Goal: Task Accomplishment & Management: Complete application form

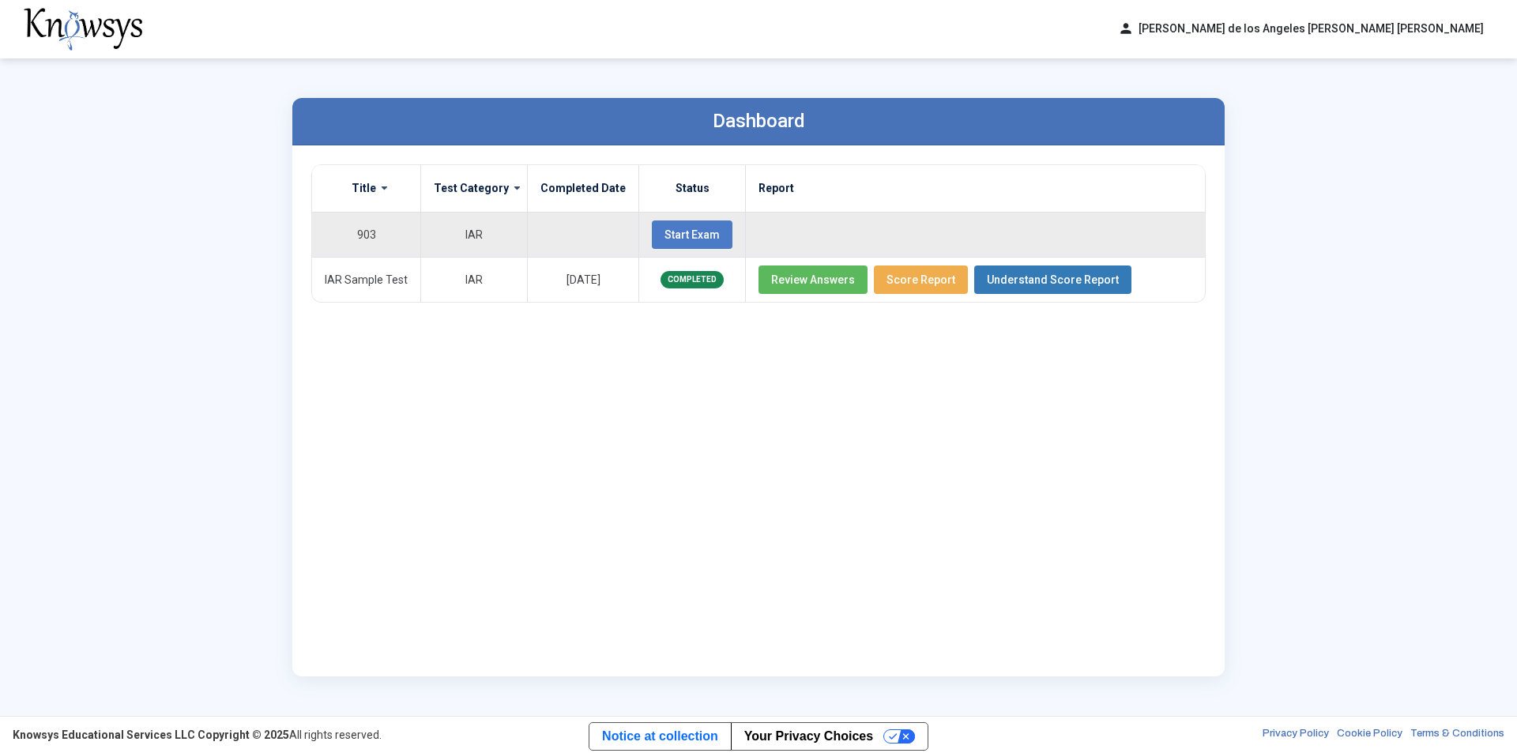
click at [672, 224] on button "Start Exam" at bounding box center [692, 234] width 81 height 28
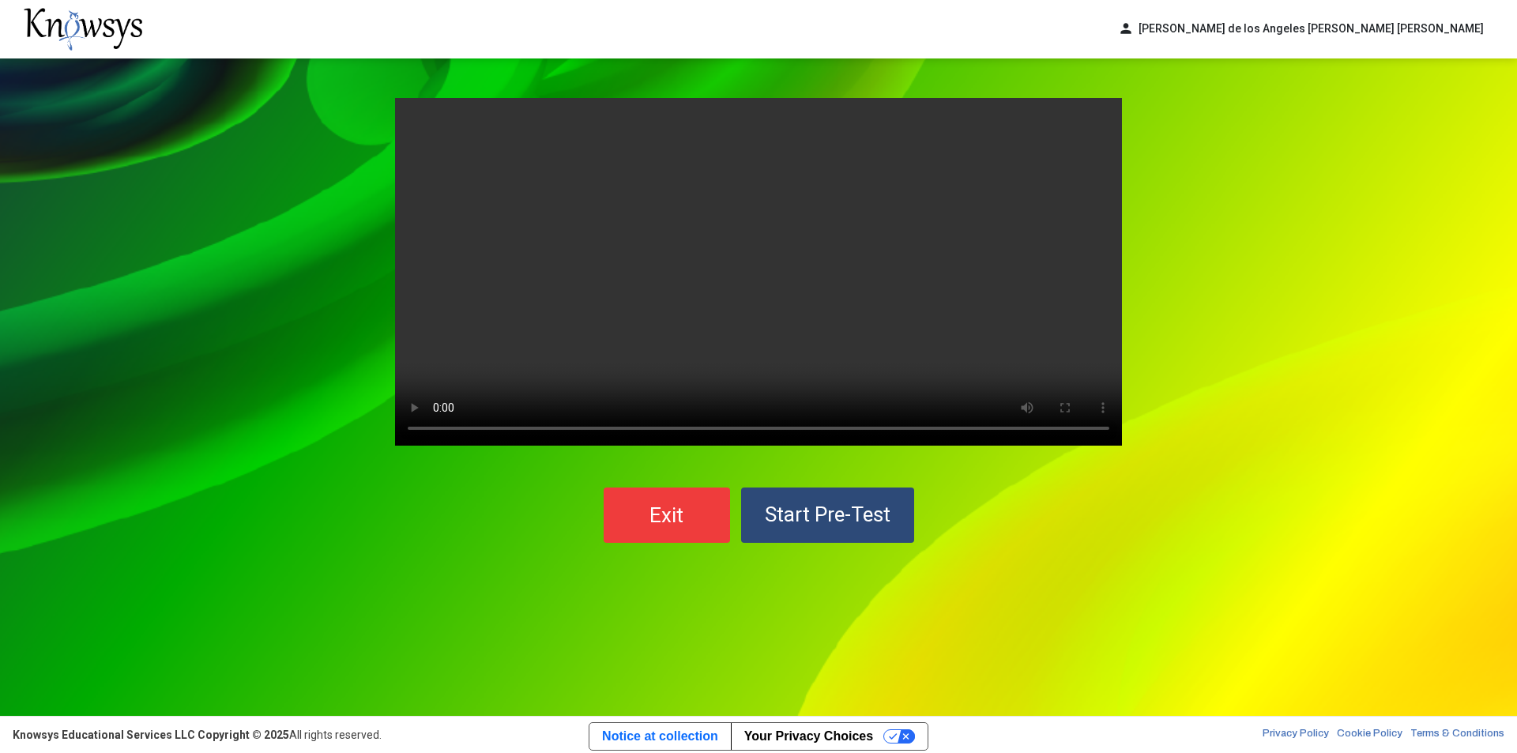
click at [1197, 601] on div "Your browser does not support the video tag. Exit Start Pre-Test" at bounding box center [758, 386] width 1517 height 657
click at [826, 522] on span "Start Pre-Test" at bounding box center [828, 514] width 126 height 24
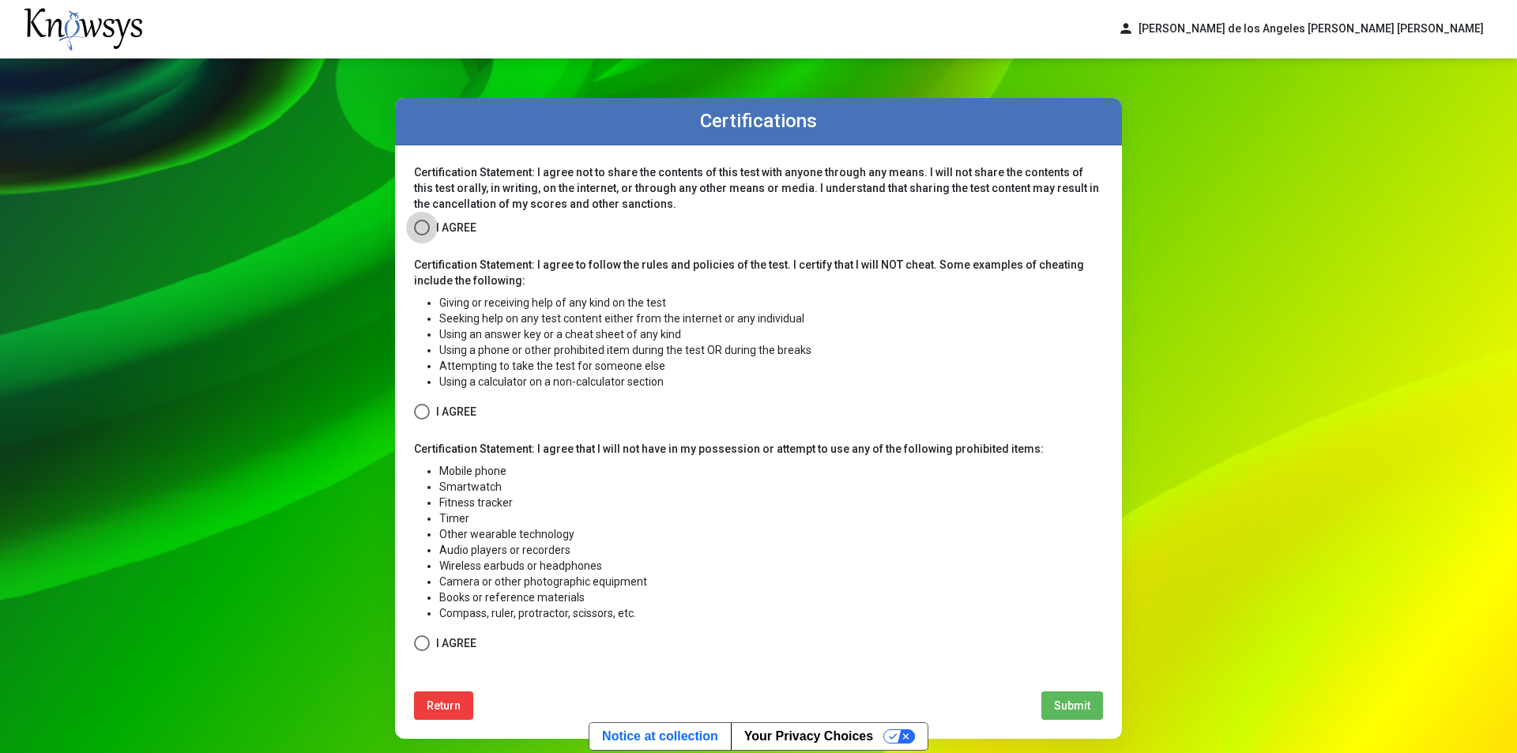
click at [414, 225] on span at bounding box center [422, 228] width 16 height 16
click at [418, 409] on span at bounding box center [422, 412] width 16 height 16
click at [425, 636] on label "I Agree" at bounding box center [445, 643] width 62 height 20
click at [1087, 711] on button "Submit" at bounding box center [1072, 705] width 62 height 28
select select
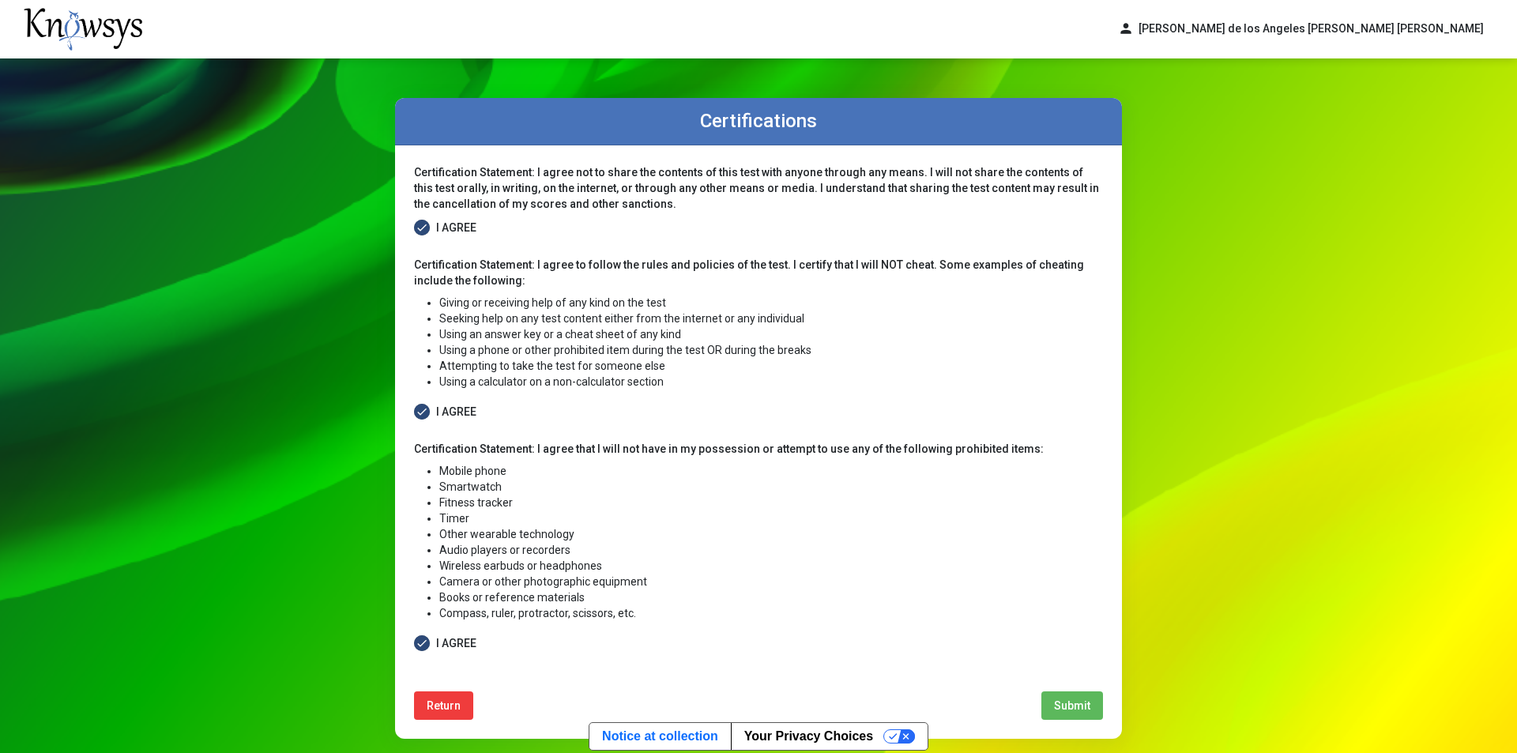
select select
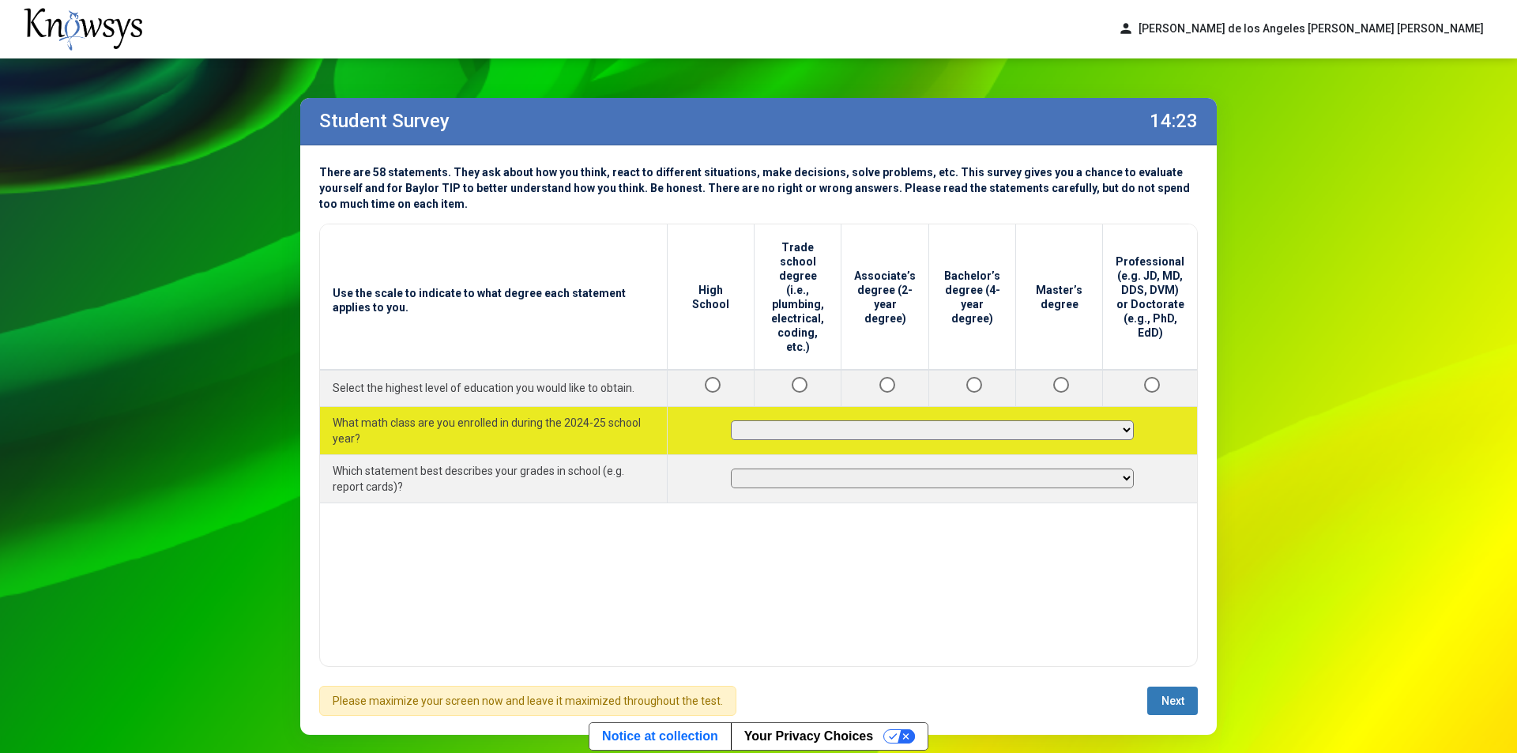
click at [785, 420] on select "**********" at bounding box center [932, 430] width 403 height 20
select select "*********"
click at [731, 420] on select "**********" at bounding box center [932, 430] width 403 height 20
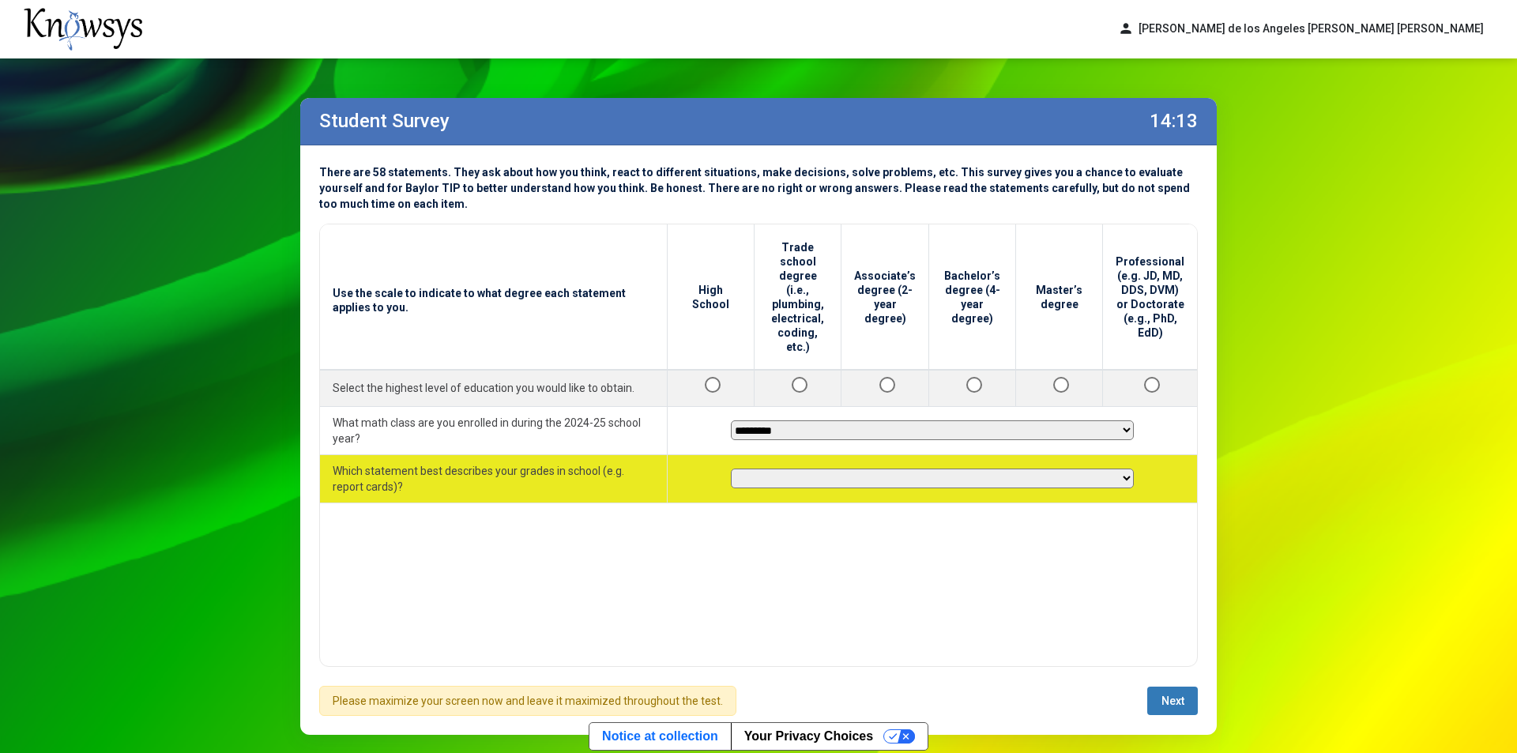
click at [785, 468] on select "**********" at bounding box center [932, 478] width 403 height 20
select select "********"
click at [731, 468] on select "**********" at bounding box center [932, 478] width 403 height 20
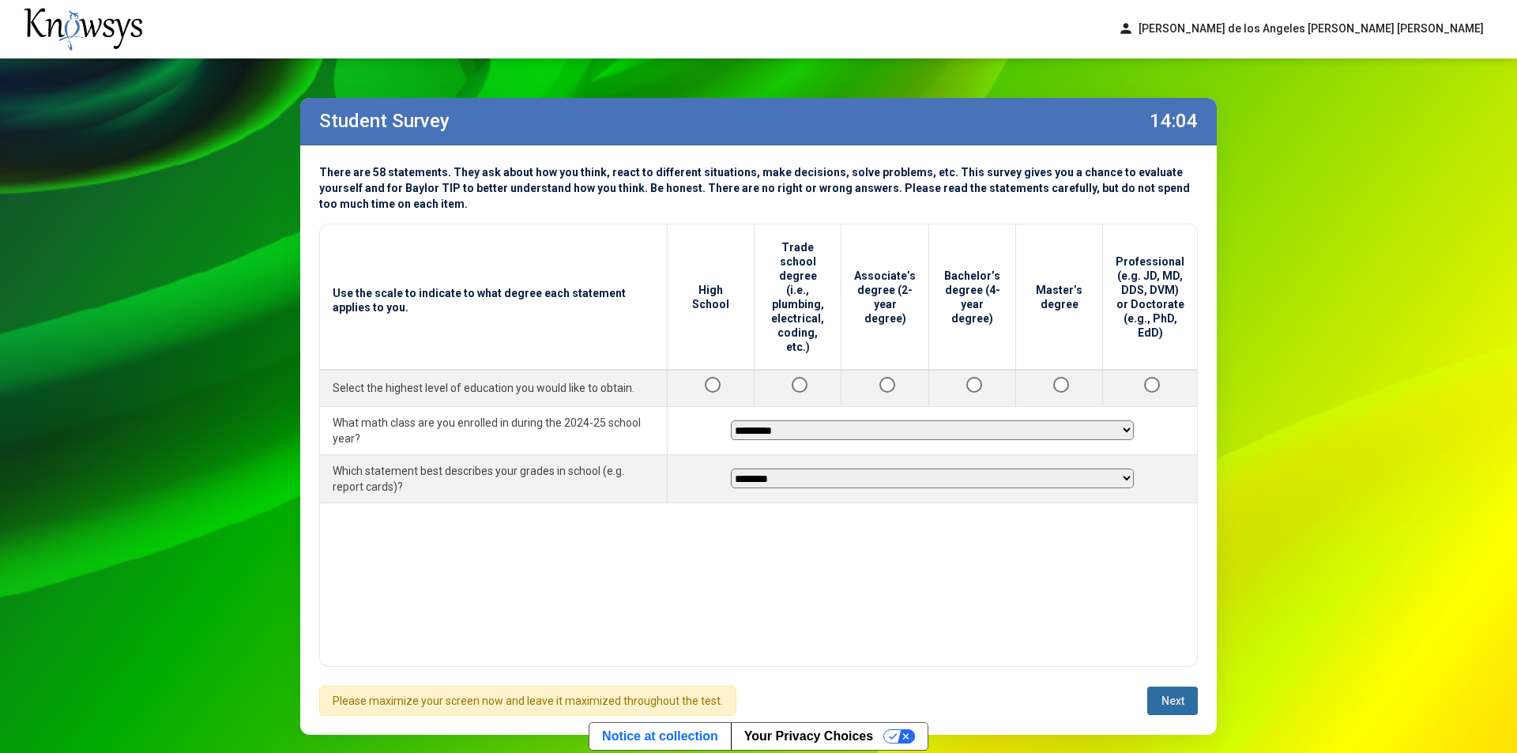
click at [1161, 705] on span "Next" at bounding box center [1172, 700] width 23 height 13
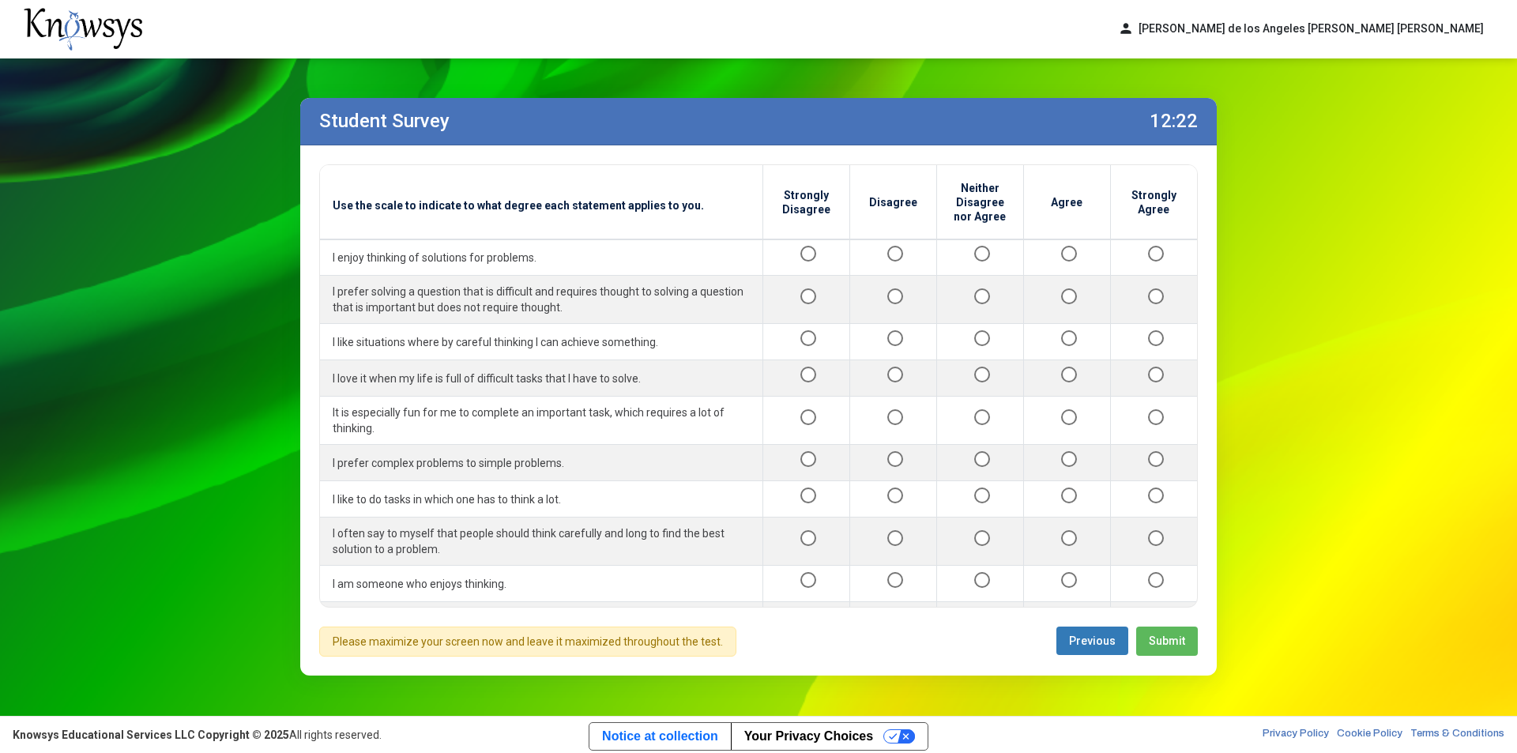
click at [1175, 639] on span "Submit" at bounding box center [1166, 640] width 36 height 13
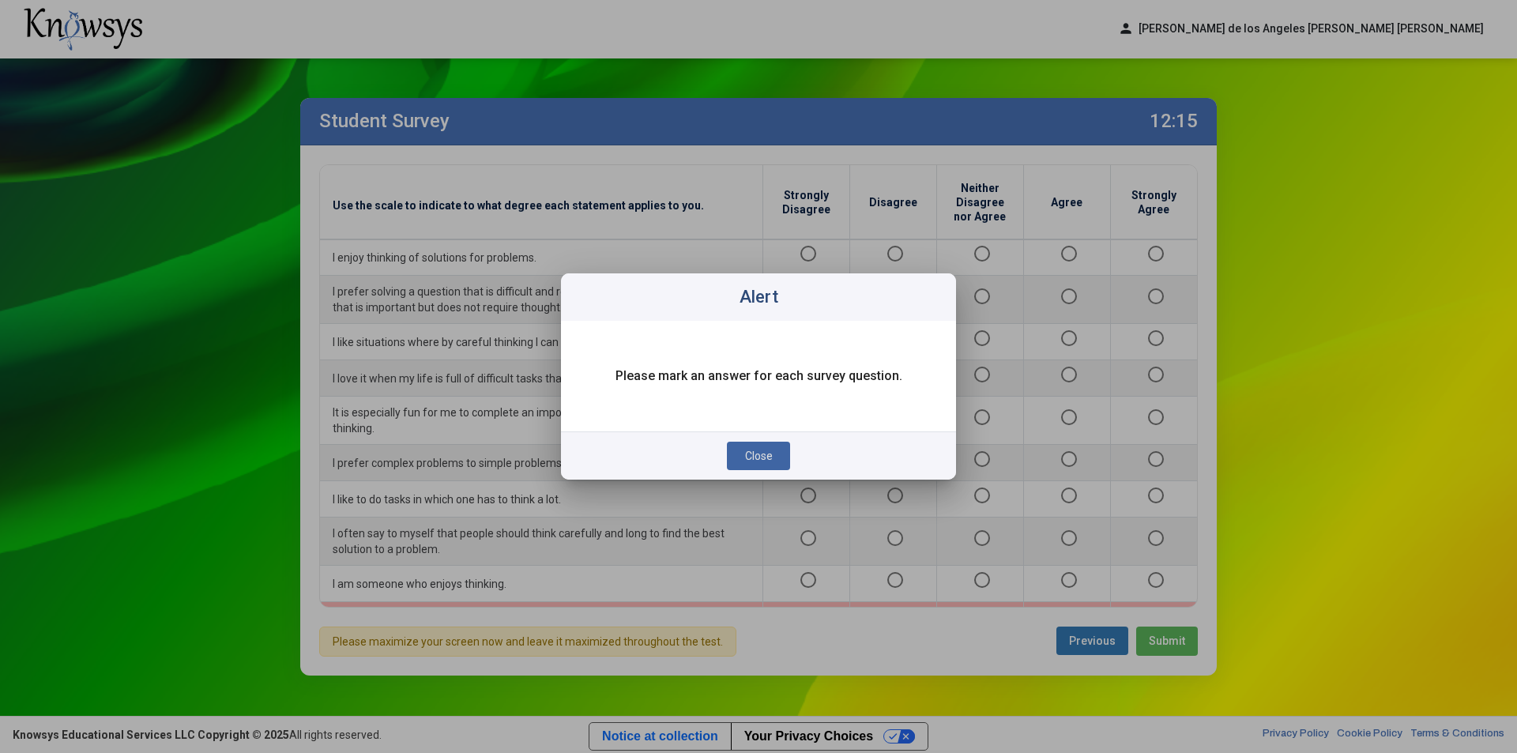
click at [763, 446] on button "Close" at bounding box center [758, 456] width 63 height 28
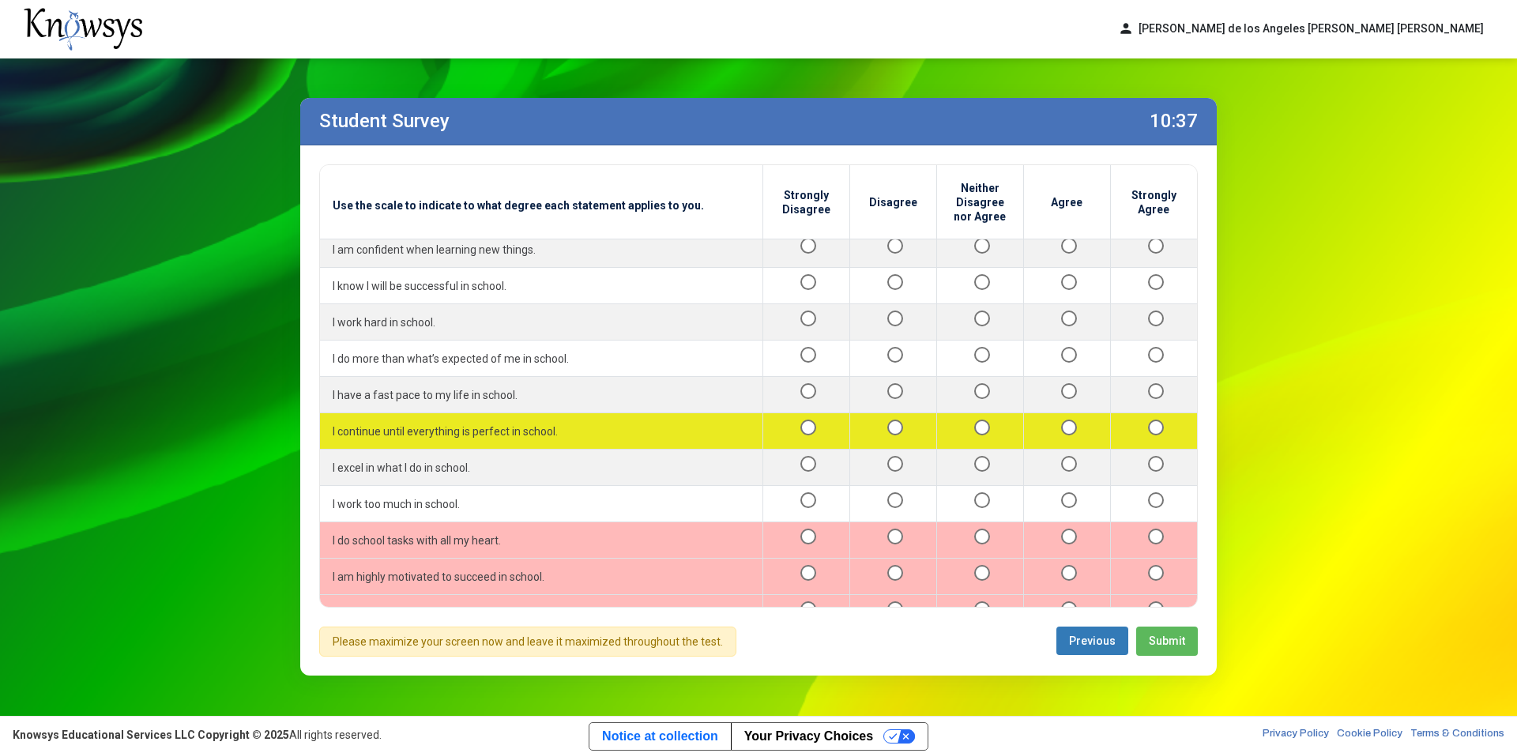
scroll to position [711, 0]
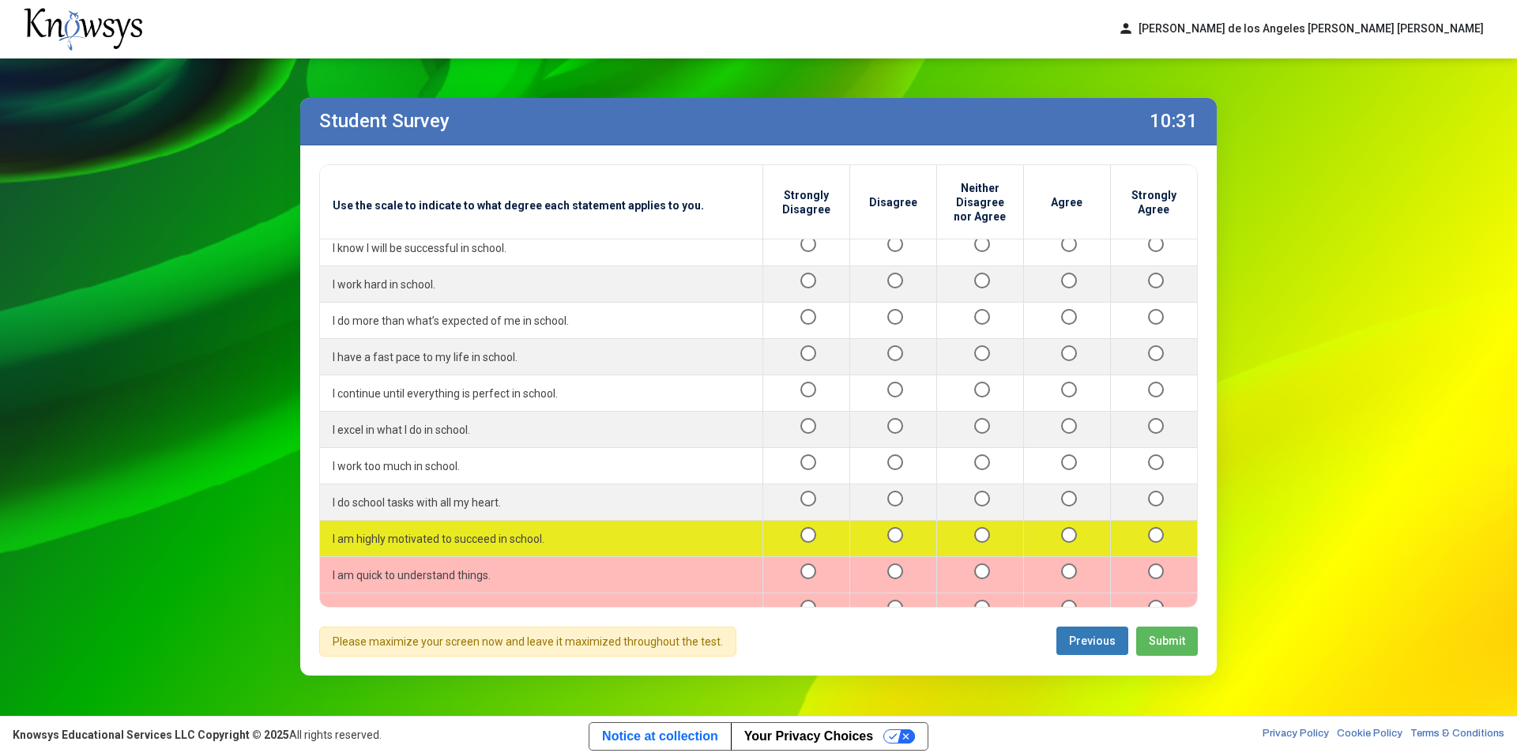
click at [1152, 548] on div at bounding box center [1154, 538] width 62 height 20
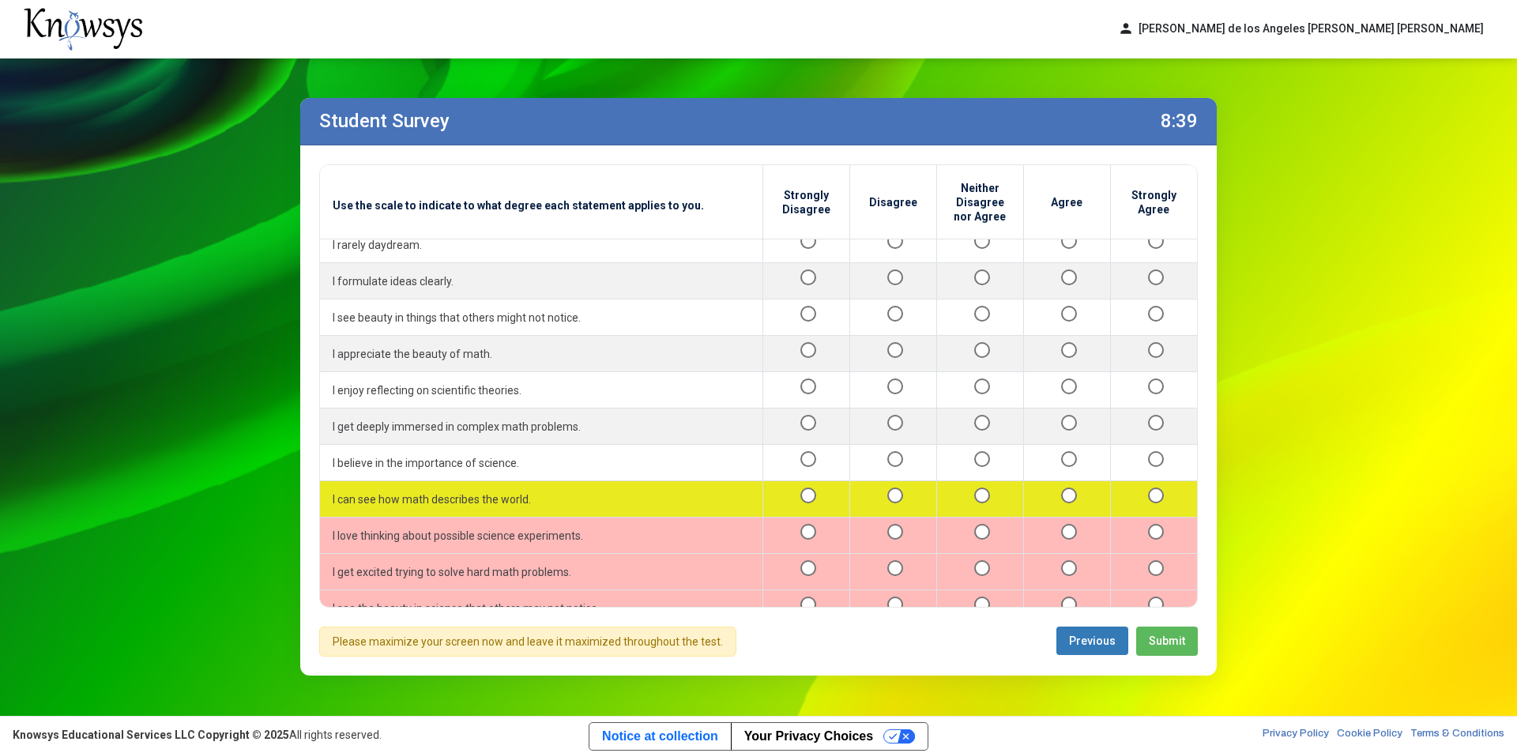
scroll to position [1718, 0]
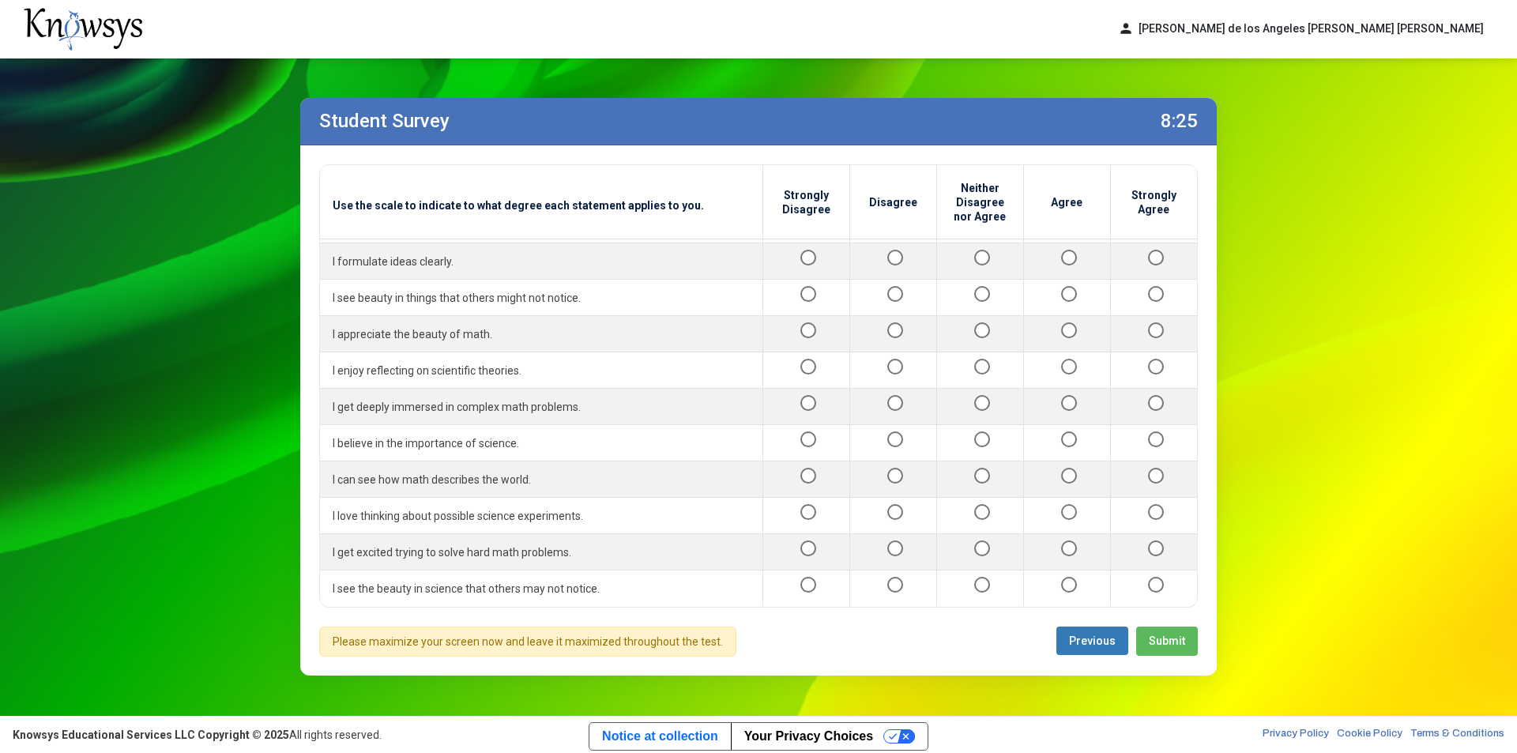
click at [1167, 632] on button "Submit" at bounding box center [1167, 640] width 62 height 29
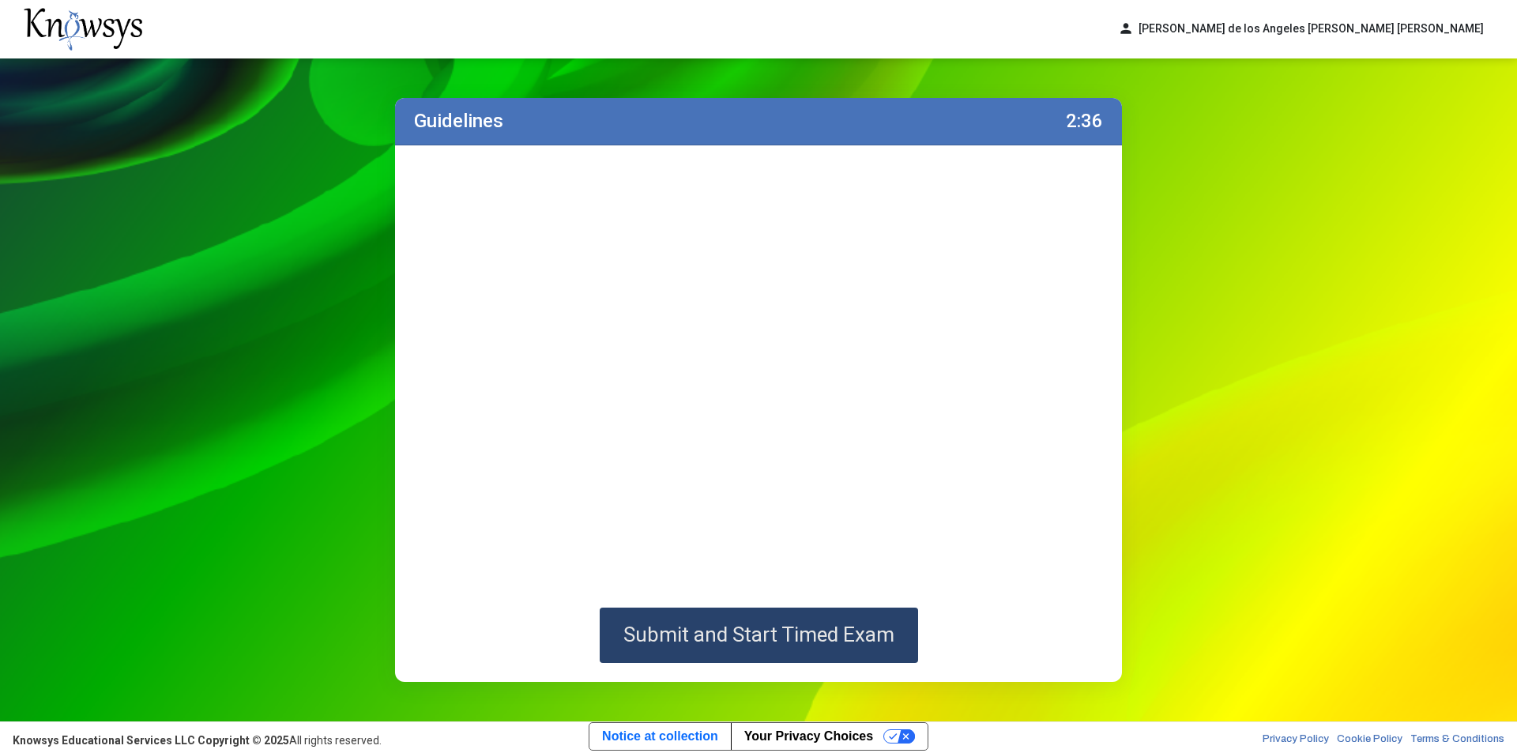
click at [824, 637] on span "Submit and Start Timed Exam" at bounding box center [758, 634] width 271 height 24
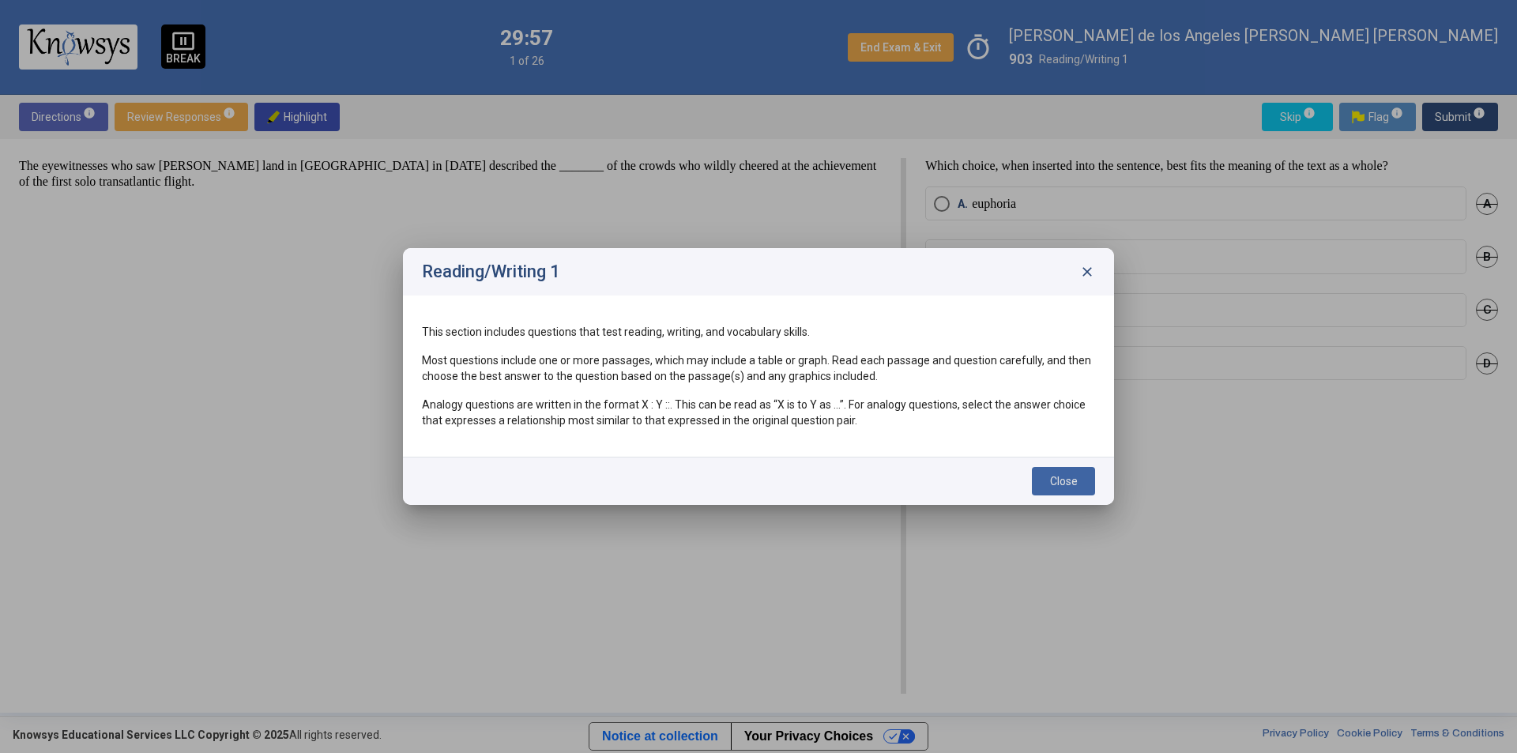
click at [1046, 479] on button "Close" at bounding box center [1063, 481] width 63 height 28
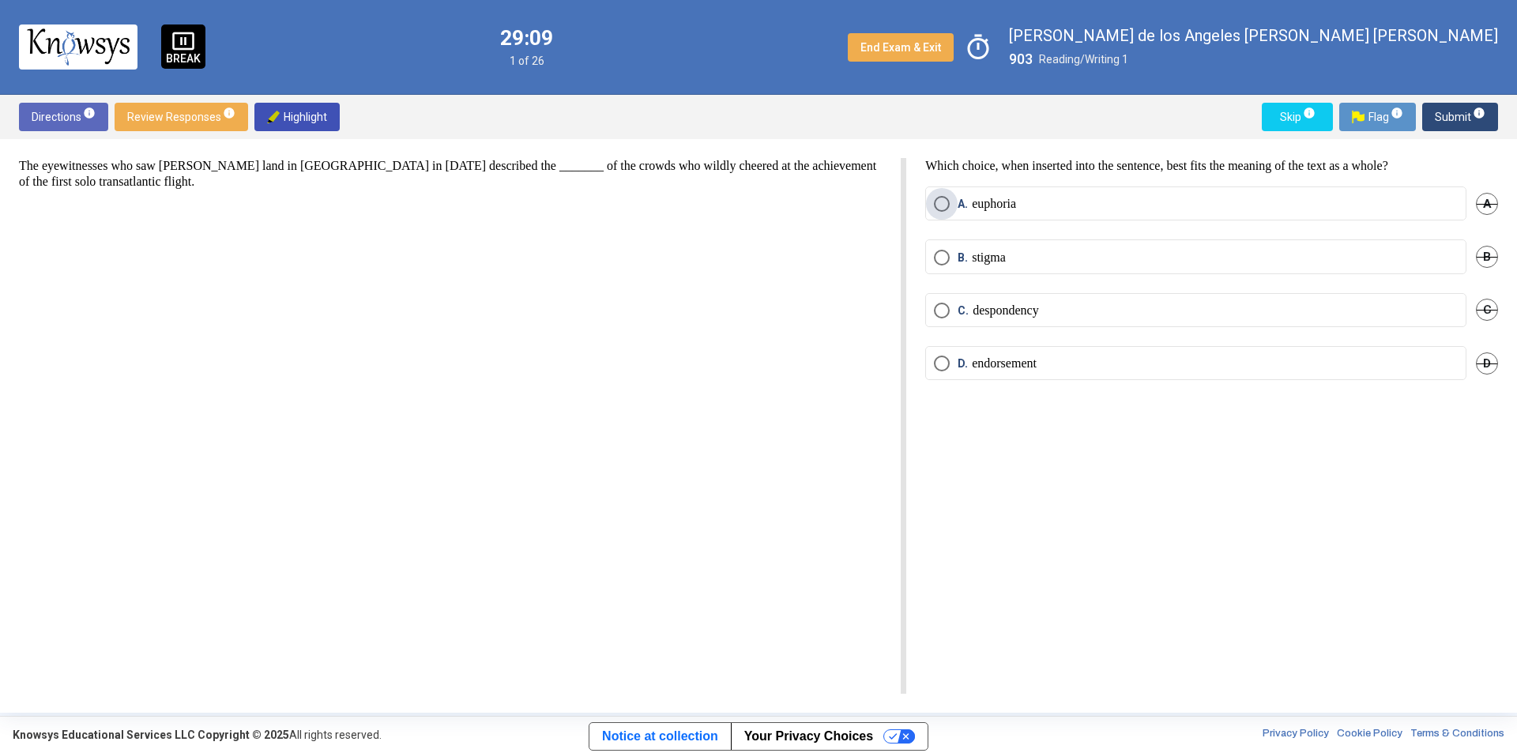
click at [938, 204] on span "Select an option" at bounding box center [942, 204] width 16 height 16
click at [1440, 115] on span "Submit info" at bounding box center [1459, 117] width 51 height 28
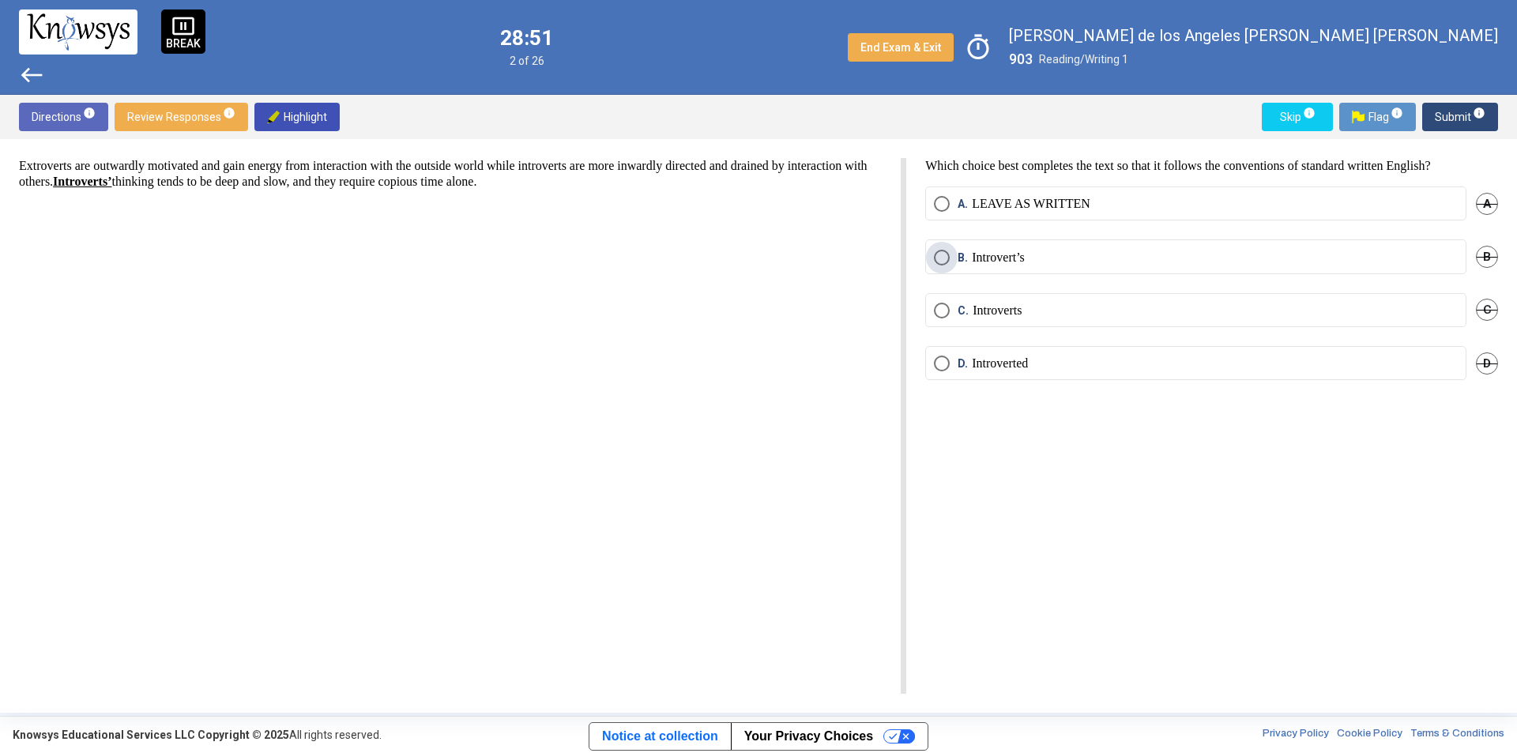
click at [942, 254] on span "Select an option" at bounding box center [942, 258] width 16 height 16
click at [960, 203] on span "A." at bounding box center [964, 204] width 14 height 16
click at [1446, 118] on span "Submit info" at bounding box center [1459, 117] width 51 height 28
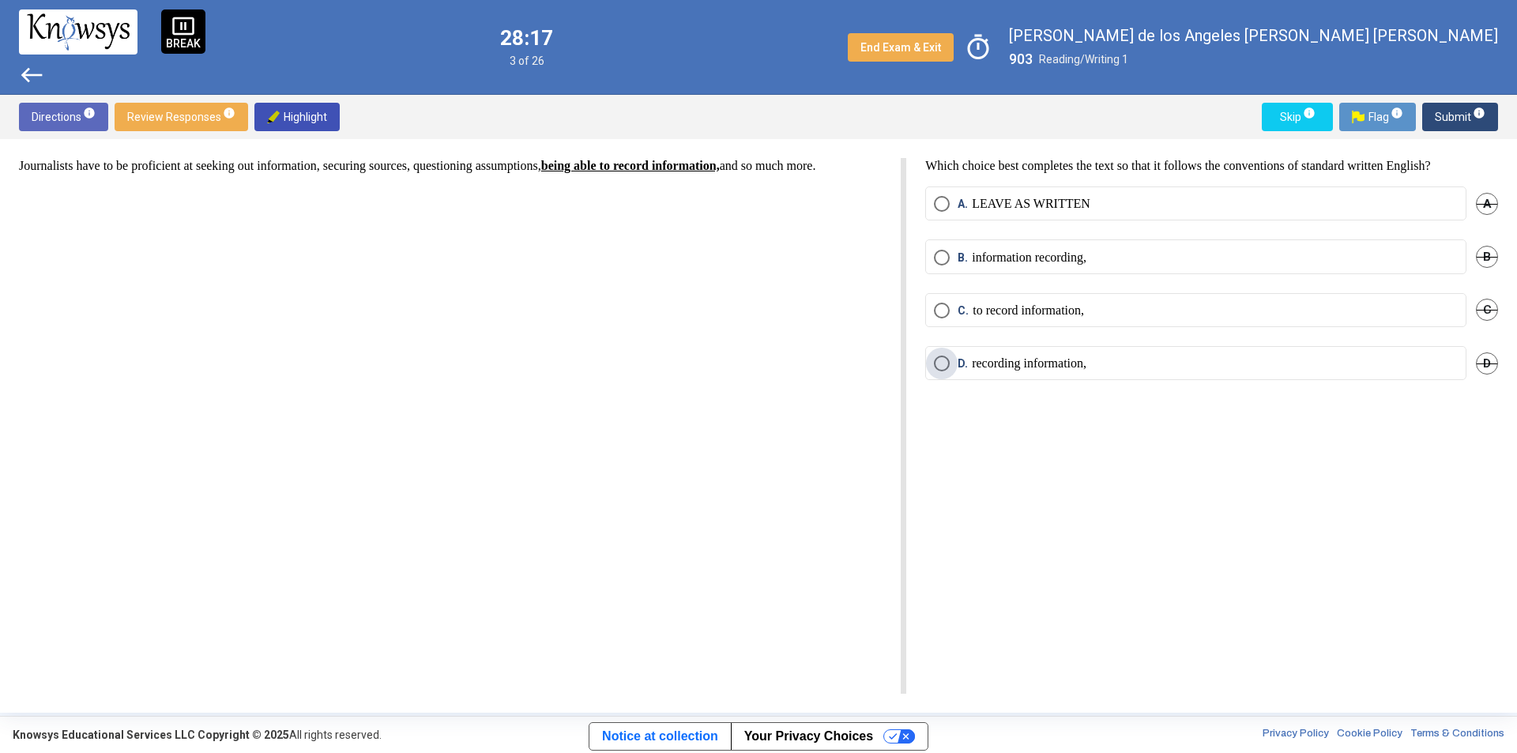
click at [983, 360] on p "recording information," at bounding box center [1029, 363] width 115 height 16
click at [1436, 122] on span "Submit info" at bounding box center [1459, 117] width 51 height 28
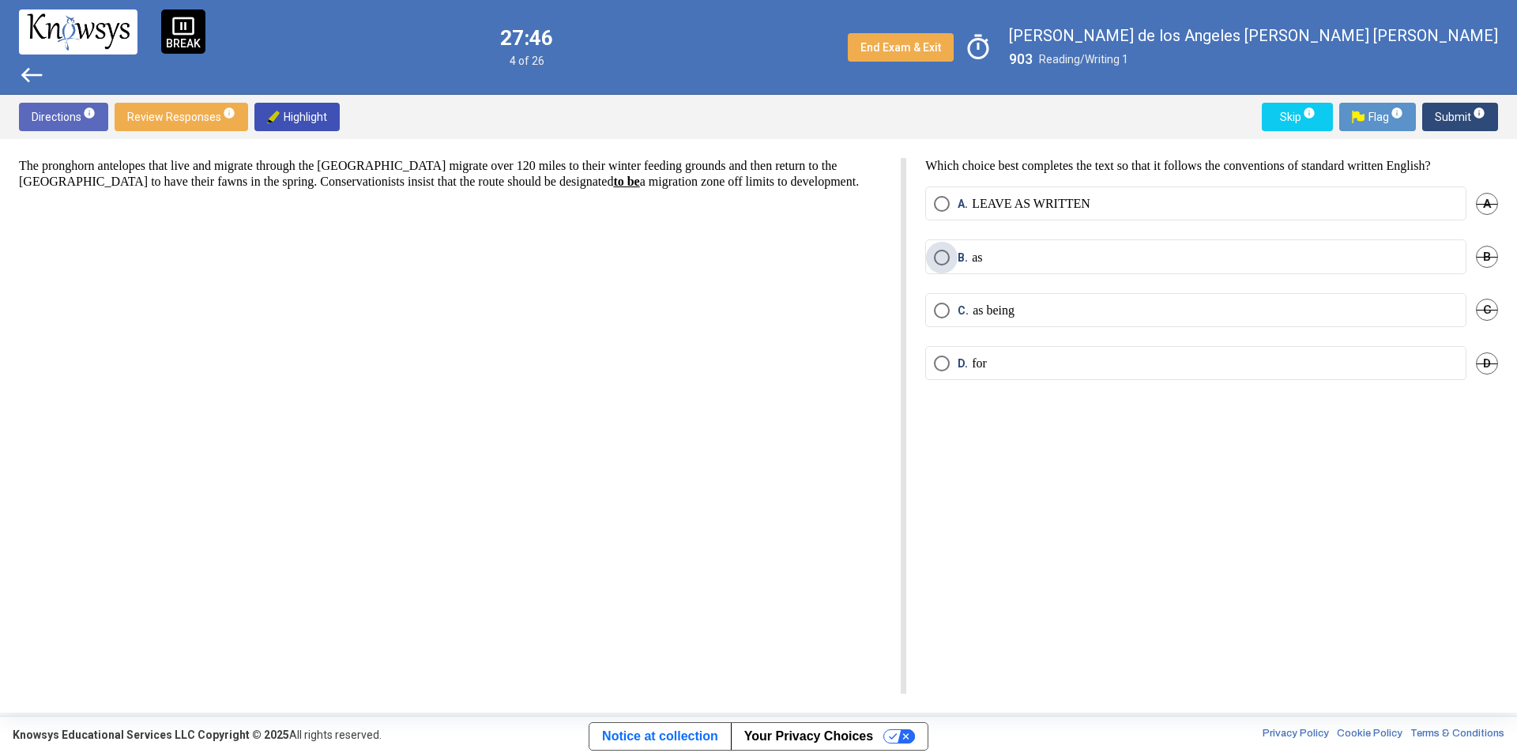
click at [948, 251] on span "Select an option" at bounding box center [942, 258] width 16 height 16
click at [1449, 116] on span "Submit info" at bounding box center [1459, 117] width 51 height 28
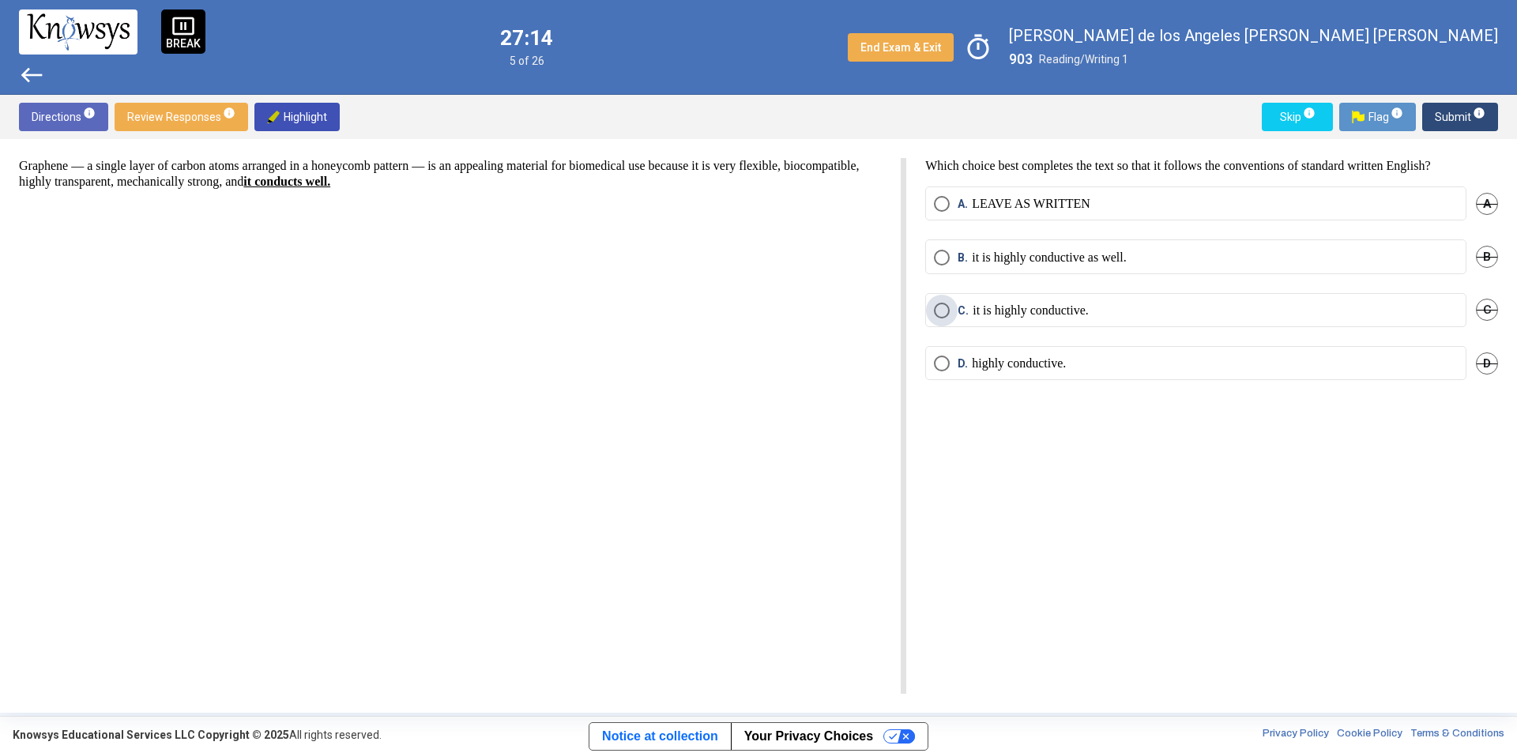
click at [949, 313] on span "Select an option" at bounding box center [942, 311] width 16 height 16
drag, startPoint x: 953, startPoint y: 356, endPoint x: 944, endPoint y: 359, distance: 9.0
click at [952, 356] on span "D. highly conductive." at bounding box center [1007, 363] width 116 height 16
click at [965, 317] on mat-radio-button "C. it is highly conductive." at bounding box center [1195, 310] width 541 height 34
click at [969, 306] on span "C." at bounding box center [964, 311] width 15 height 16
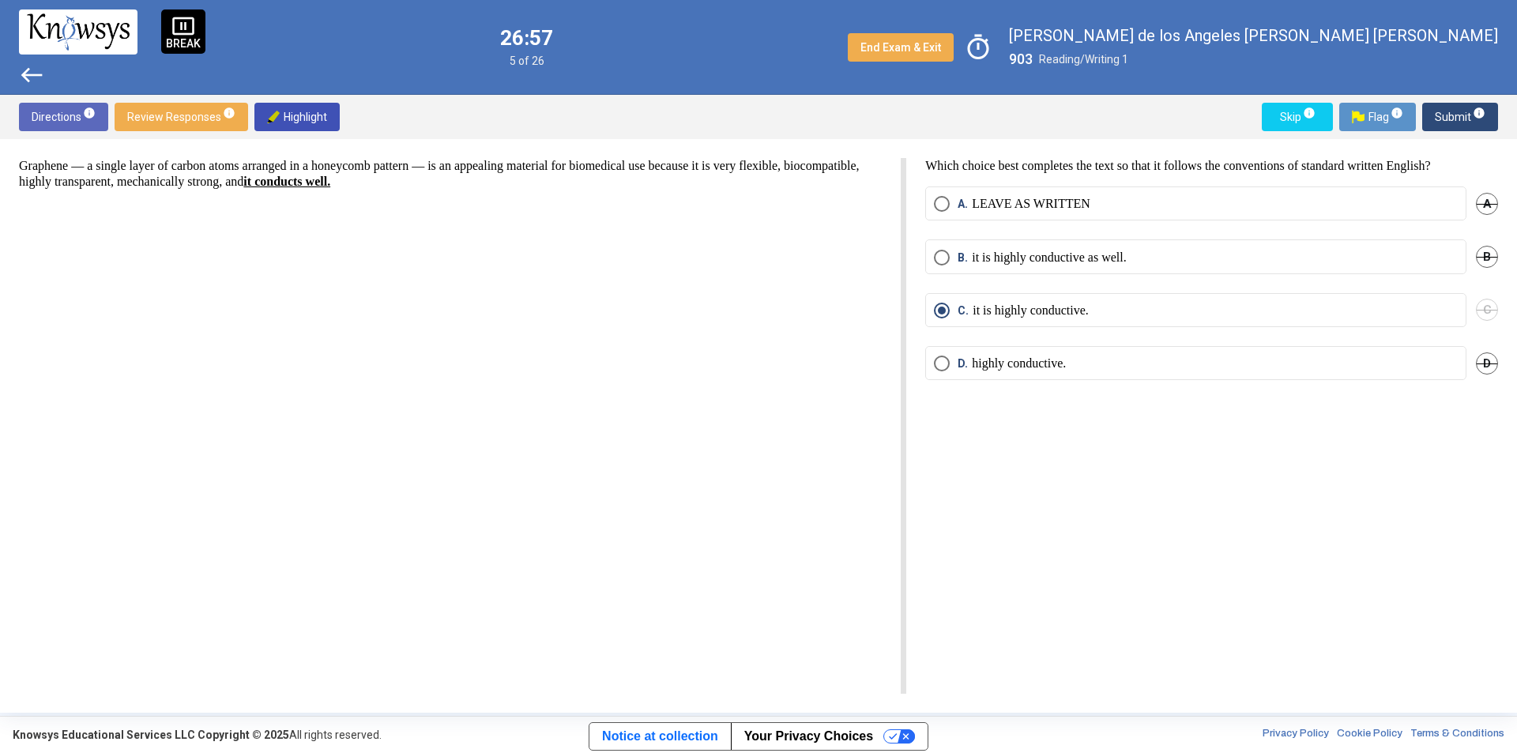
click at [986, 252] on p "it is highly conductive as well." at bounding box center [1049, 258] width 155 height 16
click at [1445, 118] on span "Submit info" at bounding box center [1459, 117] width 51 height 28
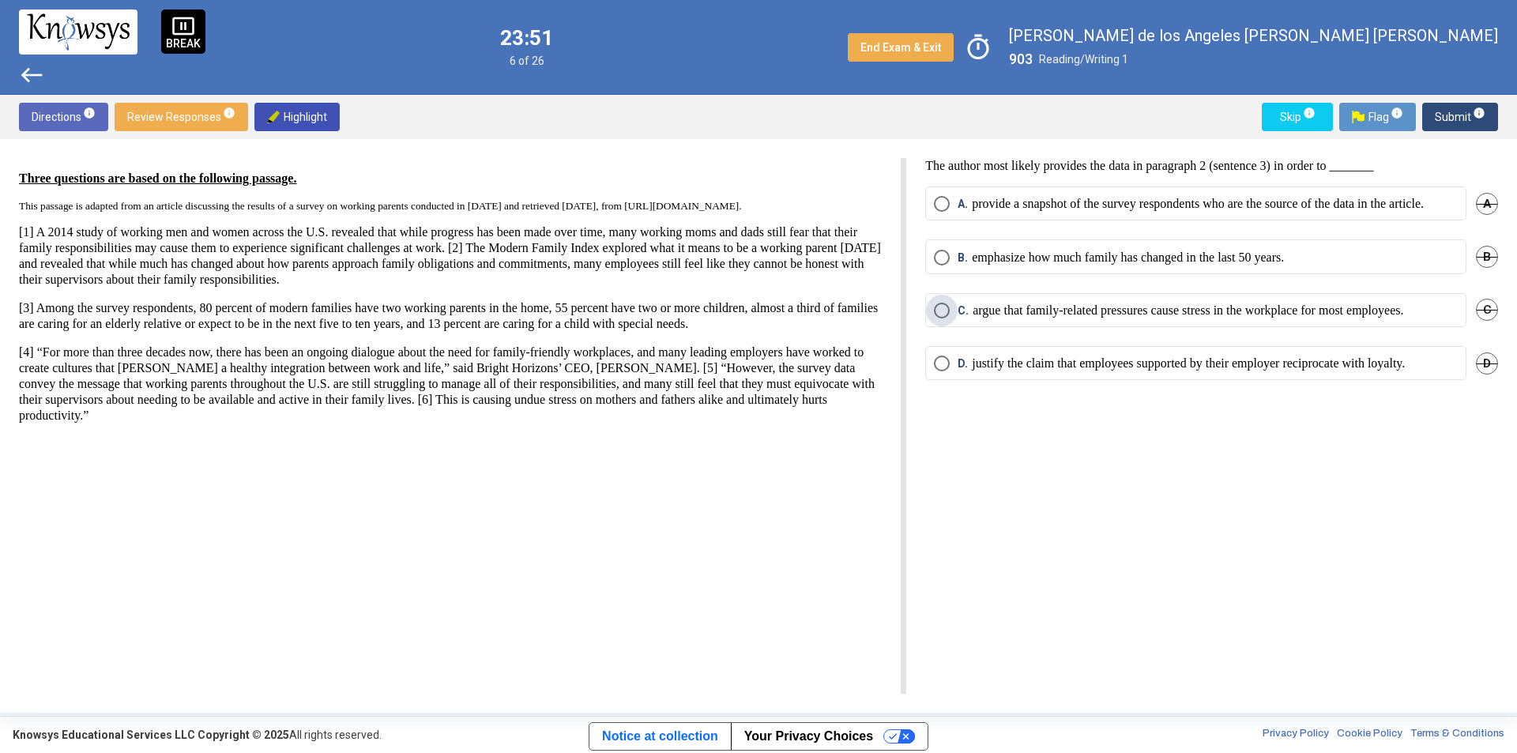
click at [986, 318] on p "argue that family-related pressures cause stress in the workplace for most empl…" at bounding box center [1187, 311] width 430 height 16
click at [1451, 116] on span "Submit info" at bounding box center [1459, 117] width 51 height 28
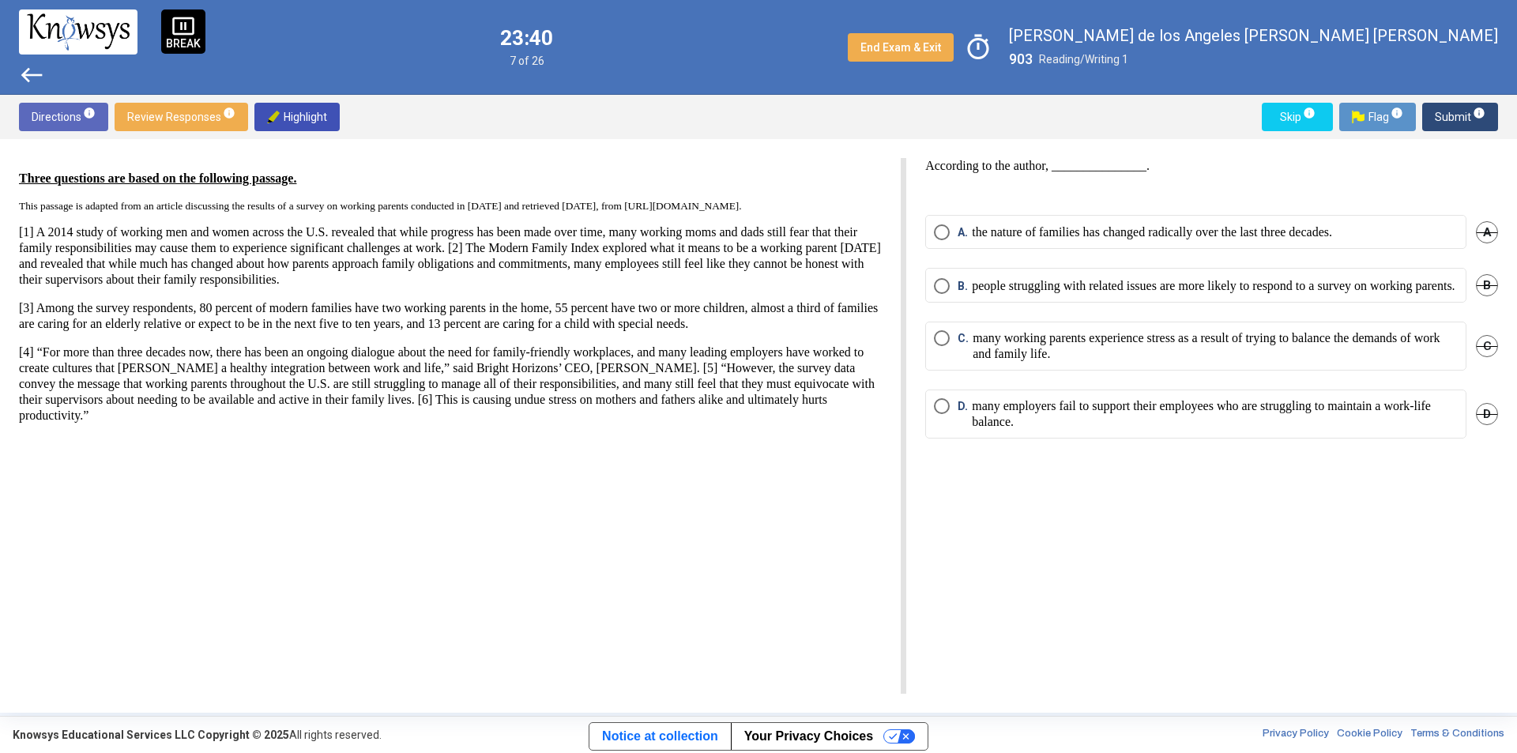
click at [1226, 362] on p "many working parents experience stress as a result of trying to balance the dem…" at bounding box center [1214, 346] width 485 height 32
click at [1444, 113] on span "Submit info" at bounding box center [1459, 117] width 51 height 28
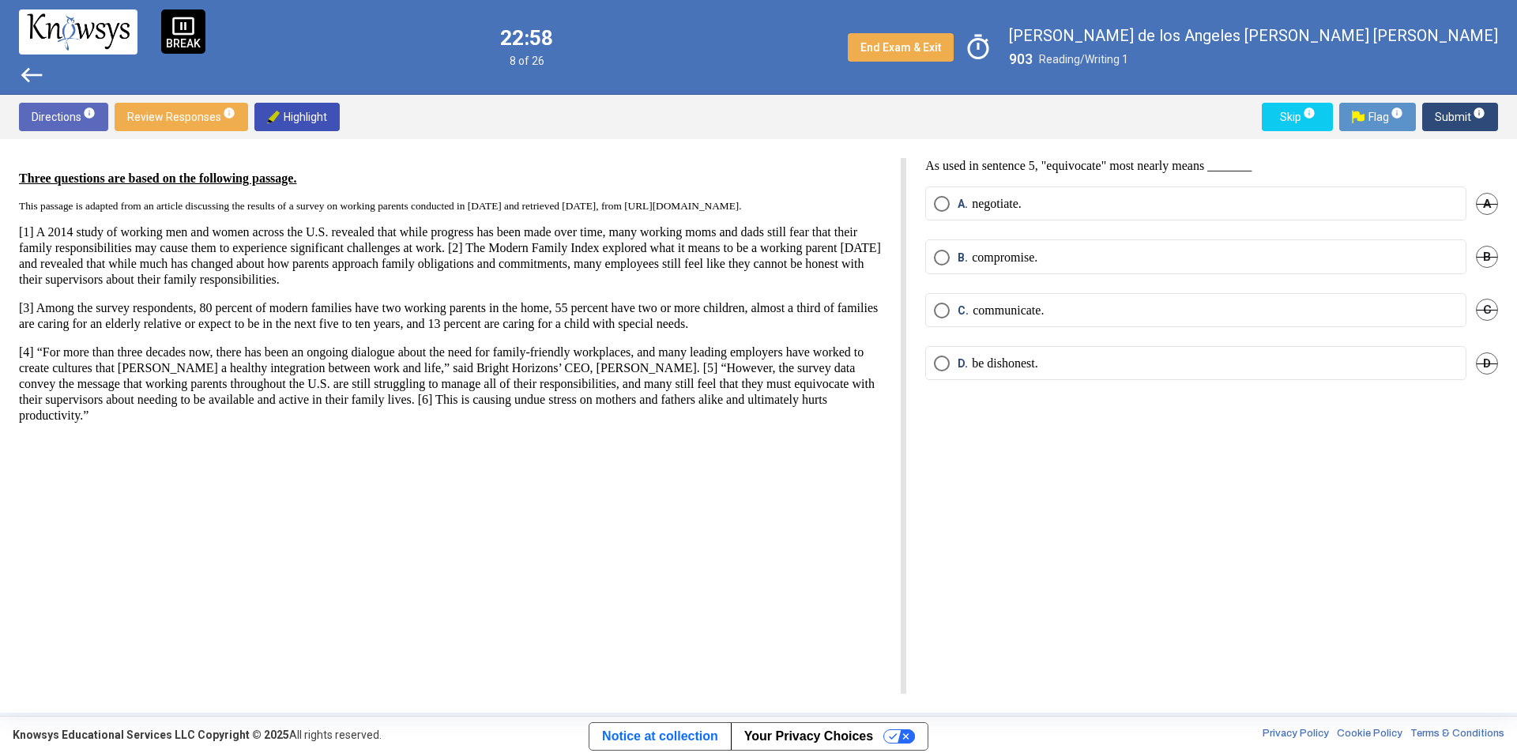
click at [988, 365] on p "be dishonest." at bounding box center [1005, 363] width 66 height 16
click at [1452, 114] on span "Submit info" at bounding box center [1459, 117] width 51 height 28
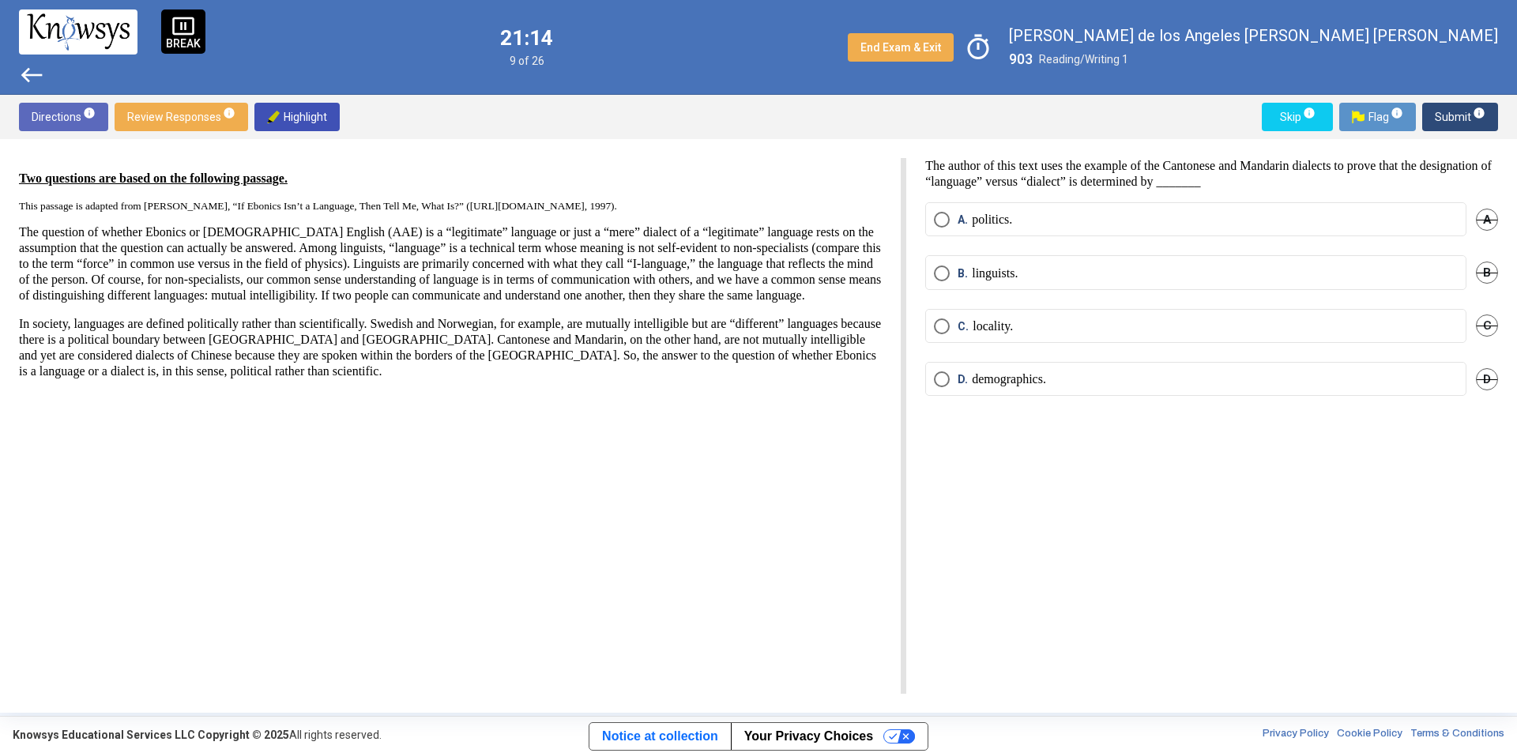
click at [968, 209] on mat-radio-button "A. politics." at bounding box center [1195, 219] width 541 height 34
click at [948, 220] on span "Select an option" at bounding box center [942, 220] width 16 height 16
click at [1457, 119] on span "Submit info" at bounding box center [1459, 117] width 51 height 28
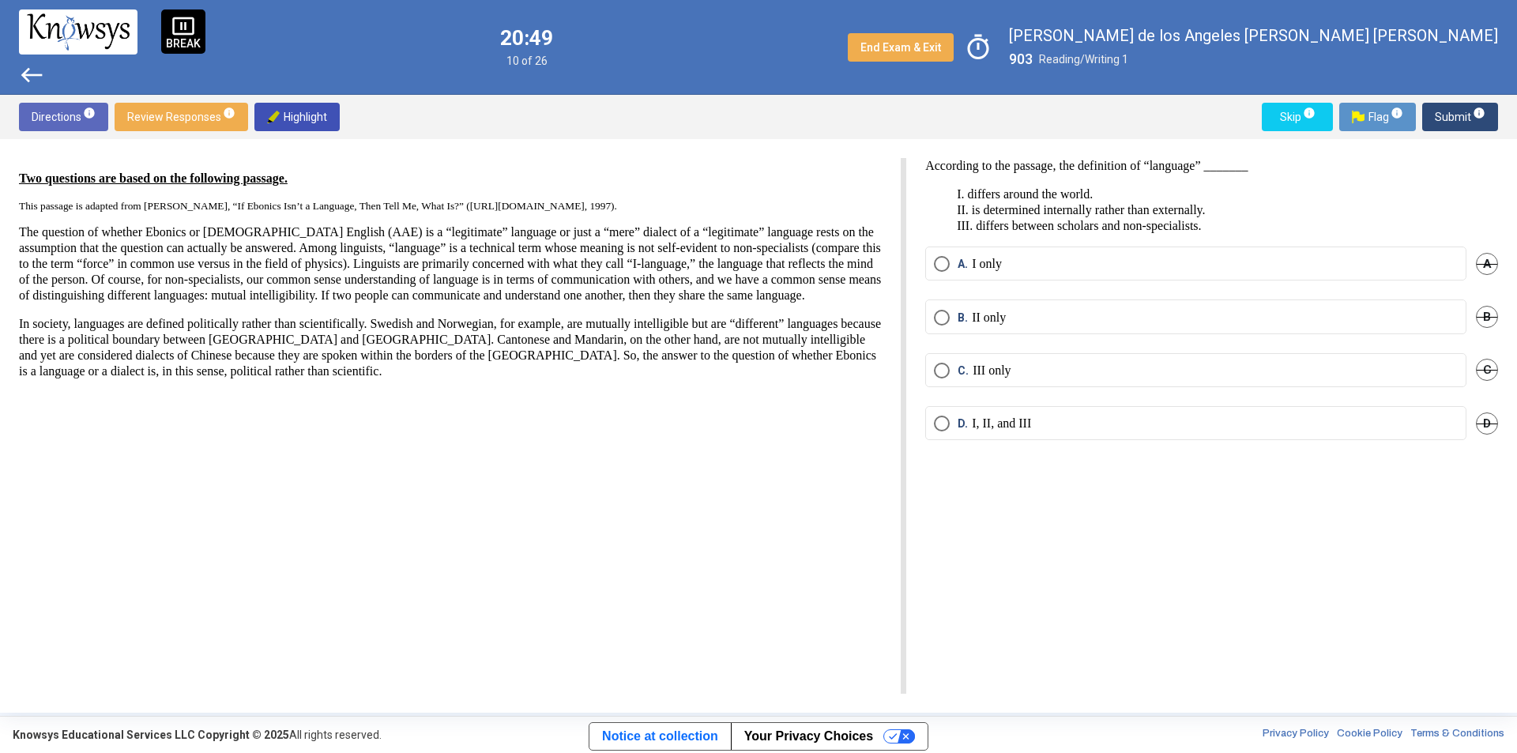
drag, startPoint x: 959, startPoint y: 210, endPoint x: 975, endPoint y: 223, distance: 20.2
click at [975, 223] on p "I. differs around the world. II. is determined internally rather than externall…" at bounding box center [1211, 209] width 573 height 47
click at [1066, 429] on mat-radio-button "D. I, II, and III" at bounding box center [1195, 423] width 541 height 34
click at [1066, 420] on label "D. I, II, and III" at bounding box center [1196, 423] width 524 height 16
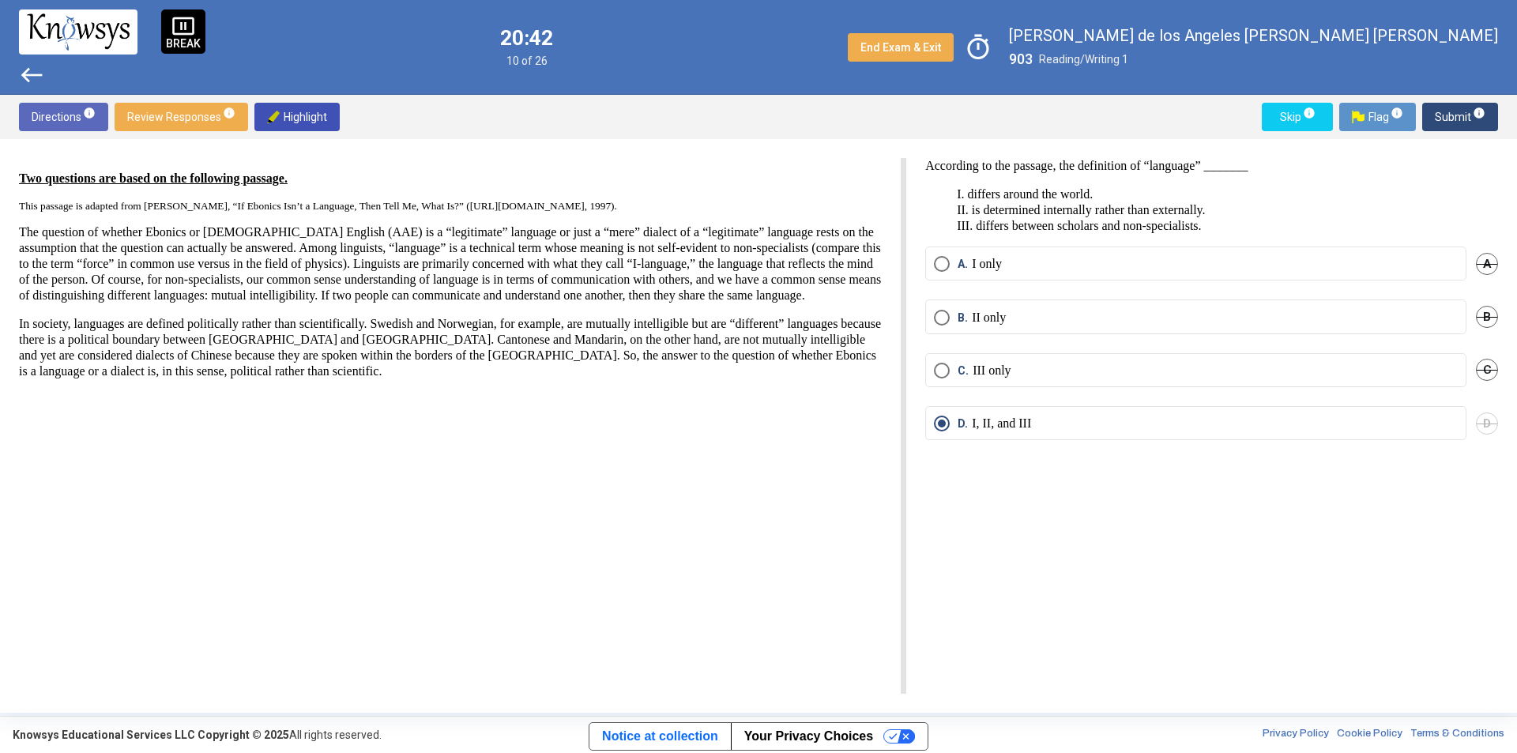
click at [1436, 115] on span "Submit info" at bounding box center [1459, 117] width 51 height 28
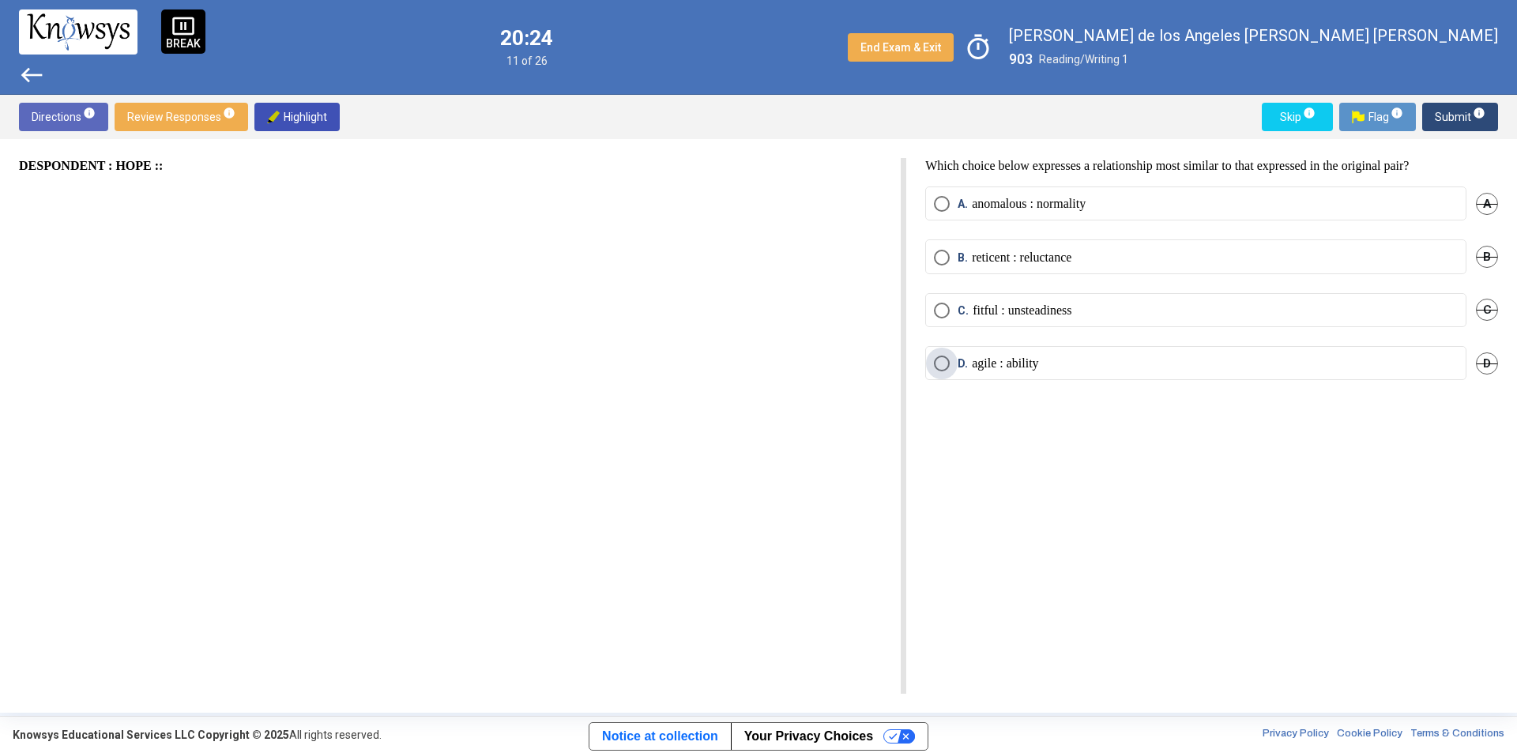
click at [1062, 364] on label "D. agile : ability" at bounding box center [1196, 363] width 524 height 16
click at [1071, 252] on p "reticent : reluctance" at bounding box center [1022, 258] width 100 height 16
click at [1108, 205] on label "A. anomalous : normality" at bounding box center [1196, 204] width 524 height 16
click at [1441, 111] on span "Submit info" at bounding box center [1459, 117] width 51 height 28
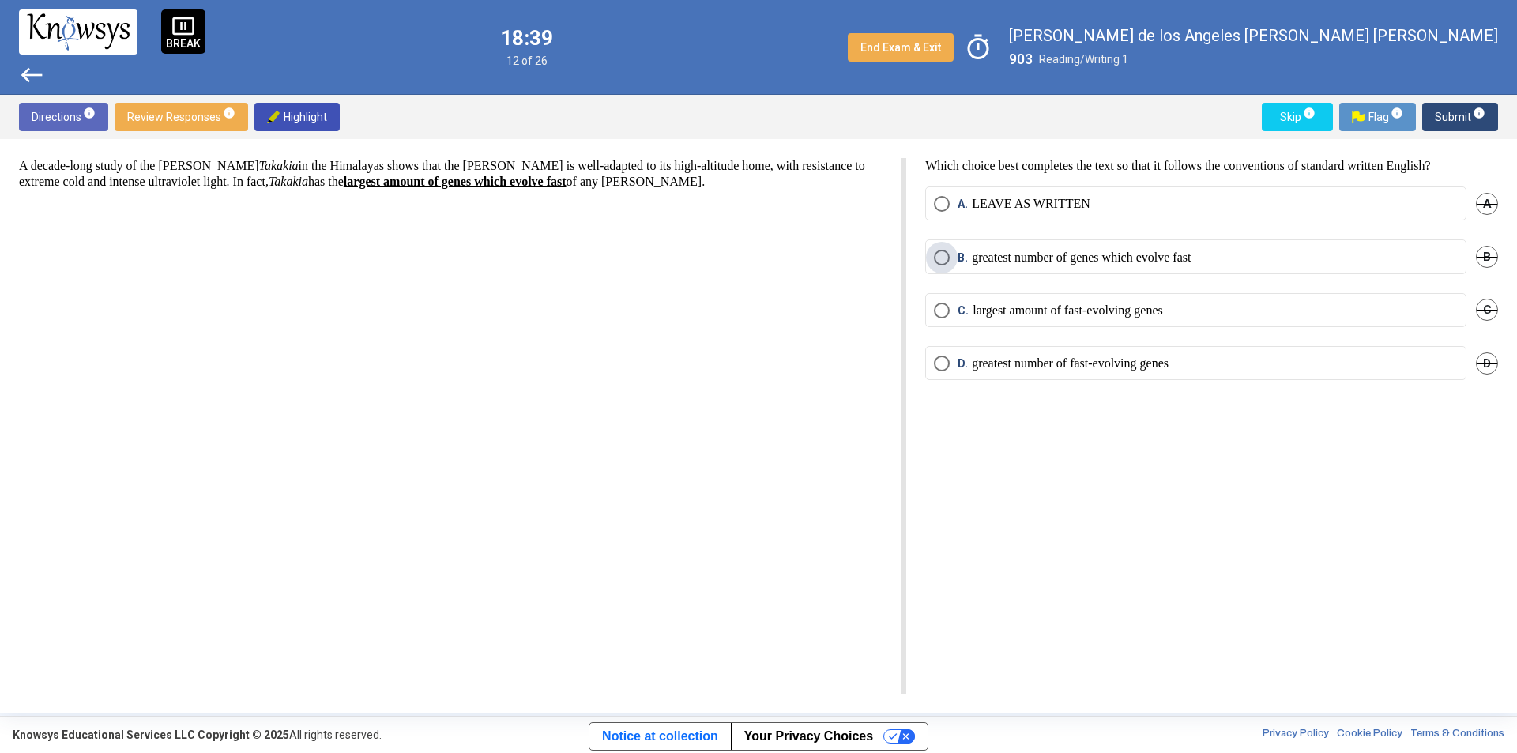
click at [1066, 258] on p "greatest number of genes which evolve fast" at bounding box center [1081, 258] width 219 height 16
click at [1044, 364] on p "greatest number of fast-evolving genes" at bounding box center [1070, 363] width 197 height 16
click at [1445, 115] on span "Submit info" at bounding box center [1459, 117] width 51 height 28
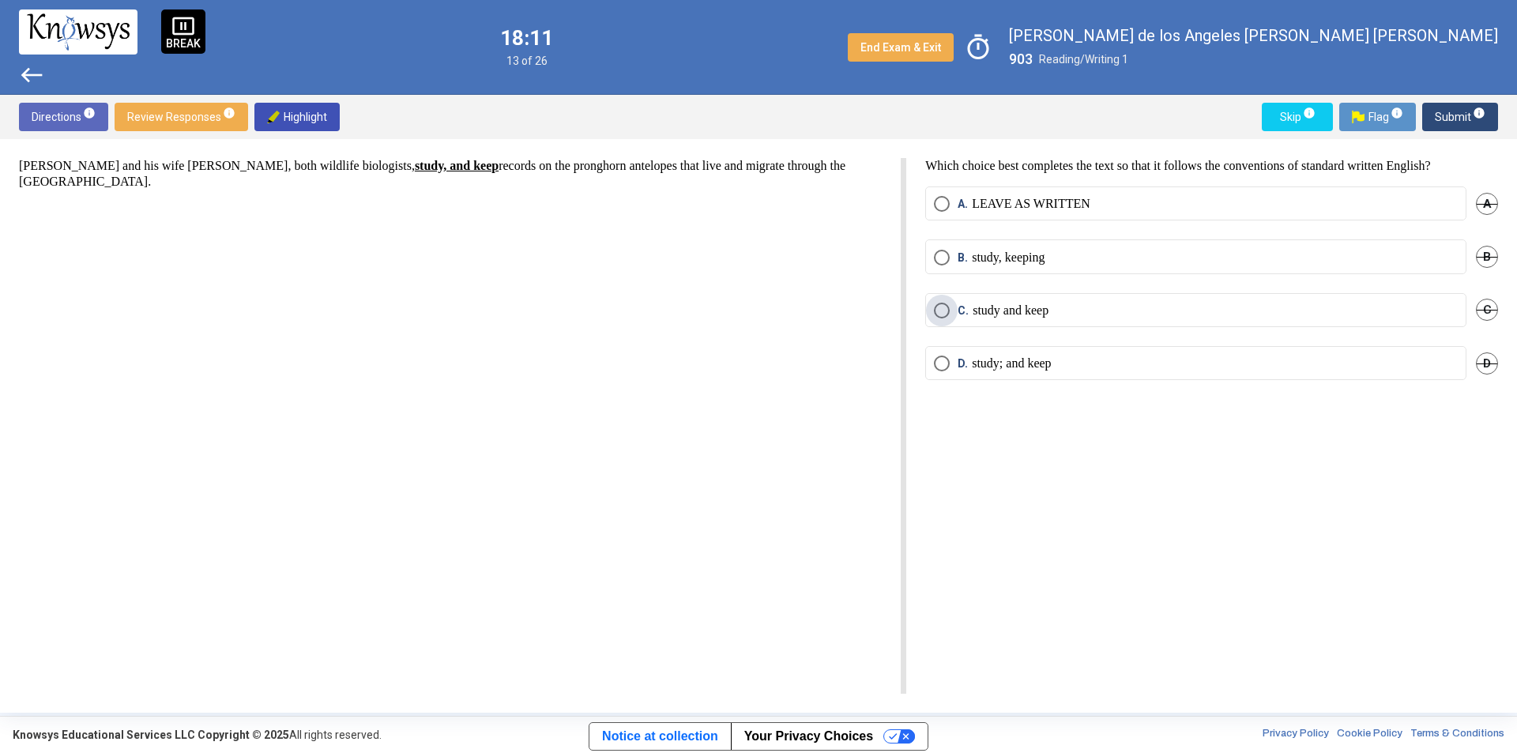
click at [1034, 303] on p "study and keep" at bounding box center [1010, 311] width 76 height 16
click at [1438, 111] on span "Submit info" at bounding box center [1459, 117] width 51 height 28
click at [934, 362] on span "Select an option" at bounding box center [942, 363] width 16 height 16
click at [1445, 120] on span "Submit info" at bounding box center [1459, 117] width 51 height 28
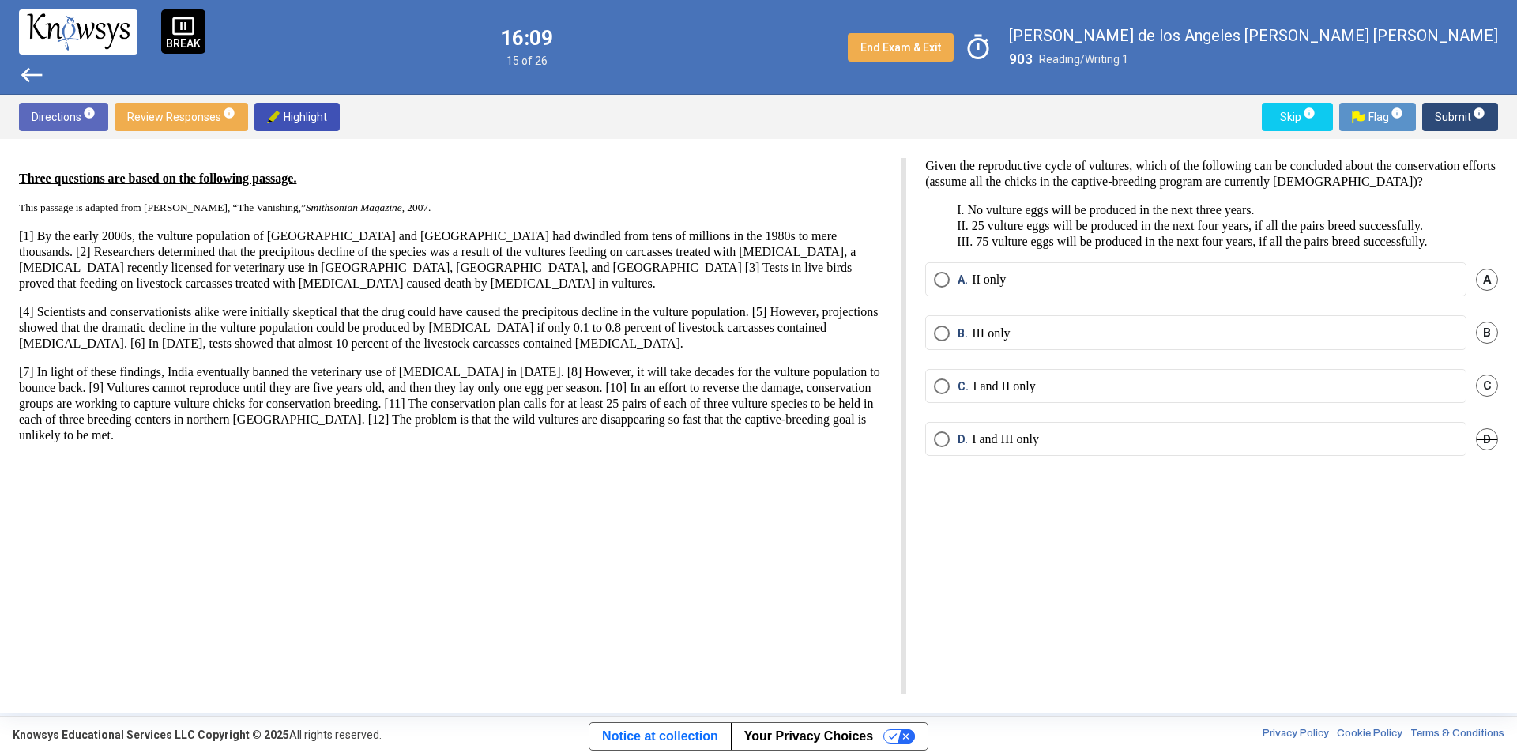
click at [200, 125] on span "Review Responses info" at bounding box center [181, 117] width 108 height 28
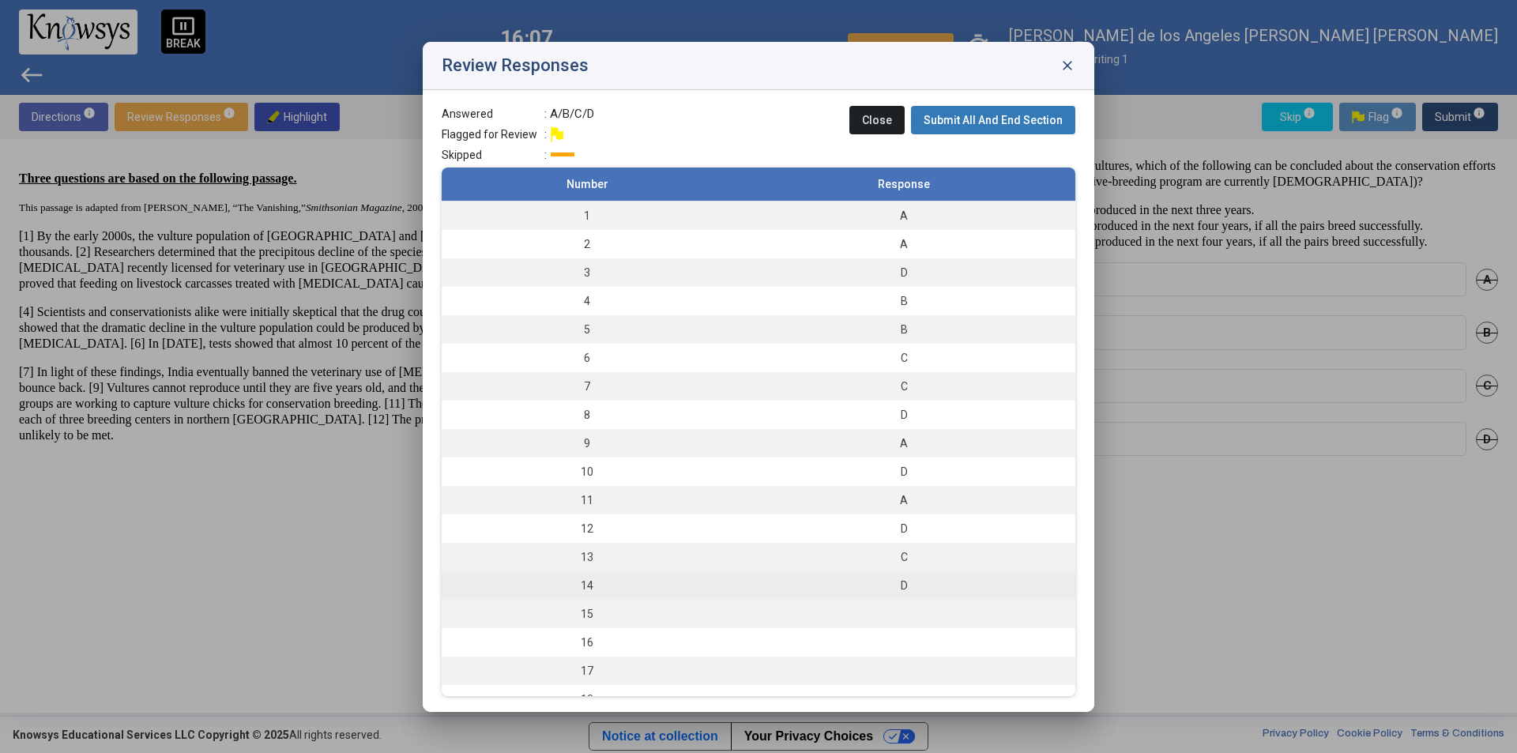
click at [652, 580] on td "14" at bounding box center [587, 585] width 291 height 28
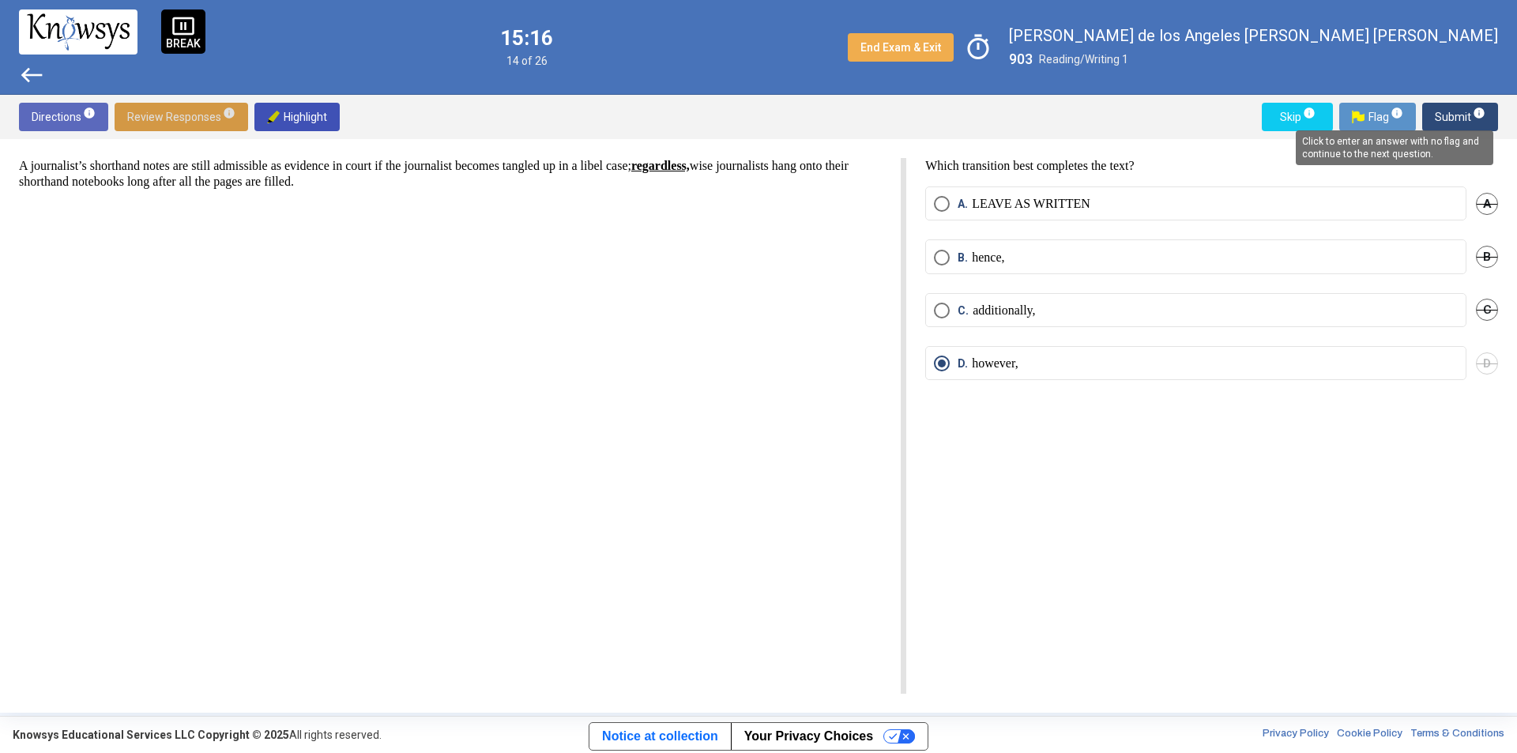
click at [1457, 120] on mat-tooltip-component "Click to enter an answer with no flag and continue to the next question." at bounding box center [1394, 147] width 220 height 57
click at [1454, 119] on mat-tooltip-component "Click to enter an answer with no flag and continue to the next question." at bounding box center [1394, 147] width 220 height 57
click at [145, 118] on span "Review Responses info" at bounding box center [181, 117] width 108 height 28
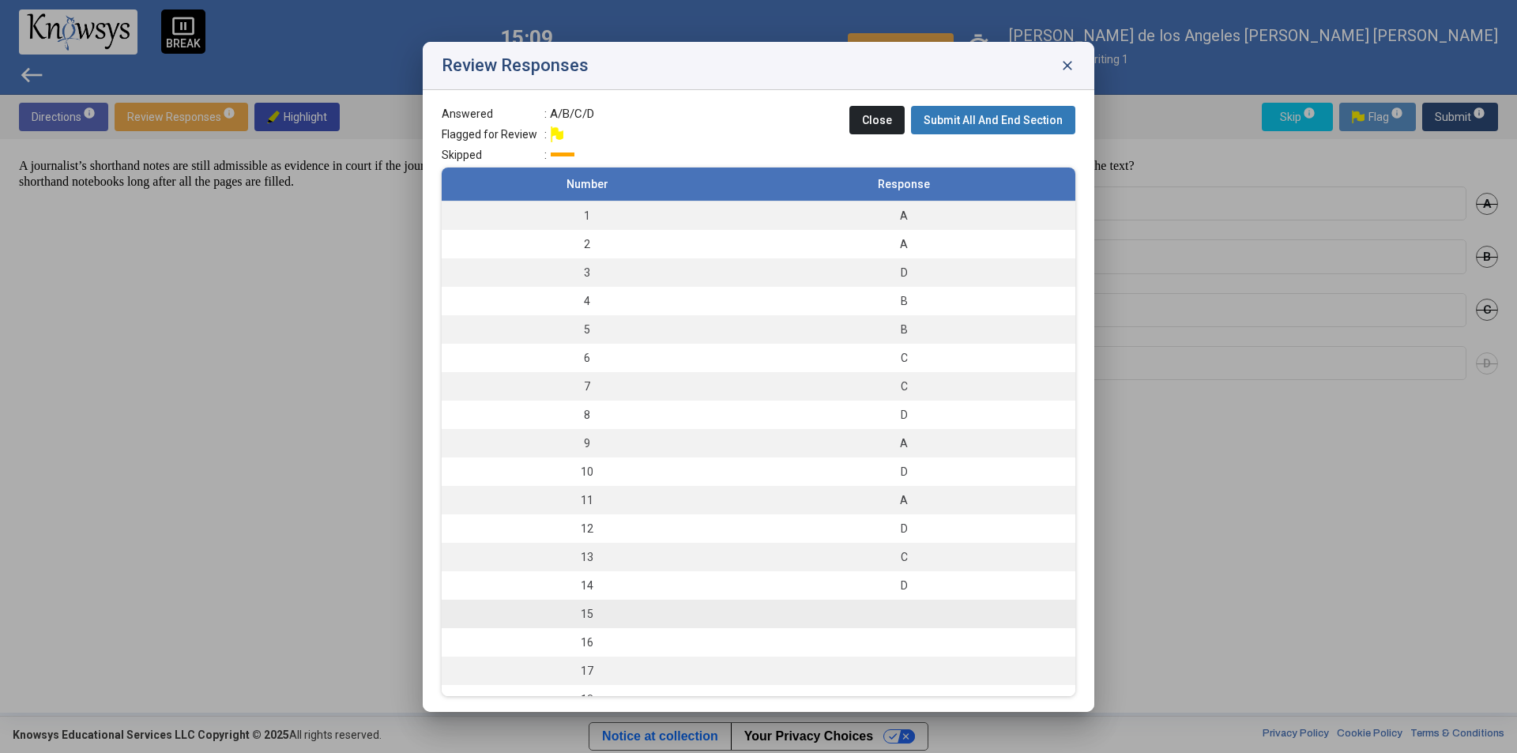
click at [597, 607] on td "15" at bounding box center [587, 614] width 291 height 28
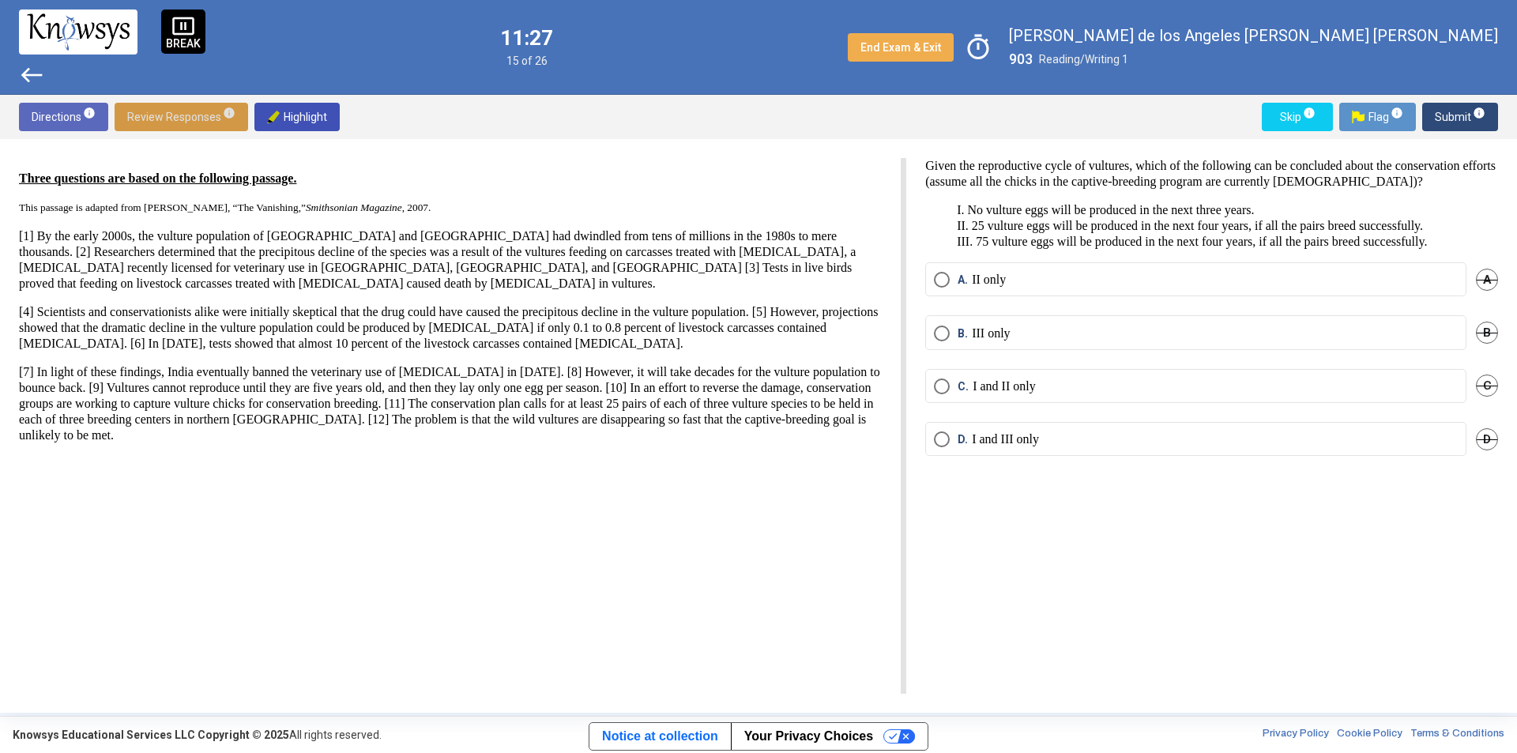
click at [1029, 394] on mat-radio-button "C. I and II only" at bounding box center [1195, 386] width 541 height 34
click at [1036, 385] on p "I and II only" at bounding box center [1003, 386] width 63 height 16
click at [1443, 113] on span "Submit info" at bounding box center [1459, 117] width 51 height 28
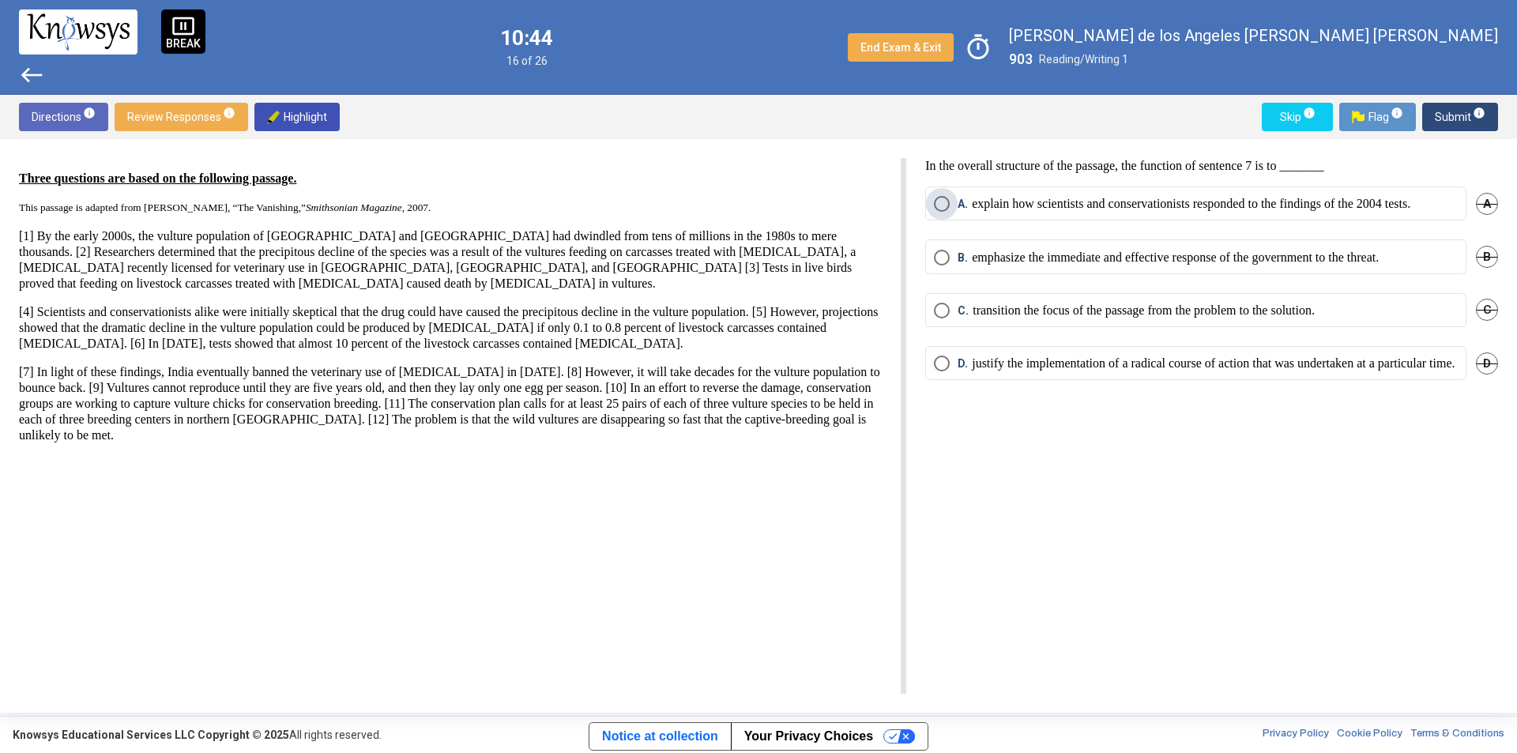
click at [1073, 212] on p "explain how scientists and conservationists responded to the findings of the 20…" at bounding box center [1191, 204] width 438 height 16
click at [981, 318] on p "transition the focus of the passage from the problem to the solution." at bounding box center [1143, 311] width 342 height 16
click at [1444, 117] on span "Submit info" at bounding box center [1459, 117] width 51 height 28
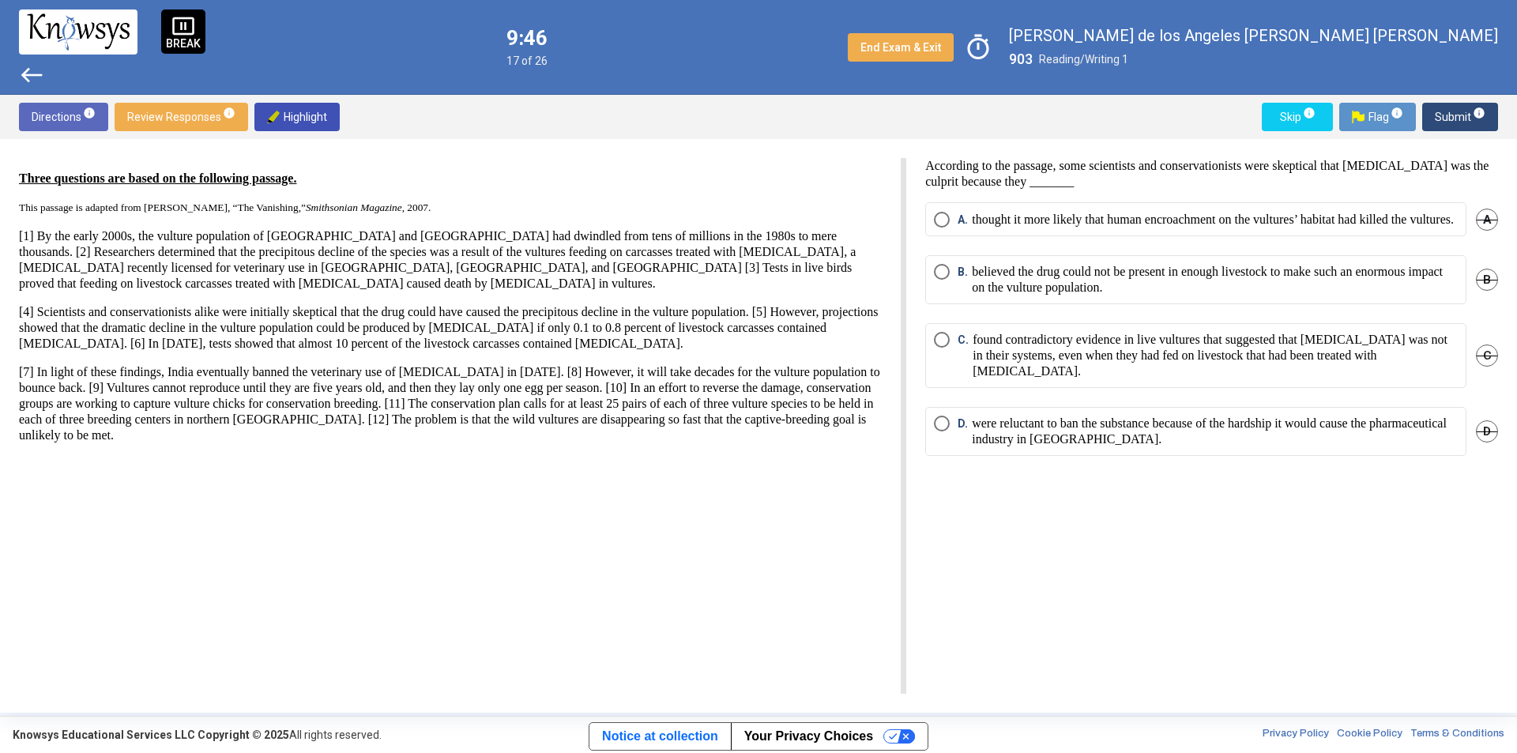
click at [1082, 227] on p "thought it more likely that human encroachment on the vultures’ habitat had kil…" at bounding box center [1213, 220] width 482 height 16
click at [942, 348] on span "Select an option" at bounding box center [942, 340] width 16 height 16
click at [1058, 295] on p "believed the drug could not be present in enough livestock to make such an enor…" at bounding box center [1215, 280] width 486 height 32
click at [1442, 126] on span "Submit info" at bounding box center [1459, 117] width 51 height 28
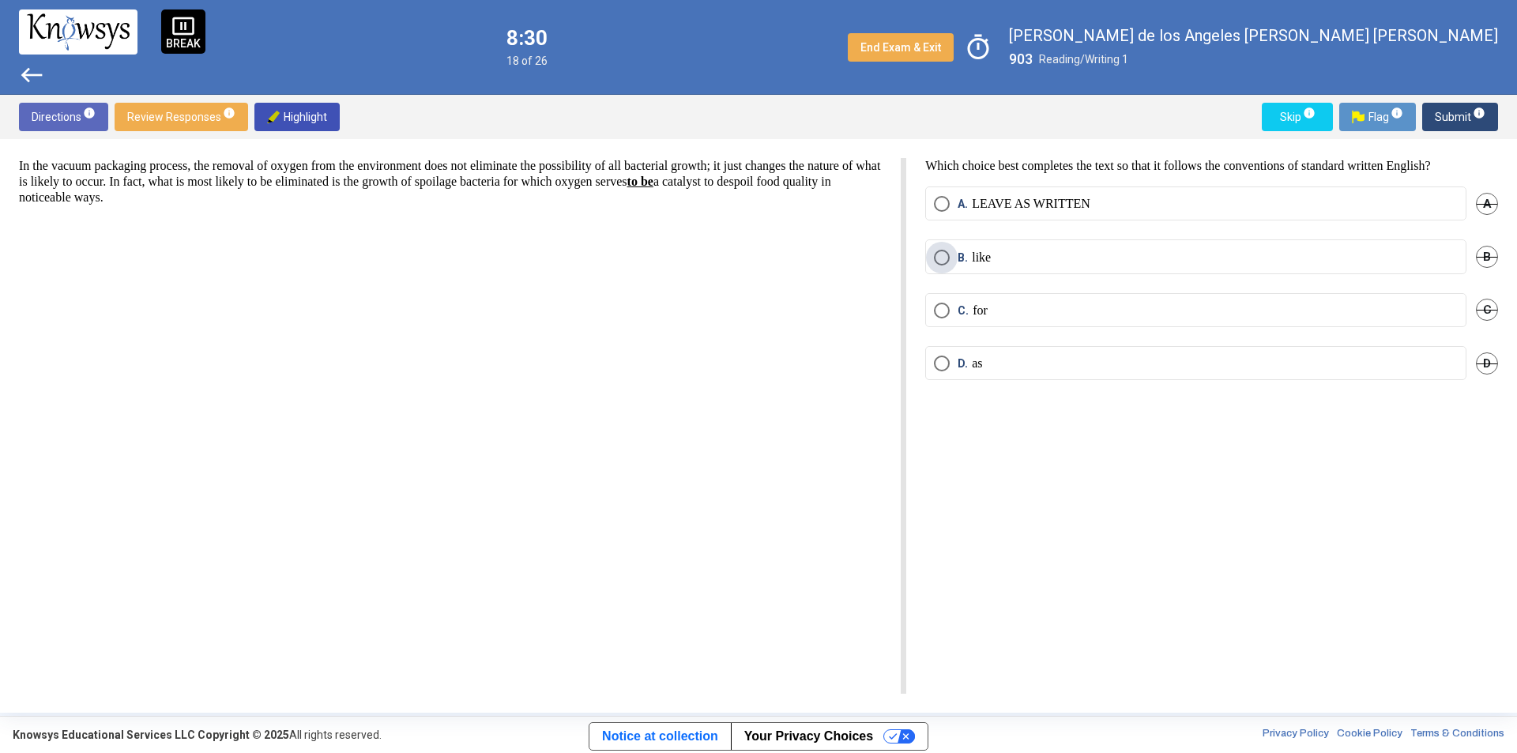
click at [949, 254] on span "Select an option" at bounding box center [942, 258] width 16 height 16
click at [945, 367] on span "Select an option" at bounding box center [942, 363] width 16 height 16
click at [1462, 107] on span "Submit info" at bounding box center [1459, 117] width 51 height 28
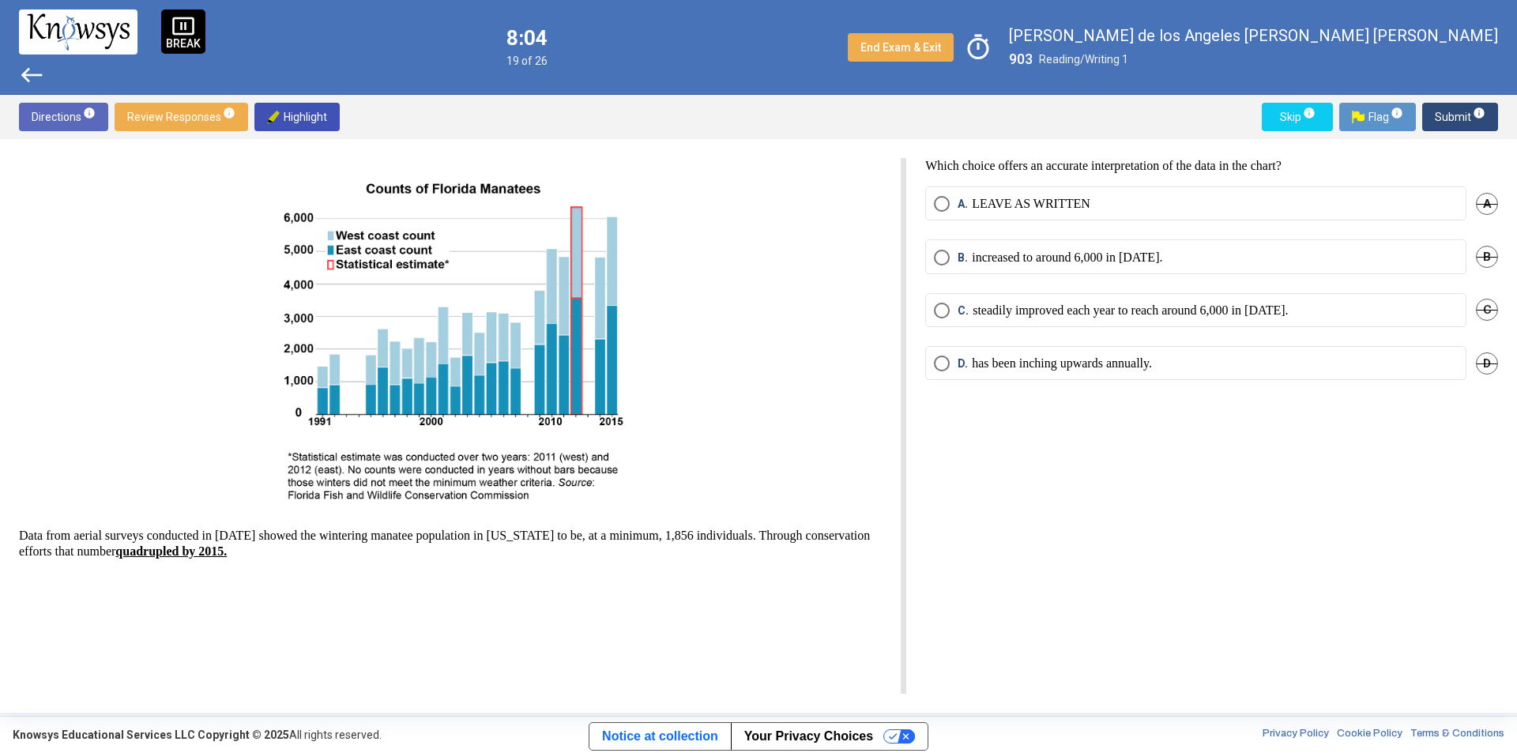
click at [1052, 259] on p "increased to around 6,000 in [DATE]." at bounding box center [1067, 258] width 190 height 16
click at [1069, 318] on mat-radio-button "C. steadily improved each year to reach around 6,000 in [DATE]." at bounding box center [1195, 310] width 541 height 34
click at [1085, 306] on p "steadily improved each year to reach around 6,000 in [DATE]." at bounding box center [1129, 311] width 315 height 16
click at [1442, 114] on span "Submit info" at bounding box center [1459, 117] width 51 height 28
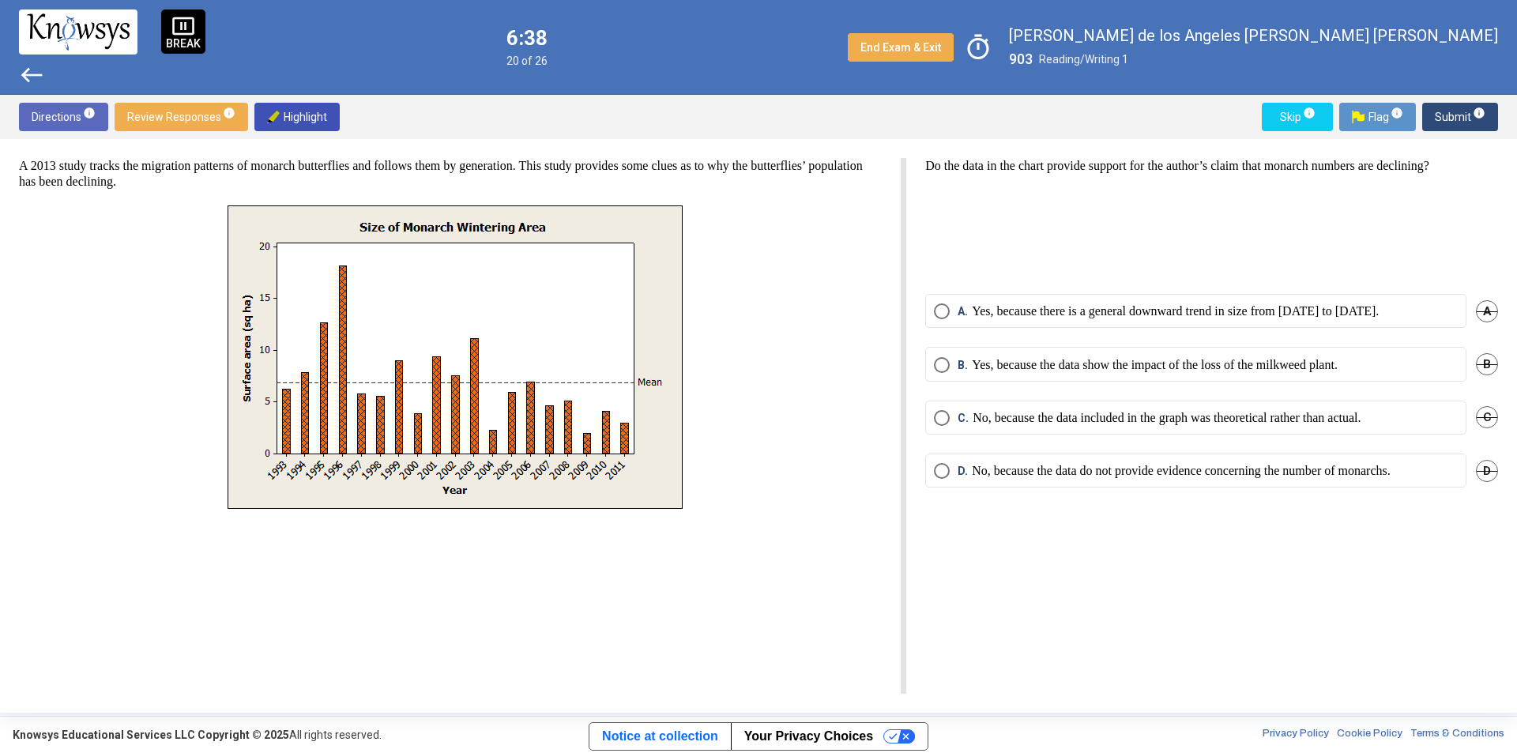
click at [1303, 315] on p "Yes, because there is a general downward trend in size from [DATE] to [DATE]." at bounding box center [1175, 311] width 407 height 16
click at [1439, 105] on span "Submit info" at bounding box center [1459, 117] width 51 height 28
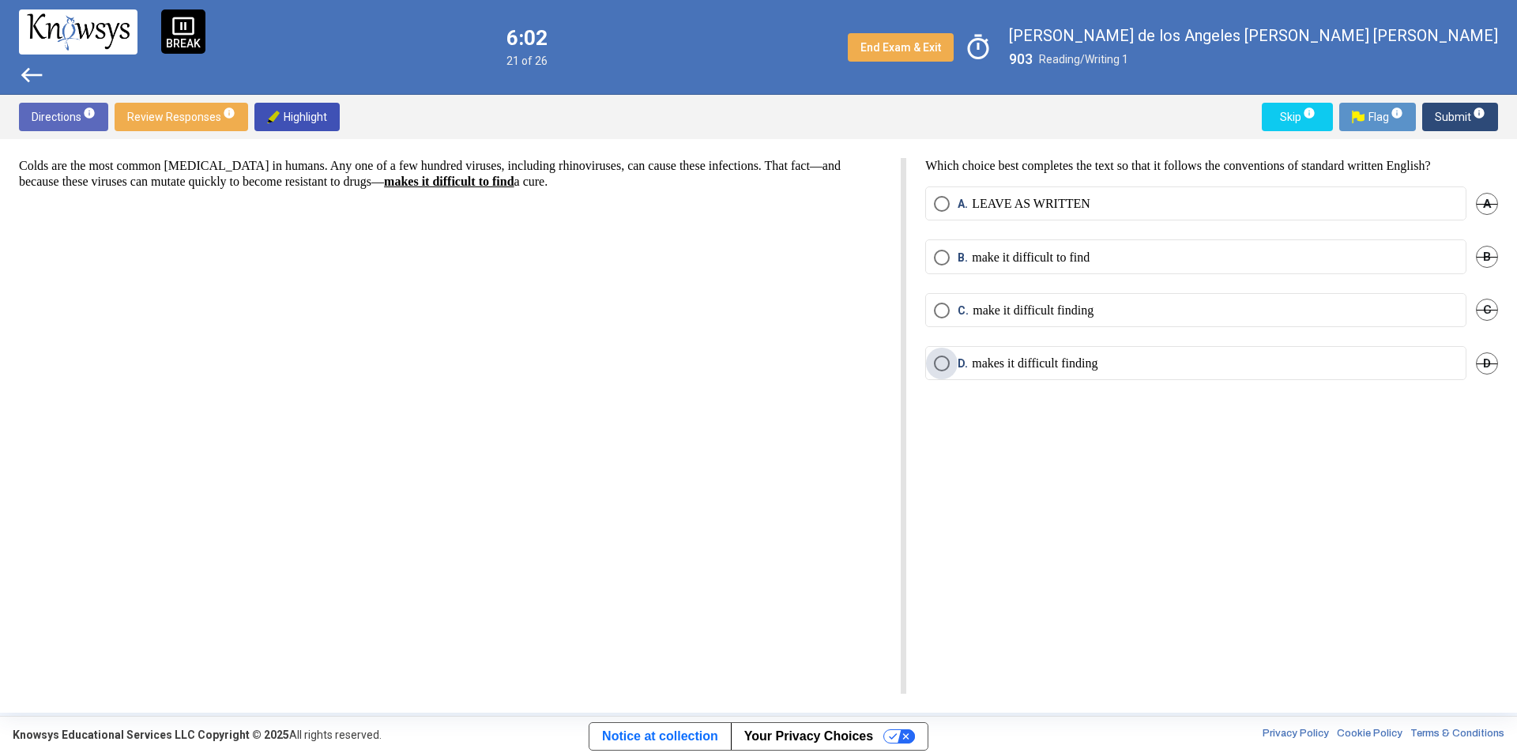
click at [962, 361] on span "D." at bounding box center [964, 363] width 14 height 16
click at [1449, 121] on span "Submit info" at bounding box center [1459, 117] width 51 height 28
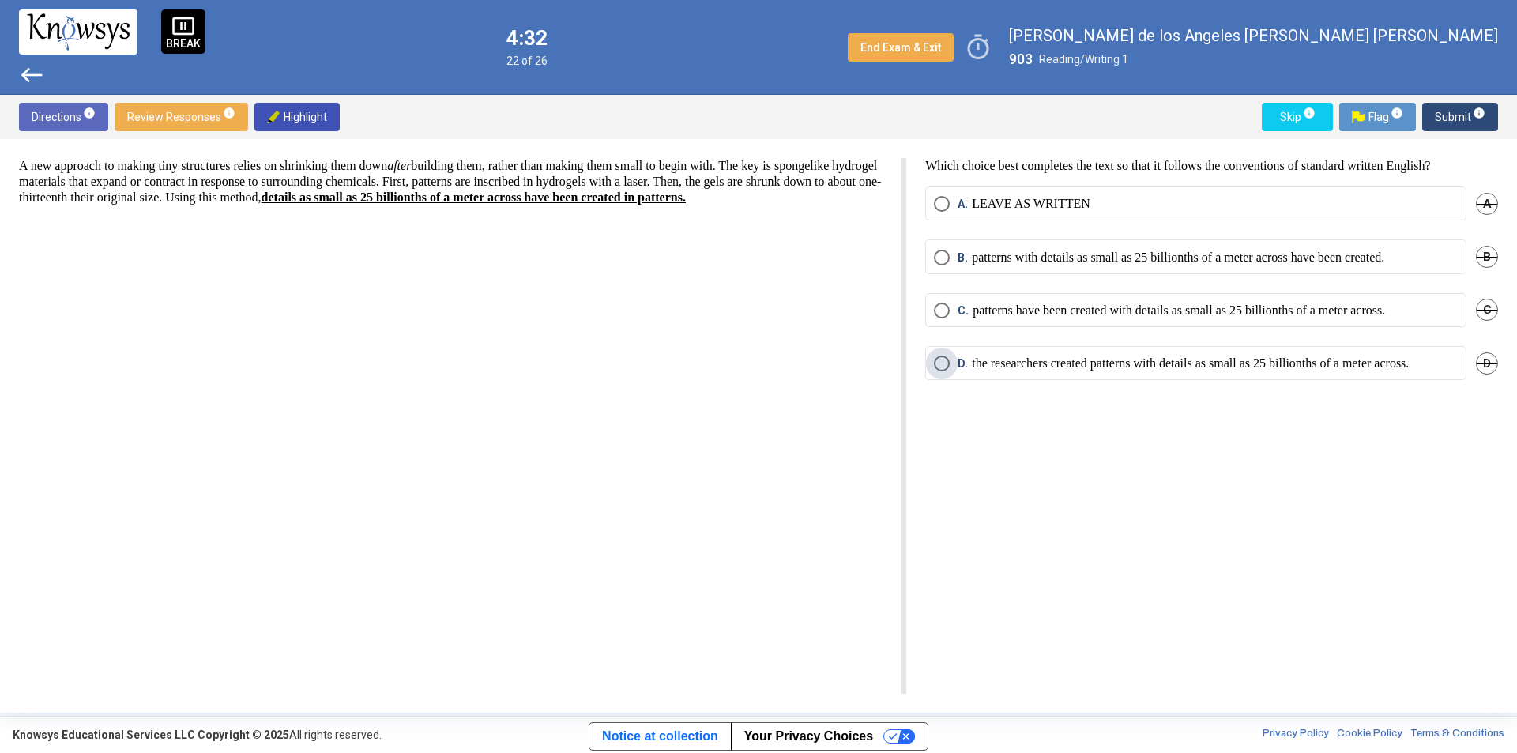
click at [1221, 371] on p "the researchers created patterns with details as small as 25 billionths of a me…" at bounding box center [1190, 363] width 437 height 16
click at [1100, 251] on p "patterns with details as small as 25 billionths of a meter across have been cre…" at bounding box center [1178, 258] width 412 height 16
click at [1446, 121] on span "Submit info" at bounding box center [1459, 117] width 51 height 28
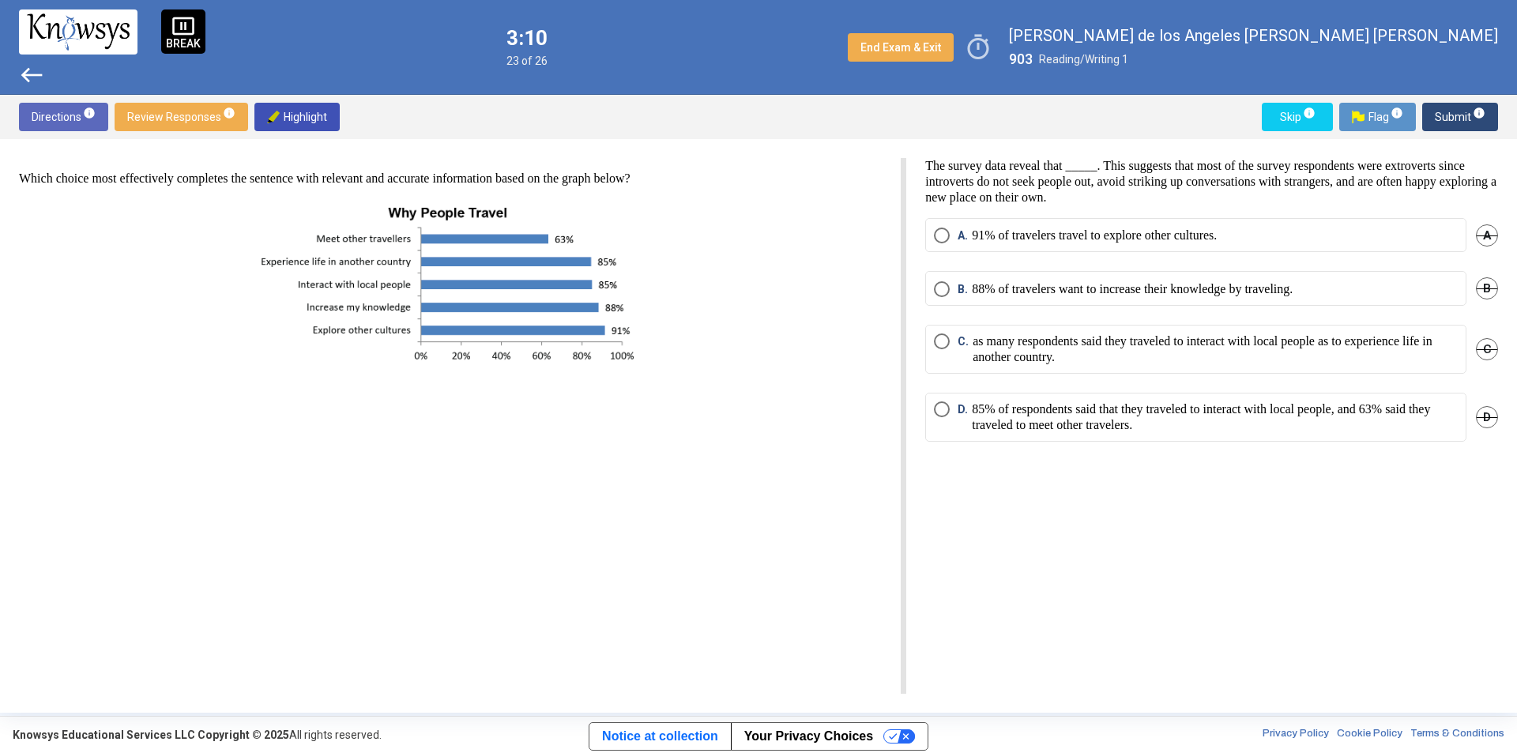
click at [1098, 235] on p "91% of travelers travel to explore other cultures." at bounding box center [1094, 235] width 245 height 16
click at [1153, 283] on p "88% of travelers want to increase their knowledge by traveling." at bounding box center [1132, 289] width 321 height 16
click at [1132, 421] on p "85% of respondents said that they traveled to interact with local people, and 6…" at bounding box center [1215, 417] width 486 height 32
click at [1448, 112] on span "Submit info" at bounding box center [1459, 117] width 51 height 28
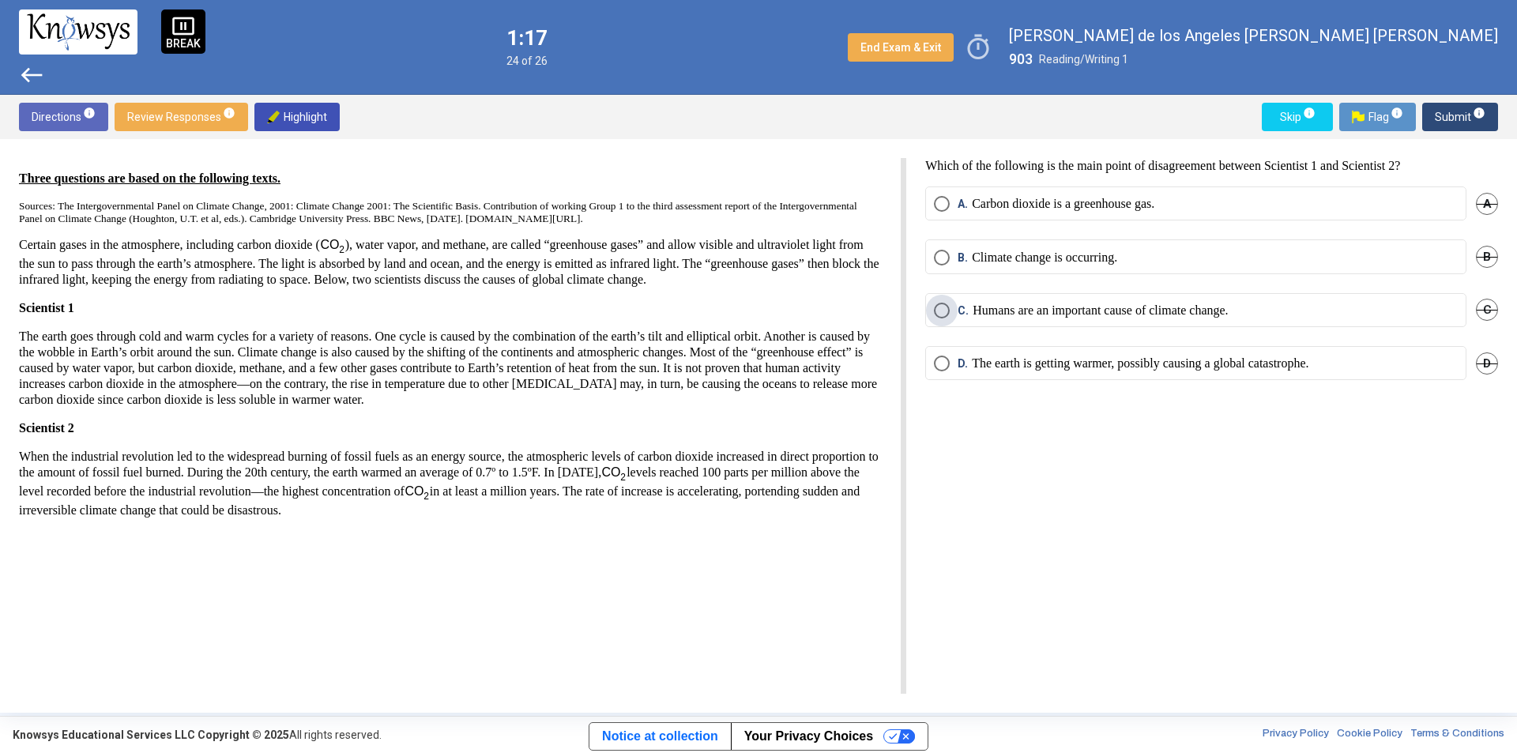
click at [1067, 308] on p "Humans are an important cause of climate change." at bounding box center [1099, 311] width 255 height 16
click at [1447, 114] on span "Submit info" at bounding box center [1459, 117] width 51 height 28
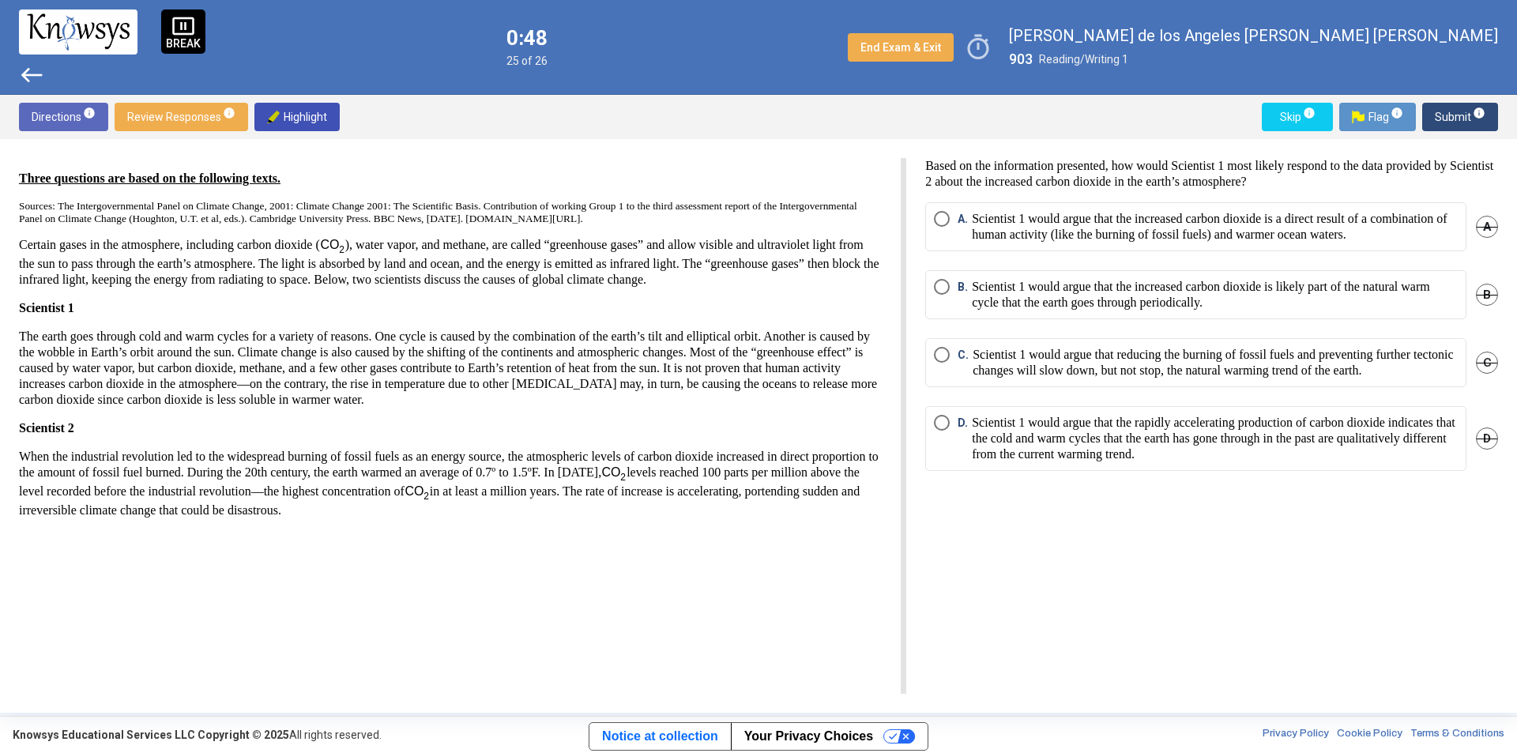
click at [1079, 303] on p "Scientist 1 would argue that the increased carbon dioxide is likely part of the…" at bounding box center [1215, 295] width 486 height 32
click at [1444, 118] on span "Submit info" at bounding box center [1459, 117] width 51 height 28
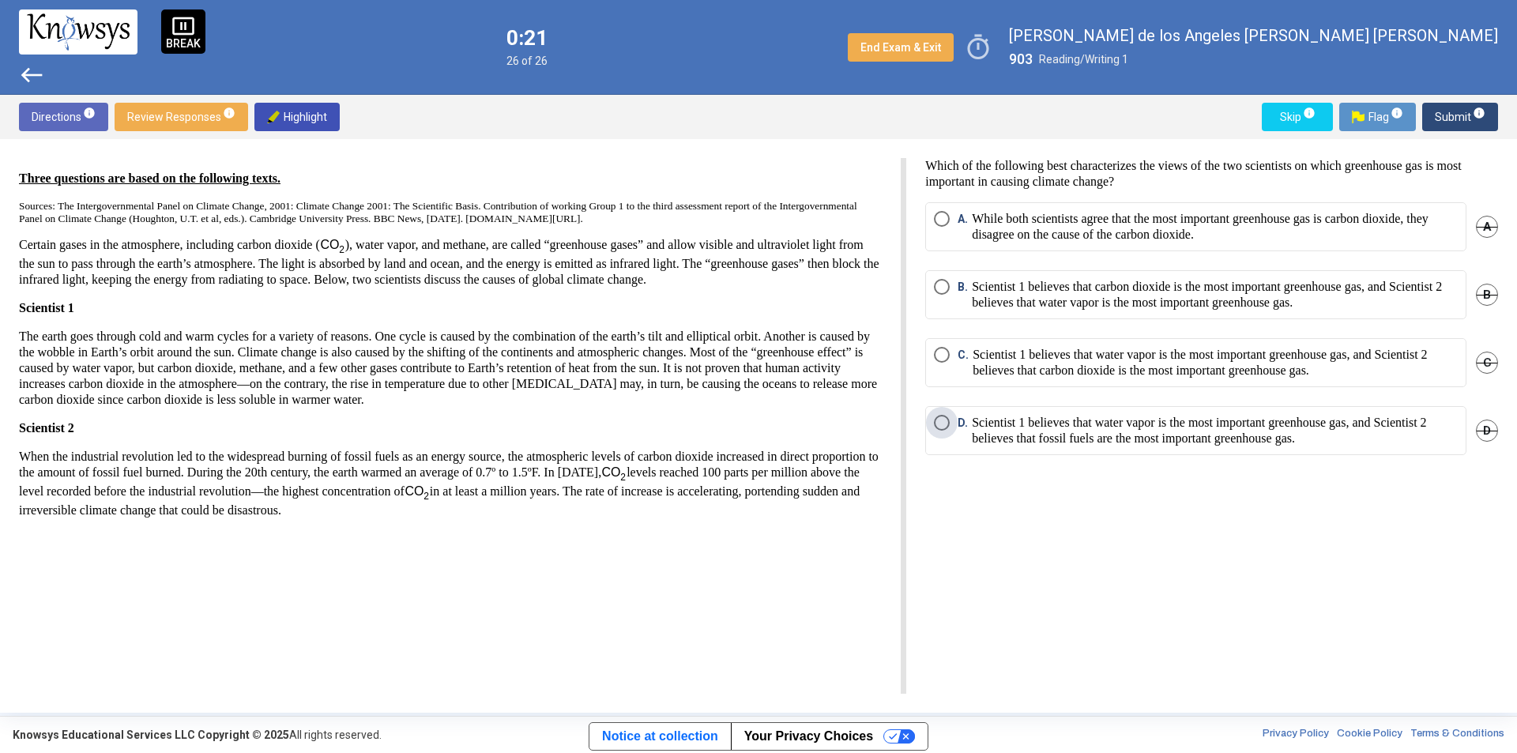
click at [1049, 426] on p "Scientist 1 believes that water vapor is the most important greenhouse gas, and…" at bounding box center [1215, 431] width 486 height 32
click at [1446, 118] on span "Submit info" at bounding box center [1459, 117] width 51 height 28
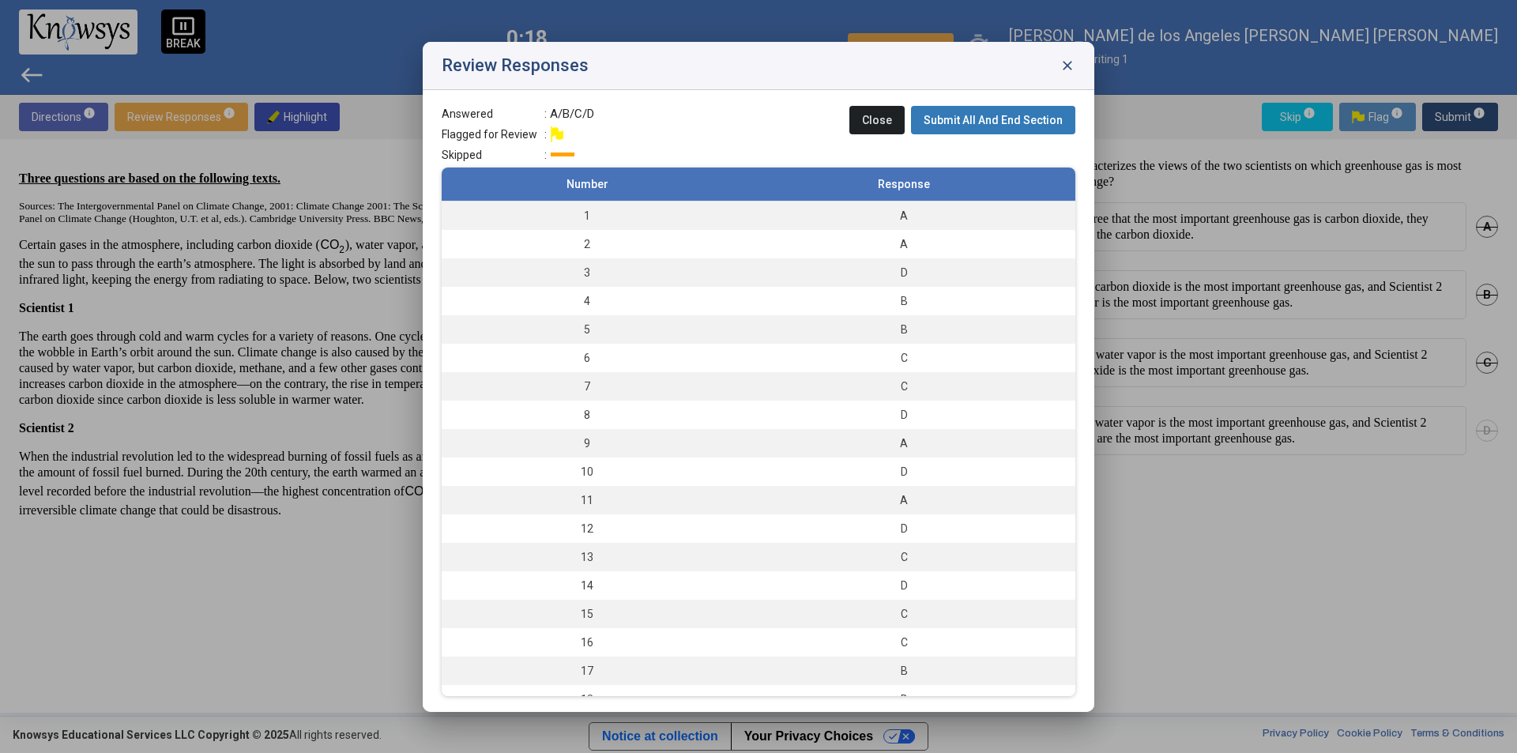
click at [975, 124] on span "Submit All And End Section" at bounding box center [992, 120] width 139 height 13
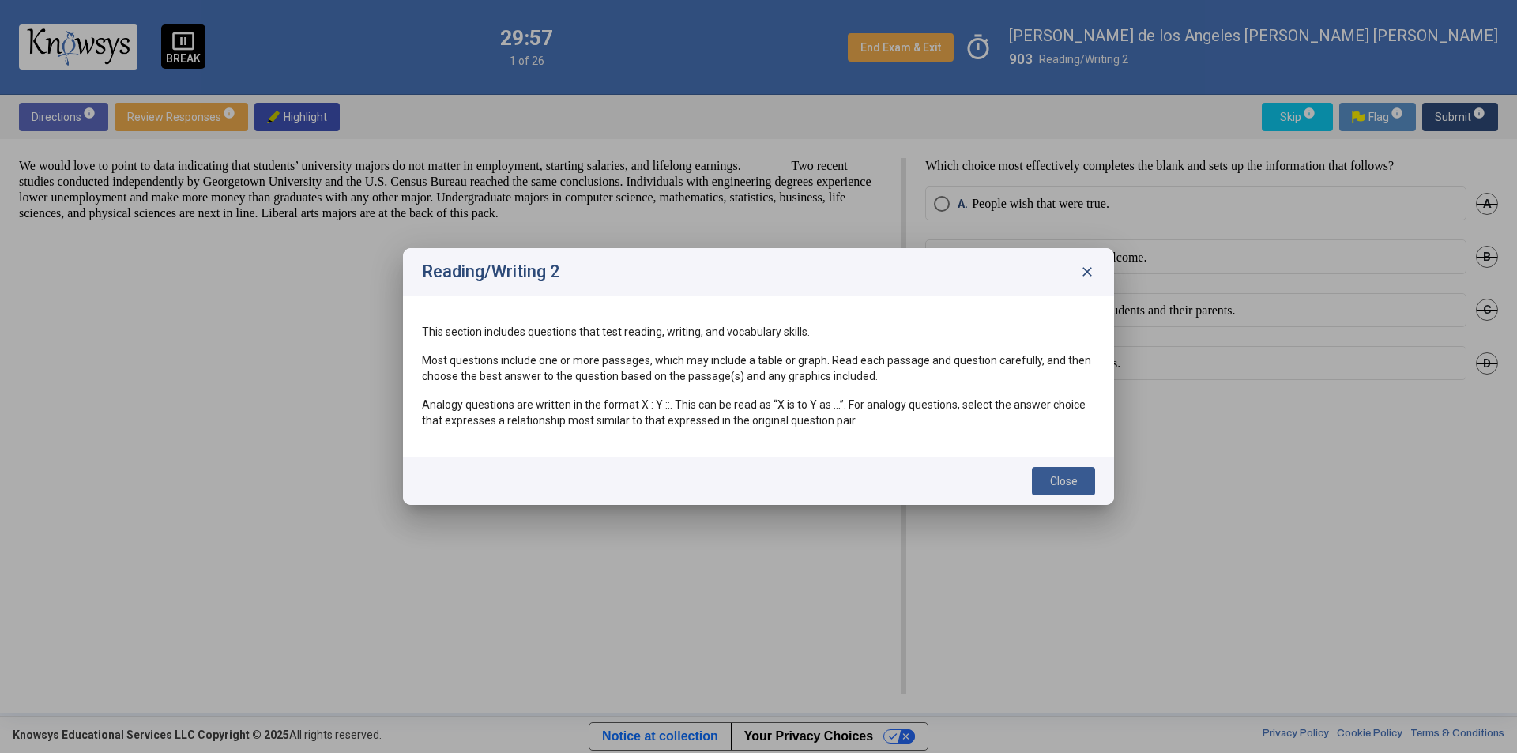
click at [1054, 481] on span "Close" at bounding box center [1064, 481] width 28 height 13
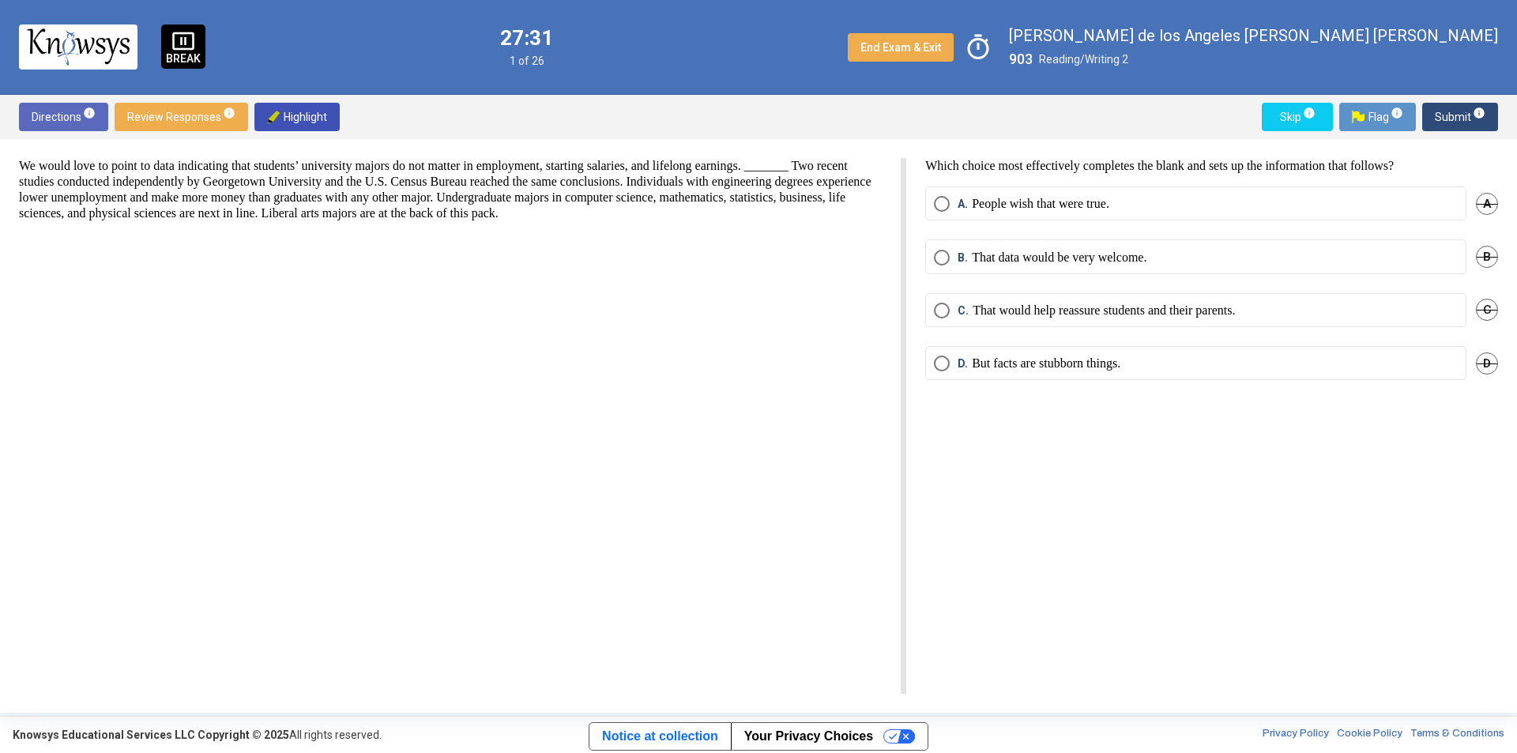
click at [1082, 359] on p "But facts are stubborn things." at bounding box center [1046, 363] width 148 height 16
click at [1438, 115] on span "Submit info" at bounding box center [1459, 117] width 51 height 28
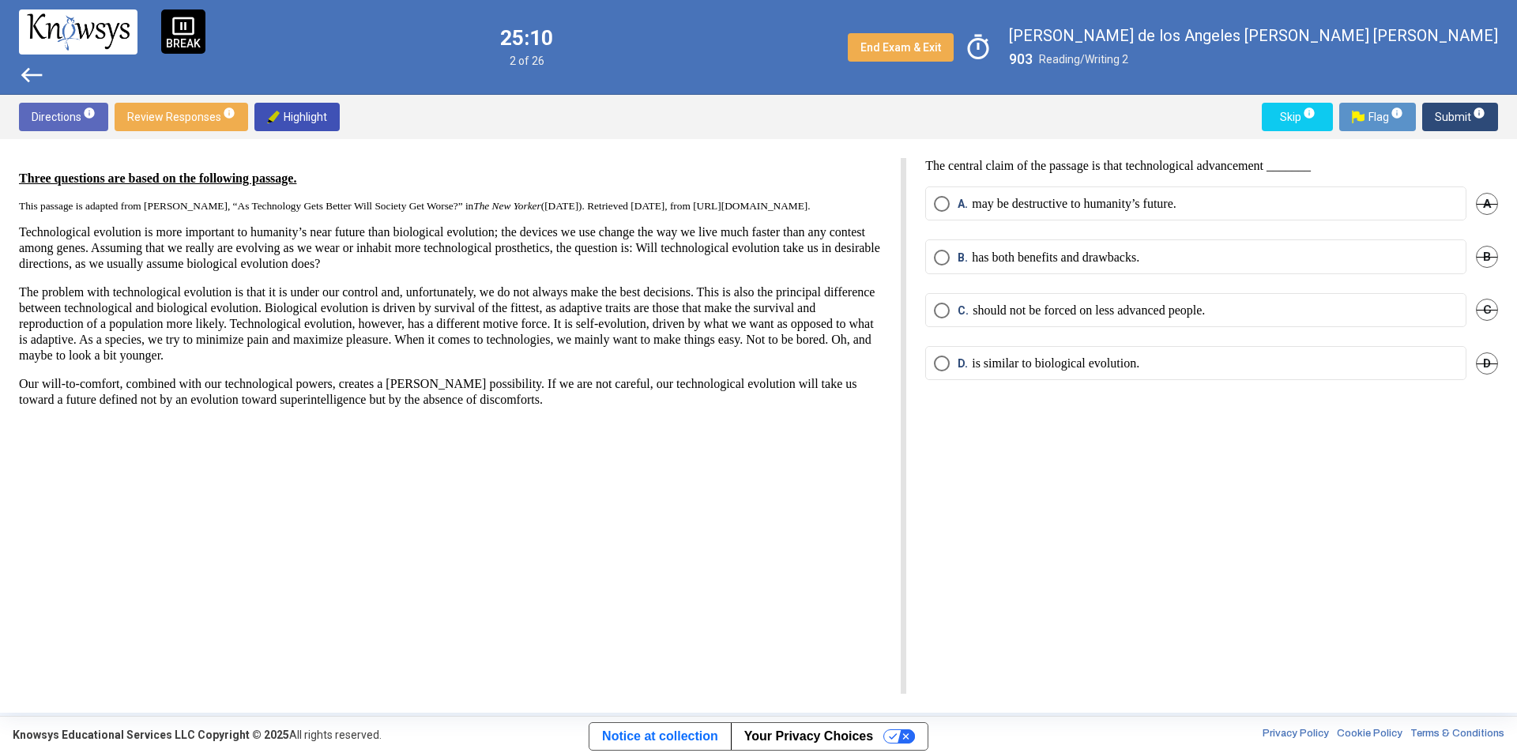
click at [1198, 256] on label "B. has both benefits and drawbacks." at bounding box center [1196, 258] width 524 height 16
click at [1427, 110] on button "Submit info" at bounding box center [1460, 117] width 76 height 28
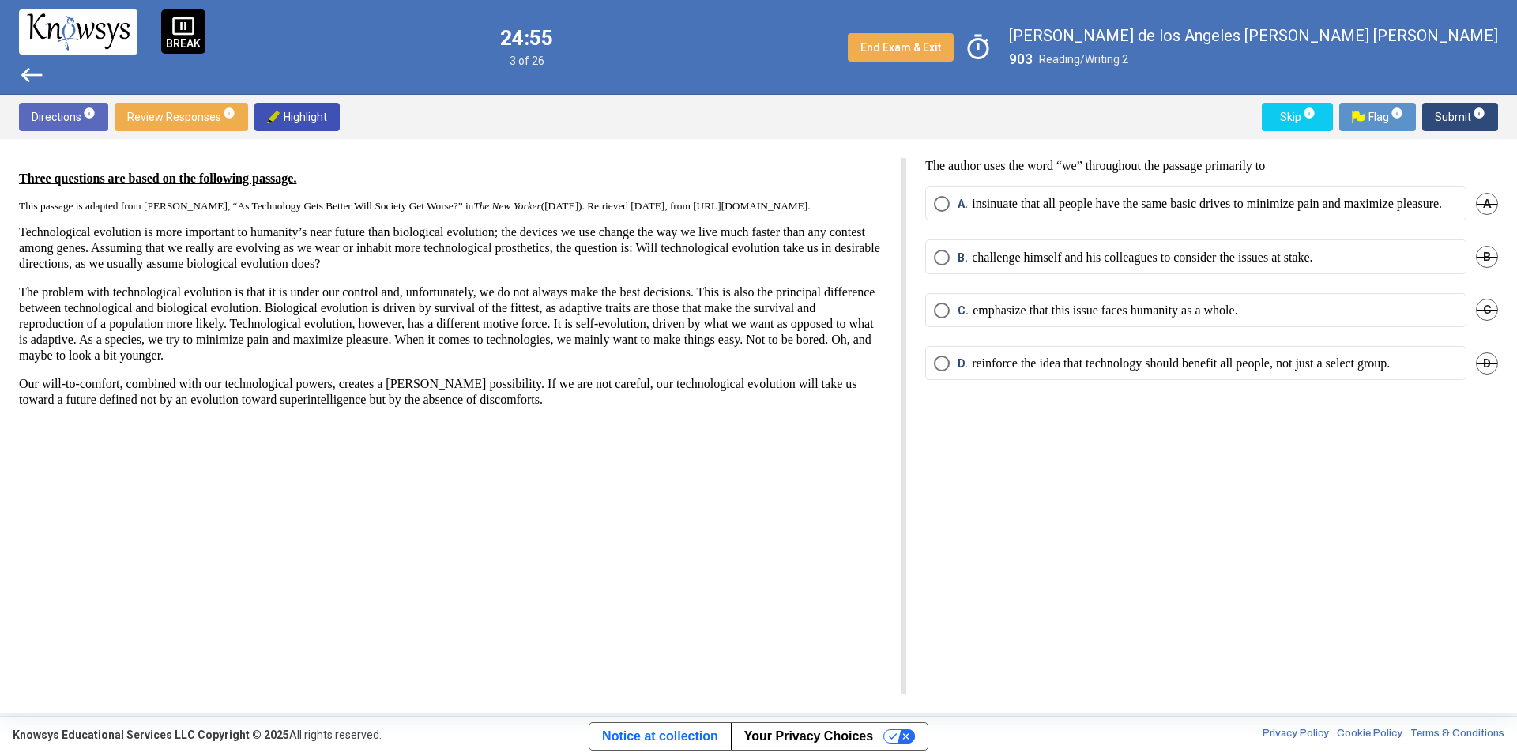
click at [1062, 212] on p "insinuate that all people have the same basic drives to minimize pain and maxim…" at bounding box center [1207, 204] width 470 height 16
click at [1114, 371] on p "reinforce the idea that technology should benefit all people, not just a select…" at bounding box center [1181, 363] width 418 height 16
click at [1298, 318] on label "C. emphasize that this issue faces humanity as a whole." at bounding box center [1196, 311] width 524 height 16
click at [1457, 114] on span "Submit info" at bounding box center [1459, 117] width 51 height 28
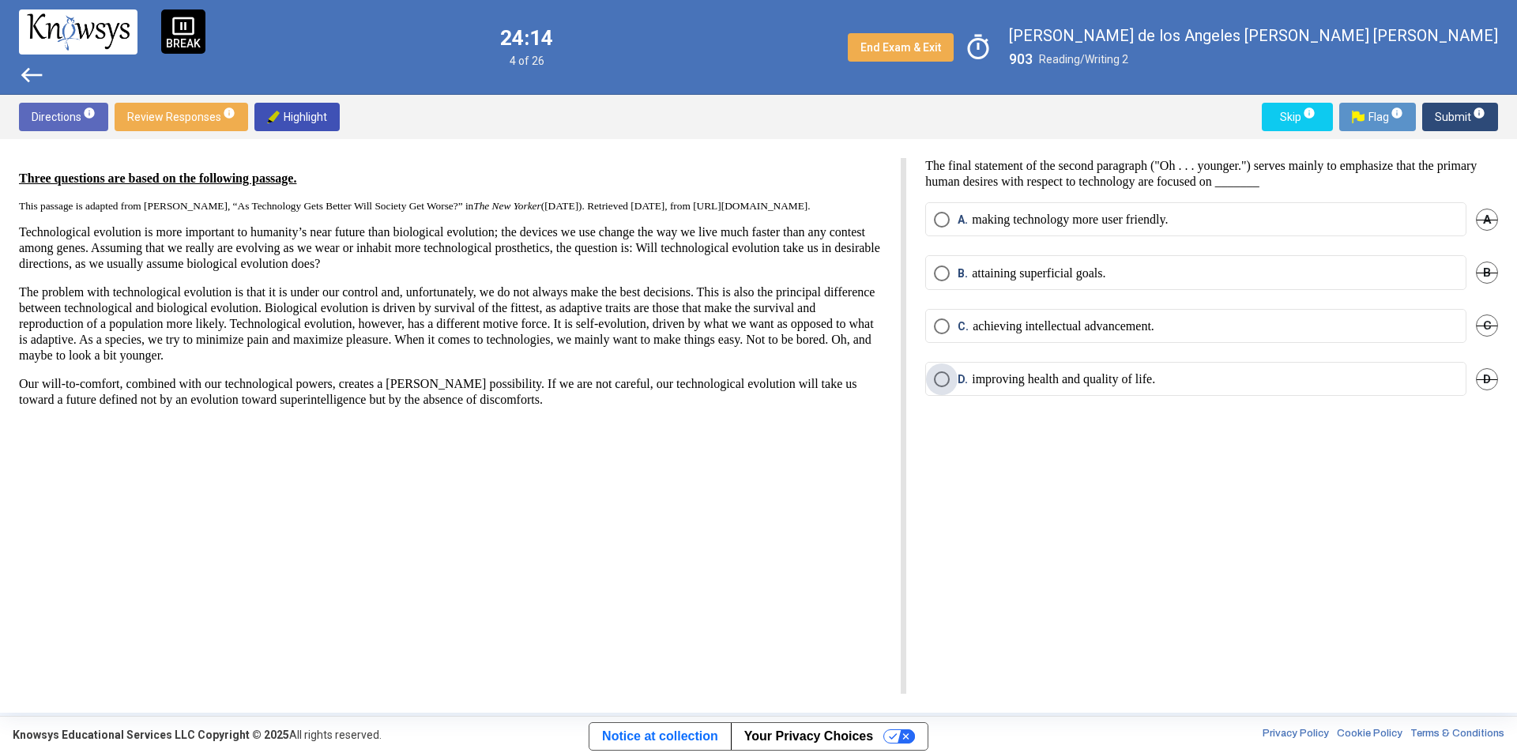
click at [1135, 376] on p "improving health and quality of life." at bounding box center [1063, 379] width 183 height 16
click at [1287, 282] on mat-radio-button "B. attaining superficial goals." at bounding box center [1195, 272] width 541 height 34
click at [1202, 273] on label "B. attaining superficial goals." at bounding box center [1196, 273] width 524 height 16
click at [1451, 113] on span "Submit info" at bounding box center [1459, 117] width 51 height 28
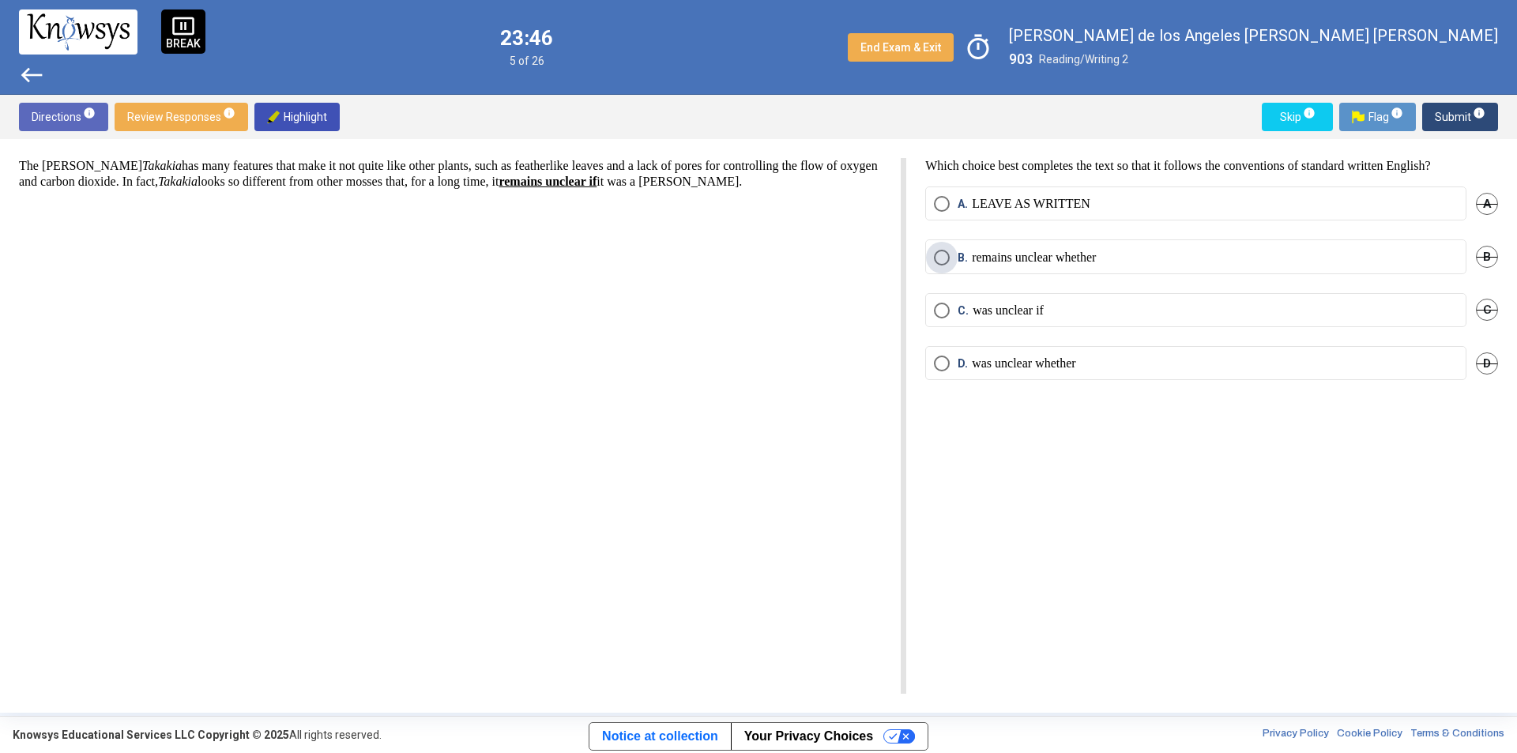
click at [1072, 260] on p "remains unclear whether" at bounding box center [1034, 258] width 124 height 16
click at [1451, 116] on span "Submit info" at bounding box center [1459, 117] width 51 height 28
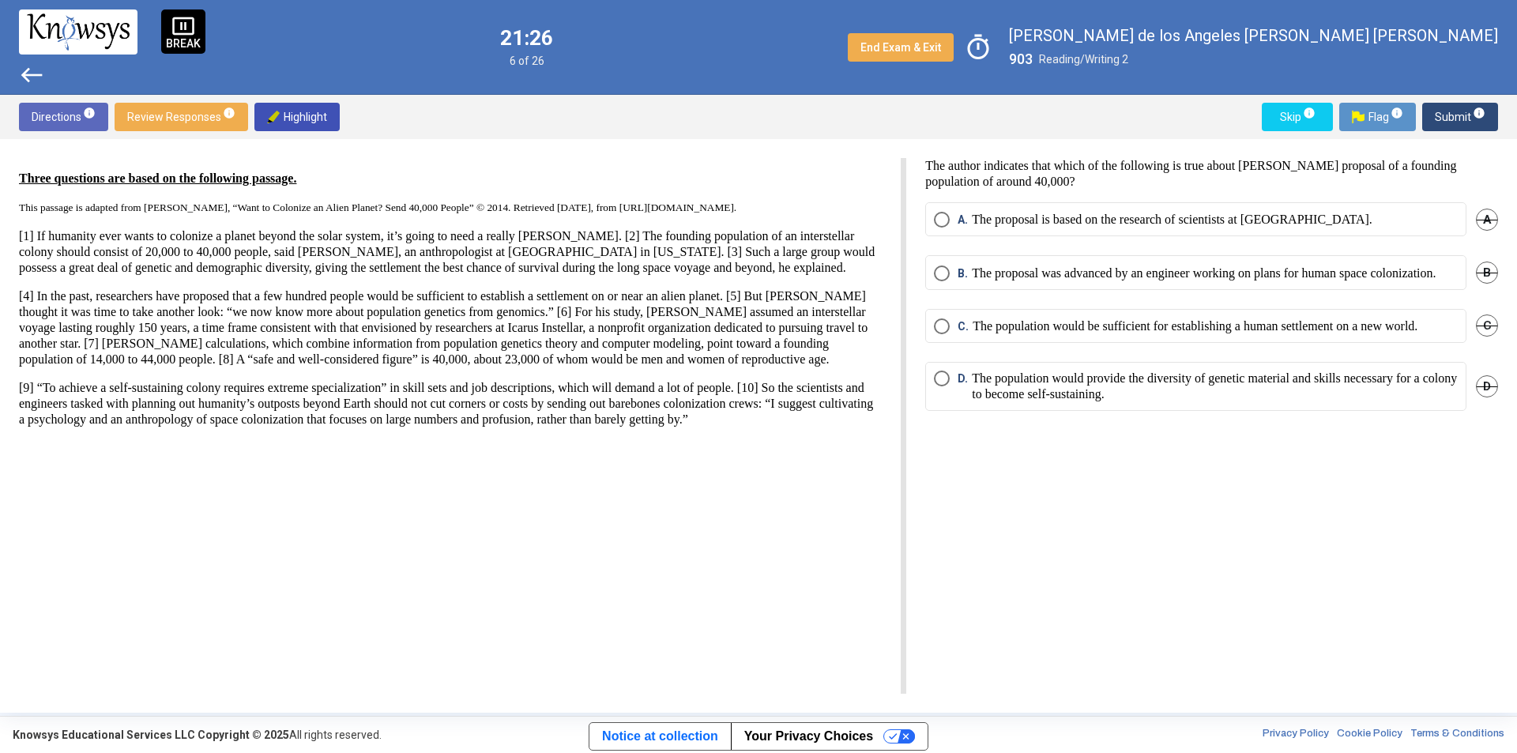
click at [1218, 402] on p "The population would provide the diversity of genetic material and skills neces…" at bounding box center [1215, 386] width 486 height 32
click at [1445, 120] on span "Submit info" at bounding box center [1459, 117] width 51 height 28
click at [1097, 281] on p "It is essential that the initial colonists selected be young, healthy, and able…" at bounding box center [1193, 273] width 442 height 16
click at [1107, 334] on p "The initial colonization team should be as numerous, diverse, and specialized a…" at bounding box center [1198, 326] width 453 height 16
click at [1457, 130] on span "Submit info" at bounding box center [1459, 117] width 51 height 28
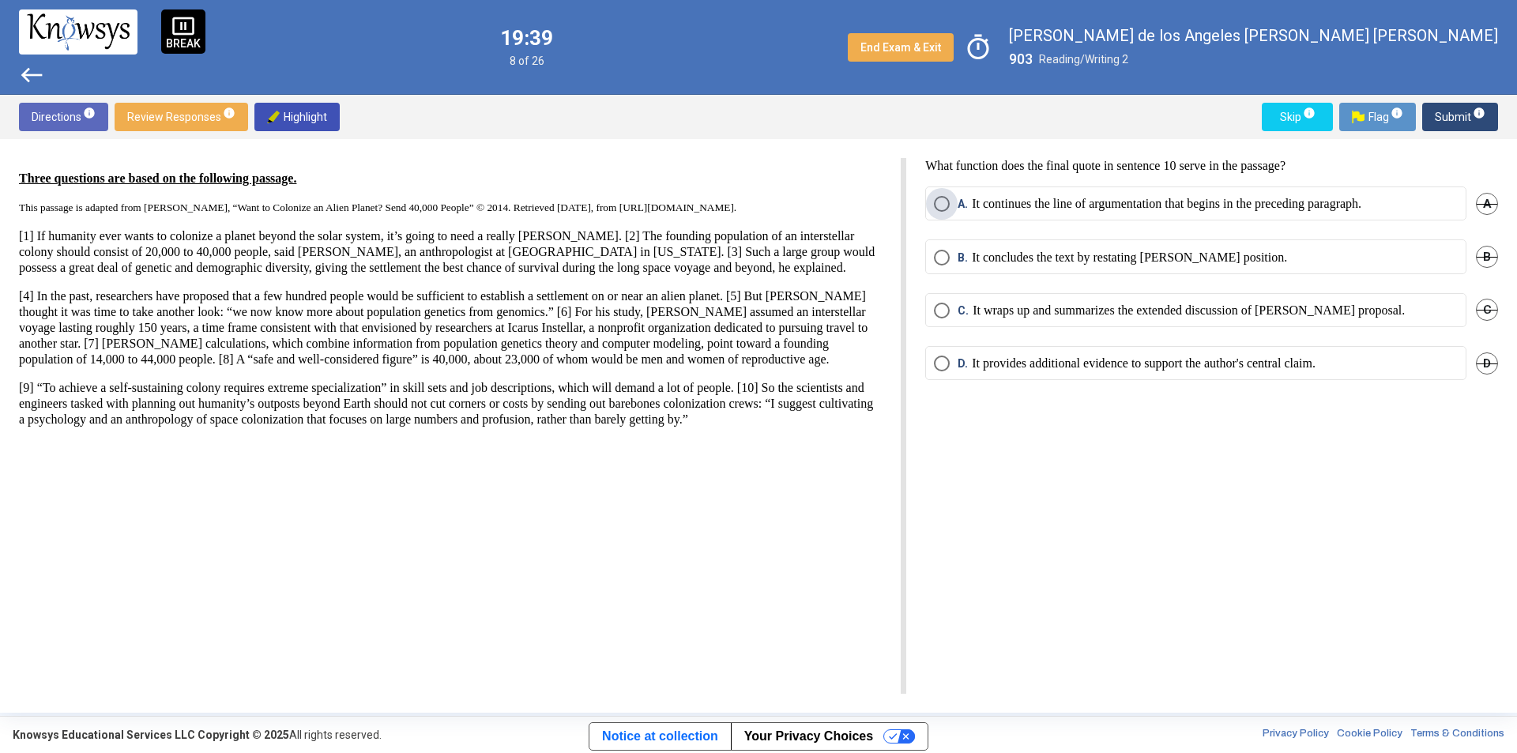
click at [1113, 197] on p "It continues the line of argumentation that begins in the preceding paragraph." at bounding box center [1166, 204] width 389 height 16
click at [1219, 305] on p "It wraps up and summarizes the extended discussion of [PERSON_NAME] proposal." at bounding box center [1188, 311] width 432 height 16
click at [1440, 116] on span "Submit info" at bounding box center [1459, 117] width 51 height 28
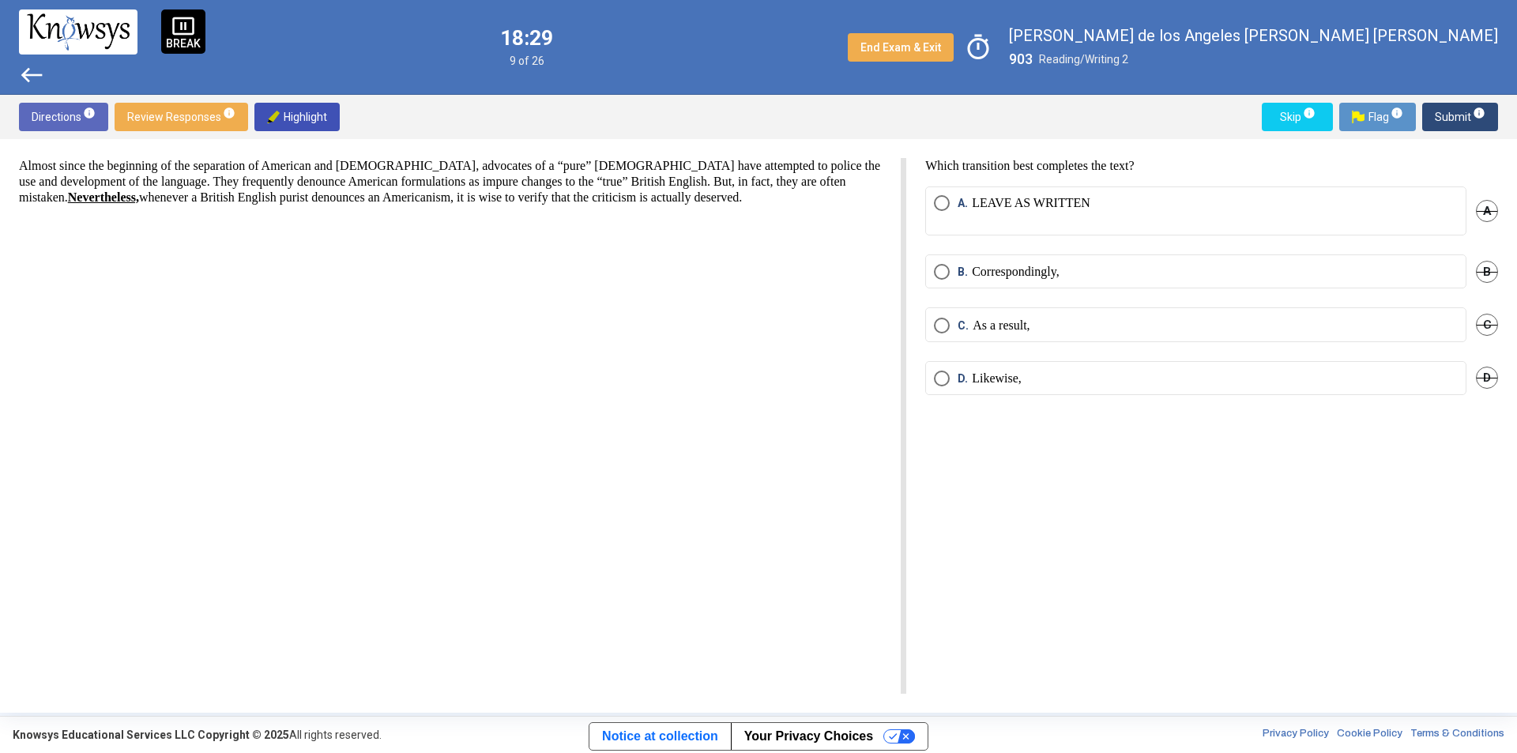
drag, startPoint x: 1093, startPoint y: 188, endPoint x: 1085, endPoint y: 220, distance: 33.3
click at [1092, 188] on mat-radio-button "A. LEAVE AS WRITTEN" at bounding box center [1195, 210] width 541 height 49
click at [1088, 219] on p "Select an option" at bounding box center [1031, 219] width 118 height 16
click at [1442, 107] on span "Submit info" at bounding box center [1459, 117] width 51 height 28
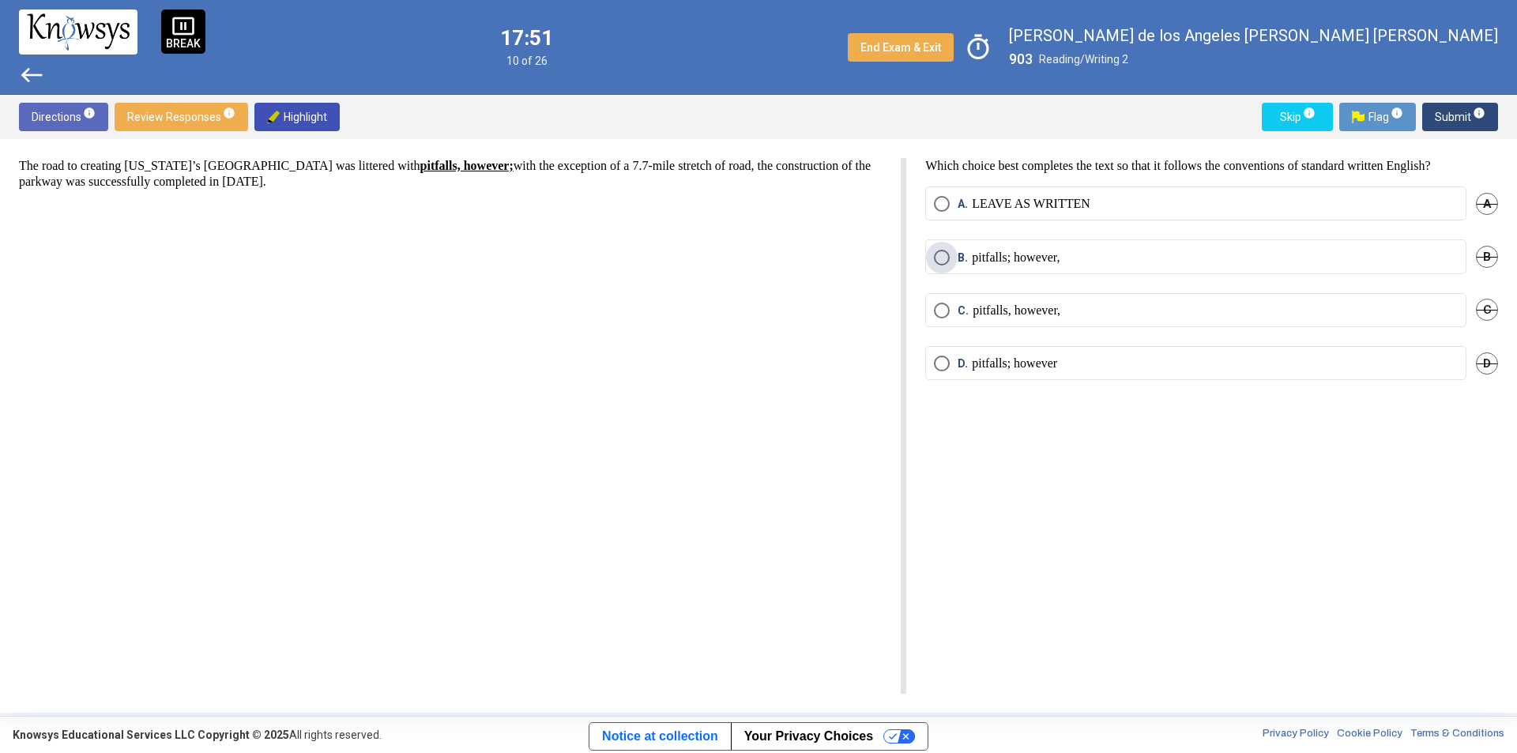
click at [1026, 258] on p "pitfalls; however," at bounding box center [1016, 258] width 88 height 16
click at [1454, 110] on span "Submit info" at bounding box center [1459, 117] width 51 height 28
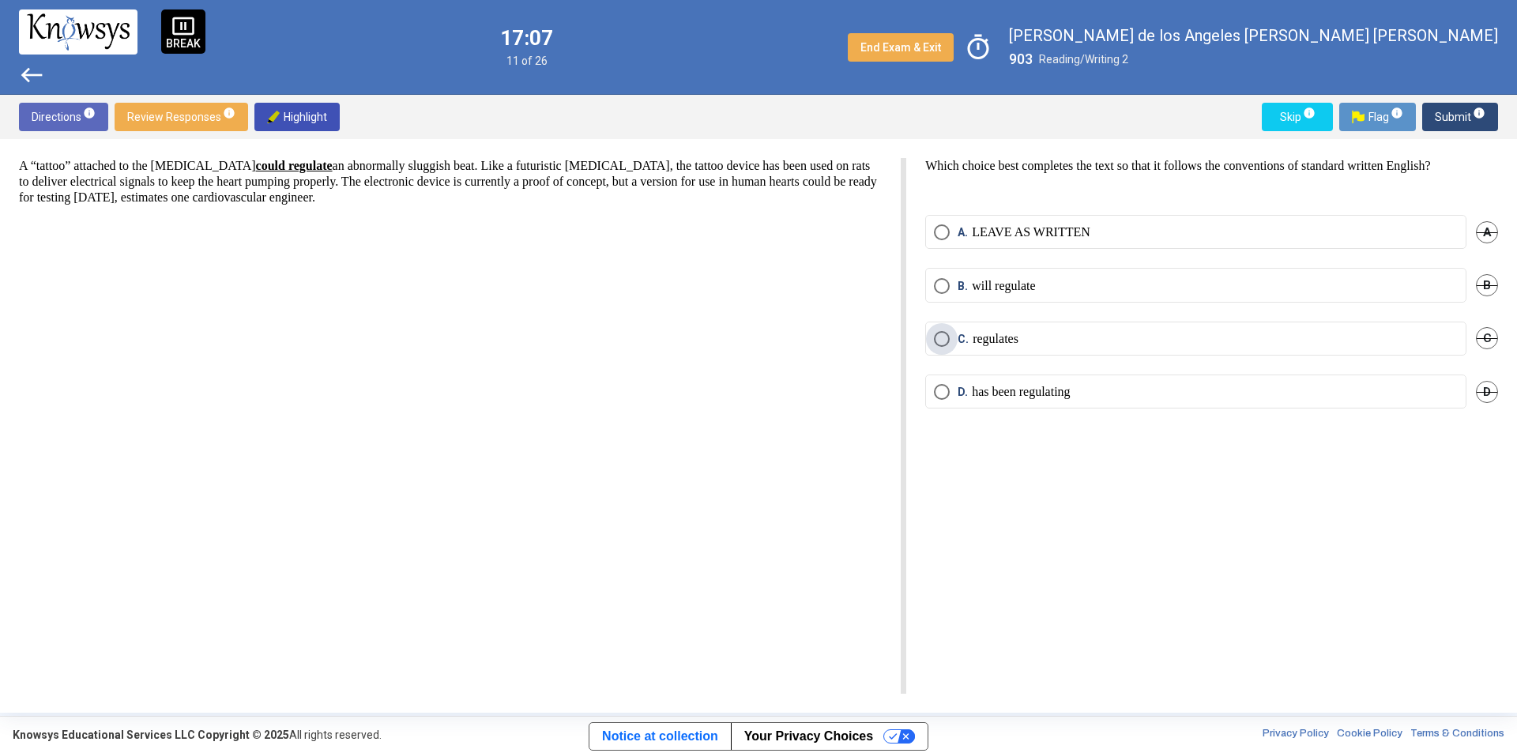
click at [999, 339] on p "regulates" at bounding box center [995, 339] width 46 height 16
click at [996, 286] on p "will regulate" at bounding box center [1003, 286] width 63 height 16
click at [1012, 340] on p "regulates" at bounding box center [995, 339] width 46 height 16
click at [952, 229] on span "A. LEAVE AS WRITTEN" at bounding box center [1019, 232] width 141 height 16
click at [1440, 111] on span "Submit info" at bounding box center [1459, 117] width 51 height 28
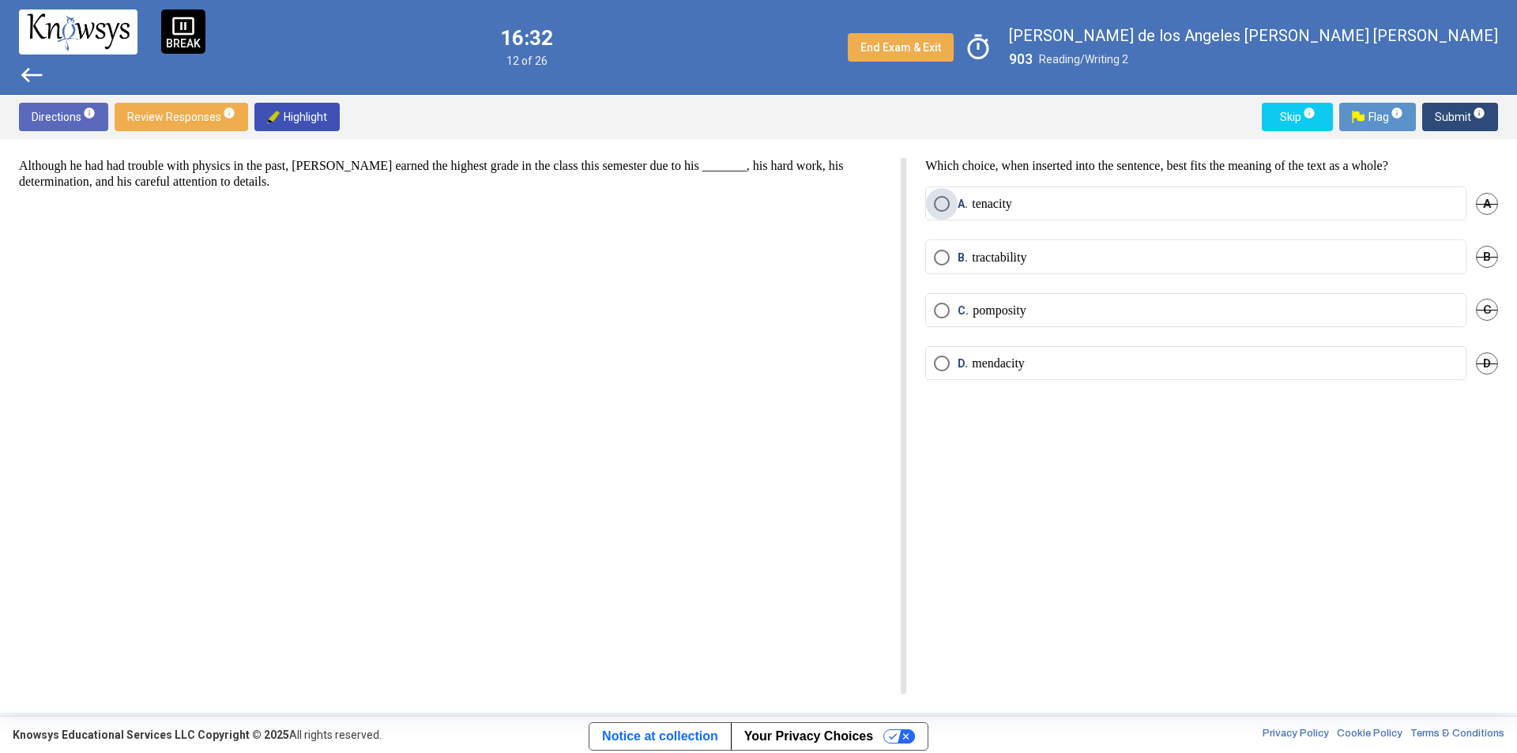
click at [942, 206] on span "Select an option" at bounding box center [942, 204] width 16 height 16
click at [1366, 119] on span "Flag info" at bounding box center [1376, 117] width 51 height 28
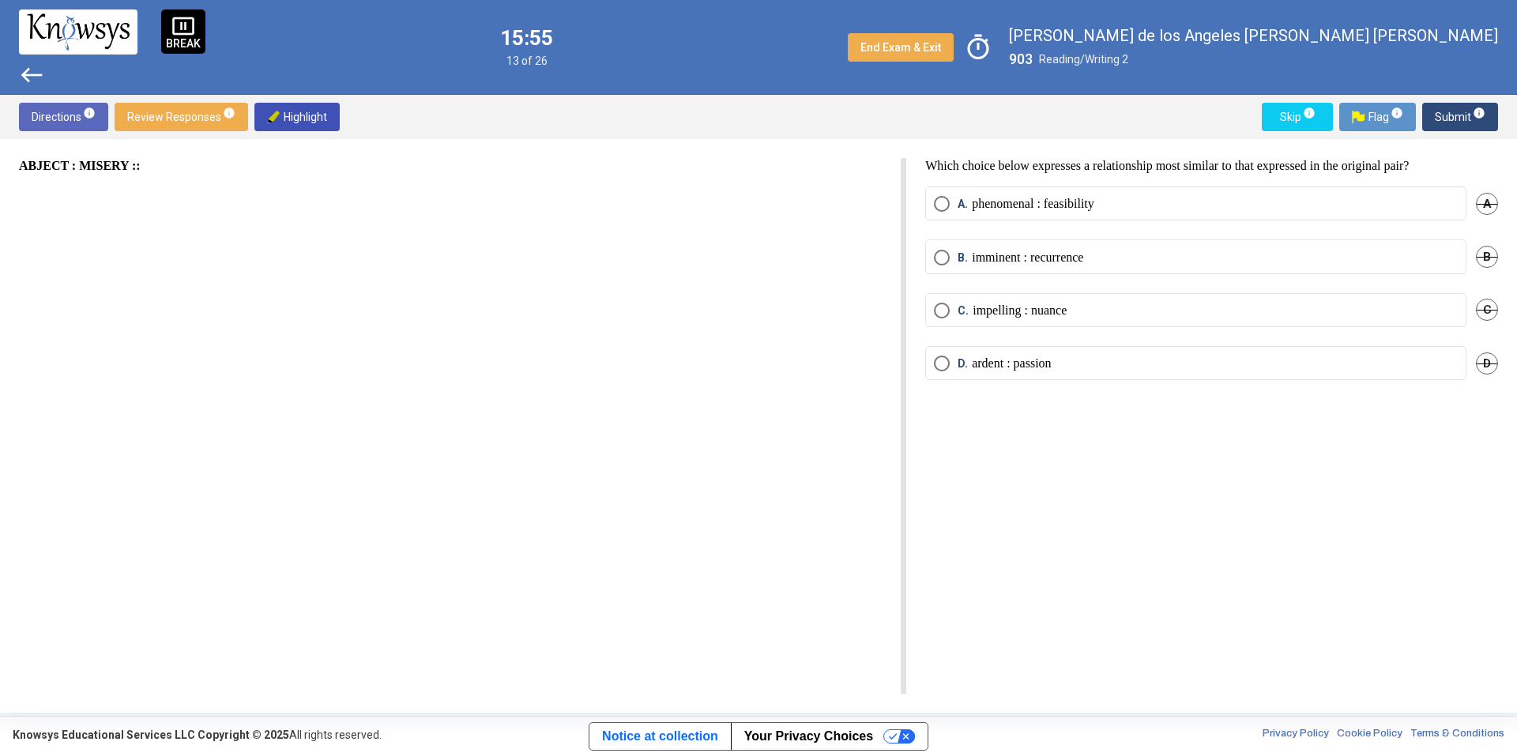
click at [175, 115] on span "Review Responses info" at bounding box center [181, 117] width 108 height 28
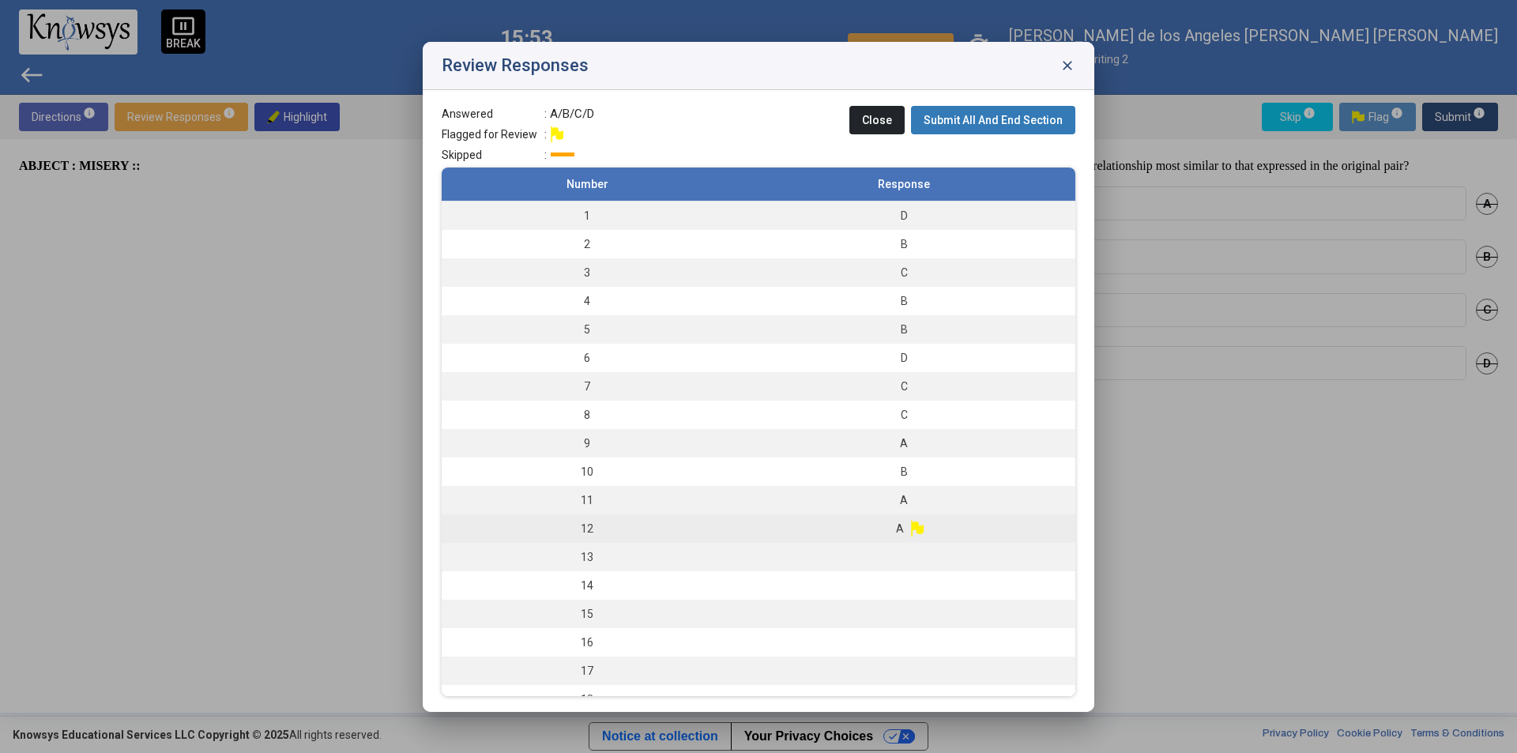
click at [943, 525] on td "A" at bounding box center [903, 528] width 343 height 28
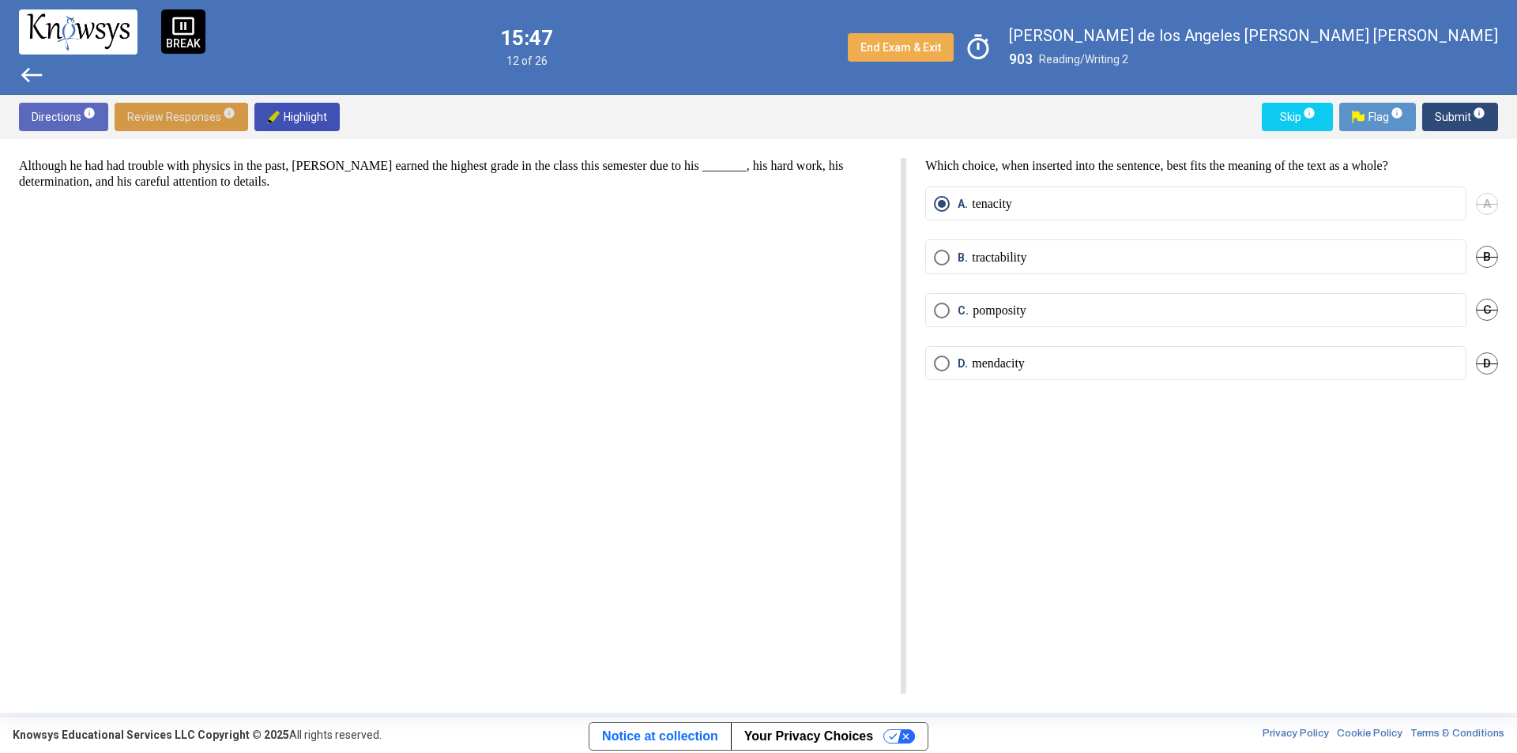
click at [1107, 202] on label "A. tenacity" at bounding box center [1196, 204] width 524 height 16
click at [1457, 109] on span "Submit info" at bounding box center [1459, 117] width 51 height 28
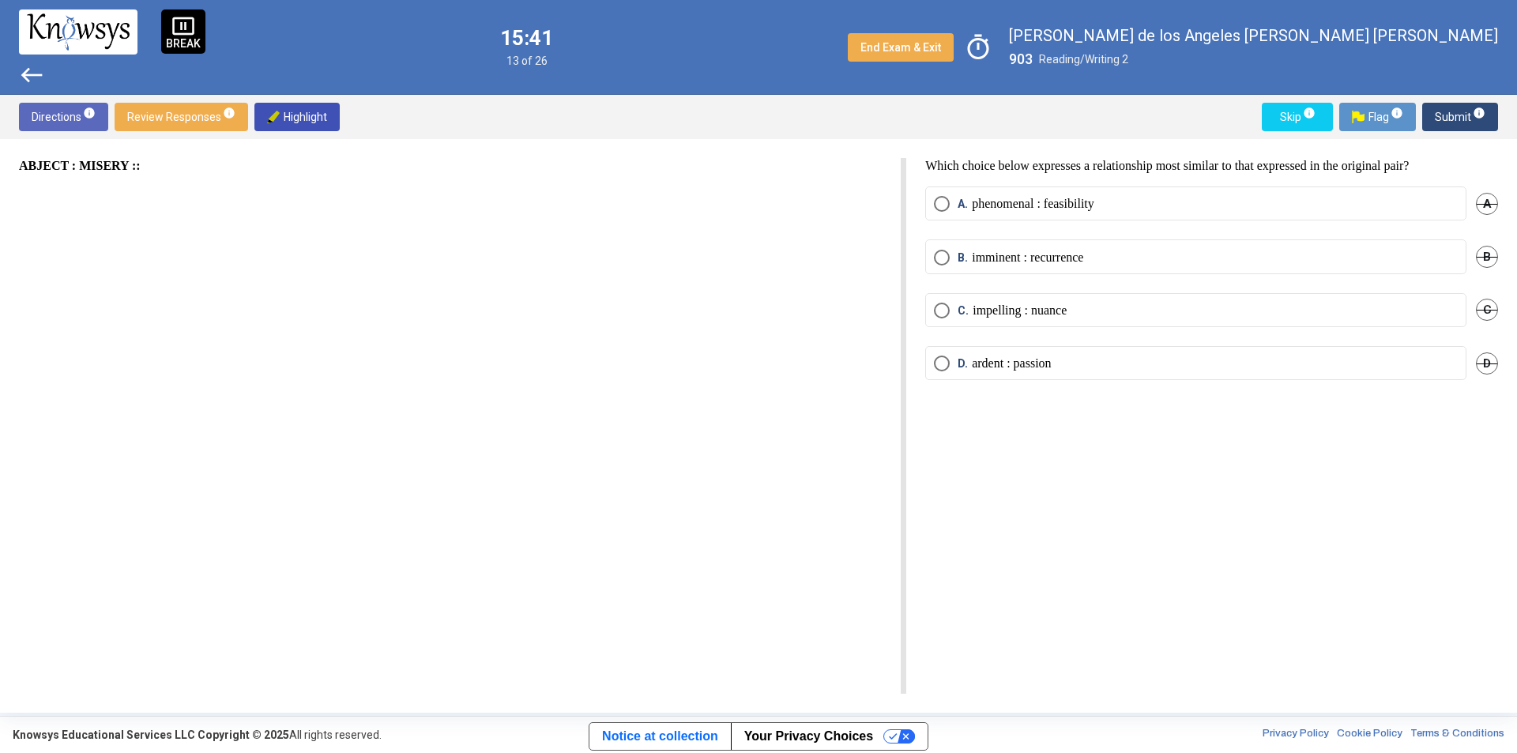
click at [177, 128] on span "Review Responses info" at bounding box center [181, 117] width 108 height 28
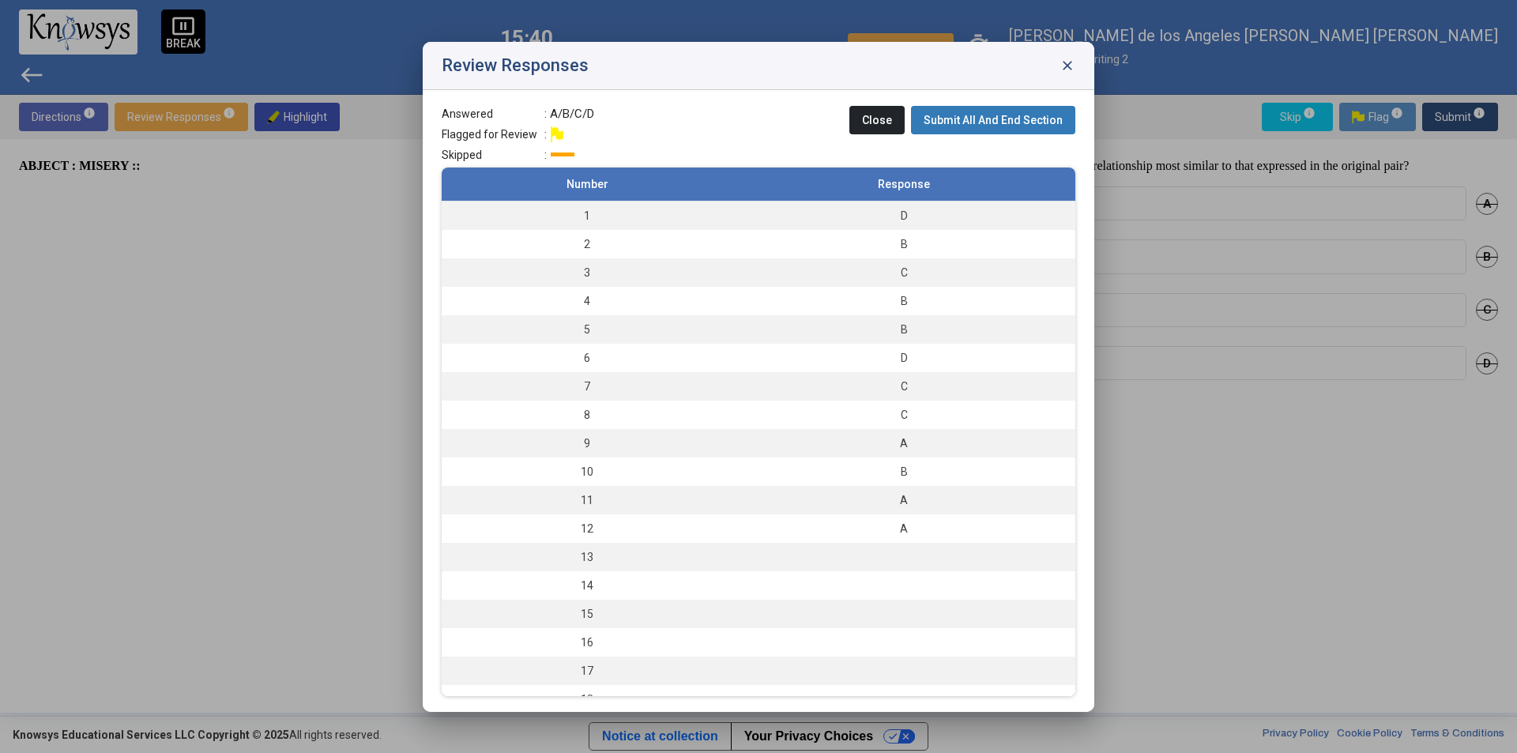
click at [269, 303] on div at bounding box center [758, 376] width 1517 height 753
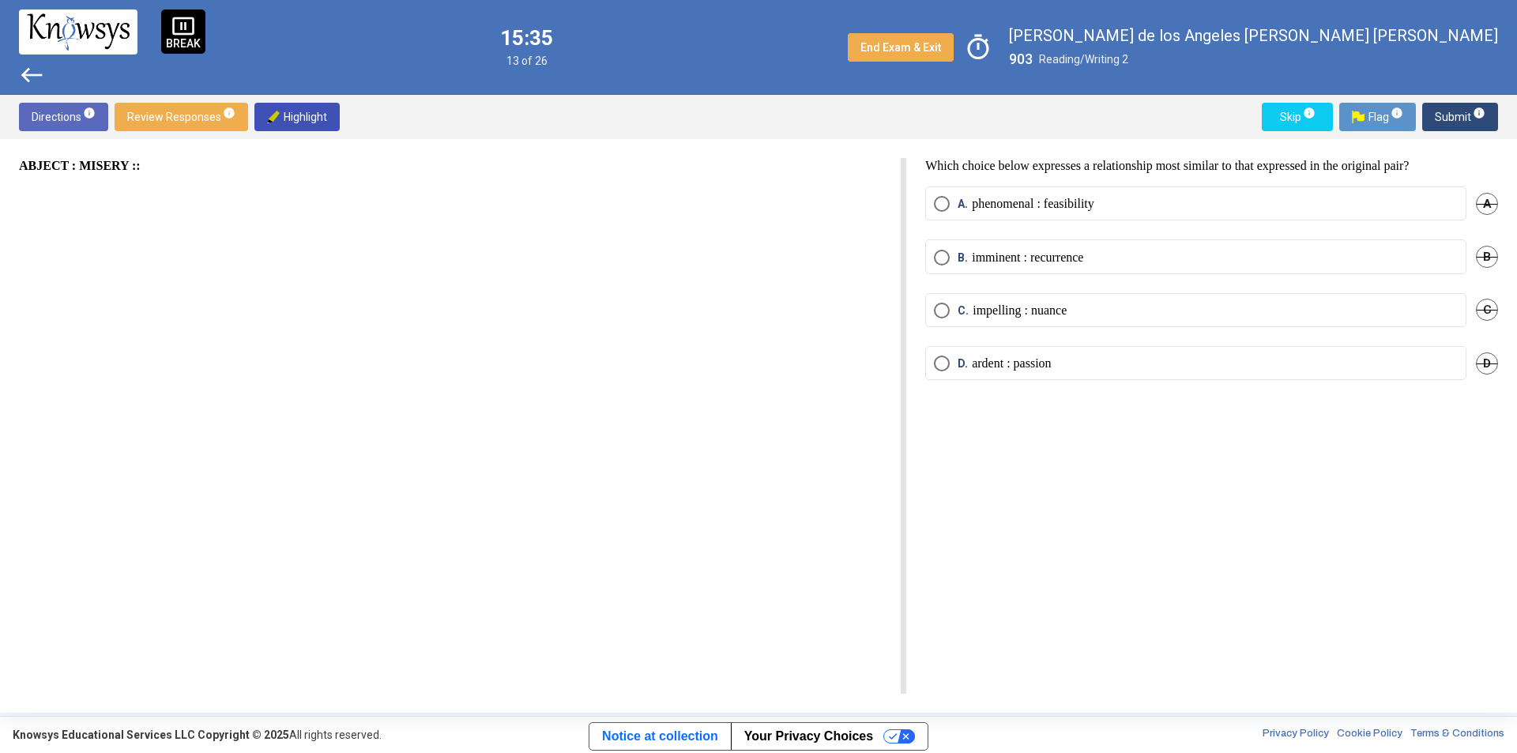
click at [1088, 311] on label "C. impelling : nuance" at bounding box center [1196, 311] width 524 height 16
click at [1065, 370] on mat-radio-button "D. ardent : passion" at bounding box center [1195, 363] width 541 height 34
click at [1082, 355] on label "D. ardent : passion" at bounding box center [1196, 363] width 524 height 16
click at [1454, 123] on span "Submit info" at bounding box center [1459, 117] width 51 height 28
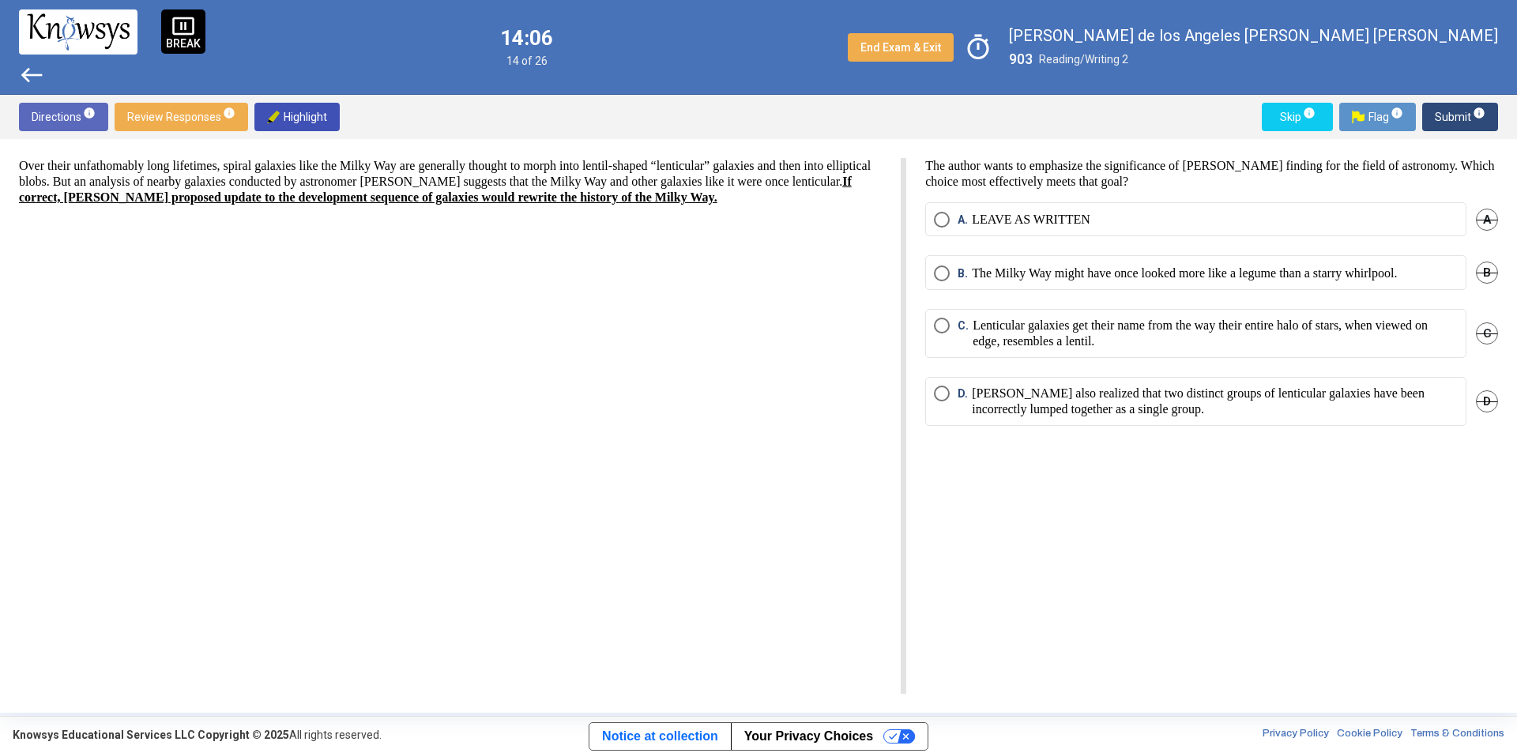
click at [935, 391] on span "Select an option" at bounding box center [942, 393] width 16 height 16
click at [949, 223] on span "Select an option" at bounding box center [942, 220] width 16 height 16
click at [1437, 125] on span "Submit info" at bounding box center [1459, 117] width 51 height 28
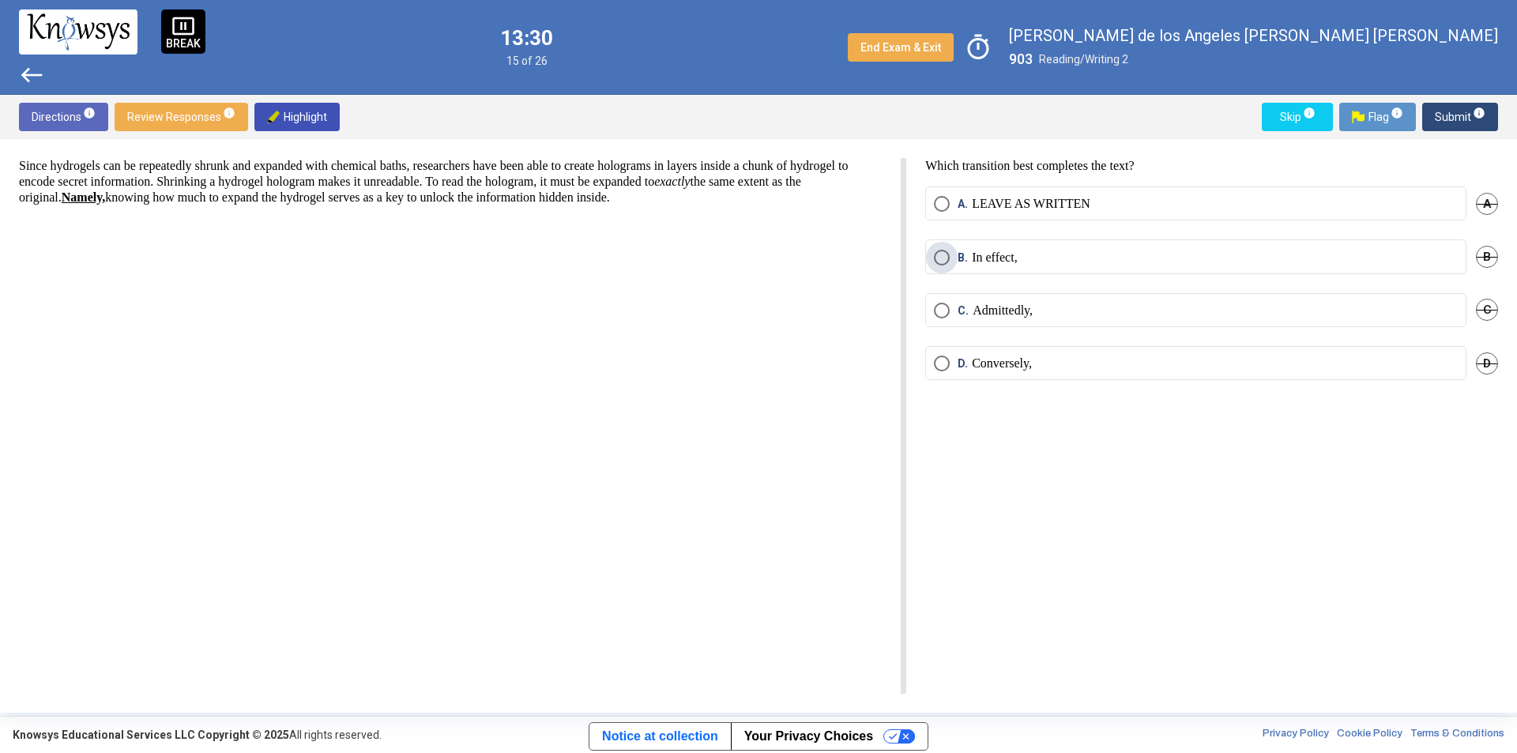
click at [987, 257] on p "In effect," at bounding box center [994, 258] width 45 height 16
click at [1457, 117] on span "Submit info" at bounding box center [1459, 117] width 51 height 28
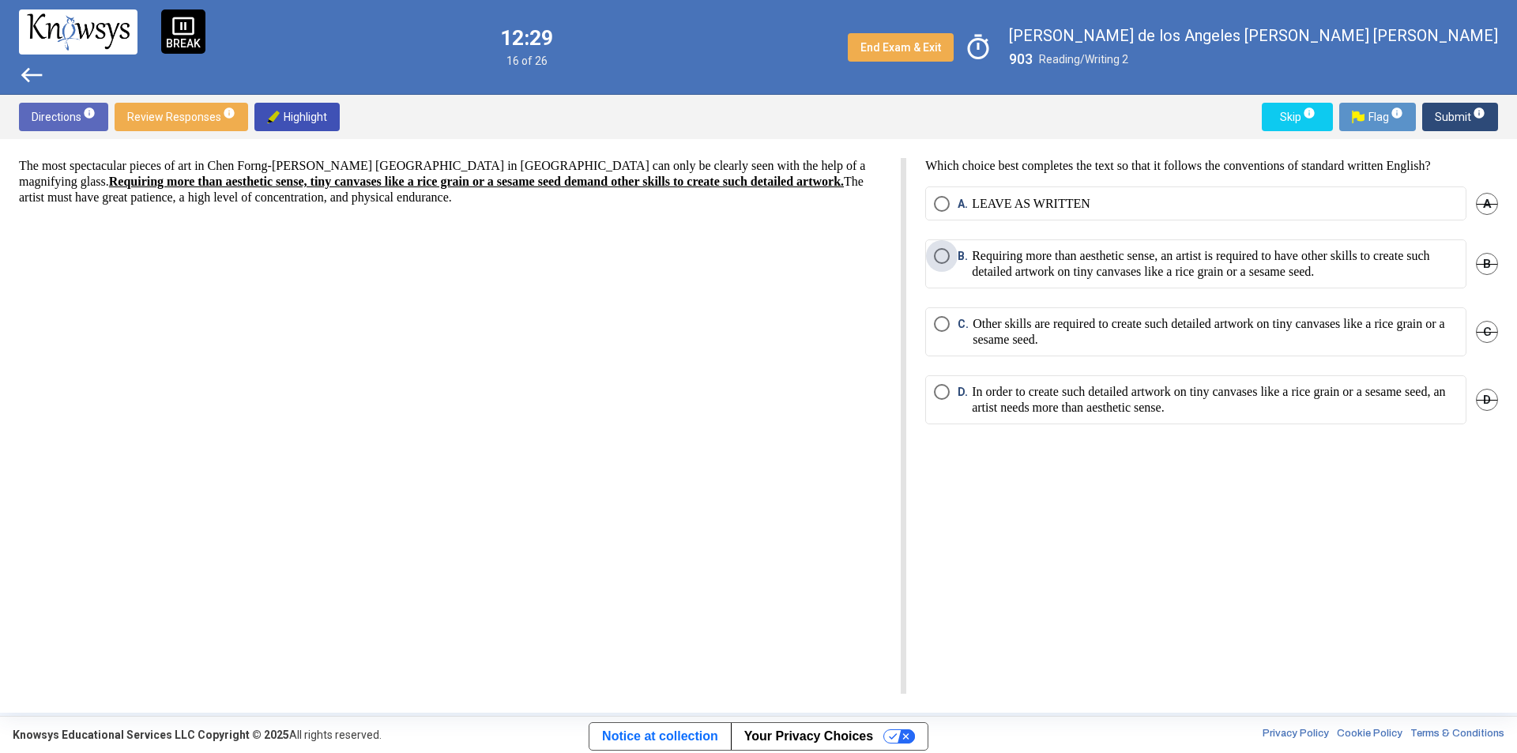
click at [1235, 261] on p "Requiring more than aesthetic sense, an artist is required to have other skills…" at bounding box center [1215, 264] width 486 height 32
click at [1293, 404] on p "In order to create such detailed artwork on tiny canvases like a rice grain or …" at bounding box center [1215, 400] width 486 height 32
click at [1442, 118] on span "Submit info" at bounding box center [1459, 117] width 51 height 28
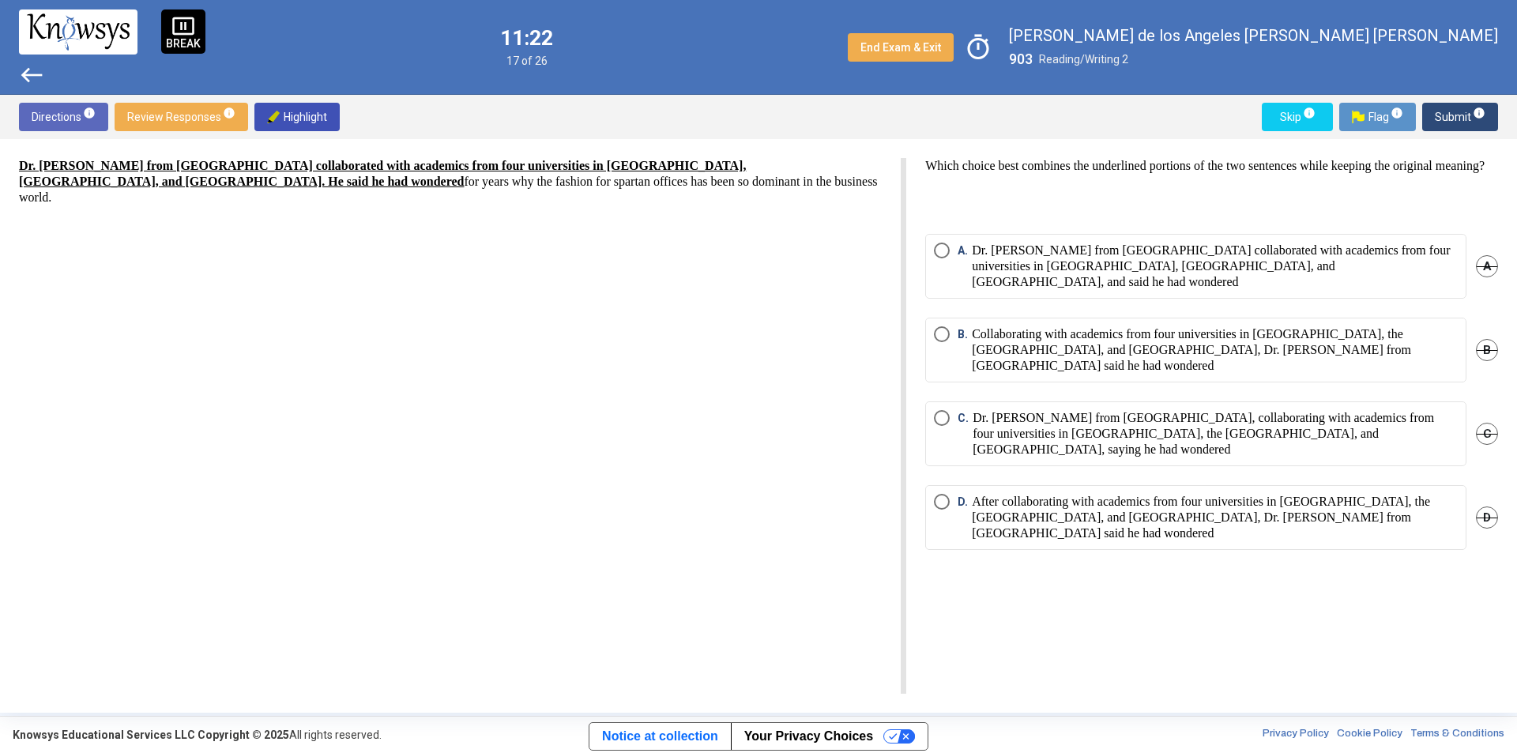
click at [1054, 292] on mat-radio-button "A. Dr. [PERSON_NAME] from [GEOGRAPHIC_DATA] collaborated with academics from fo…" at bounding box center [1195, 266] width 541 height 65
click at [1047, 271] on p "Dr. [PERSON_NAME] from [GEOGRAPHIC_DATA] collaborated with academics from four …" at bounding box center [1215, 265] width 486 height 47
click at [1213, 494] on p "After collaborating with academics from four universities in [GEOGRAPHIC_DATA],…" at bounding box center [1215, 517] width 486 height 47
click at [1445, 113] on span "Submit info" at bounding box center [1459, 117] width 51 height 28
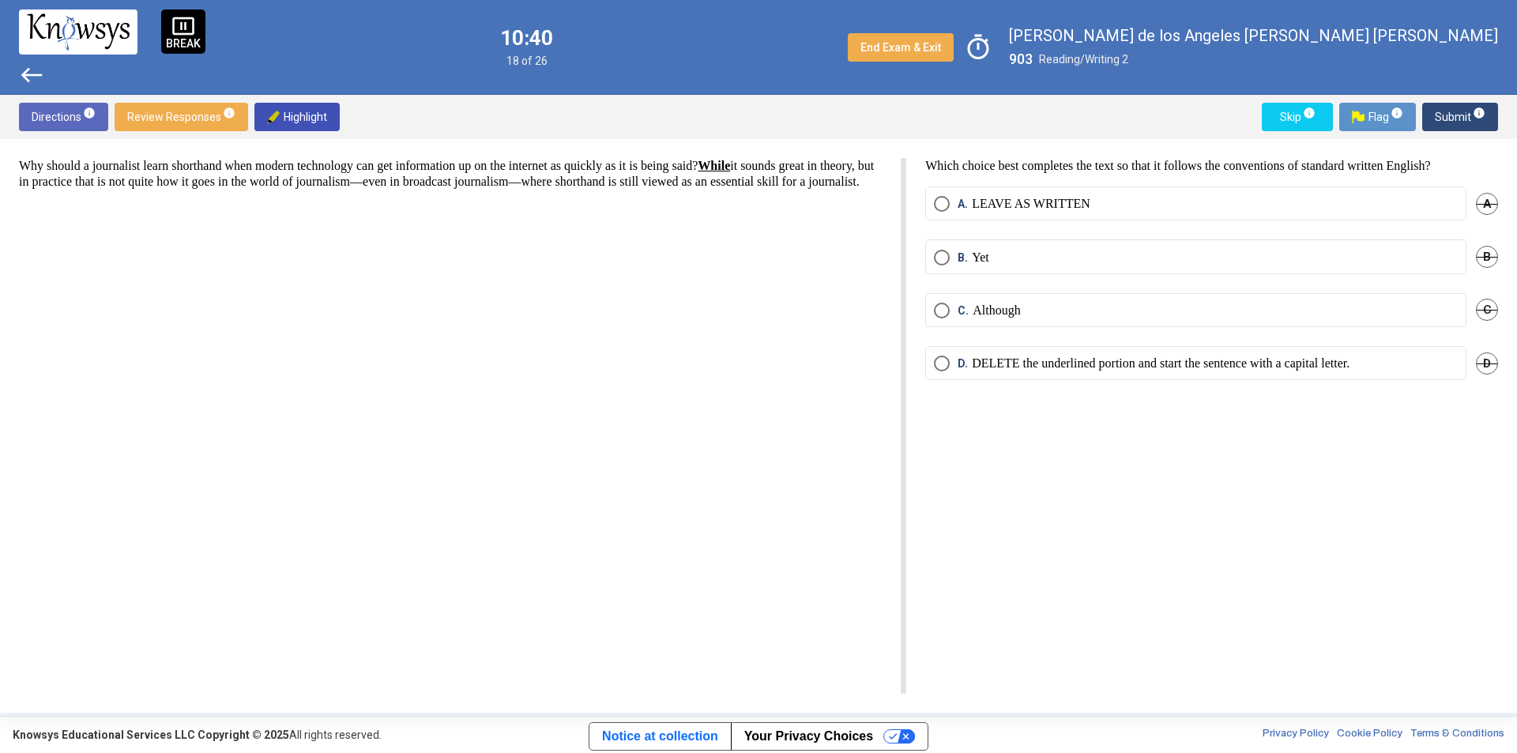
click at [942, 363] on span "Select an option" at bounding box center [942, 363] width 0 height 0
click at [1442, 122] on span "Submit info" at bounding box center [1459, 117] width 51 height 28
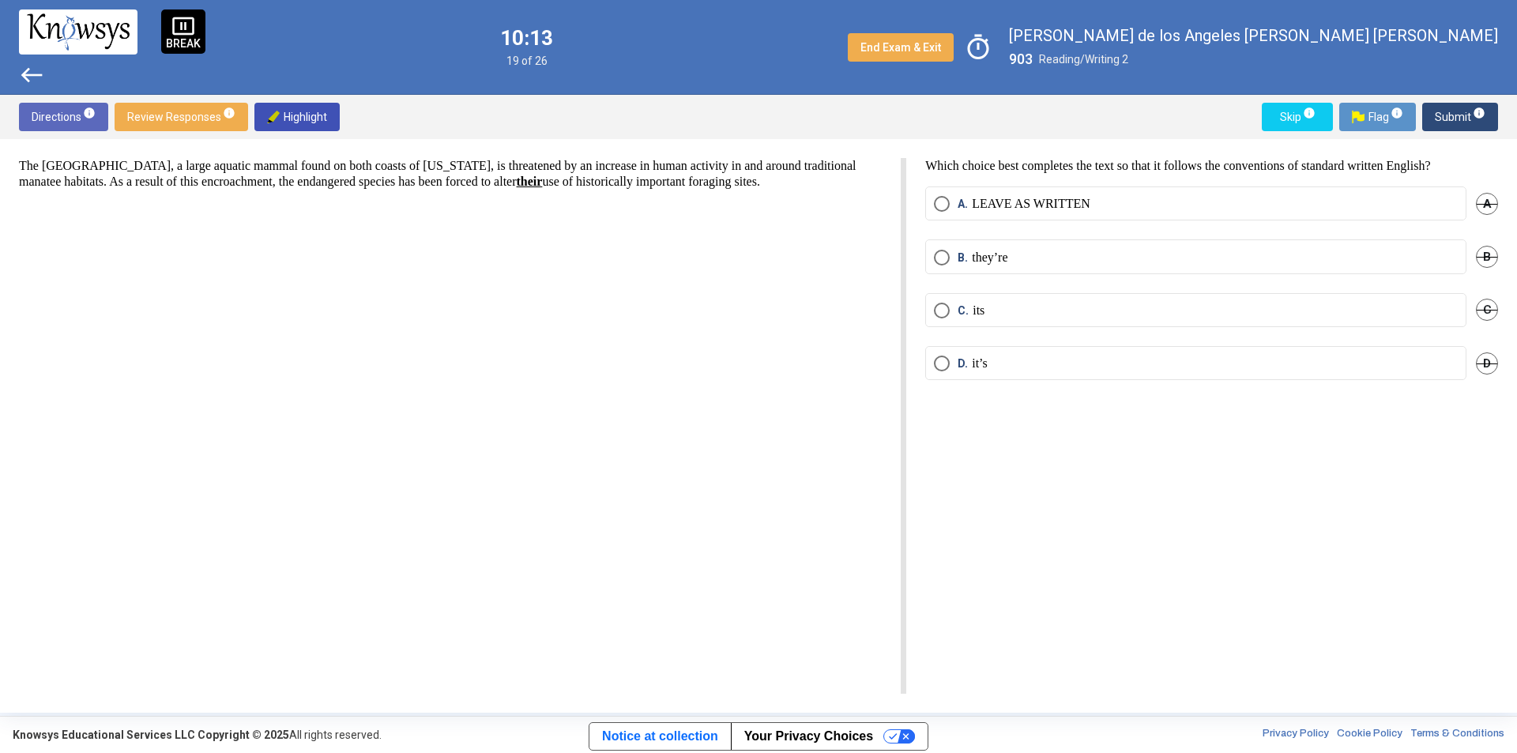
click at [953, 306] on span "C. its" at bounding box center [966, 311] width 35 height 16
click at [1444, 118] on span "Submit info" at bounding box center [1459, 117] width 51 height 28
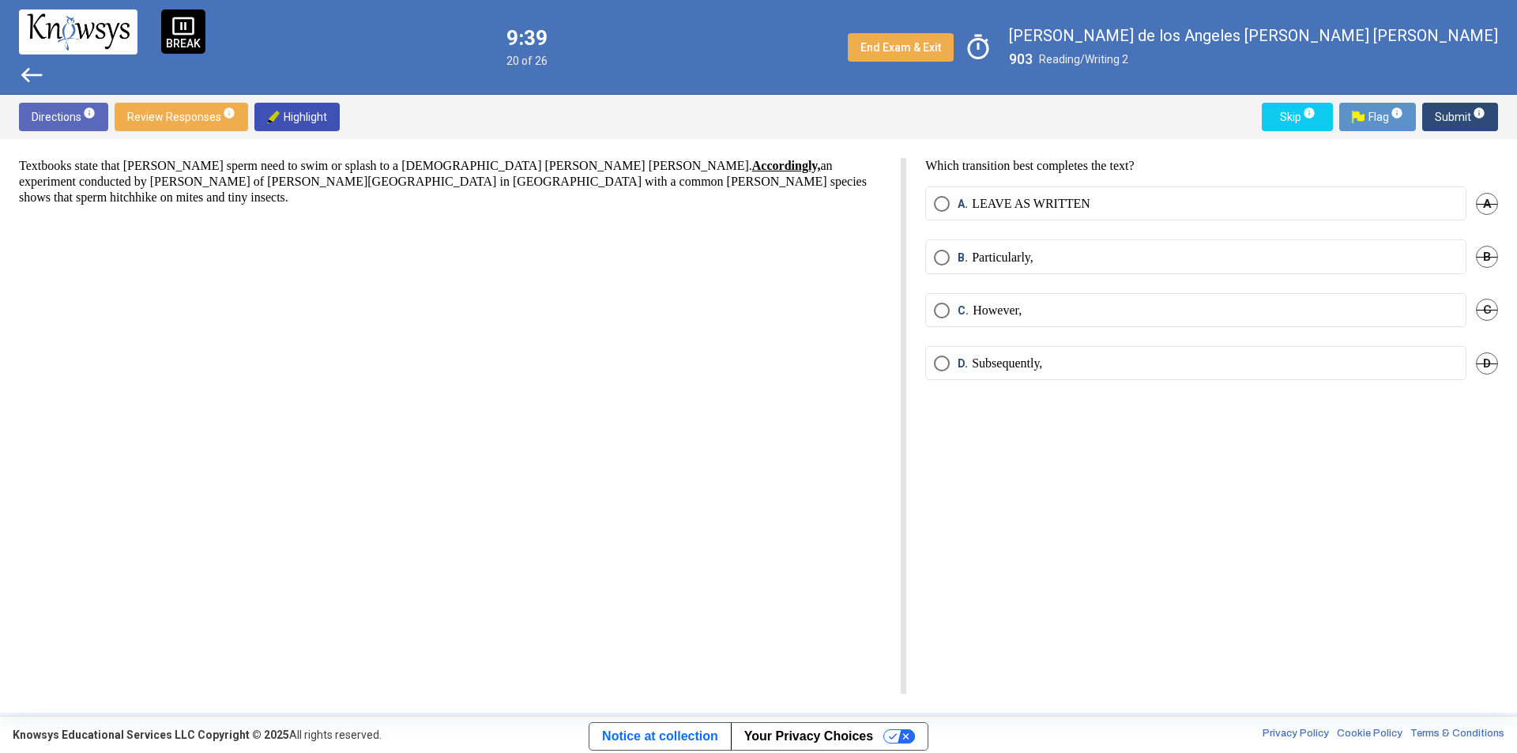
click at [942, 204] on span "Select an option" at bounding box center [942, 204] width 0 height 0
click at [1444, 125] on span "Submit info" at bounding box center [1459, 117] width 51 height 28
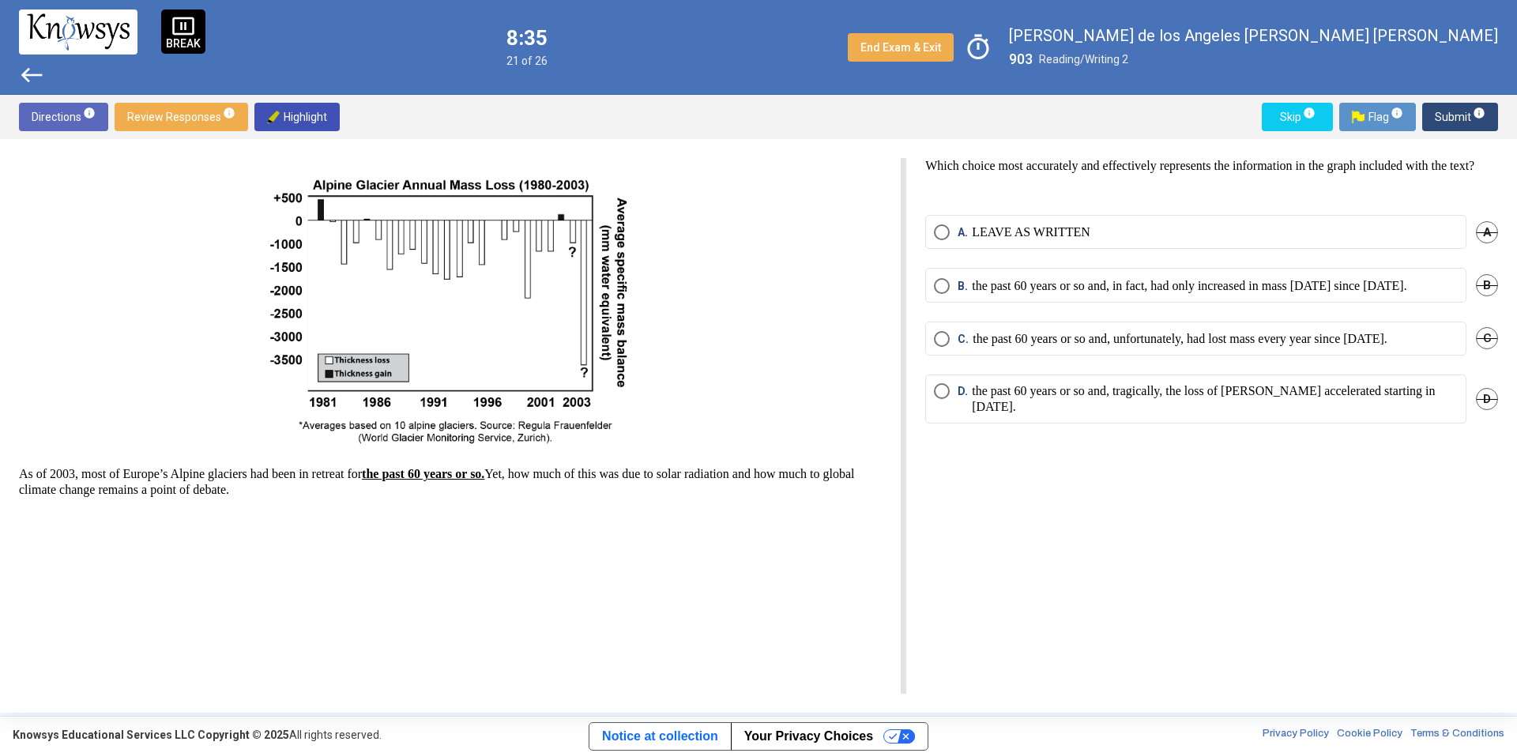
click at [1189, 355] on mat-radio-button "C. the past 60 years or so and, unfortunately, had lost mass every year since […" at bounding box center [1195, 338] width 541 height 34
click at [1175, 347] on p "the past 60 years or so and, unfortunately, had lost mass every year since [DAT…" at bounding box center [1179, 339] width 415 height 16
click at [944, 423] on mat-radio-button "D. the past 60 years or so and, tragically, the loss of [PERSON_NAME] accelerat…" at bounding box center [1195, 398] width 541 height 49
click at [945, 399] on span "Select an option" at bounding box center [942, 391] width 16 height 16
click at [1128, 294] on p "the past 60 years or so and, in fact, had only increased in mass [DATE] since […" at bounding box center [1189, 286] width 435 height 16
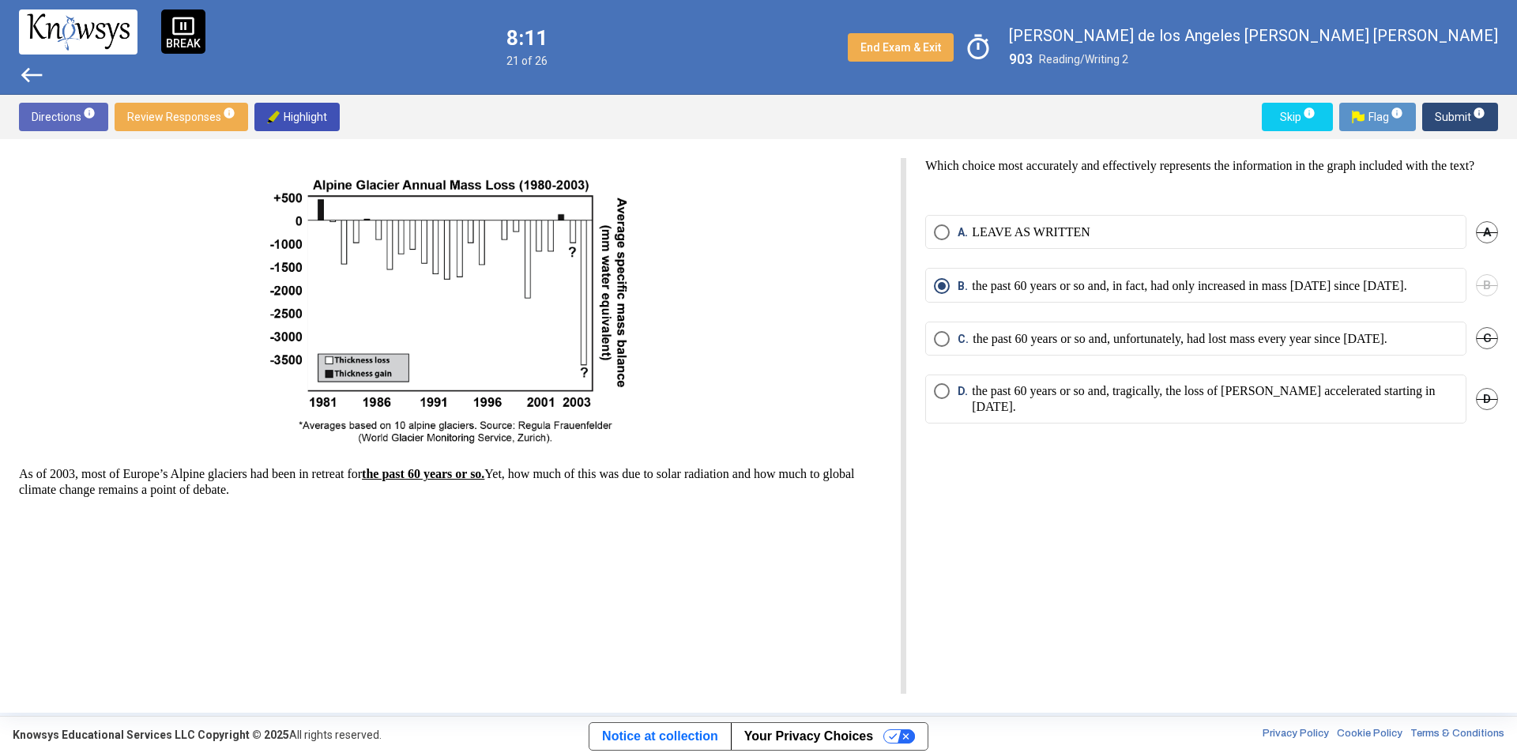
click at [1438, 118] on span "Submit info" at bounding box center [1459, 117] width 51 height 28
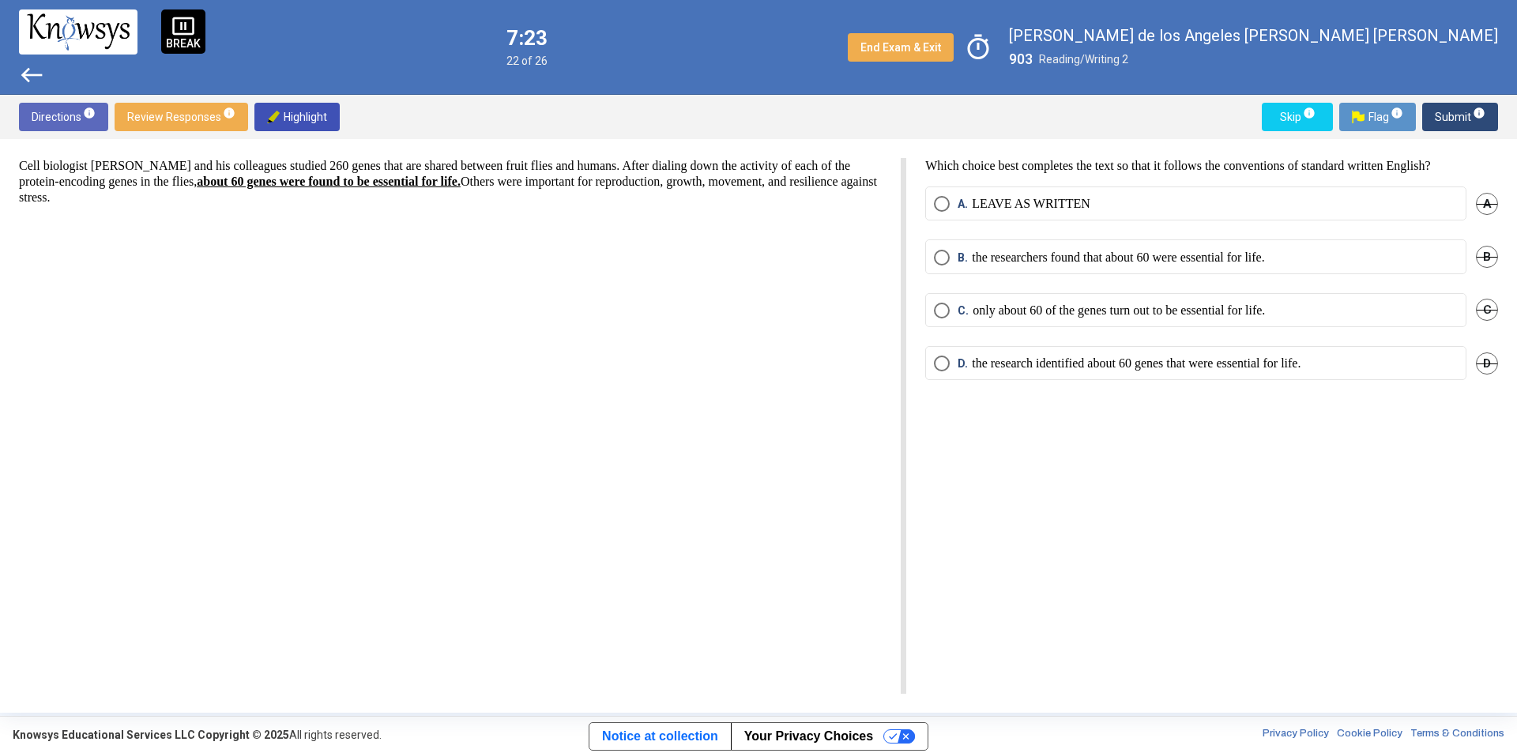
click at [1078, 363] on p "the research identified about 60 genes that were essential for life." at bounding box center [1136, 363] width 329 height 16
click at [1453, 123] on span "Submit info" at bounding box center [1459, 117] width 51 height 28
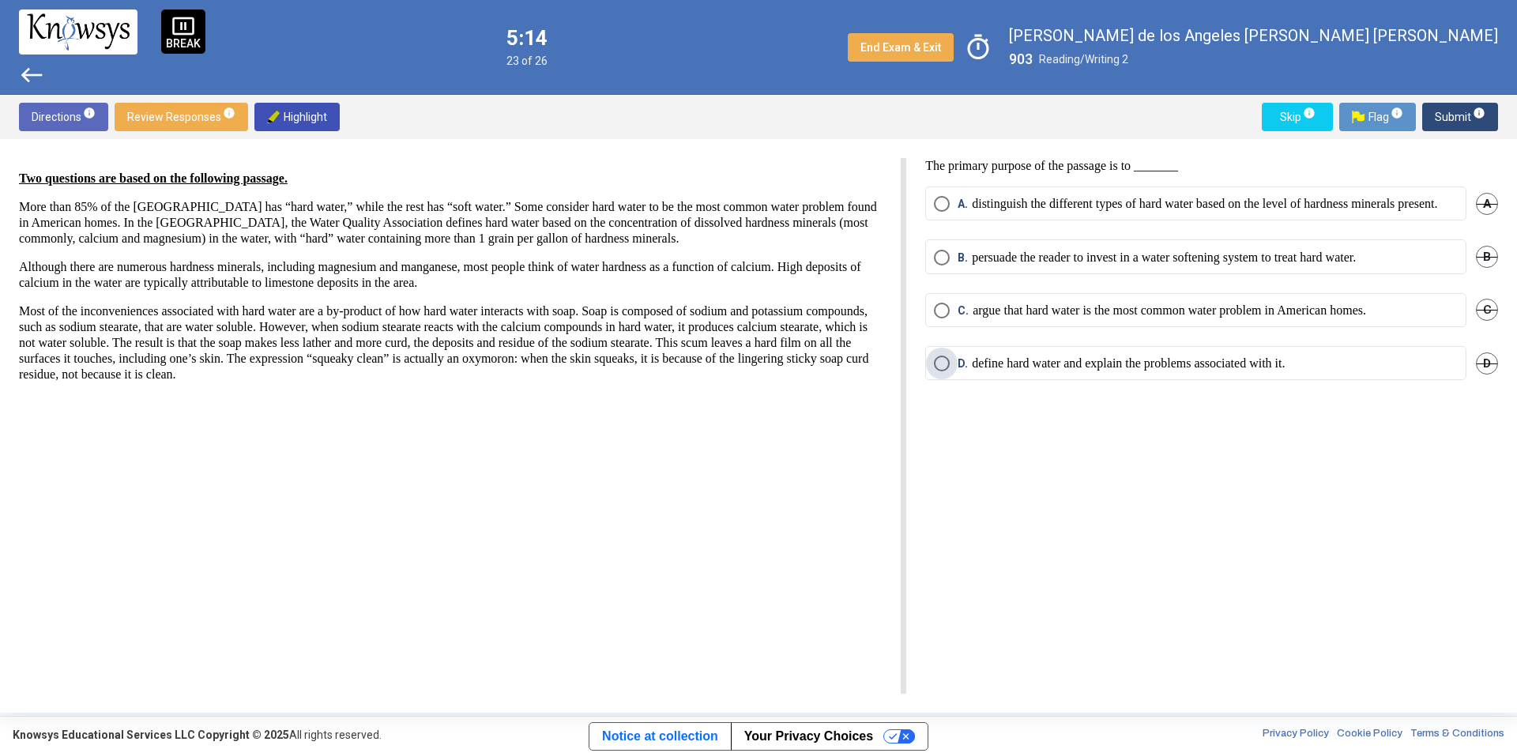
click at [1059, 371] on p "define hard water and explain the problems associated with it." at bounding box center [1128, 363] width 313 height 16
click at [955, 318] on span "C. argue that hard water is the most common water problem in American homes." at bounding box center [1157, 311] width 416 height 16
click at [1170, 371] on p "define hard water and explain the problems associated with it." at bounding box center [1128, 363] width 313 height 16
click at [1442, 123] on span "Submit info" at bounding box center [1459, 117] width 51 height 28
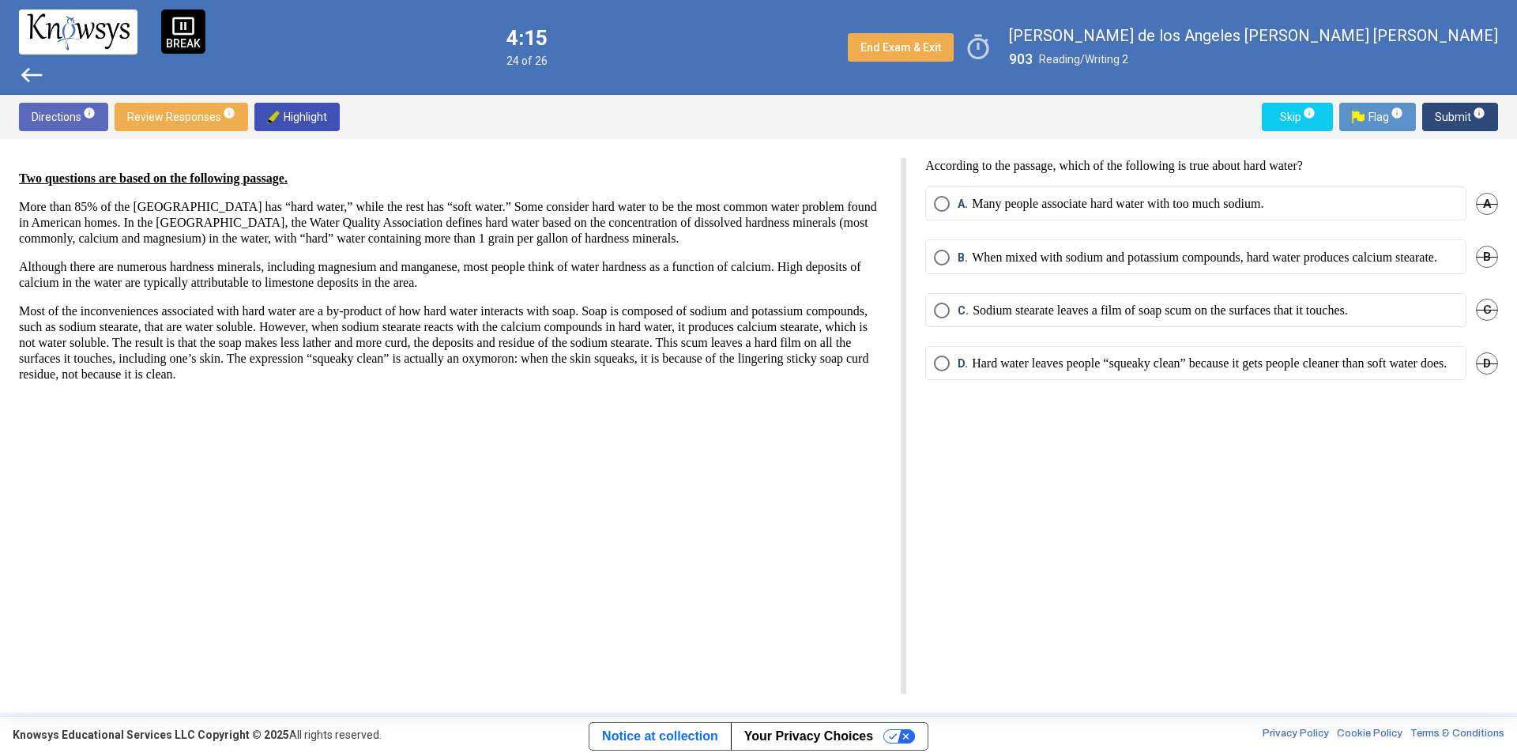
click at [1321, 318] on p "Sodium stearate leaves a film of soap scum on the surfaces that it touches." at bounding box center [1159, 311] width 375 height 16
click at [1451, 124] on span "Submit info" at bounding box center [1459, 117] width 51 height 28
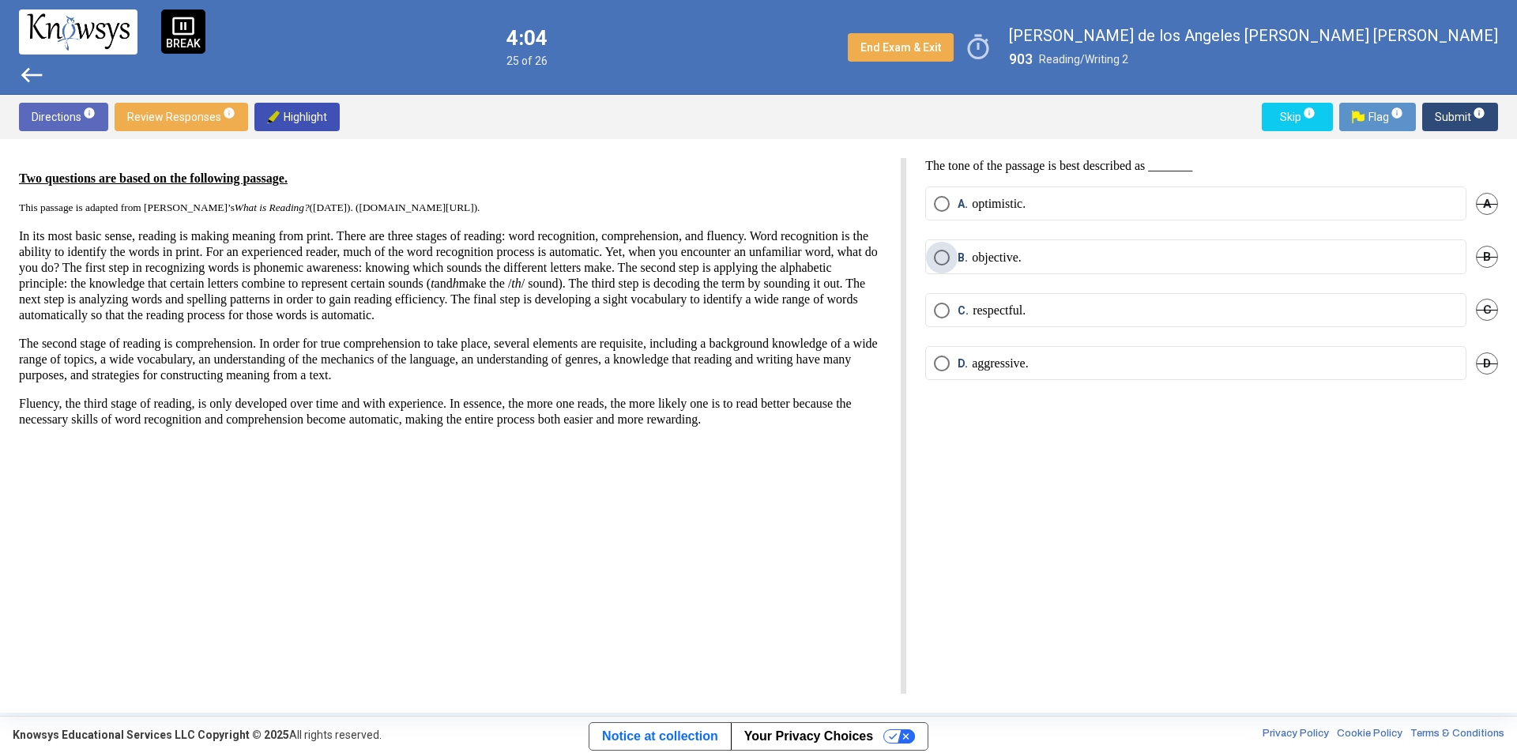
click at [1079, 258] on label "B. objective." at bounding box center [1196, 258] width 524 height 16
click at [1436, 112] on span "Submit info" at bounding box center [1459, 117] width 51 height 28
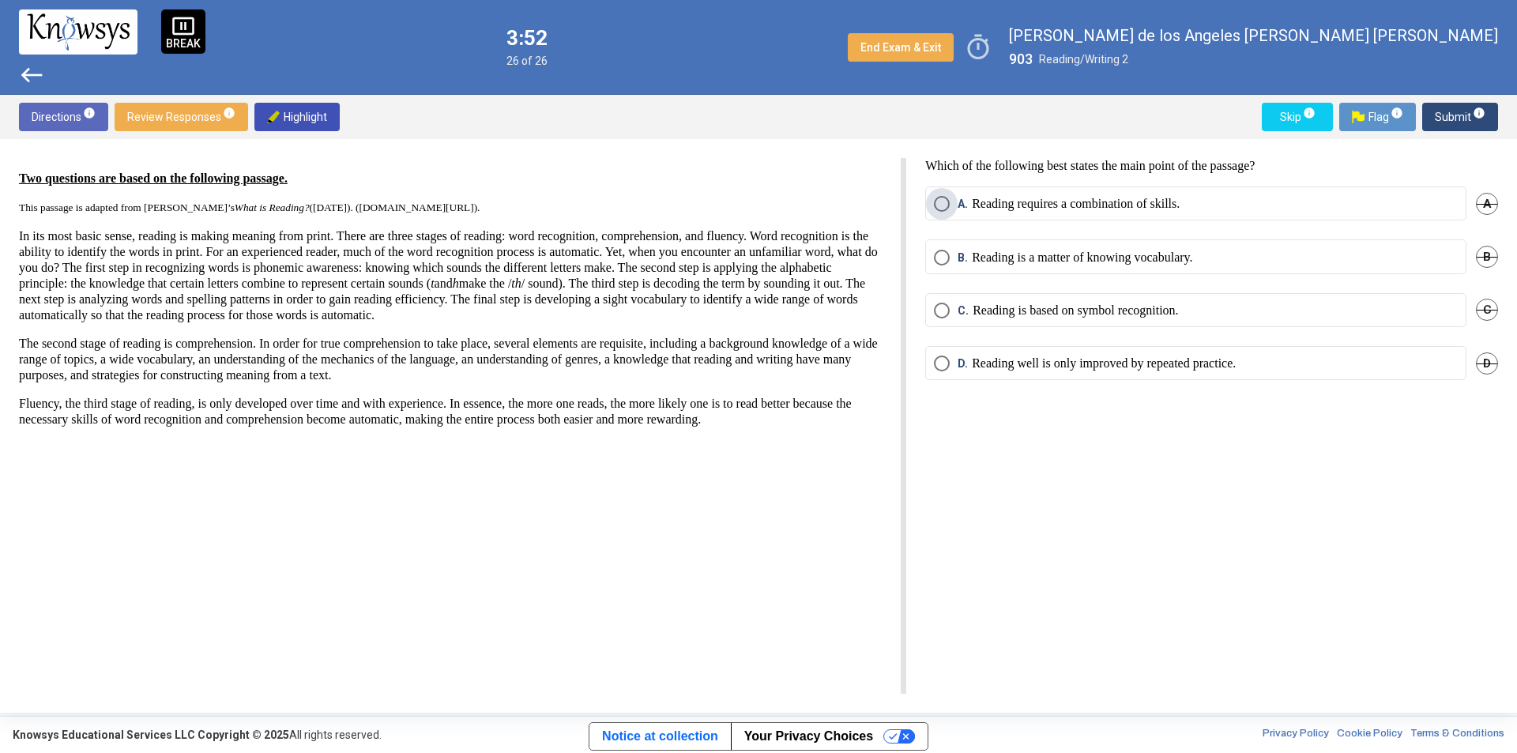
click at [1261, 210] on label "A. Reading requires a combination of skills." at bounding box center [1196, 204] width 524 height 16
click at [1084, 366] on p "Reading well is only improved by repeated practice." at bounding box center [1104, 363] width 264 height 16
click at [1179, 208] on p "Reading requires a combination of skills." at bounding box center [1076, 204] width 208 height 16
click at [1435, 116] on span "Submit info" at bounding box center [1459, 117] width 51 height 28
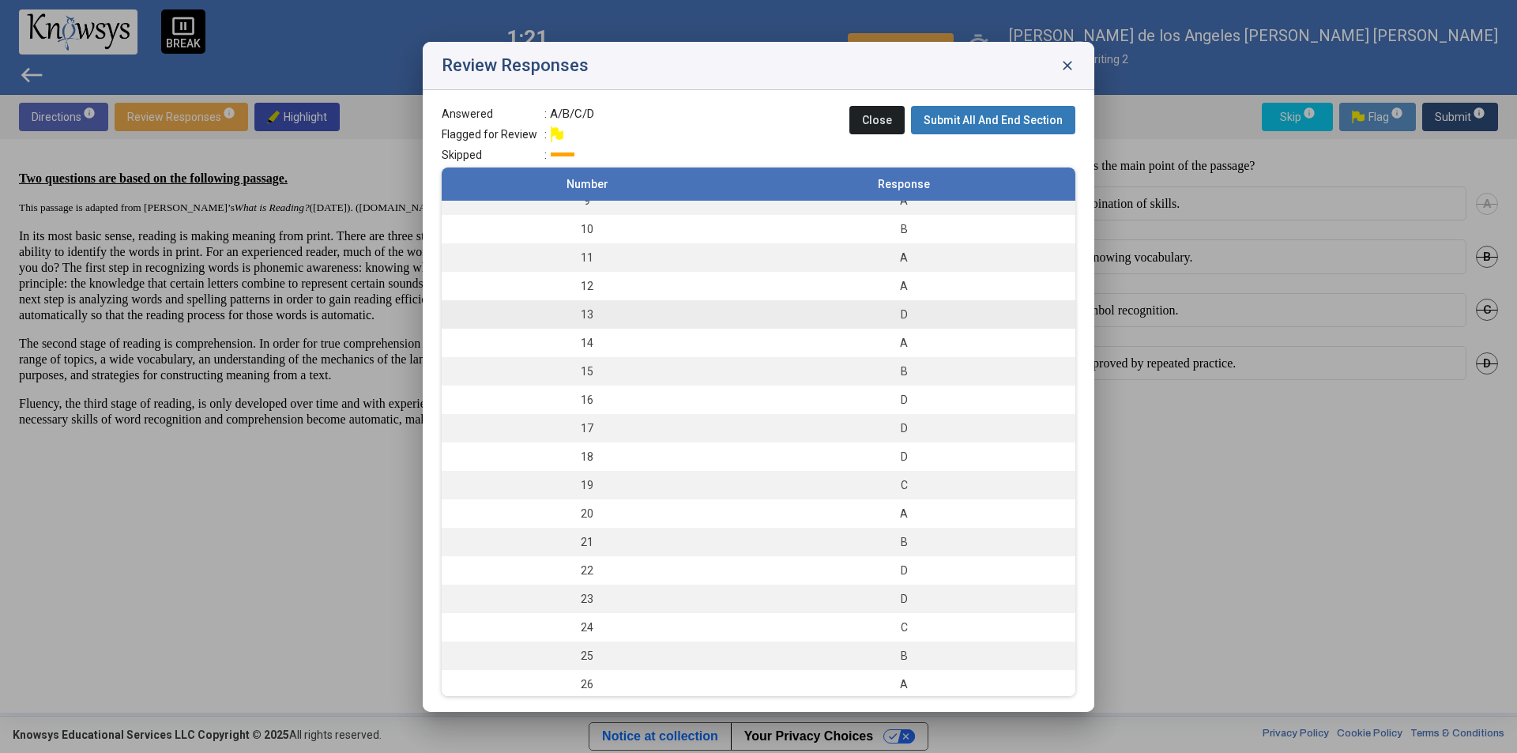
scroll to position [245, 0]
click at [864, 660] on div "B" at bounding box center [903, 653] width 327 height 16
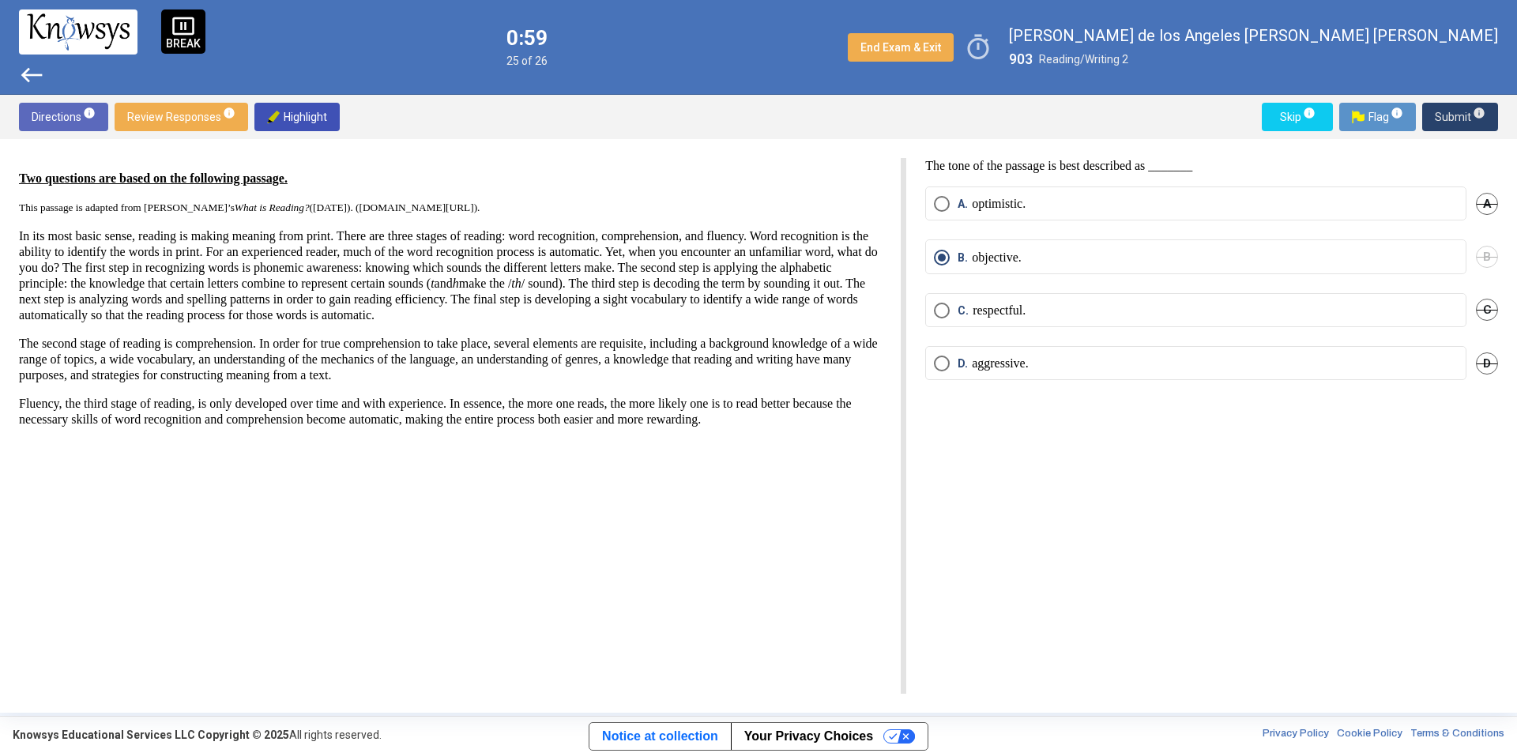
click at [1441, 115] on span "Submit info" at bounding box center [1459, 117] width 51 height 28
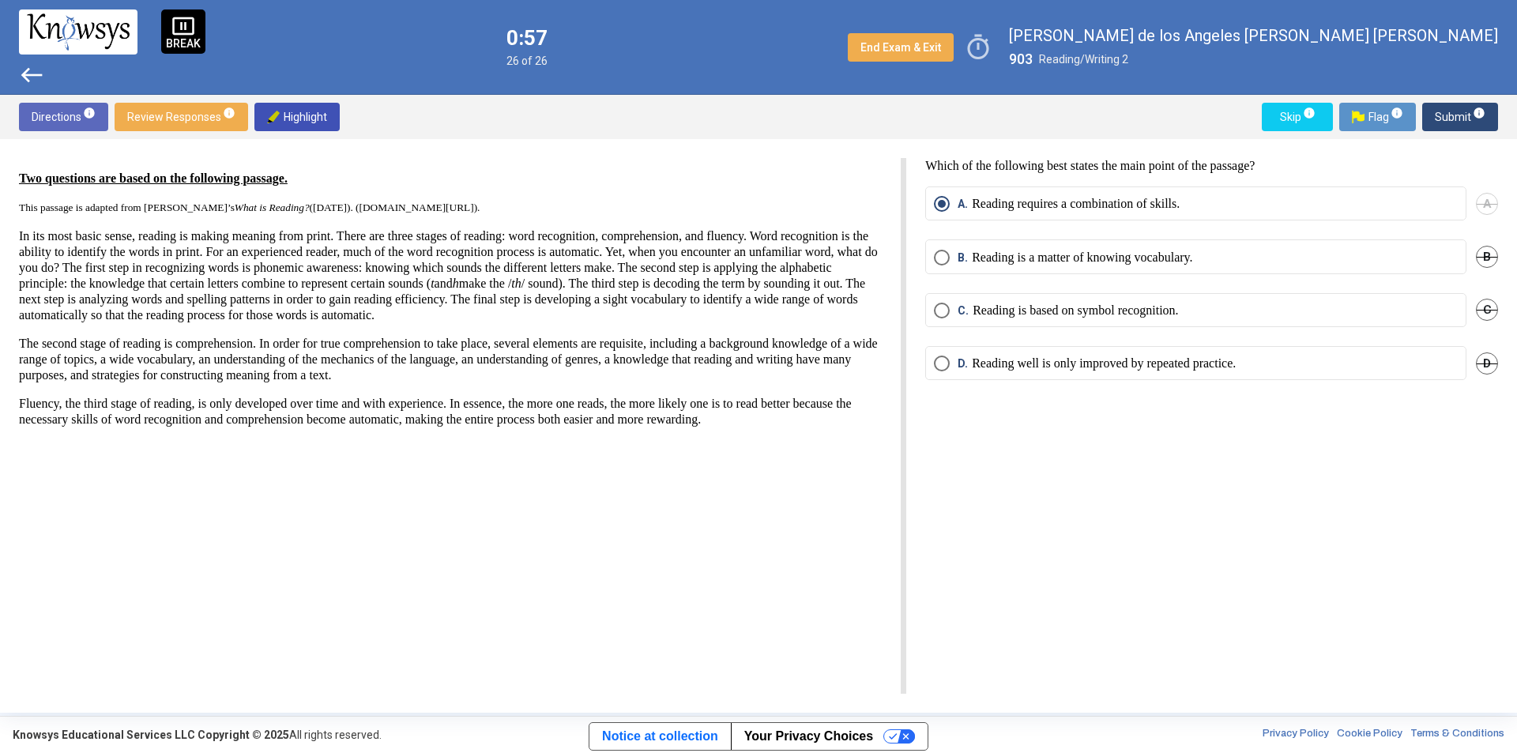
click at [1447, 115] on span "Submit info" at bounding box center [1459, 117] width 51 height 28
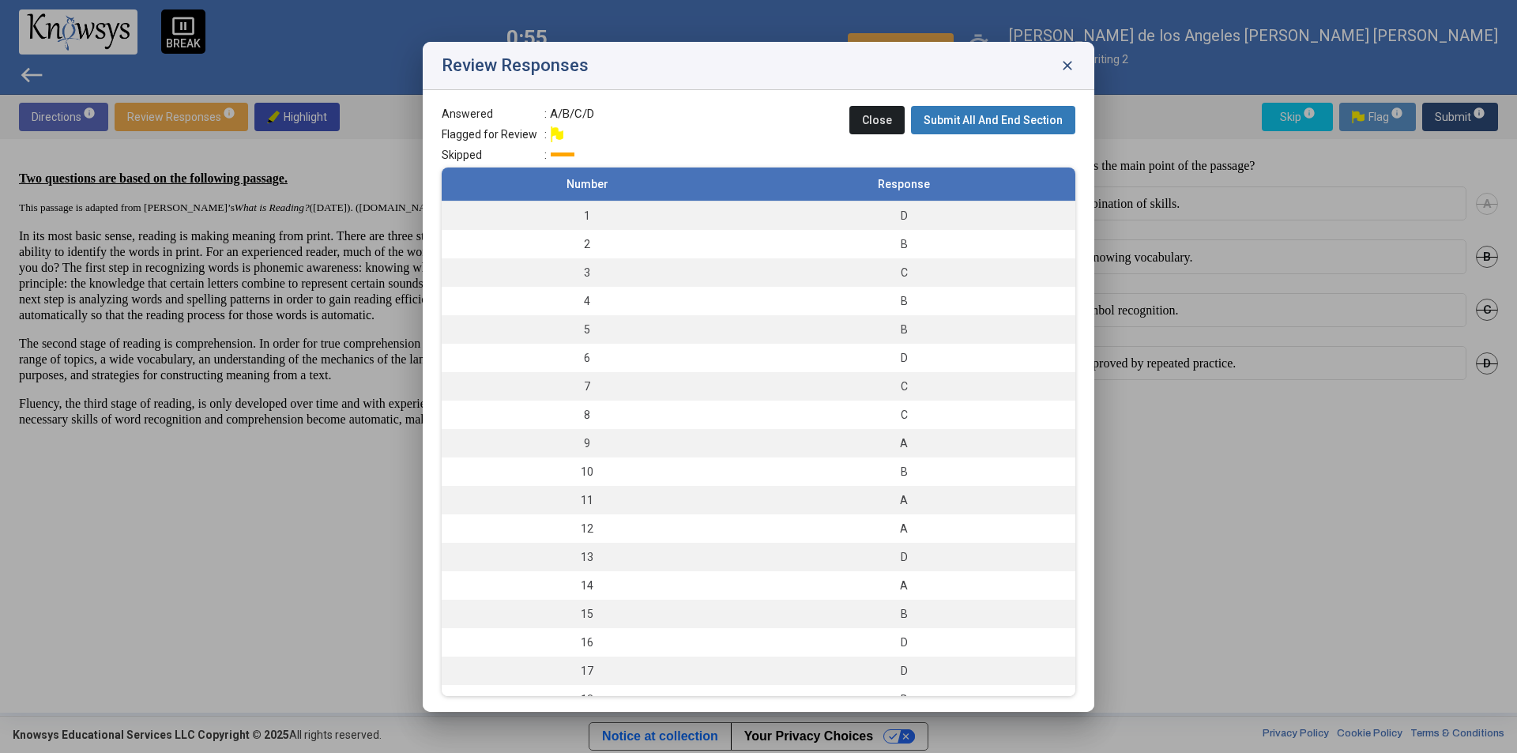
click at [1025, 118] on span "Submit All And End Section" at bounding box center [992, 120] width 139 height 13
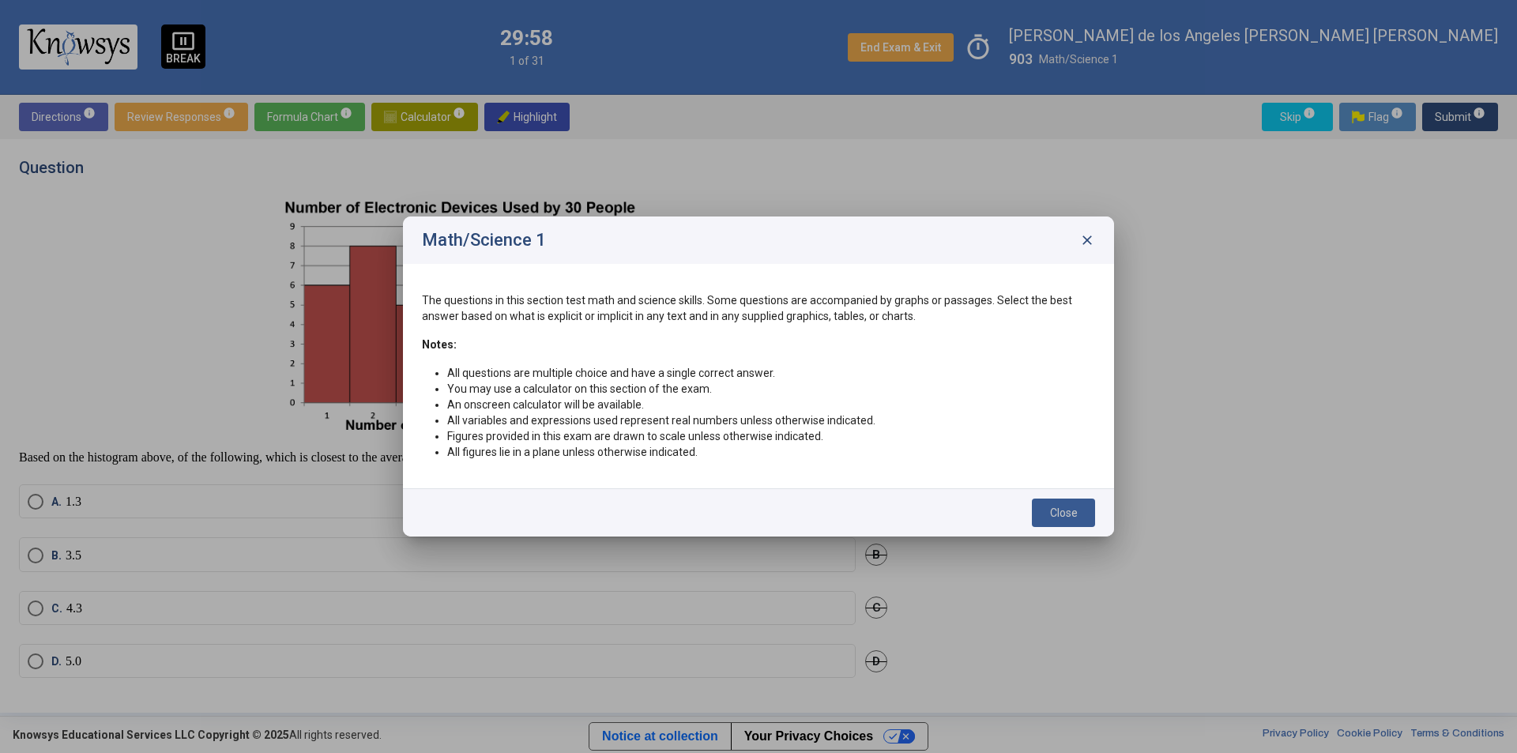
click at [1070, 517] on span "Close" at bounding box center [1064, 512] width 28 height 13
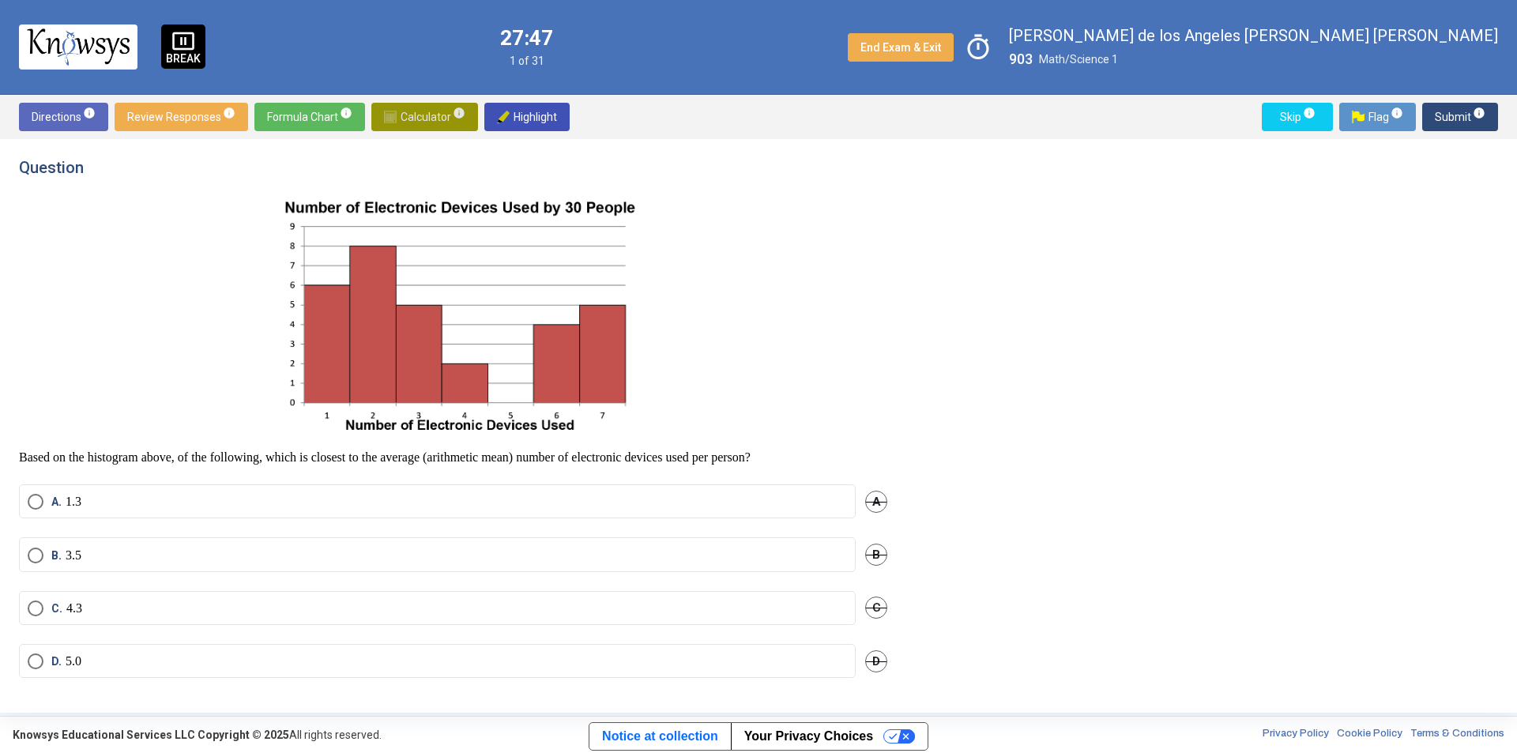
click at [403, 120] on span "Calculator info" at bounding box center [424, 117] width 81 height 28
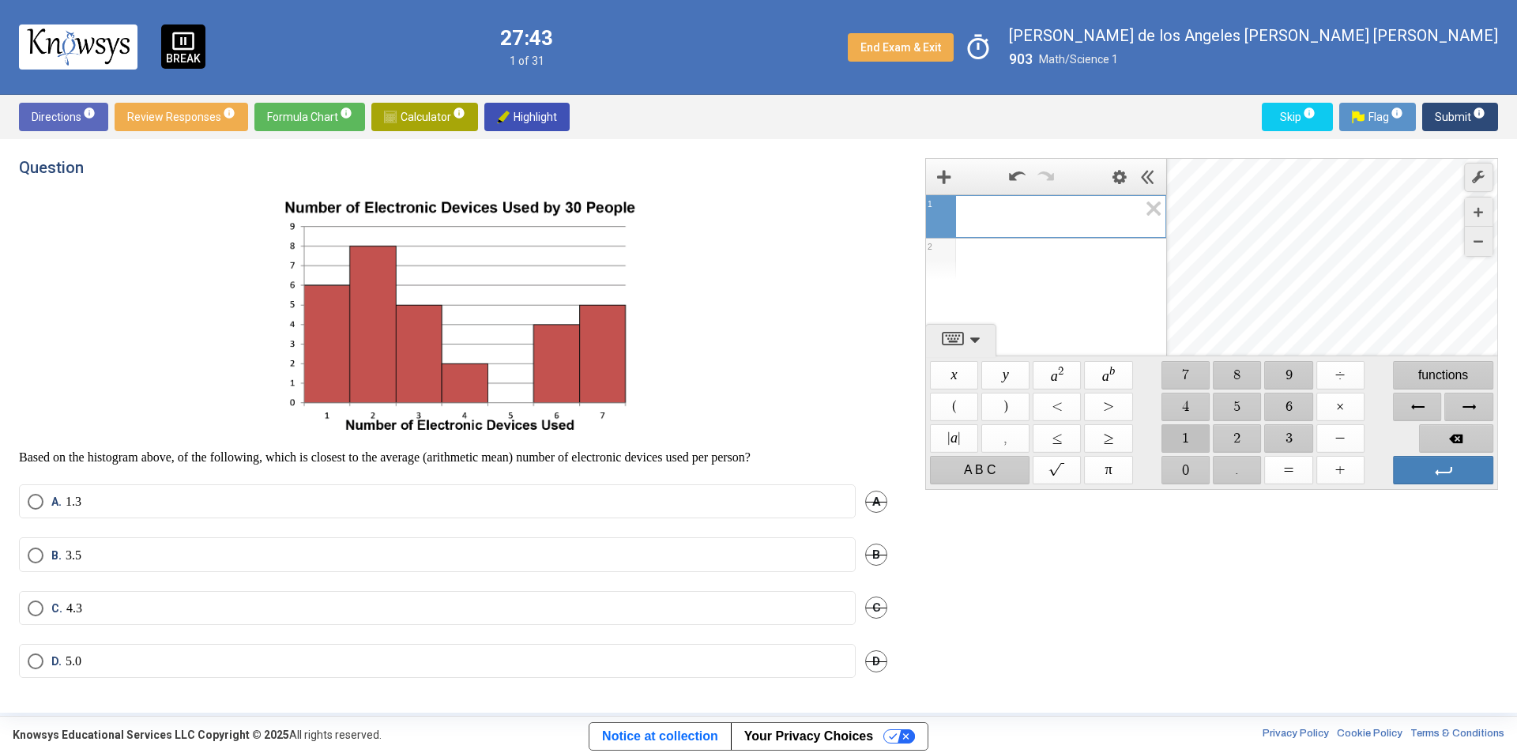
click at [1203, 439] on span "$$ 1" at bounding box center [1185, 438] width 48 height 28
click at [1342, 468] on span "$$ +" at bounding box center [1340, 470] width 48 height 28
drag, startPoint x: 1232, startPoint y: 432, endPoint x: 1265, endPoint y: 439, distance: 33.2
click at [1233, 432] on span "$$ 2" at bounding box center [1237, 438] width 48 height 28
click at [1336, 460] on span "$$ +" at bounding box center [1340, 470] width 48 height 28
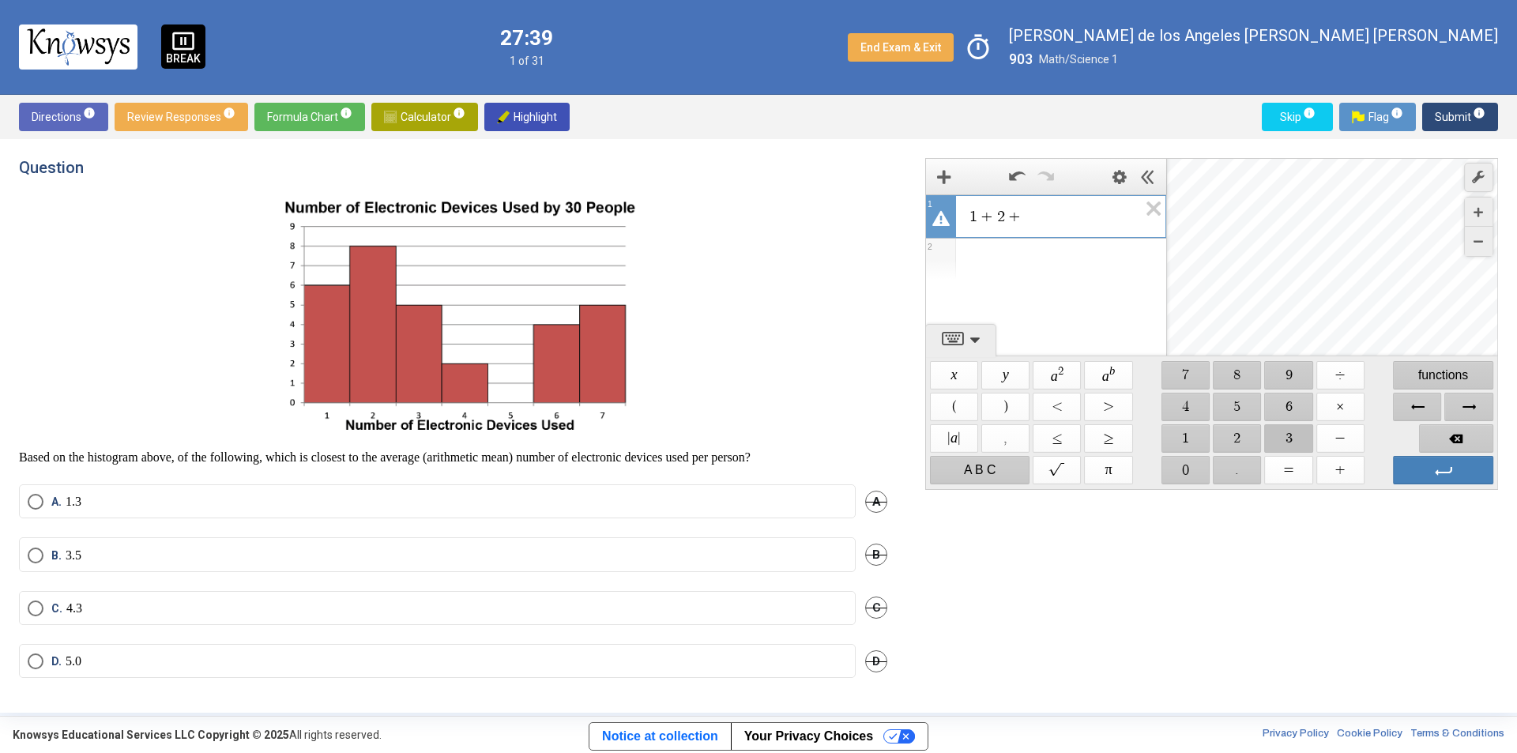
click at [1285, 436] on span "$$ 3" at bounding box center [1289, 438] width 48 height 28
click at [1336, 465] on span "$$ +" at bounding box center [1340, 470] width 48 height 28
click at [1190, 412] on span "$$ 4" at bounding box center [1185, 407] width 48 height 28
click at [1344, 467] on span "$$ +" at bounding box center [1340, 470] width 48 height 28
click at [1239, 412] on span "$$ 5" at bounding box center [1237, 407] width 48 height 28
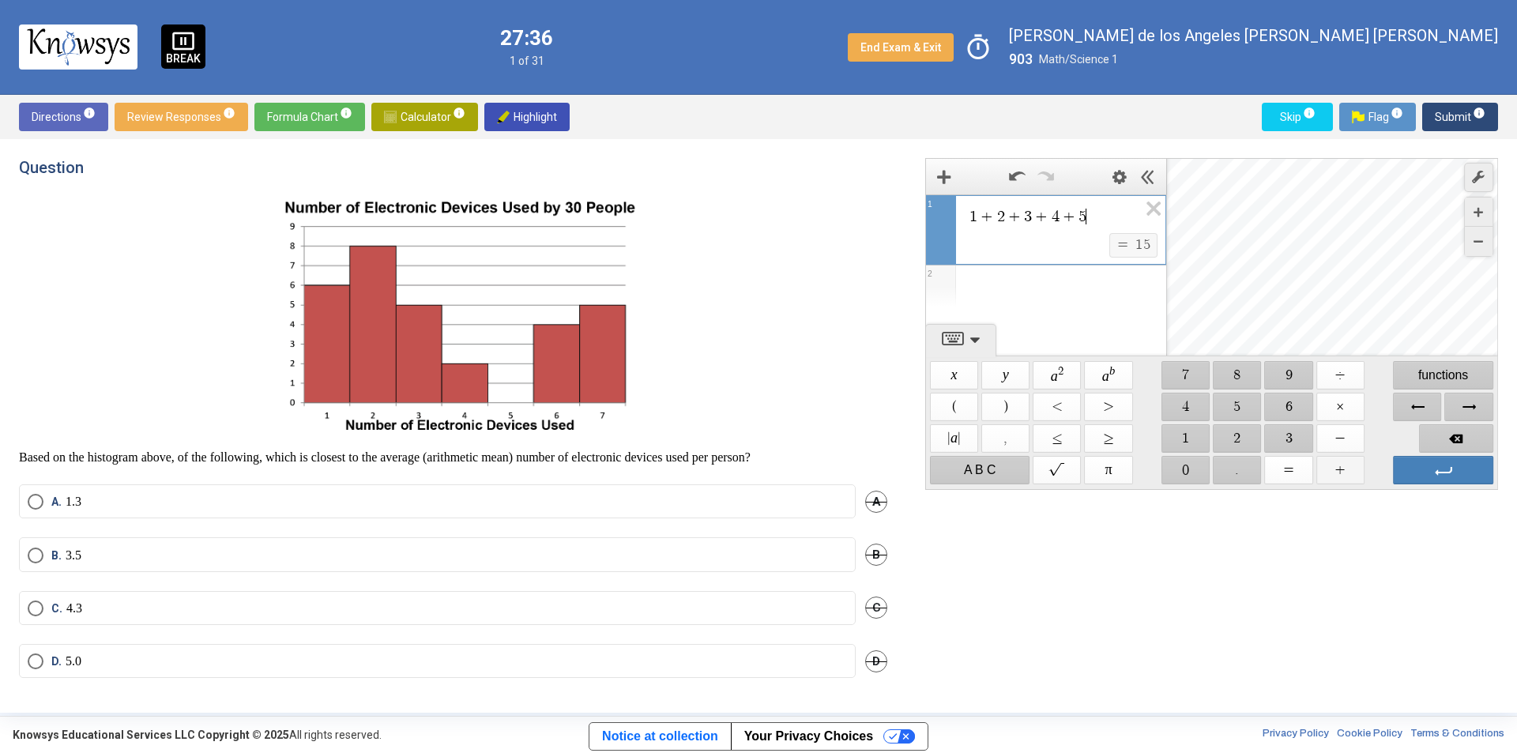
click at [1346, 466] on span "$$ +" at bounding box center [1340, 470] width 48 height 28
click at [1281, 405] on span "$$ 6" at bounding box center [1289, 407] width 48 height 28
click at [1338, 469] on span "$$ +" at bounding box center [1340, 470] width 48 height 28
click at [1178, 373] on span "$$ 7" at bounding box center [1185, 375] width 48 height 28
click at [1339, 379] on span "$$ ÷" at bounding box center [1340, 375] width 48 height 28
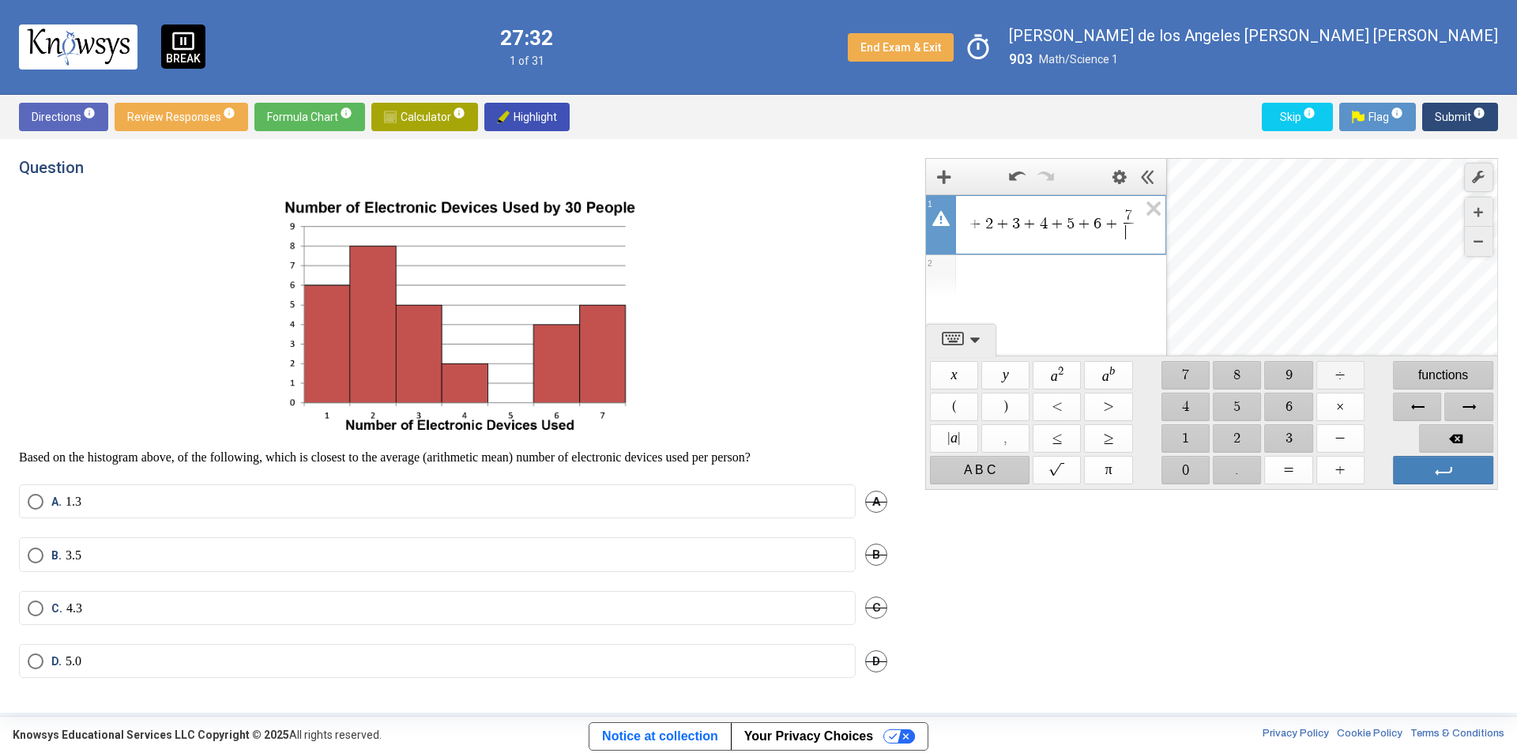
scroll to position [0, 19]
click at [1284, 431] on span "$$ 3" at bounding box center [1289, 438] width 48 height 28
click at [1186, 472] on span "$$ 0" at bounding box center [1185, 470] width 48 height 28
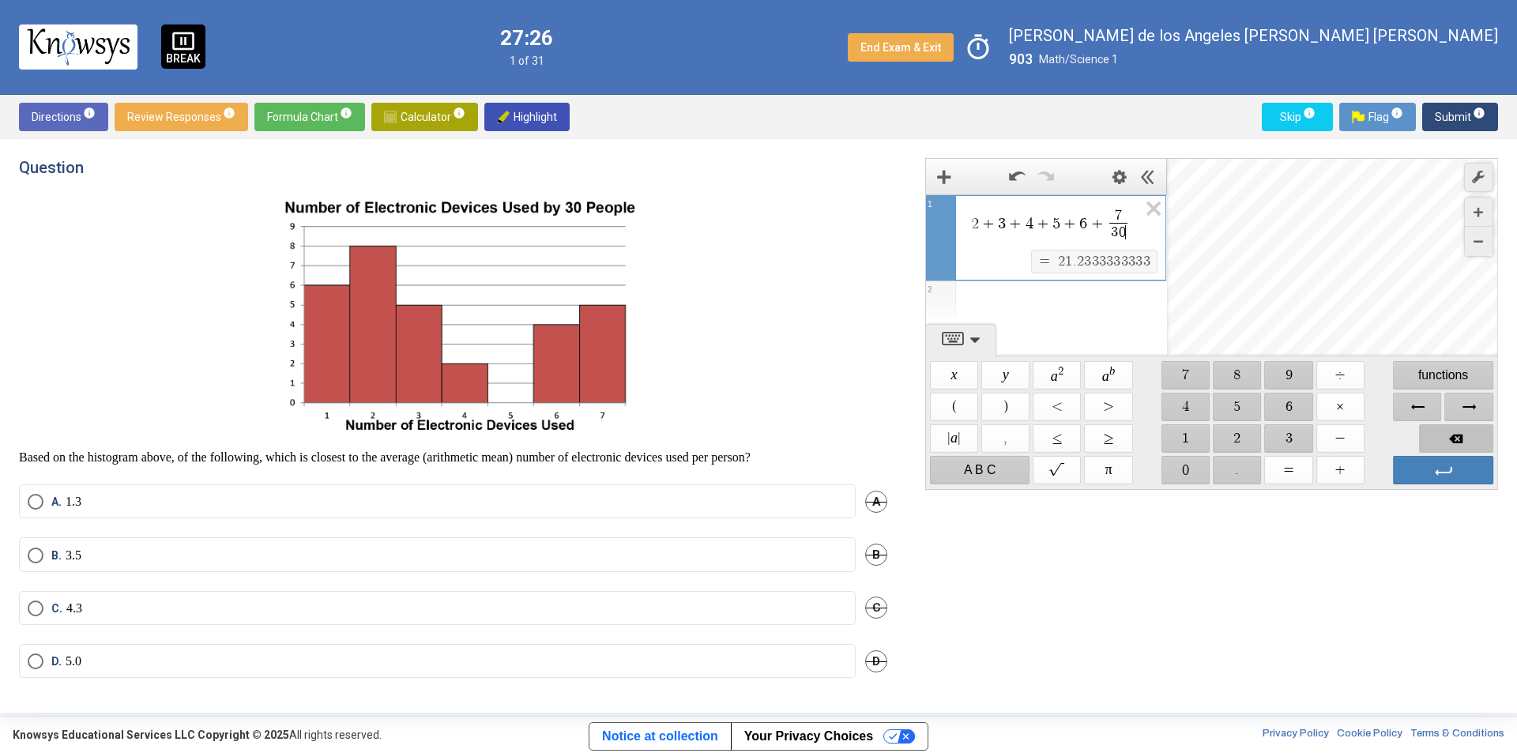
click at [1449, 434] on span "Backspace" at bounding box center [1456, 438] width 74 height 28
click at [1436, 432] on span "Backspace" at bounding box center [1456, 438] width 74 height 28
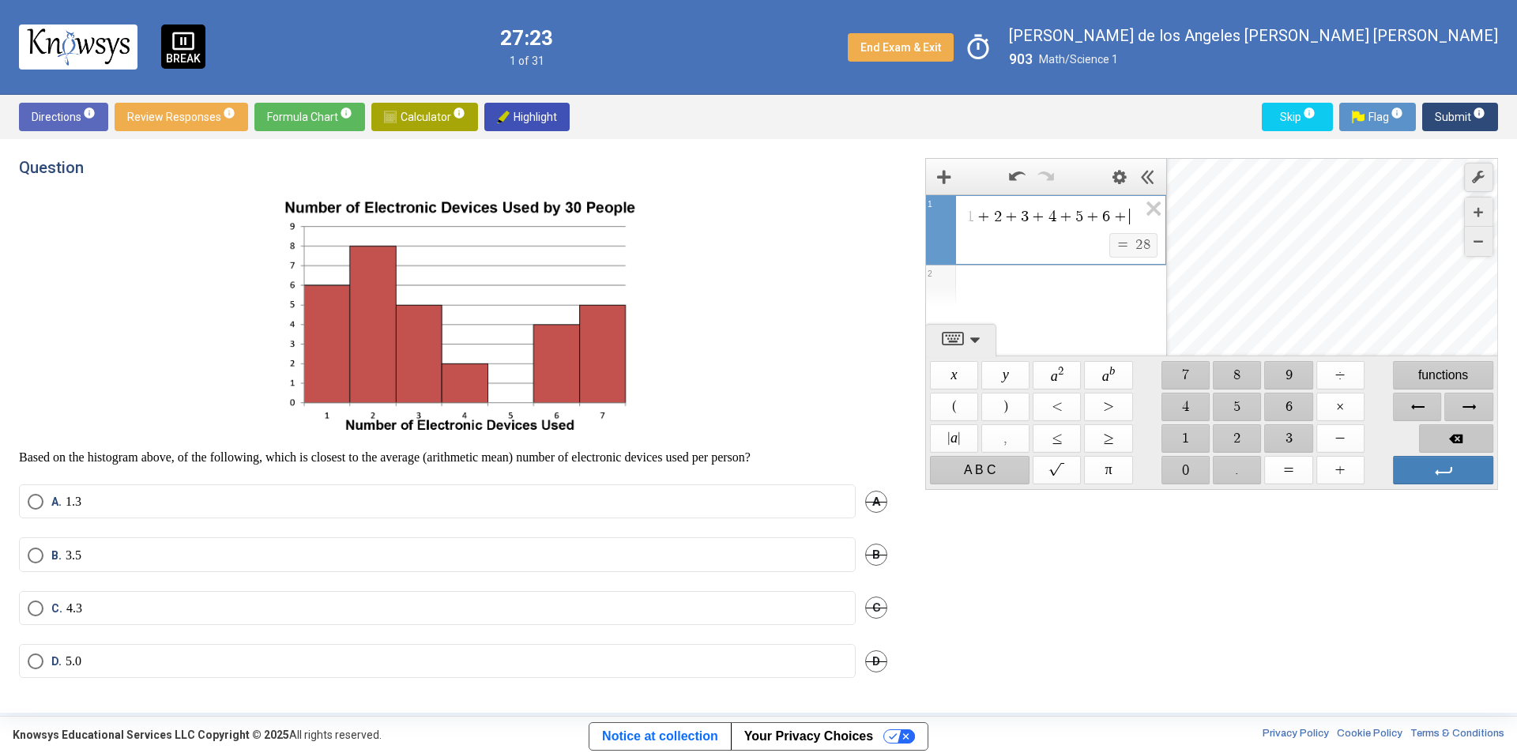
scroll to position [0, 3]
click at [1436, 432] on span "Backspace" at bounding box center [1456, 438] width 74 height 28
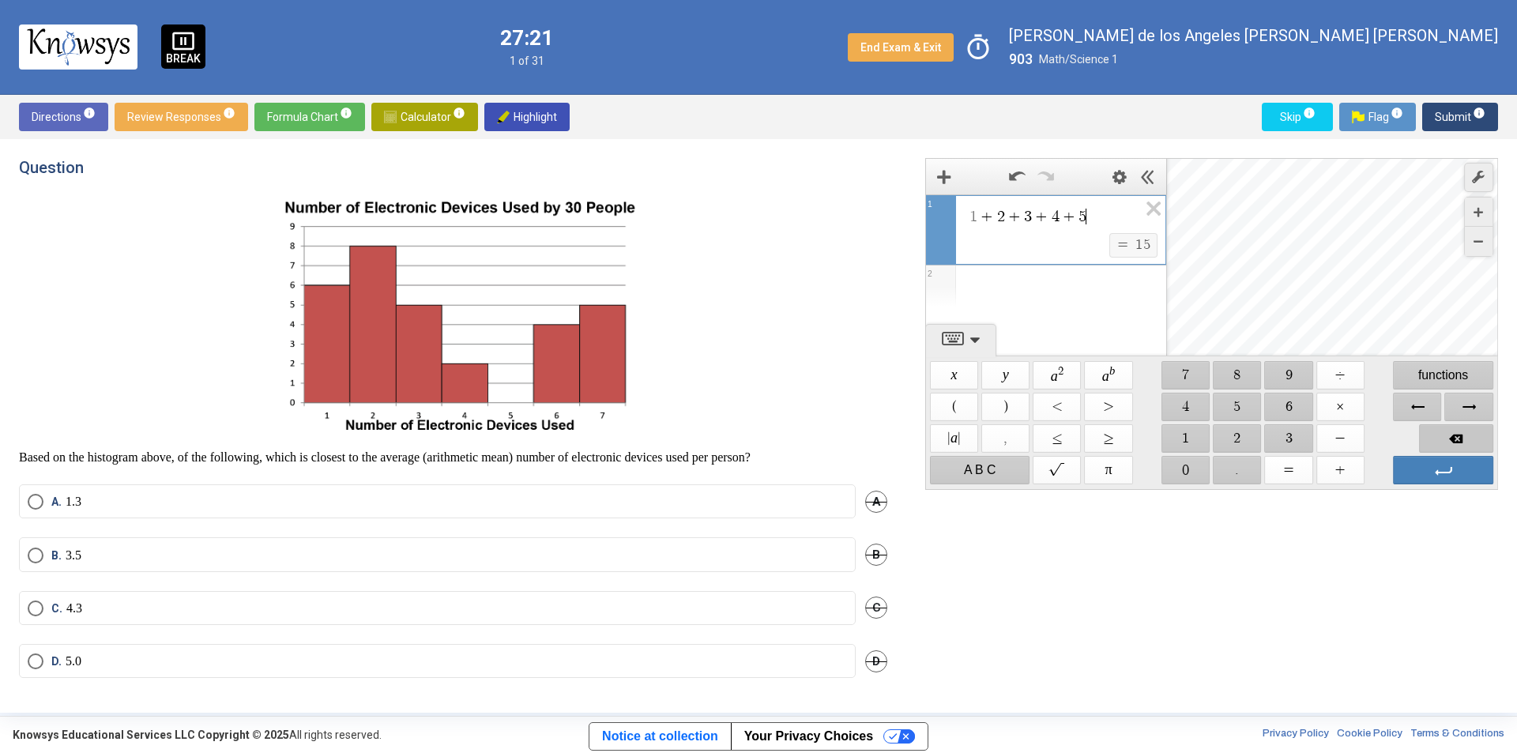
click at [1436, 432] on span "Backspace" at bounding box center [1456, 438] width 74 height 28
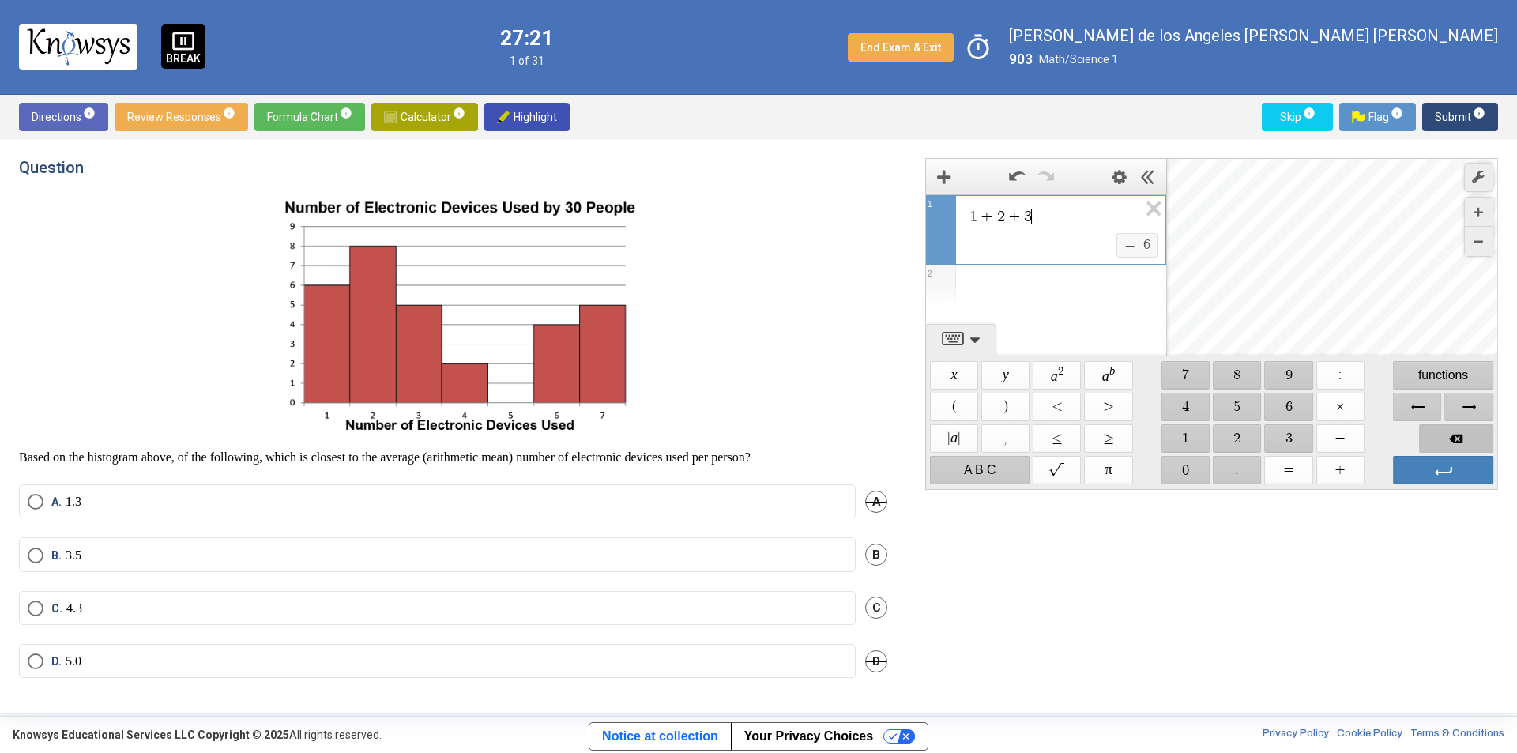
click at [1436, 432] on span "Backspace" at bounding box center [1456, 438] width 74 height 28
click at [1440, 427] on span "Backspace" at bounding box center [1456, 438] width 74 height 28
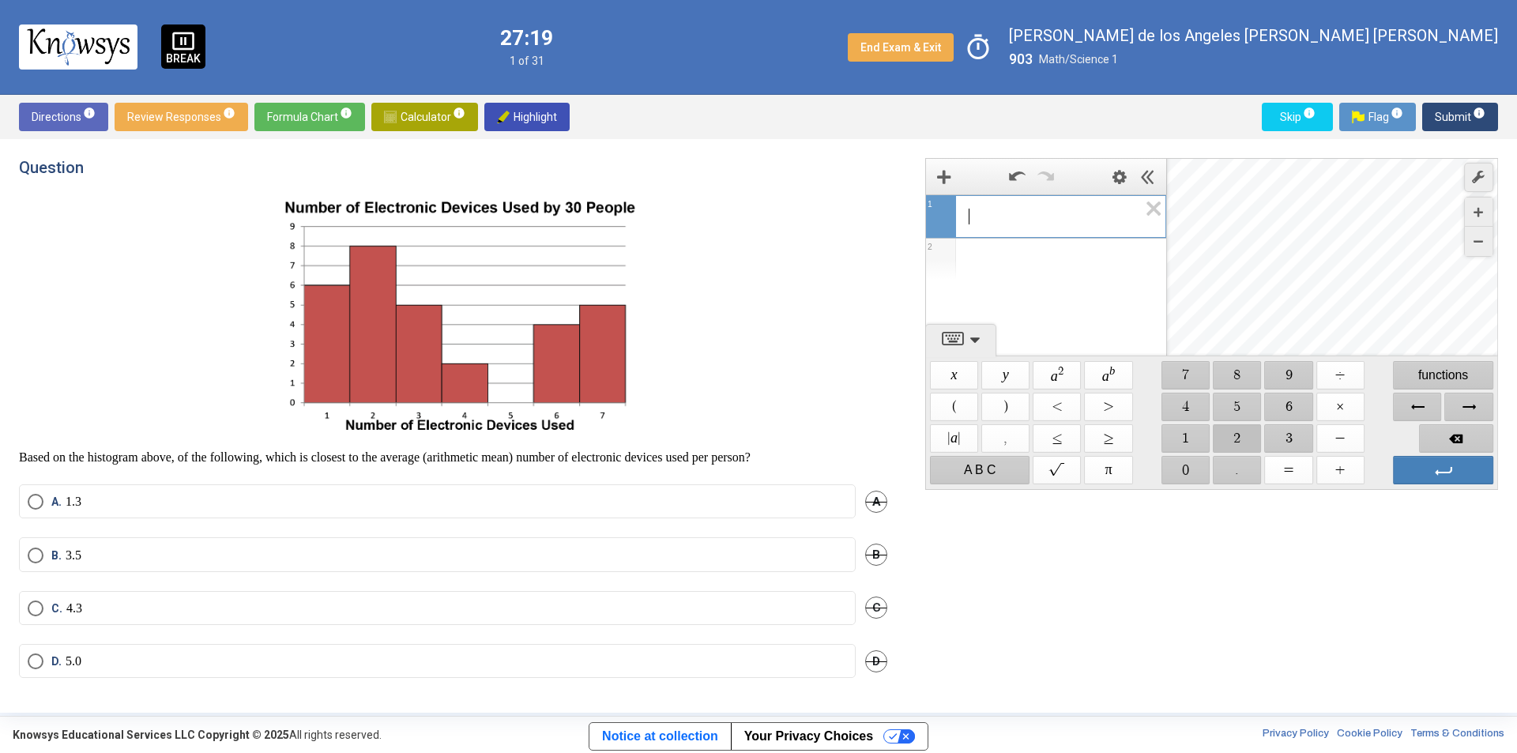
click at [1237, 433] on span "$$ 2" at bounding box center [1237, 438] width 48 height 28
click at [1241, 374] on span "$$ 8" at bounding box center [1237, 375] width 48 height 28
click at [1345, 370] on span "$$ ÷" at bounding box center [1340, 375] width 48 height 28
click at [1291, 438] on span "$$ 3" at bounding box center [1289, 438] width 48 height 28
click at [1190, 464] on span "$$ 0" at bounding box center [1185, 470] width 48 height 28
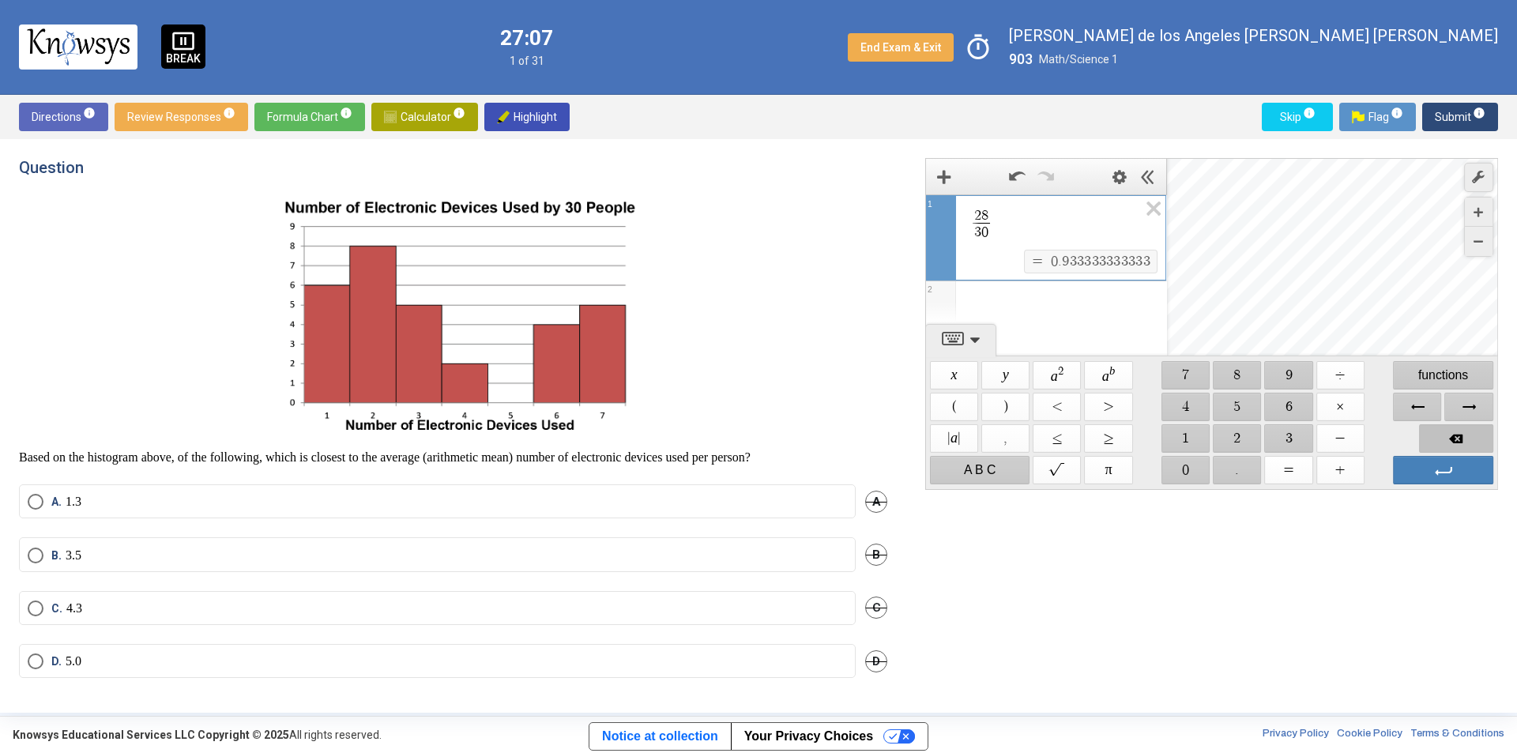
click at [1448, 434] on span "Backspace" at bounding box center [1456, 438] width 74 height 28
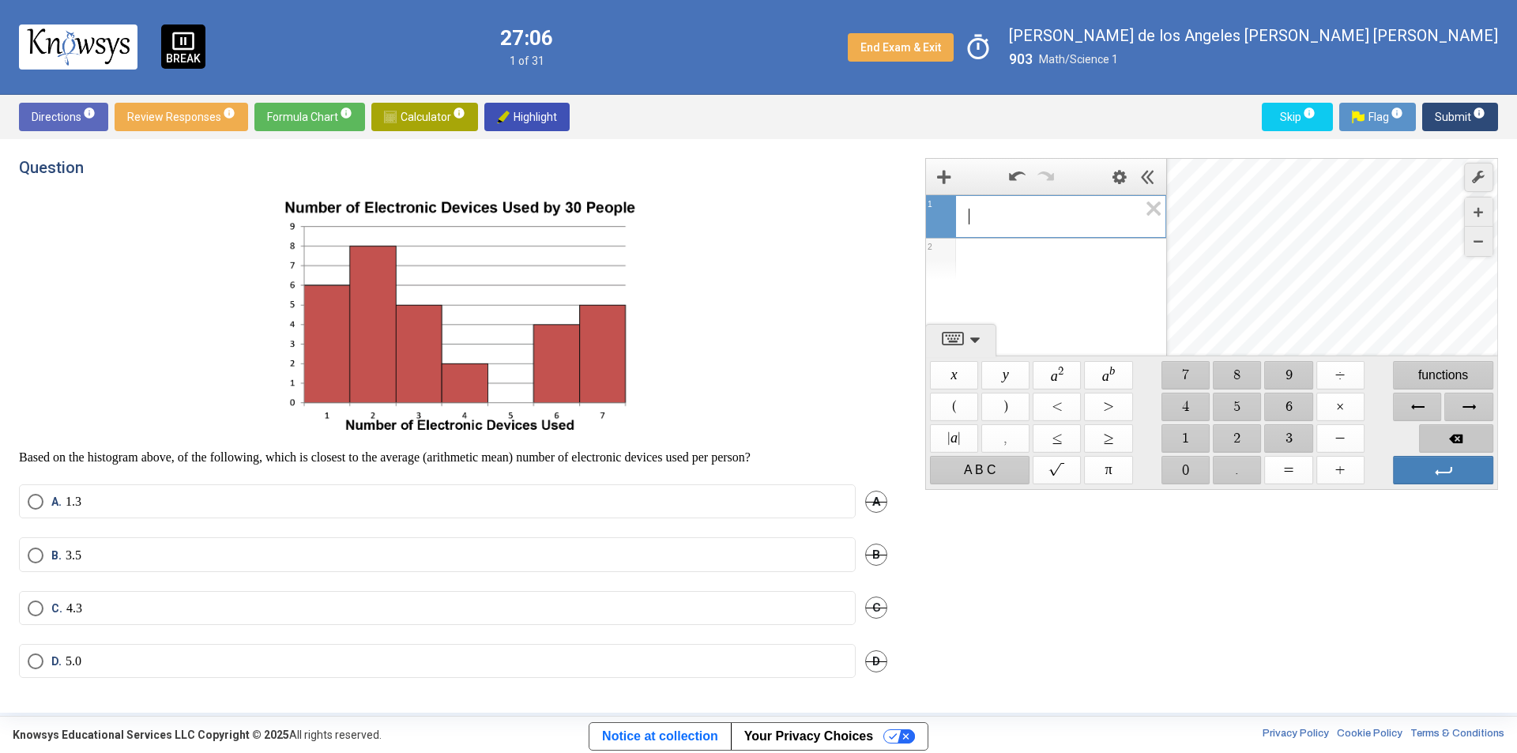
click at [1448, 434] on span "Backspace" at bounding box center [1456, 438] width 74 height 28
click at [1295, 404] on span "$$ 6" at bounding box center [1289, 407] width 48 height 28
click at [1336, 473] on span "$$ +" at bounding box center [1340, 470] width 48 height 28
click at [1235, 370] on span "$$ 8" at bounding box center [1237, 375] width 48 height 28
click at [1351, 474] on span "$$ +" at bounding box center [1340, 470] width 48 height 28
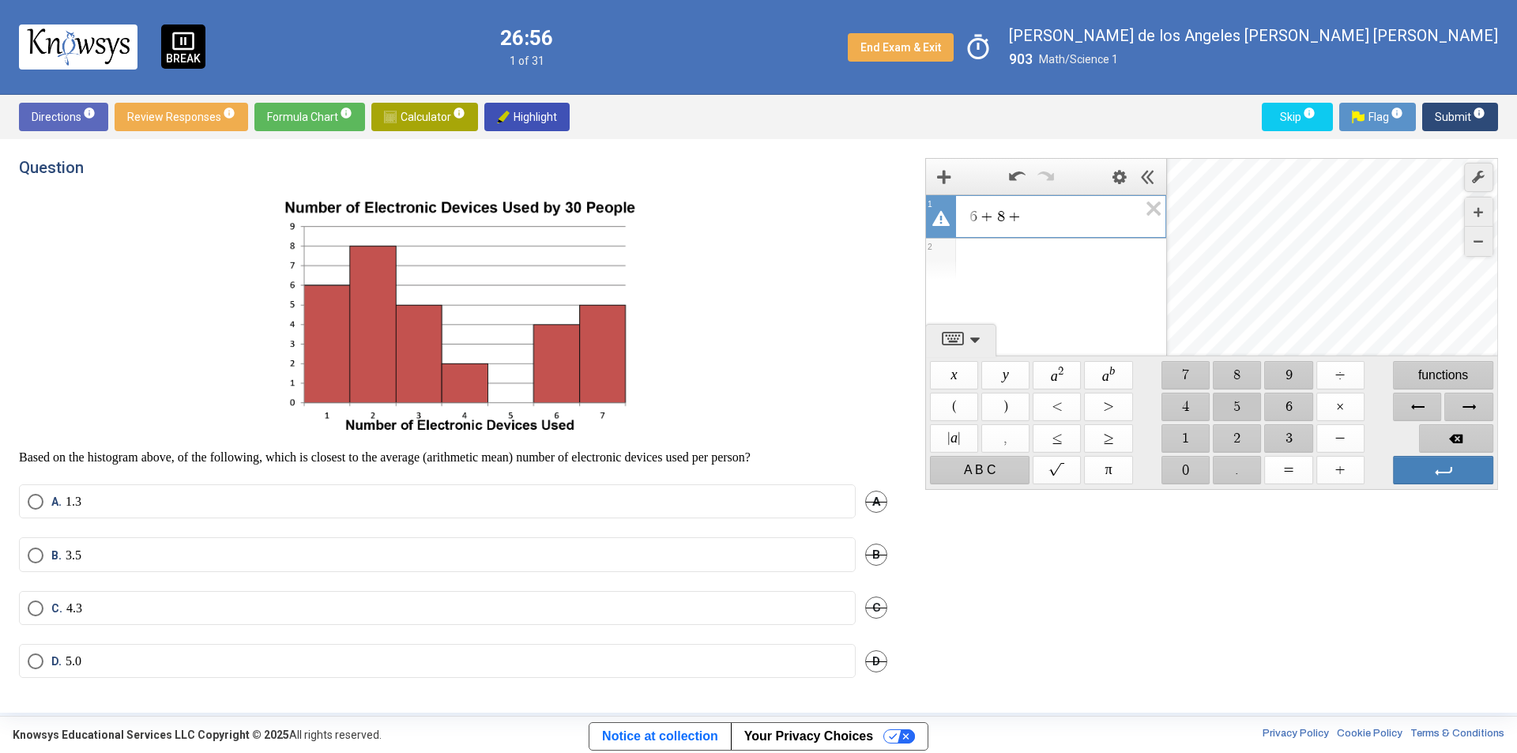
click at [1242, 407] on span "$$ 5" at bounding box center [1237, 407] width 48 height 28
click at [1340, 470] on span "$$ +" at bounding box center [1340, 470] width 48 height 28
click at [1239, 429] on span "$$ 2" at bounding box center [1237, 438] width 48 height 28
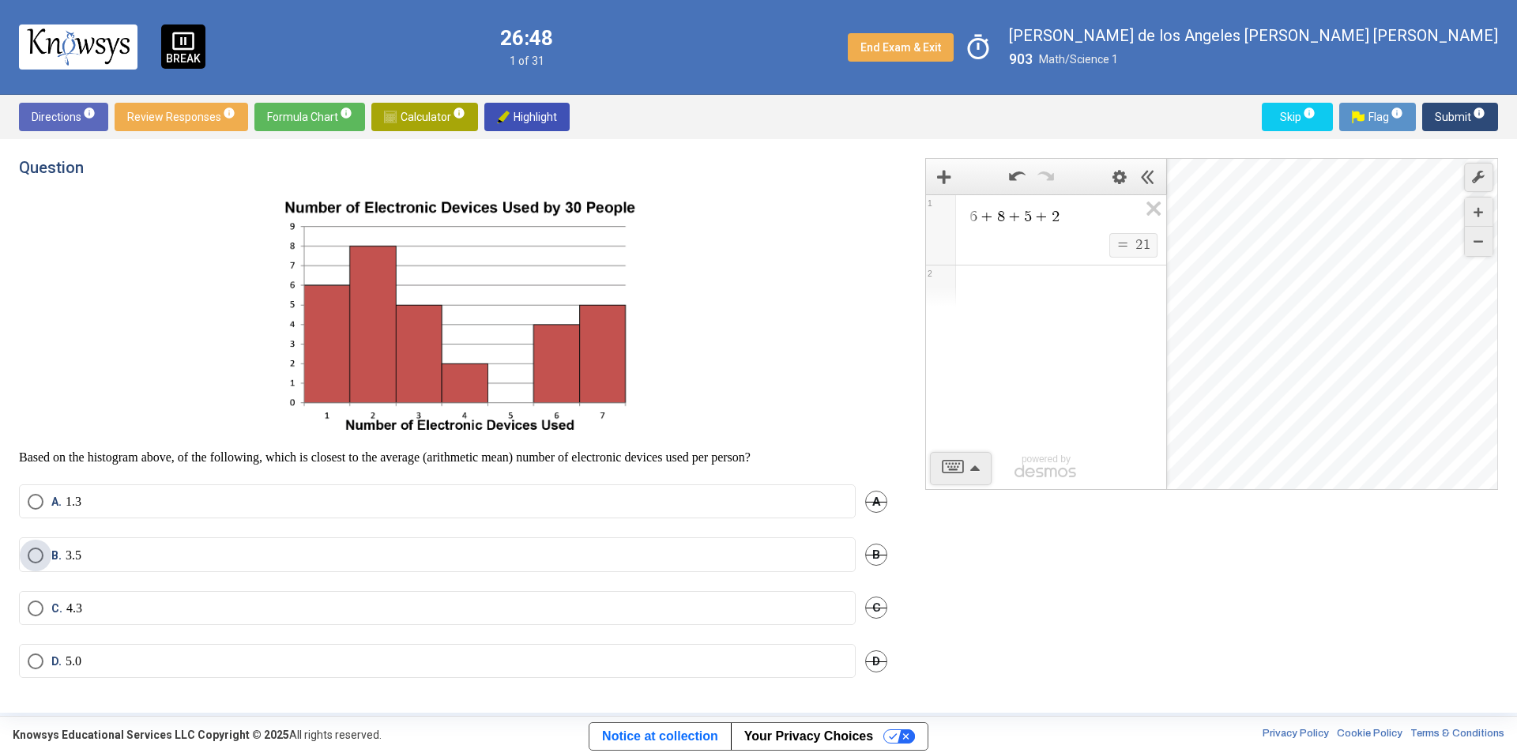
click at [109, 560] on label "B. 3.5" at bounding box center [437, 555] width 819 height 16
click at [1446, 119] on span "Submit info" at bounding box center [1459, 117] width 51 height 28
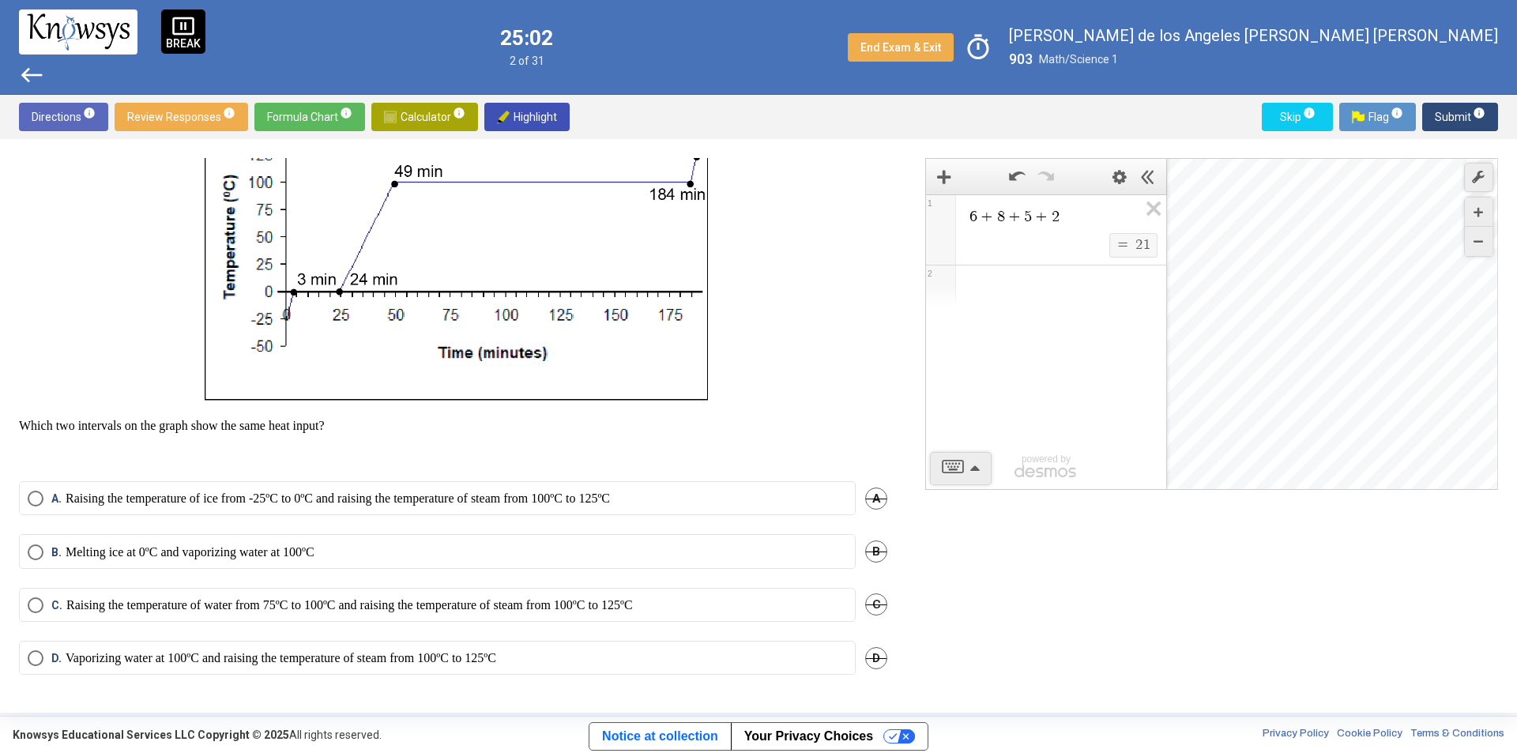
scroll to position [233, 0]
click at [547, 502] on p "Raising the temperature of ice from -25ºC to 0ºC and raising the temperature of…" at bounding box center [338, 499] width 544 height 16
click at [1457, 112] on span "Submit info" at bounding box center [1459, 117] width 51 height 28
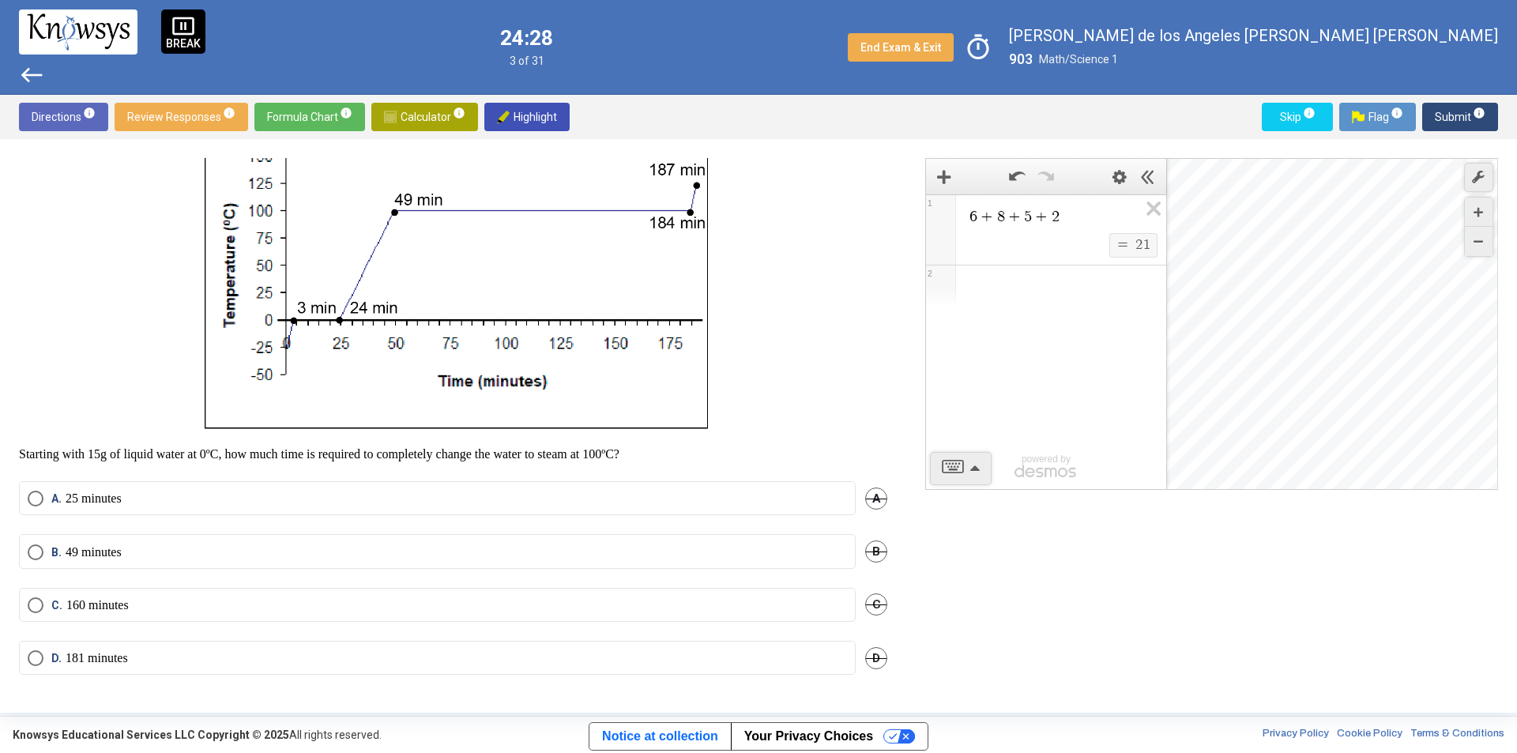
click at [119, 555] on p "49 minutes" at bounding box center [94, 552] width 56 height 16
click at [419, 107] on span "Calculator info" at bounding box center [424, 117] width 81 height 28
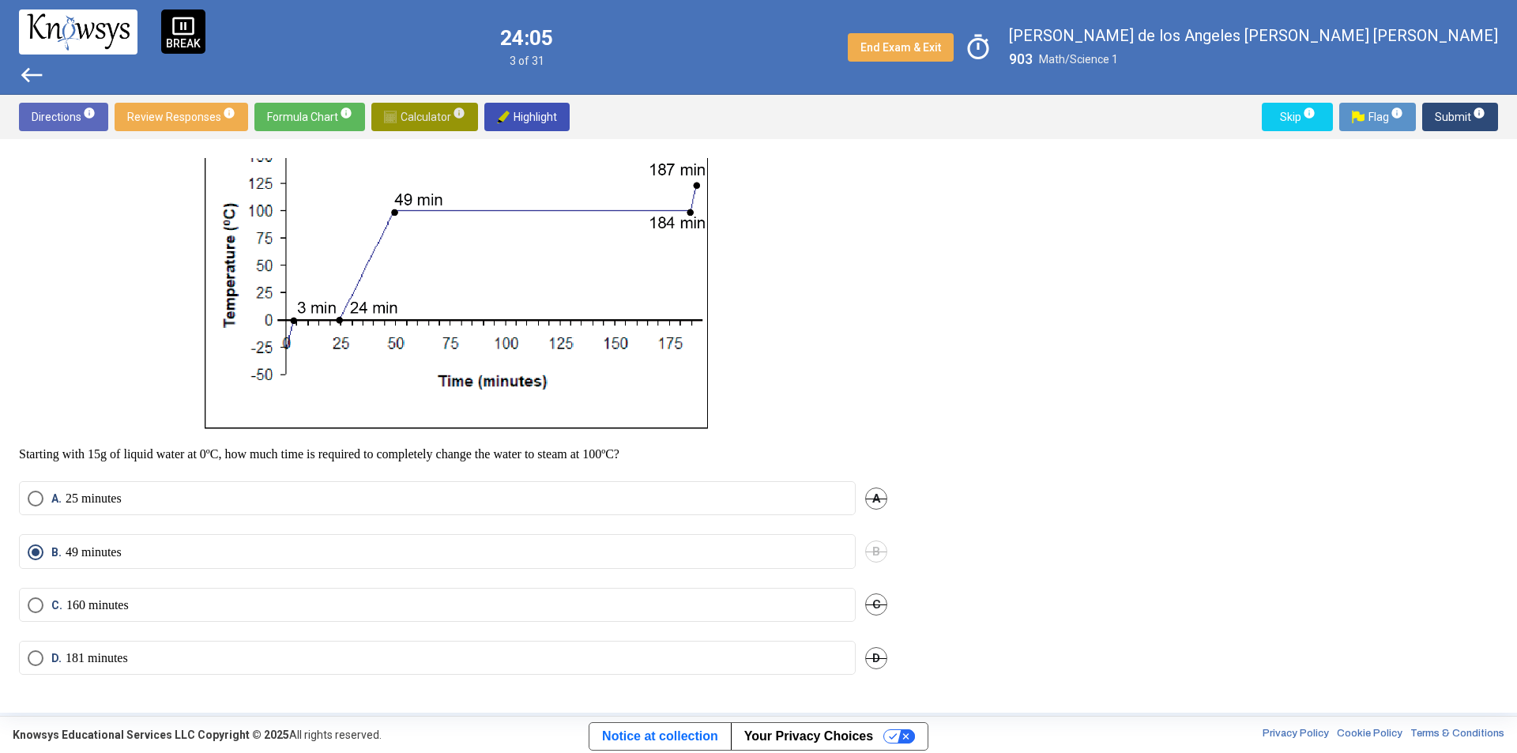
click at [433, 116] on span "Calculator info" at bounding box center [424, 117] width 81 height 28
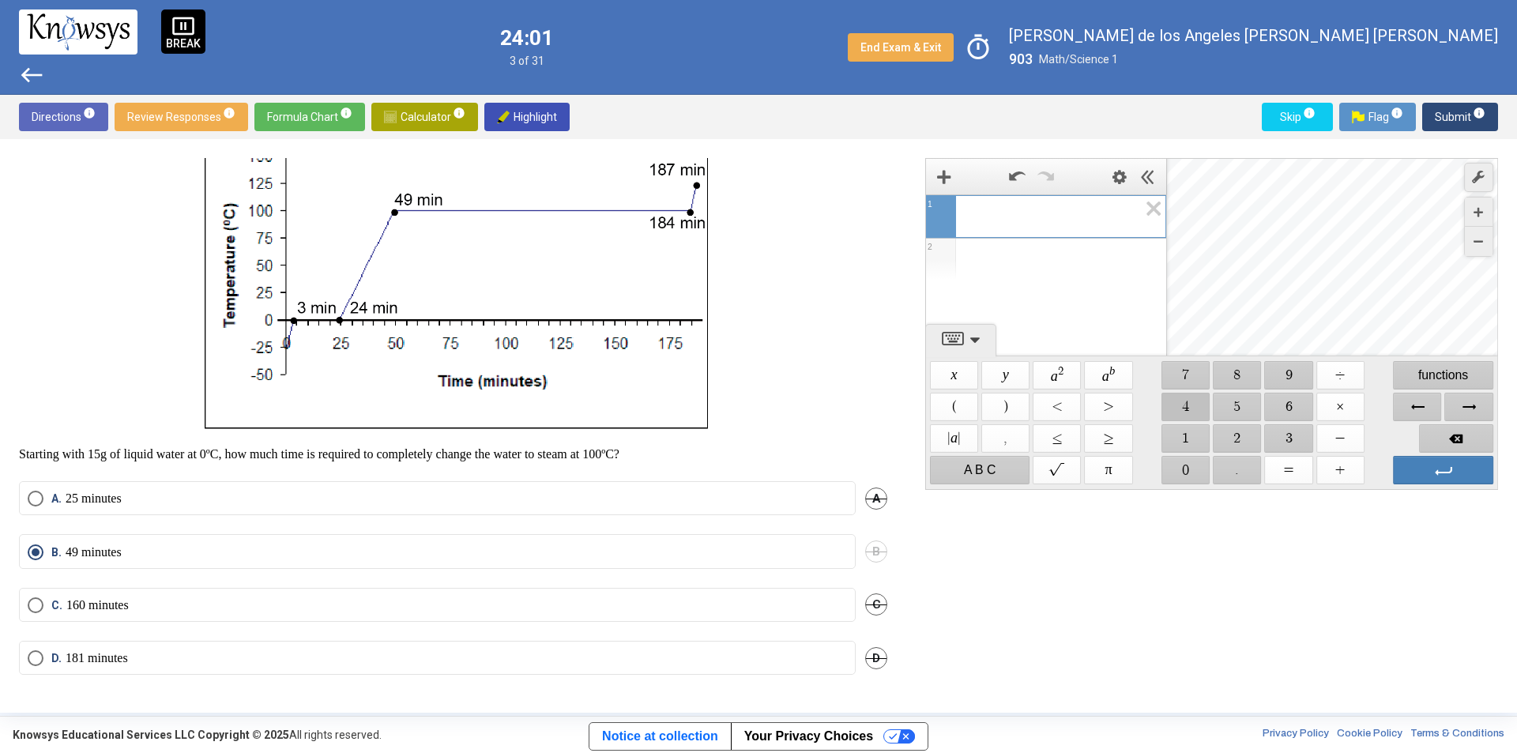
click at [1176, 412] on span "$$ 4" at bounding box center [1185, 407] width 48 height 28
click at [1296, 374] on span "$$ 9" at bounding box center [1289, 375] width 48 height 28
click at [1348, 409] on span "$$ ×" at bounding box center [1340, 407] width 48 height 28
click at [1460, 440] on span "Backspace" at bounding box center [1456, 438] width 74 height 28
click at [1347, 469] on span "$$ +" at bounding box center [1340, 470] width 48 height 28
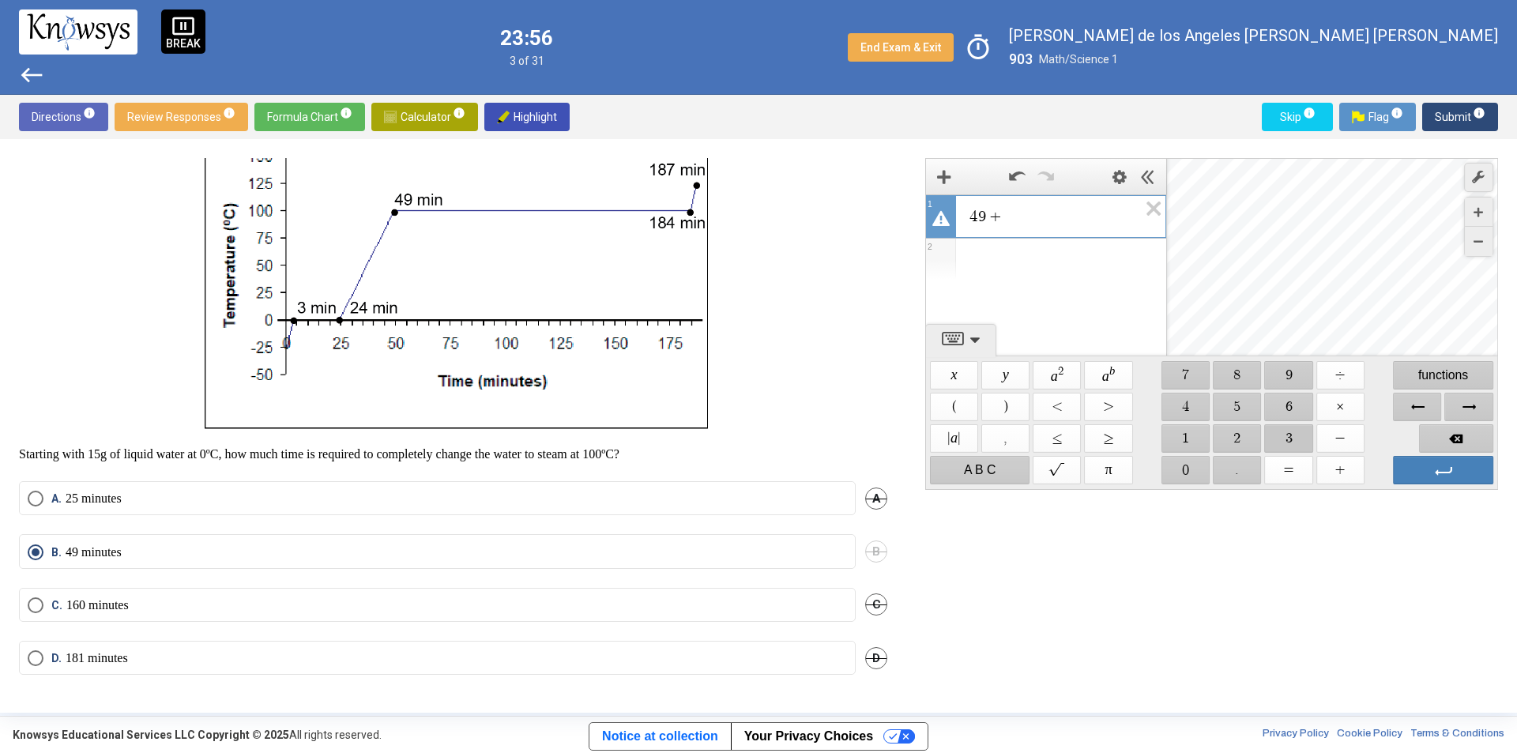
click at [1280, 441] on span "$$ 3" at bounding box center [1289, 438] width 48 height 28
click at [1340, 464] on span "$$ +" at bounding box center [1340, 470] width 48 height 28
click at [1253, 436] on span "$$ 2" at bounding box center [1237, 438] width 48 height 28
click at [1175, 401] on span "$$ 4" at bounding box center [1185, 407] width 48 height 28
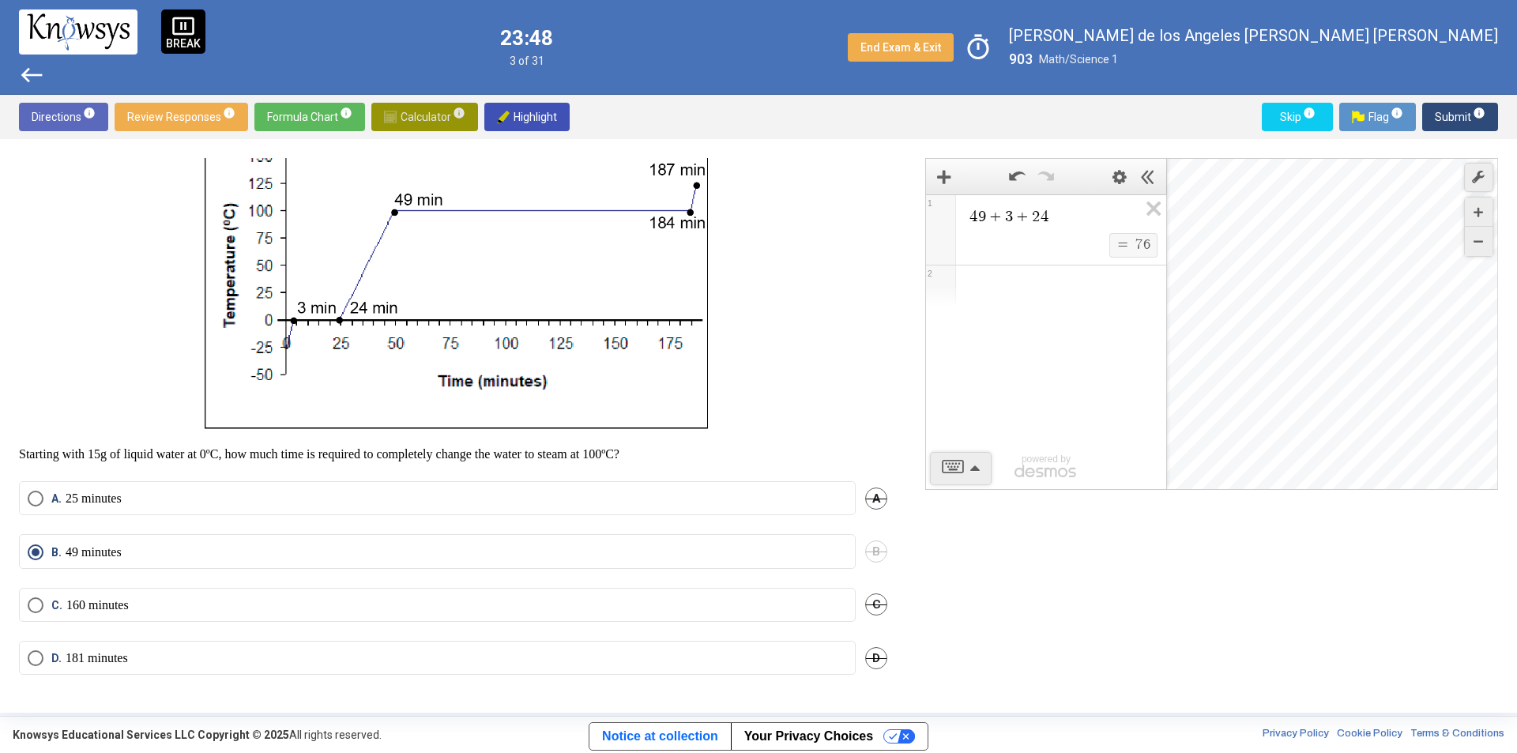
click at [420, 117] on span "Calculator info" at bounding box center [424, 117] width 81 height 28
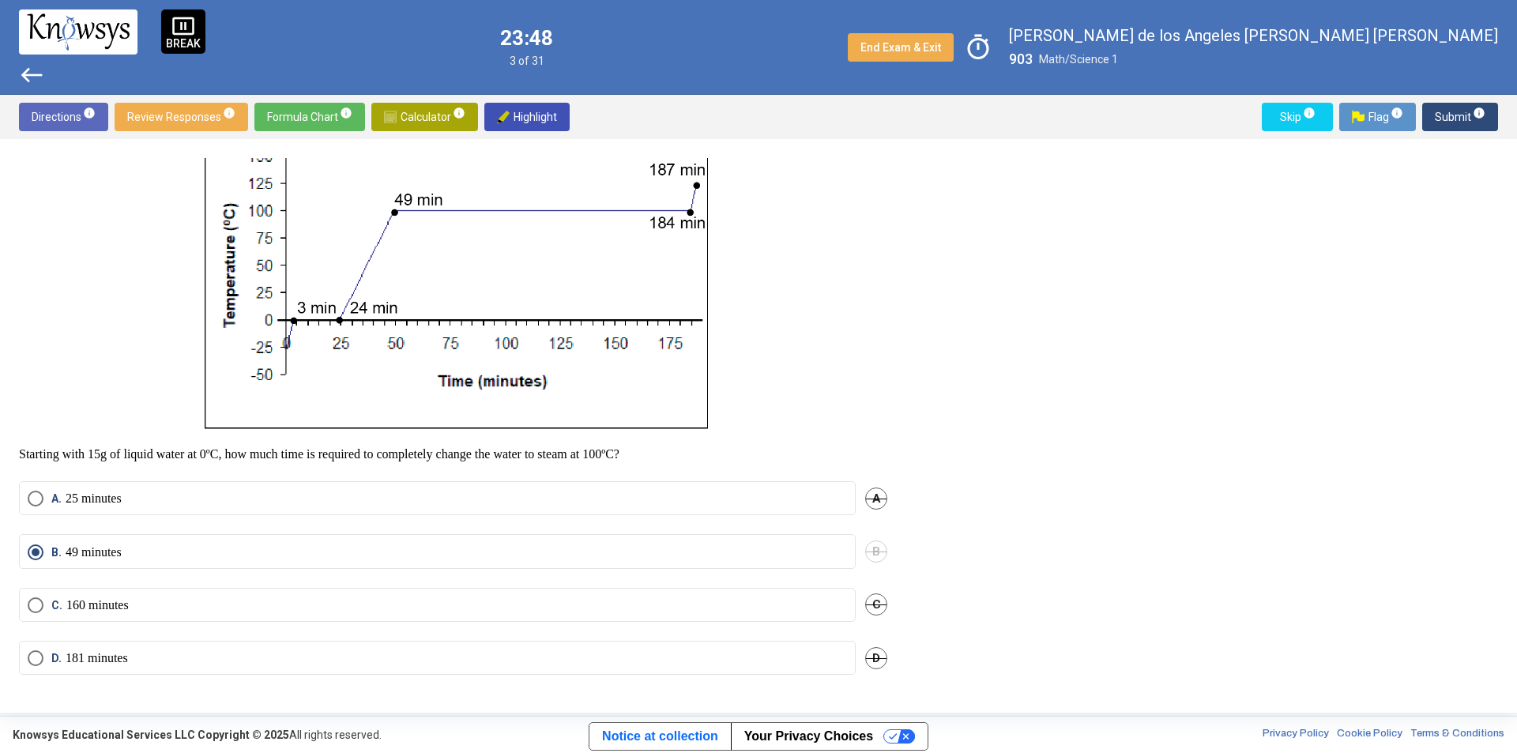
click at [1452, 116] on span "Submit info" at bounding box center [1459, 117] width 51 height 28
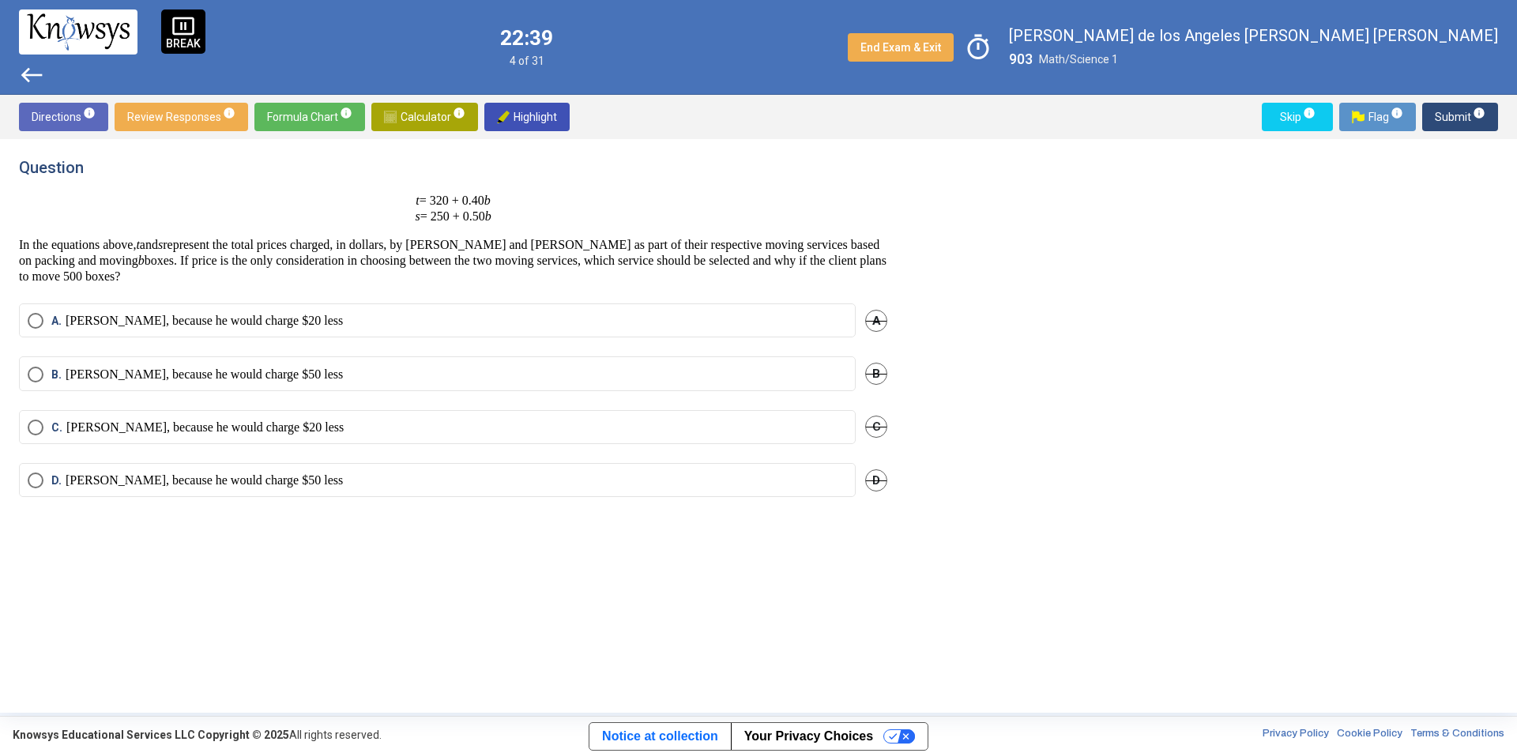
click at [389, 427] on label "[PERSON_NAME], because he would charge $20 less" at bounding box center [437, 427] width 819 height 16
click at [1445, 114] on span "Submit info" at bounding box center [1459, 117] width 51 height 28
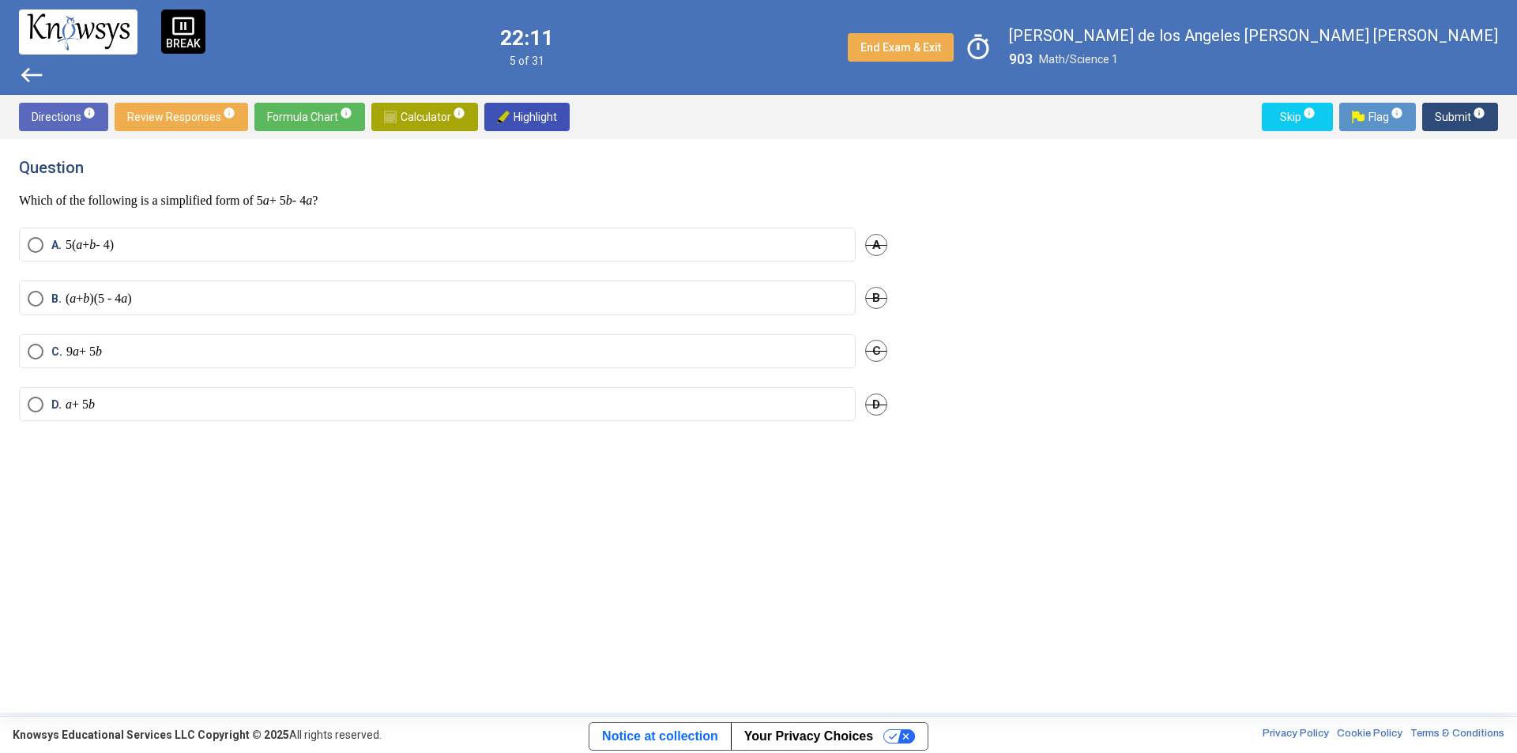
click at [163, 304] on label "B. ( a + b )(5 - 4 a )" at bounding box center [437, 299] width 819 height 16
click at [1452, 116] on span "Submit info" at bounding box center [1459, 117] width 51 height 28
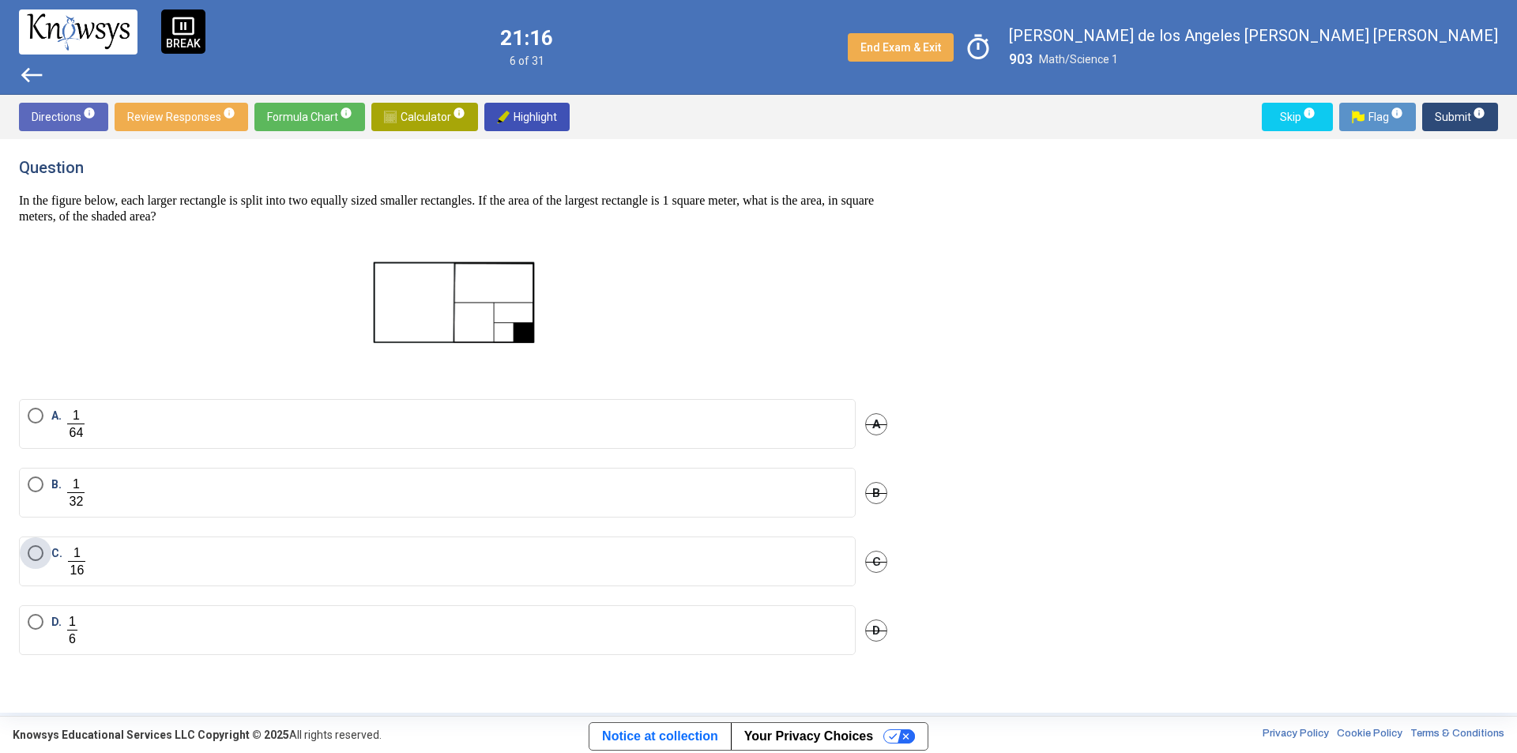
click at [205, 560] on label "C." at bounding box center [437, 561] width 819 height 32
click at [171, 434] on label "A." at bounding box center [437, 424] width 819 height 32
click at [178, 480] on label "B." at bounding box center [437, 492] width 819 height 32
click at [1461, 112] on span "Submit info" at bounding box center [1459, 117] width 51 height 28
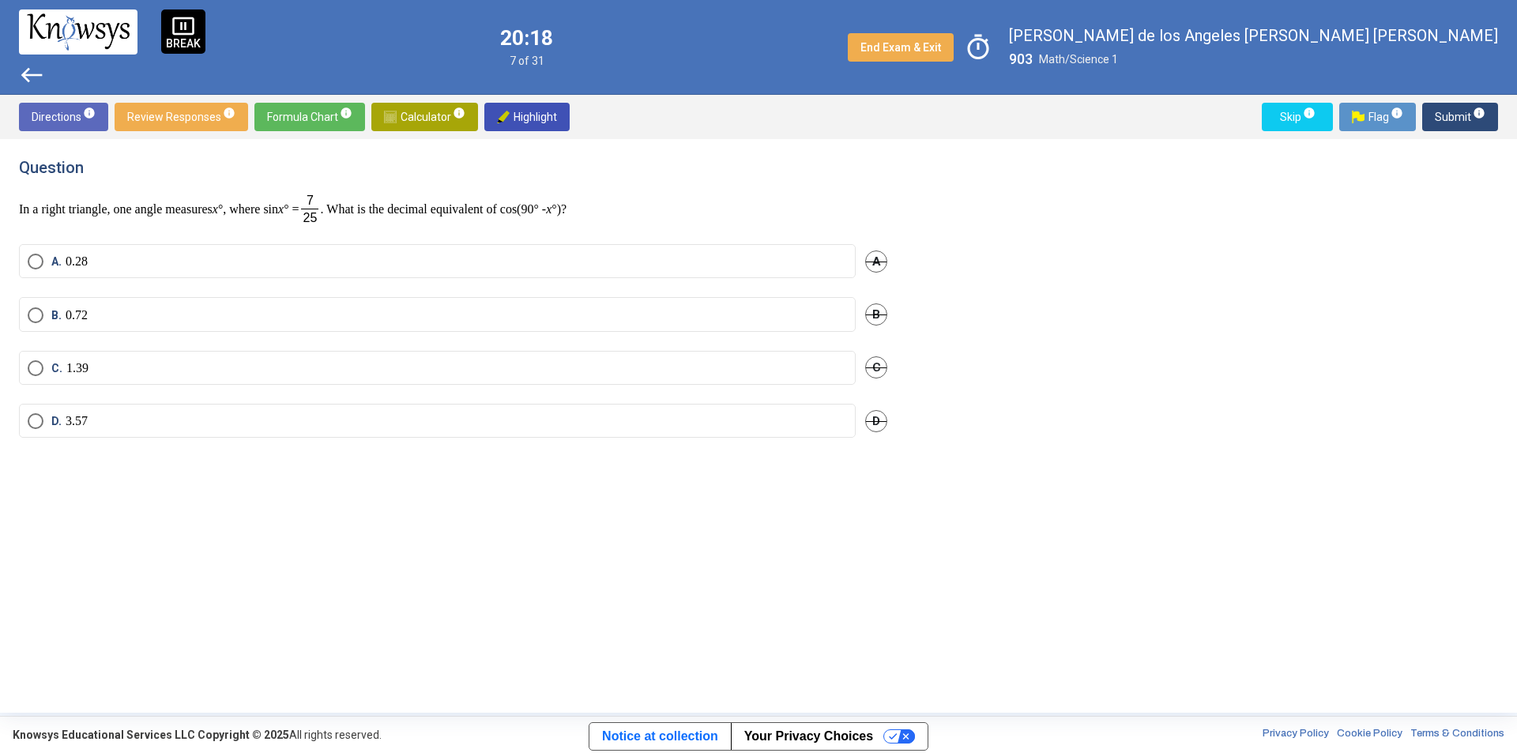
click at [409, 111] on span "Calculator info" at bounding box center [424, 117] width 81 height 28
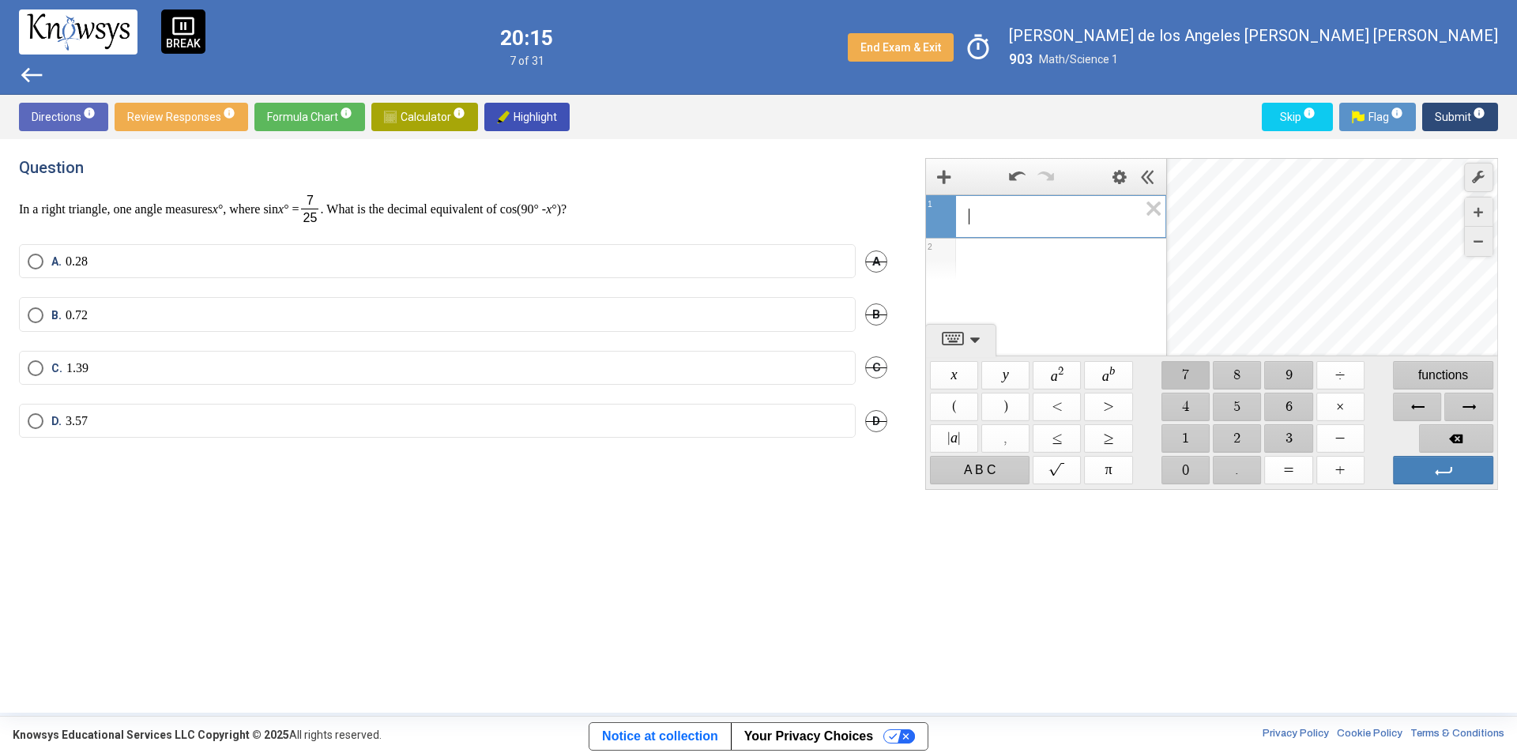
click at [1188, 378] on span "$$ 7" at bounding box center [1185, 375] width 48 height 28
click at [1343, 378] on span "$$ ÷" at bounding box center [1340, 375] width 48 height 28
click at [1231, 436] on span "$$ 2" at bounding box center [1237, 438] width 48 height 28
click at [1239, 401] on span "$$ 5" at bounding box center [1237, 407] width 48 height 28
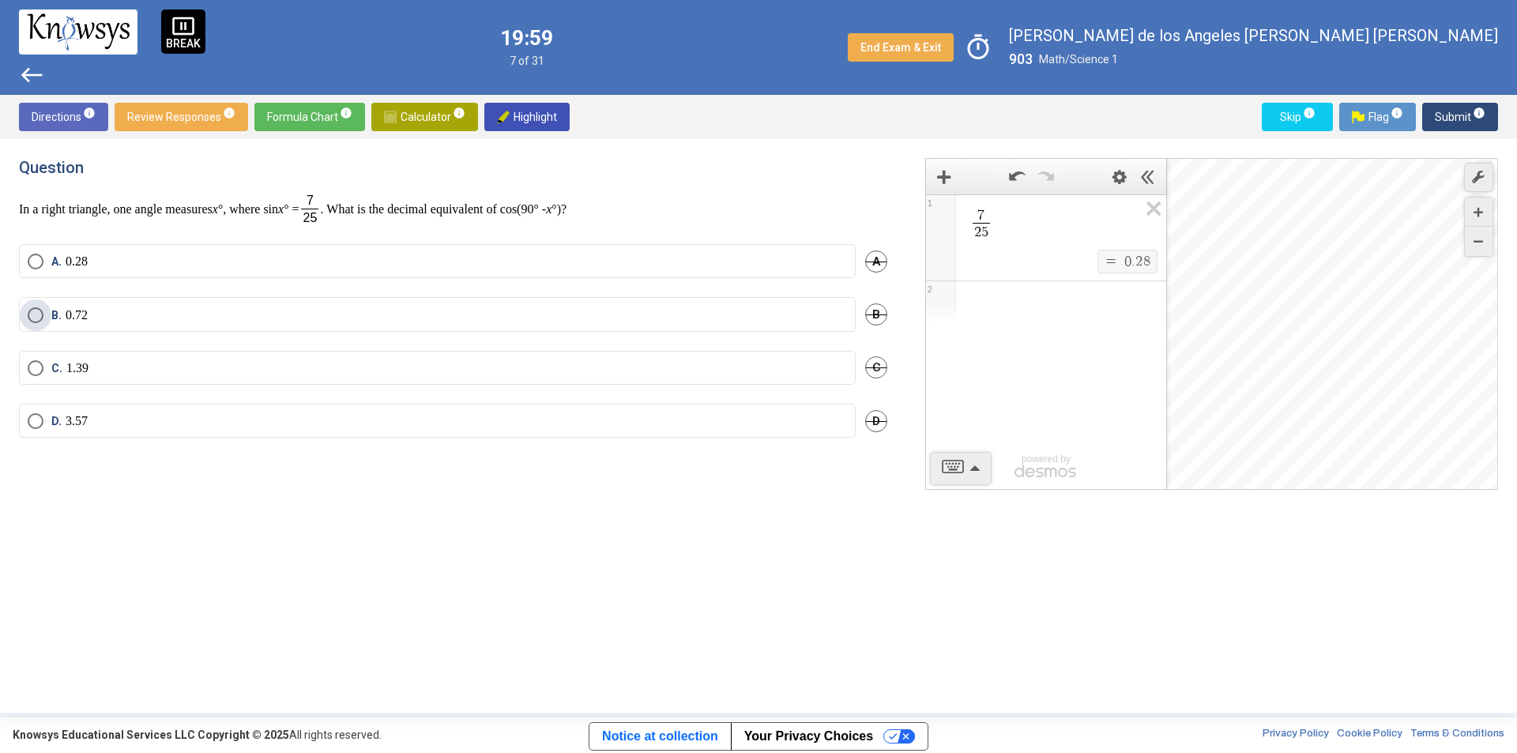
click at [355, 312] on label "B. 0.72" at bounding box center [437, 315] width 819 height 16
click at [376, 249] on mat-radio-button "A. 0.28" at bounding box center [437, 261] width 836 height 34
click at [527, 263] on label "A. 0.28" at bounding box center [437, 262] width 819 height 16
click at [1446, 116] on span "Submit info" at bounding box center [1459, 117] width 51 height 28
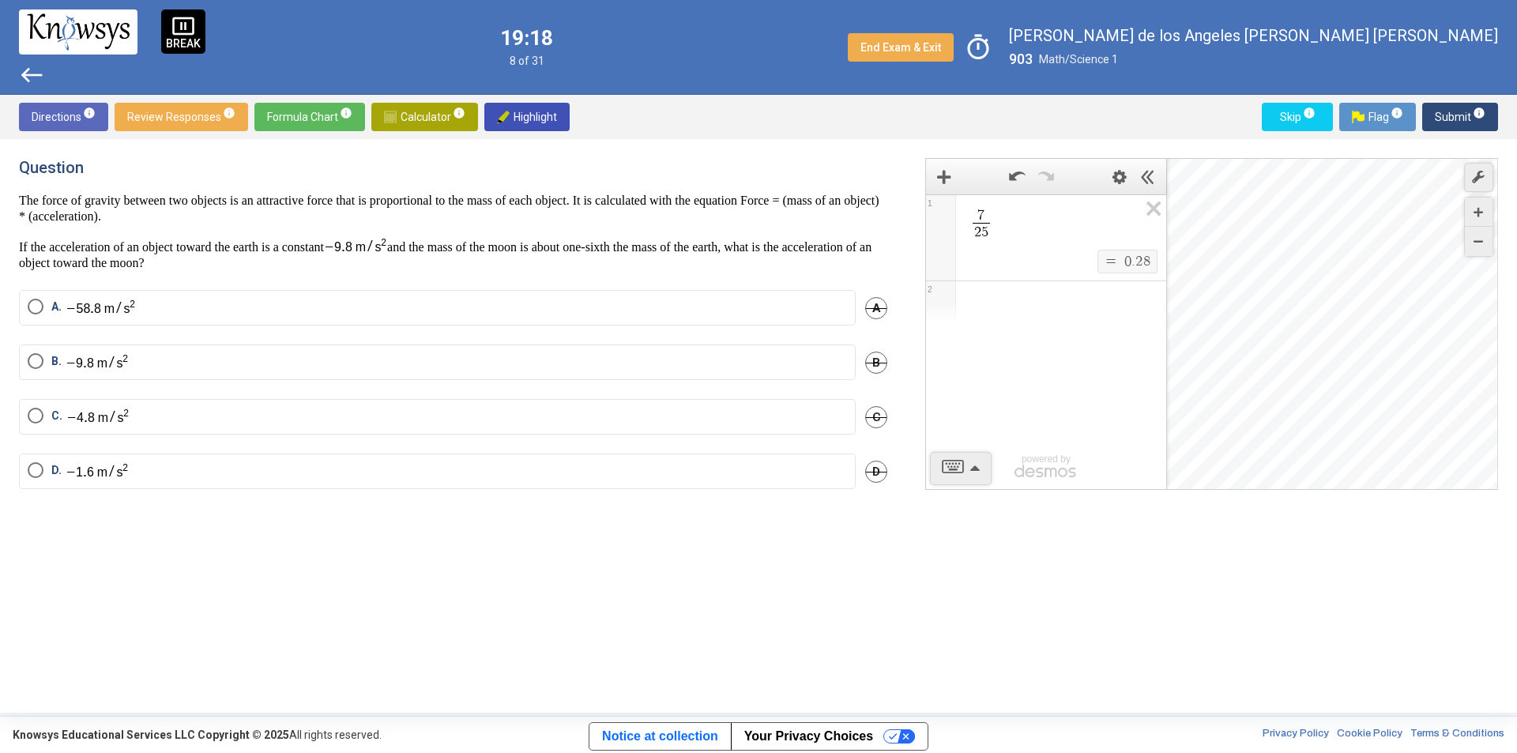
click at [414, 118] on span "Calculator info" at bounding box center [424, 117] width 81 height 28
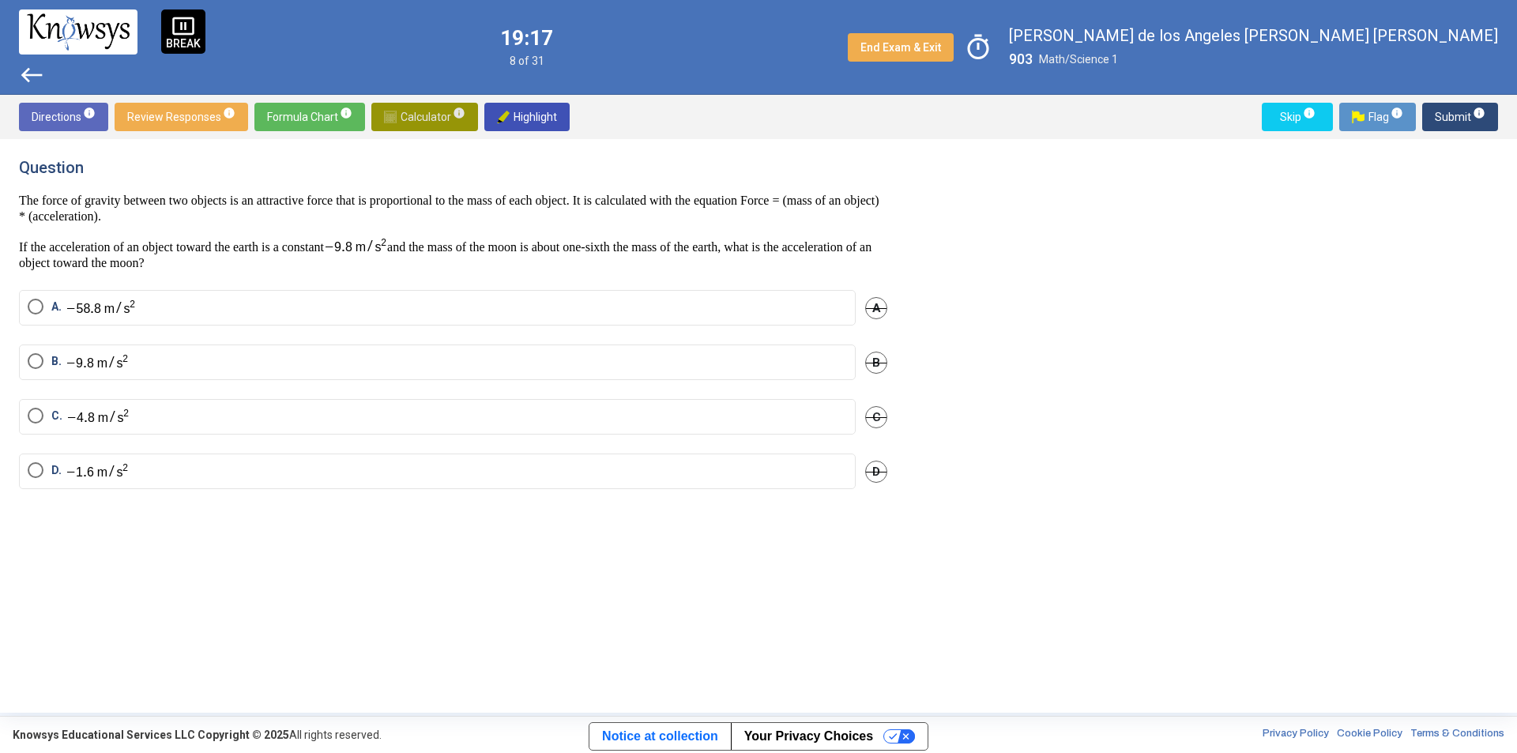
click at [414, 118] on span "Calculator info" at bounding box center [424, 117] width 81 height 28
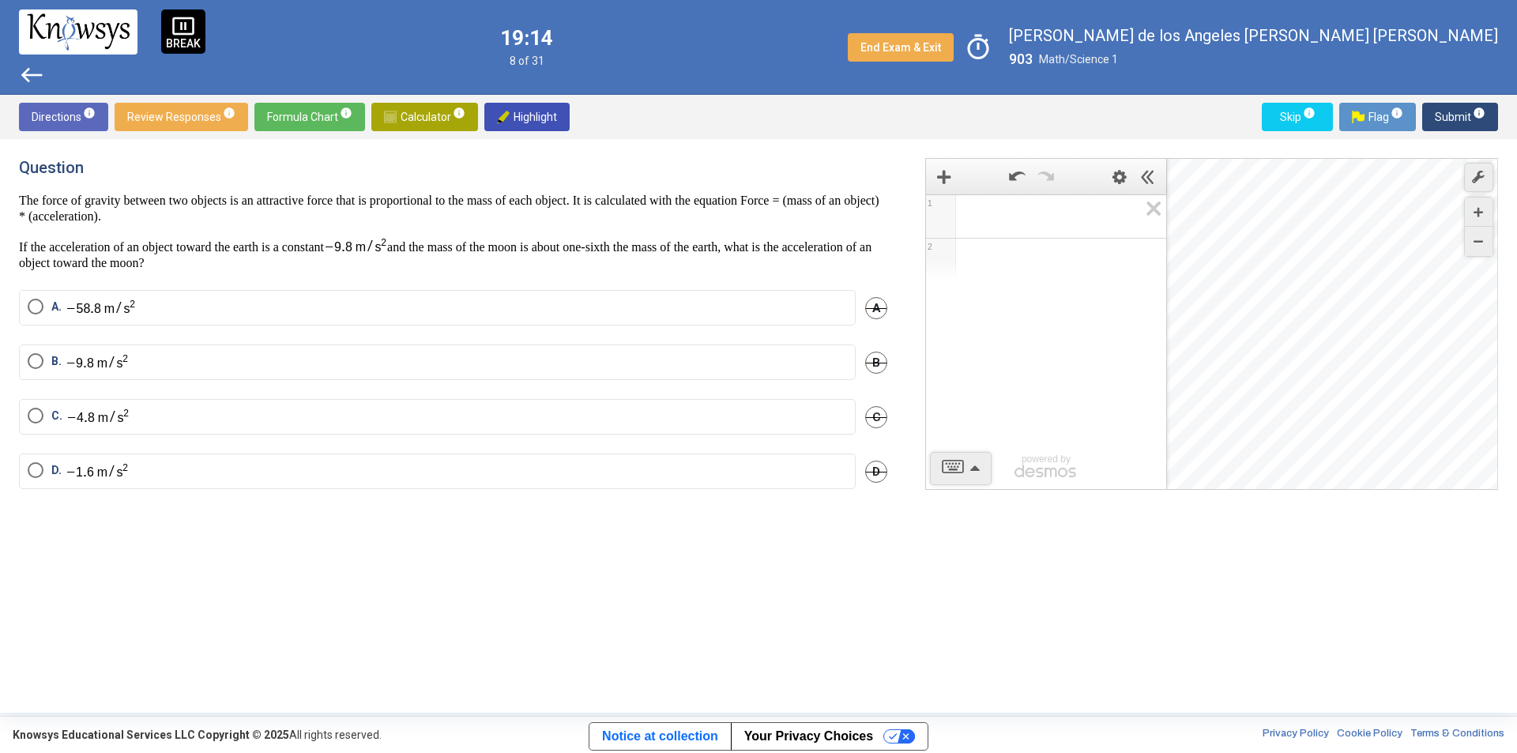
click at [152, 466] on label "D." at bounding box center [437, 471] width 819 height 18
click at [1452, 109] on span "Submit info" at bounding box center [1459, 117] width 51 height 28
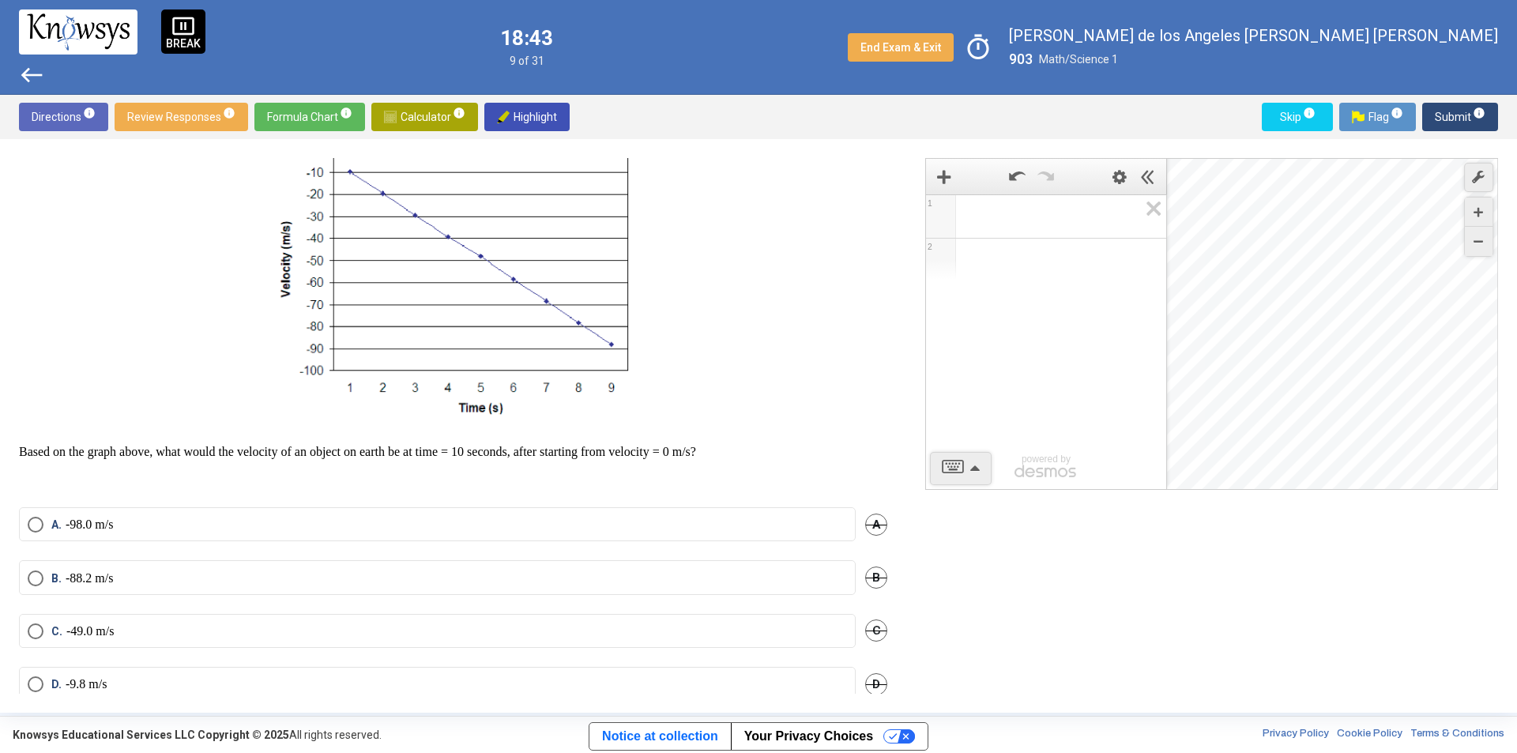
scroll to position [131, 0]
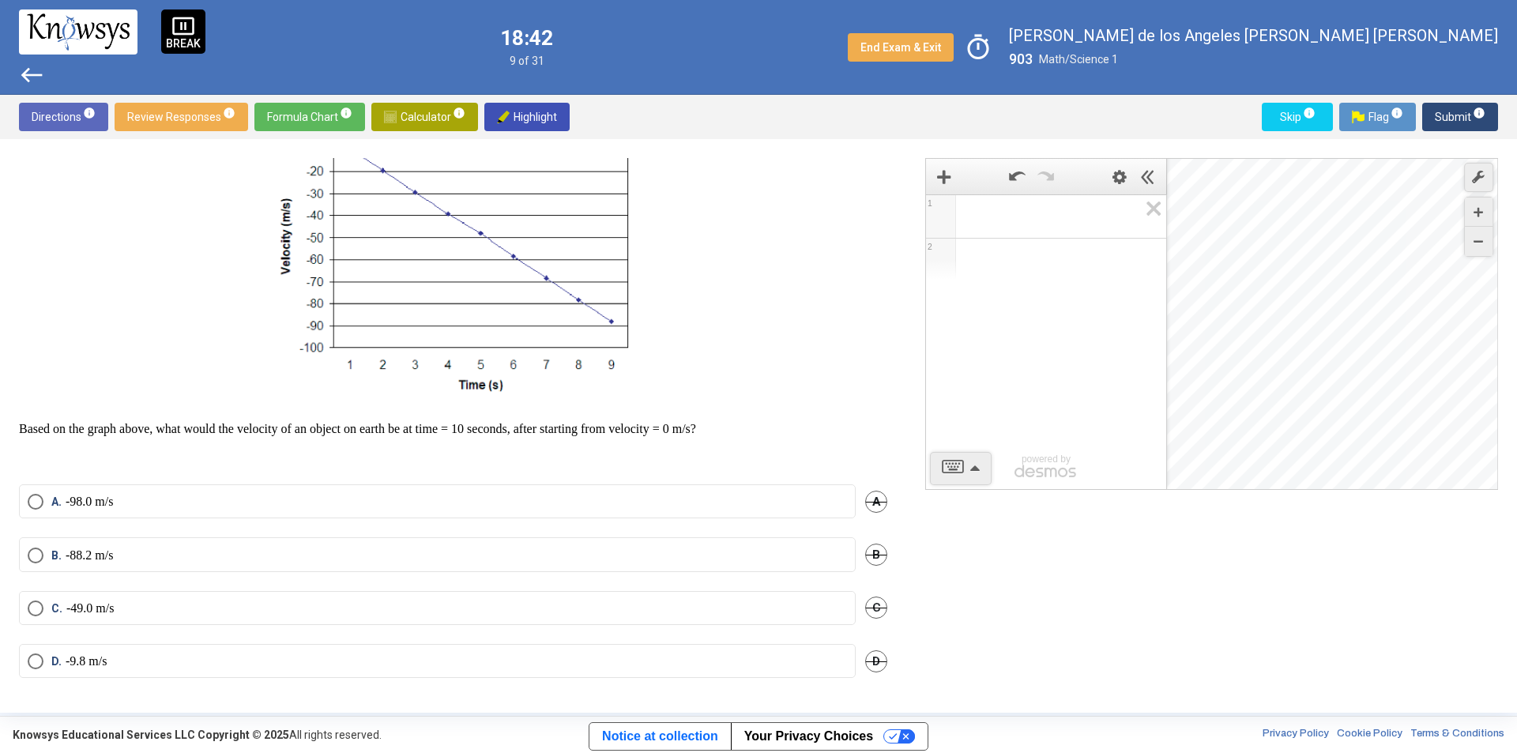
click at [160, 491] on mat-radio-button "A. -98.0 m/s" at bounding box center [437, 501] width 836 height 34
click at [142, 503] on label "A. -98.0 m/s" at bounding box center [437, 502] width 819 height 16
click at [1441, 115] on span "Submit info" at bounding box center [1459, 117] width 51 height 28
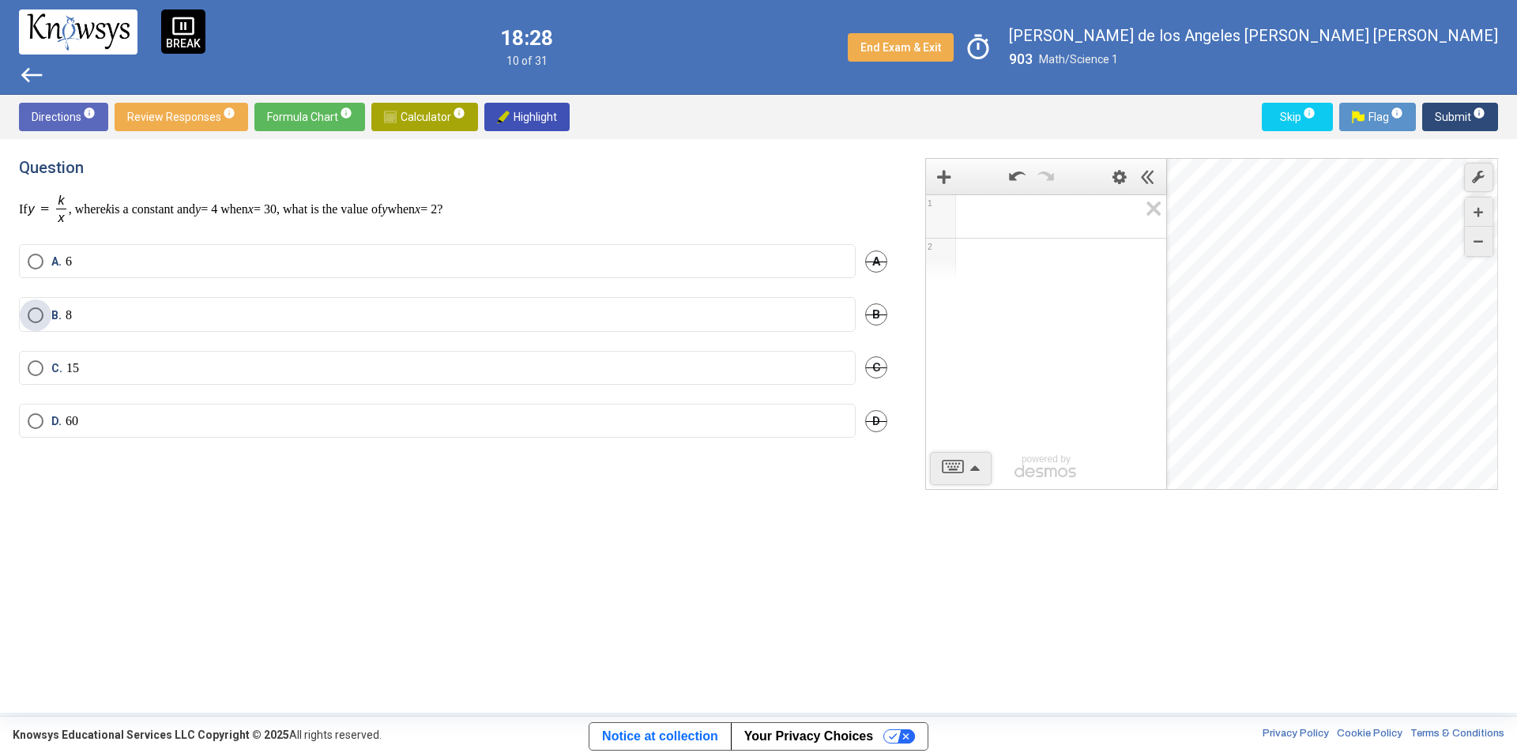
click at [92, 311] on label "B. 8" at bounding box center [437, 315] width 819 height 16
click at [111, 413] on label "D. 60" at bounding box center [437, 421] width 819 height 16
click at [1448, 120] on span "Submit info" at bounding box center [1459, 117] width 51 height 28
click at [325, 96] on div "Directions info Review Responses info Formula Chart info Calculator info Highli…" at bounding box center [758, 117] width 1517 height 44
click at [408, 115] on span "Calculator info" at bounding box center [424, 117] width 81 height 28
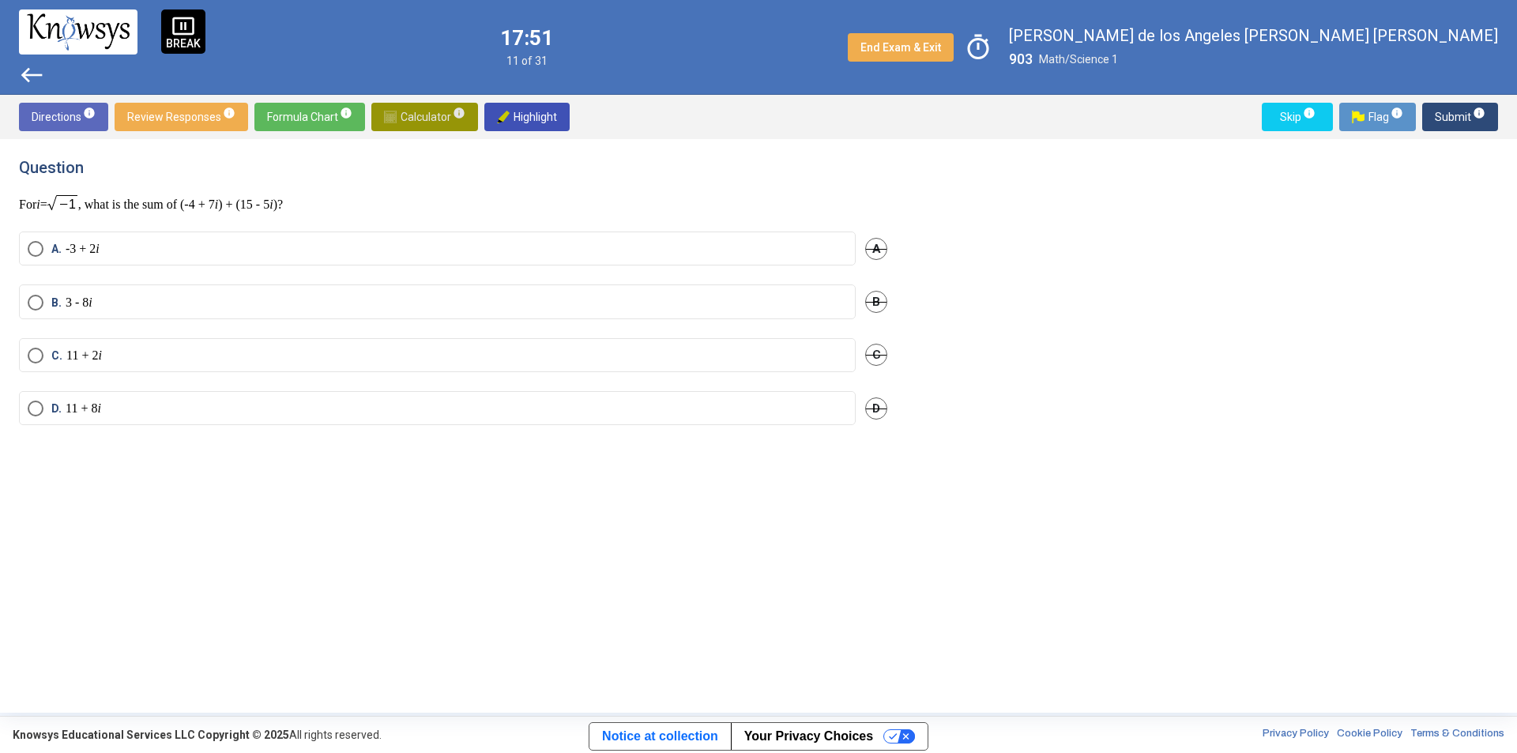
click at [416, 119] on span "Calculator info" at bounding box center [424, 117] width 81 height 28
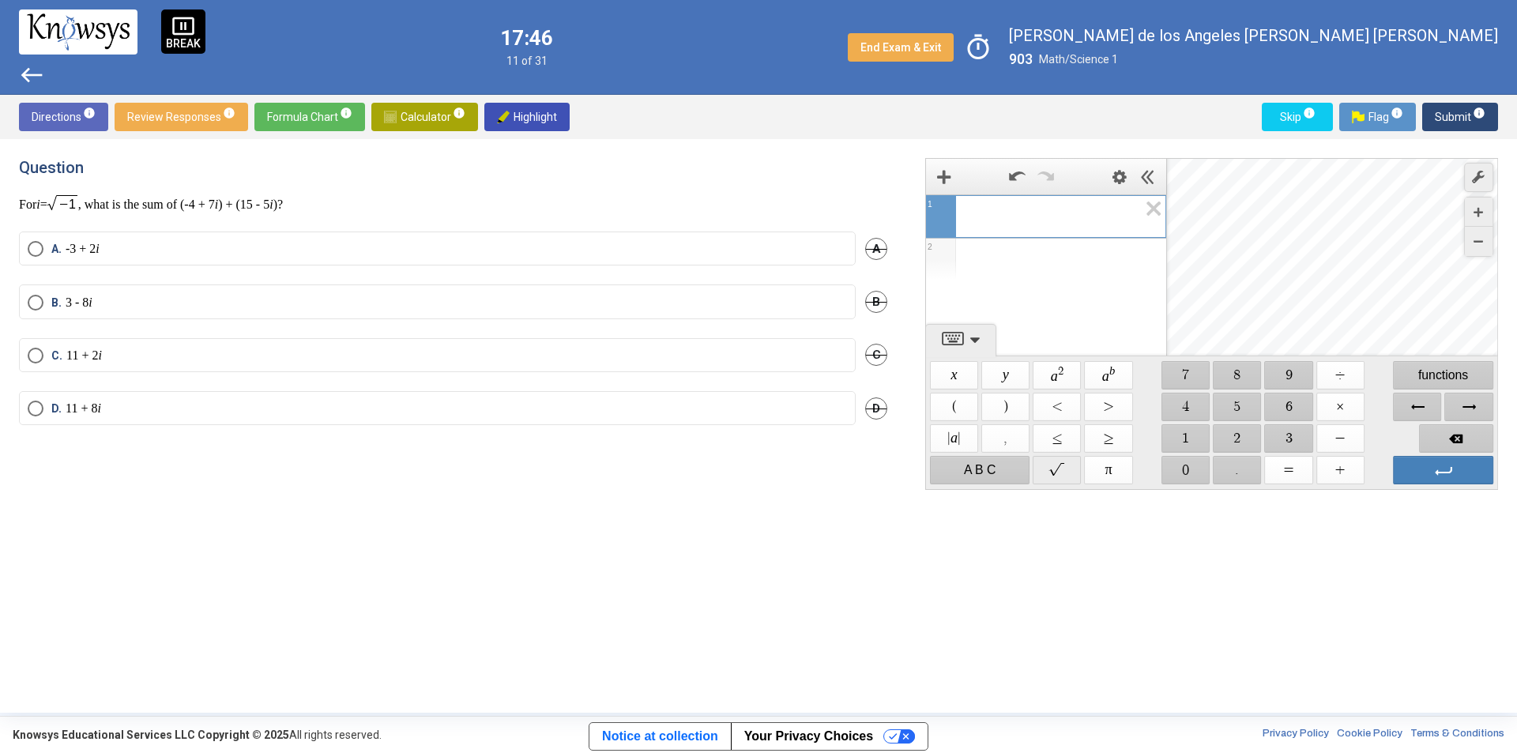
click at [1039, 469] on span "$$" at bounding box center [1057, 470] width 48 height 28
click at [1321, 442] on span "$$ −" at bounding box center [1340, 438] width 48 height 28
click at [1186, 440] on span "$$ 1" at bounding box center [1185, 438] width 48 height 28
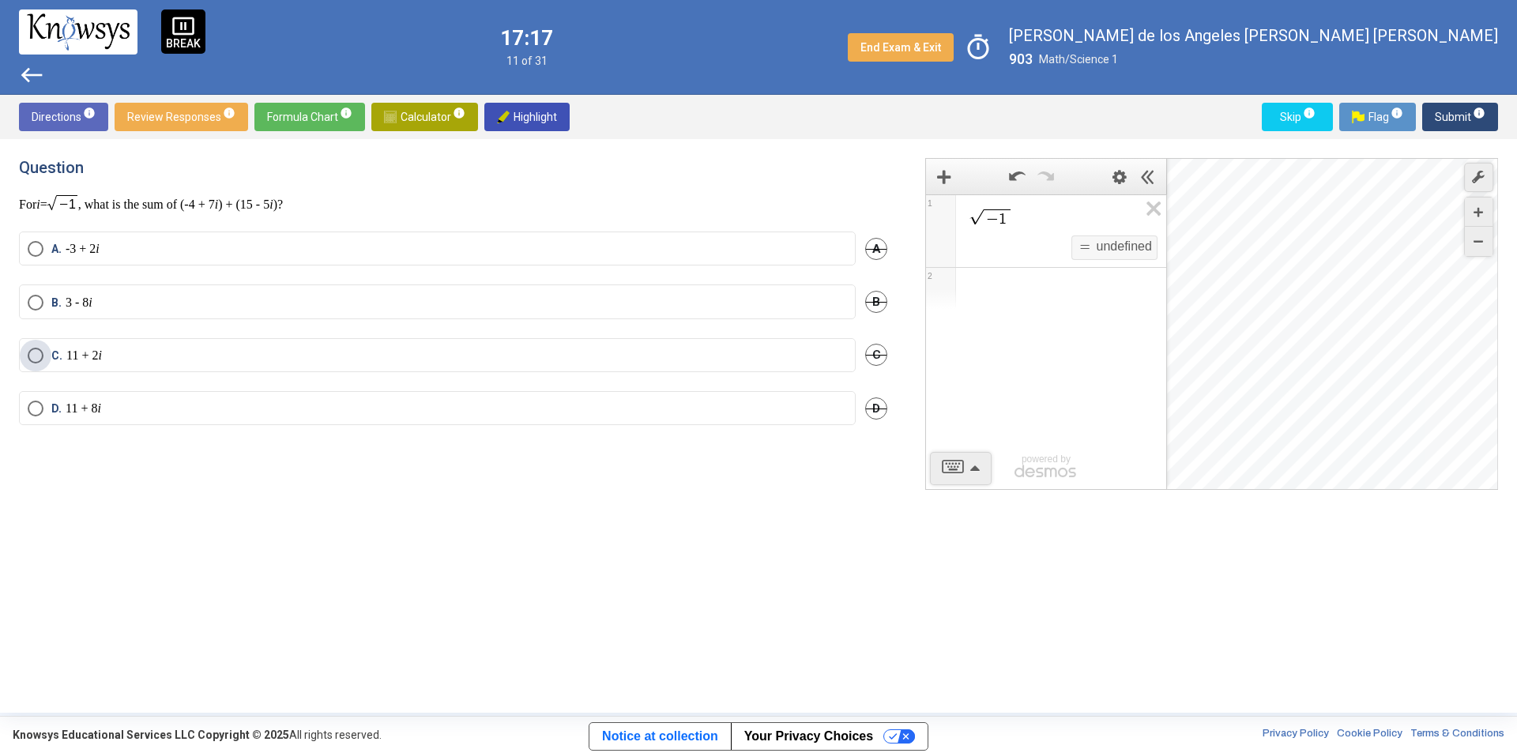
click at [171, 355] on label "C. 11 + 2 i" at bounding box center [437, 356] width 819 height 16
click at [1454, 111] on span "Submit info" at bounding box center [1459, 117] width 51 height 28
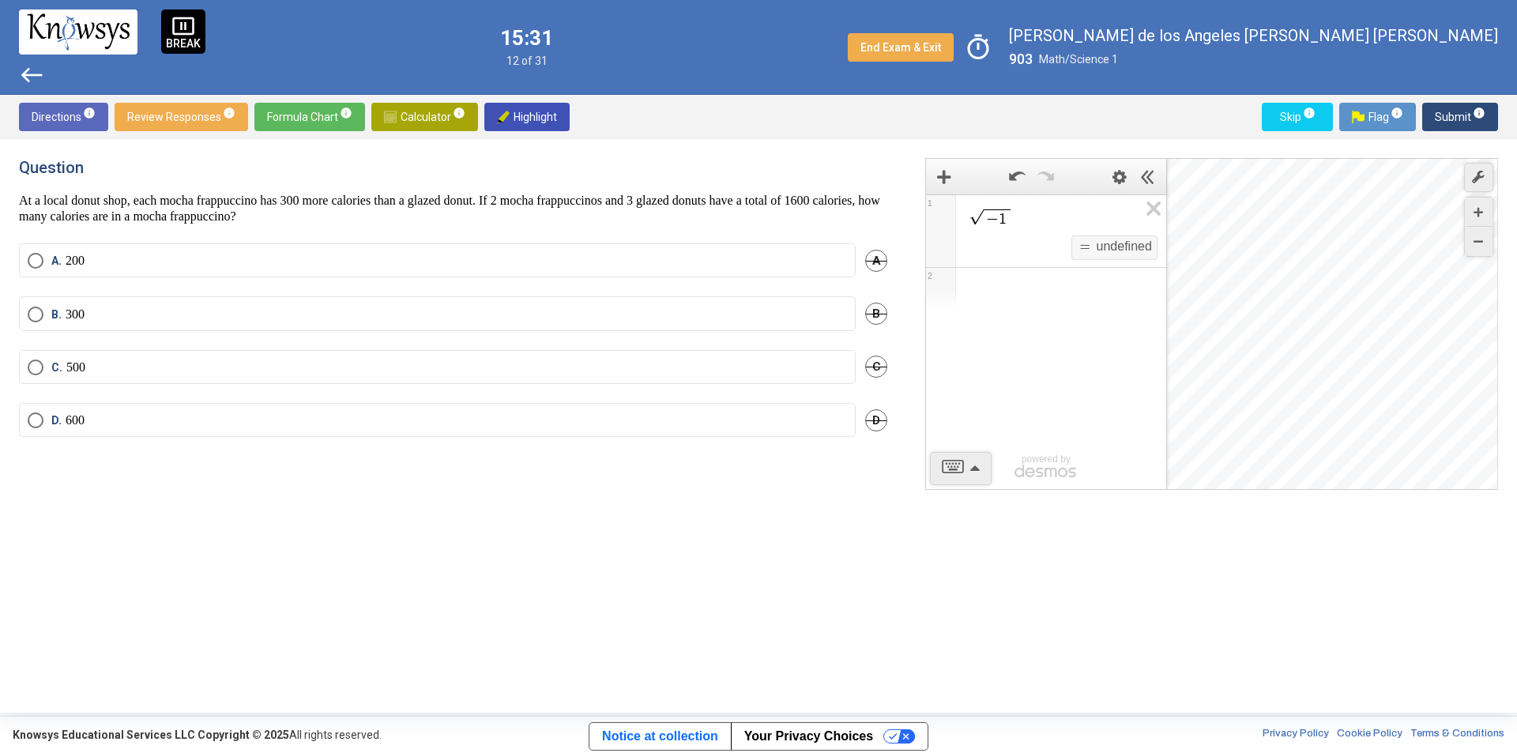
click at [979, 471] on div "− 1 $$ = undefined 1 2 powered by powered by $$ x $$ y $$ a 2 $$ a b $$ 7 $$ 8 …" at bounding box center [1211, 324] width 573 height 332
click at [99, 374] on mat-radio-button "C. 500" at bounding box center [437, 367] width 836 height 34
click at [117, 371] on label "C. 500" at bounding box center [437, 367] width 819 height 16
click at [1445, 108] on span "Submit info" at bounding box center [1459, 117] width 51 height 28
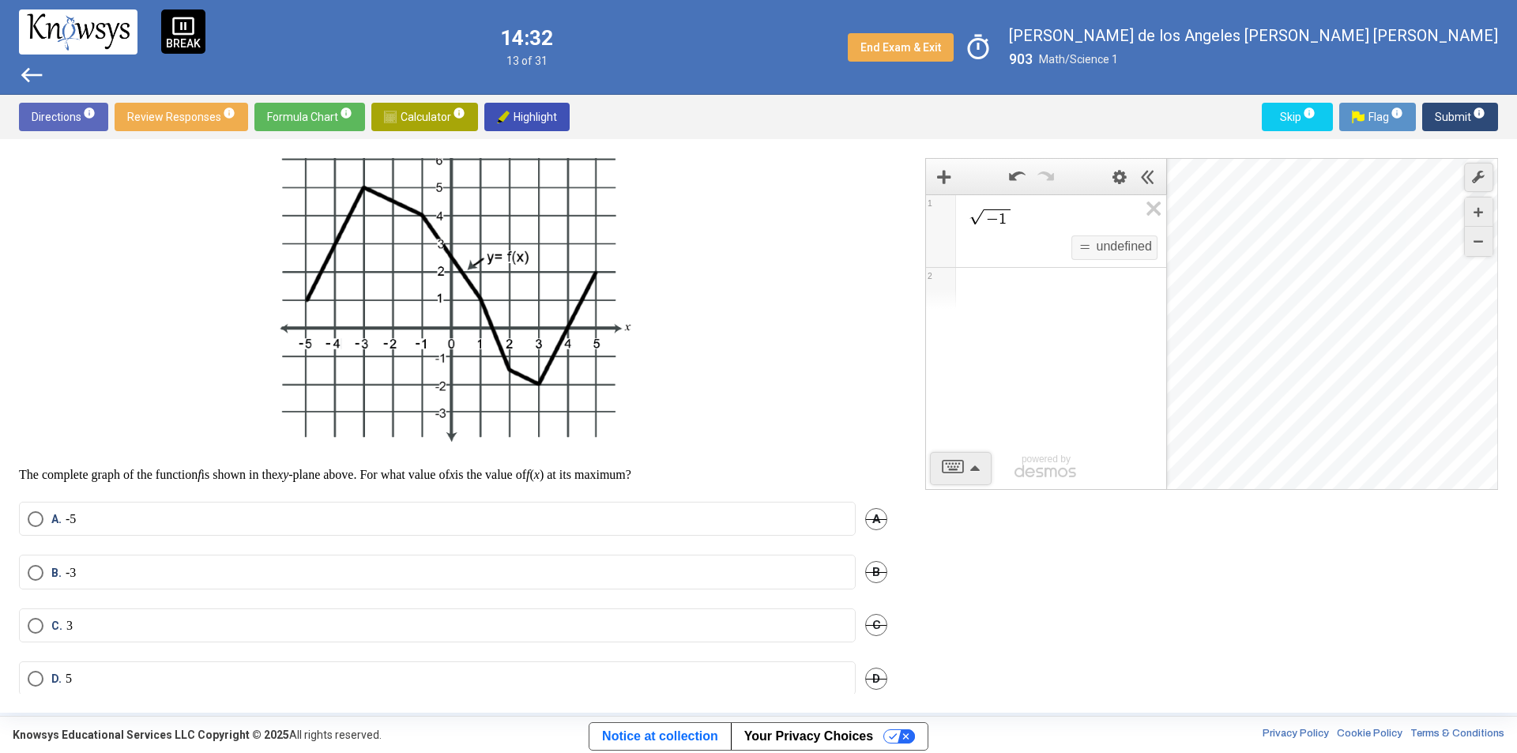
scroll to position [96, 0]
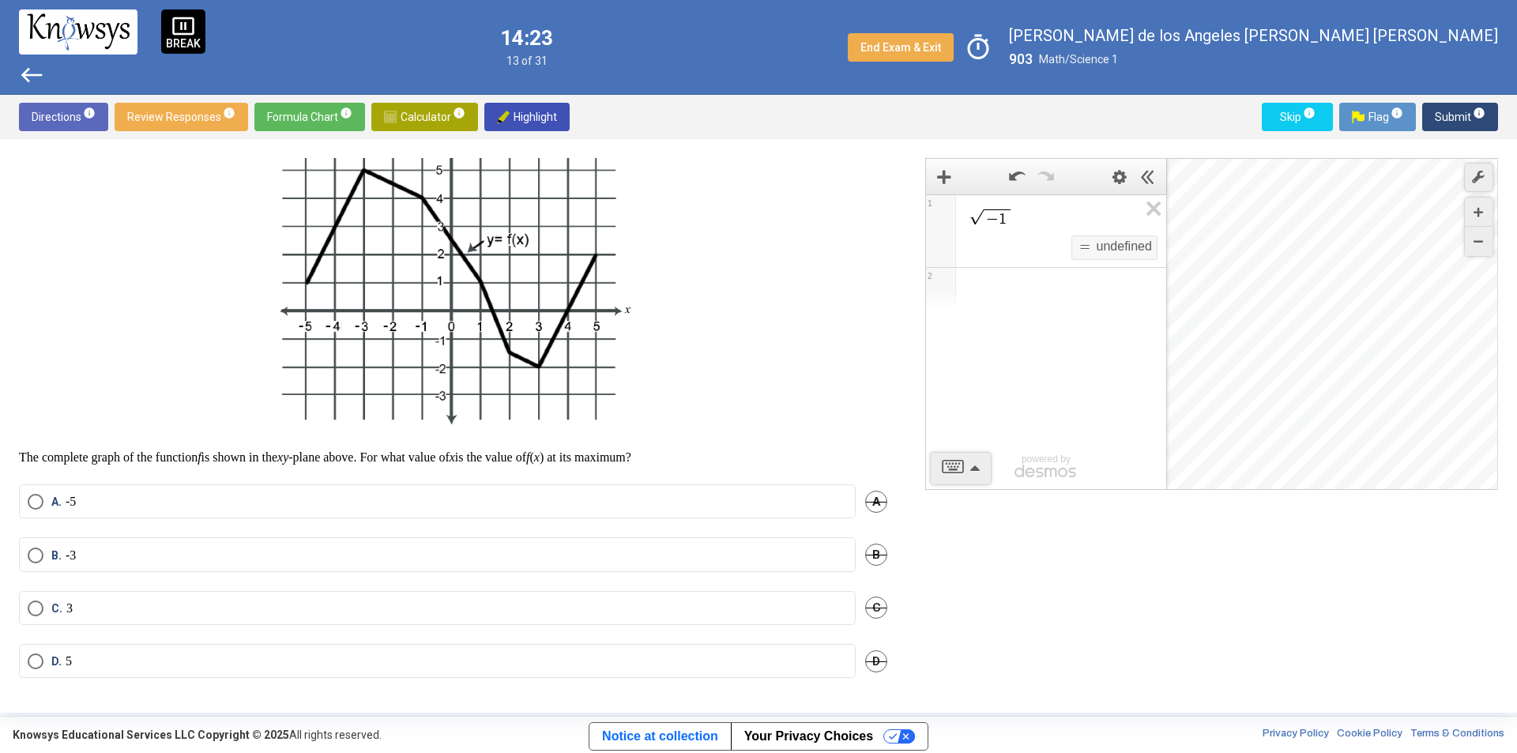
click at [141, 558] on label "B. -3" at bounding box center [437, 555] width 819 height 16
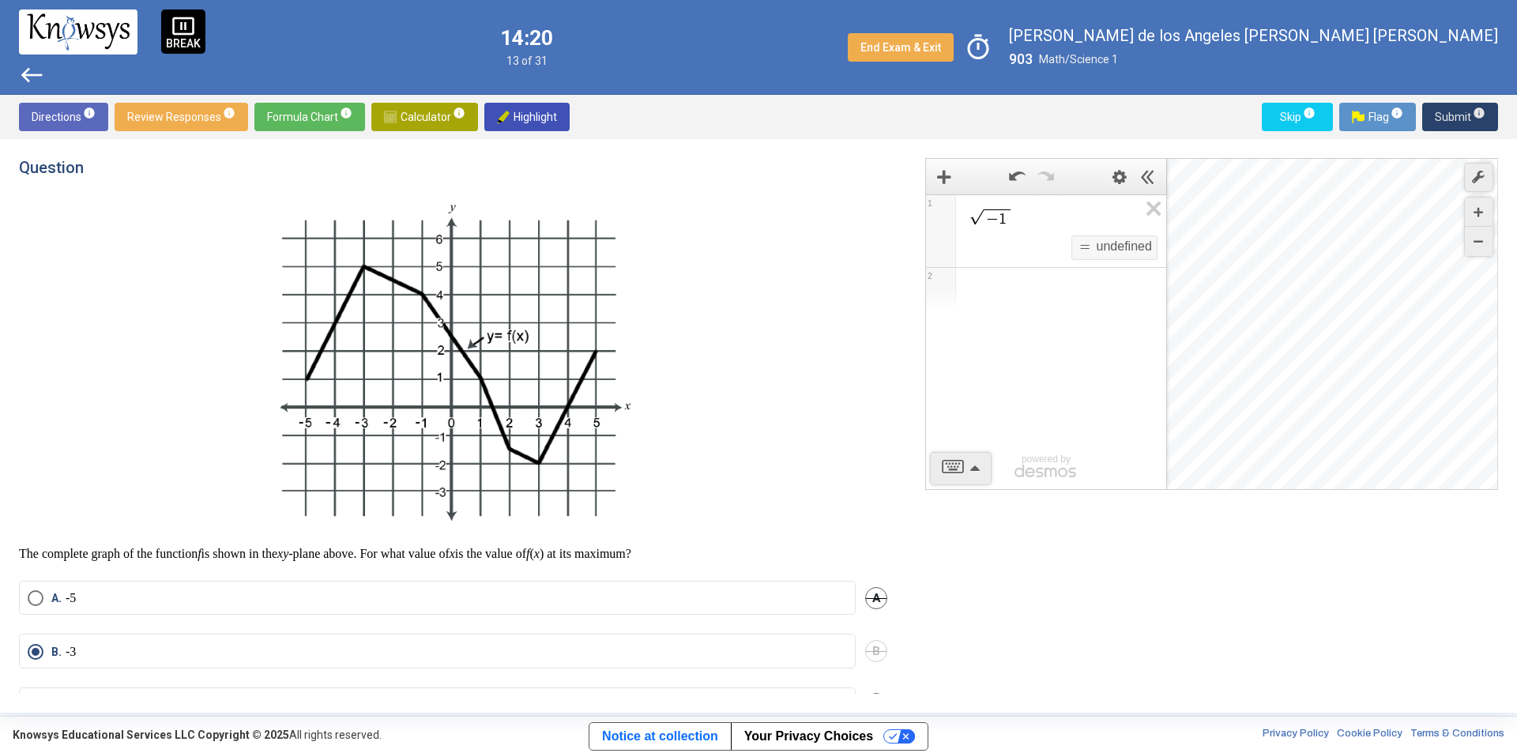
click at [1451, 115] on span "Submit info" at bounding box center [1459, 117] width 51 height 28
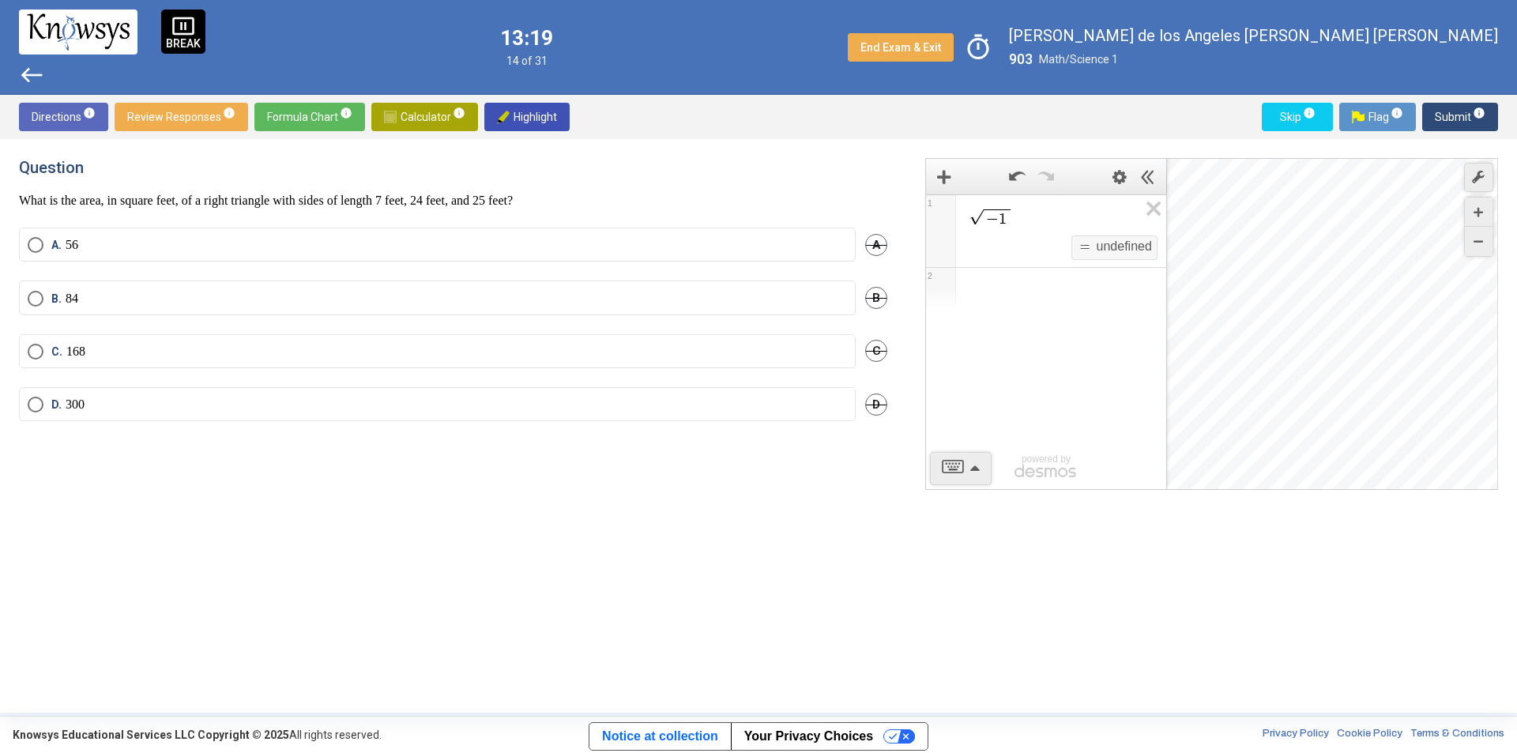
click at [430, 117] on span "Calculator info" at bounding box center [424, 117] width 81 height 28
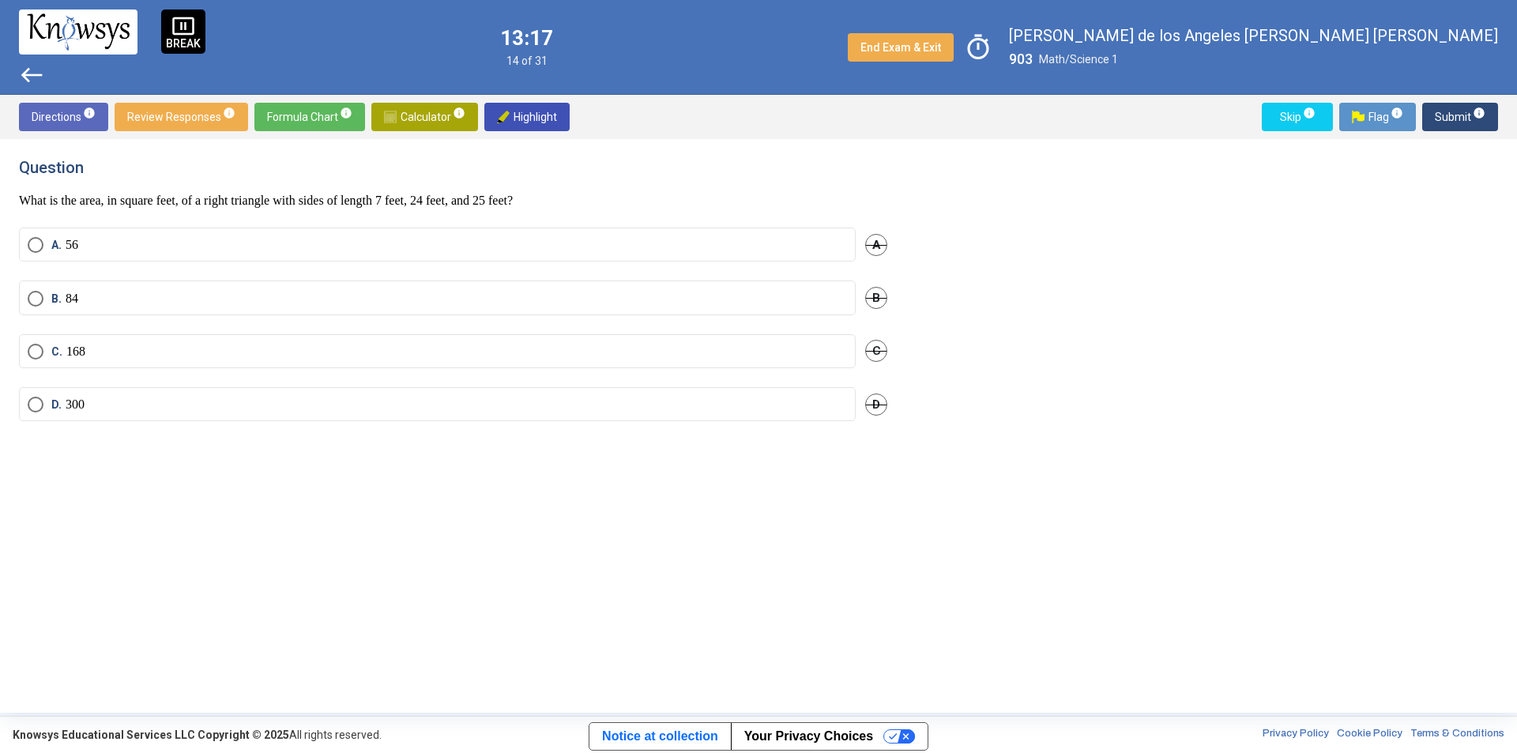
click at [427, 117] on span "Calculator info" at bounding box center [424, 117] width 81 height 28
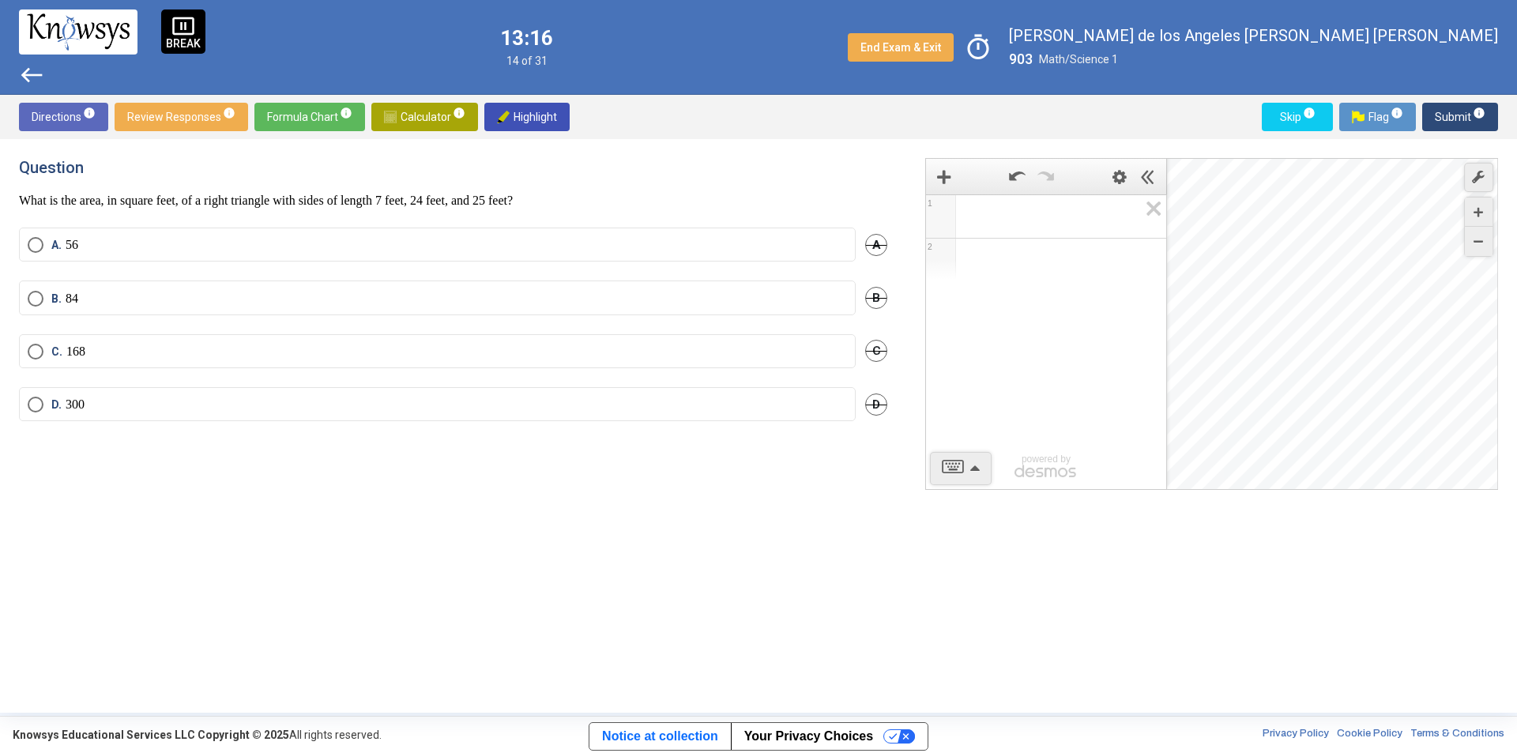
click at [981, 460] on div "1 2 powered by powered by $$ x $$ y $$ a 2 $$ a b $$ 7 $$ 8 $$ 9 $$ ÷ functions…" at bounding box center [1211, 324] width 573 height 332
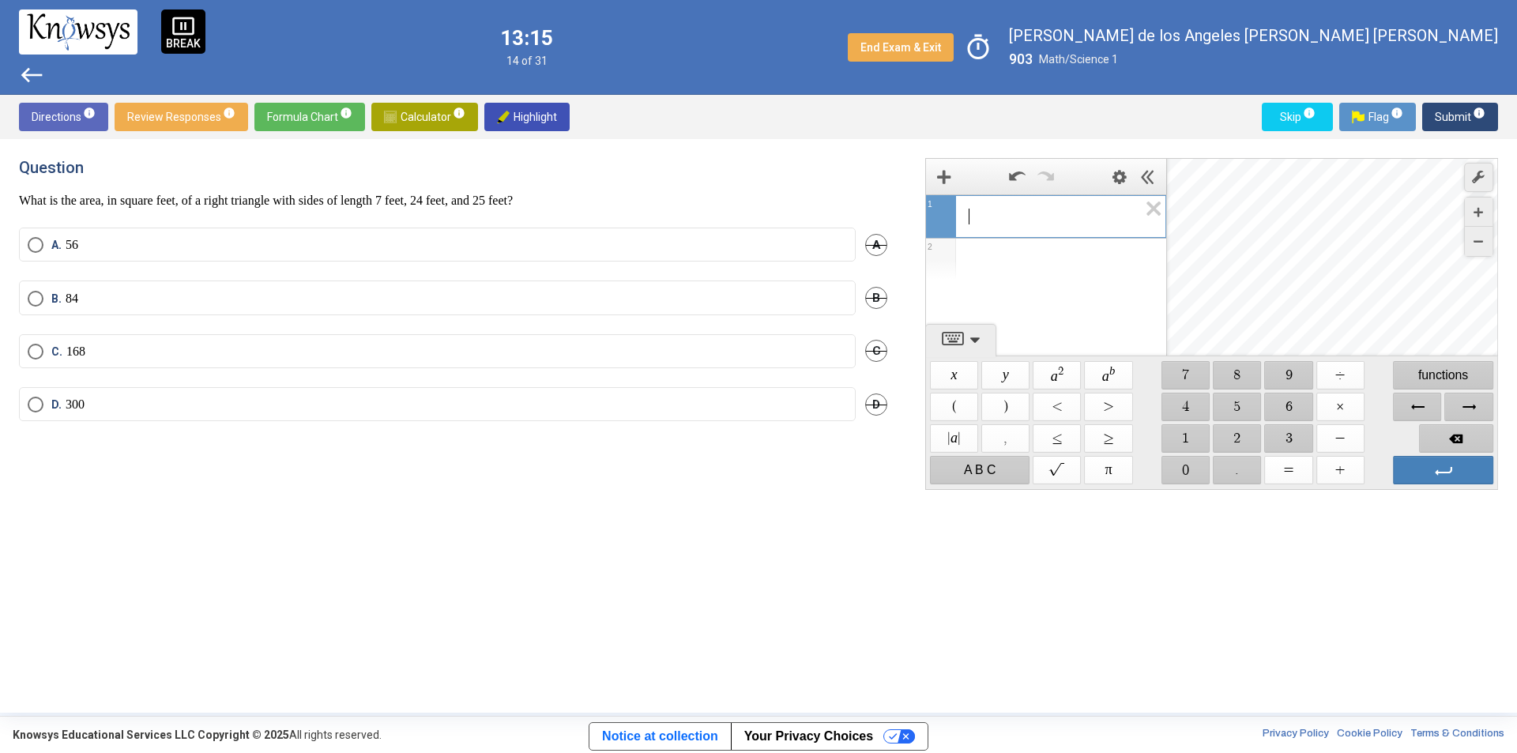
click at [1240, 436] on span "$$ 2" at bounding box center [1237, 438] width 48 height 28
click at [1179, 412] on span "$$ 4" at bounding box center [1185, 407] width 48 height 28
click at [1345, 408] on span "$$ ×" at bounding box center [1340, 407] width 48 height 28
click at [1191, 365] on span "$$ 7" at bounding box center [1185, 375] width 48 height 28
click at [1445, 434] on span "Backspace" at bounding box center [1456, 438] width 74 height 28
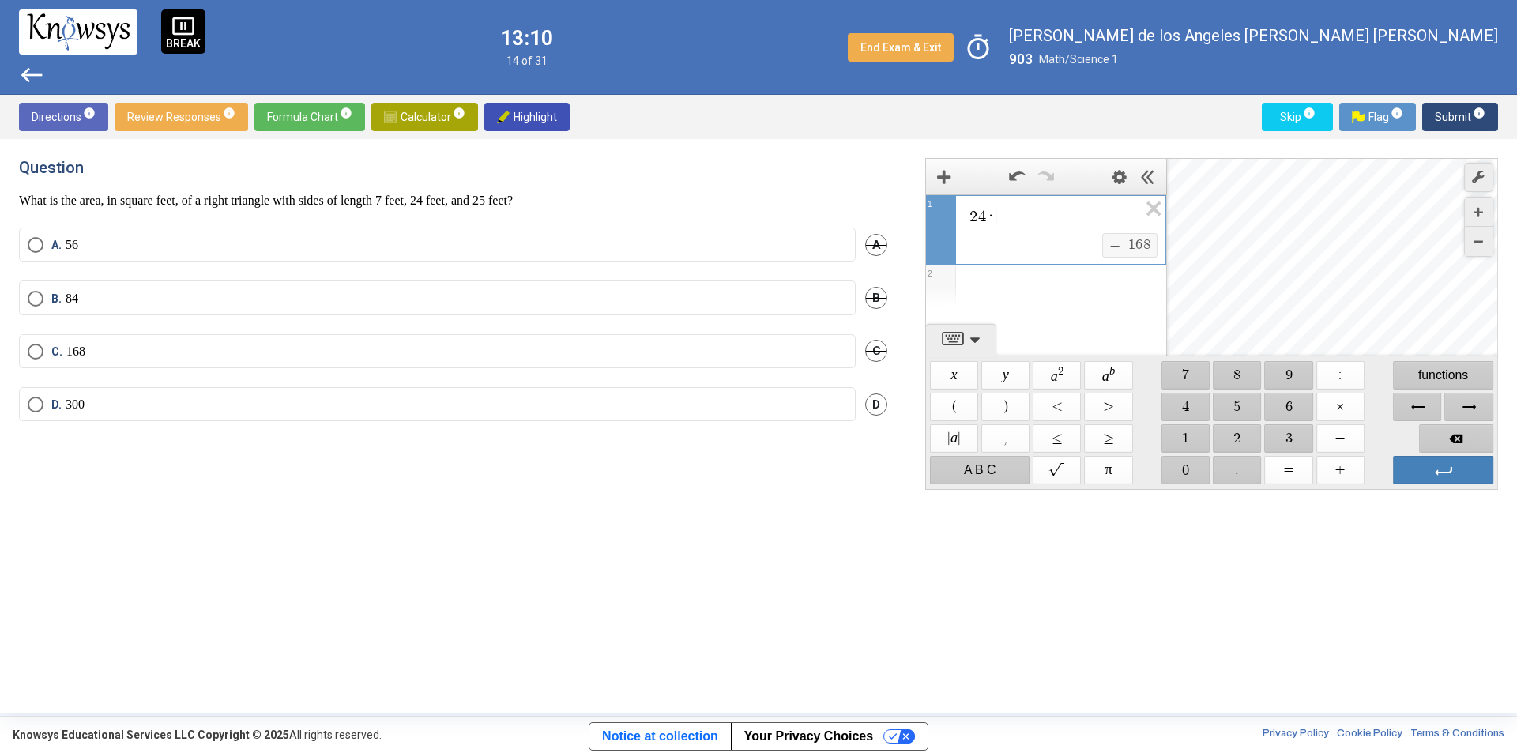
click at [1445, 436] on span "Backspace" at bounding box center [1456, 438] width 74 height 28
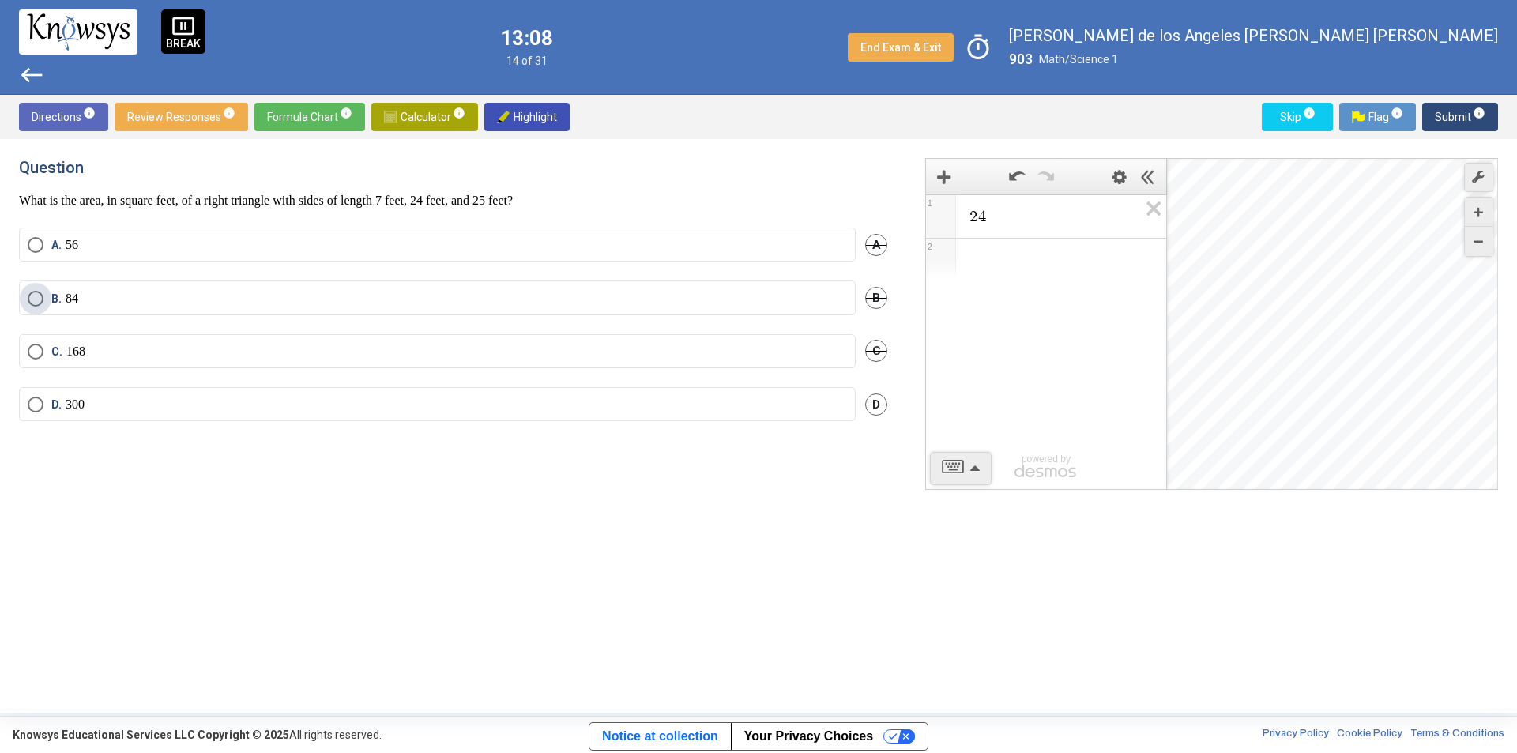
click at [137, 291] on label "B. 84" at bounding box center [437, 299] width 819 height 16
click at [1443, 115] on span "Submit info" at bounding box center [1459, 117] width 51 height 28
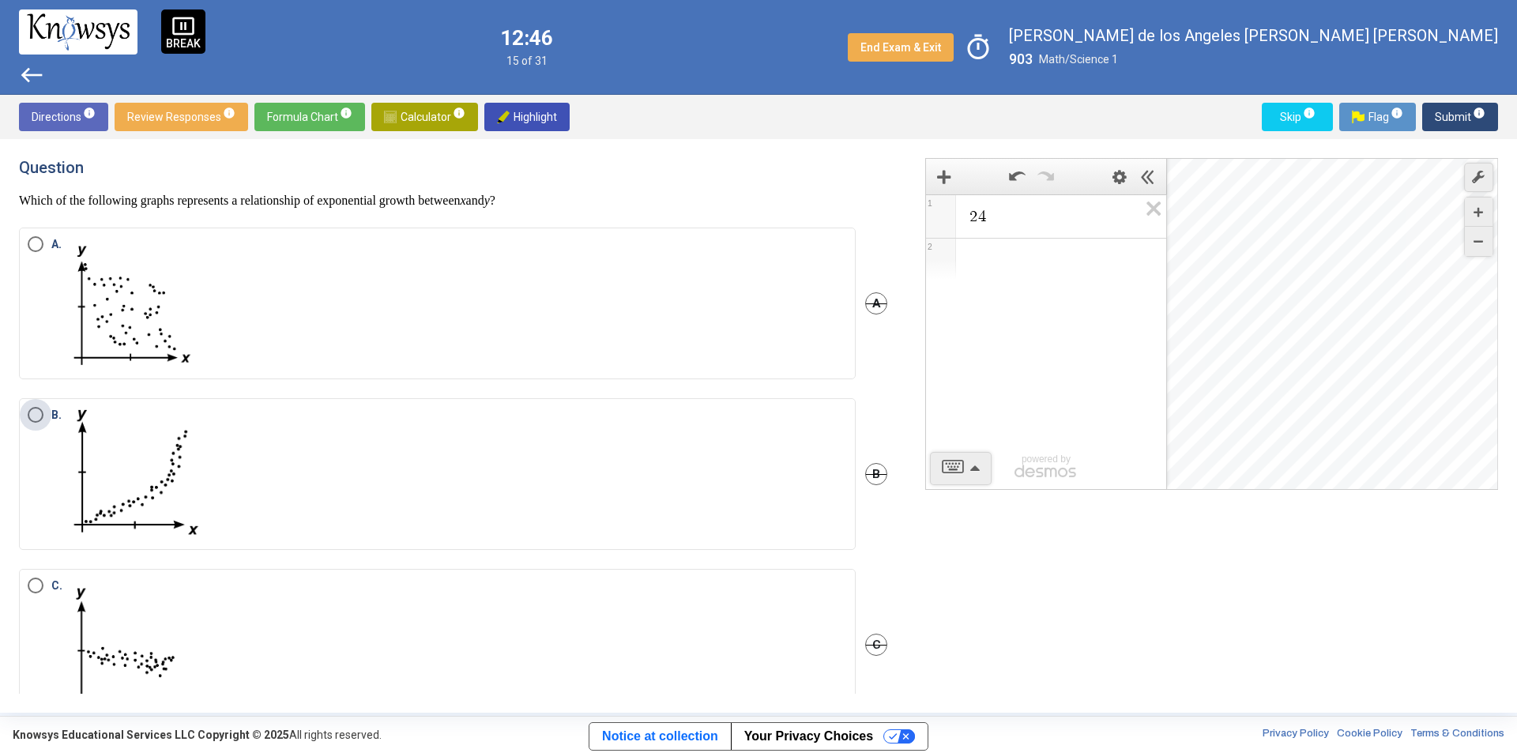
click at [166, 419] on img "Select an option" at bounding box center [137, 474] width 142 height 134
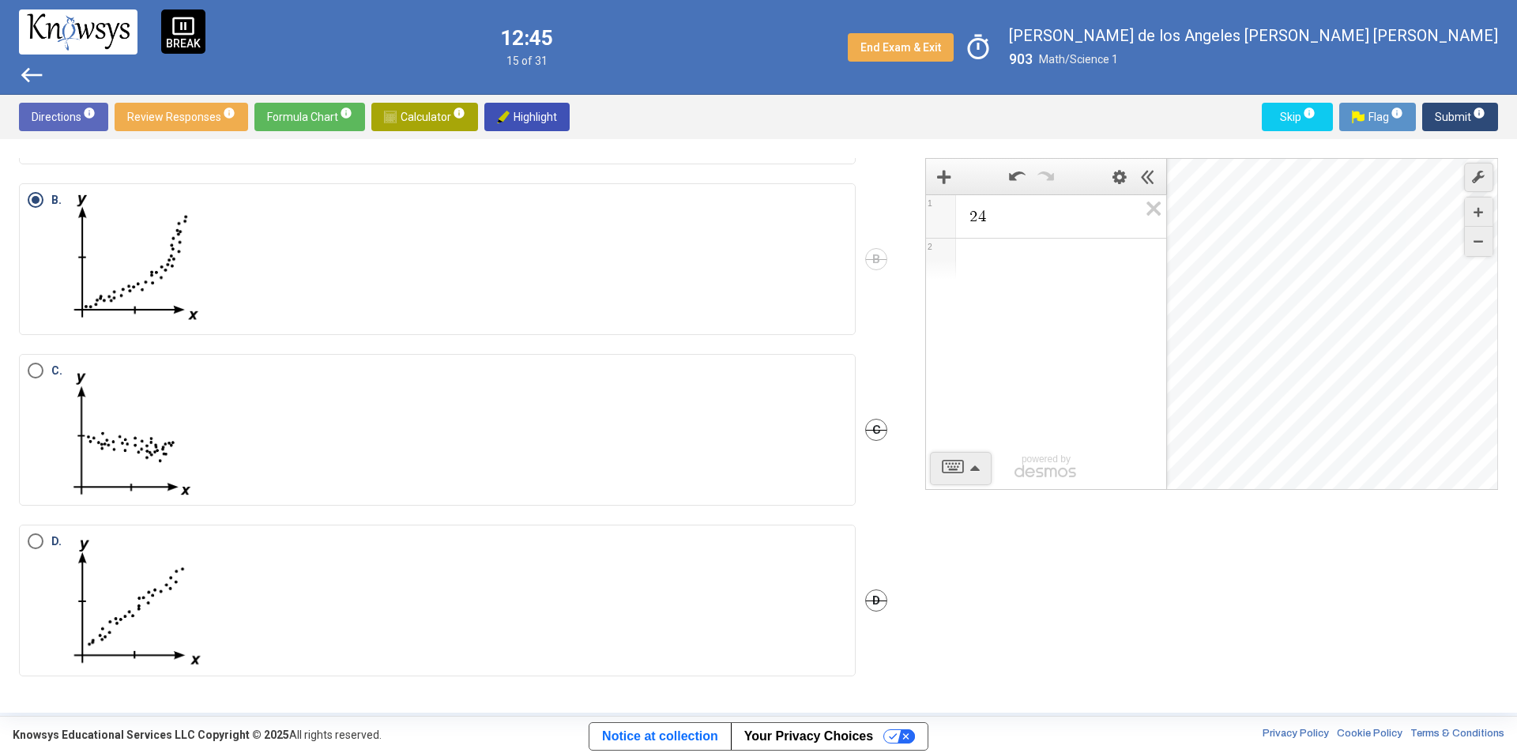
scroll to position [216, 0]
click at [1453, 117] on span "Submit info" at bounding box center [1459, 117] width 51 height 28
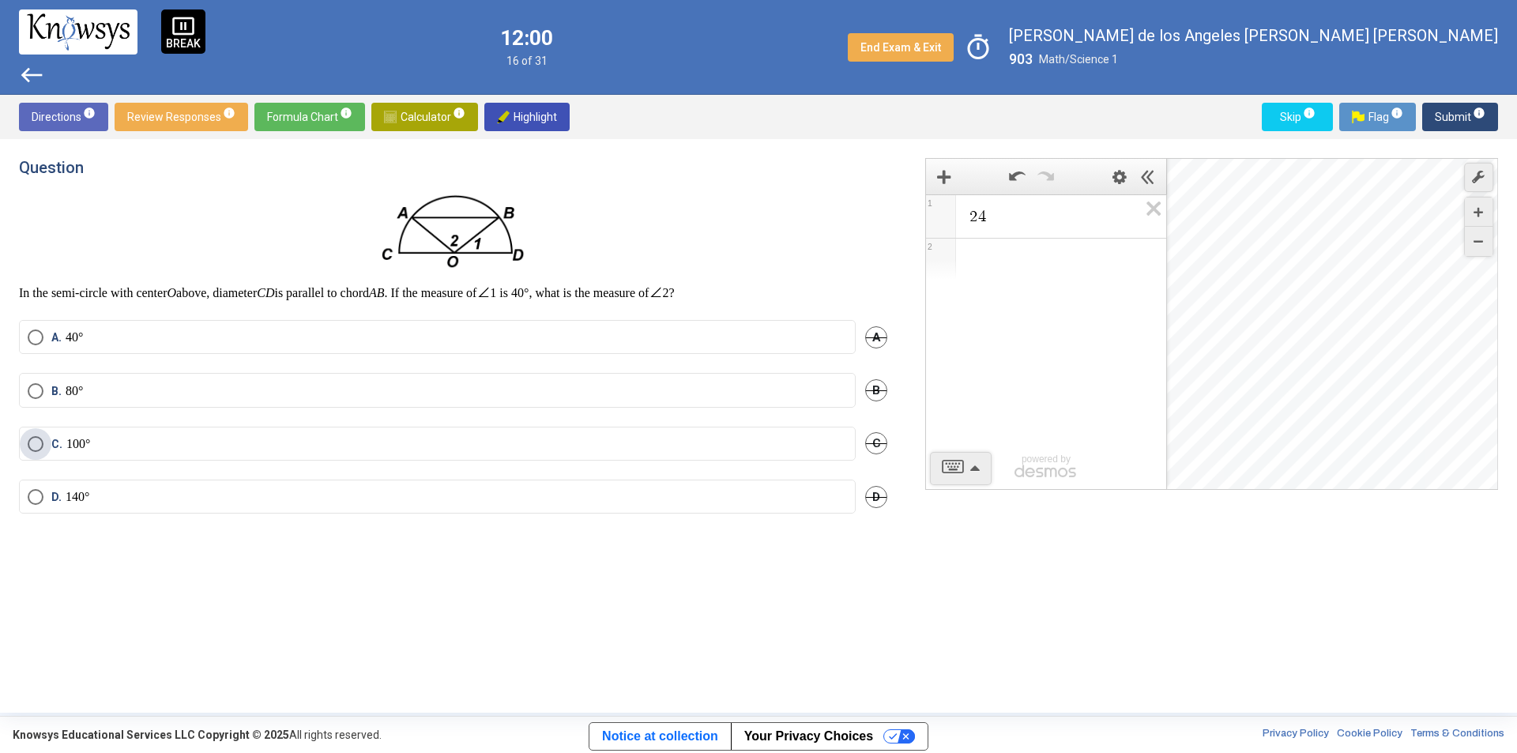
click at [110, 436] on label "C. 100°" at bounding box center [437, 444] width 819 height 16
click at [1443, 117] on span "Submit info" at bounding box center [1459, 117] width 51 height 28
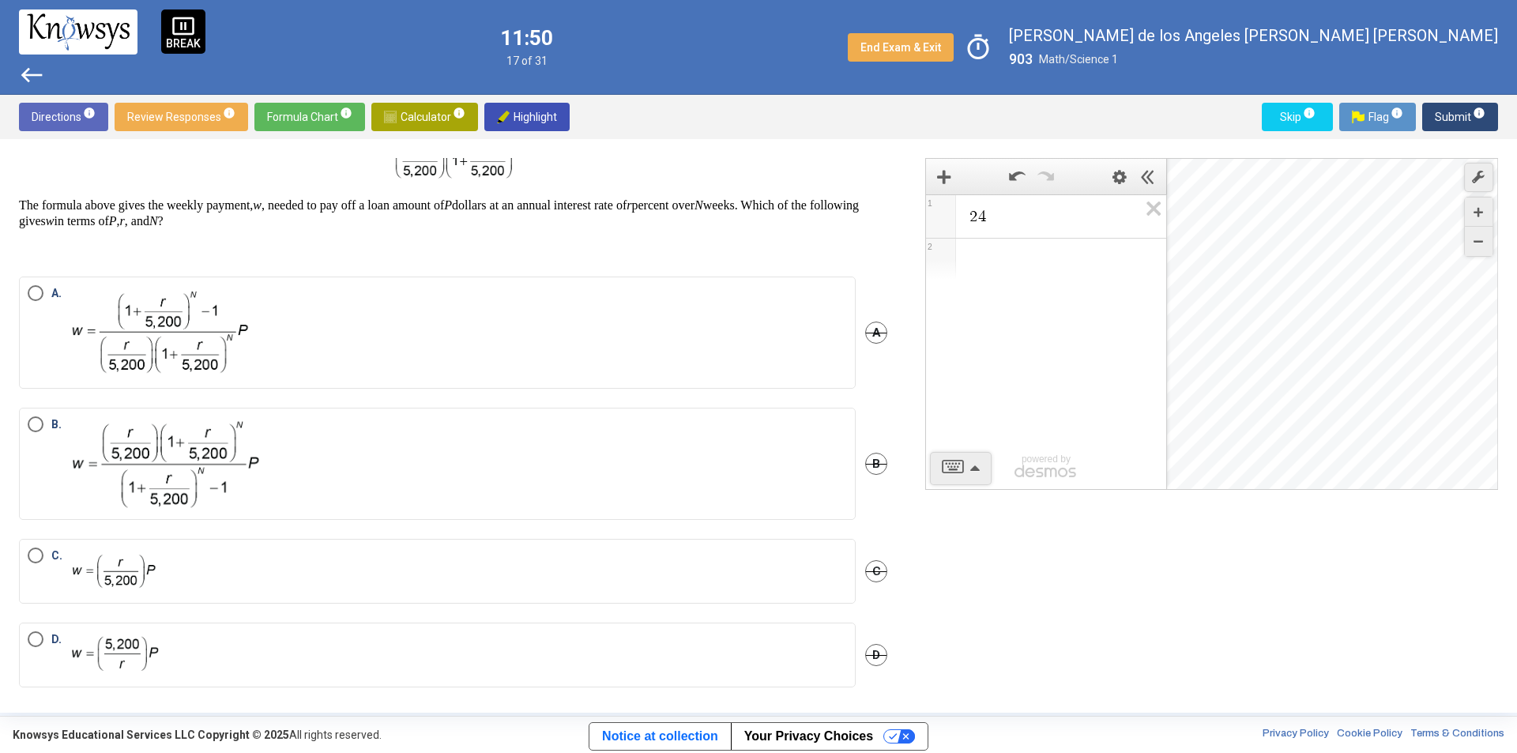
scroll to position [115, 0]
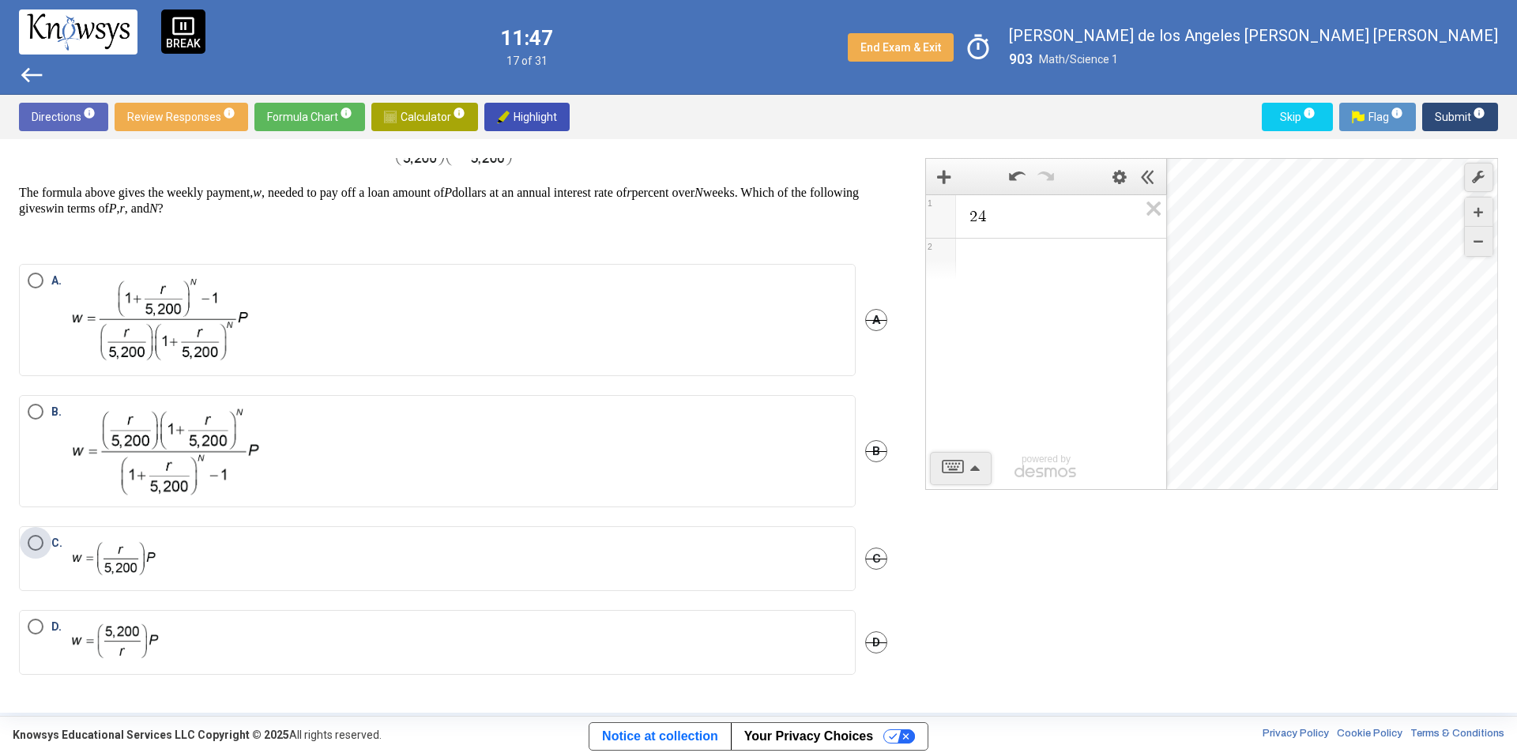
click at [182, 565] on label "C." at bounding box center [437, 558] width 819 height 47
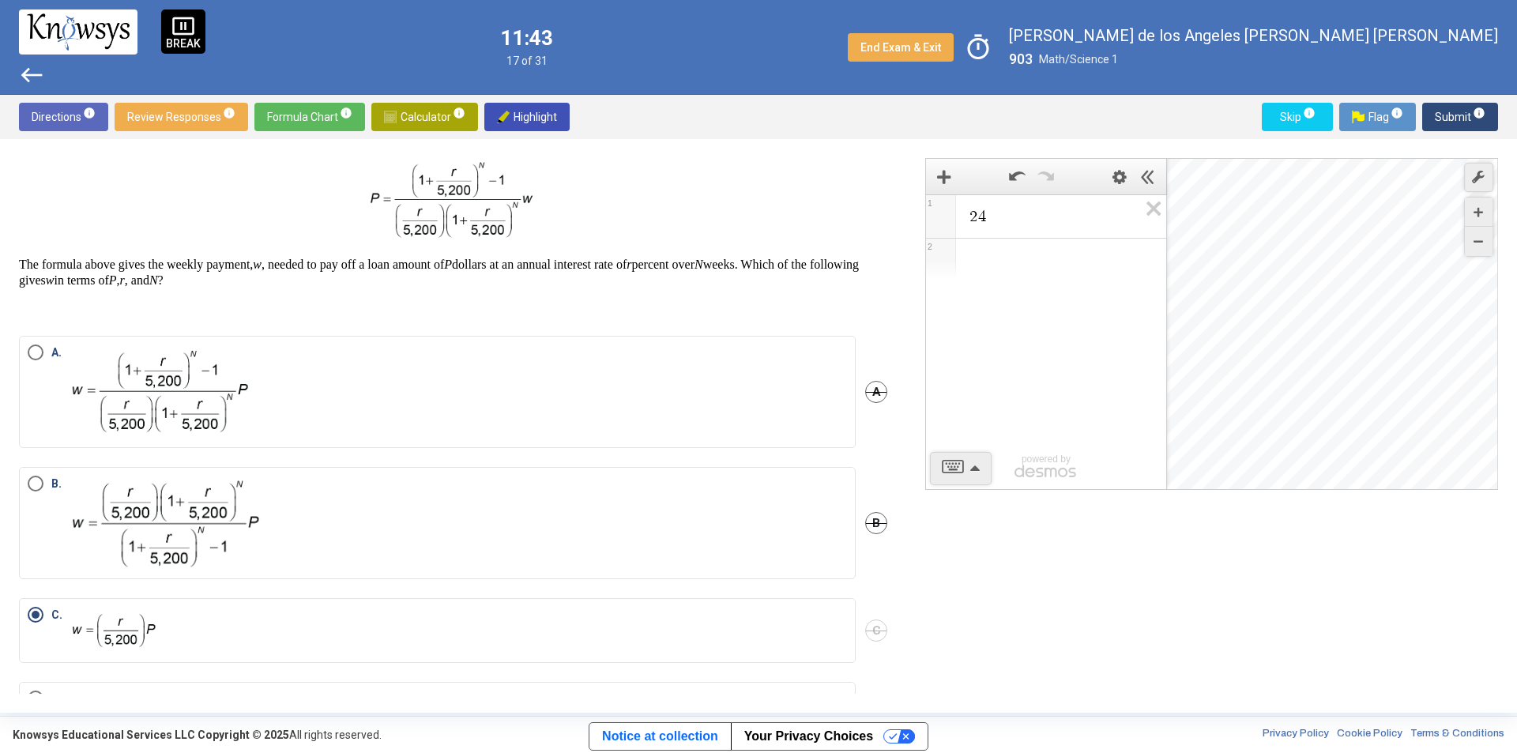
scroll to position [79, 0]
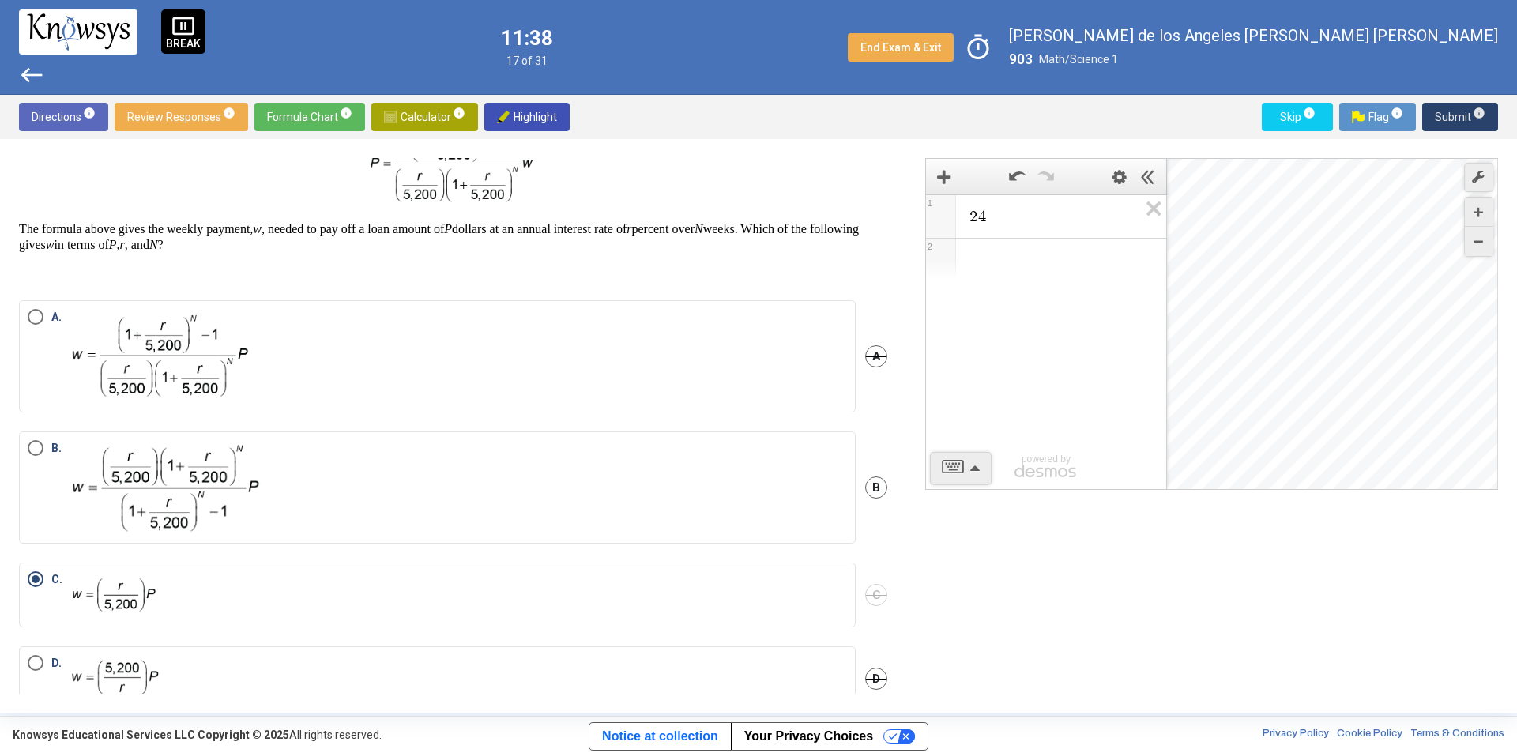
click at [1449, 122] on span "Submit info" at bounding box center [1459, 117] width 51 height 28
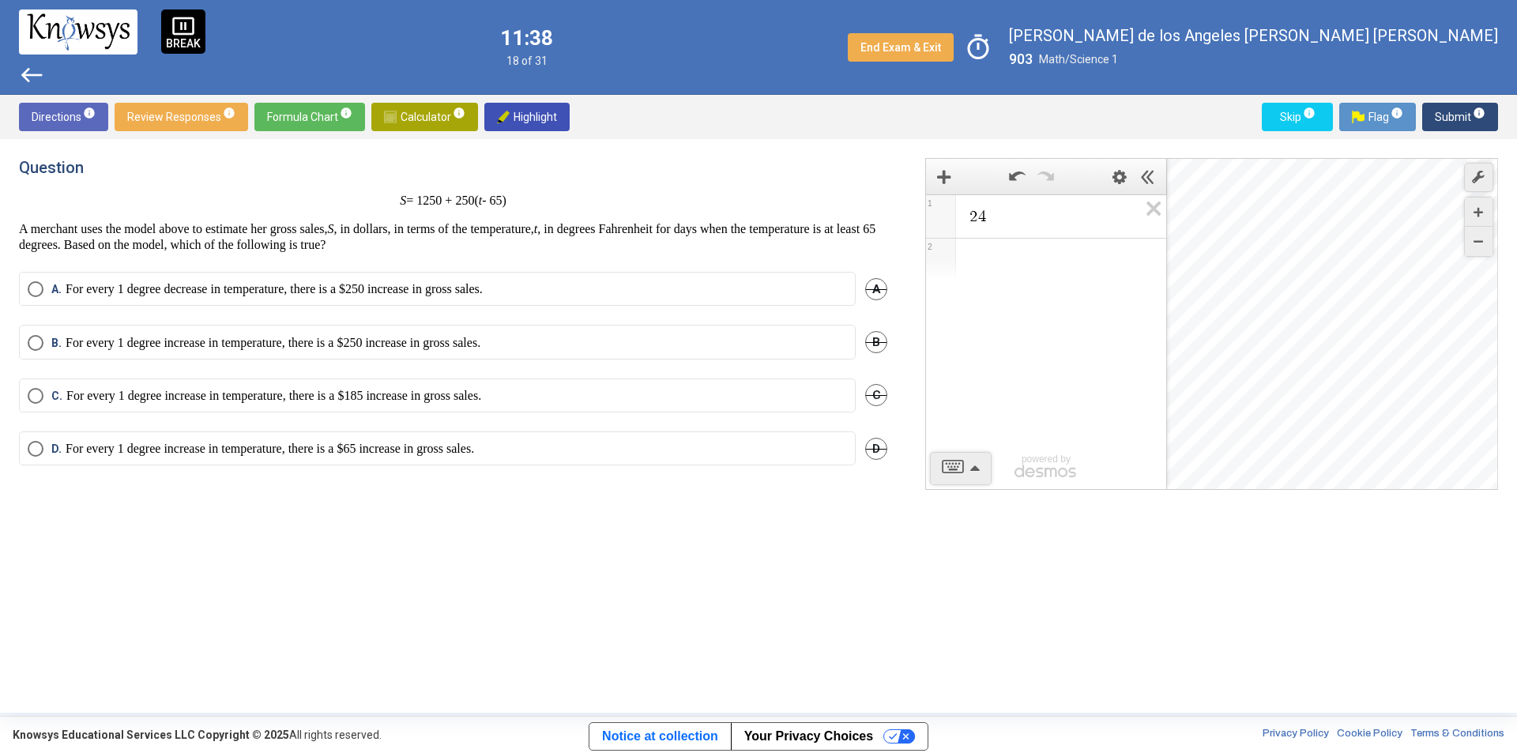
scroll to position [0, 0]
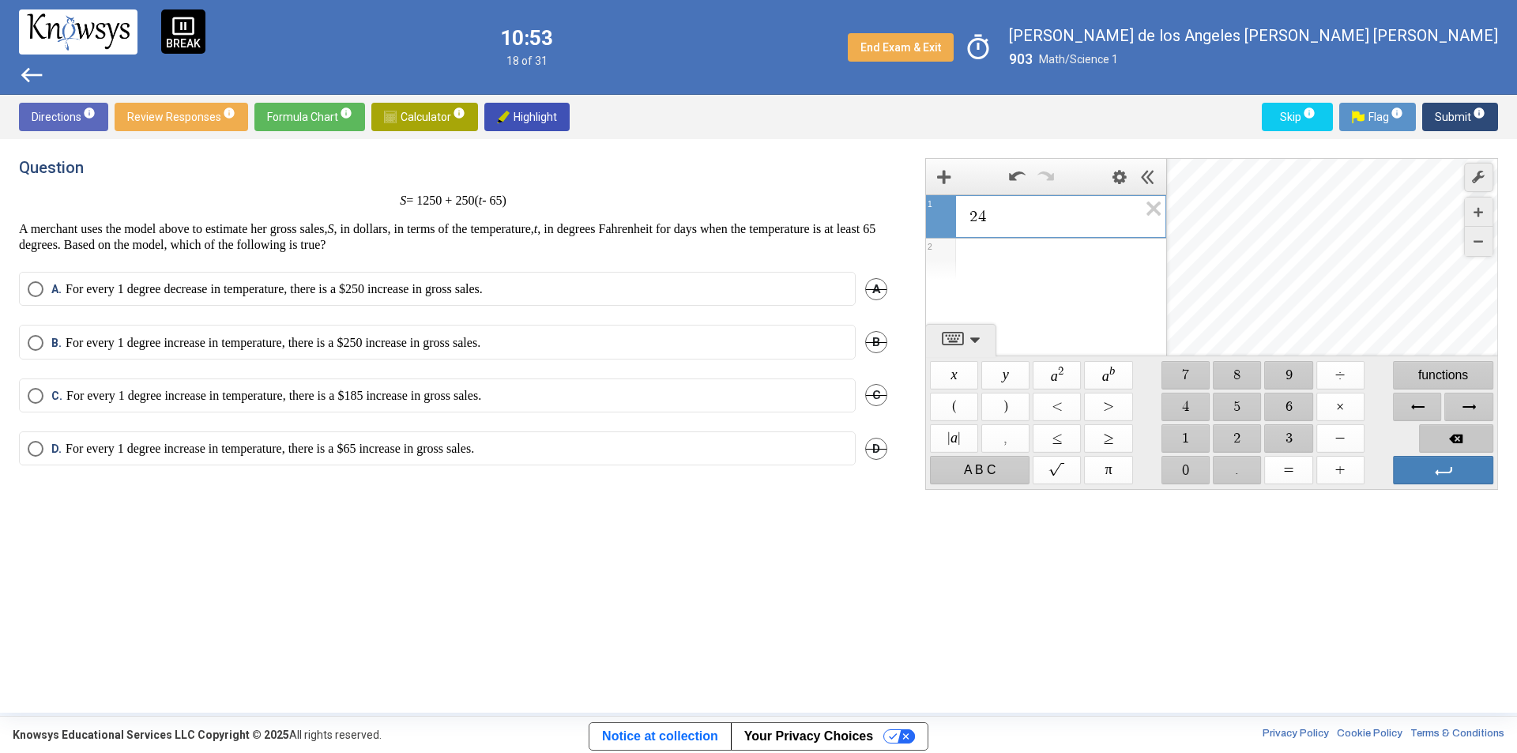
click at [1446, 435] on span "Backspace" at bounding box center [1456, 438] width 74 height 28
drag, startPoint x: 1190, startPoint y: 434, endPoint x: 1235, endPoint y: 438, distance: 45.2
click at [1190, 435] on span "$$ 1" at bounding box center [1185, 438] width 48 height 28
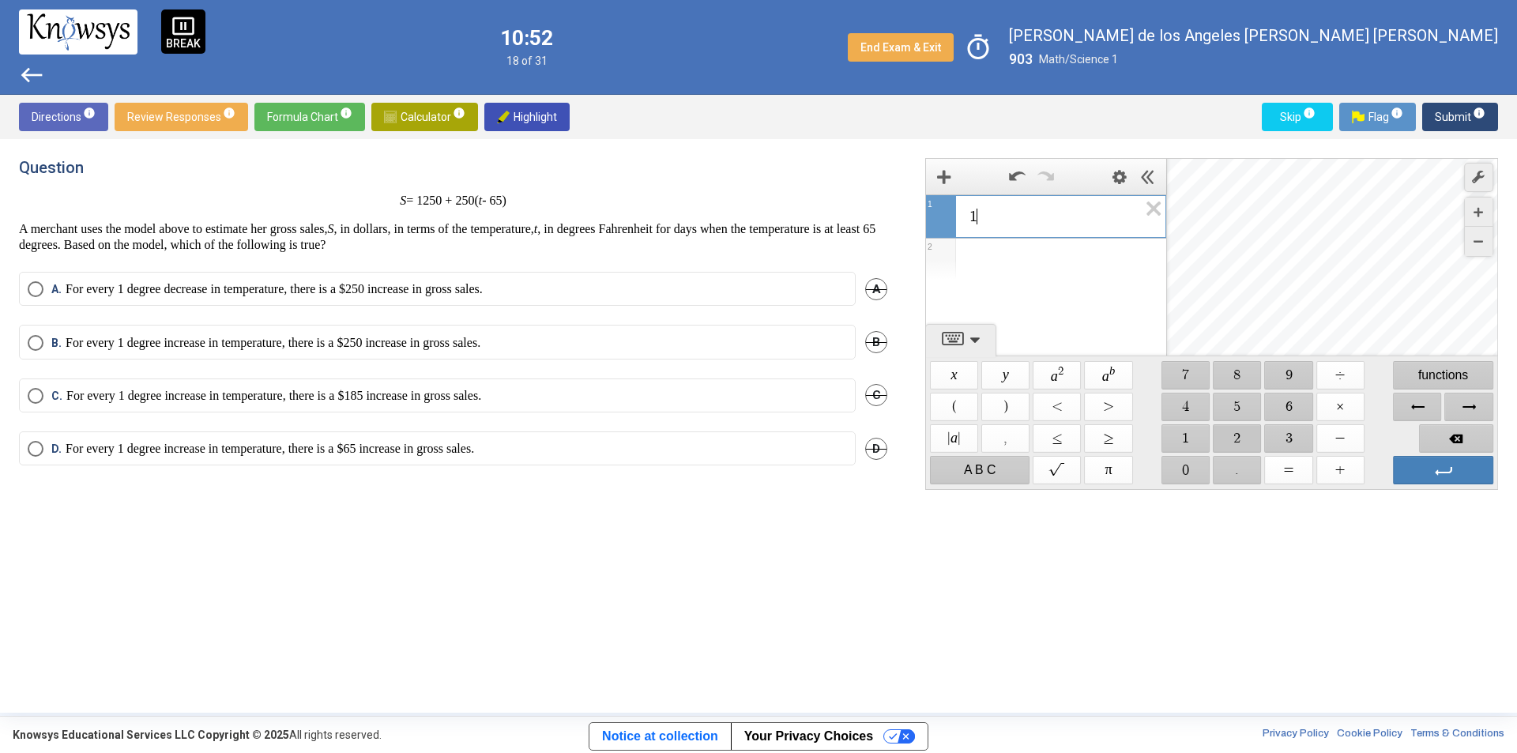
click at [1235, 438] on span "$$ 2" at bounding box center [1237, 438] width 48 height 28
click at [1441, 441] on span "Backspace" at bounding box center [1456, 438] width 74 height 28
click at [1229, 430] on span "$$ 2" at bounding box center [1237, 438] width 48 height 28
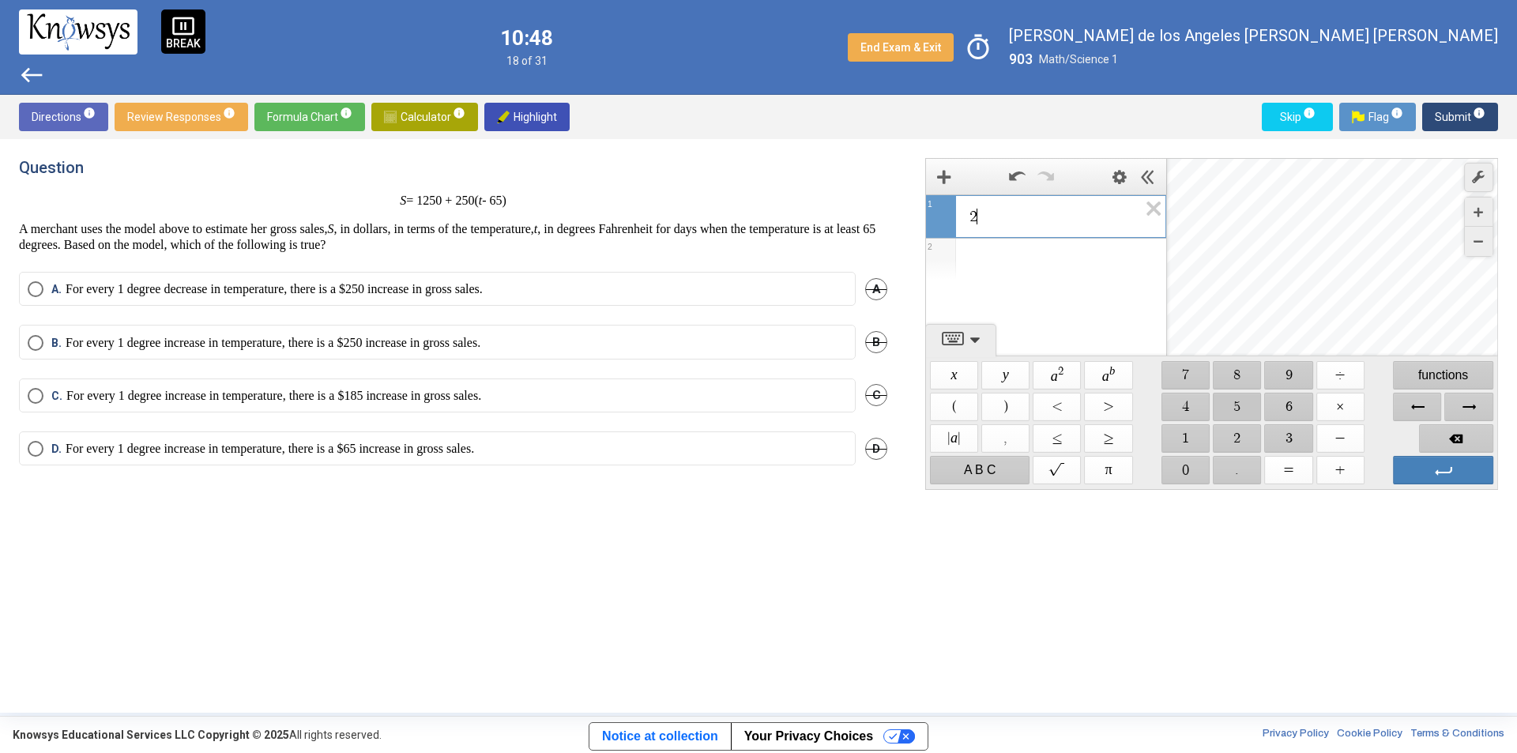
click at [1240, 402] on span "$$ 5" at bounding box center [1237, 407] width 48 height 28
click at [1187, 471] on span "$$ 0" at bounding box center [1185, 470] width 48 height 28
click at [1331, 406] on span "$$ ×" at bounding box center [1340, 407] width 48 height 28
drag, startPoint x: 1290, startPoint y: 400, endPoint x: 1254, endPoint y: 400, distance: 35.6
click at [1287, 399] on span "$$ 6" at bounding box center [1289, 407] width 48 height 28
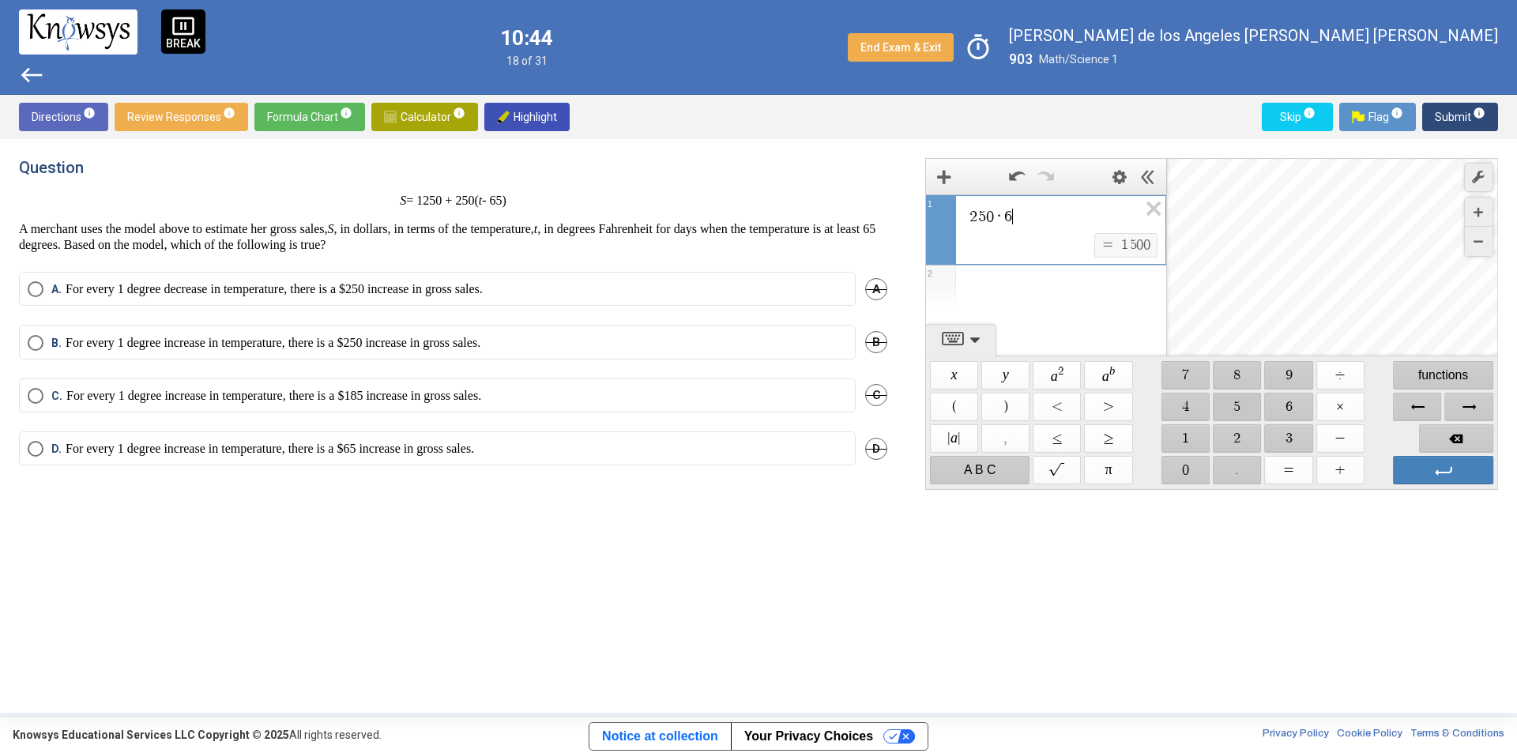
click at [1250, 400] on span "$$ 5" at bounding box center [1237, 407] width 48 height 28
click at [1458, 434] on span "Backspace" at bounding box center [1456, 438] width 74 height 28
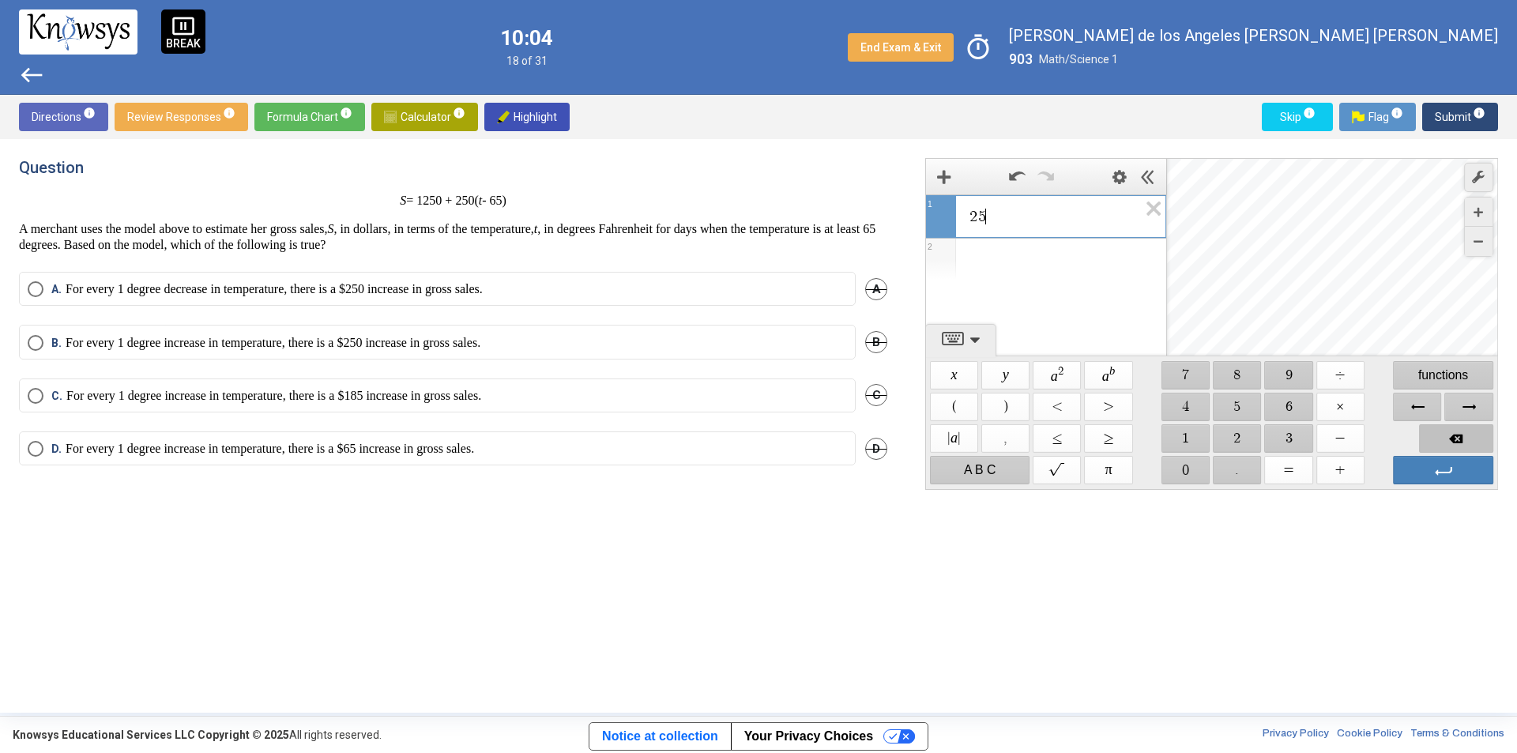
click at [1458, 434] on span "Backspace" at bounding box center [1456, 438] width 74 height 28
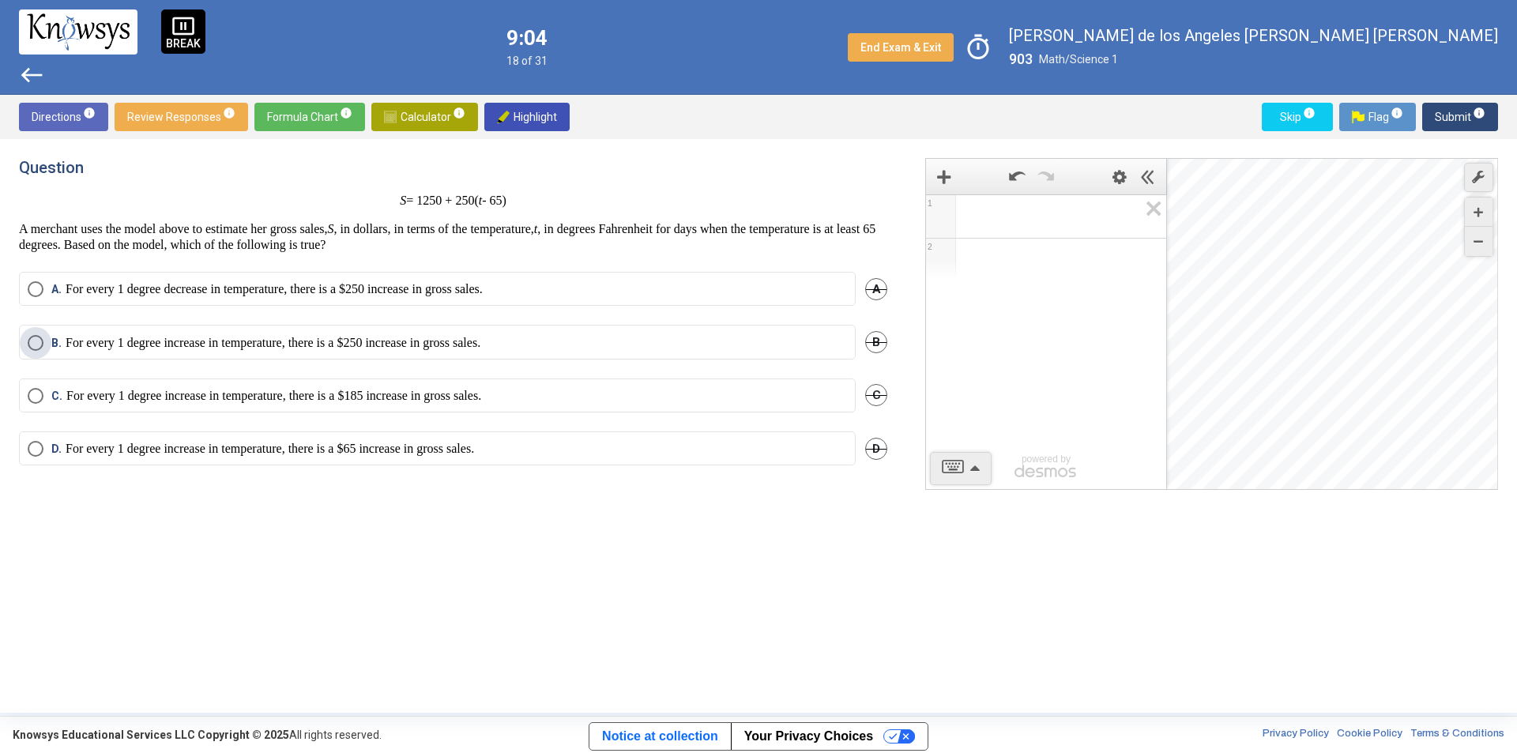
click at [551, 346] on label "B. For every 1 degree increase in temperature, there is a $250 increase in gros…" at bounding box center [437, 343] width 819 height 16
click at [1449, 116] on span "Submit info" at bounding box center [1459, 117] width 51 height 28
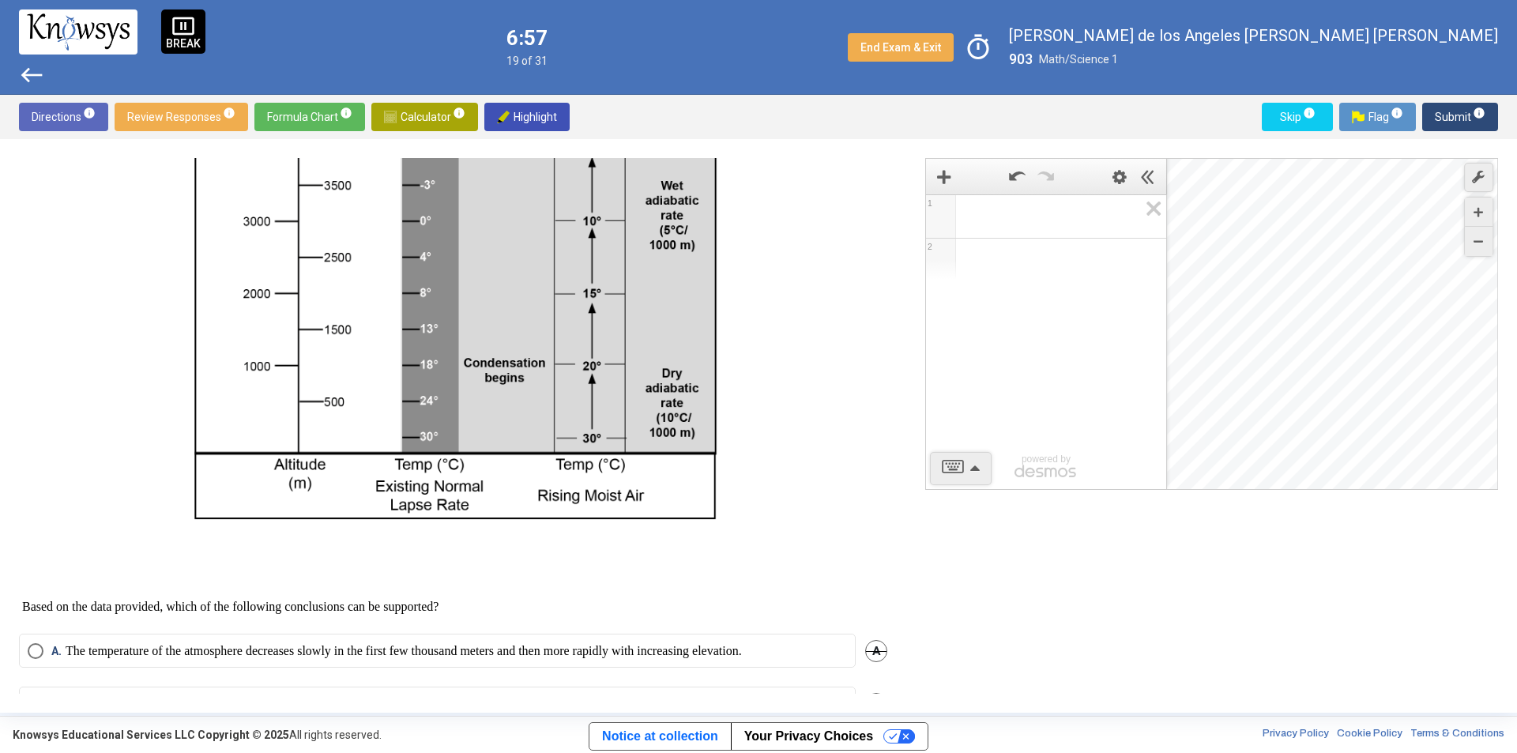
scroll to position [470, 0]
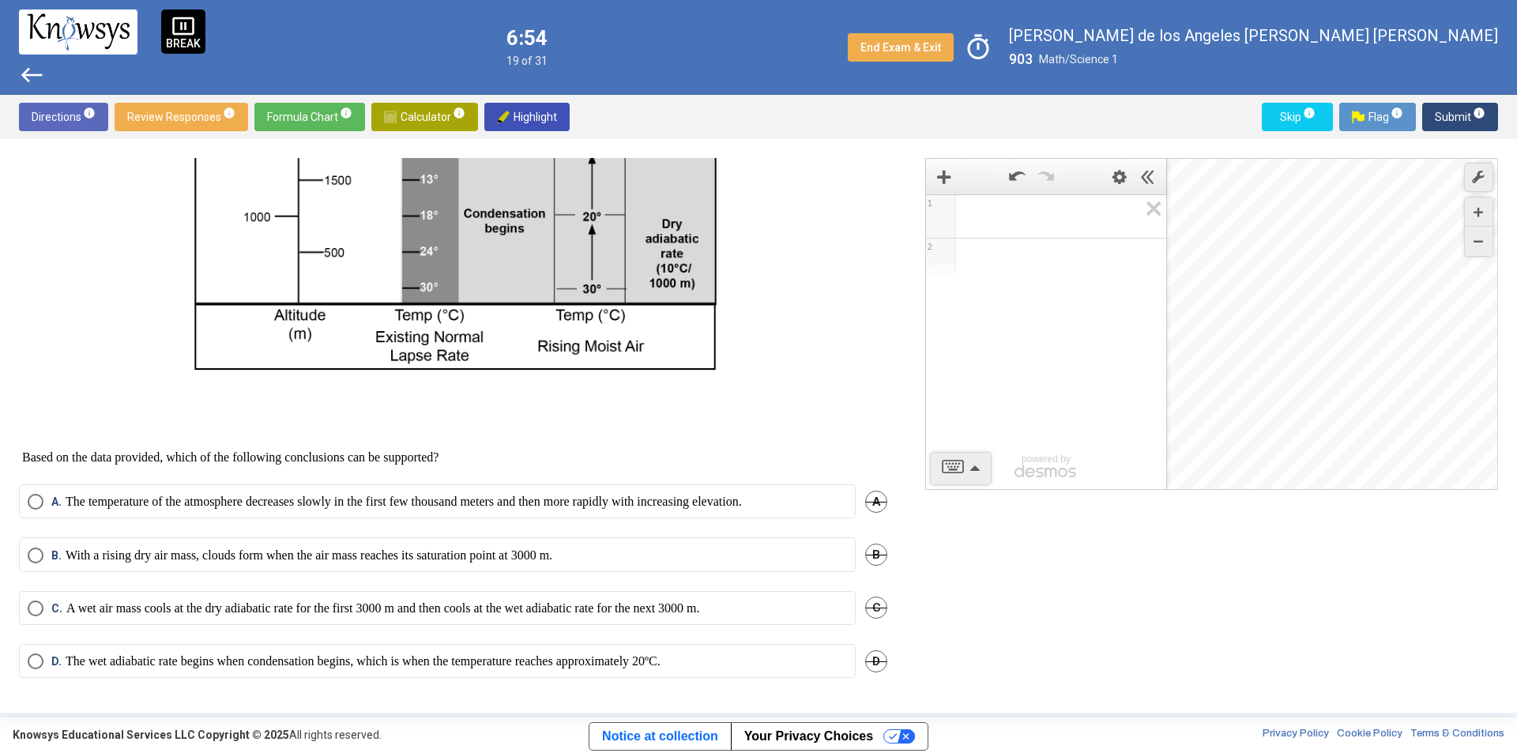
click at [408, 504] on p "The temperature of the atmosphere decreases slowly in the first few thousand me…" at bounding box center [404, 502] width 676 height 16
click at [536, 665] on p "The wet adiabatic rate begins when condensation begins, which is when the tempe…" at bounding box center [363, 661] width 595 height 16
click at [1430, 115] on button "Submit info" at bounding box center [1460, 117] width 76 height 28
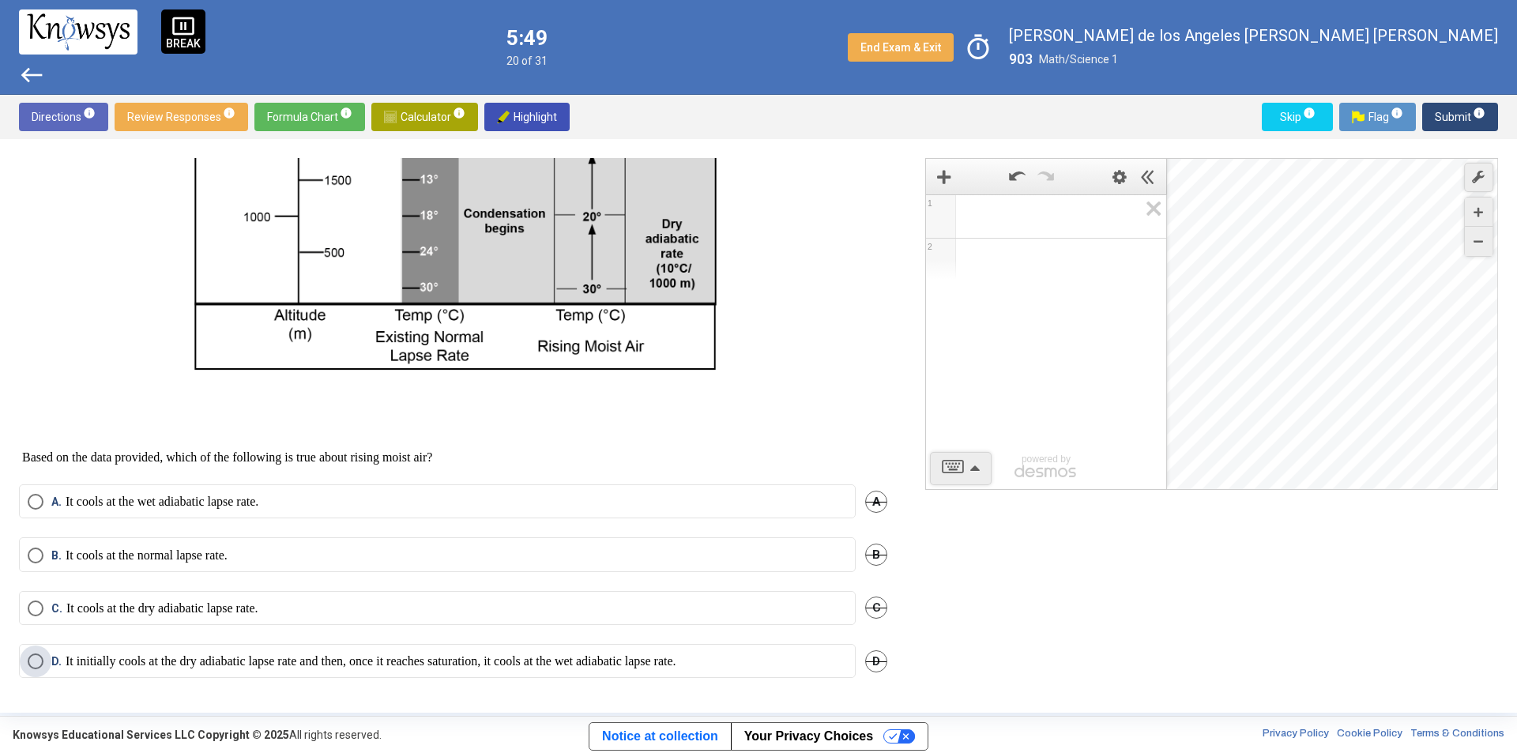
click at [233, 653] on p "It initially cools at the dry adiabatic lapse rate and then, once it reaches sa…" at bounding box center [371, 661] width 611 height 16
click at [1454, 120] on span "Submit info" at bounding box center [1459, 117] width 51 height 28
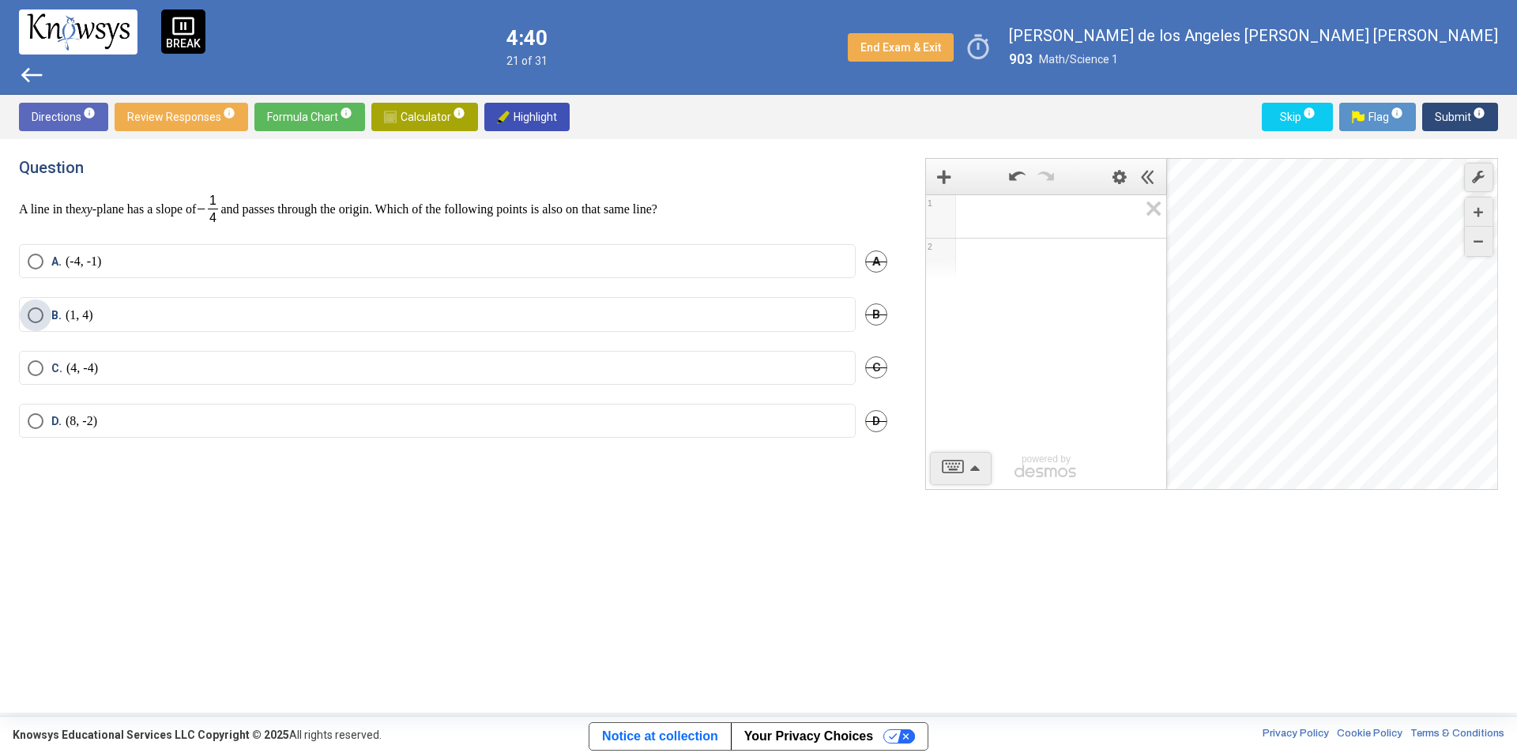
click at [122, 318] on label "B. (1, 4)" at bounding box center [437, 315] width 819 height 16
click at [1445, 126] on span "Submit info" at bounding box center [1459, 117] width 51 height 28
click at [167, 312] on label "B." at bounding box center [437, 321] width 819 height 18
click at [1445, 120] on span "Submit info" at bounding box center [1459, 117] width 51 height 28
click at [409, 106] on span "Calculator info" at bounding box center [424, 117] width 81 height 28
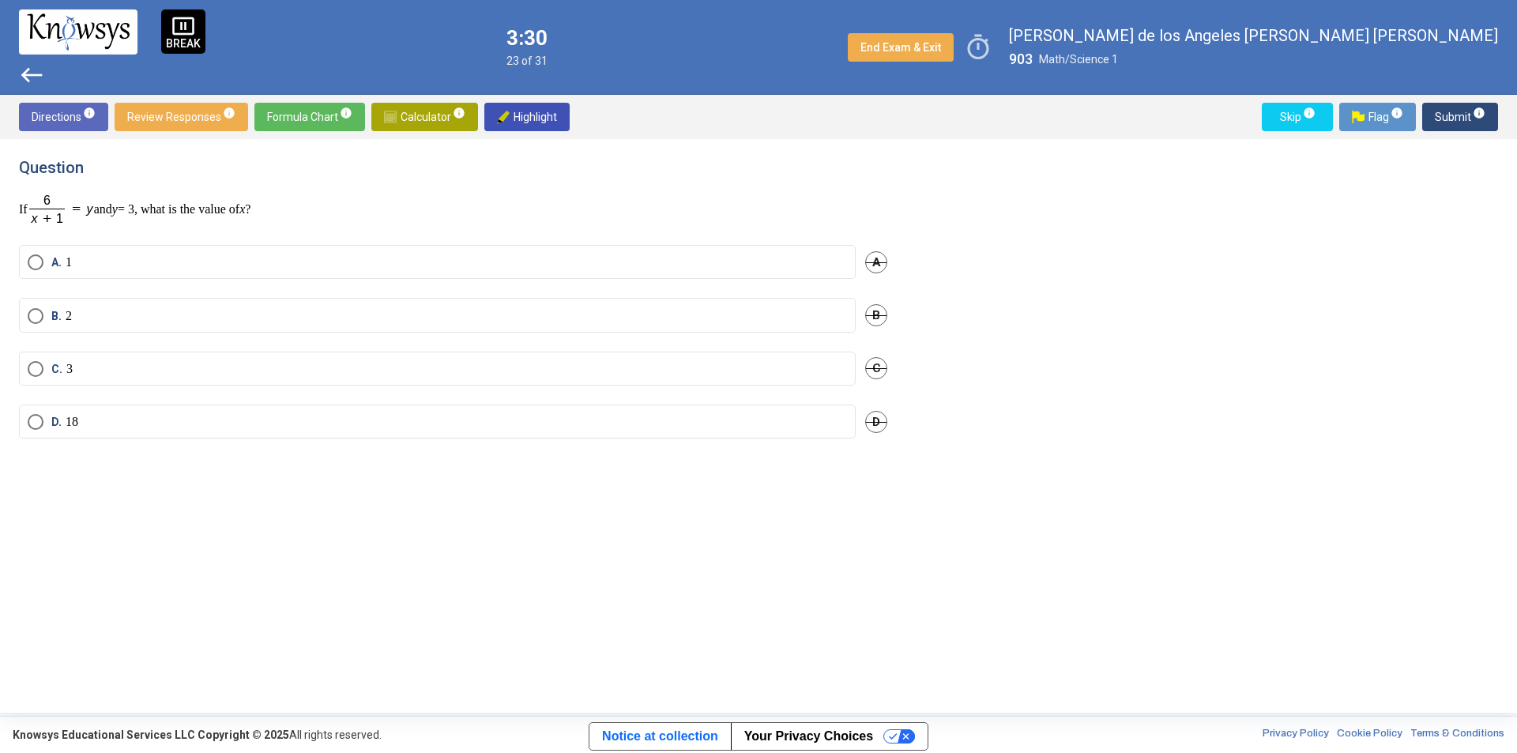
click at [413, 118] on span "Calculator info" at bounding box center [424, 117] width 81 height 28
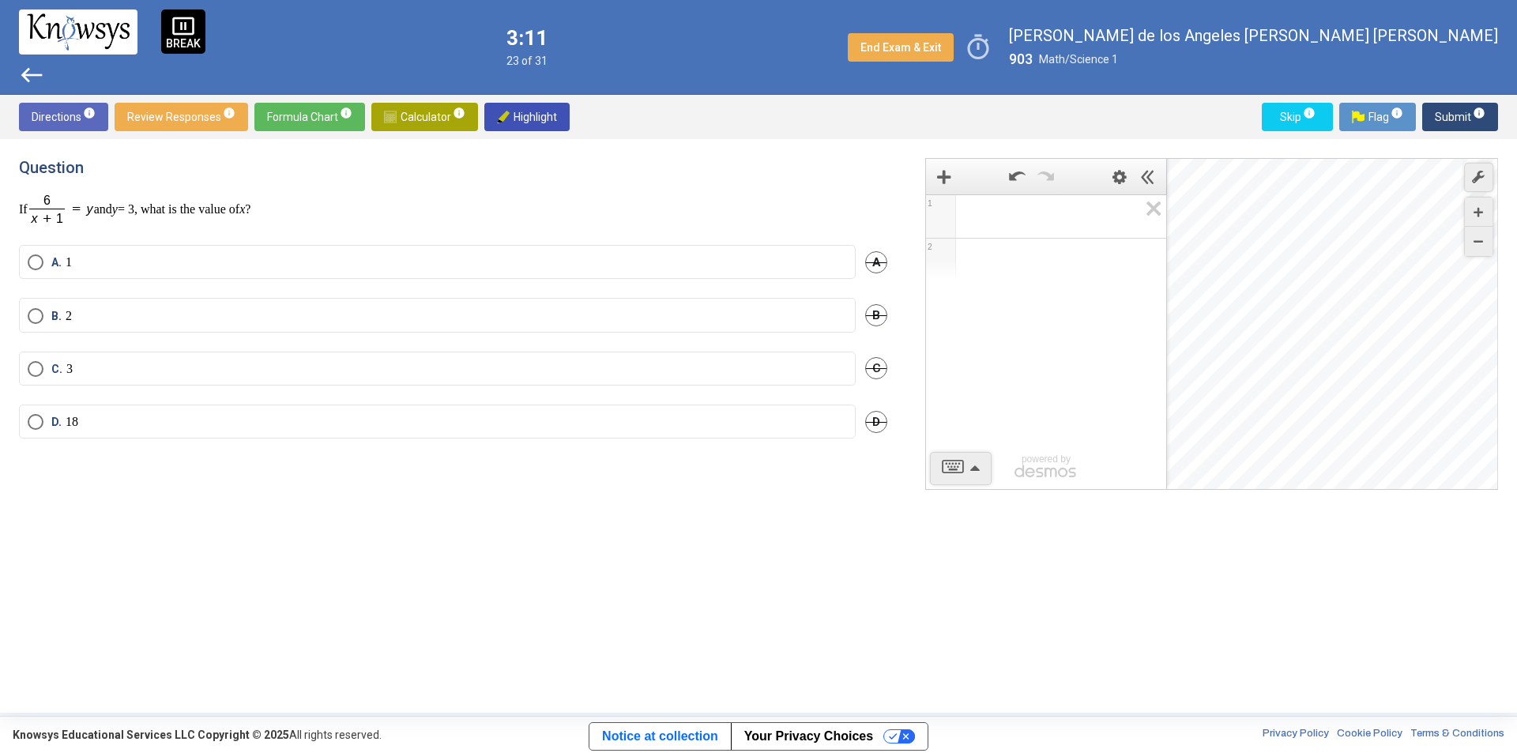
click at [170, 269] on label "A. 1" at bounding box center [437, 262] width 819 height 16
click at [1448, 105] on span "Submit info" at bounding box center [1459, 117] width 51 height 28
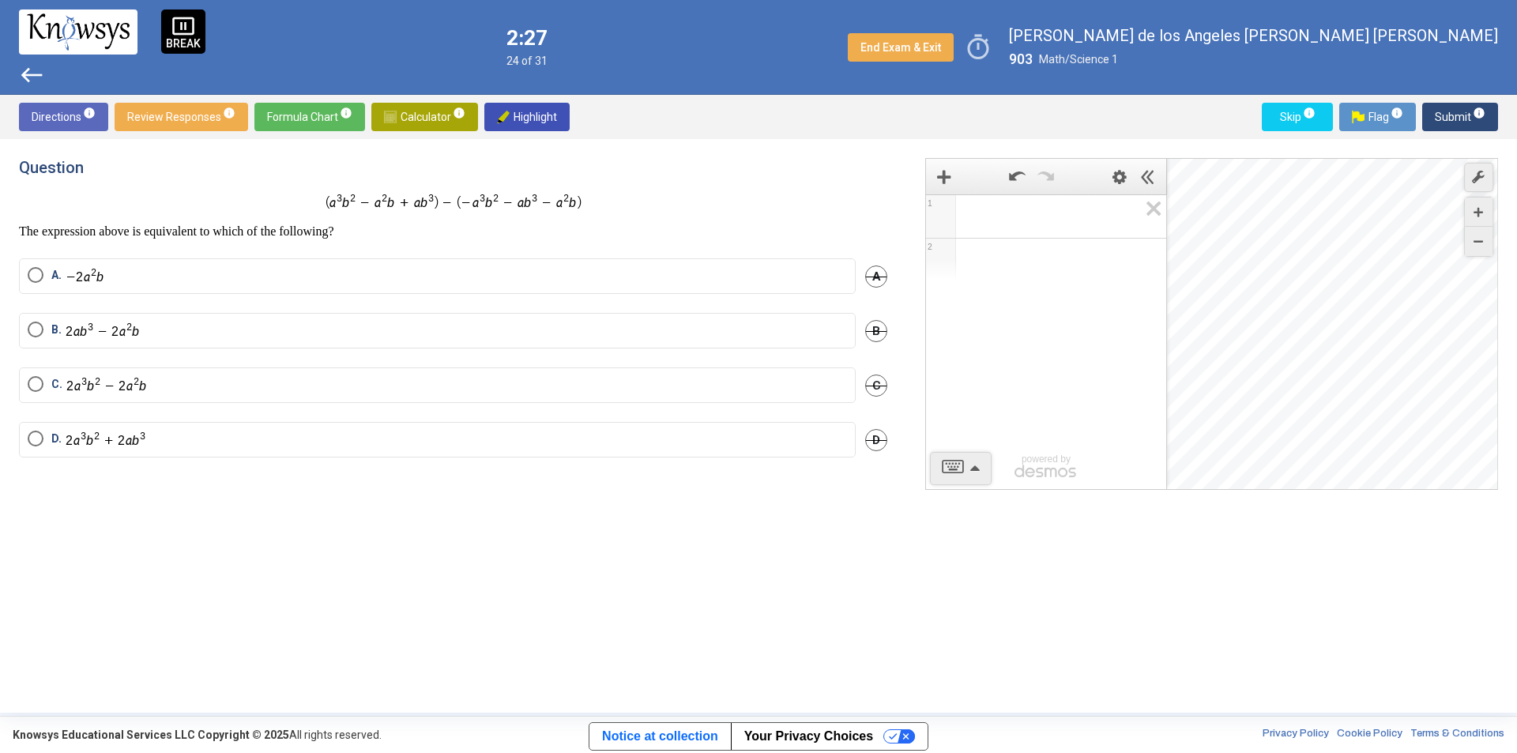
click at [366, 288] on mat-radio-button "A." at bounding box center [437, 276] width 836 height 36
click at [255, 271] on label "A." at bounding box center [437, 276] width 819 height 18
click at [1449, 118] on span "Submit info" at bounding box center [1459, 117] width 51 height 28
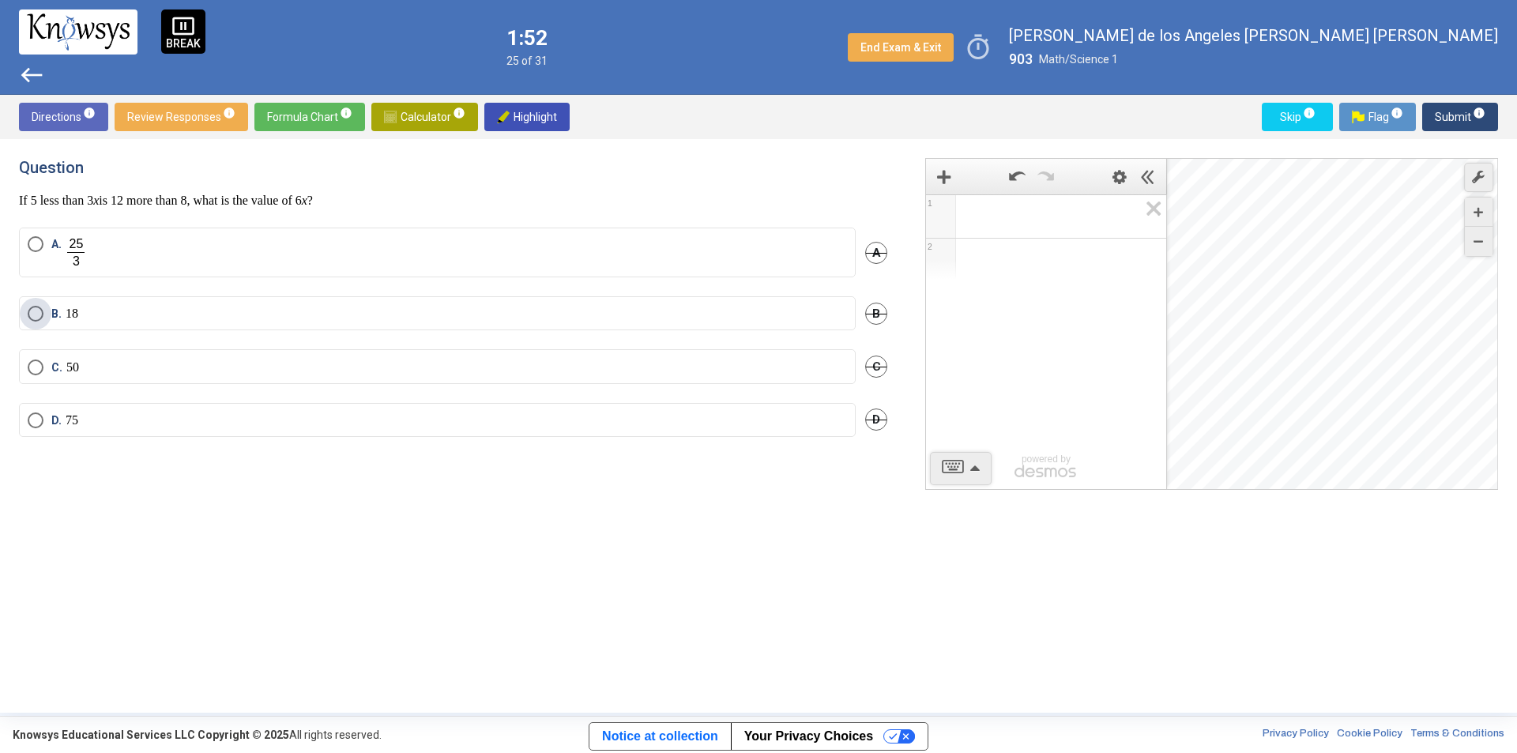
click at [39, 310] on span "Select an option" at bounding box center [36, 314] width 16 height 16
click at [1450, 117] on span "Submit info" at bounding box center [1459, 117] width 51 height 28
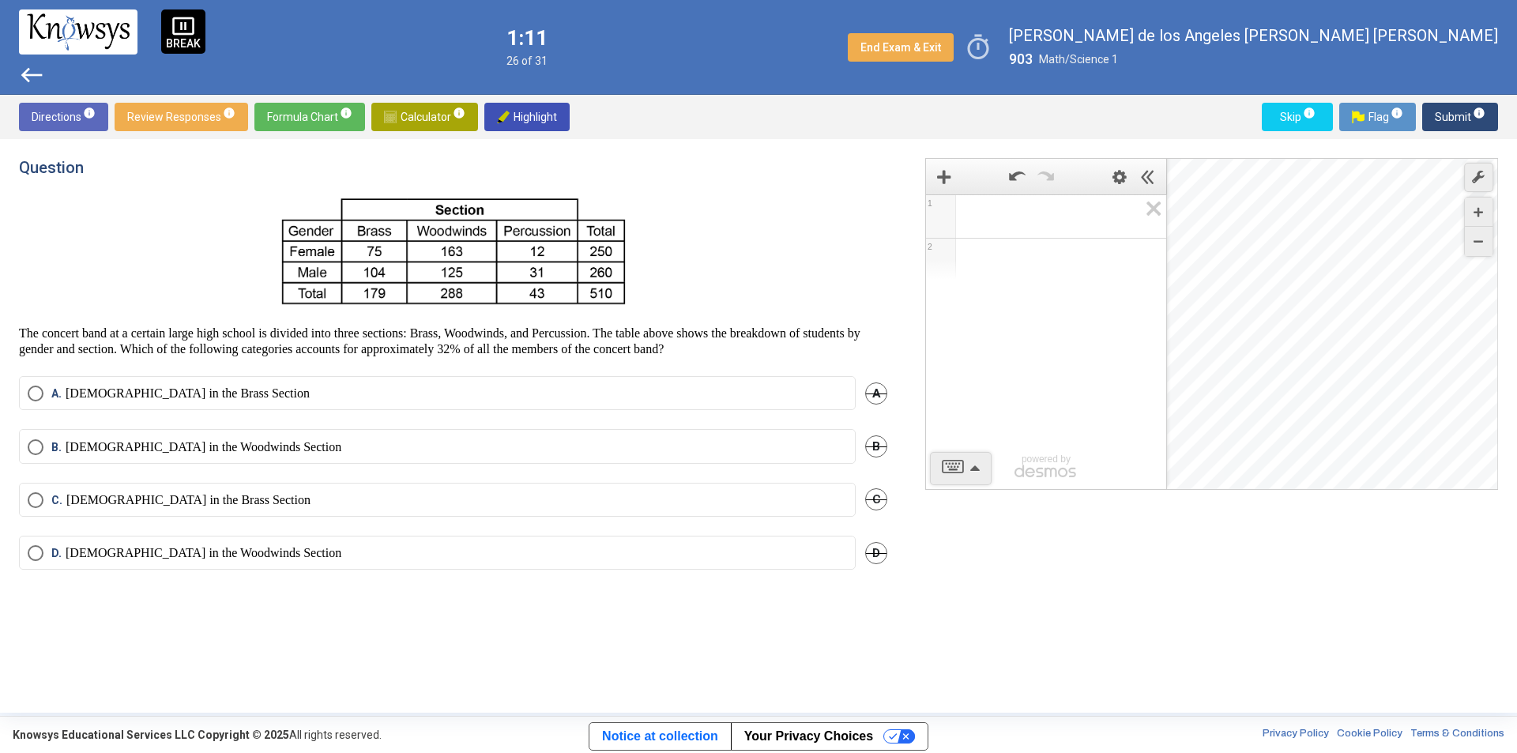
click at [974, 472] on div "1 2 powered by powered by $$ x $$ y $$ a 2 $$ a b $$ 7 $$ 8 $$ 9 $$ ÷ functions…" at bounding box center [1211, 324] width 573 height 332
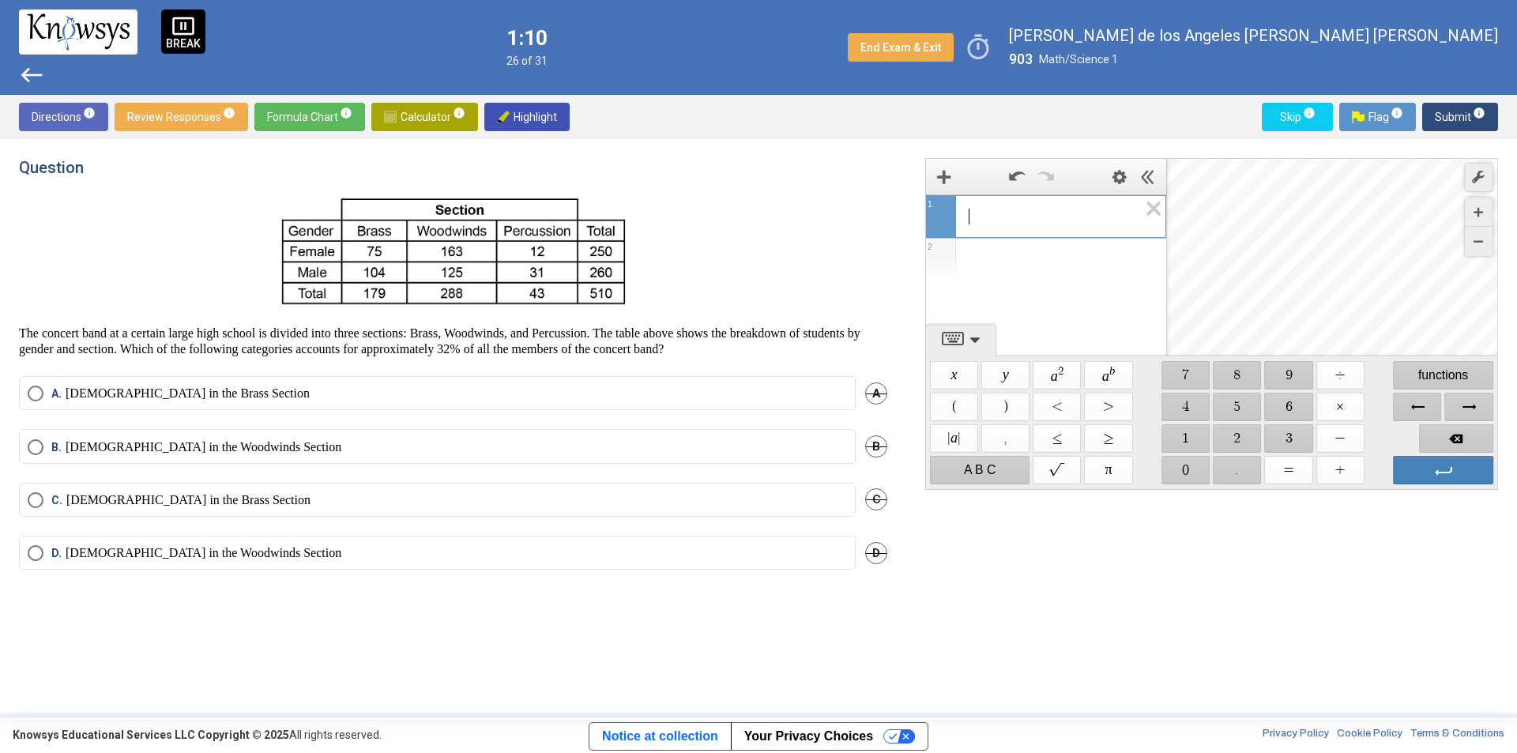
click at [1440, 445] on span "Backspace" at bounding box center [1456, 438] width 74 height 28
click at [1444, 441] on span "Backspace" at bounding box center [1456, 438] width 74 height 28
click at [1445, 438] on span "Backspace" at bounding box center [1456, 438] width 74 height 28
click at [1448, 434] on span "Backspace" at bounding box center [1456, 438] width 74 height 28
click at [1449, 435] on span "Backspace" at bounding box center [1456, 438] width 74 height 28
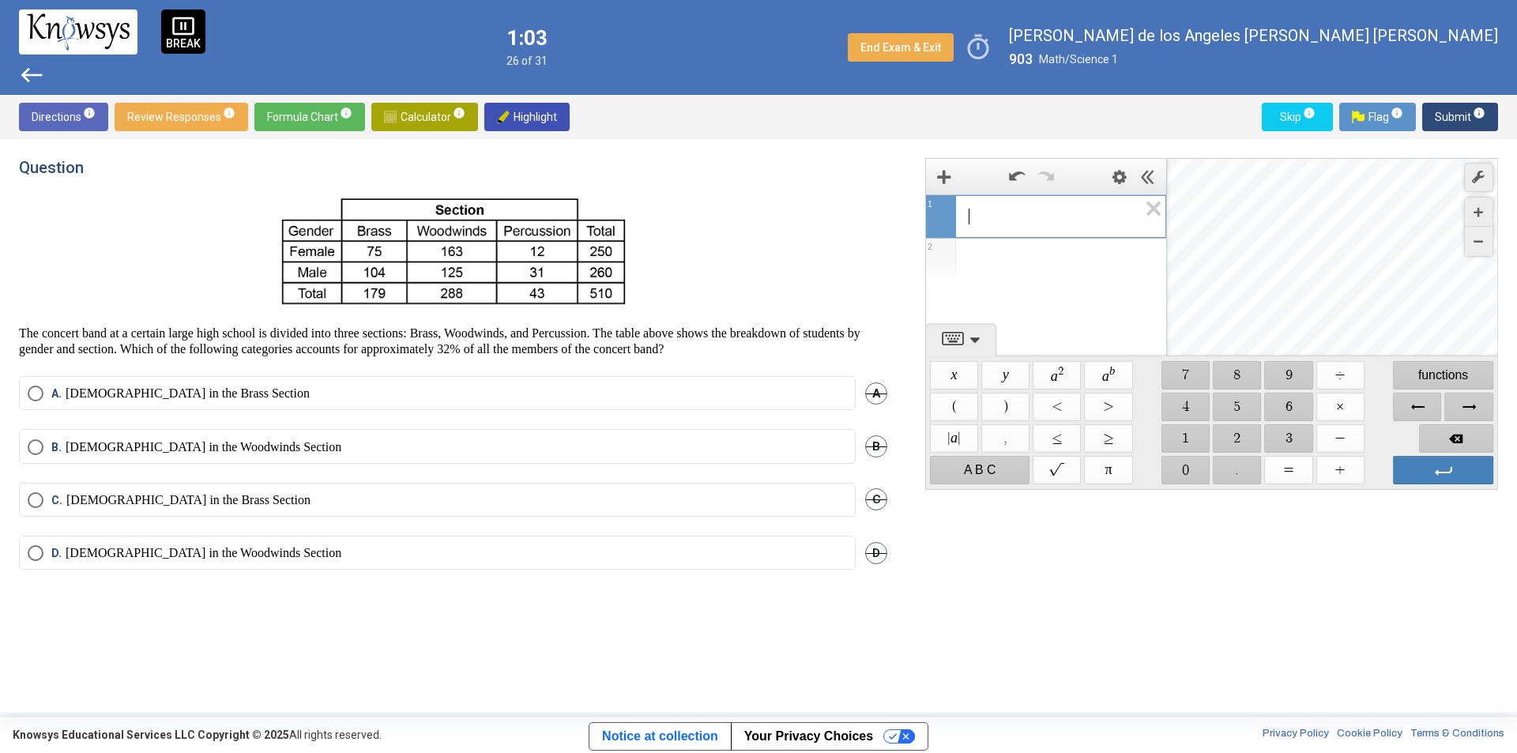
click at [273, 450] on label "B. [DEMOGRAPHIC_DATA] in the Woodwinds Section" at bounding box center [437, 447] width 819 height 16
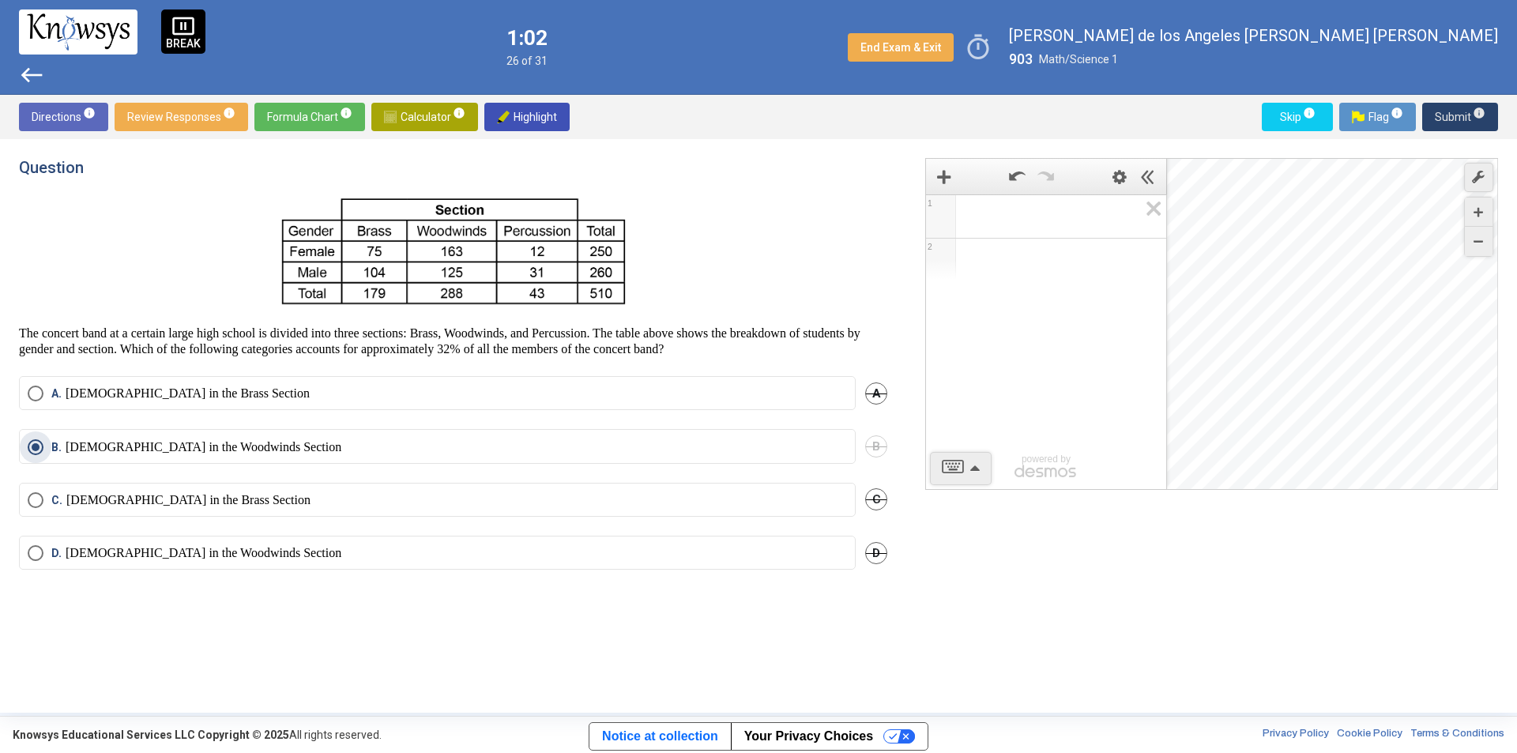
click at [1445, 118] on span "Submit info" at bounding box center [1459, 117] width 51 height 28
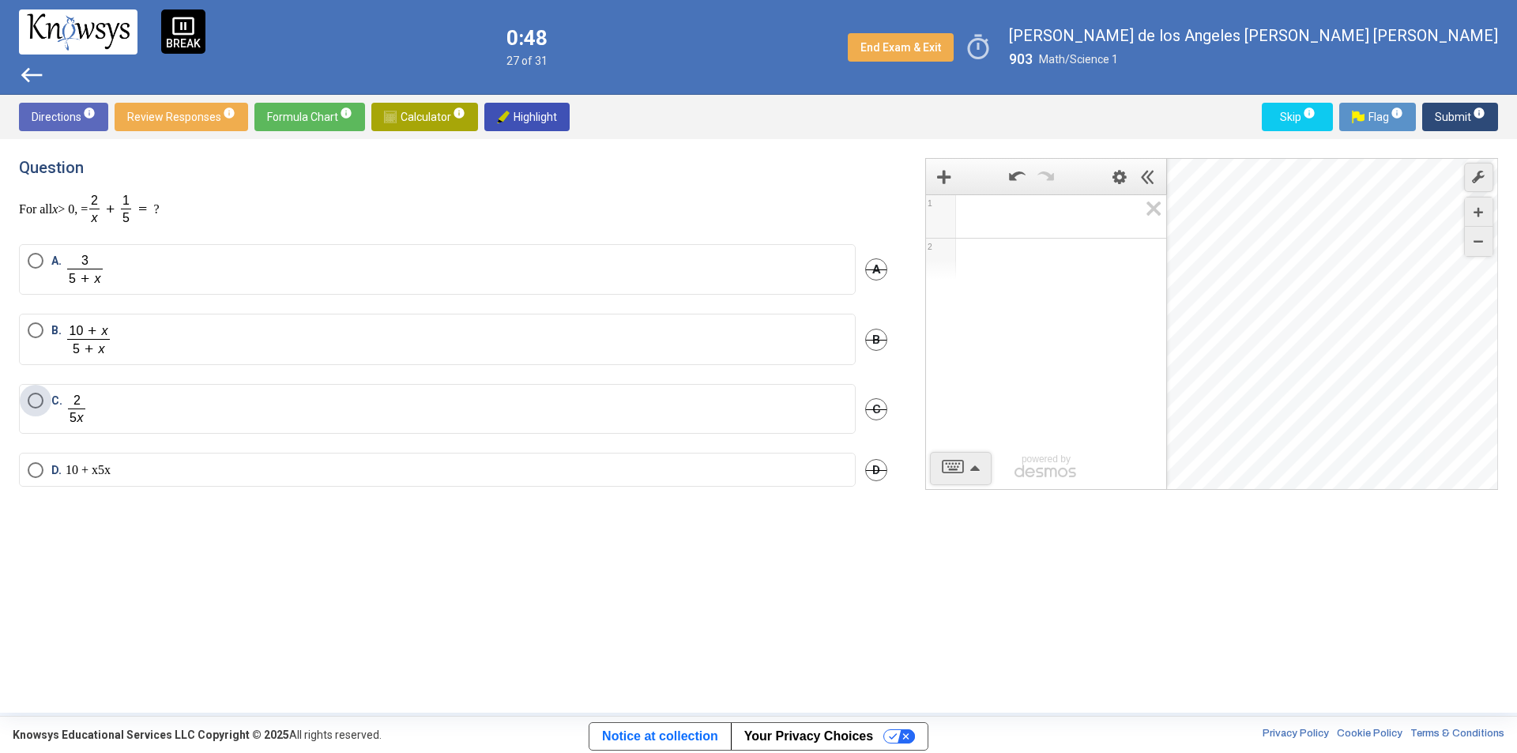
click at [237, 407] on label "C." at bounding box center [437, 409] width 819 height 32
click at [1457, 118] on span "Submit info" at bounding box center [1459, 117] width 51 height 28
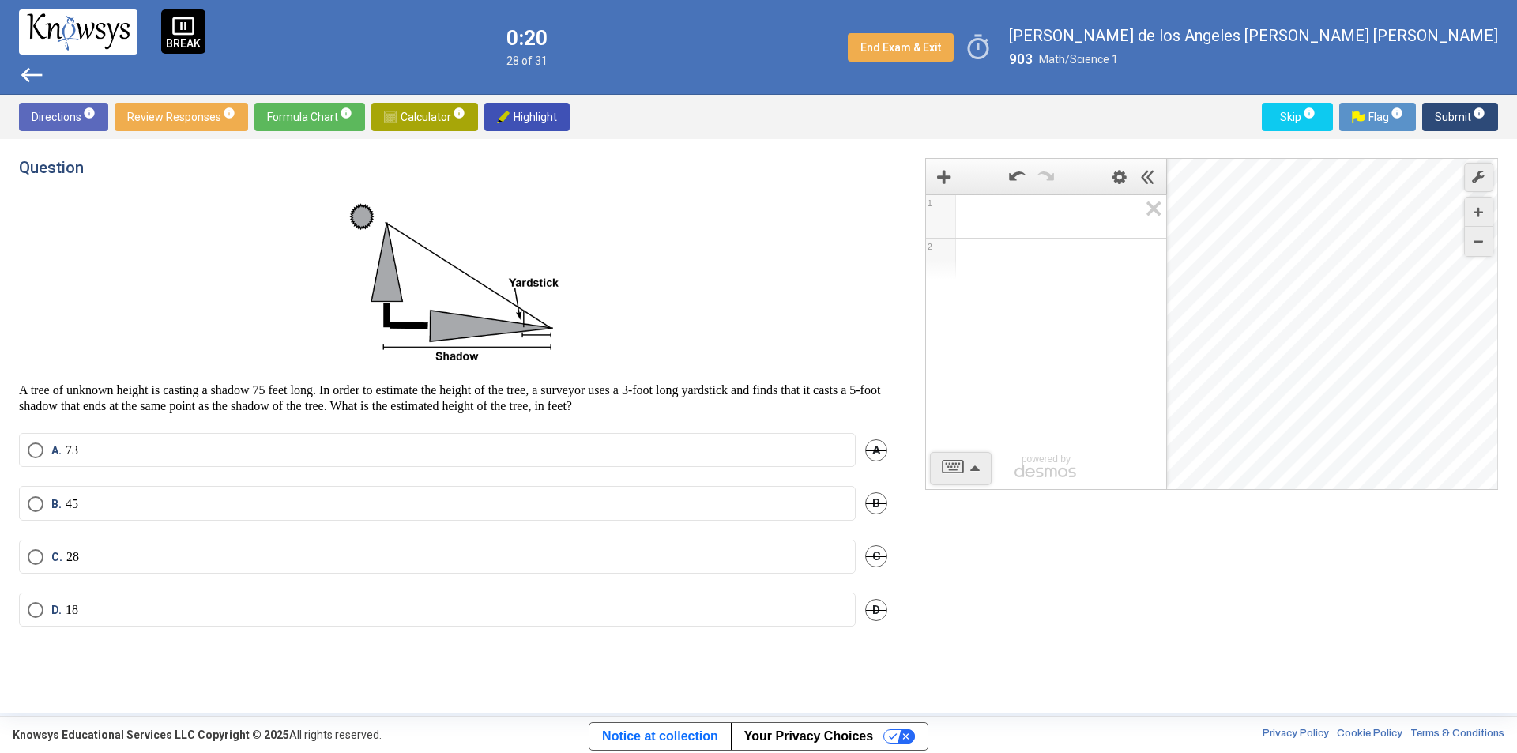
click at [414, 512] on mat-radio-button "B. 45" at bounding box center [437, 503] width 836 height 34
click at [443, 502] on label "B. 45" at bounding box center [437, 504] width 819 height 16
click at [1447, 120] on span "Submit info" at bounding box center [1459, 117] width 51 height 28
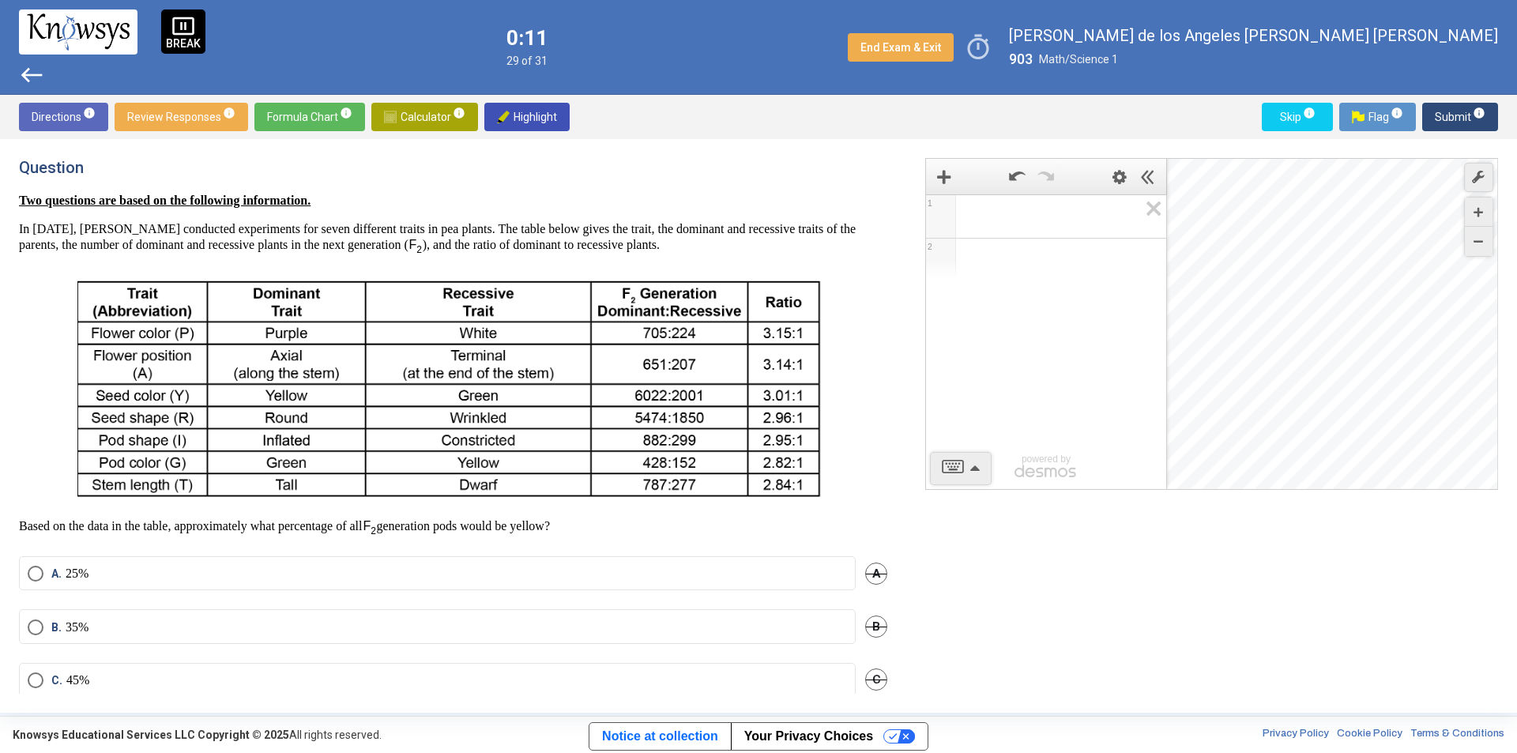
click at [81, 641] on mat-radio-button "B. 35%" at bounding box center [437, 626] width 836 height 34
click at [117, 634] on label "B. 35%" at bounding box center [437, 627] width 819 height 16
click at [1449, 117] on span "Submit info" at bounding box center [1459, 117] width 51 height 28
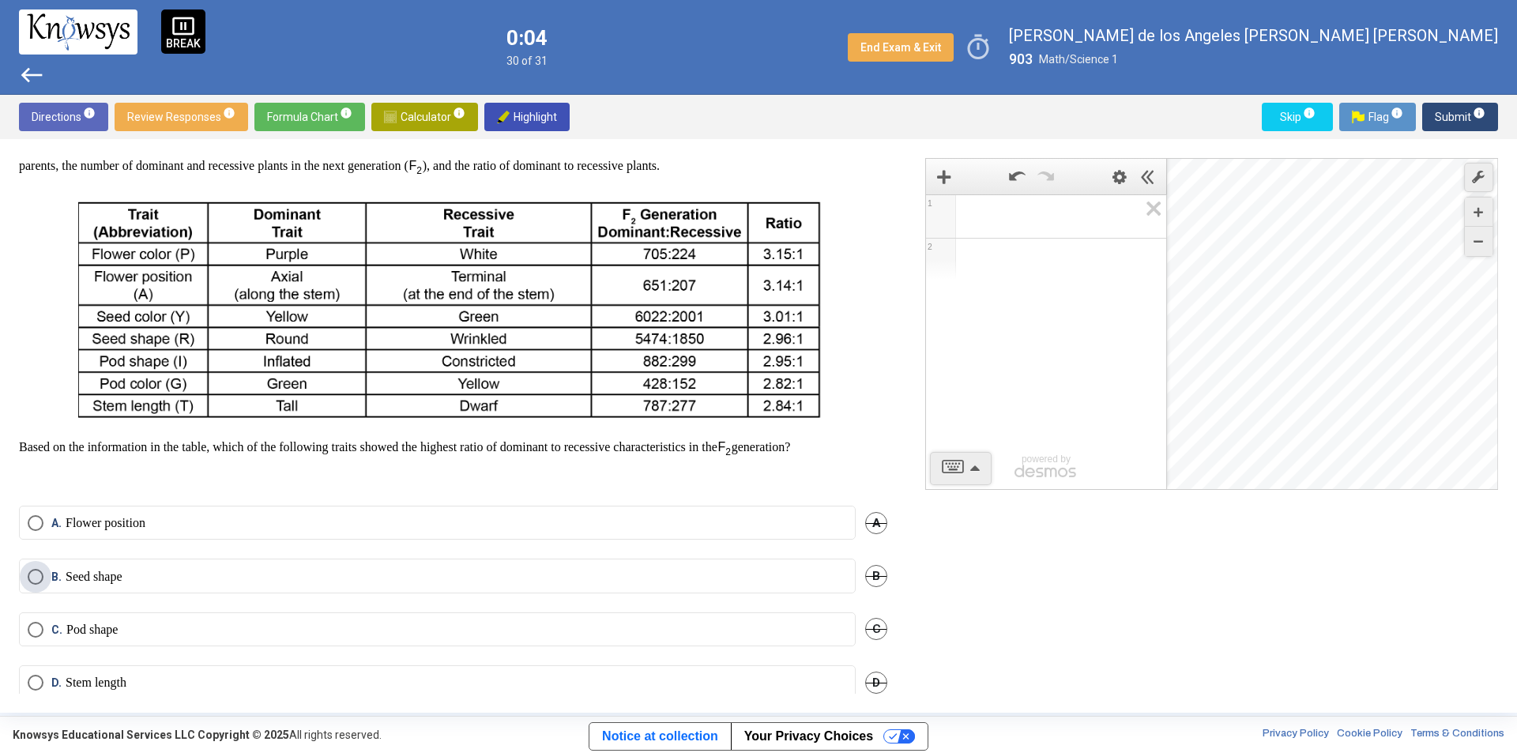
click at [90, 578] on p "Seed shape" at bounding box center [94, 577] width 57 height 16
click at [1440, 116] on span "Submit info" at bounding box center [1459, 117] width 51 height 28
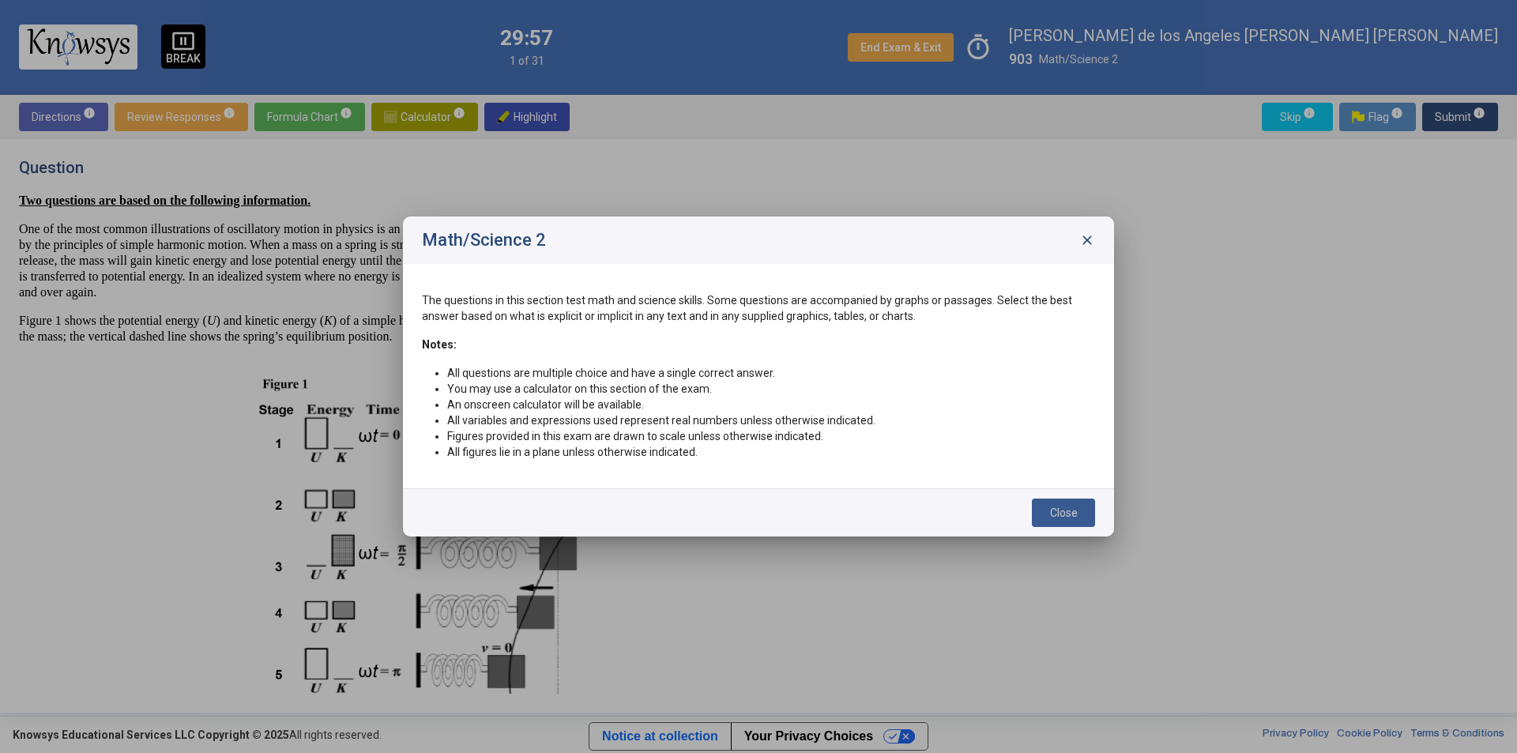
click at [1067, 514] on span "Close" at bounding box center [1064, 512] width 28 height 13
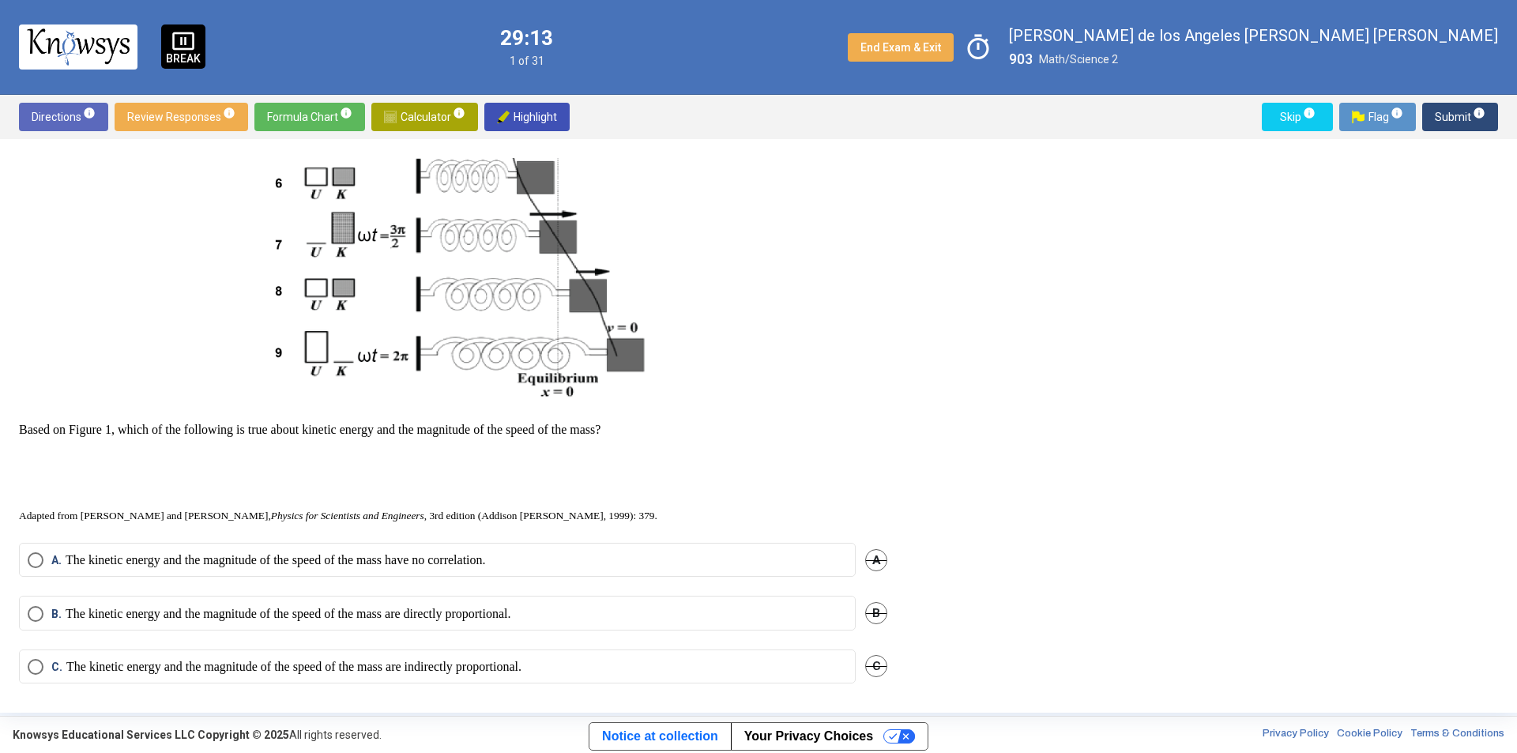
scroll to position [627, 0]
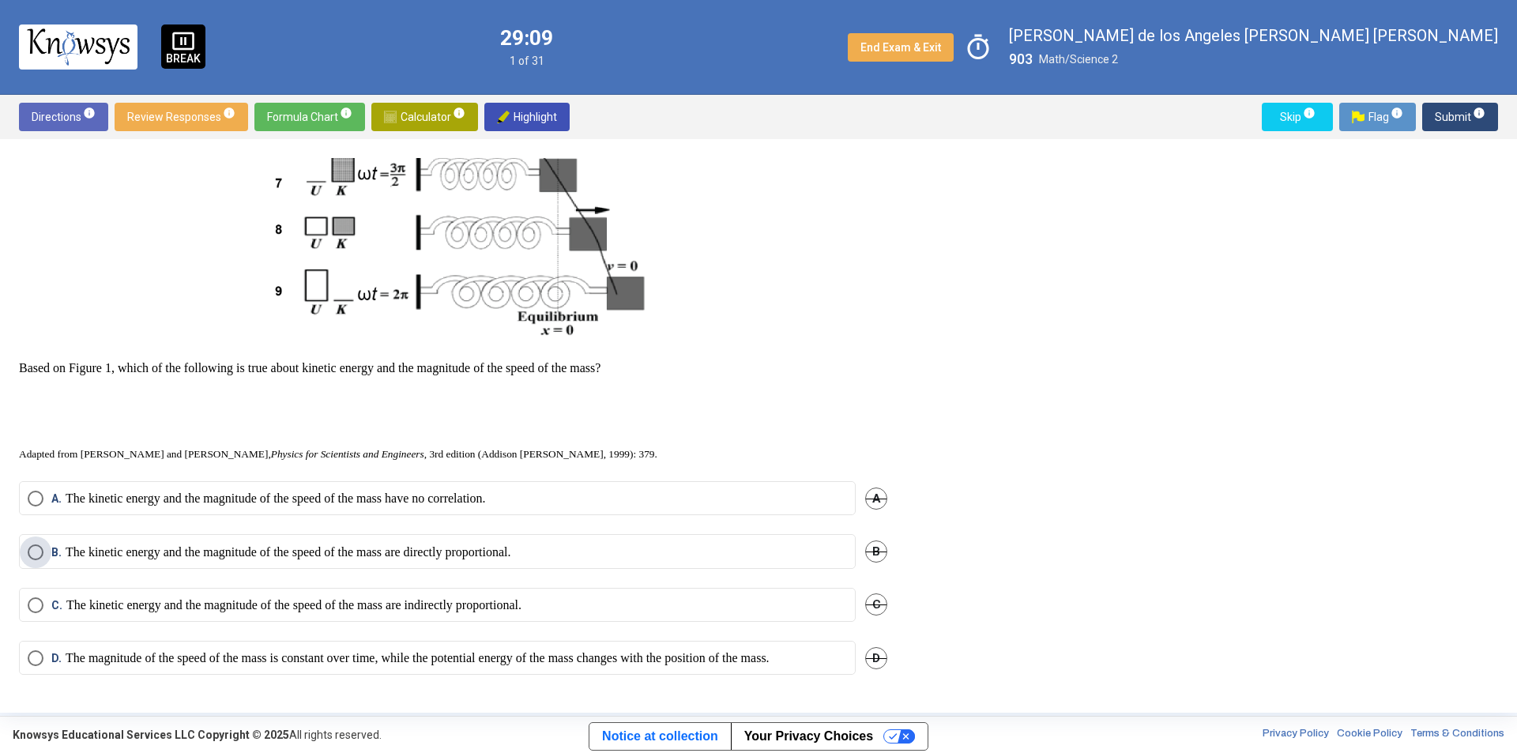
click at [338, 544] on p "The kinetic energy and the magnitude of the speed of the mass are directly prop…" at bounding box center [288, 552] width 445 height 16
click at [509, 650] on p "The magnitude of the speed of the mass is constant over time, while the potenti…" at bounding box center [418, 658] width 704 height 16
click at [1449, 118] on span "Submit info" at bounding box center [1459, 117] width 51 height 28
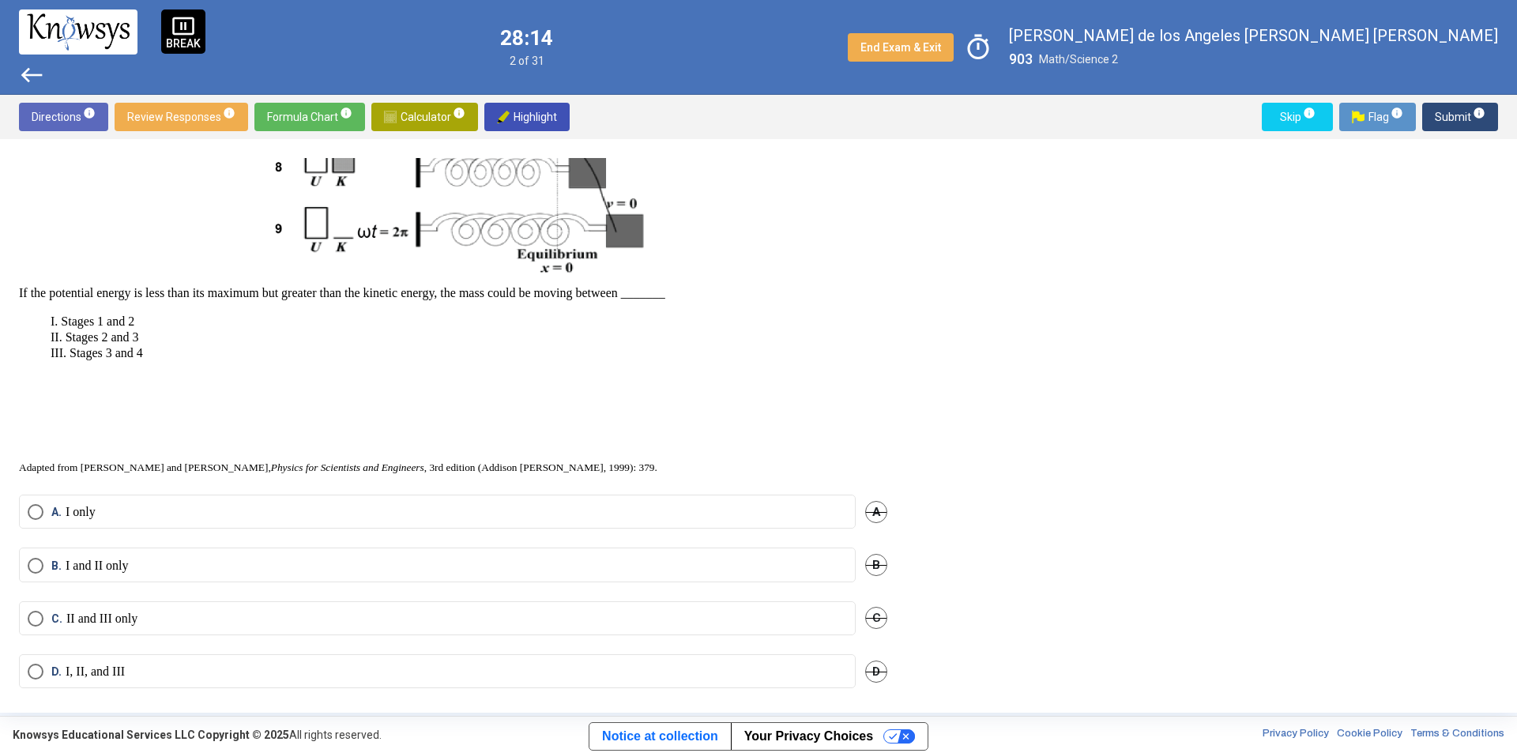
scroll to position [671, 0]
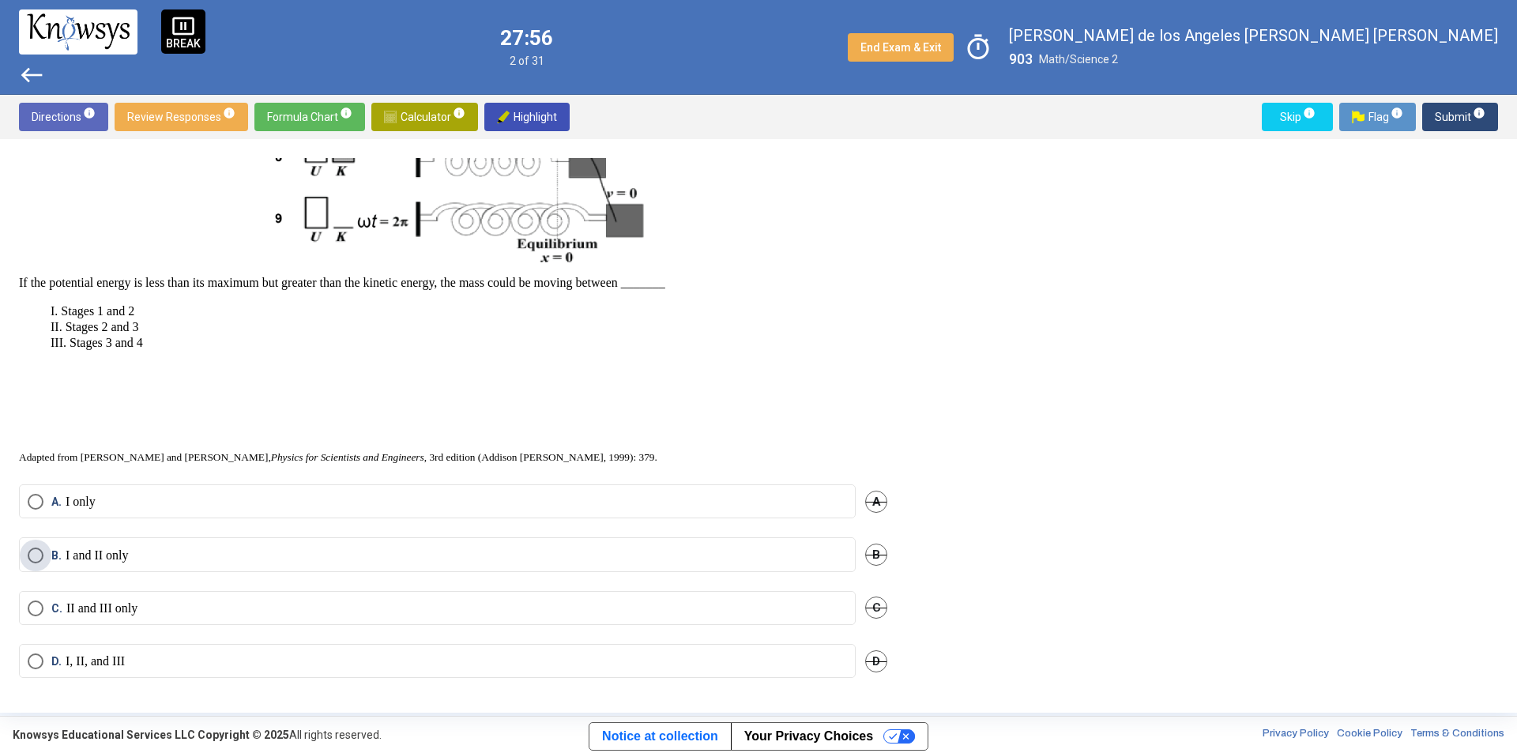
click at [357, 555] on label "B. I and II only" at bounding box center [437, 555] width 819 height 16
click at [1434, 116] on button "Submit info" at bounding box center [1460, 117] width 76 height 28
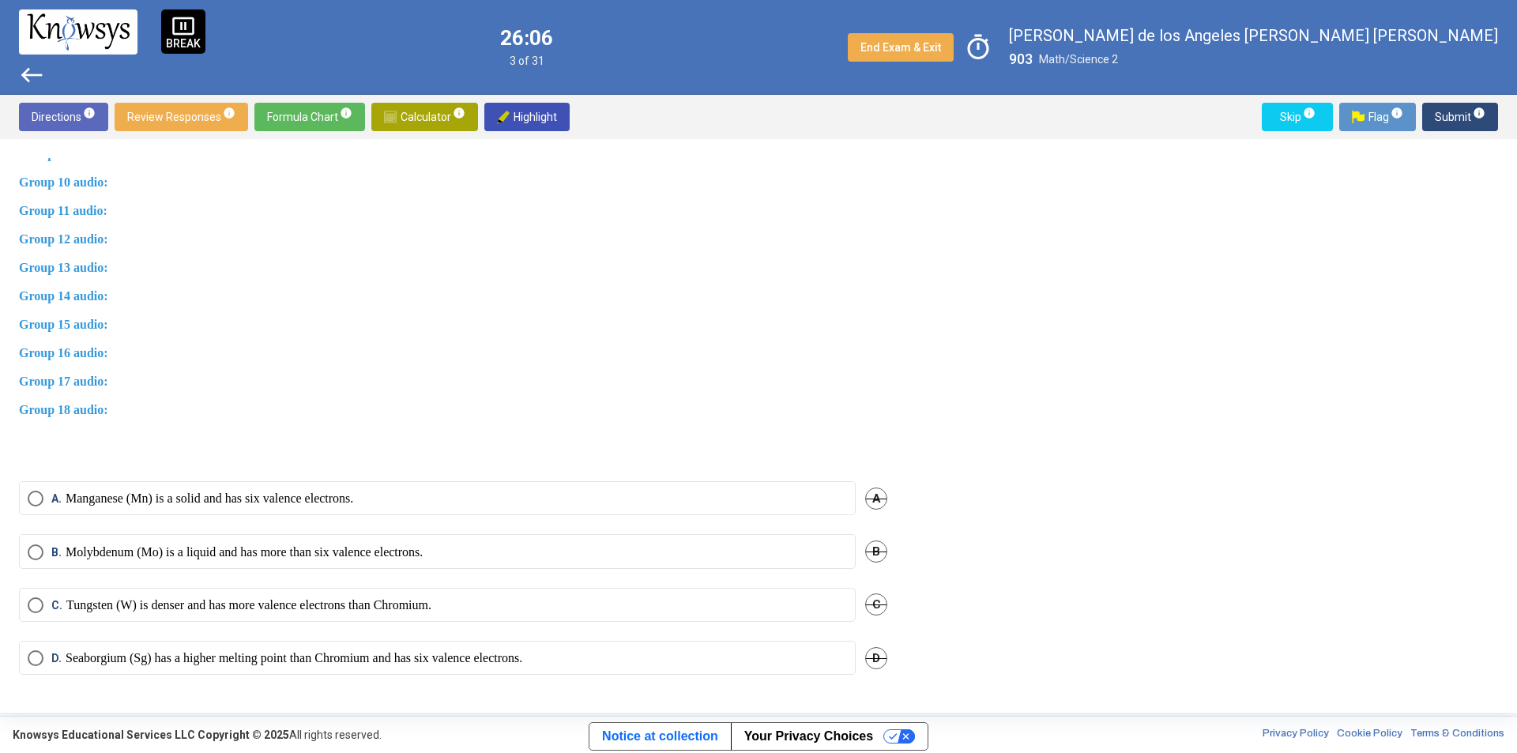
scroll to position [945, 0]
click at [274, 551] on p "Molybdenum (Mo) is a liquid and has more than six valence electrons." at bounding box center [244, 552] width 357 height 16
click at [310, 656] on p "Seaborgium (Sg) has a higher melting point than Chromium and has six valence el…" at bounding box center [294, 658] width 457 height 16
click at [1456, 107] on span "Submit info" at bounding box center [1459, 117] width 51 height 28
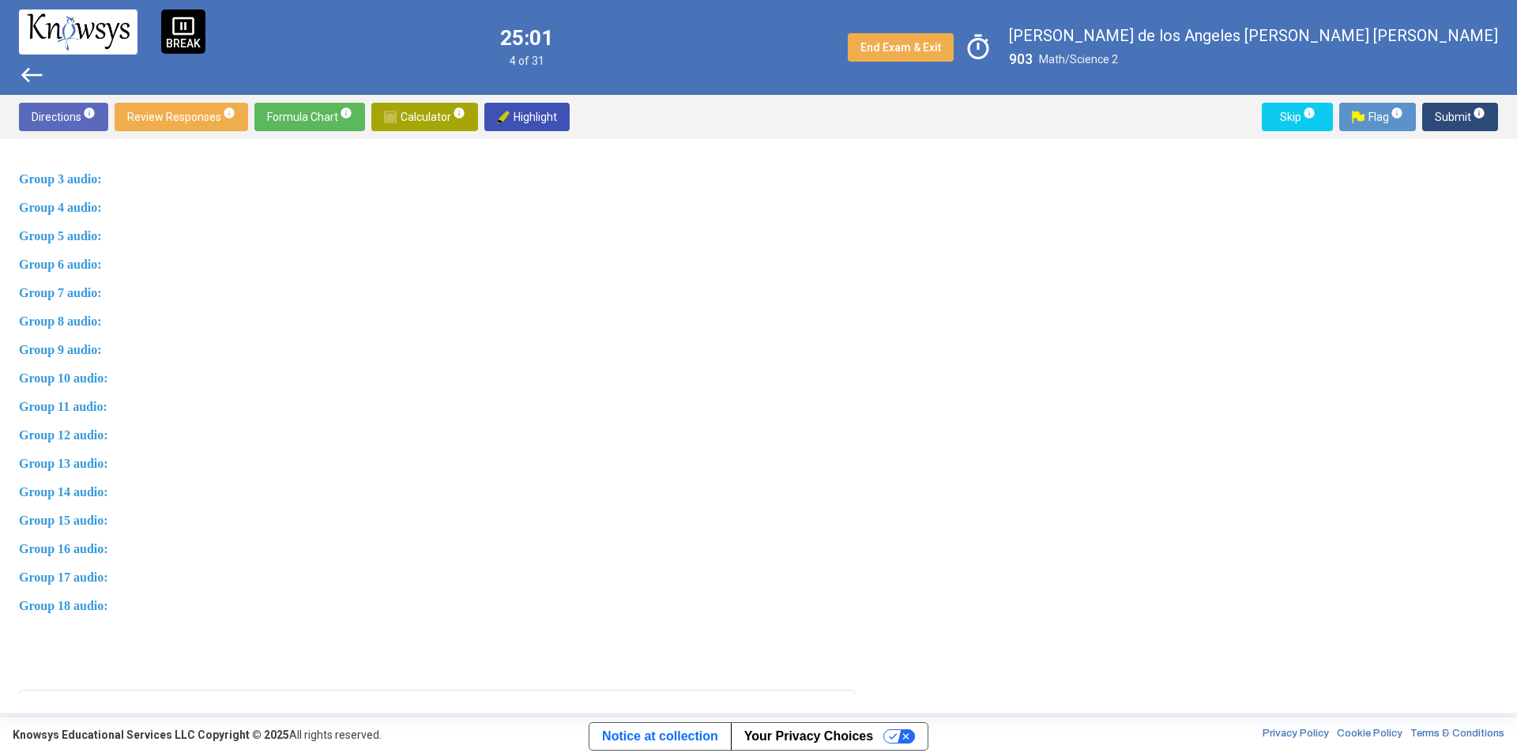
scroll to position [962, 0]
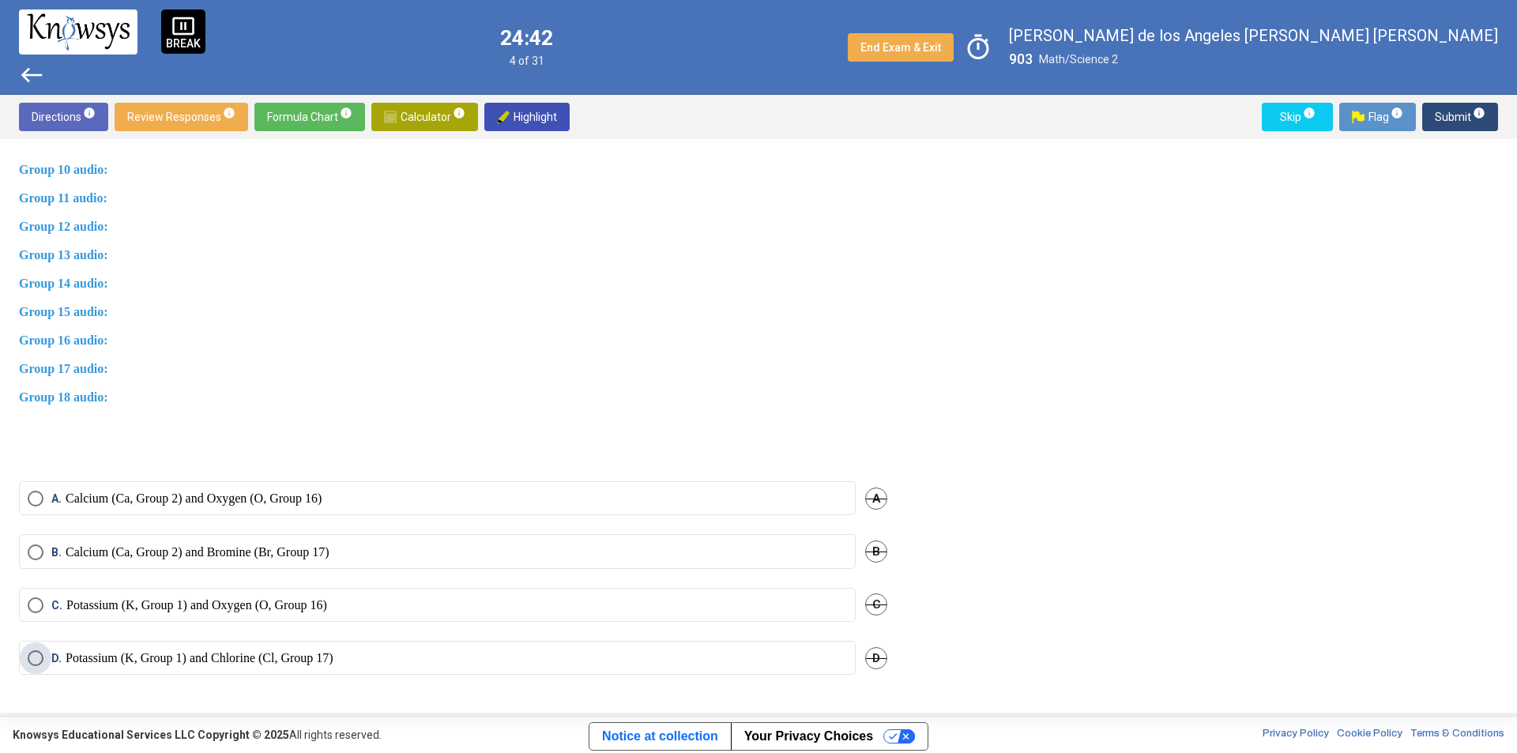
click at [265, 661] on p "Potassium (K, Group 1) and Chlorine (Cl, Group 17)" at bounding box center [200, 658] width 268 height 16
click at [1434, 118] on button "Submit info" at bounding box center [1460, 117] width 76 height 28
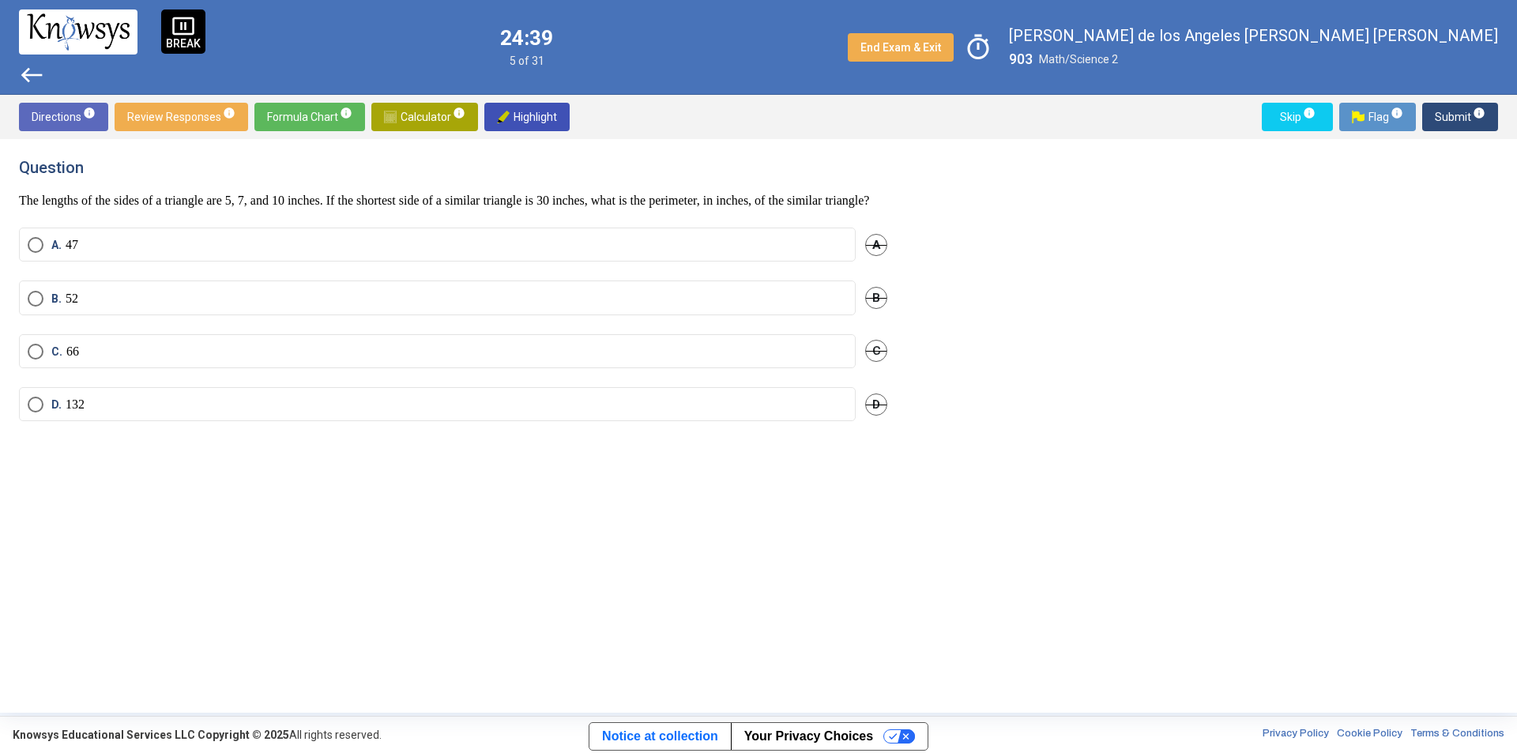
scroll to position [0, 0]
click at [419, 112] on span "Calculator info" at bounding box center [424, 117] width 81 height 28
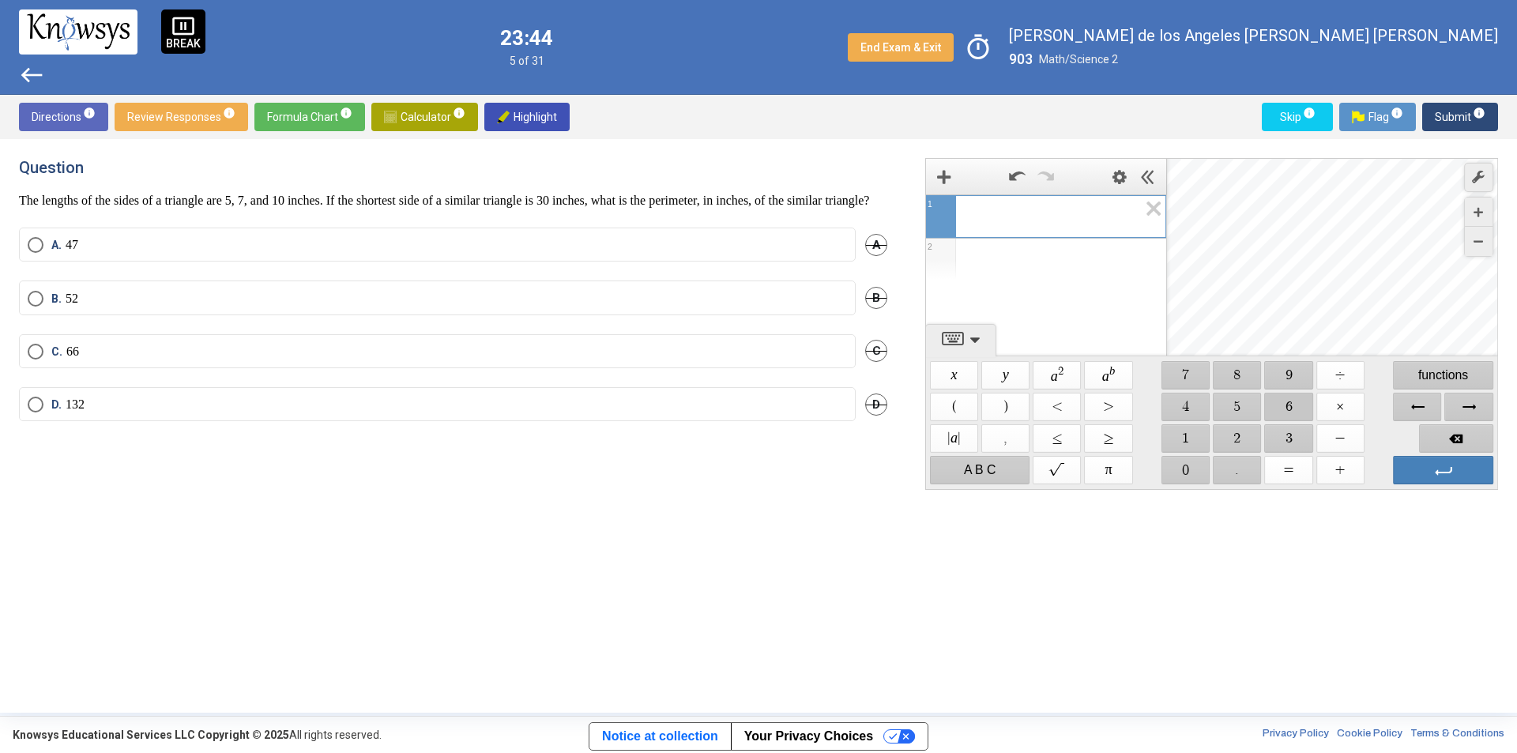
click at [1282, 412] on span "$$ 6" at bounding box center [1289, 407] width 48 height 28
click at [88, 412] on label "D. 132" at bounding box center [437, 405] width 819 height 16
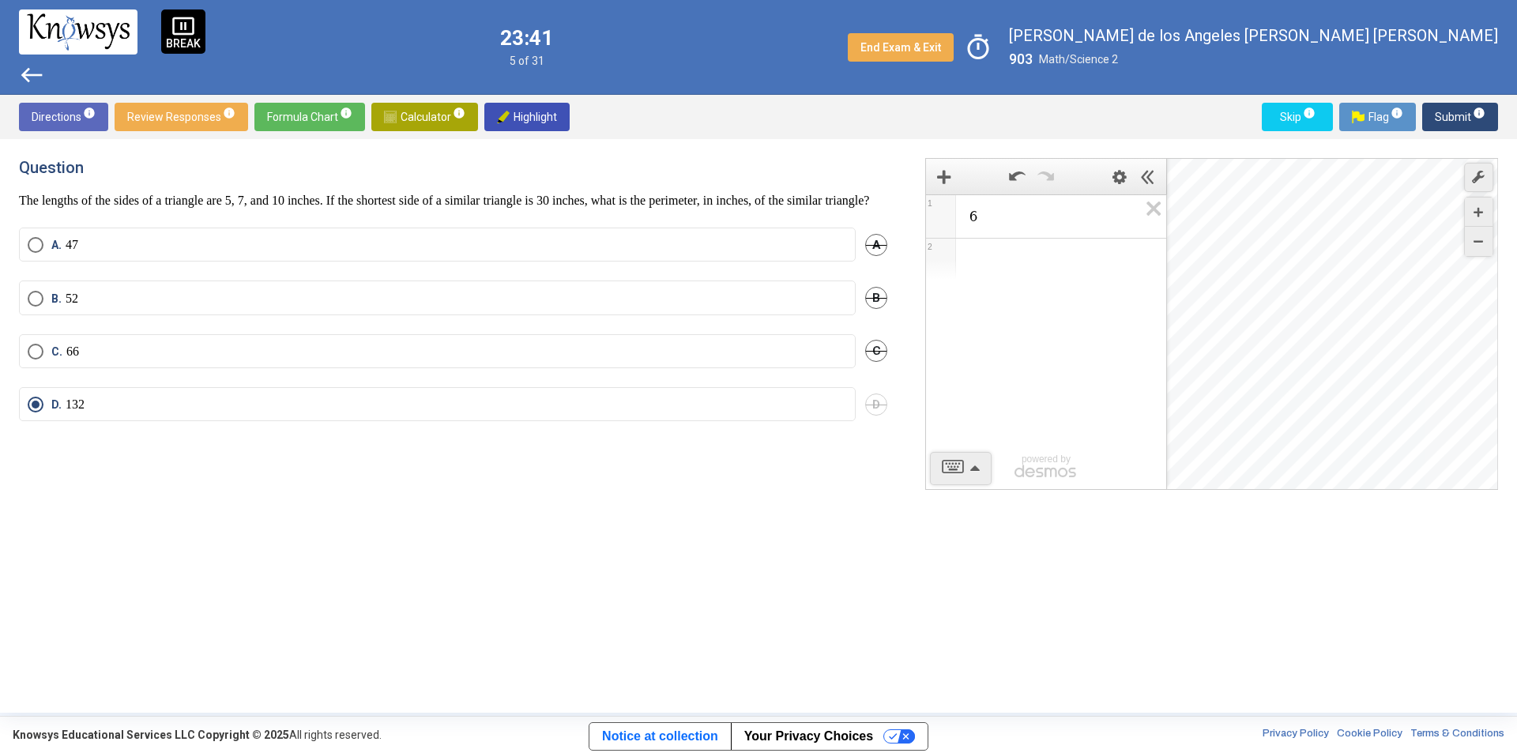
click at [1456, 118] on span "Submit info" at bounding box center [1459, 117] width 51 height 28
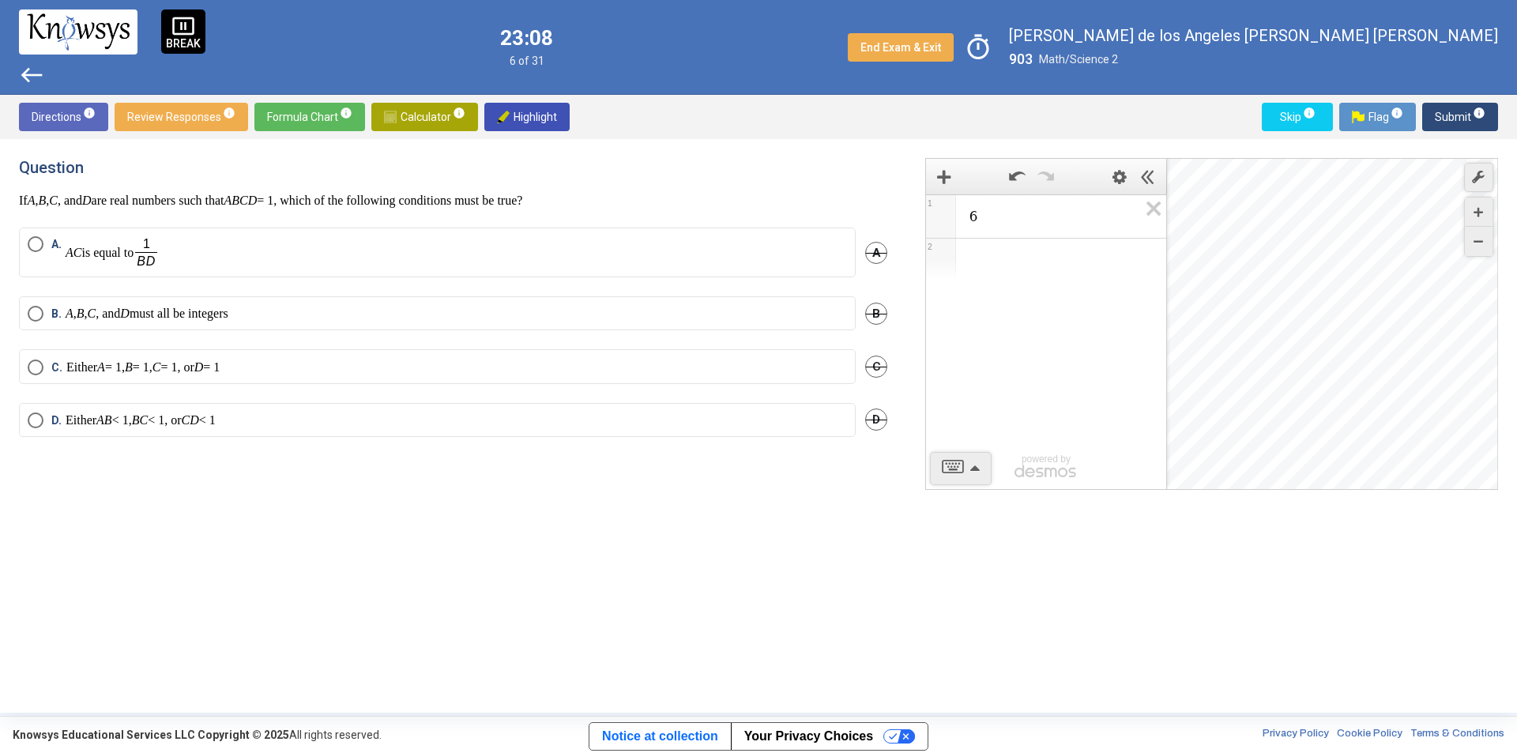
click at [220, 363] on p "Either A = 1, B = 1, C = 1, or D = 1" at bounding box center [142, 367] width 153 height 16
click at [1442, 110] on span "Submit info" at bounding box center [1459, 117] width 51 height 28
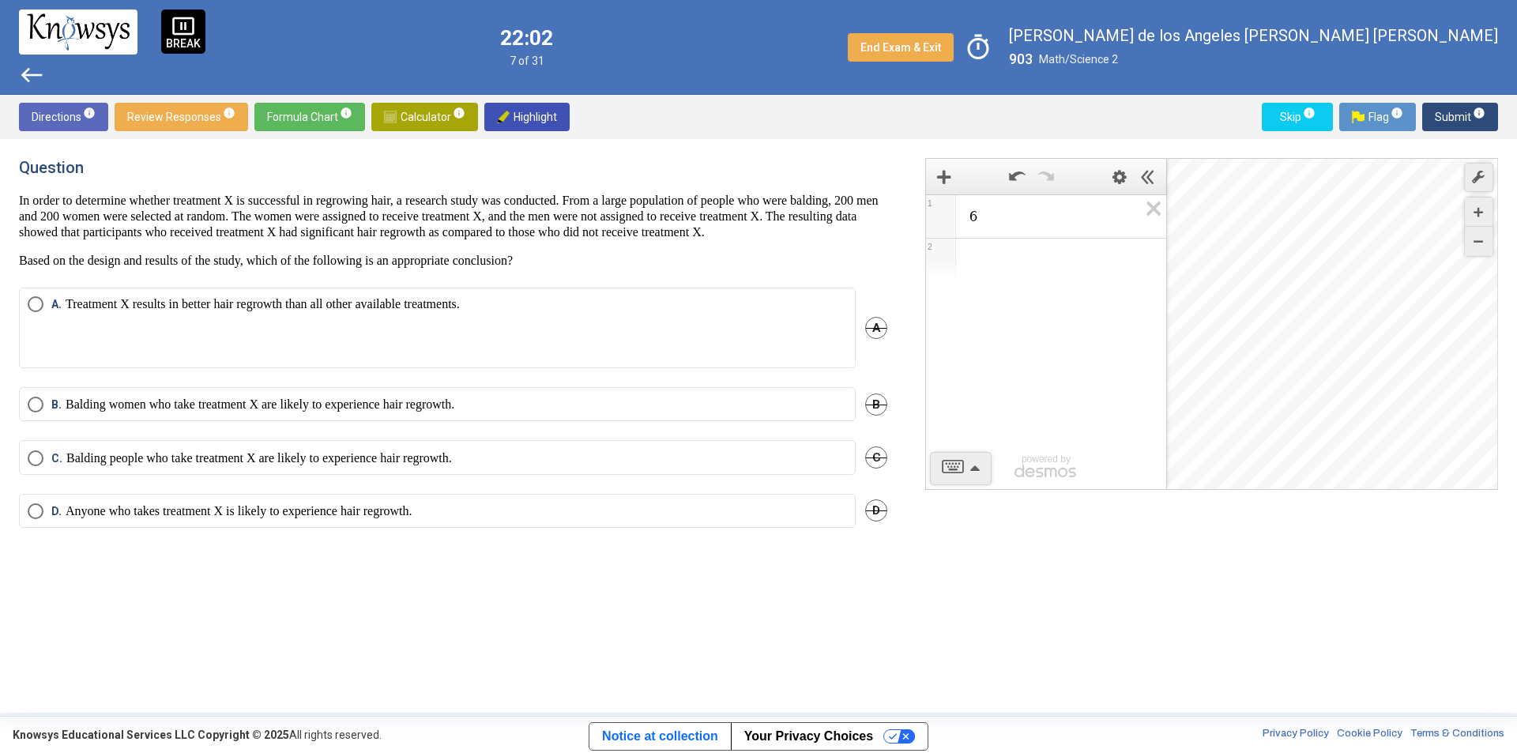
click at [205, 421] on mat-radio-button "[PERSON_NAME] women who take treatment X are likely to experience hair regrowth." at bounding box center [437, 404] width 836 height 34
click at [222, 412] on p "Balding women who take treatment X are likely to experience hair regrowth." at bounding box center [260, 405] width 389 height 16
click at [1436, 113] on span "Submit info" at bounding box center [1459, 117] width 51 height 28
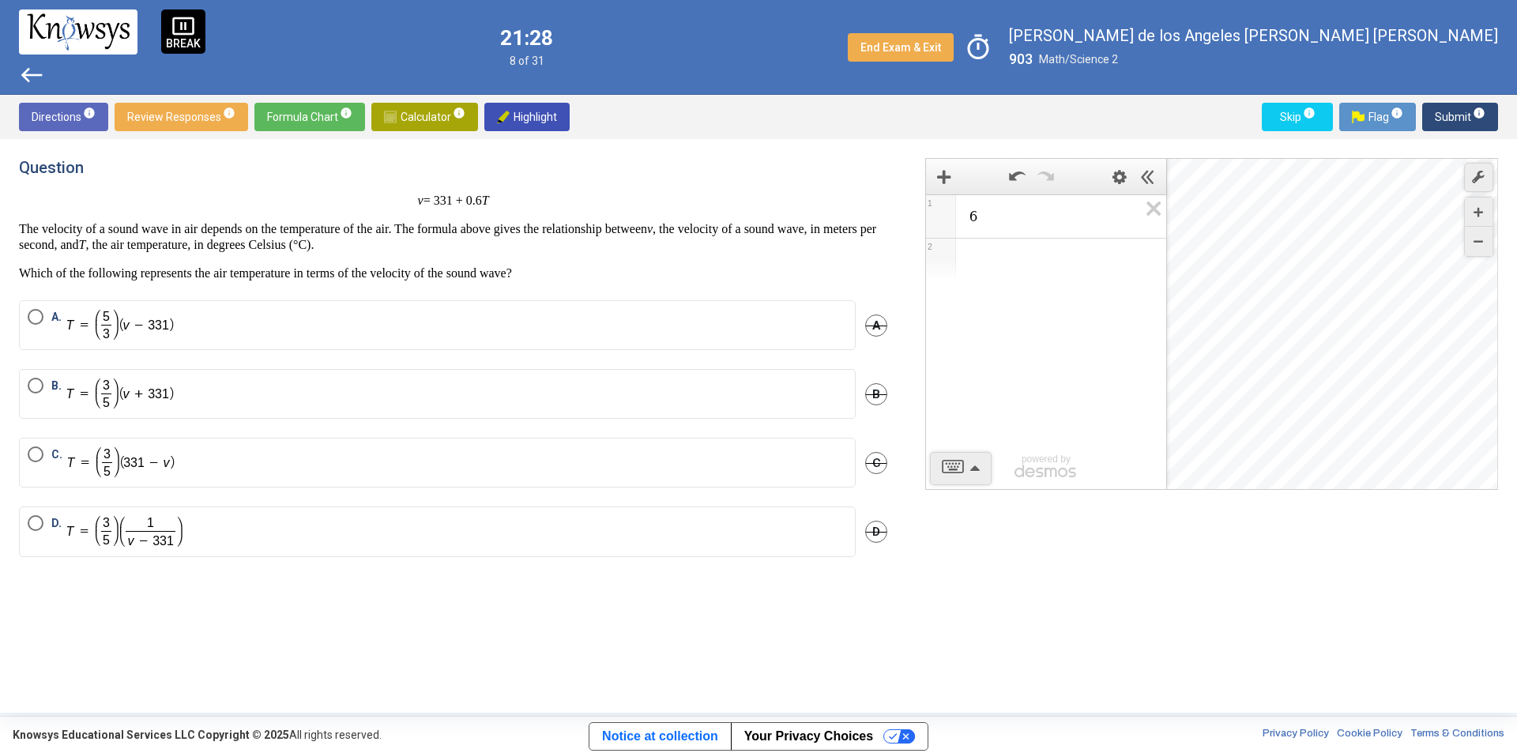
click at [379, 384] on label "B." at bounding box center [437, 394] width 819 height 32
click at [157, 551] on mat-radio-button "D." at bounding box center [437, 531] width 836 height 51
click at [197, 540] on label "D." at bounding box center [437, 531] width 819 height 33
click at [1444, 120] on span "Submit info" at bounding box center [1459, 117] width 51 height 28
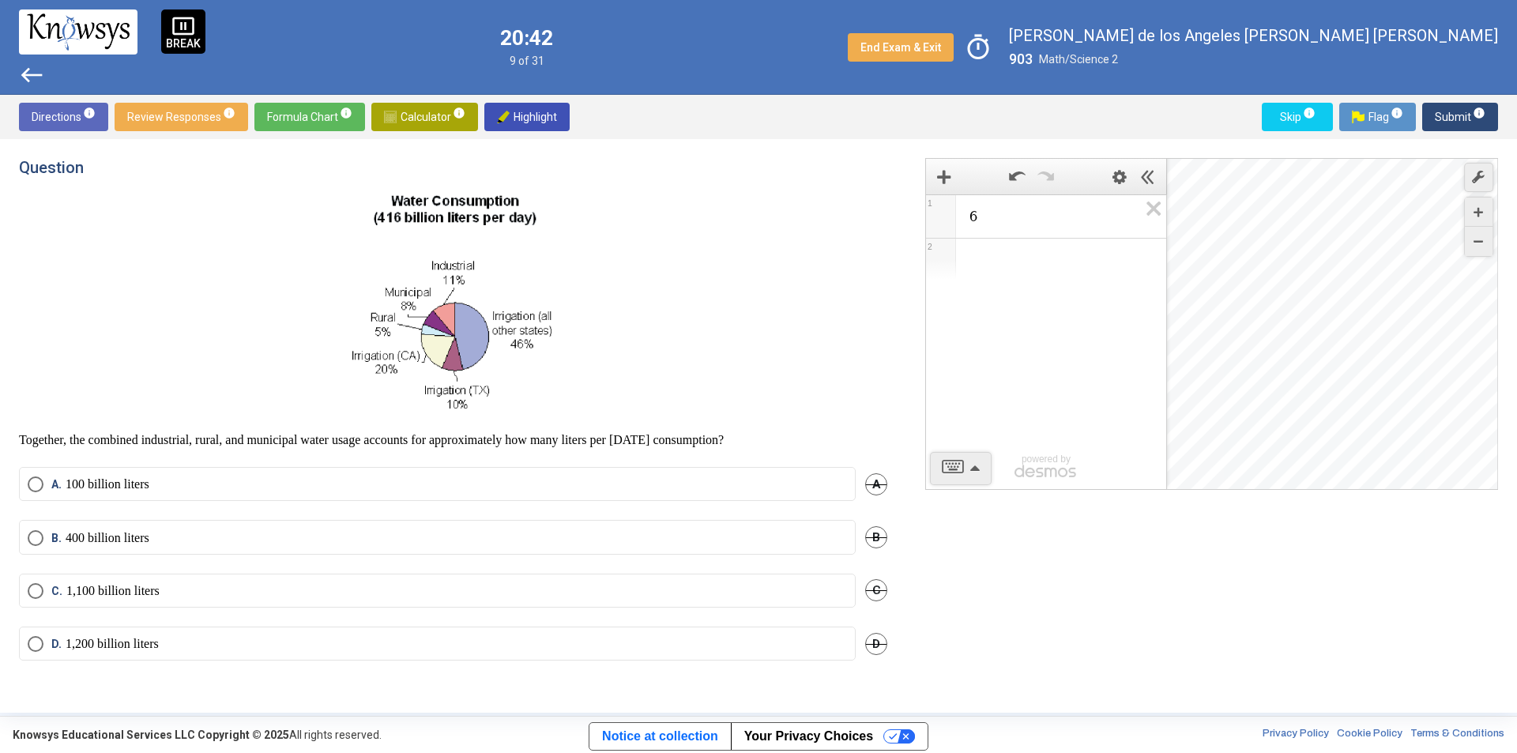
click at [442, 96] on div "Directions info Review Responses info Formula Chart info Calculator info Highli…" at bounding box center [758, 117] width 1517 height 44
click at [415, 122] on span "Calculator info" at bounding box center [424, 117] width 81 height 28
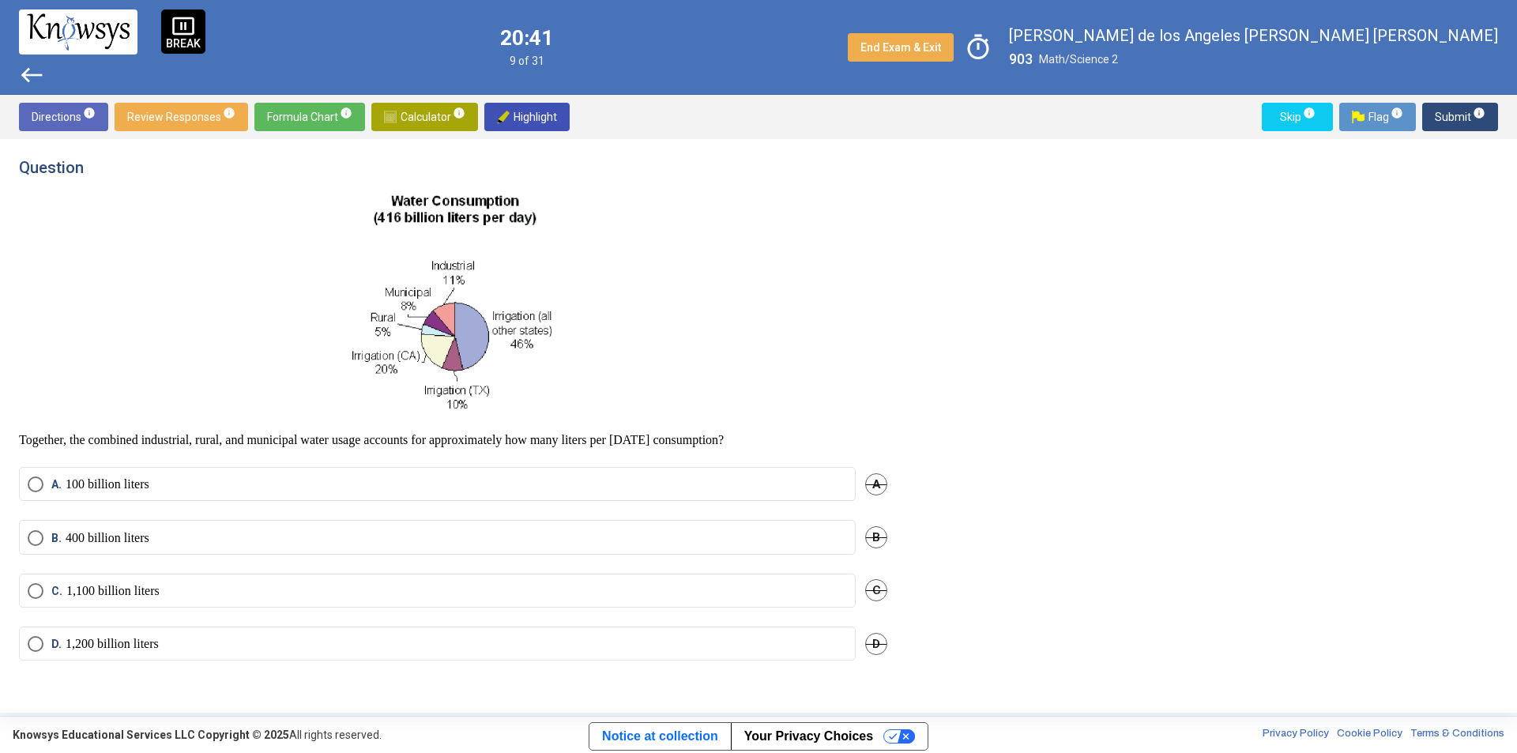
click at [415, 122] on span "Calculator info" at bounding box center [424, 117] width 81 height 28
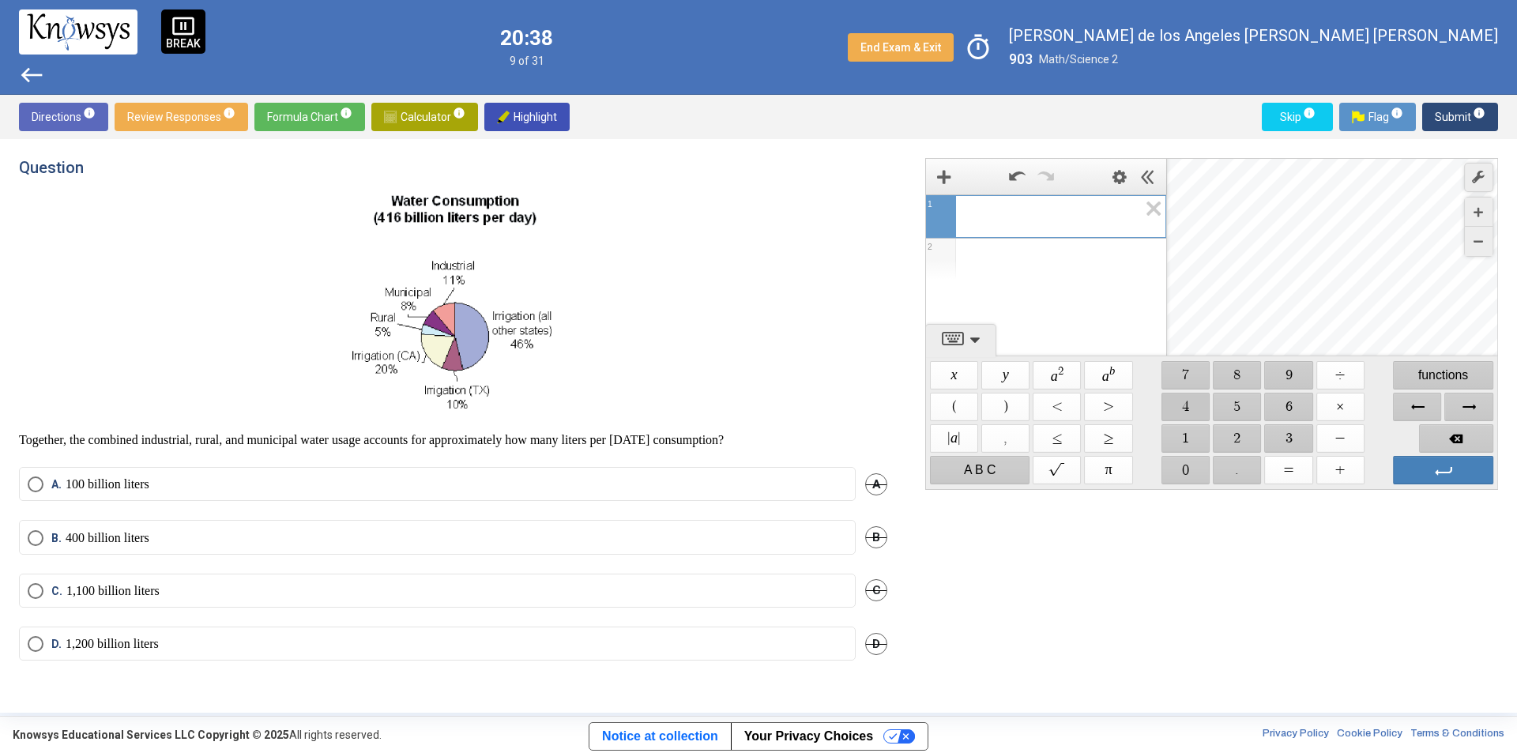
click at [1192, 418] on span "$$ 4" at bounding box center [1185, 407] width 48 height 28
click at [1180, 430] on span "$$ 1" at bounding box center [1185, 438] width 48 height 28
click at [1276, 406] on span "$$ 6" at bounding box center [1289, 407] width 48 height 28
click at [1333, 408] on span "$$ ×" at bounding box center [1340, 407] width 48 height 28
click at [1233, 442] on span "$$ 2" at bounding box center [1237, 438] width 48 height 28
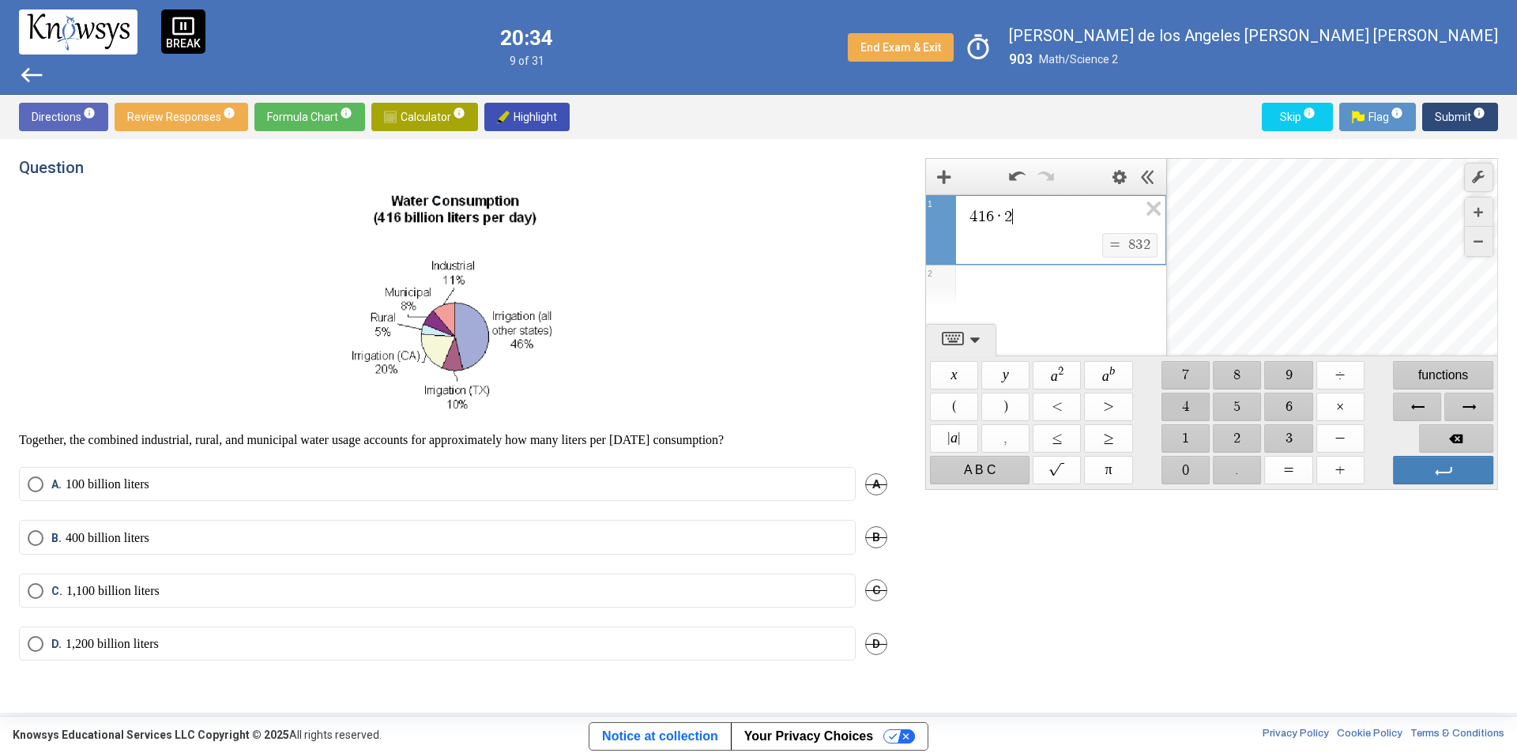
click at [1190, 407] on span "$$ 4" at bounding box center [1185, 407] width 48 height 28
click at [1443, 432] on span "Backspace" at bounding box center [1456, 438] width 74 height 28
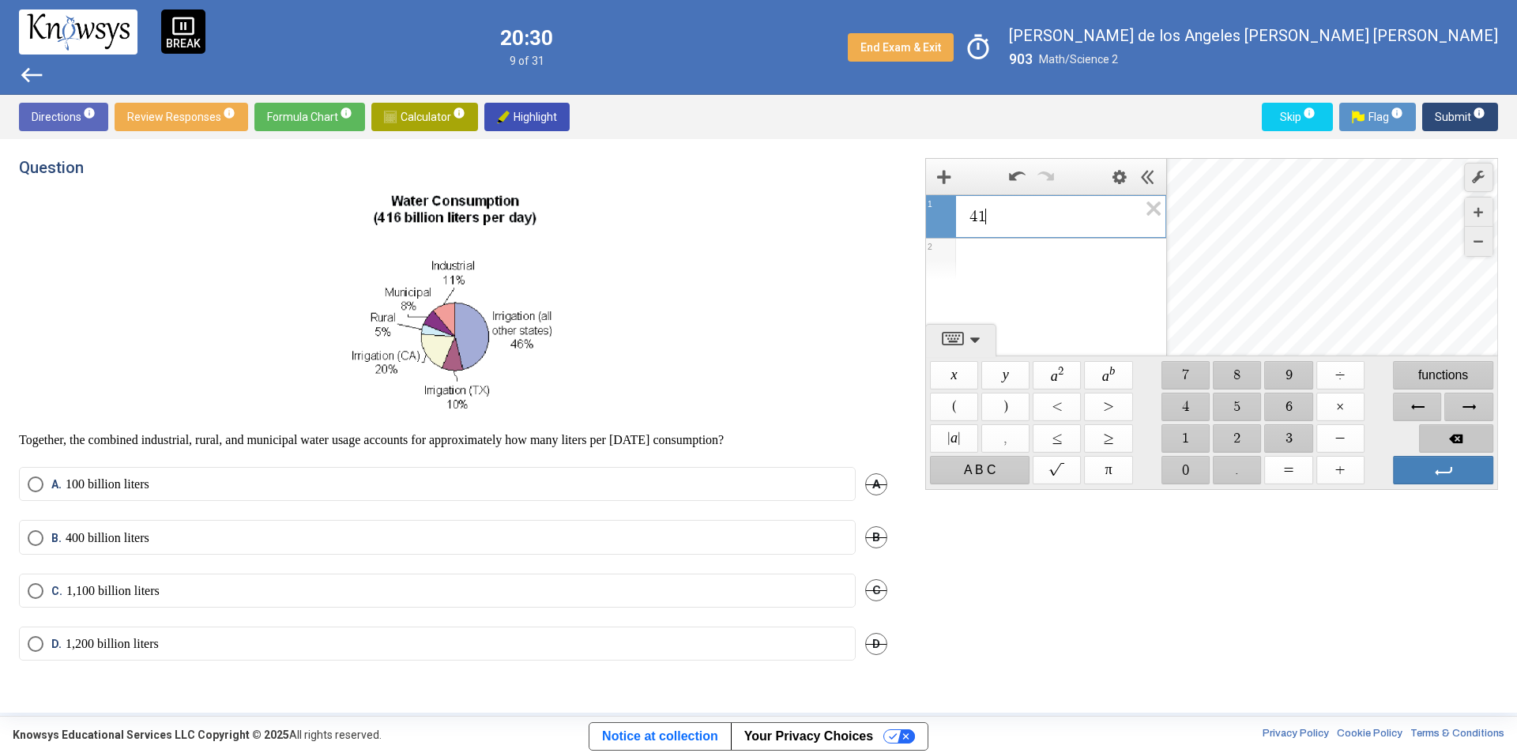
click at [1443, 432] on span "Backspace" at bounding box center [1456, 438] width 74 height 28
click at [1273, 380] on span "$$ 9" at bounding box center [1289, 375] width 48 height 28
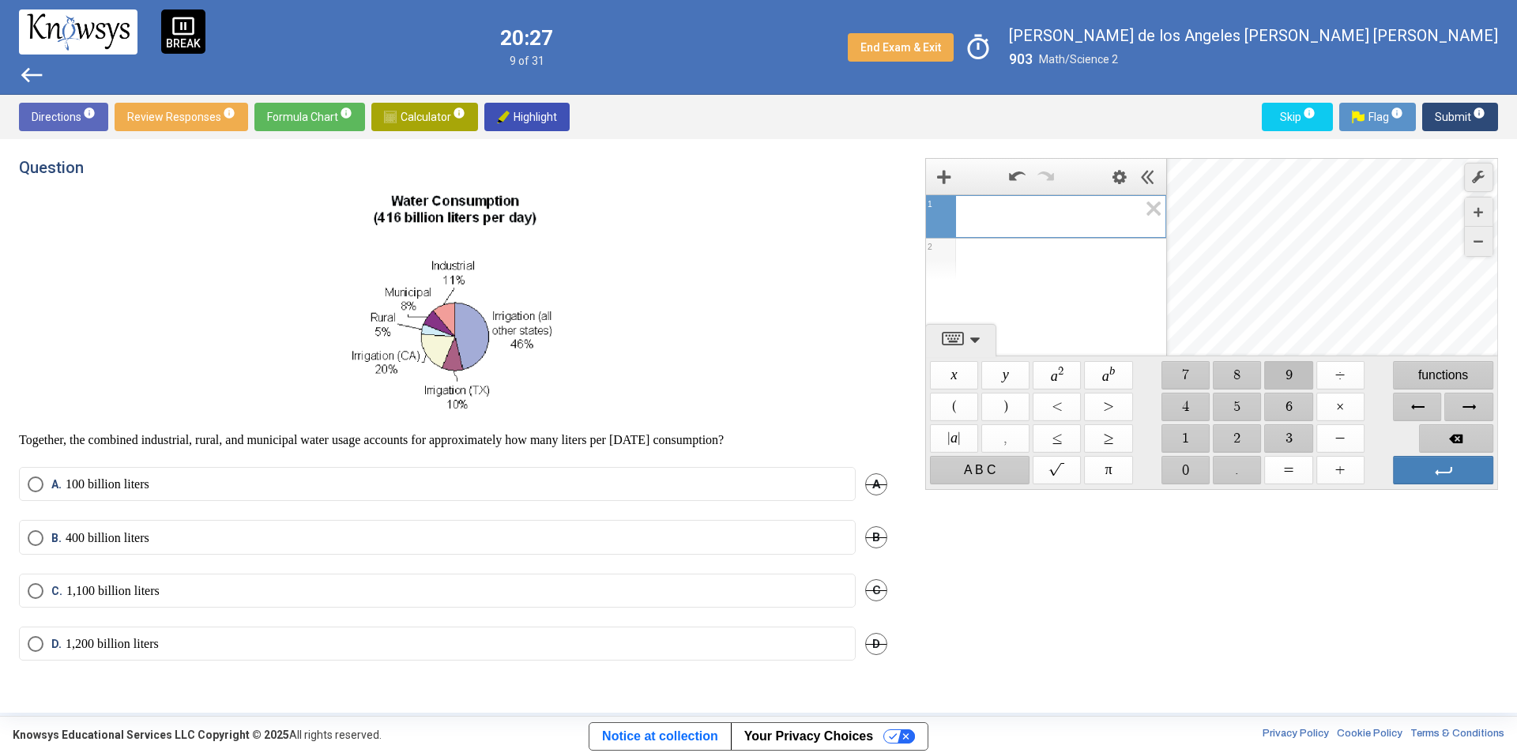
click at [1273, 380] on span "$$ 9" at bounding box center [1289, 375] width 48 height 28
click at [1235, 372] on span "$$ 8" at bounding box center [1237, 375] width 48 height 28
click at [1190, 400] on span "$$ 4" at bounding box center [1185, 407] width 48 height 28
click at [1345, 386] on span "$$ ÷" at bounding box center [1340, 375] width 48 height 28
click at [1193, 476] on span "$$ 0" at bounding box center [1185, 470] width 48 height 28
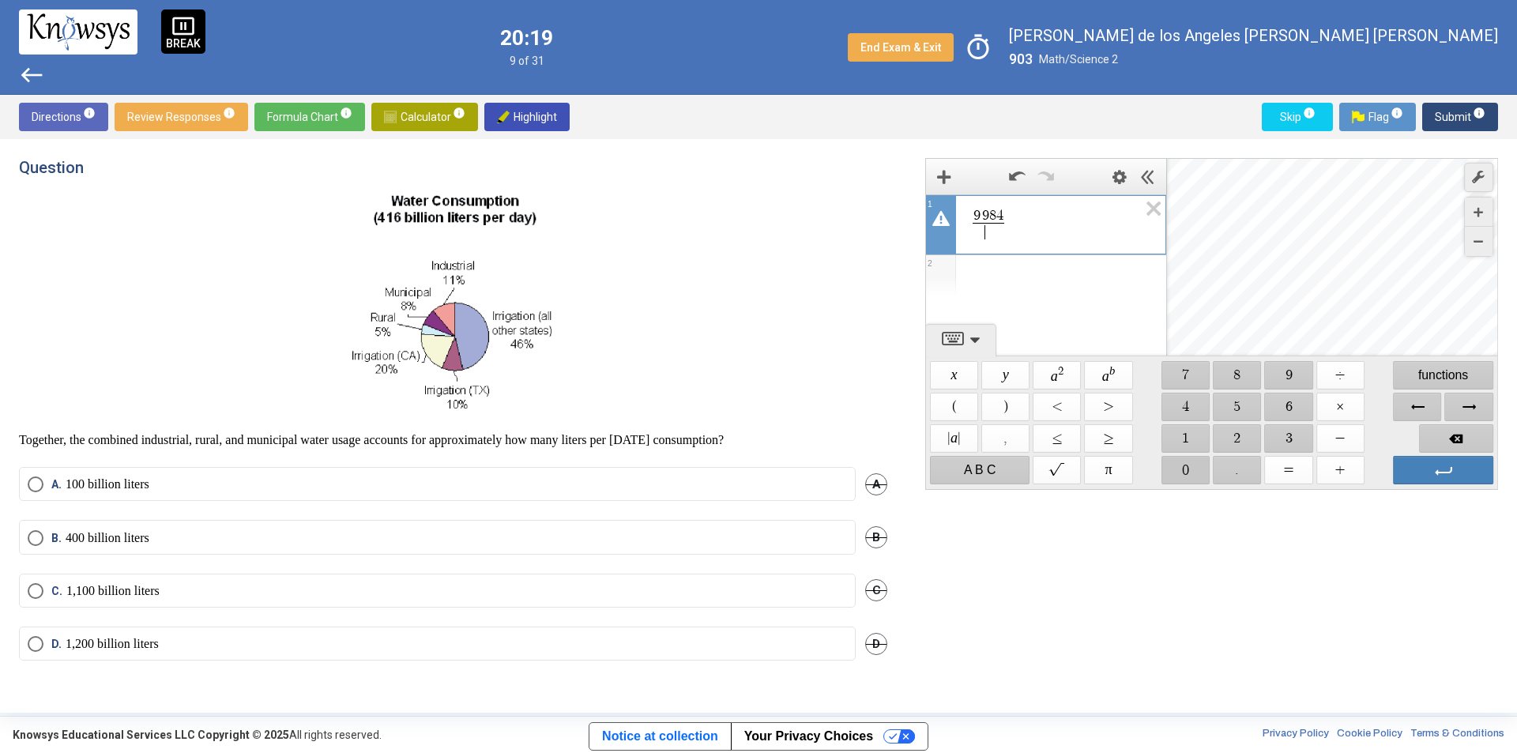
click at [1193, 476] on span "$$ 0" at bounding box center [1185, 470] width 48 height 28
click at [1334, 434] on span "$$ −" at bounding box center [1340, 438] width 48 height 28
click at [1453, 437] on span "Backspace" at bounding box center [1456, 438] width 74 height 28
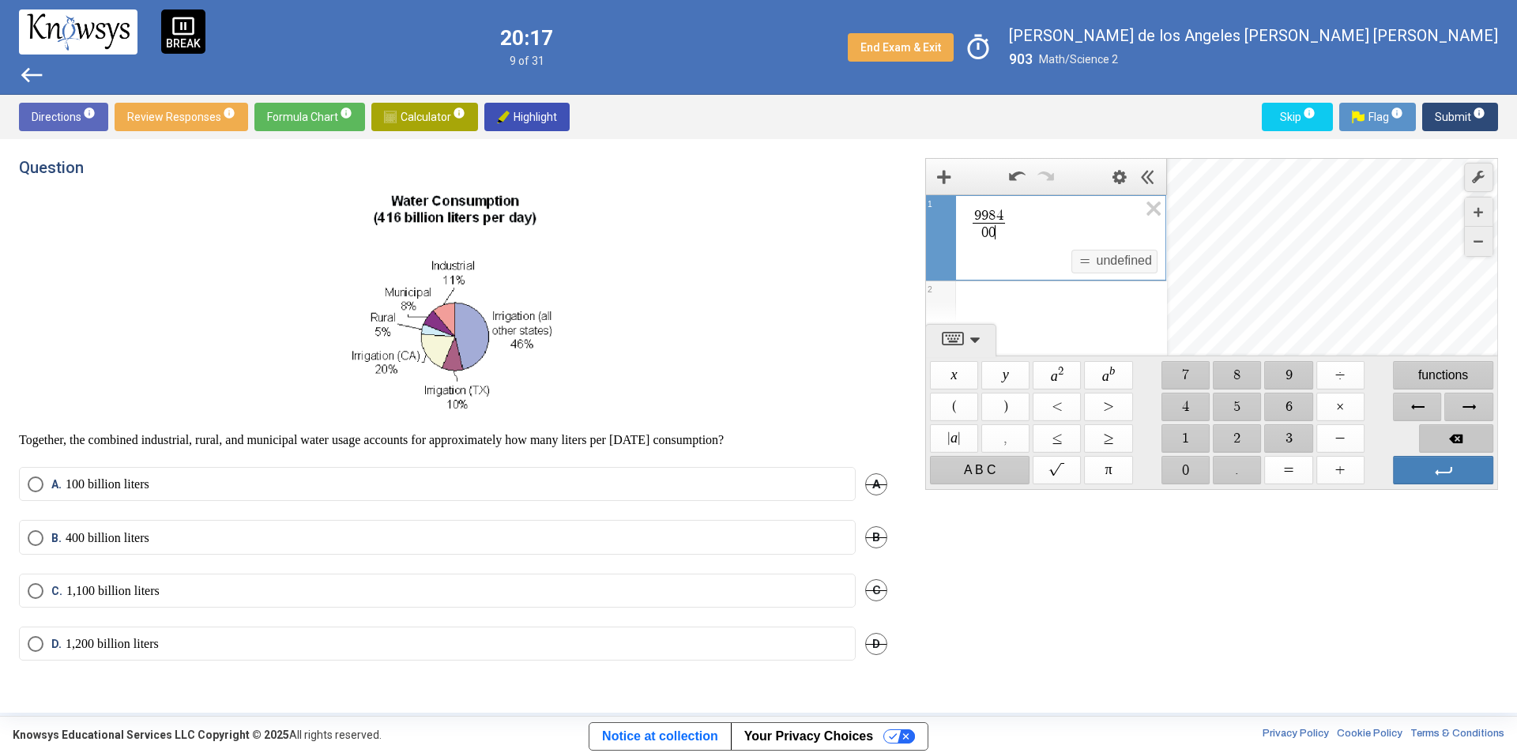
click at [1453, 437] on span "Backspace" at bounding box center [1456, 438] width 74 height 28
click at [1449, 439] on span "Backspace" at bounding box center [1456, 438] width 74 height 28
click at [1181, 436] on span "$$ 1" at bounding box center [1185, 438] width 48 height 28
click at [1186, 461] on span "$$ 0" at bounding box center [1185, 470] width 48 height 28
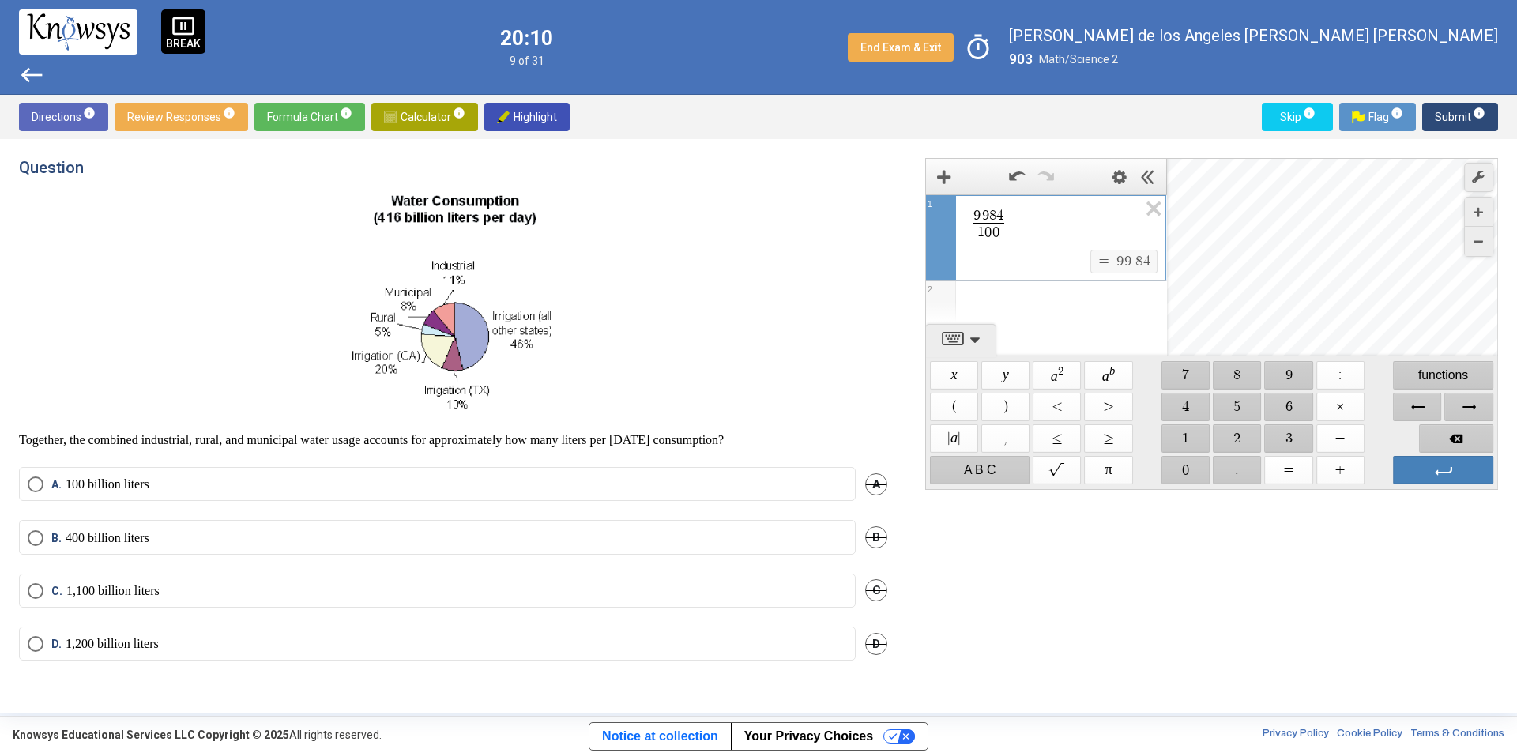
click at [133, 481] on p "100 billion liters" at bounding box center [108, 484] width 84 height 16
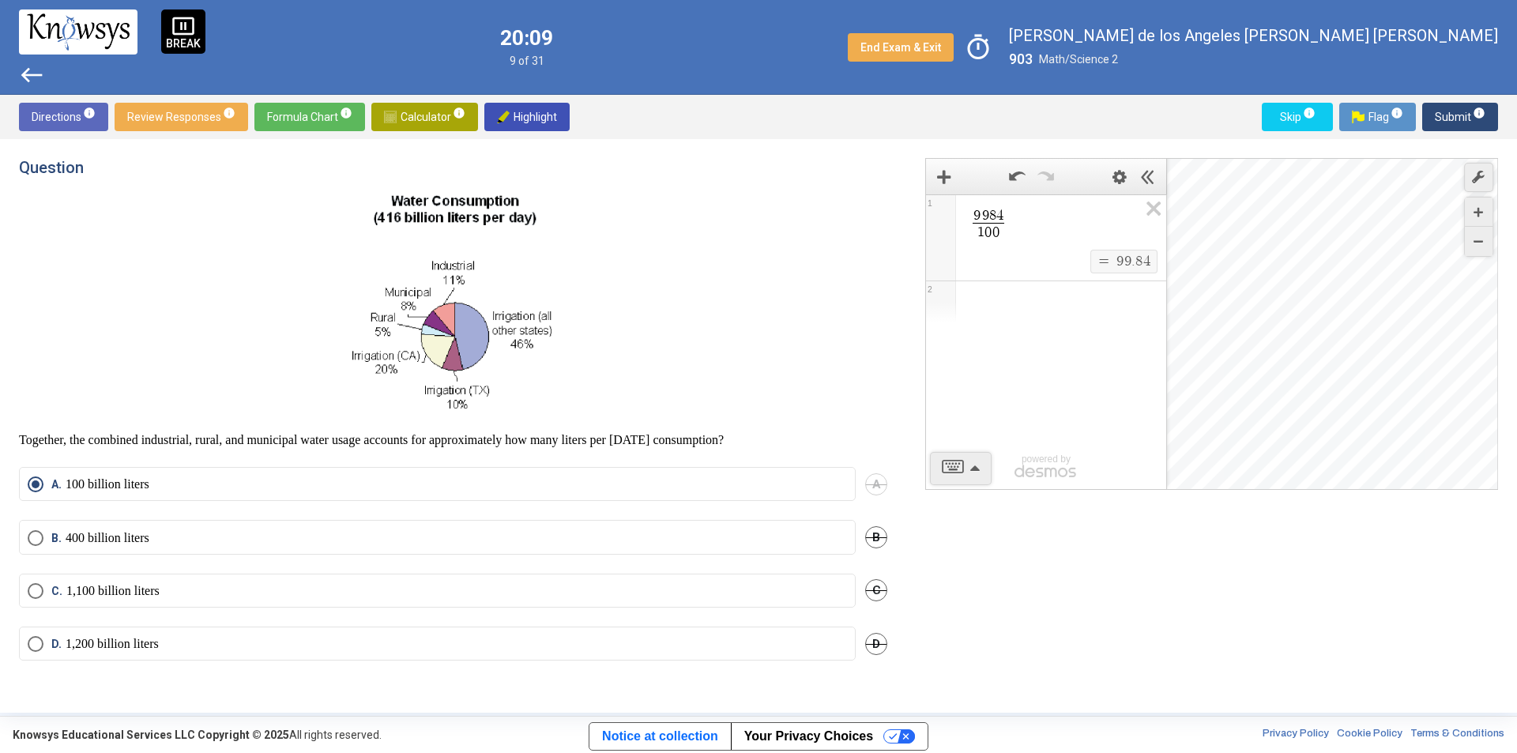
click at [1434, 111] on button "Submit info" at bounding box center [1460, 117] width 76 height 28
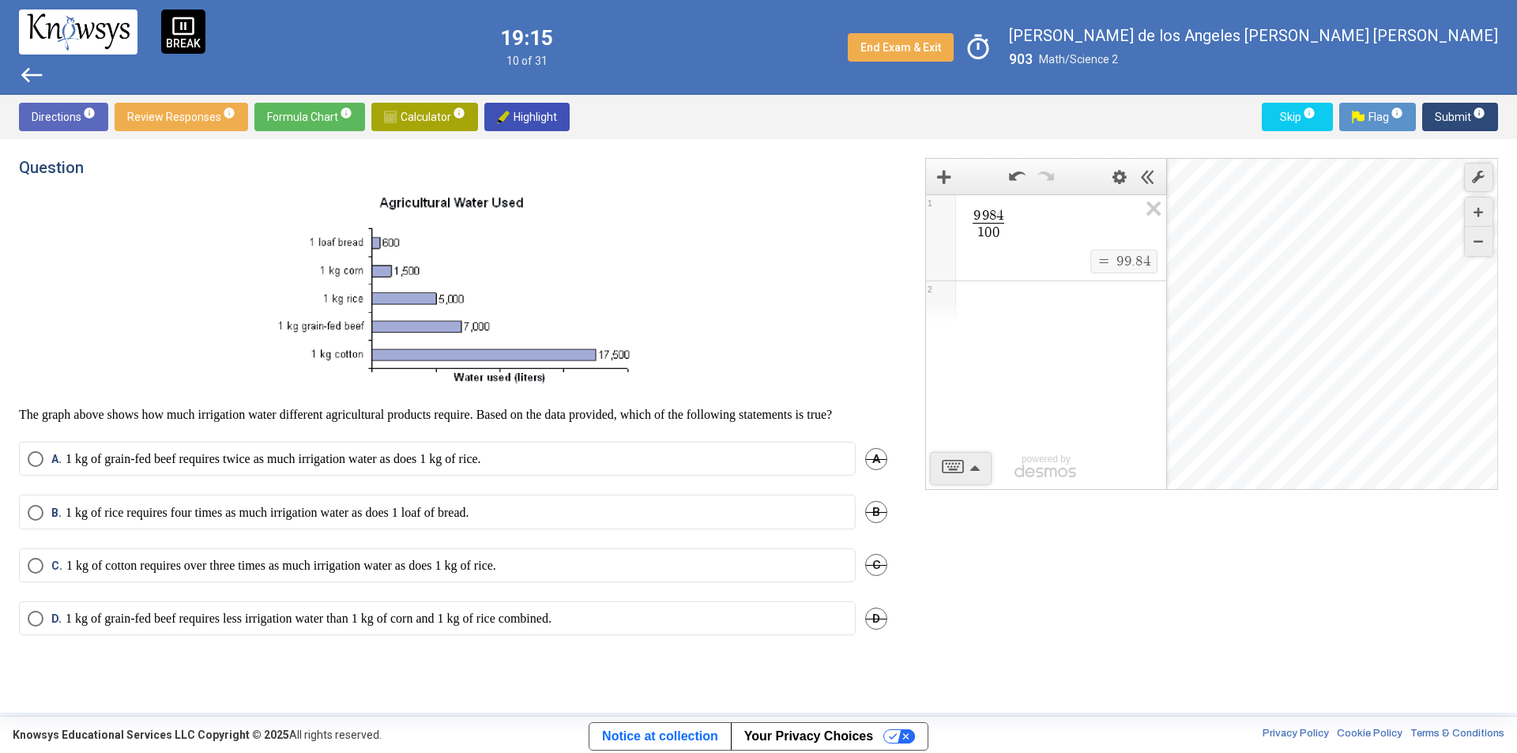
click at [382, 573] on p "1 kg of cotton requires over three times as much irrigation water as does 1 kg …" at bounding box center [281, 566] width 430 height 16
click at [1465, 111] on span "Submit info" at bounding box center [1459, 117] width 51 height 28
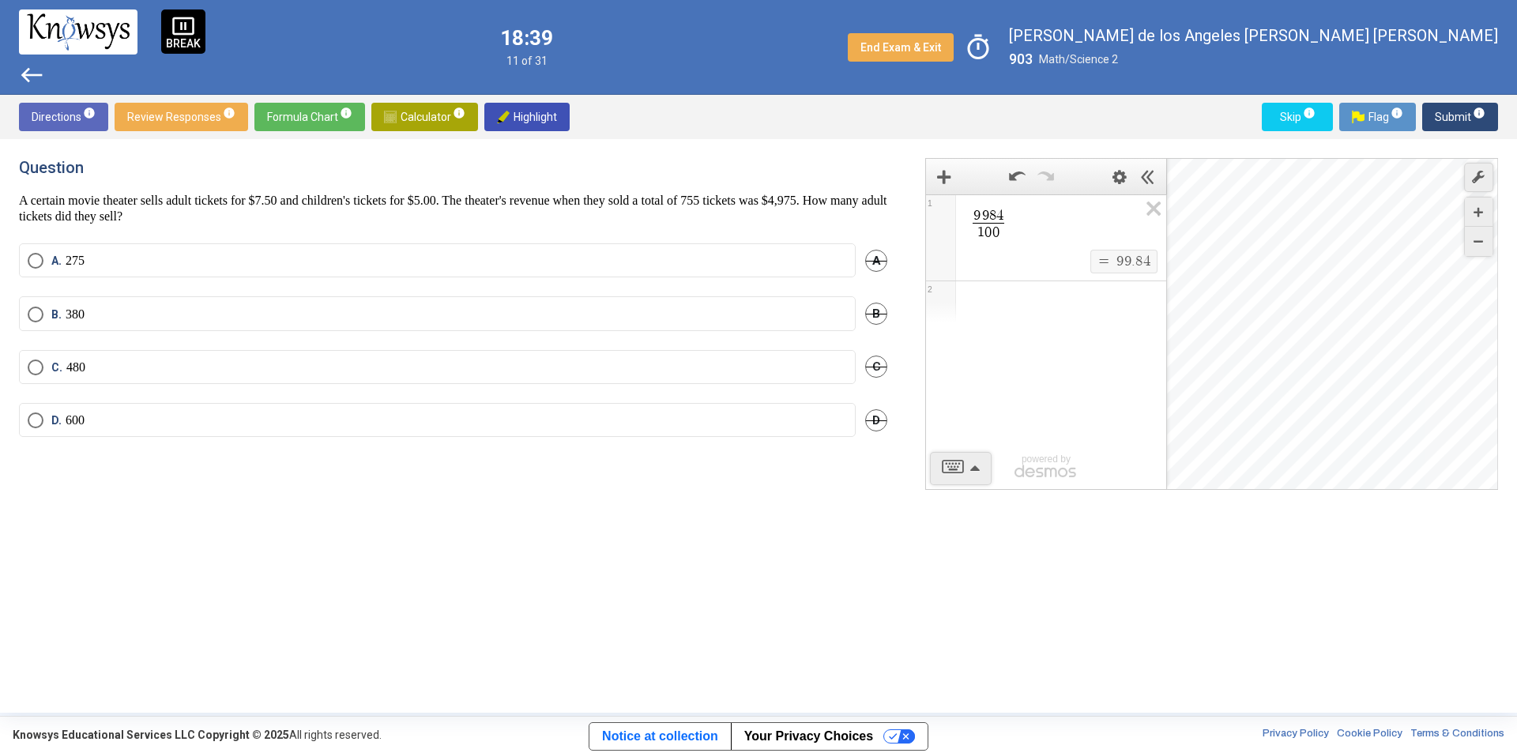
click at [998, 465] on div "9 9 8 4 1 0 0 ​ $$ = $$ 9 9 . 8 4 1 2 powered by" at bounding box center [1046, 341] width 240 height 295
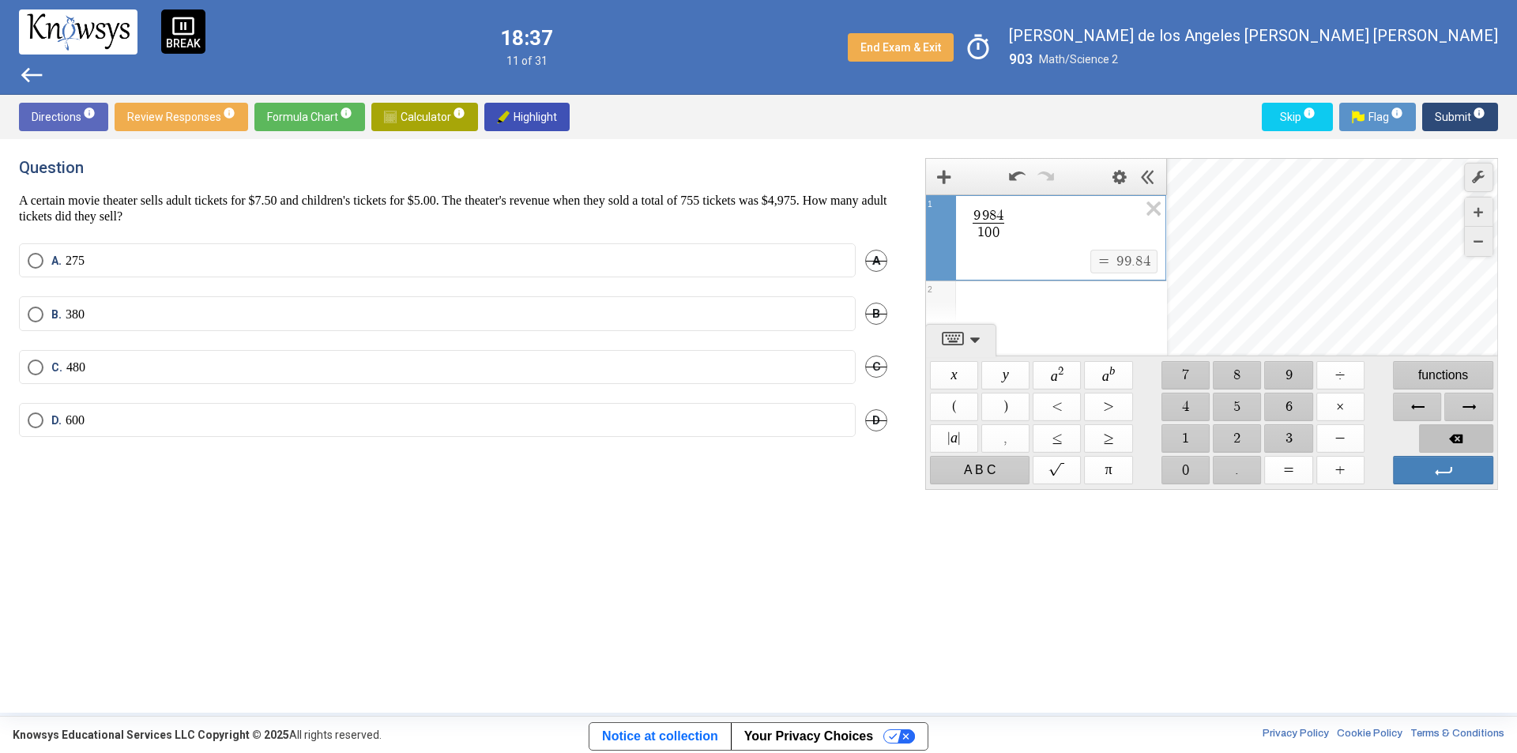
click at [1444, 431] on span "Backspace" at bounding box center [1456, 438] width 74 height 28
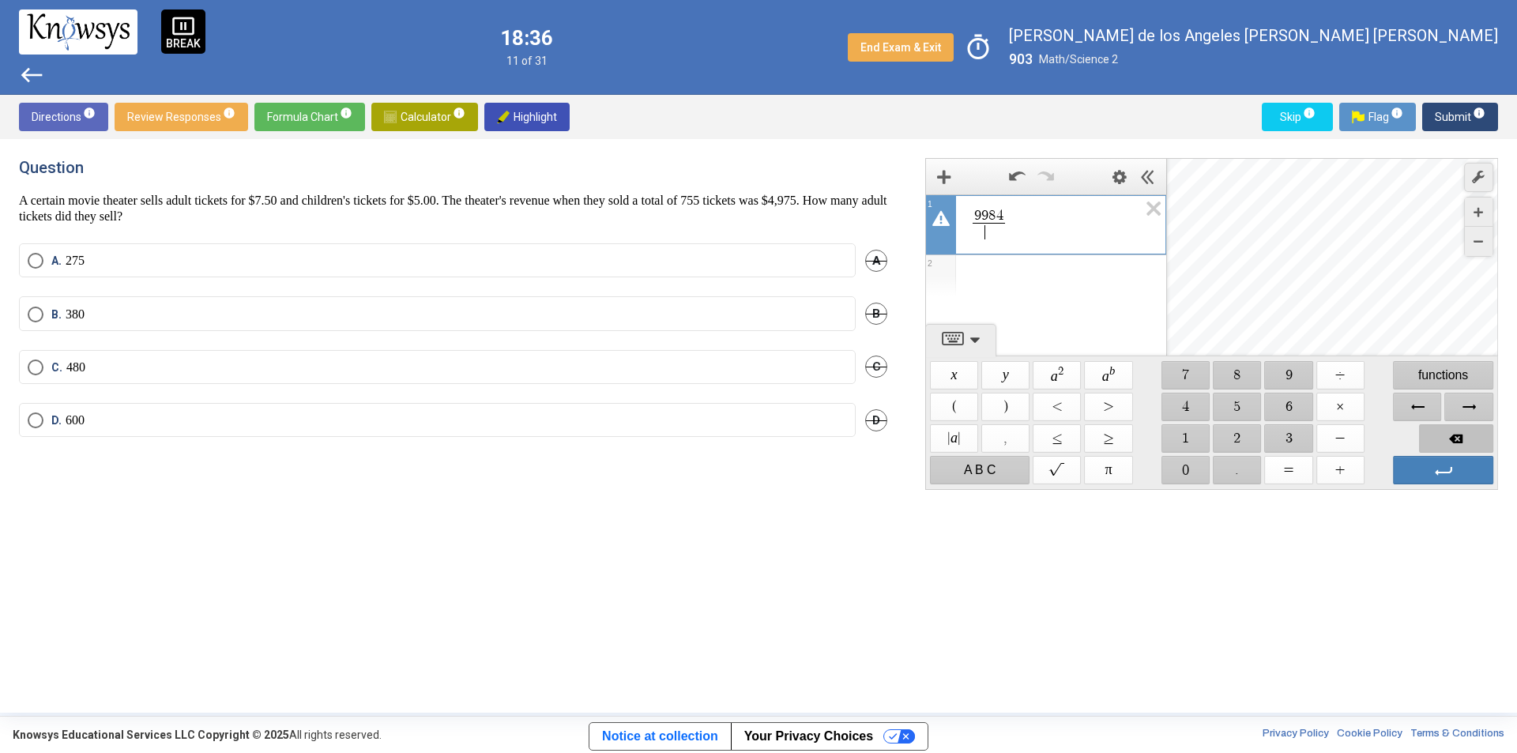
click at [1444, 431] on span "Backspace" at bounding box center [1456, 438] width 74 height 28
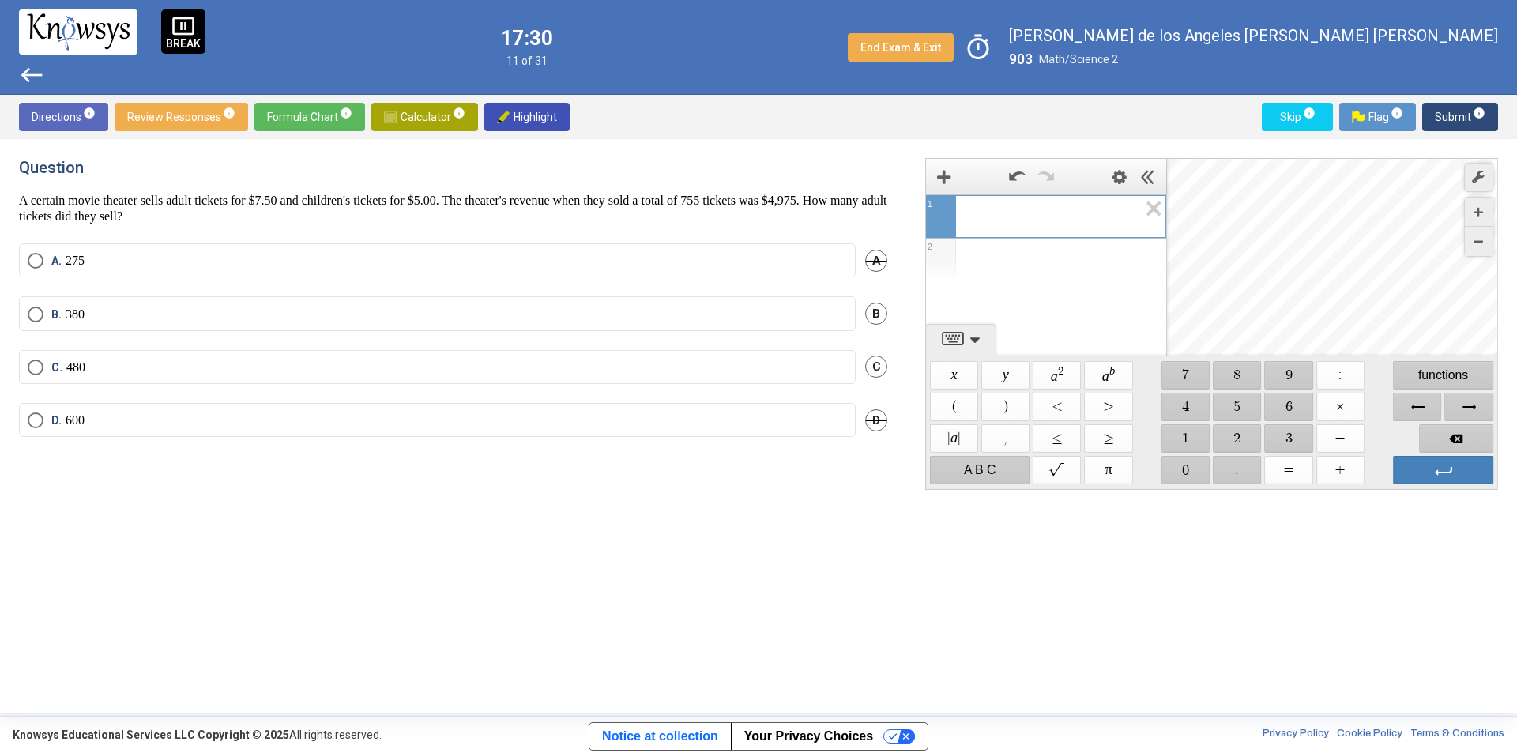
click at [39, 267] on span "Select an option" at bounding box center [36, 261] width 16 height 16
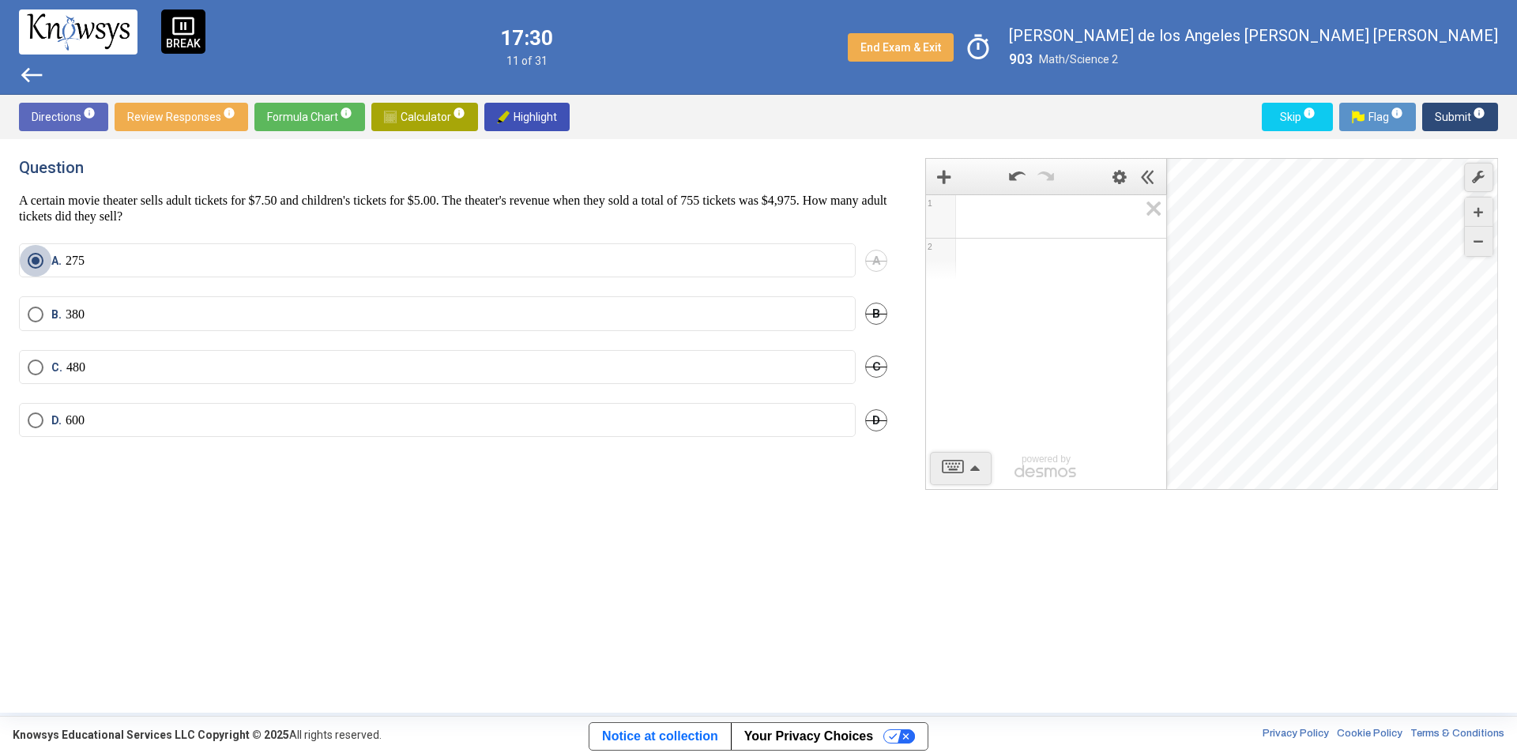
click at [1448, 130] on span "Submit info" at bounding box center [1459, 117] width 51 height 28
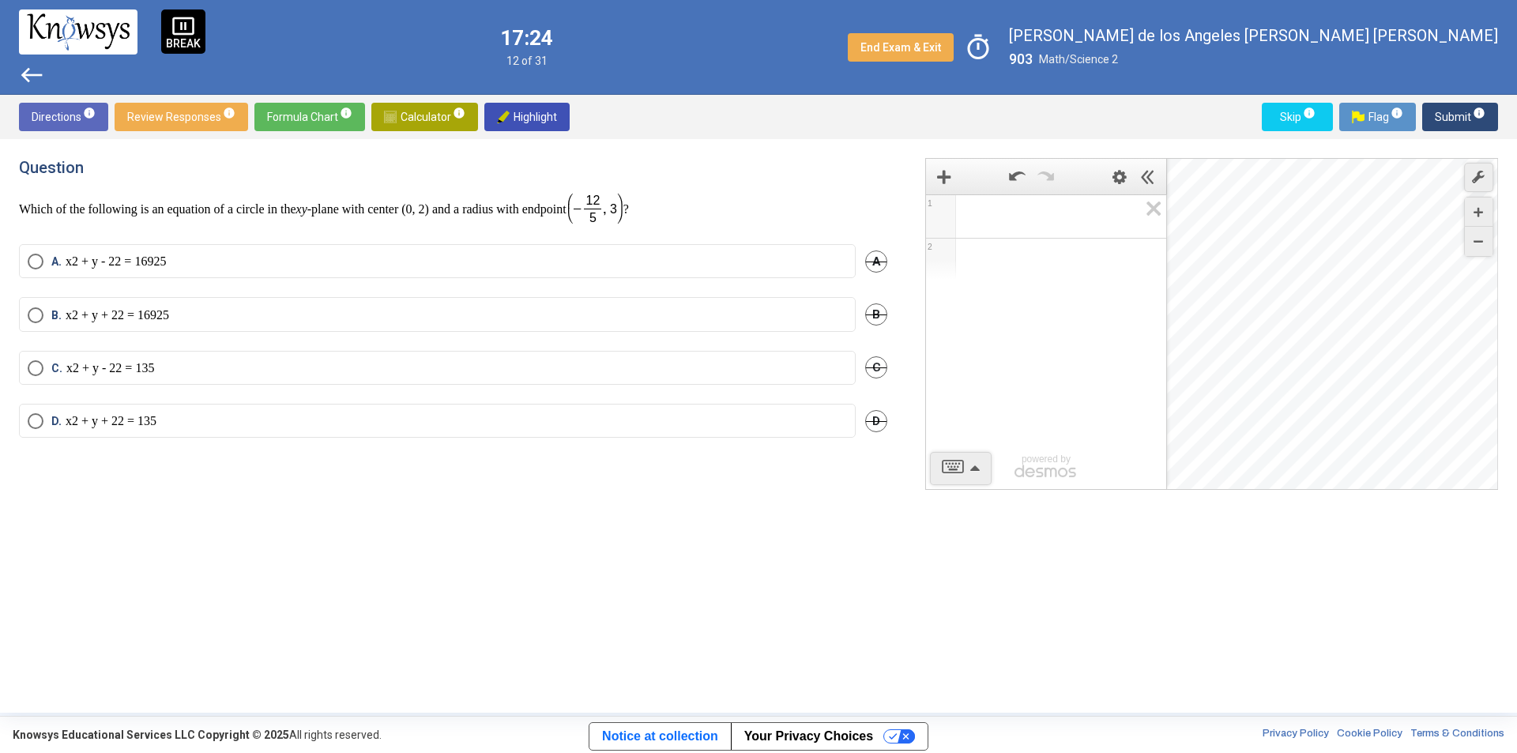
click at [240, 372] on label "C. x 2 + y - 2 2 = 13 5" at bounding box center [437, 368] width 819 height 16
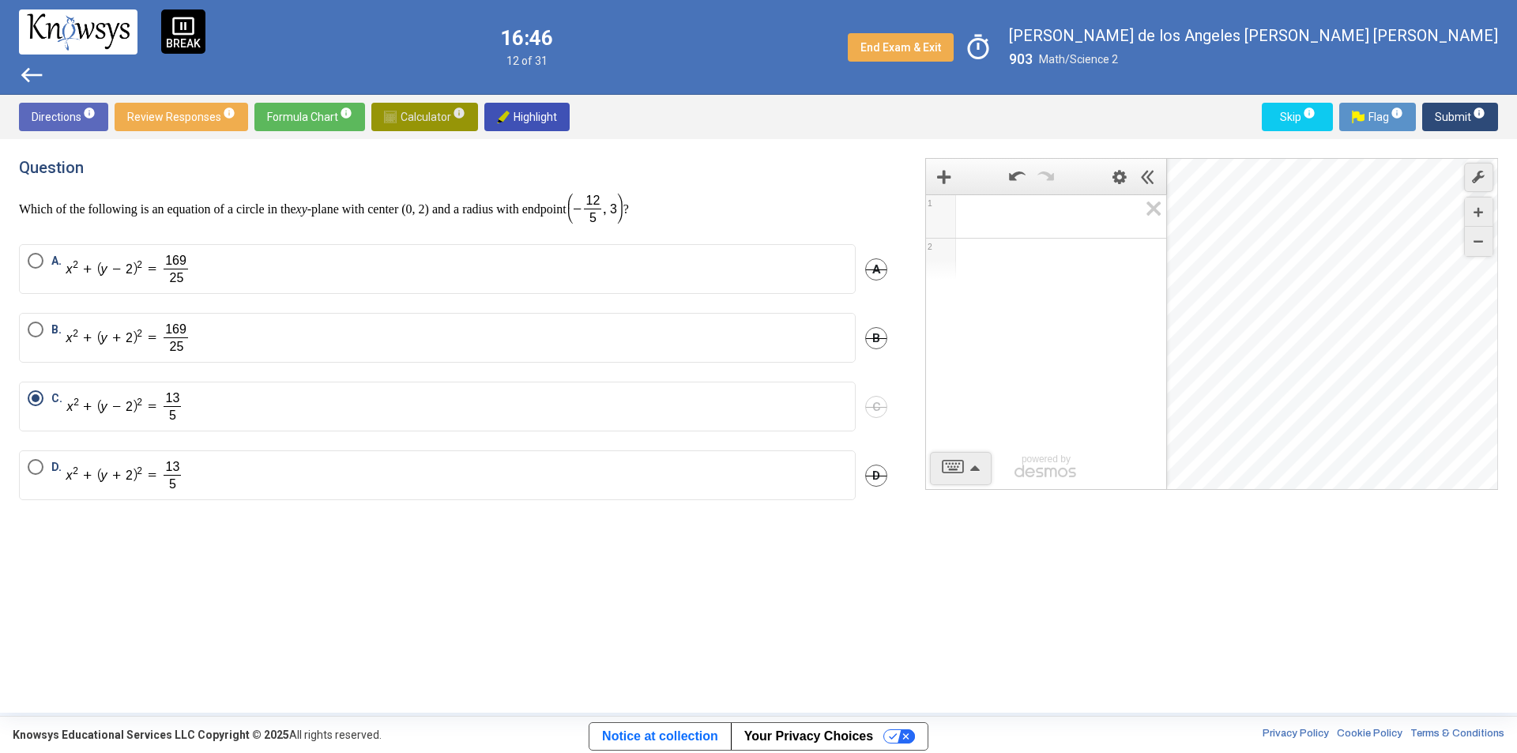
click at [436, 122] on span "Calculator info" at bounding box center [424, 117] width 81 height 28
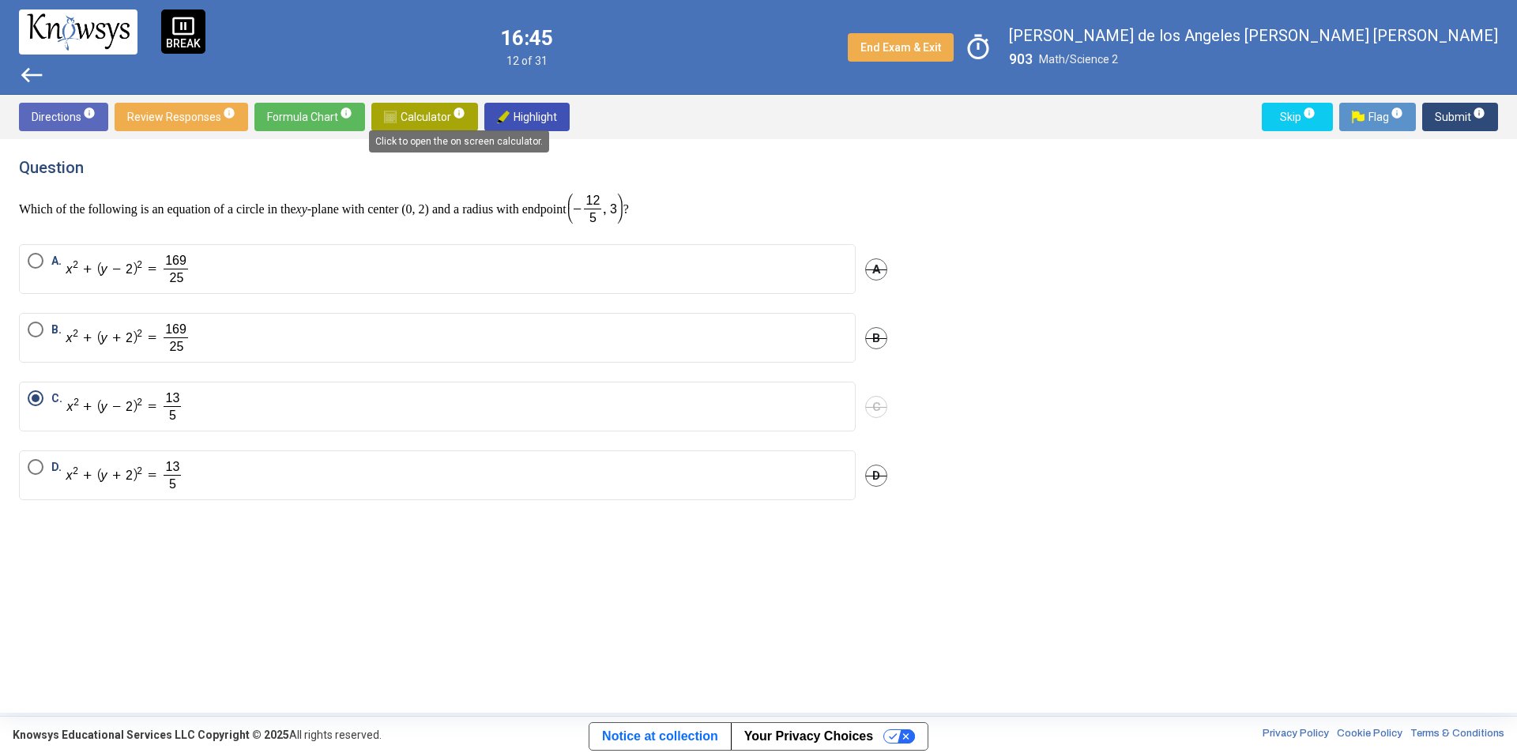
click at [430, 120] on mat-tooltip-component "Click to open the on screen calculator." at bounding box center [459, 141] width 202 height 44
click at [434, 110] on span "Calculator info" at bounding box center [424, 117] width 81 height 28
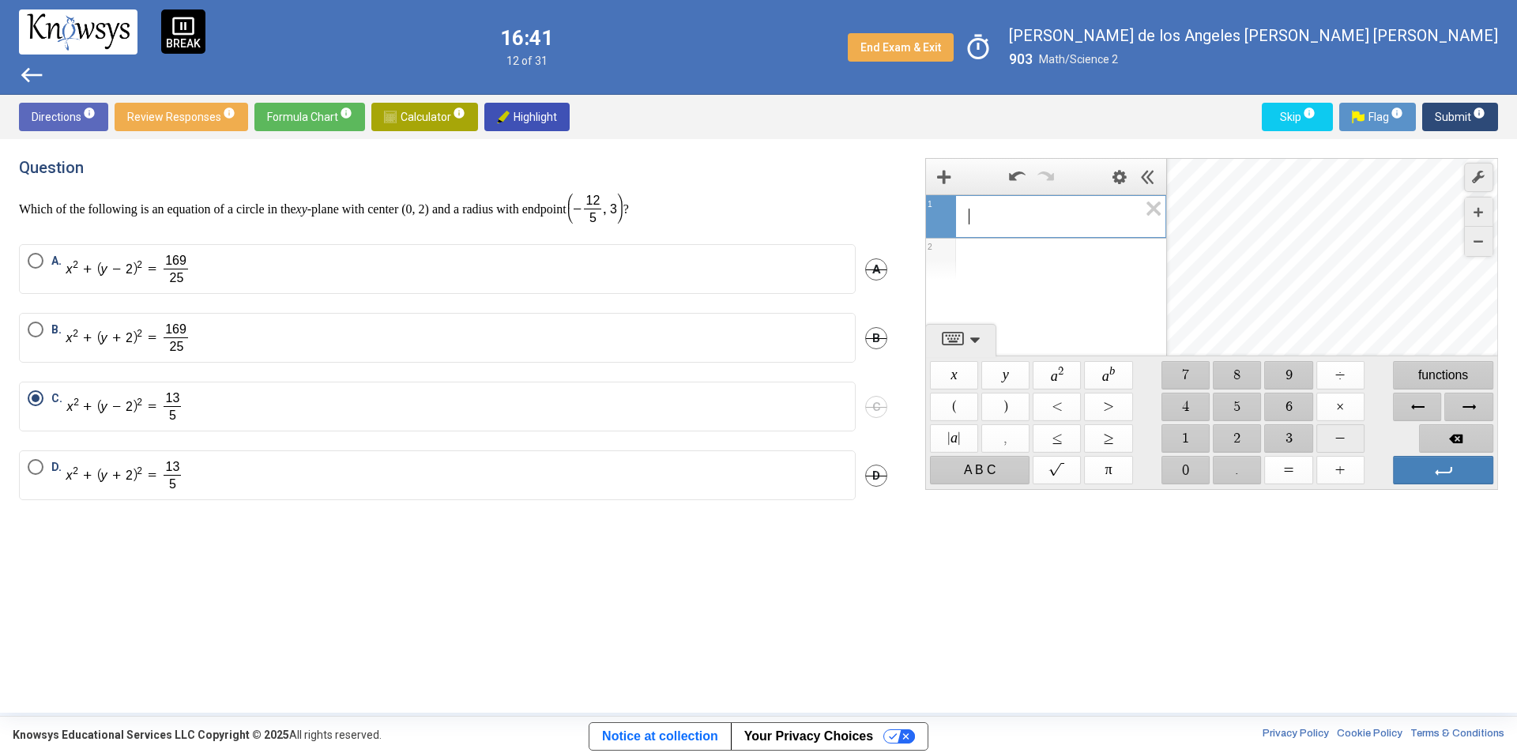
drag, startPoint x: 1336, startPoint y: 437, endPoint x: 1263, endPoint y: 441, distance: 73.6
click at [1335, 437] on span "$$ −" at bounding box center [1340, 438] width 48 height 28
click at [1184, 444] on span "$$ 1" at bounding box center [1185, 438] width 48 height 28
click at [1230, 439] on span "$$ 2" at bounding box center [1237, 438] width 48 height 28
click at [1440, 118] on span "Submit info" at bounding box center [1459, 117] width 51 height 28
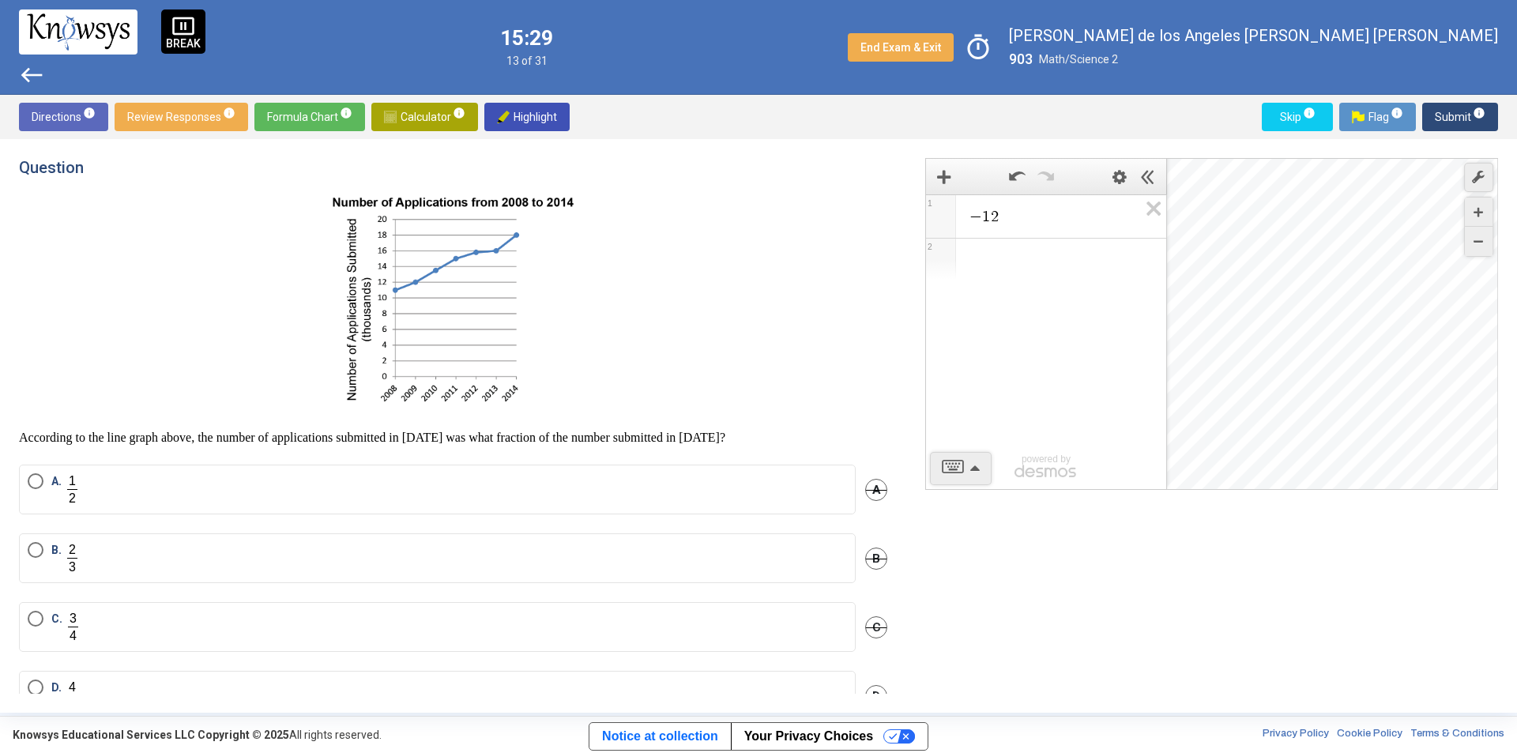
scroll to position [46, 0]
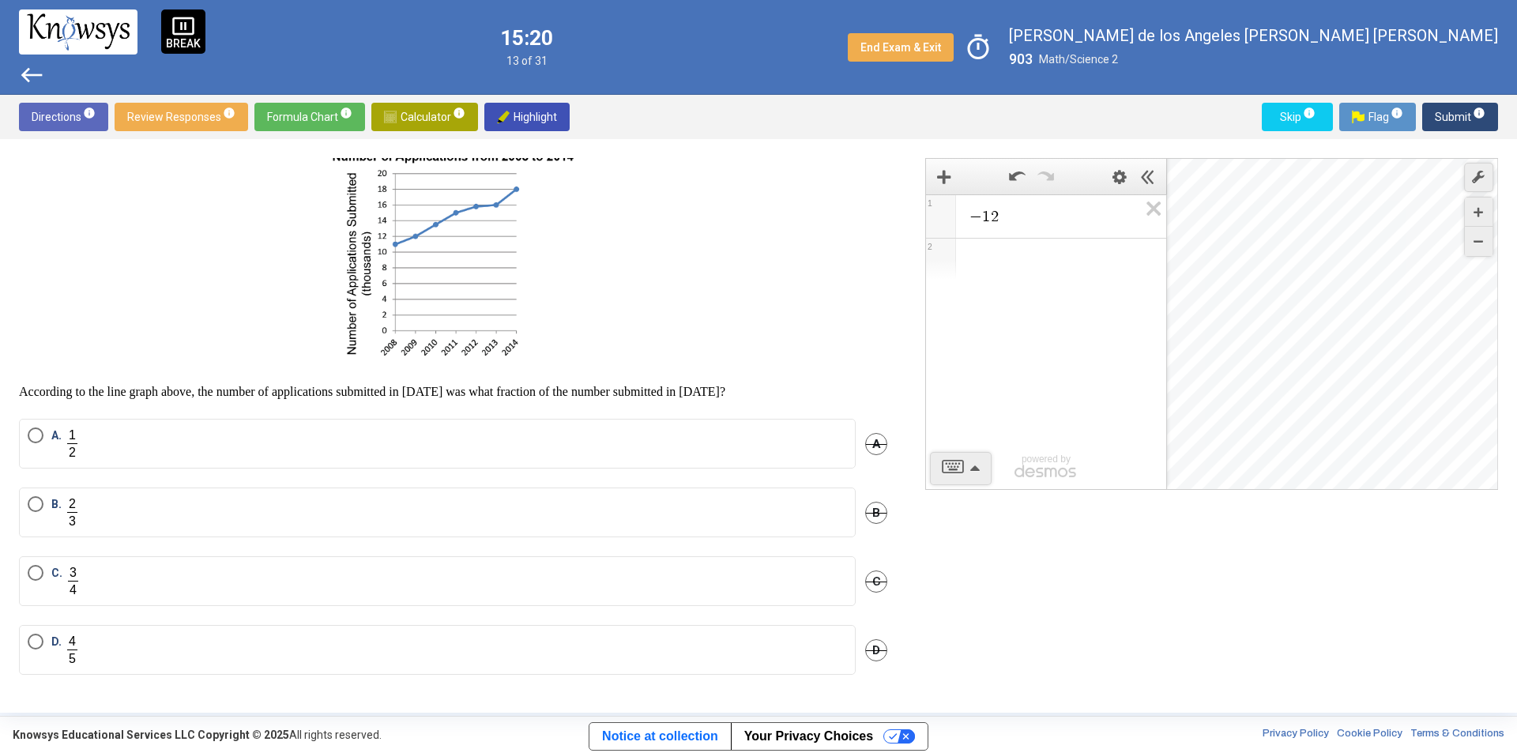
click at [160, 517] on label "B." at bounding box center [437, 512] width 819 height 32
click at [1457, 107] on span "Submit info" at bounding box center [1459, 117] width 51 height 28
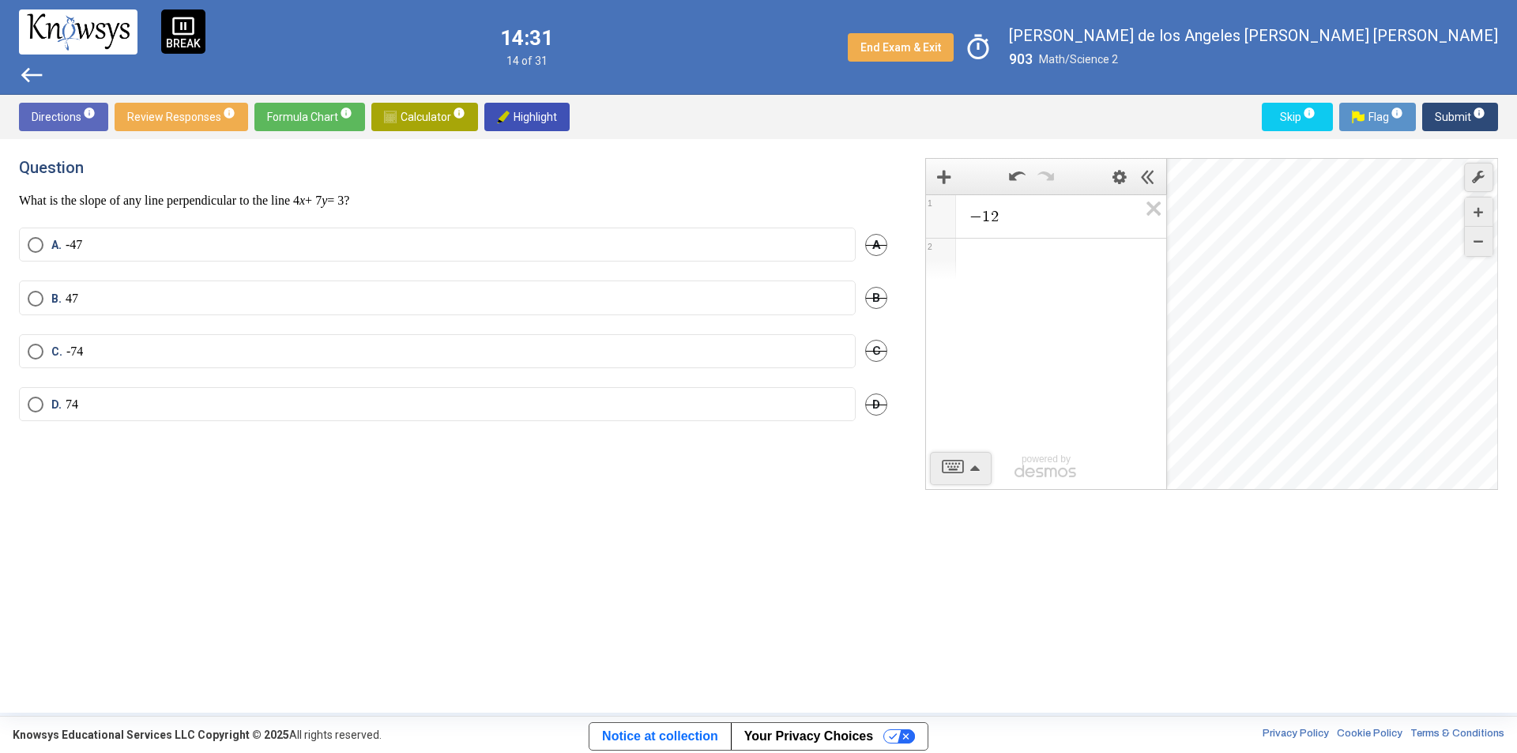
scroll to position [0, 0]
click at [170, 394] on label "C." at bounding box center [437, 390] width 819 height 32
click at [1460, 115] on span "Submit info" at bounding box center [1459, 117] width 51 height 28
click at [237, 251] on label "A. 2 < x < 3" at bounding box center [437, 247] width 819 height 16
click at [1446, 126] on span "Submit info" at bounding box center [1459, 117] width 51 height 28
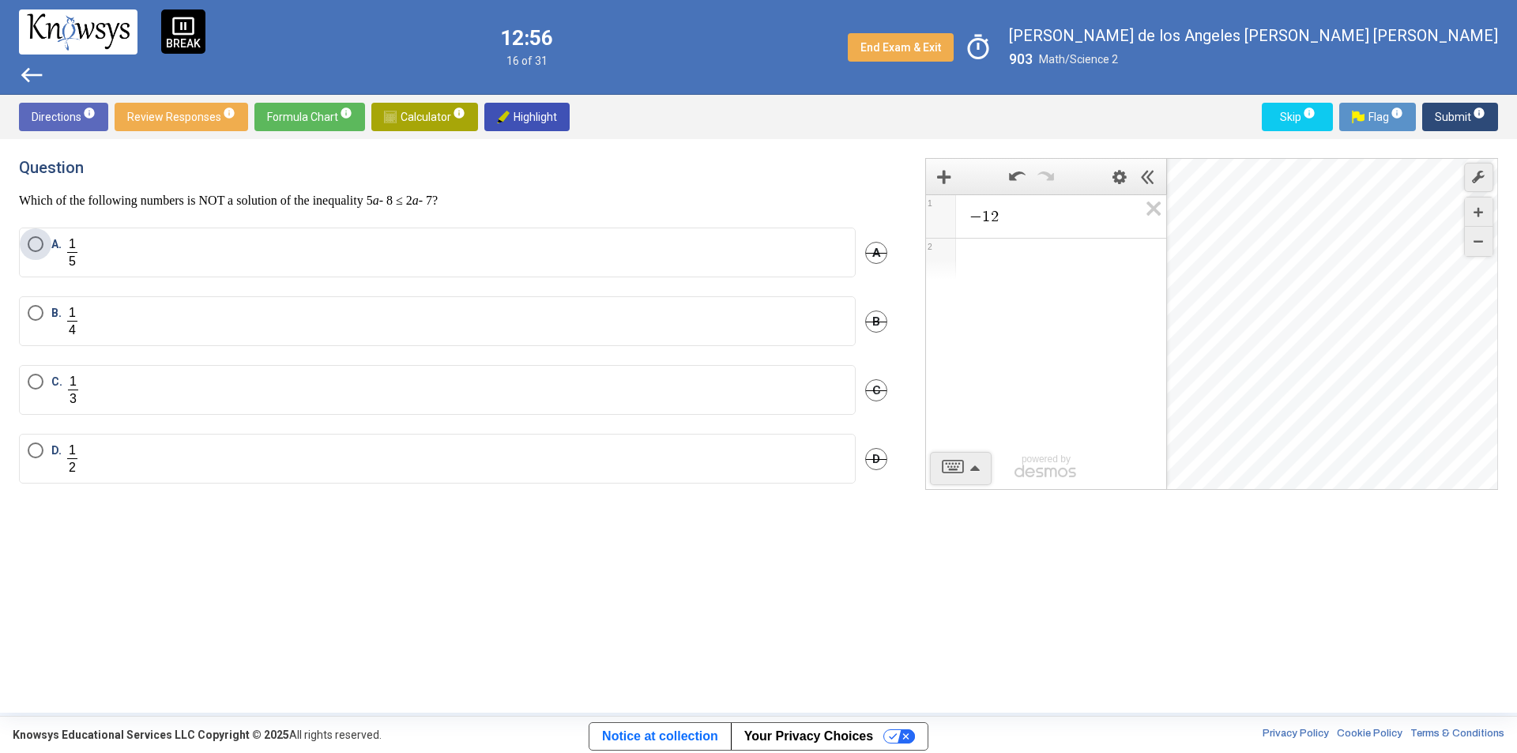
click at [167, 245] on label "A." at bounding box center [437, 252] width 819 height 32
click at [1442, 114] on span "Submit info" at bounding box center [1459, 117] width 51 height 28
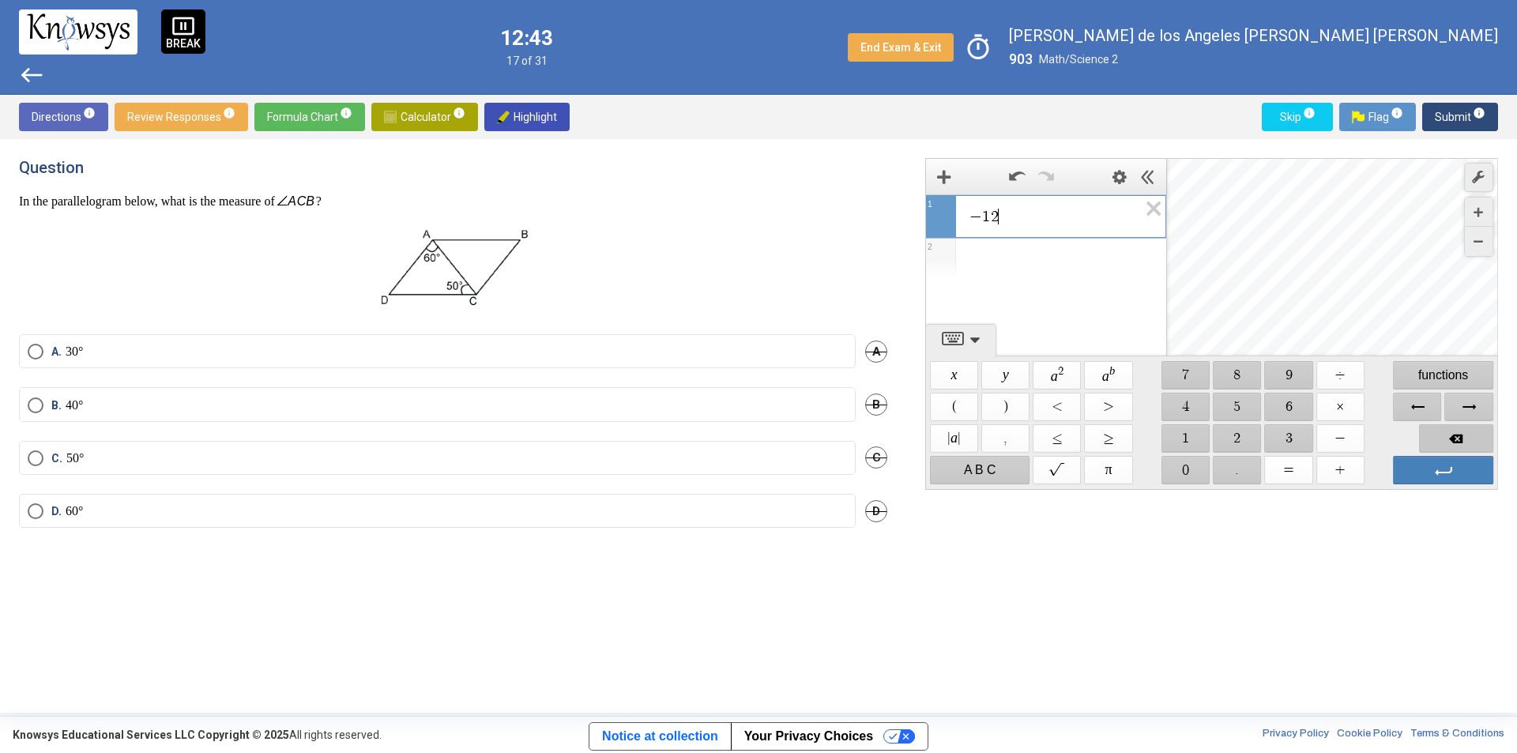
click at [1445, 434] on span "Backspace" at bounding box center [1456, 438] width 74 height 28
click at [1444, 434] on span "Backspace" at bounding box center [1456, 438] width 74 height 28
click at [143, 503] on label "D. 60°" at bounding box center [437, 511] width 819 height 16
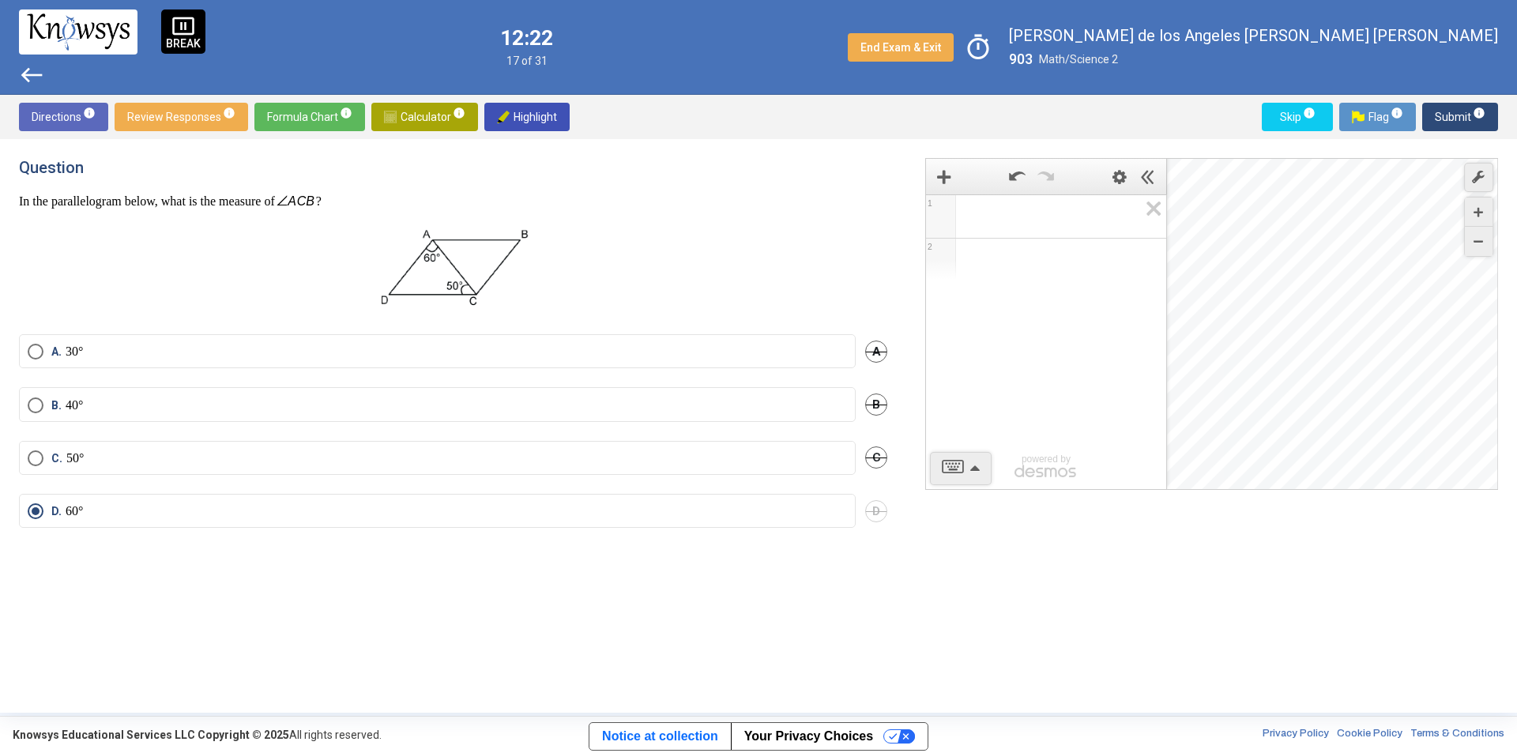
click at [551, 216] on div "In the parallelogram below, what is the measure of ?" at bounding box center [453, 254] width 868 height 122
click at [558, 289] on p at bounding box center [453, 268] width 868 height 93
click at [1456, 112] on span "Submit info" at bounding box center [1459, 117] width 51 height 28
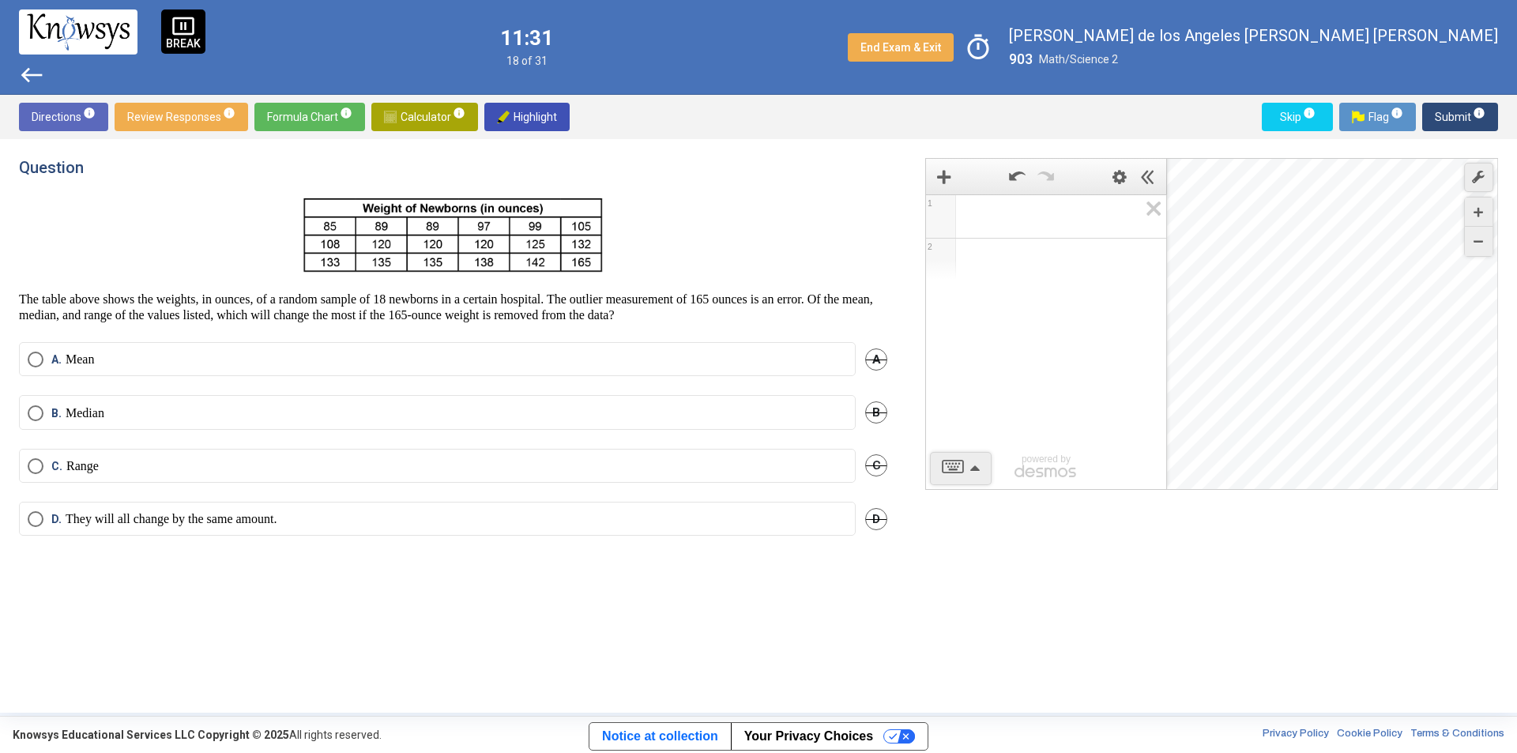
click at [303, 350] on mat-radio-button "A. Mean" at bounding box center [437, 359] width 836 height 34
click at [255, 359] on label "A. Mean" at bounding box center [437, 359] width 819 height 16
click at [163, 411] on label "B. Median" at bounding box center [437, 413] width 819 height 16
click at [137, 356] on label "A. Mean" at bounding box center [437, 359] width 819 height 16
click at [1441, 119] on span "Submit info" at bounding box center [1459, 117] width 51 height 28
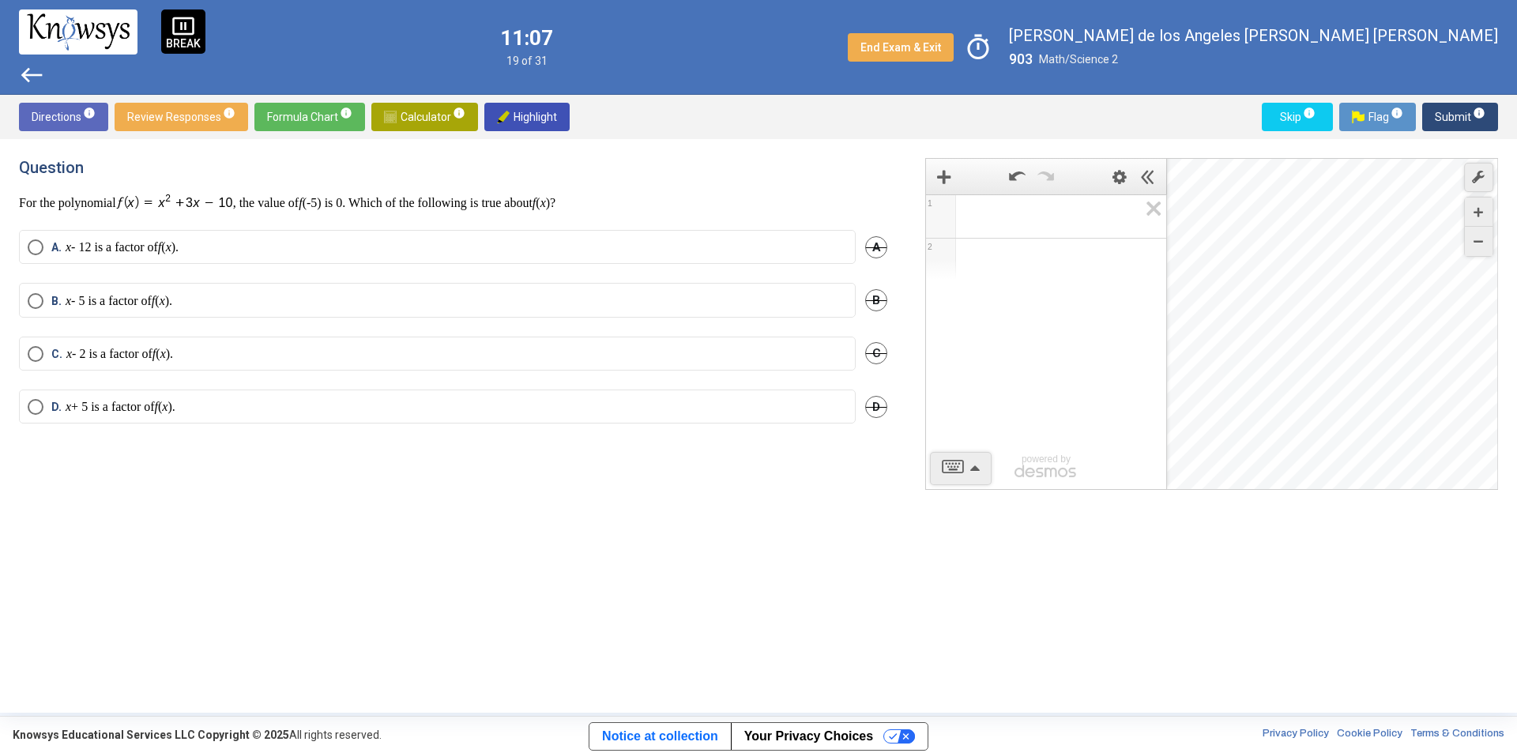
click at [213, 254] on label "A. x - 12 is a factor of f ( x )." at bounding box center [437, 247] width 819 height 16
click at [1458, 121] on span "Submit info" at bounding box center [1459, 117] width 51 height 28
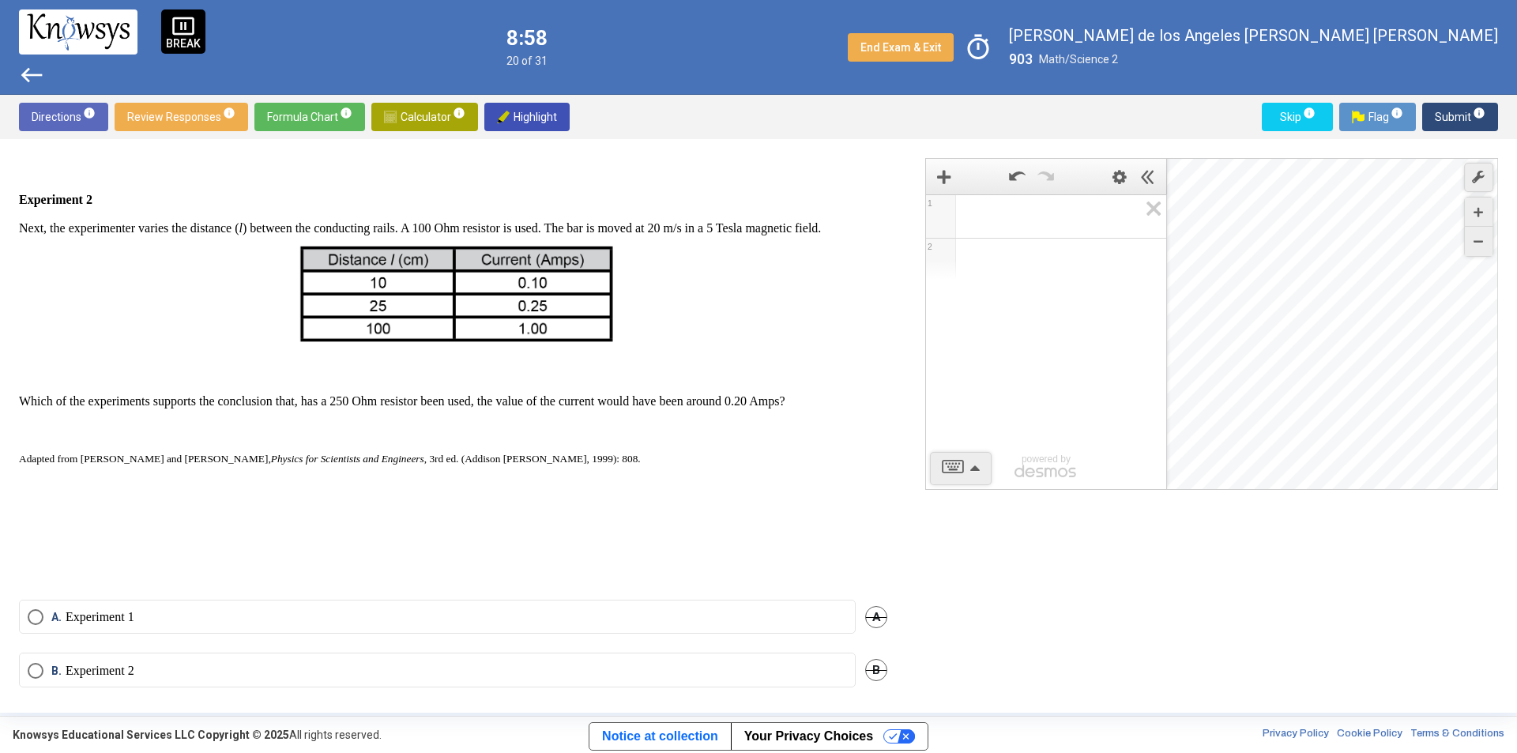
scroll to position [684, 0]
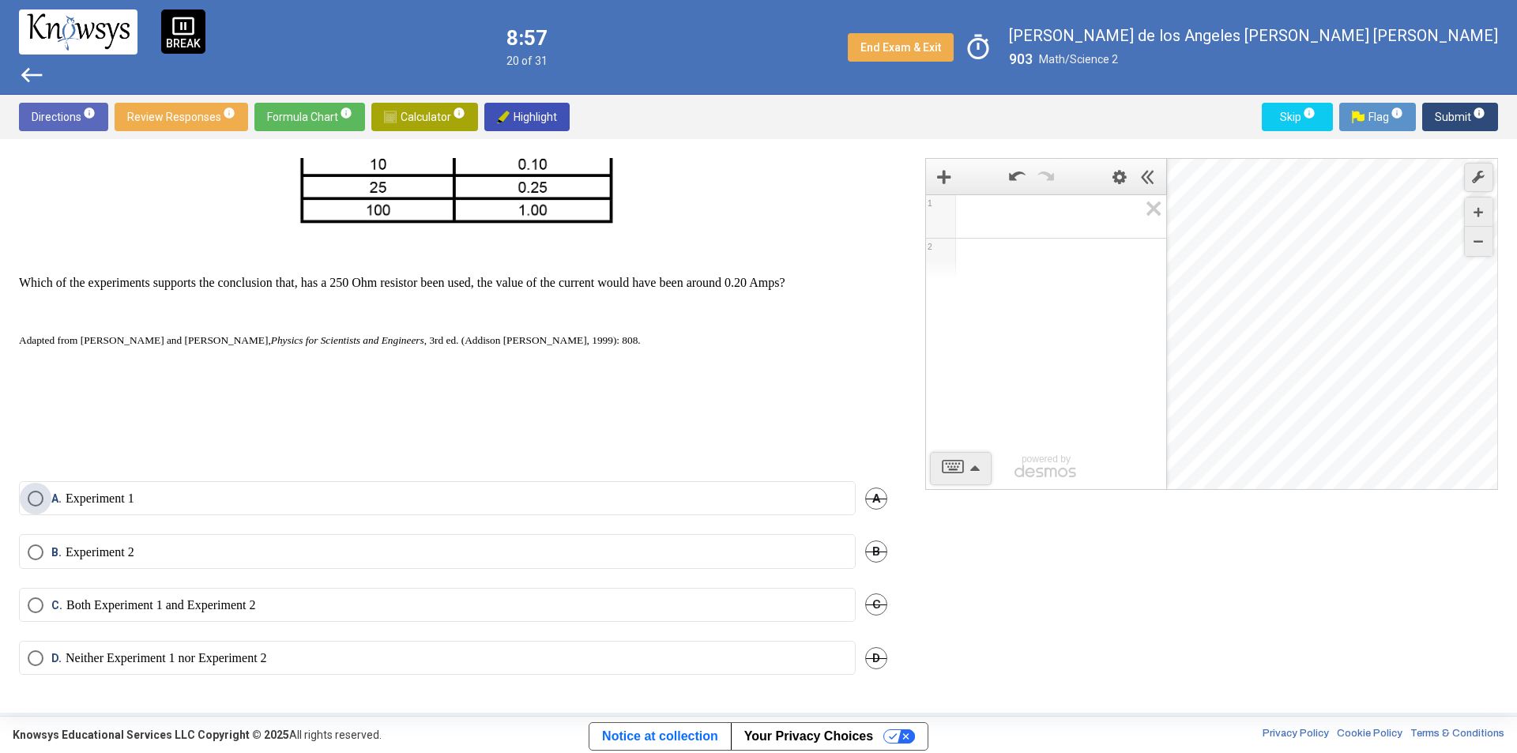
click at [239, 496] on label "A. Experiment 1" at bounding box center [437, 499] width 819 height 16
click at [1455, 114] on span "Submit info" at bounding box center [1459, 117] width 51 height 28
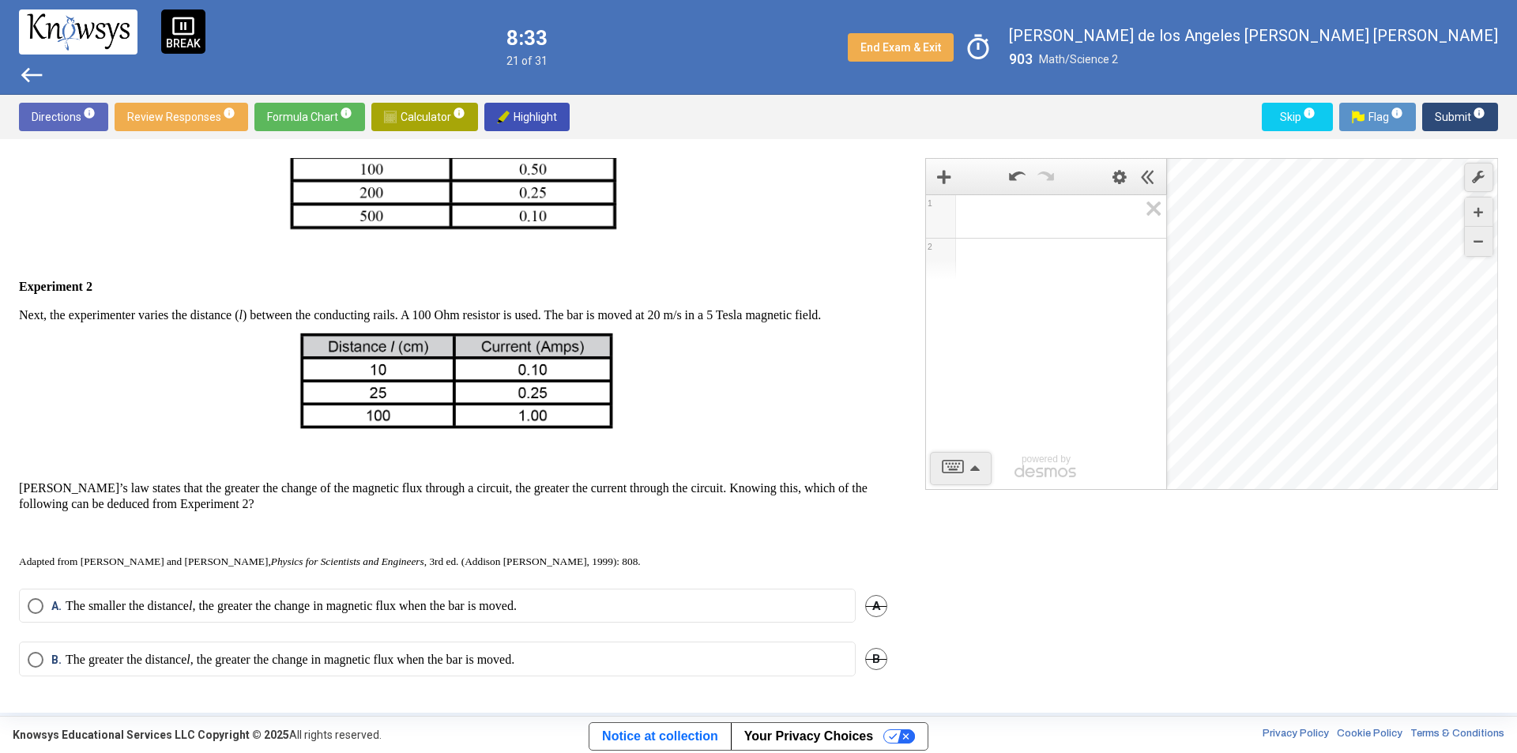
scroll to position [586, 0]
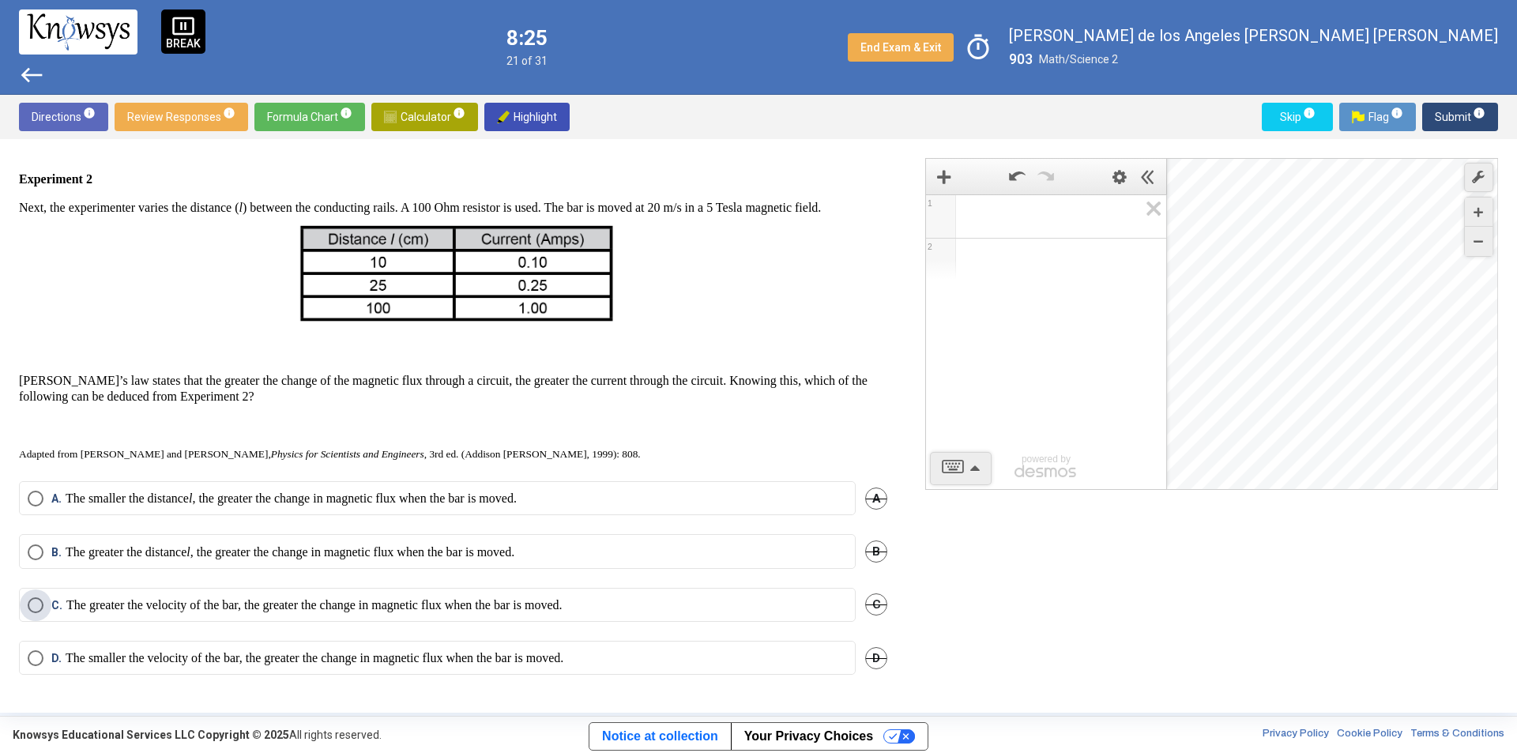
click at [249, 608] on p "The greater the velocity of the bar, the greater the change in magnetic flux wh…" at bounding box center [314, 605] width 496 height 16
click at [140, 560] on p "The greater the distance l , the greater the change in magnetic flux when the b…" at bounding box center [290, 552] width 449 height 16
click at [1444, 111] on span "Submit info" at bounding box center [1459, 117] width 51 height 28
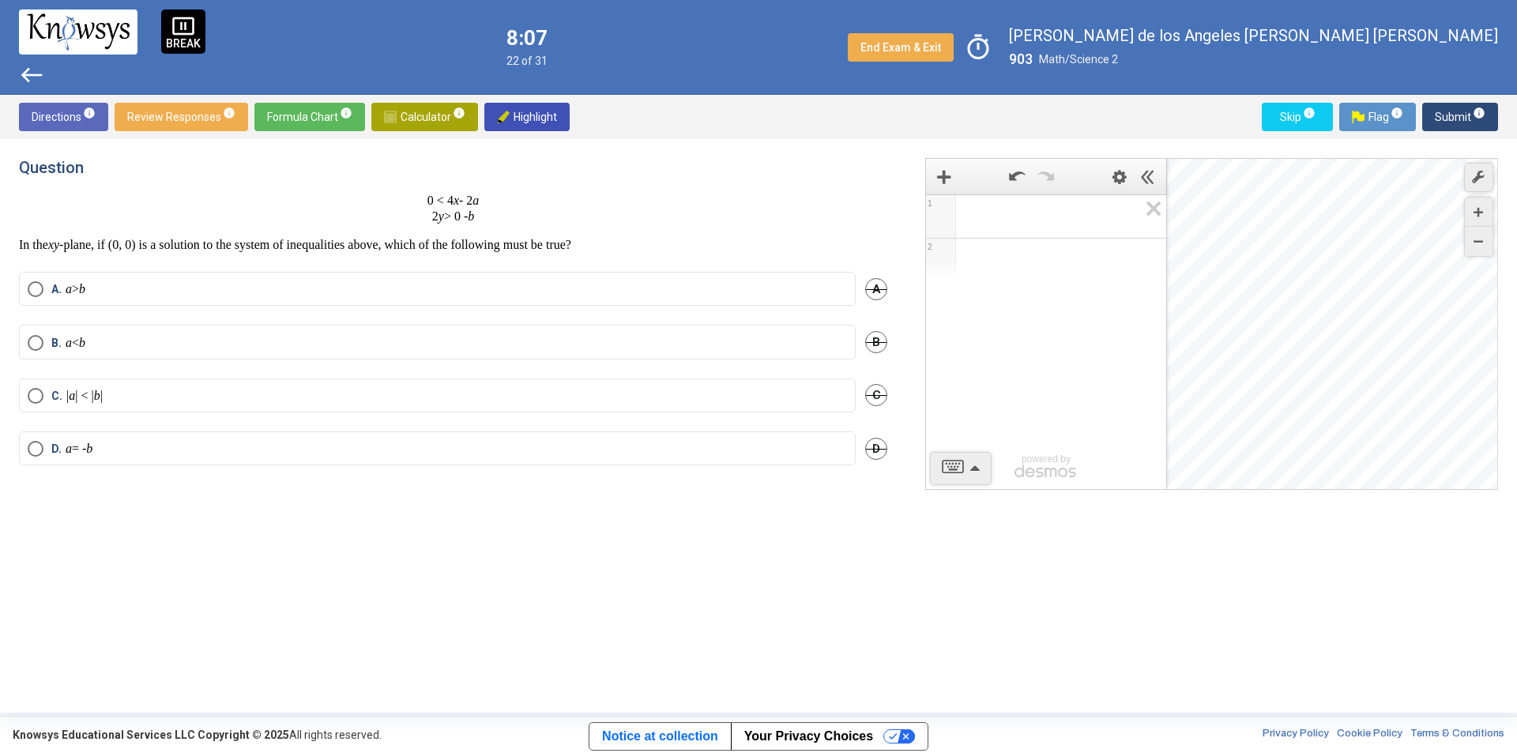
scroll to position [0, 0]
click at [203, 441] on label "D. a = - b" at bounding box center [437, 449] width 819 height 16
click at [1457, 115] on span "Submit info" at bounding box center [1459, 117] width 51 height 28
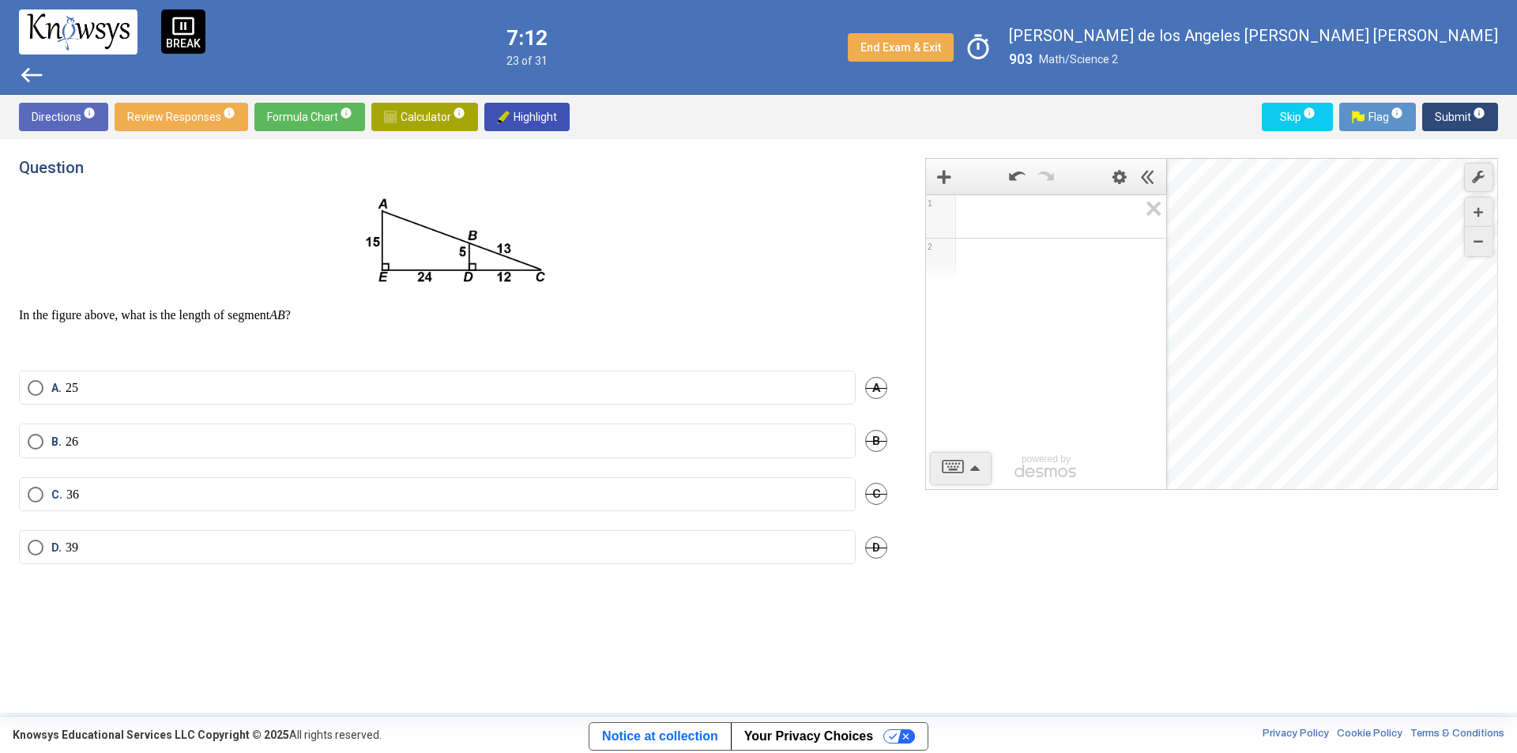
click at [344, 505] on mat-radio-button "C. 36" at bounding box center [437, 494] width 836 height 34
click at [42, 496] on span "Select an option" at bounding box center [36, 495] width 16 height 16
click at [1443, 115] on span "Submit info" at bounding box center [1459, 117] width 51 height 28
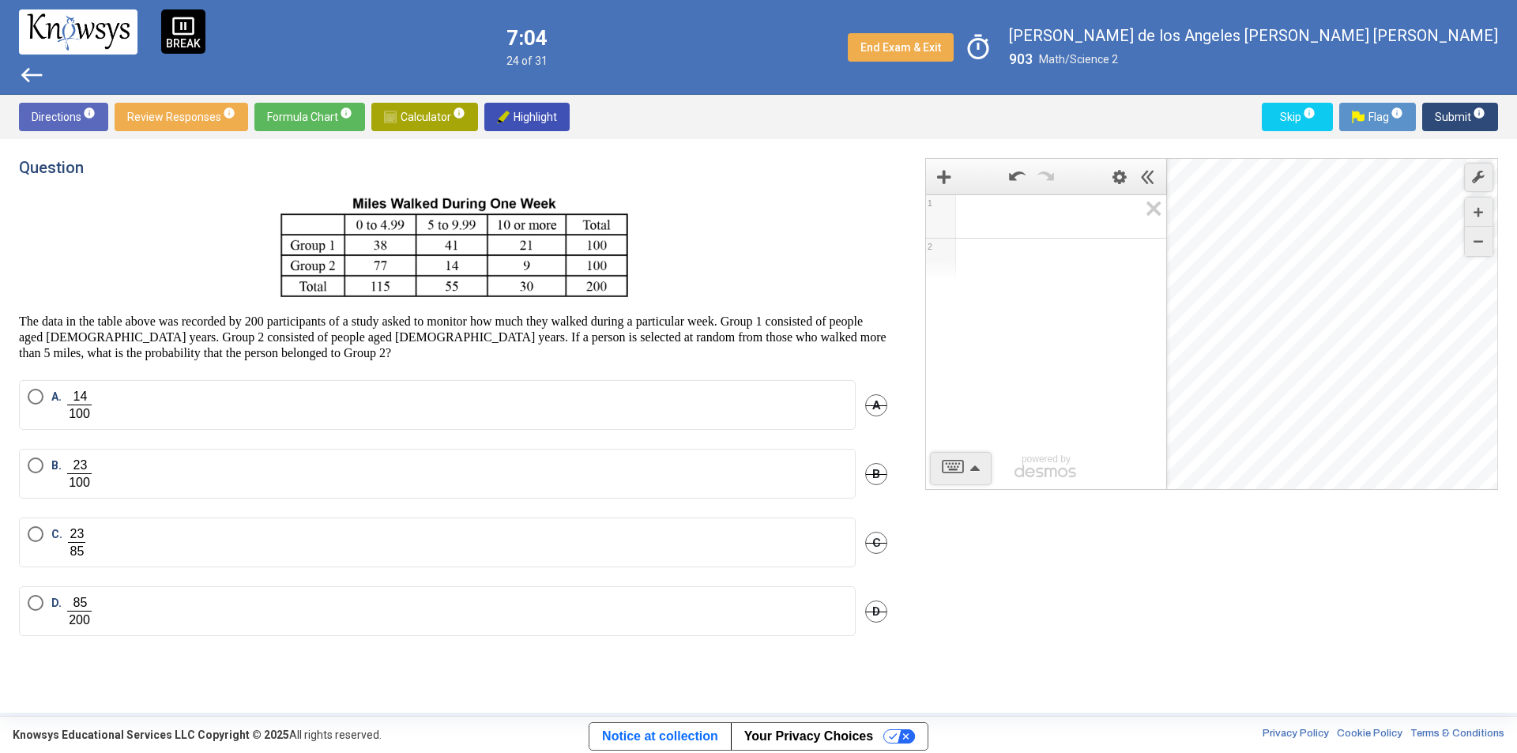
click at [195, 125] on span "Review Responses info" at bounding box center [181, 117] width 108 height 28
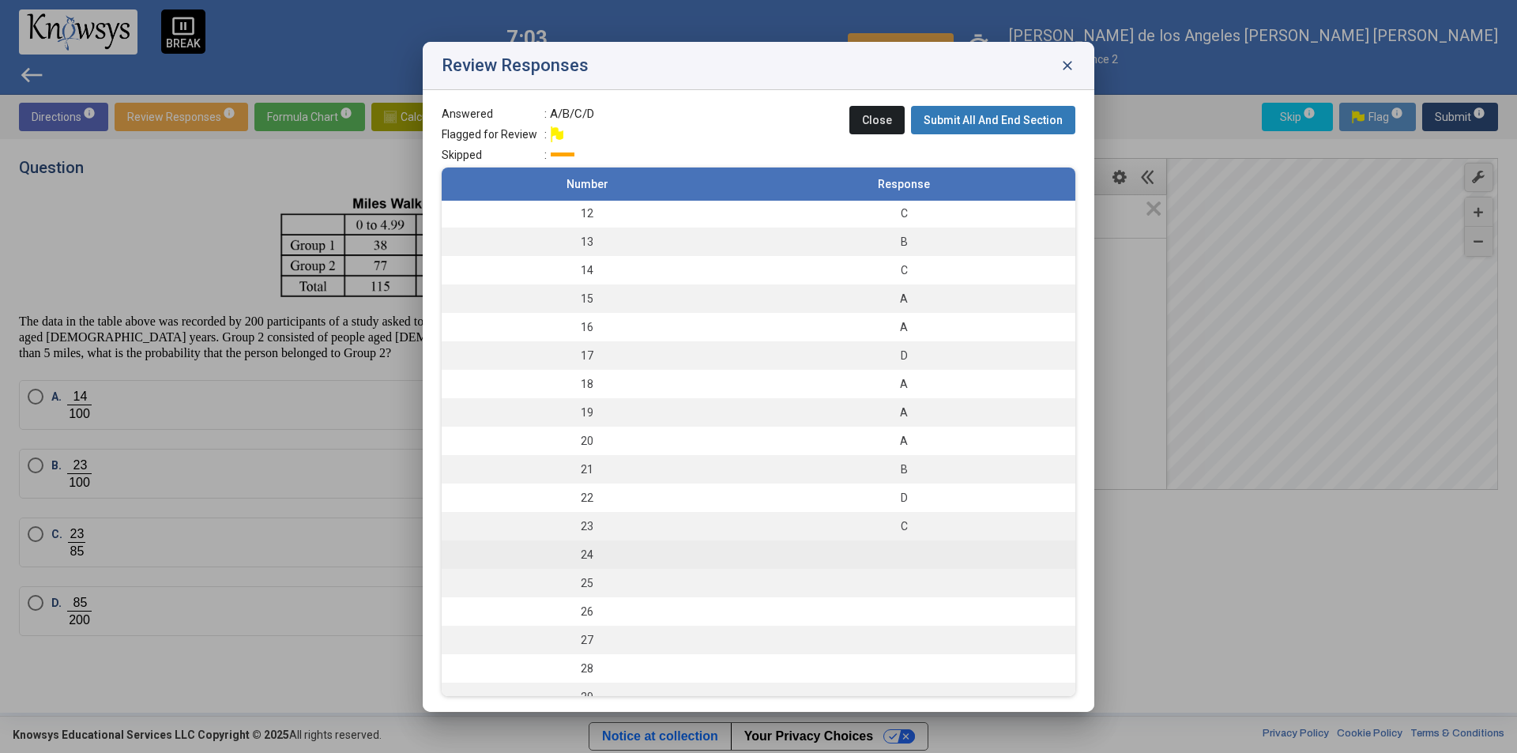
scroll to position [316, 0]
click at [825, 533] on td "C" at bounding box center [903, 525] width 343 height 28
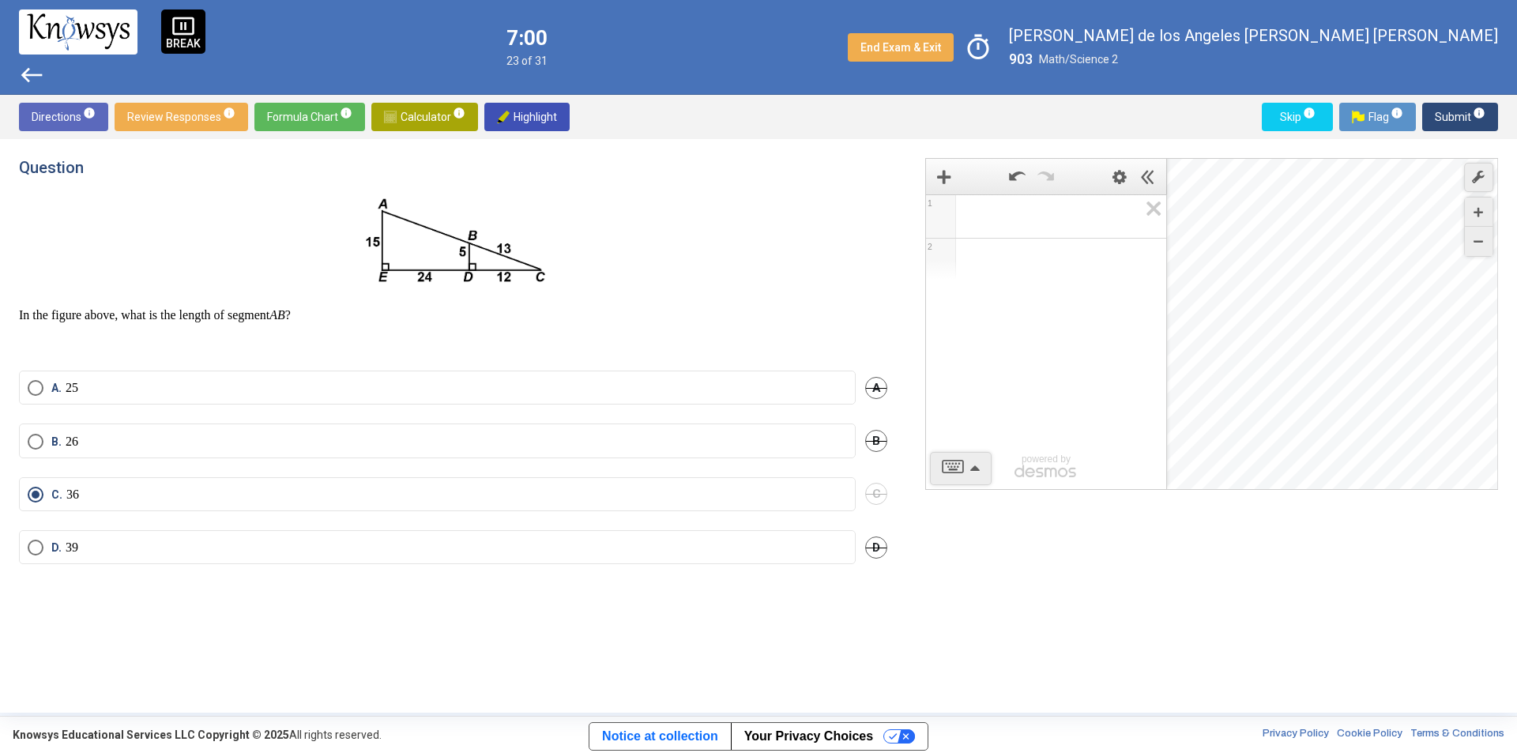
click at [39, 553] on mat-radio-button "D. 39" at bounding box center [437, 547] width 836 height 34
click at [174, 562] on div "D. 39 D" at bounding box center [453, 556] width 868 height 53
click at [84, 539] on label "D. 39" at bounding box center [437, 547] width 819 height 16
click at [1449, 120] on span "Submit info" at bounding box center [1459, 117] width 51 height 28
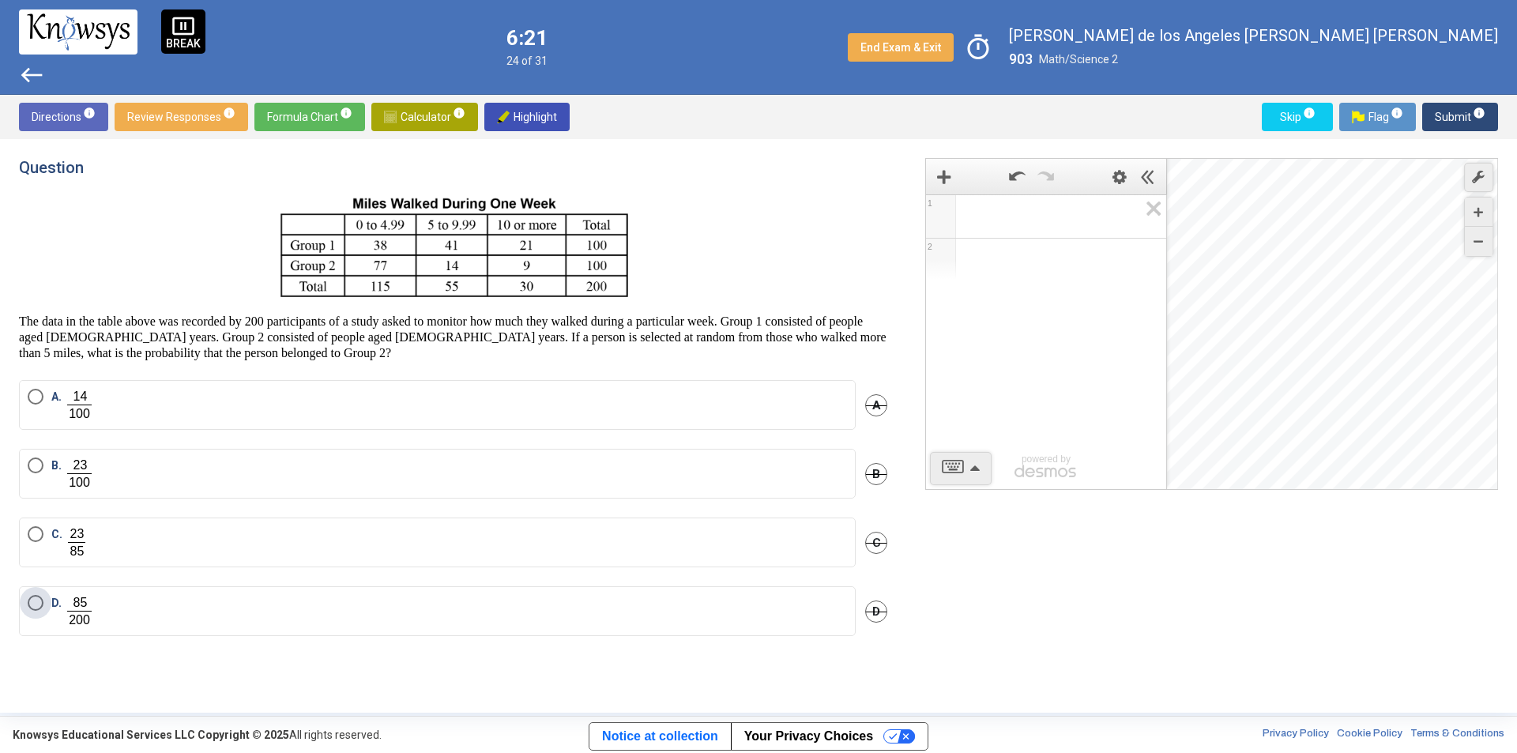
click at [67, 603] on img "Select an option" at bounding box center [80, 611] width 28 height 32
click at [1450, 115] on span "Submit info" at bounding box center [1459, 117] width 51 height 28
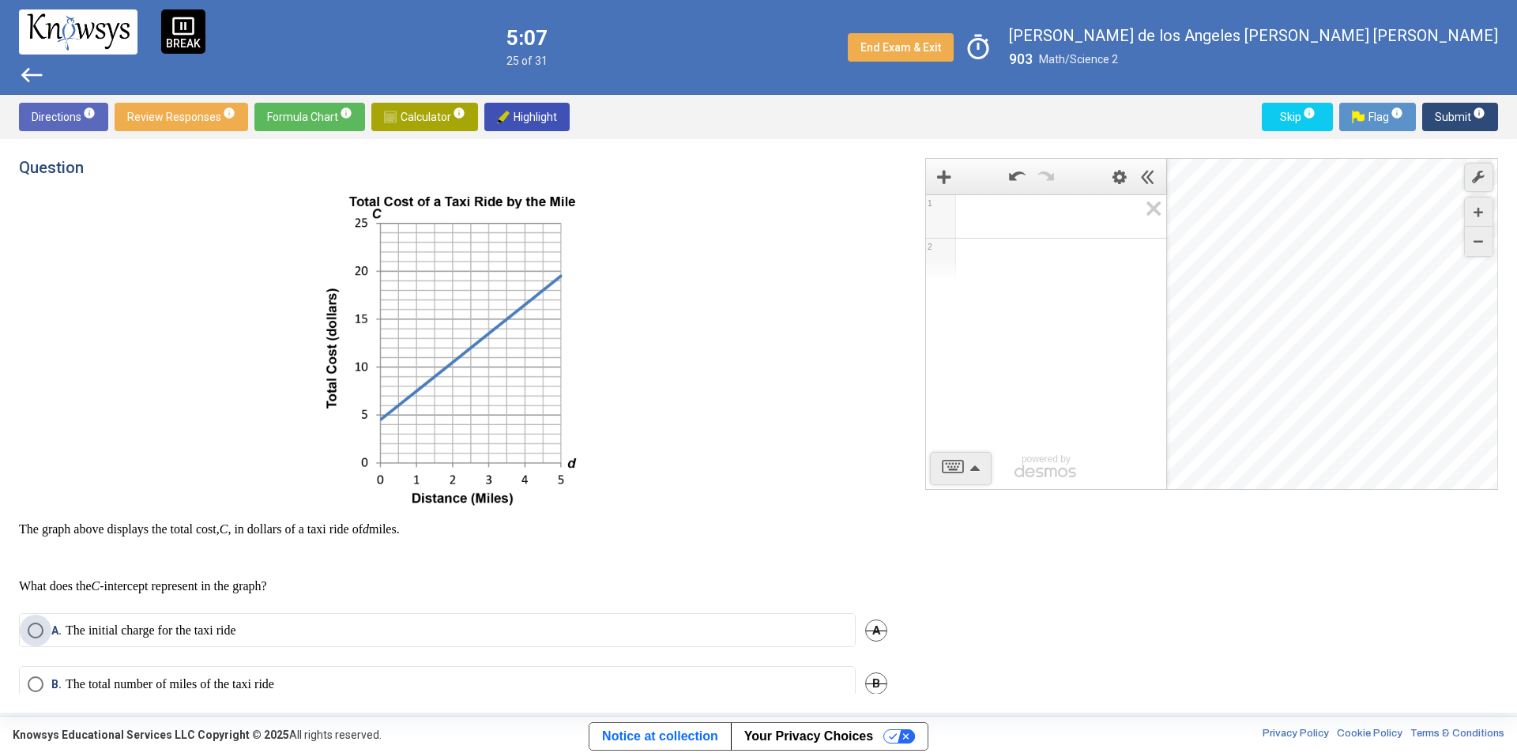
click at [263, 630] on label "A. The initial charge for the taxi ride" at bounding box center [437, 630] width 819 height 16
click at [1443, 111] on span "Submit info" at bounding box center [1459, 117] width 51 height 28
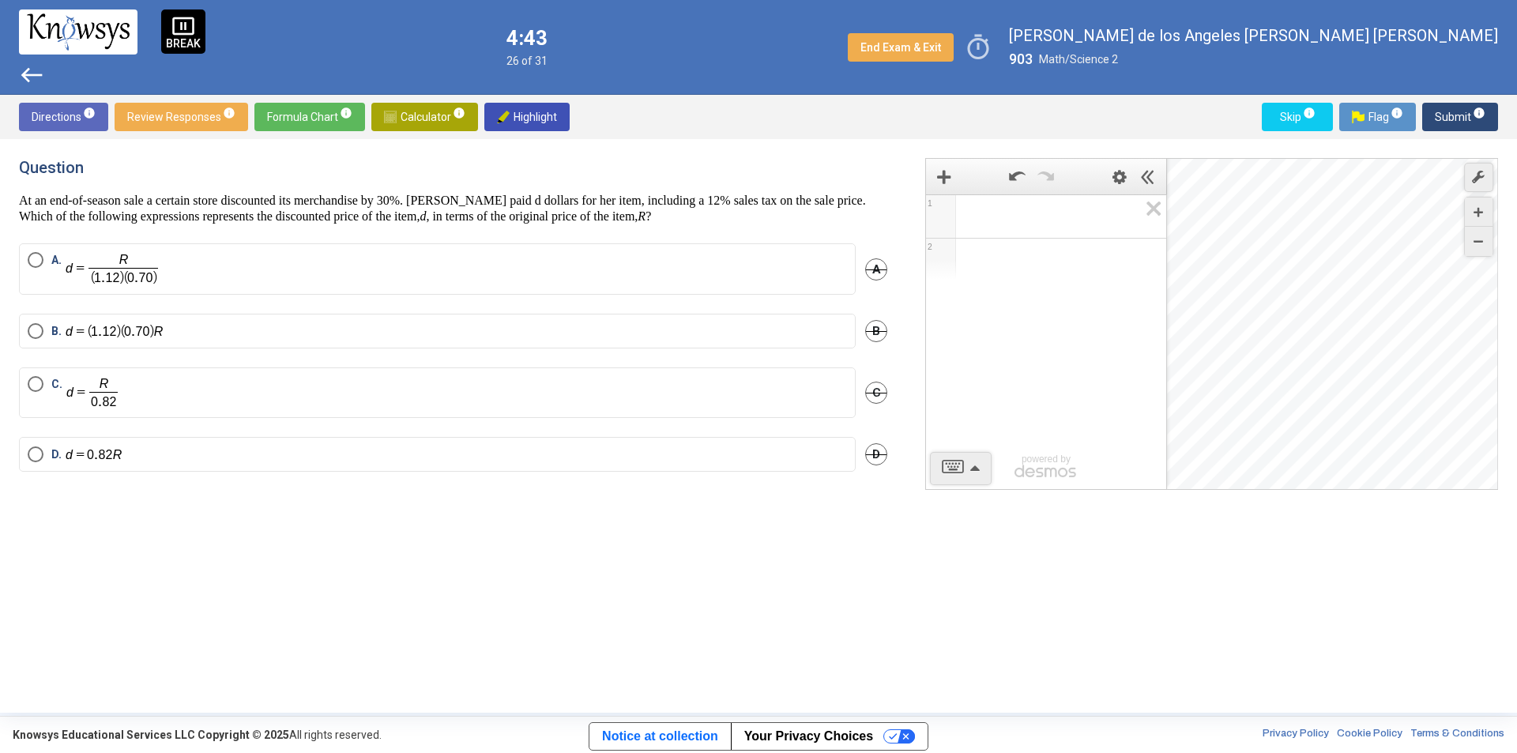
click at [205, 252] on label "A." at bounding box center [437, 269] width 819 height 34
click at [136, 325] on img "Select an option" at bounding box center [115, 331] width 99 height 17
click at [1434, 112] on button "Submit info" at bounding box center [1460, 117] width 76 height 28
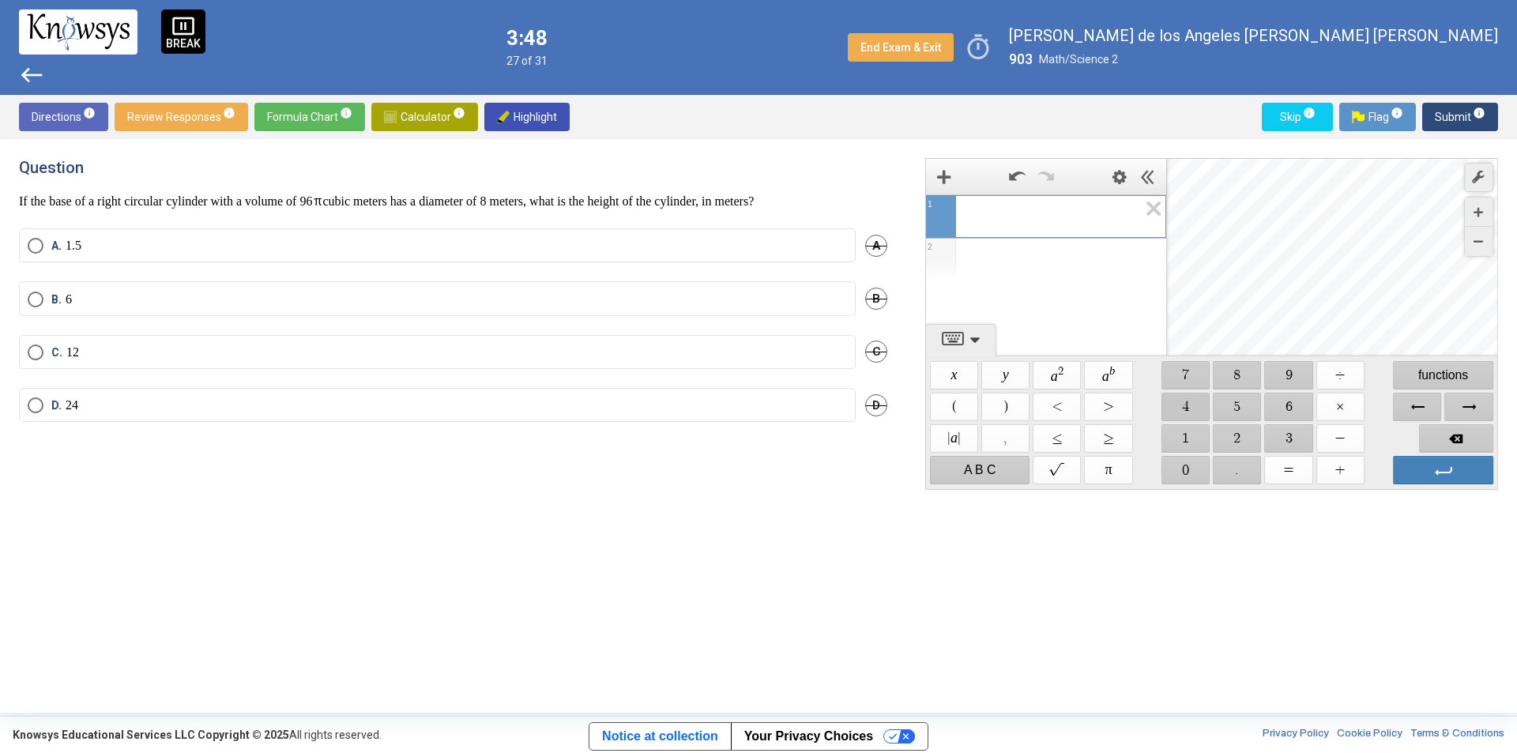
click at [1183, 405] on span "$$ 4" at bounding box center [1185, 407] width 48 height 28
click at [1339, 411] on span "$$ ×" at bounding box center [1340, 407] width 48 height 28
click at [1285, 374] on span "$$ 9" at bounding box center [1289, 375] width 48 height 28
click at [1288, 403] on span "$$ 6" at bounding box center [1289, 407] width 48 height 28
click at [1449, 431] on span "Backspace" at bounding box center [1456, 438] width 74 height 28
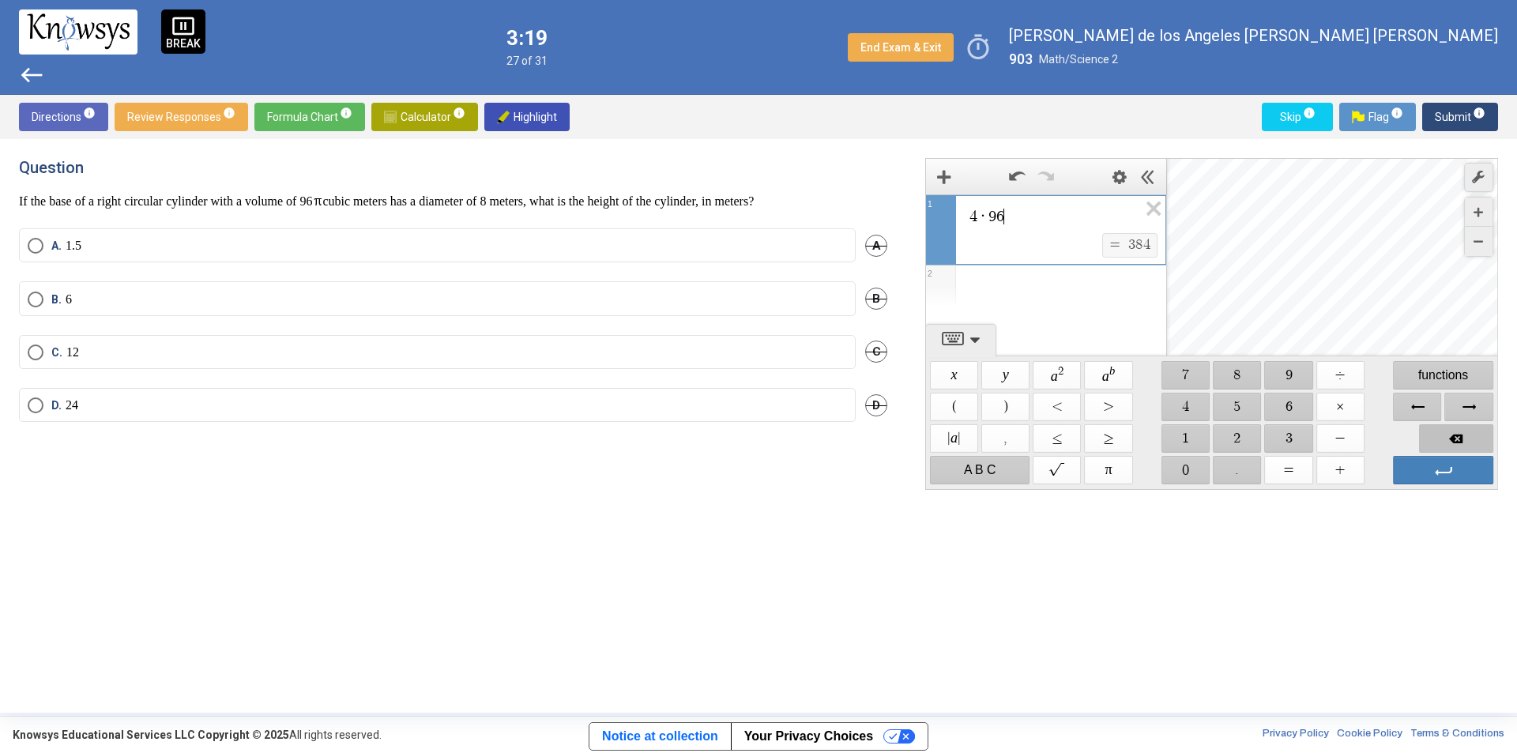
click at [1449, 431] on span "Backspace" at bounding box center [1456, 438] width 74 height 28
click at [1286, 442] on span "$$ 3" at bounding box center [1289, 438] width 48 height 28
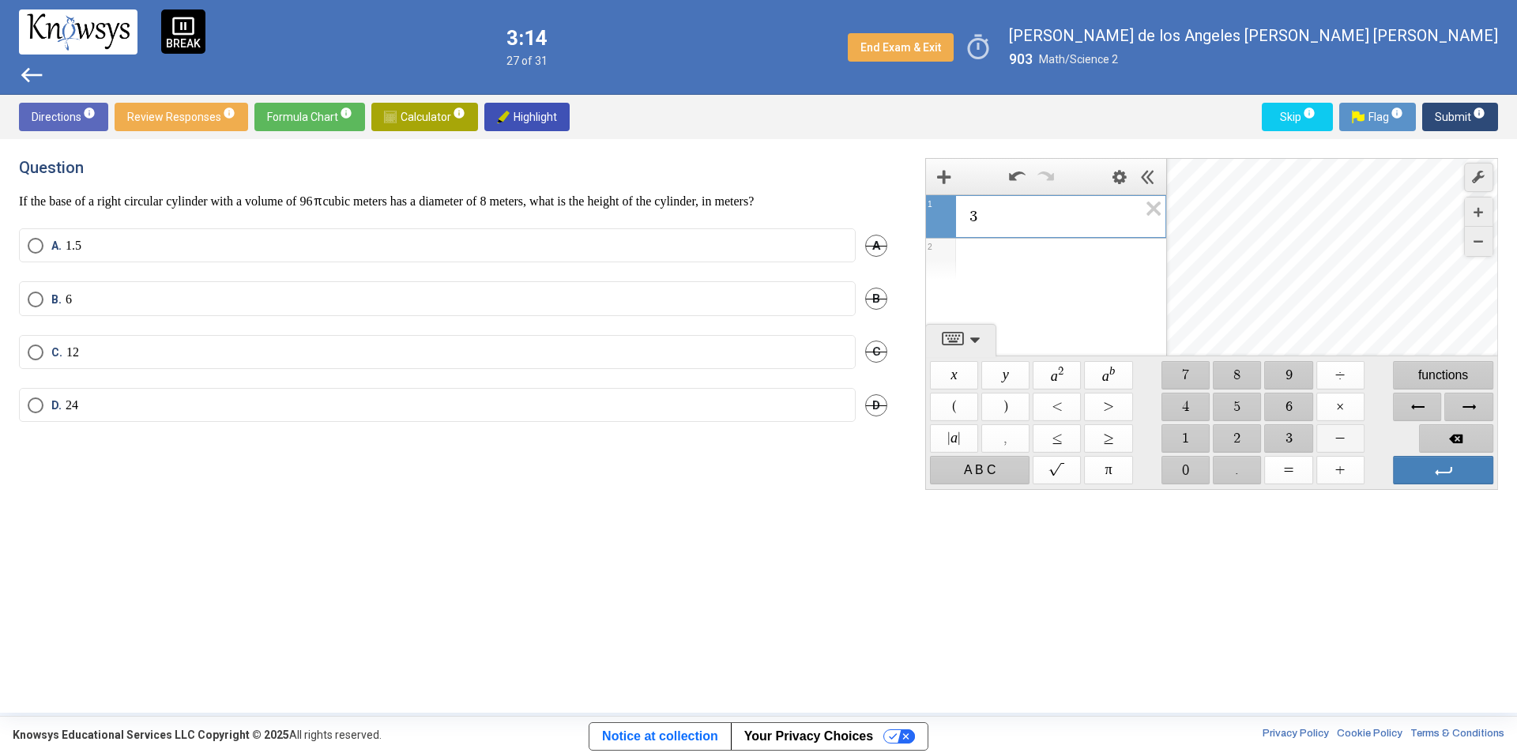
click at [1345, 437] on span "$$ −" at bounding box center [1340, 438] width 48 height 28
click at [1188, 437] on span "$$ 1" at bounding box center [1185, 438] width 48 height 28
drag, startPoint x: 1285, startPoint y: 432, endPoint x: 1318, endPoint y: 421, distance: 35.0
click at [1287, 433] on span "$$ 3" at bounding box center [1289, 438] width 48 height 28
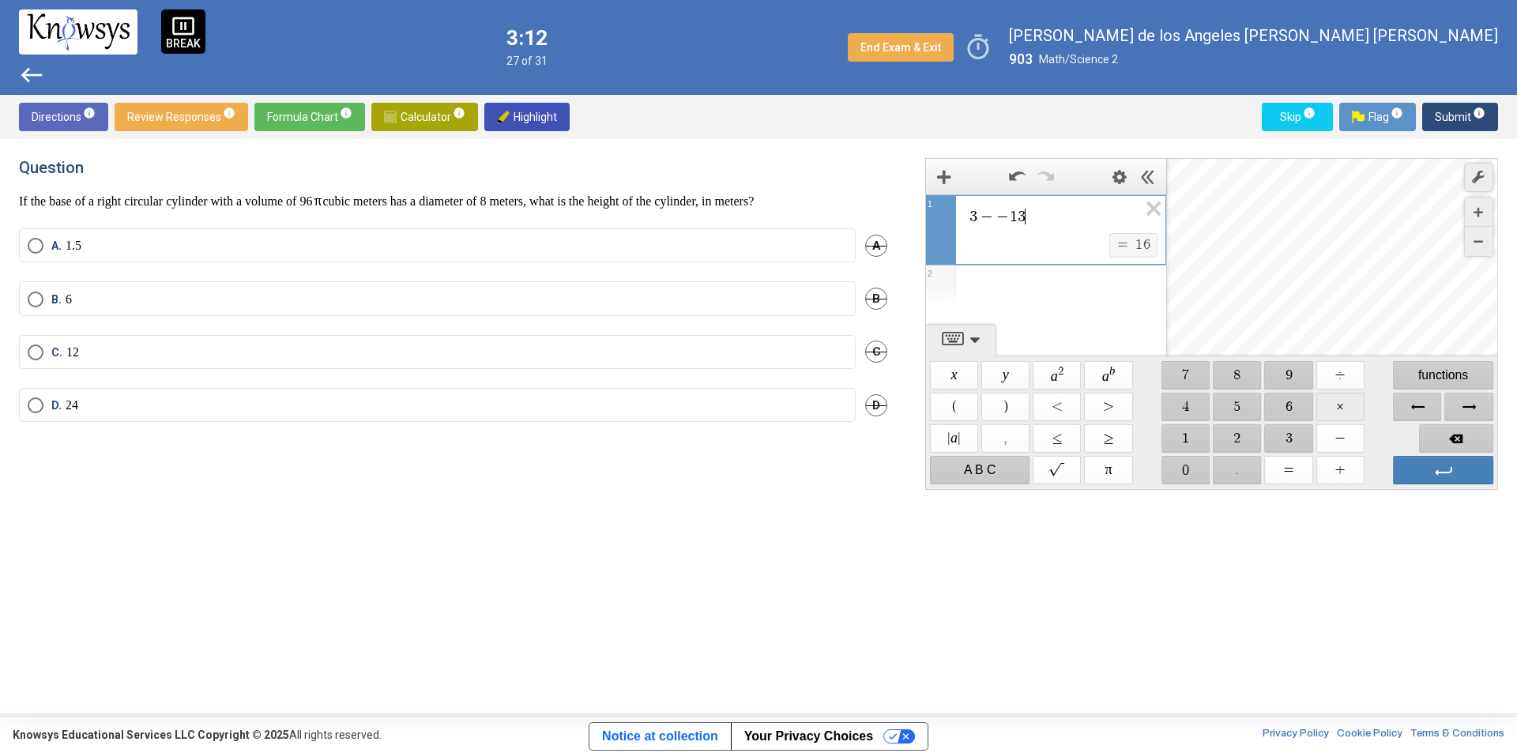
click at [1331, 405] on span "$$ ×" at bounding box center [1340, 407] width 48 height 28
click at [1279, 439] on span "$$ 3" at bounding box center [1289, 438] width 48 height 28
click at [1429, 430] on span "Backspace" at bounding box center [1456, 438] width 74 height 28
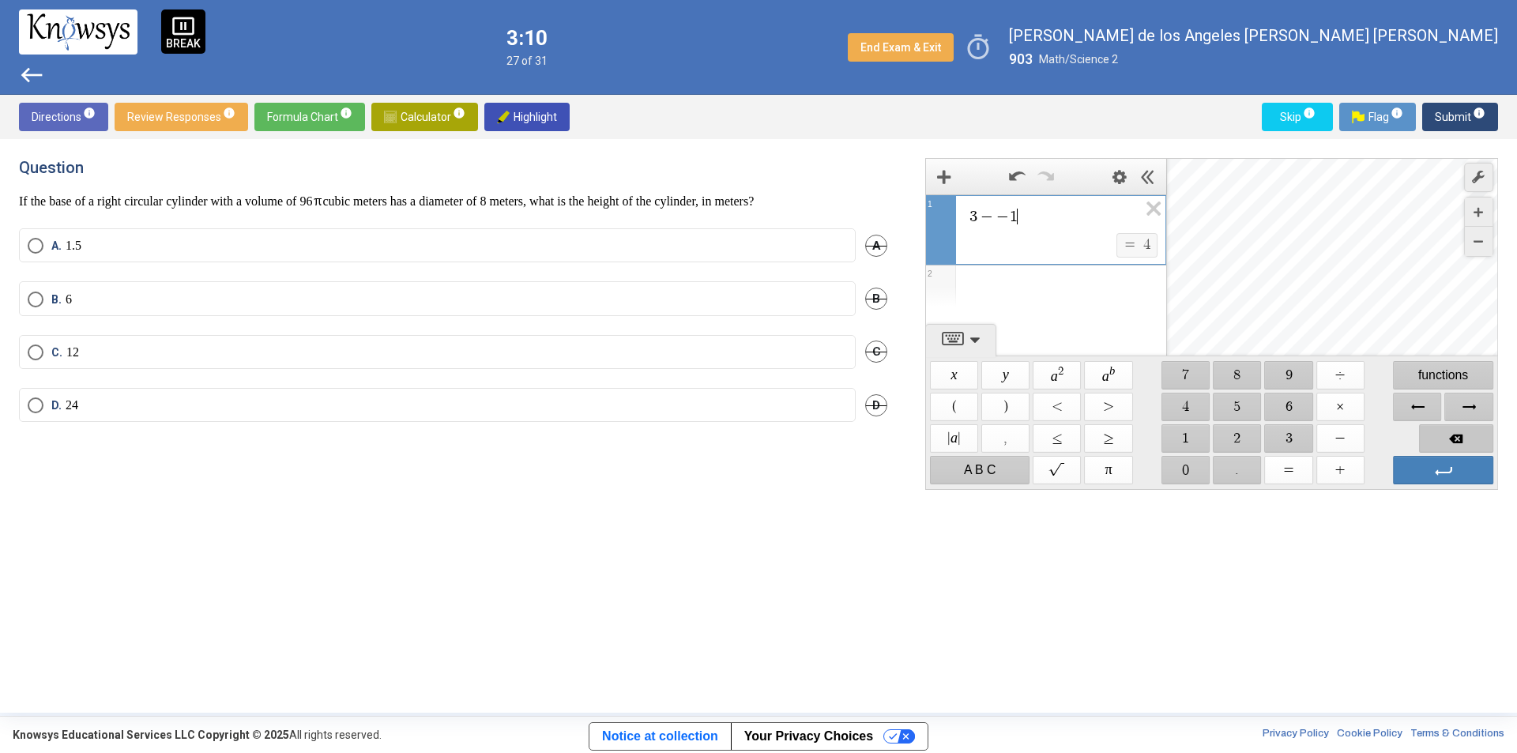
click at [1429, 430] on span "Backspace" at bounding box center [1456, 438] width 74 height 28
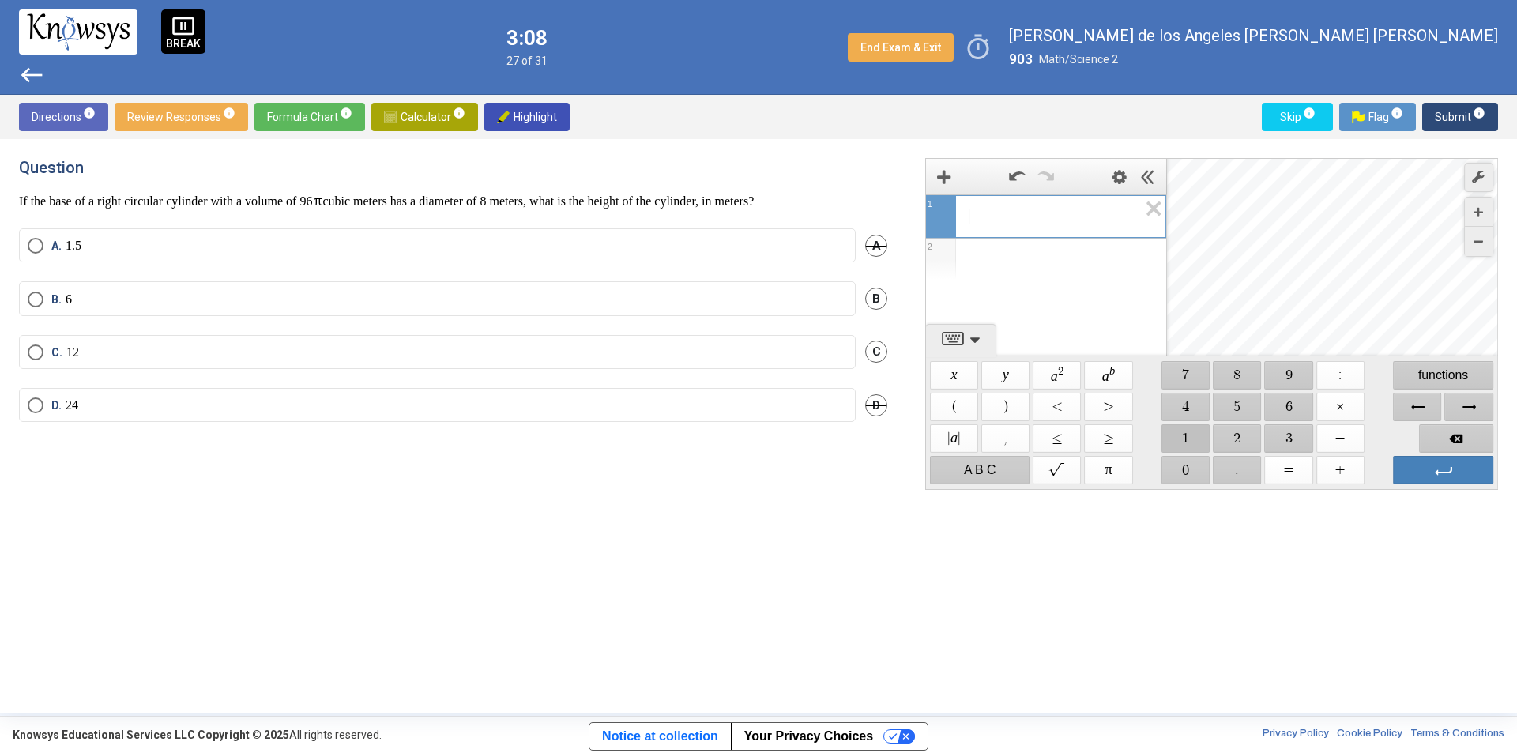
click at [1178, 429] on span "$$ 1" at bounding box center [1185, 438] width 48 height 28
drag, startPoint x: 1287, startPoint y: 403, endPoint x: 1318, endPoint y: 404, distance: 30.0
click at [1288, 403] on span "$$ 6" at bounding box center [1289, 407] width 48 height 28
click at [1327, 404] on span "$$ ×" at bounding box center [1340, 407] width 48 height 28
click at [1295, 434] on span "$$ 3" at bounding box center [1289, 438] width 48 height 28
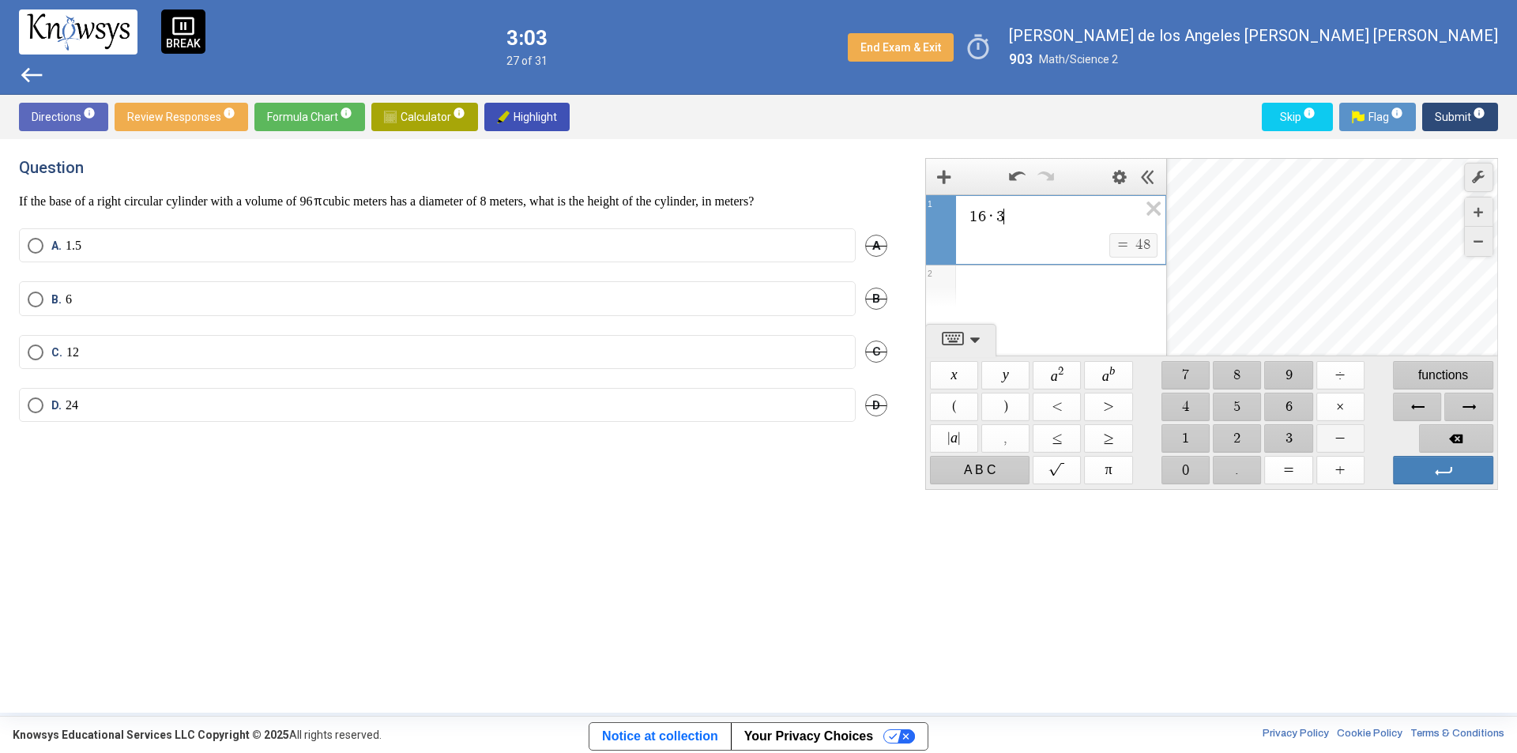
click at [1330, 432] on span "$$ −" at bounding box center [1340, 438] width 48 height 28
click at [1428, 437] on span "Backspace" at bounding box center [1456, 438] width 74 height 28
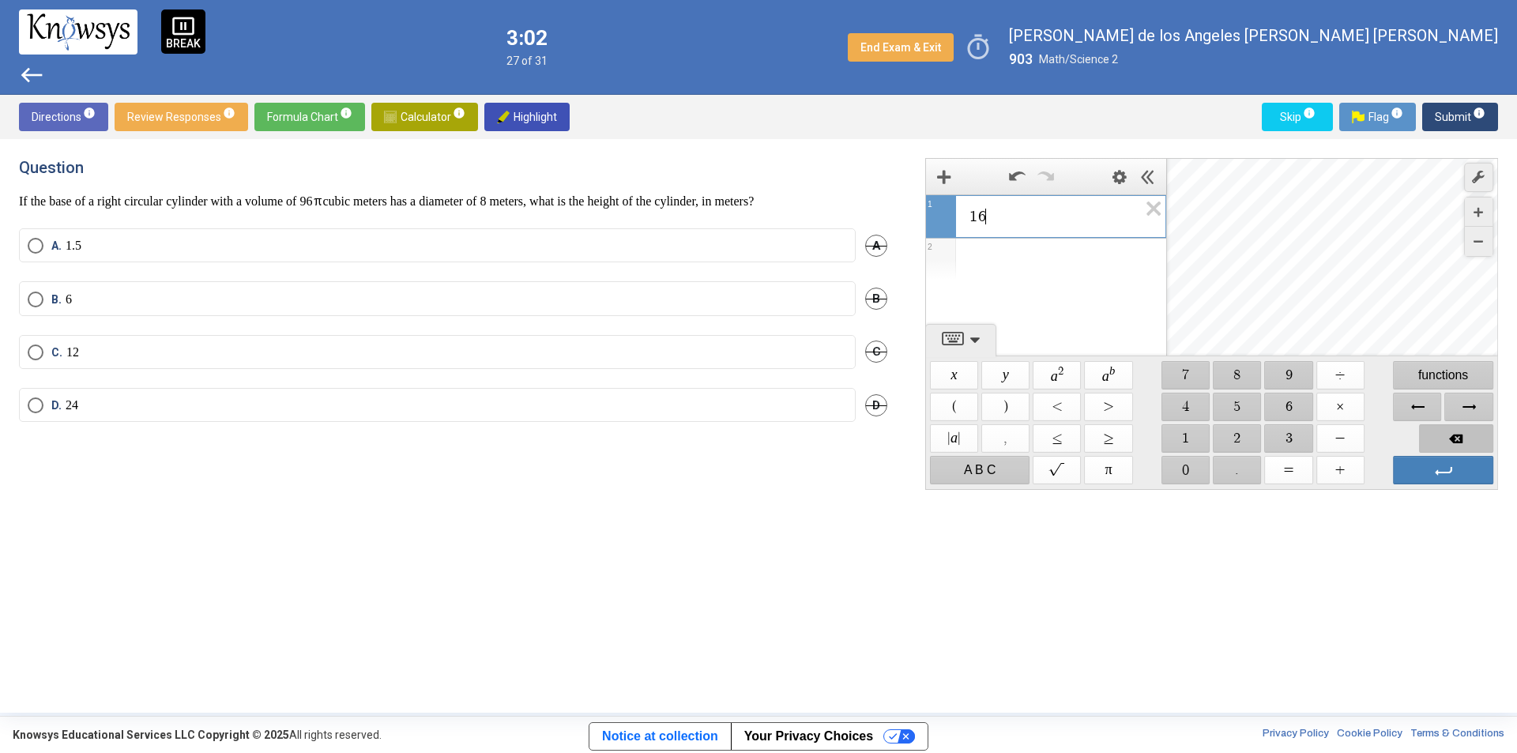
click at [1428, 437] on span "Backspace" at bounding box center [1456, 438] width 74 height 28
click at [1291, 382] on span "$$ 9" at bounding box center [1289, 375] width 48 height 28
click at [1292, 399] on span "$$ 6" at bounding box center [1289, 407] width 48 height 28
click at [1339, 434] on span "$$ −" at bounding box center [1340, 438] width 48 height 28
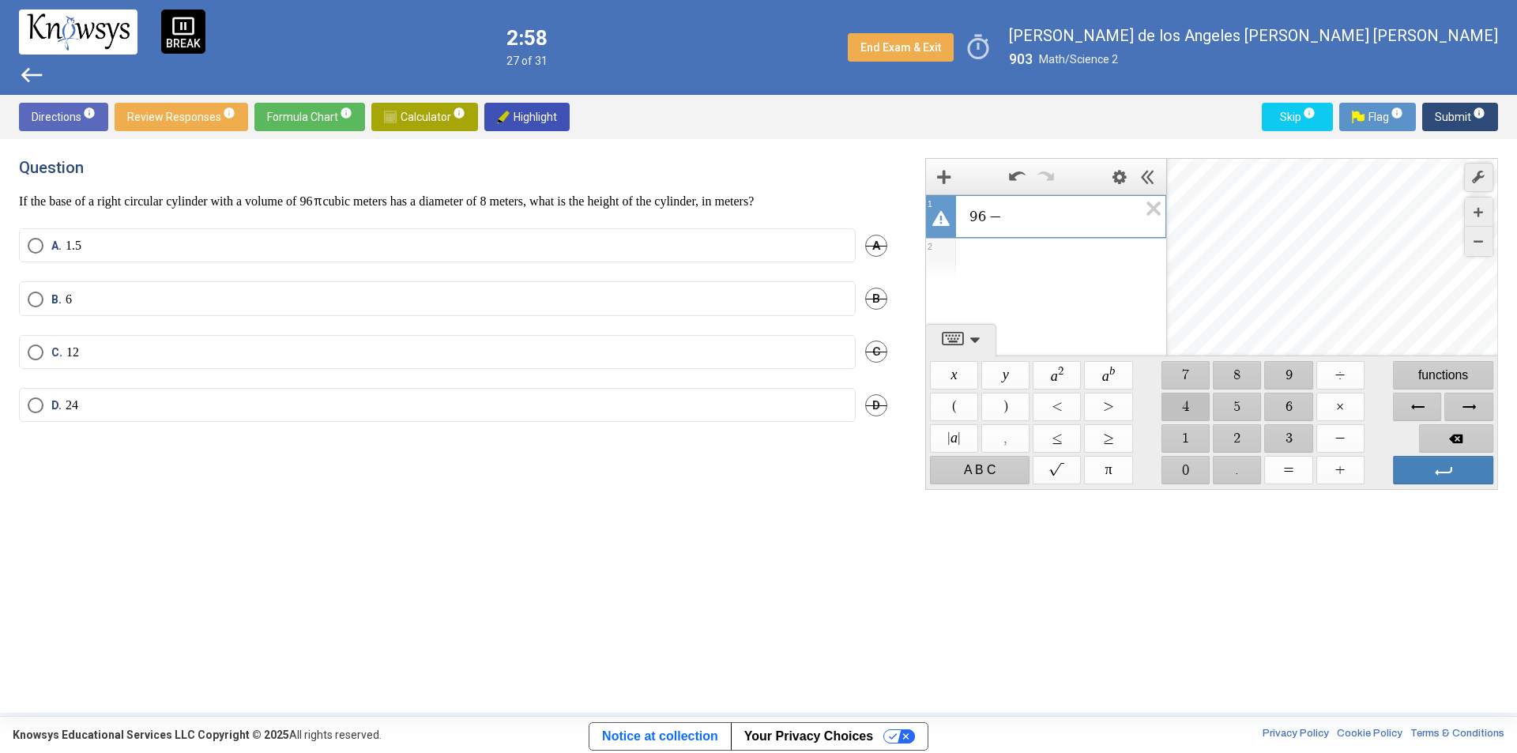
drag, startPoint x: 1179, startPoint y: 407, endPoint x: 1221, endPoint y: 380, distance: 49.7
click at [1179, 405] on span "$$ 4" at bounding box center [1185, 407] width 48 height 28
click at [1239, 370] on span "$$ 8" at bounding box center [1237, 375] width 48 height 28
click at [1442, 433] on span "Backspace" at bounding box center [1456, 438] width 74 height 28
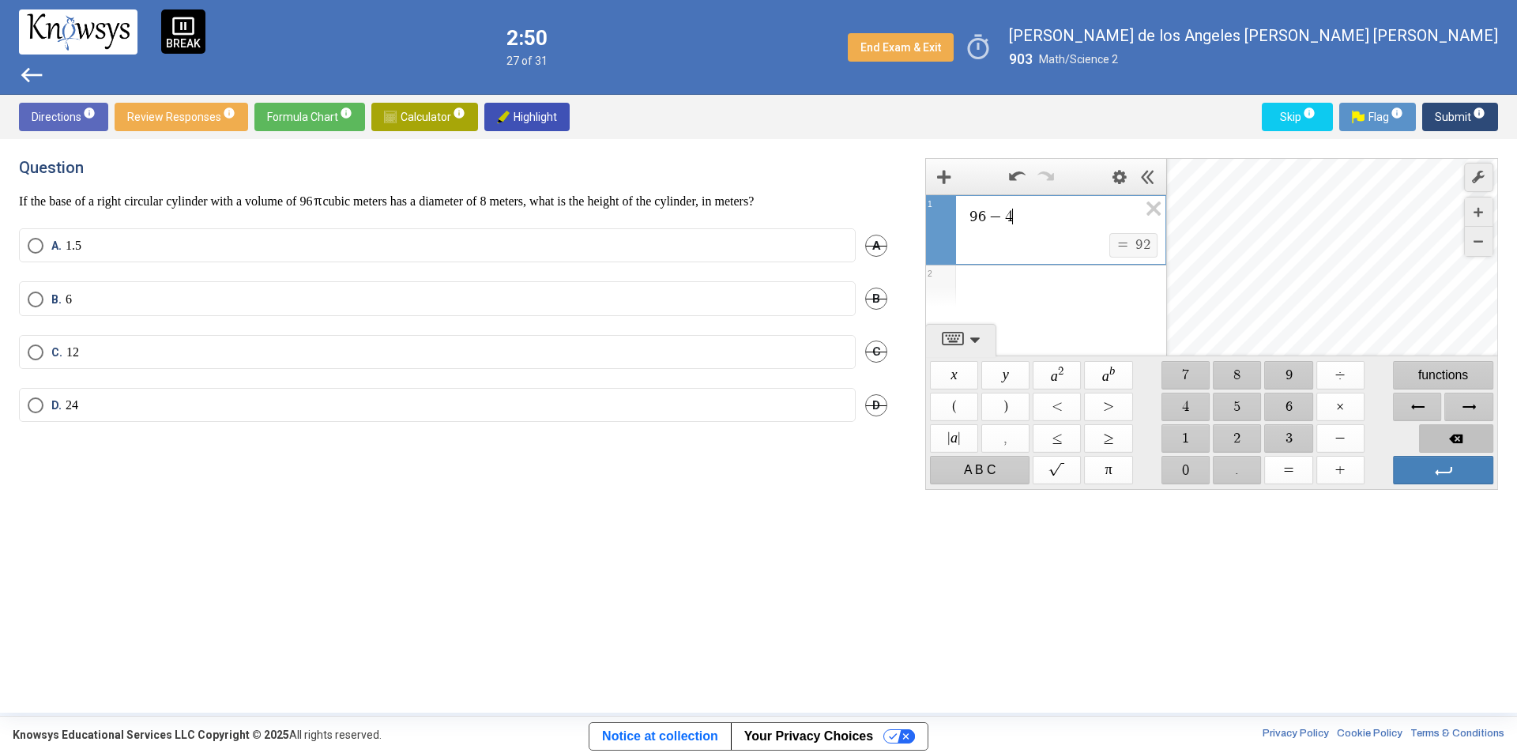
click at [1442, 433] on span "Backspace" at bounding box center [1456, 438] width 74 height 28
click at [1352, 374] on span "$$ ÷" at bounding box center [1340, 375] width 48 height 28
click at [1187, 408] on span "$$ 4" at bounding box center [1185, 407] width 48 height 28
click at [1246, 378] on span "$$ 8" at bounding box center [1237, 375] width 48 height 28
click at [1243, 374] on span "$$ 8" at bounding box center [1237, 375] width 48 height 28
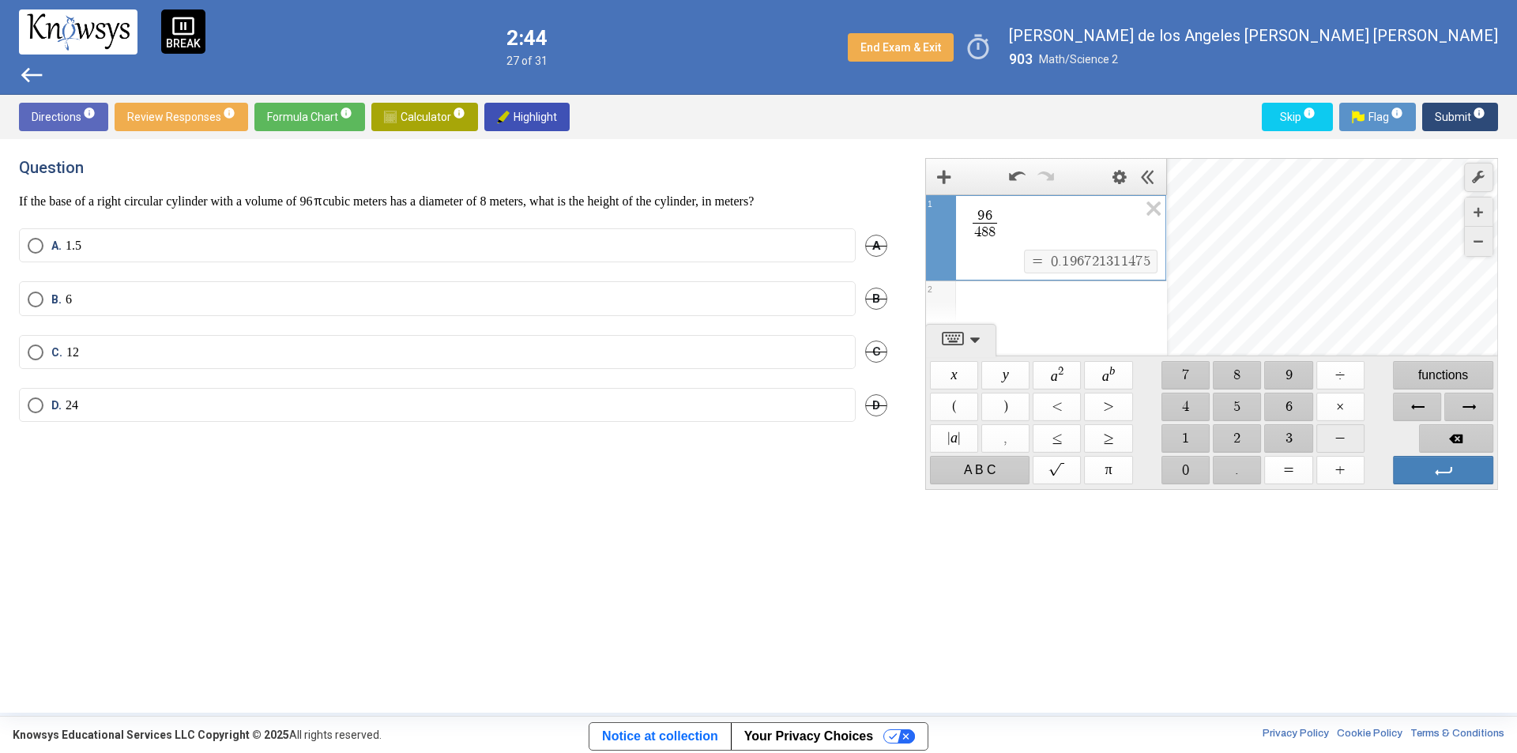
click at [1344, 438] on span "$$ −" at bounding box center [1340, 438] width 48 height 28
click at [1462, 445] on span "Backspace" at bounding box center [1456, 438] width 74 height 28
click at [145, 242] on label "A. 1.5" at bounding box center [437, 246] width 819 height 16
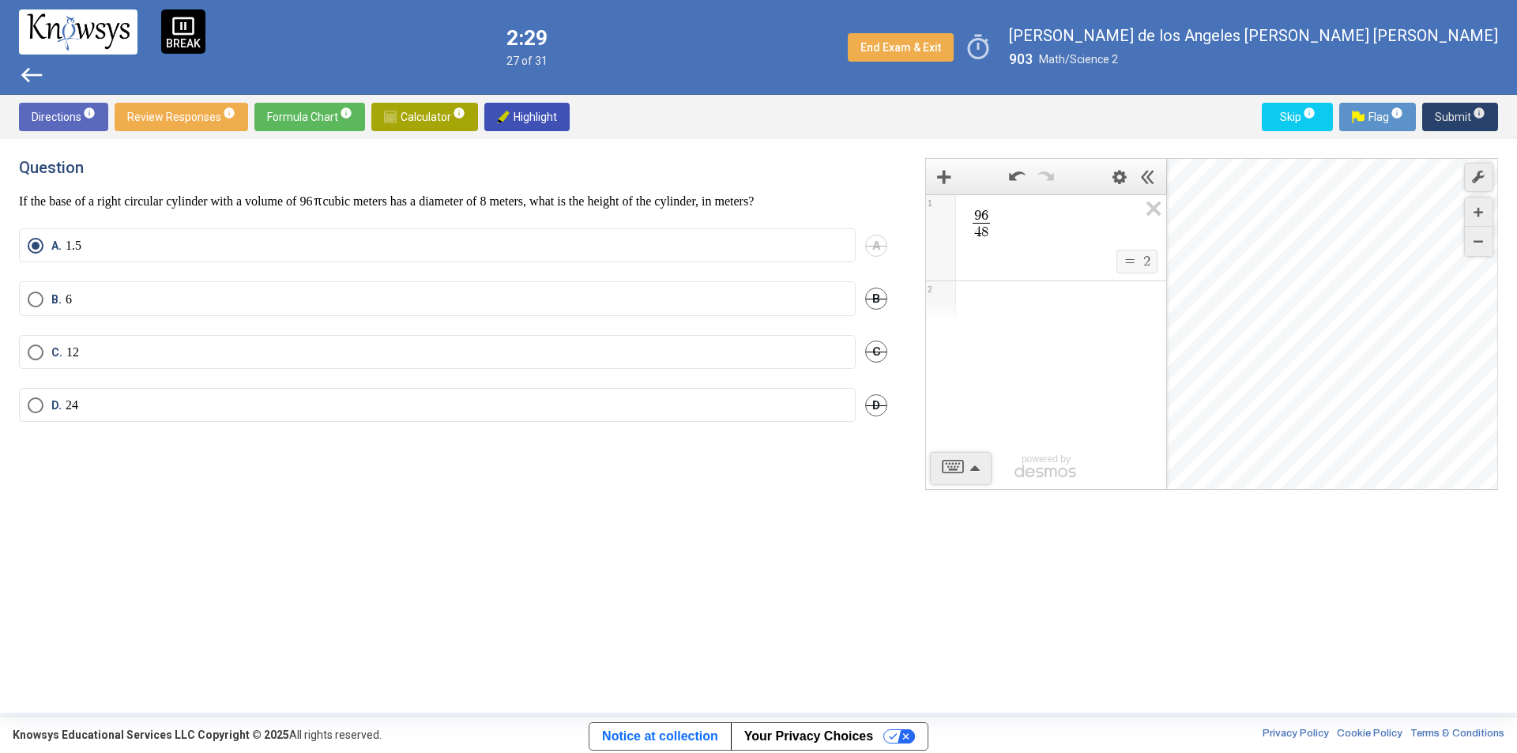
click at [1450, 113] on span "Submit info" at bounding box center [1459, 117] width 51 height 28
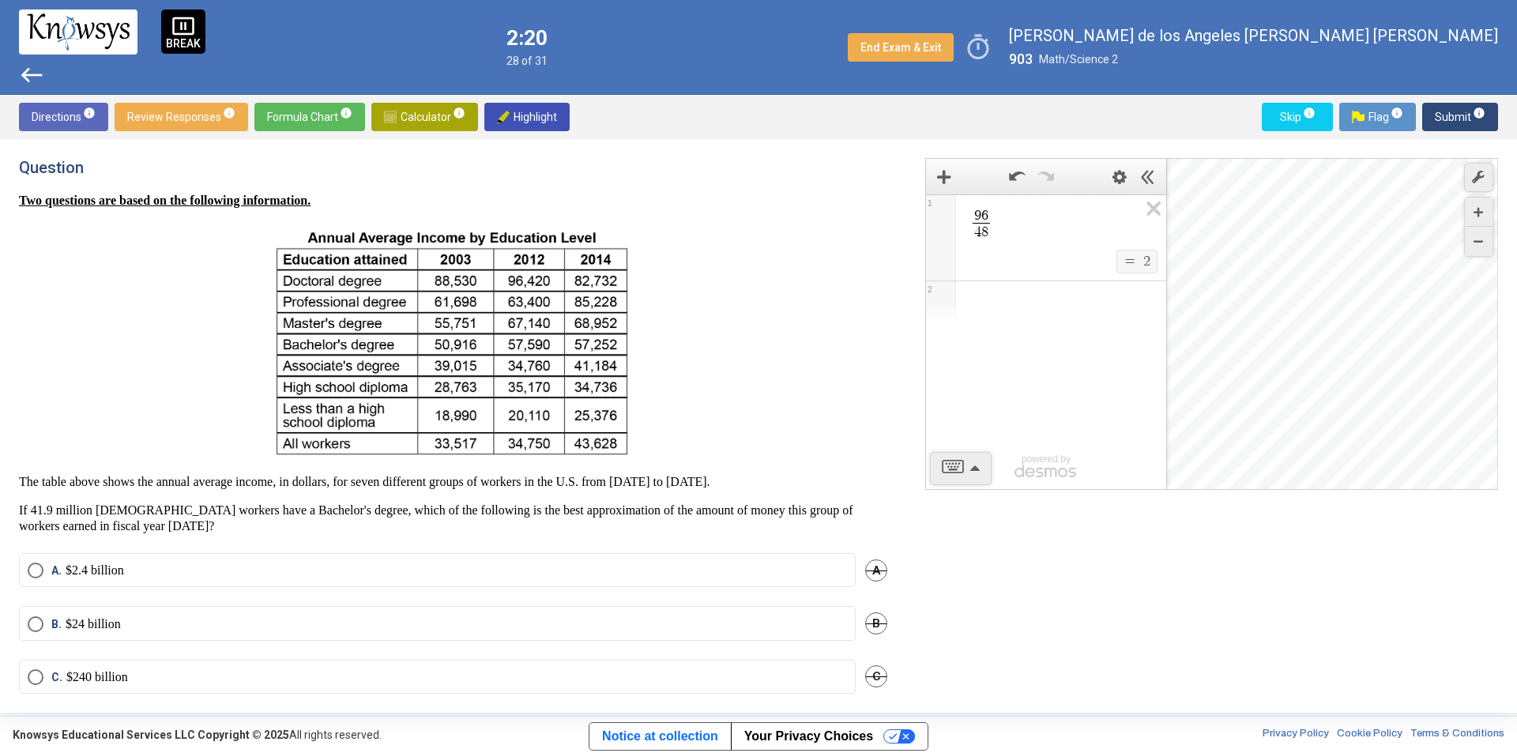
scroll to position [69, 0]
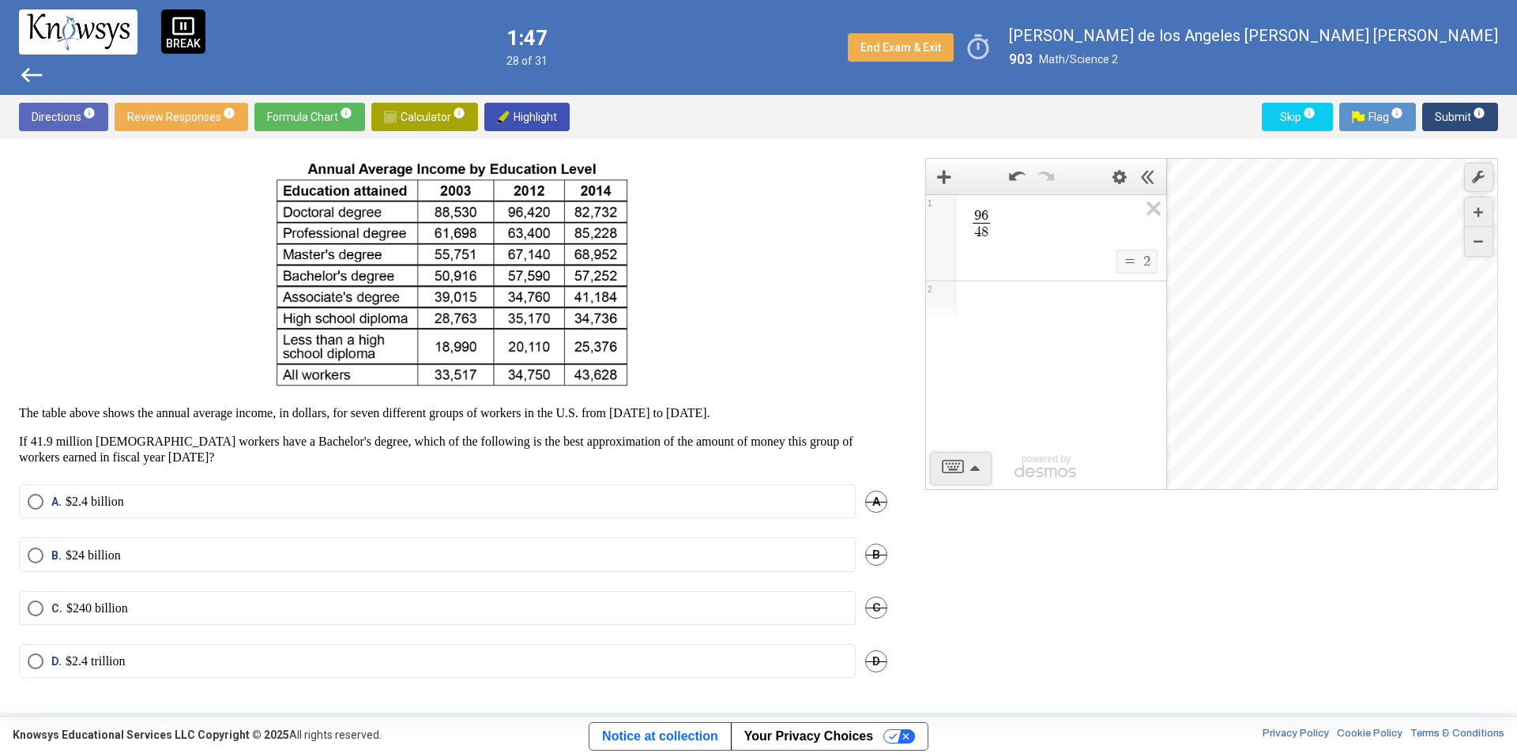
click at [156, 653] on label "D. $2.4 trillion" at bounding box center [437, 661] width 819 height 16
click at [424, 116] on span "Calculator info" at bounding box center [424, 117] width 81 height 28
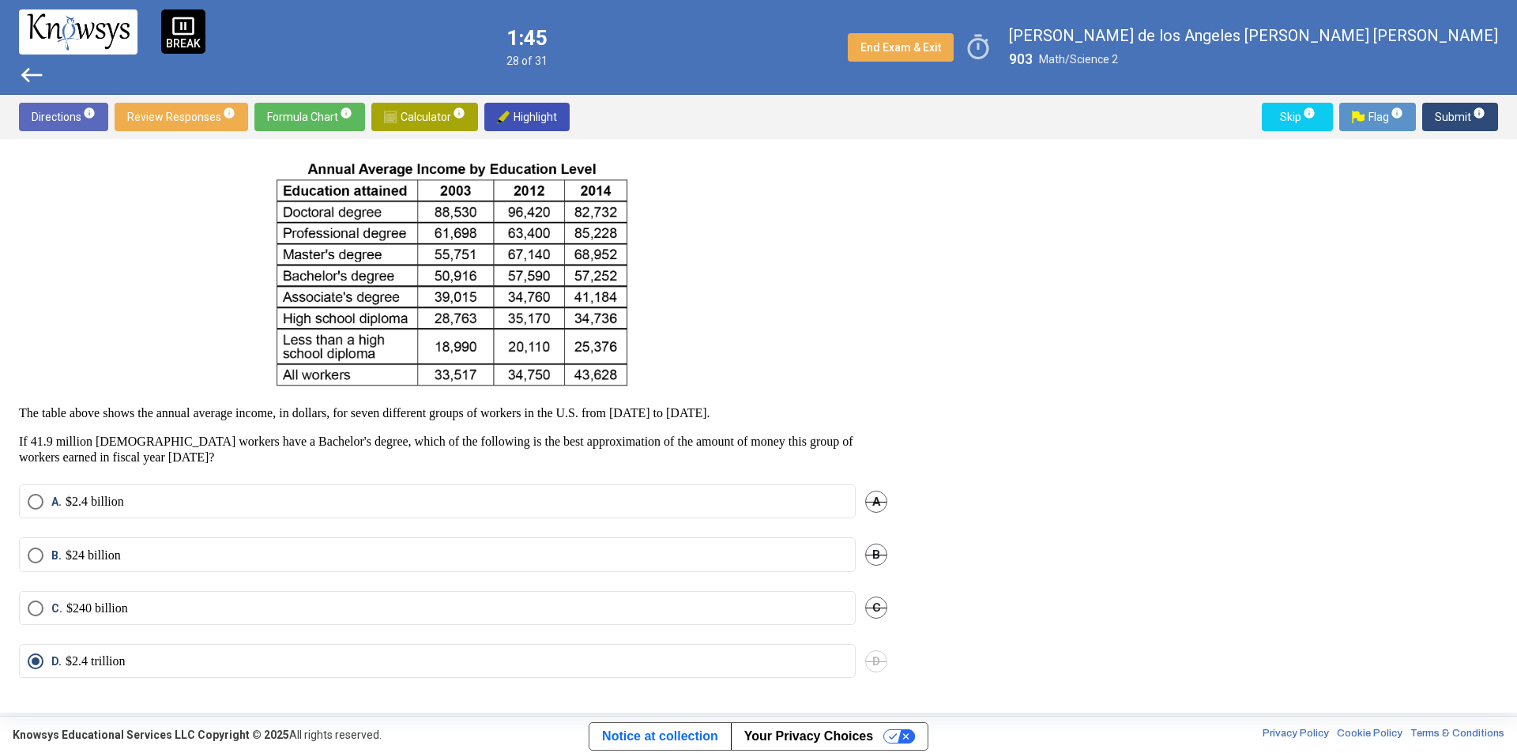
click at [427, 125] on span "Calculator info" at bounding box center [424, 117] width 81 height 28
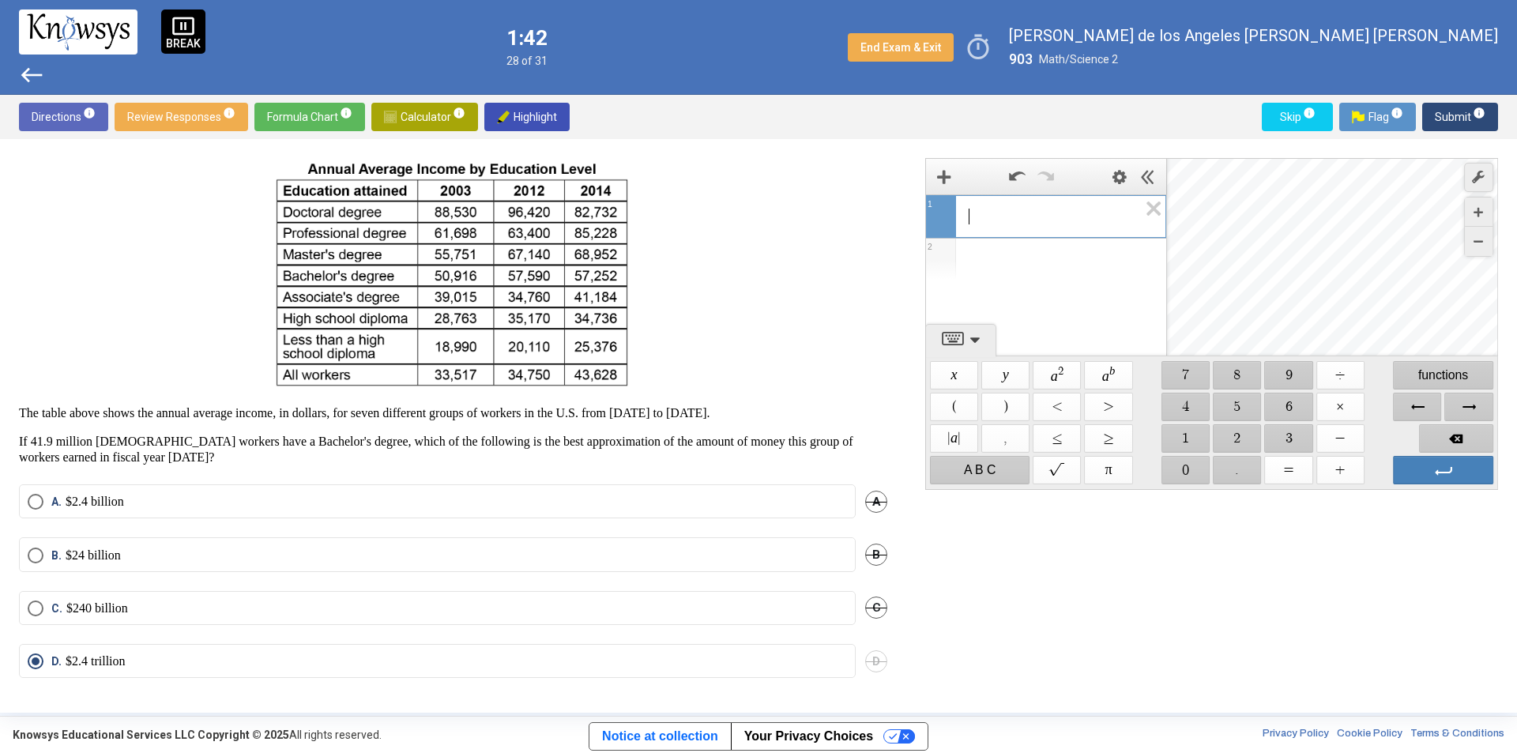
click at [1186, 392] on div "$$ 4" at bounding box center [1185, 407] width 51 height 32
click at [1196, 412] on span "$$ 4" at bounding box center [1185, 407] width 48 height 28
click at [1194, 429] on span "$$ 1" at bounding box center [1185, 438] width 48 height 28
click at [1248, 468] on span "$$ ." at bounding box center [1237, 470] width 48 height 28
click at [1297, 367] on span "$$ 9" at bounding box center [1289, 375] width 48 height 28
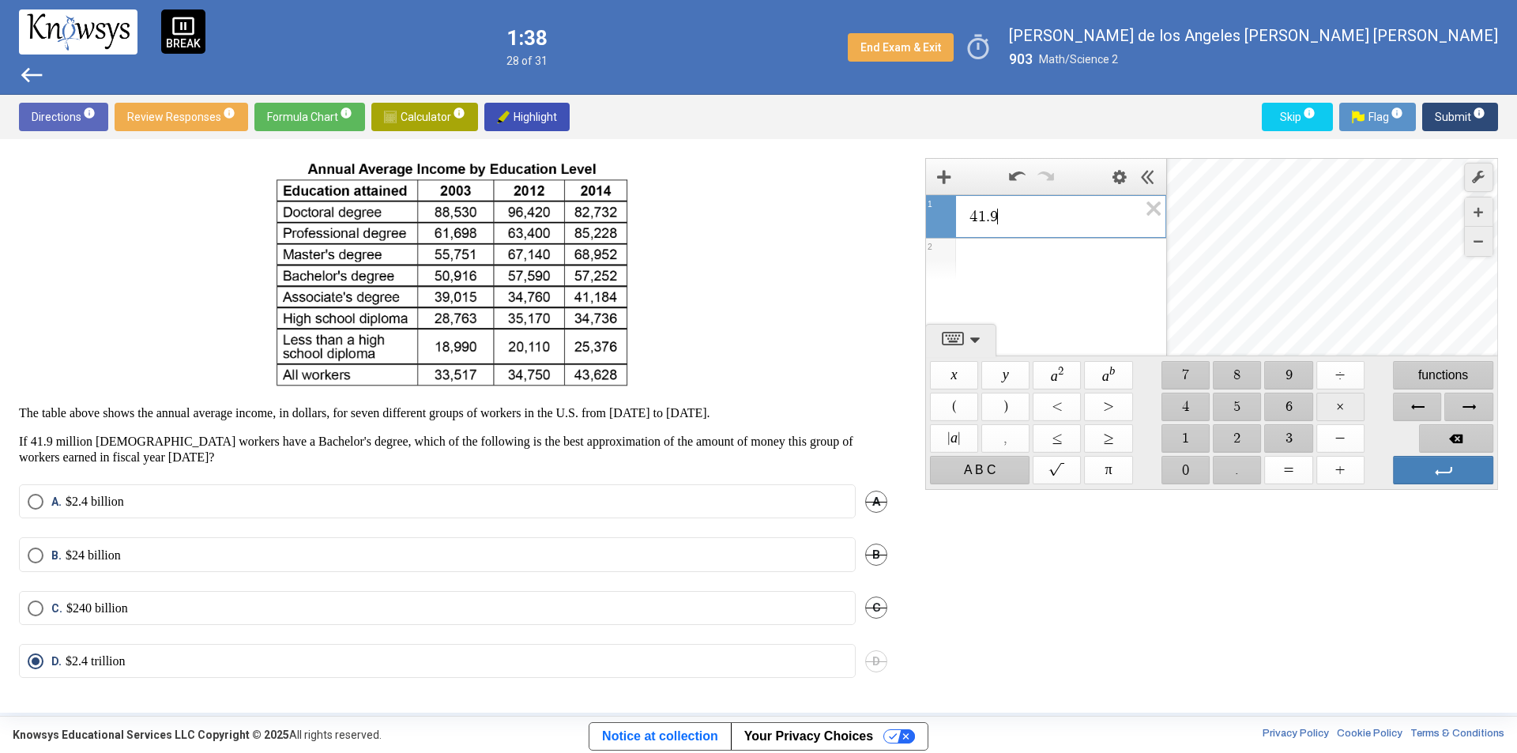
click at [1338, 403] on span "$$ ×" at bounding box center [1340, 407] width 48 height 28
click at [1239, 405] on span "$$ 5" at bounding box center [1237, 407] width 48 height 28
click at [1196, 371] on span "$$ 7" at bounding box center [1185, 375] width 48 height 28
click at [1235, 436] on span "$$ 2" at bounding box center [1237, 438] width 48 height 28
click at [1227, 405] on span "$$ 5" at bounding box center [1237, 407] width 48 height 28
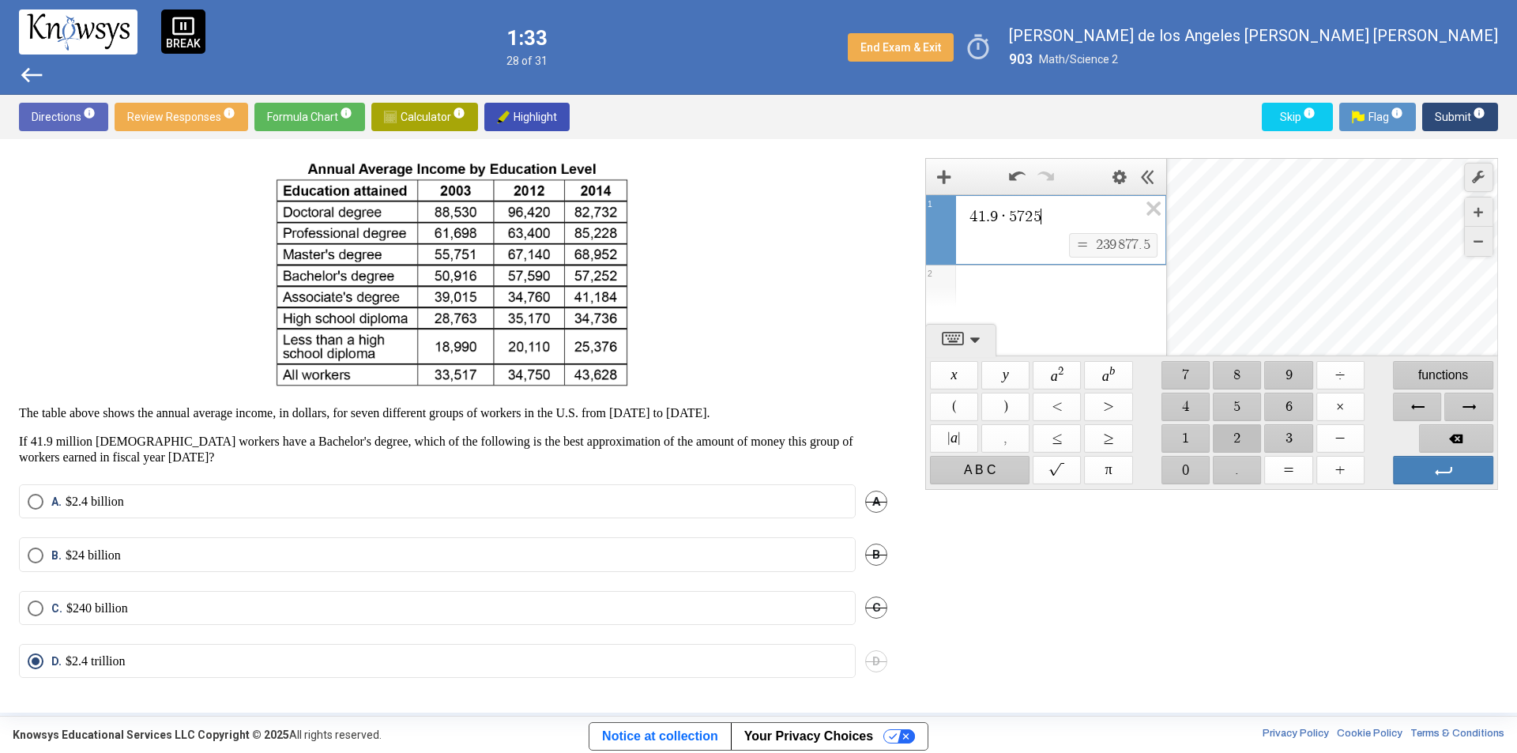
click at [1236, 433] on span "$$ 2" at bounding box center [1237, 438] width 48 height 28
click at [216, 508] on label "A. $2.4 billion" at bounding box center [437, 502] width 819 height 16
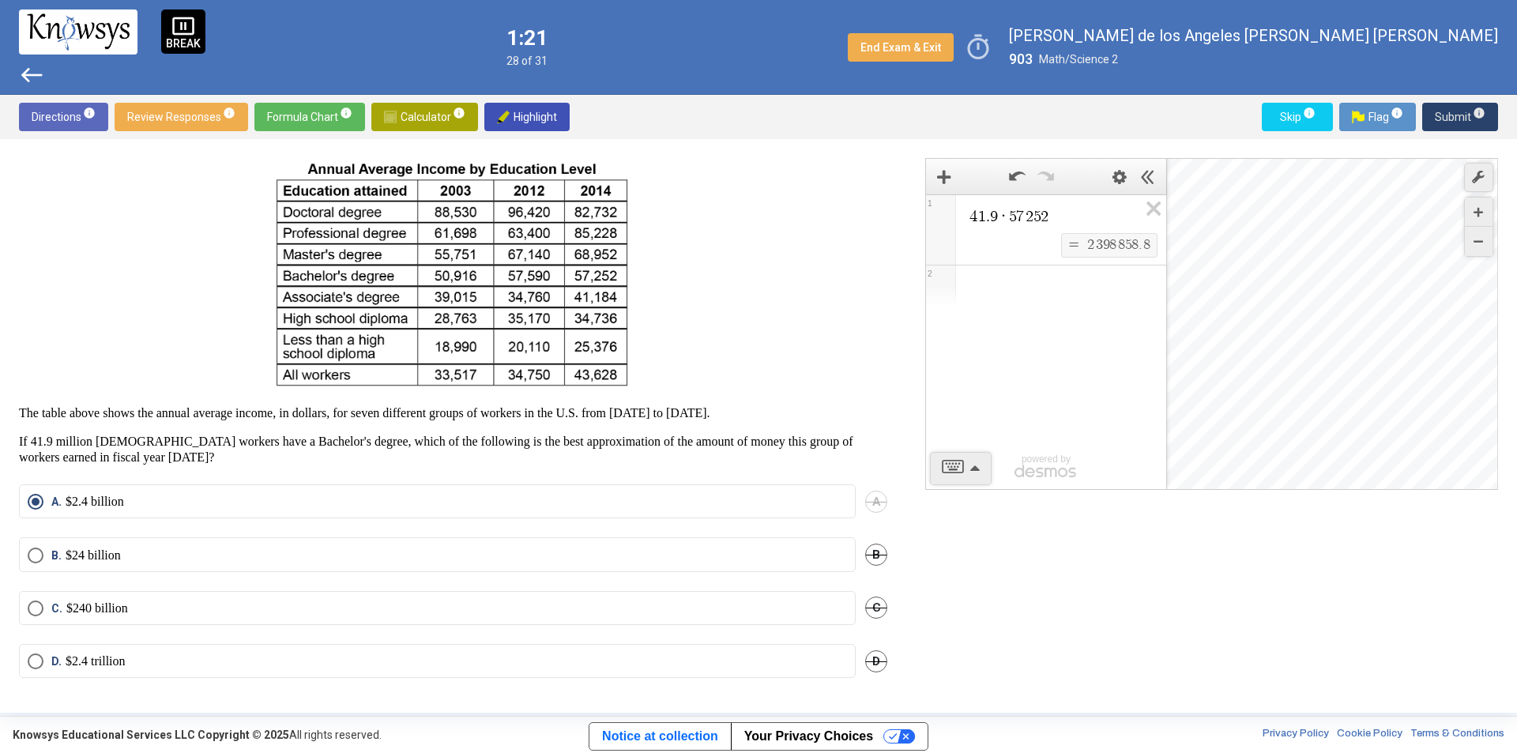
click at [1445, 116] on span "Submit info" at bounding box center [1459, 117] width 51 height 28
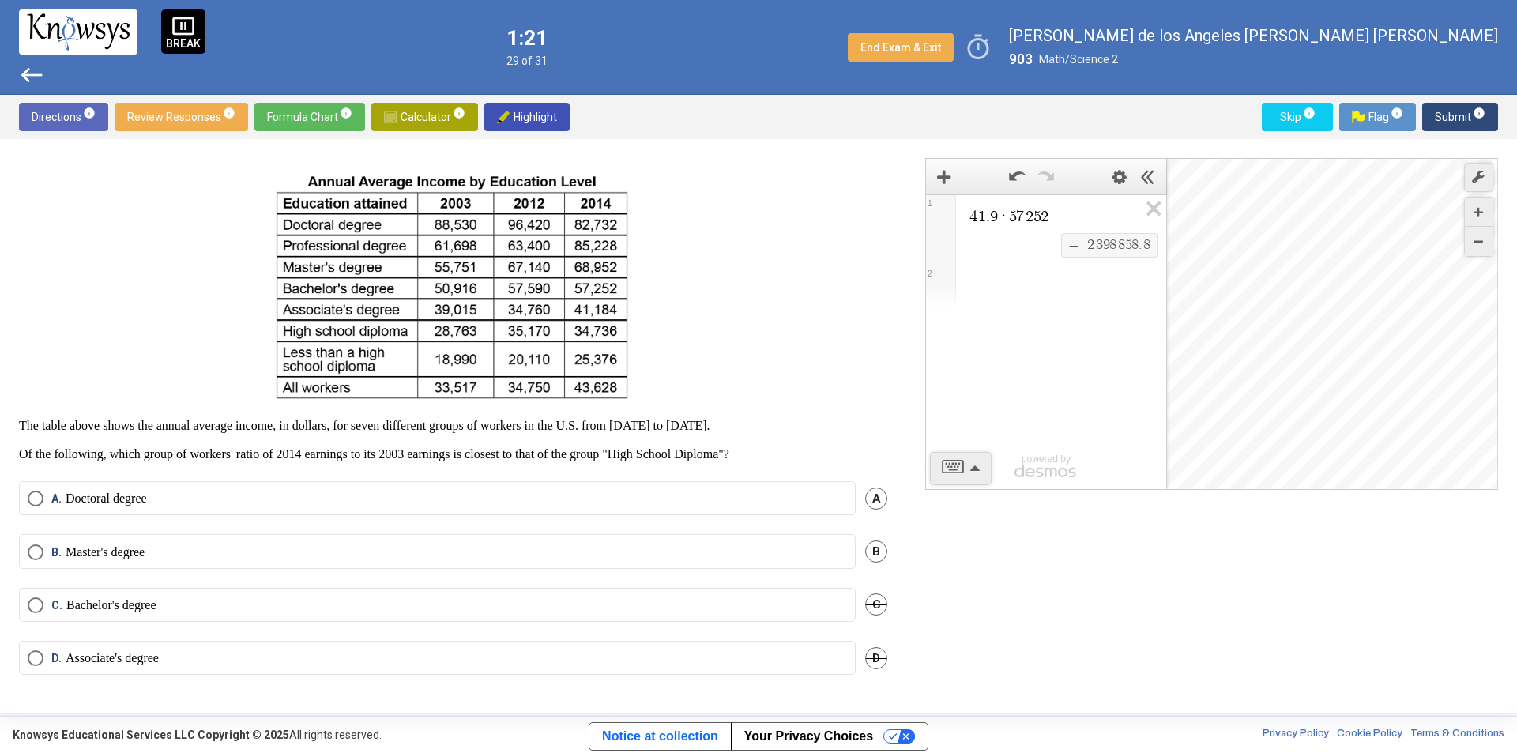
scroll to position [53, 0]
click at [205, 600] on label "C. Bachelor's degree" at bounding box center [437, 608] width 819 height 16
click at [145, 558] on p "Master's degree" at bounding box center [105, 555] width 79 height 16
click at [151, 592] on mat-radio-button "C. Bachelor's degree" at bounding box center [437, 608] width 836 height 34
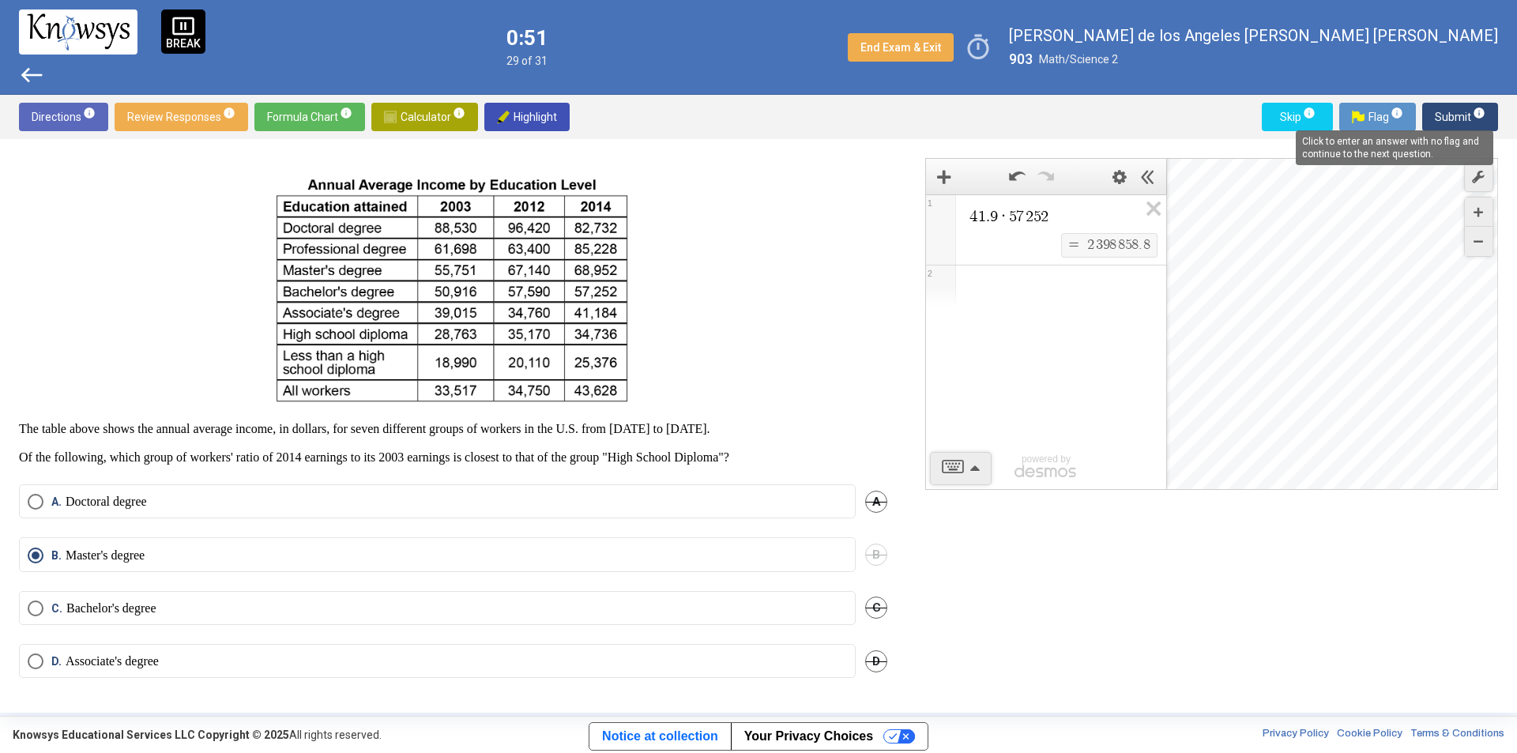
click at [1450, 121] on mat-tooltip-component "Click to enter an answer with no flag and continue to the next question." at bounding box center [1394, 147] width 220 height 57
click at [1444, 110] on span "Submit info" at bounding box center [1459, 117] width 51 height 28
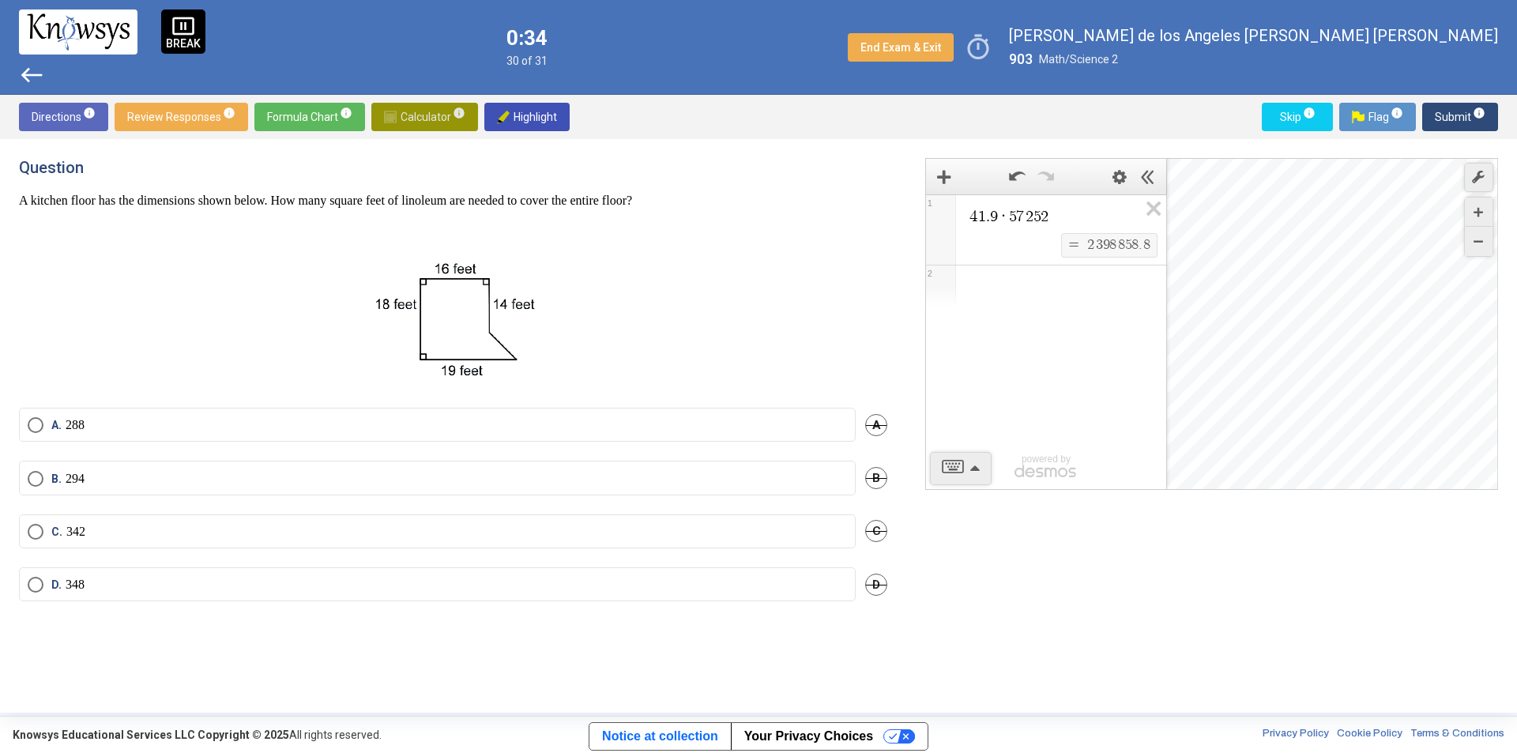
click at [424, 119] on span "Calculator info" at bounding box center [424, 117] width 81 height 28
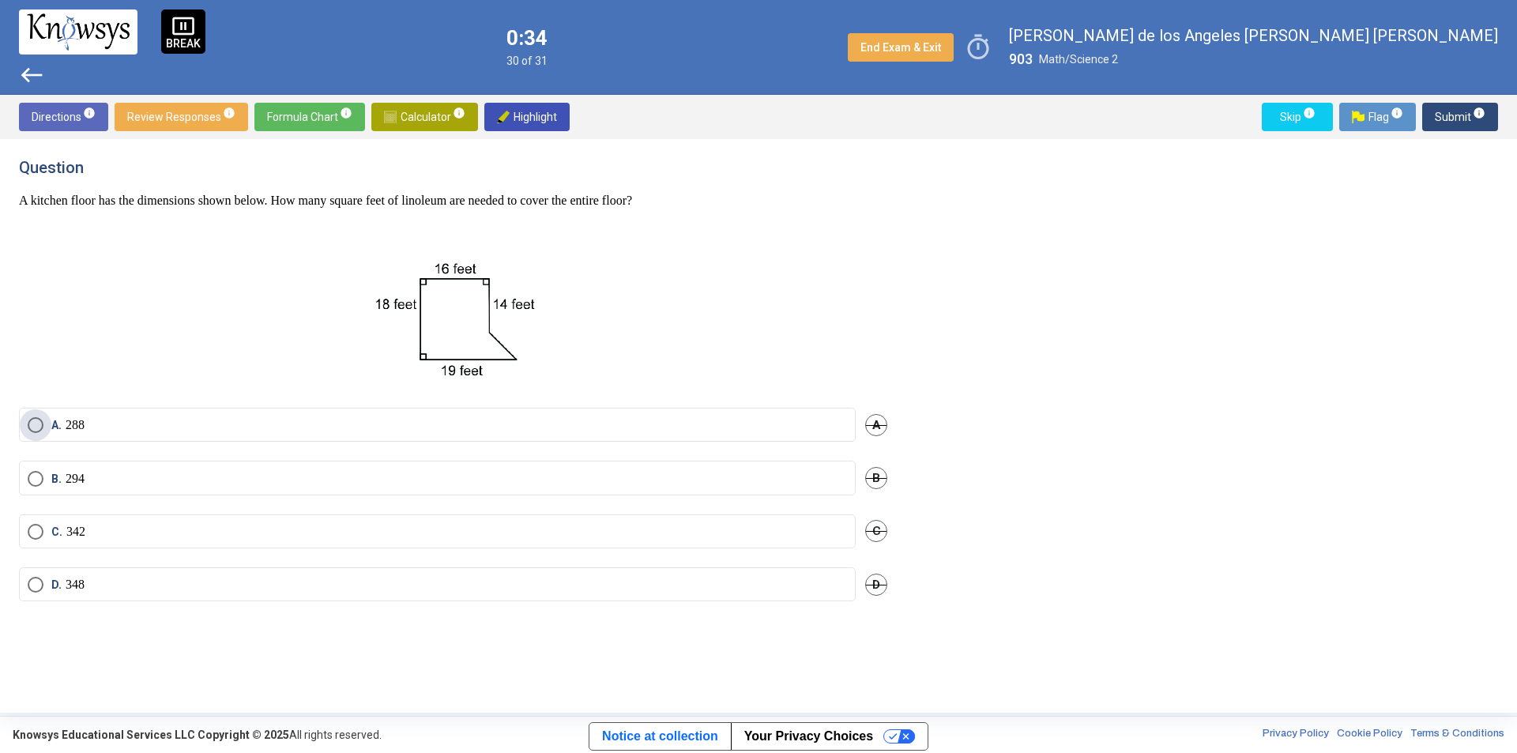
click at [151, 425] on label "A. 288" at bounding box center [437, 425] width 819 height 16
click at [1442, 113] on span "Submit info" at bounding box center [1459, 117] width 51 height 28
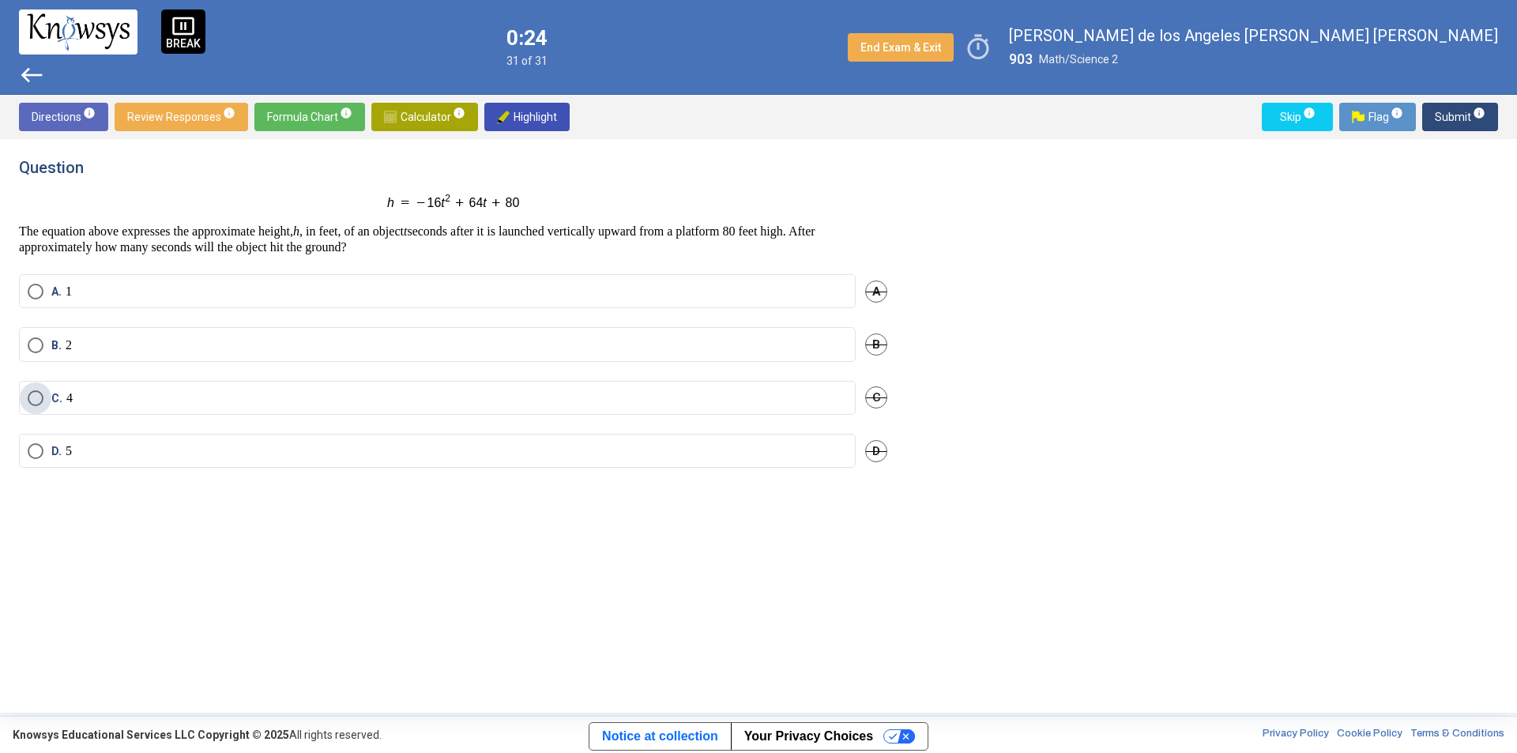
click at [196, 400] on label "C. 4" at bounding box center [437, 398] width 819 height 16
click at [1440, 120] on span "Submit info" at bounding box center [1459, 117] width 51 height 28
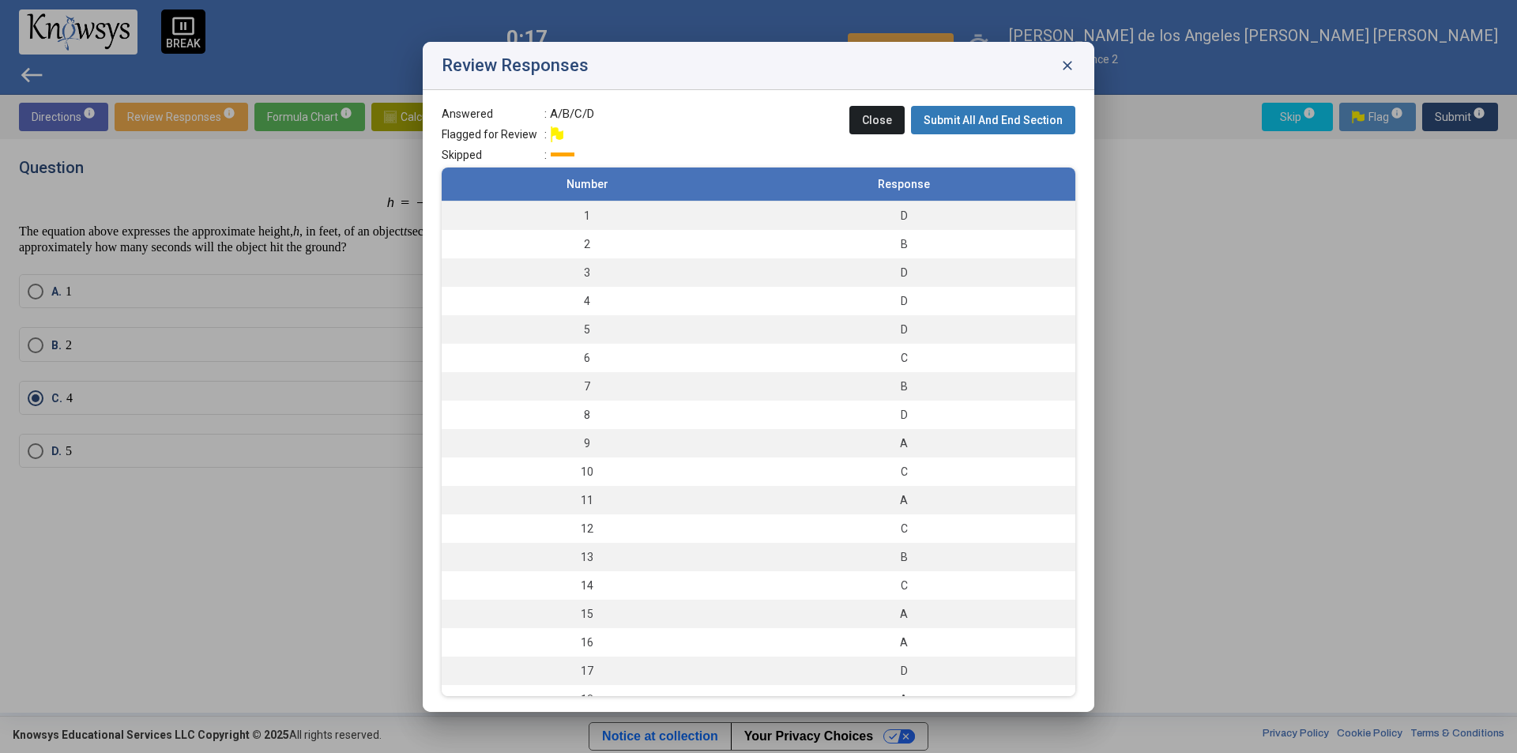
click at [964, 123] on span "Submit All And End Section" at bounding box center [992, 120] width 139 height 13
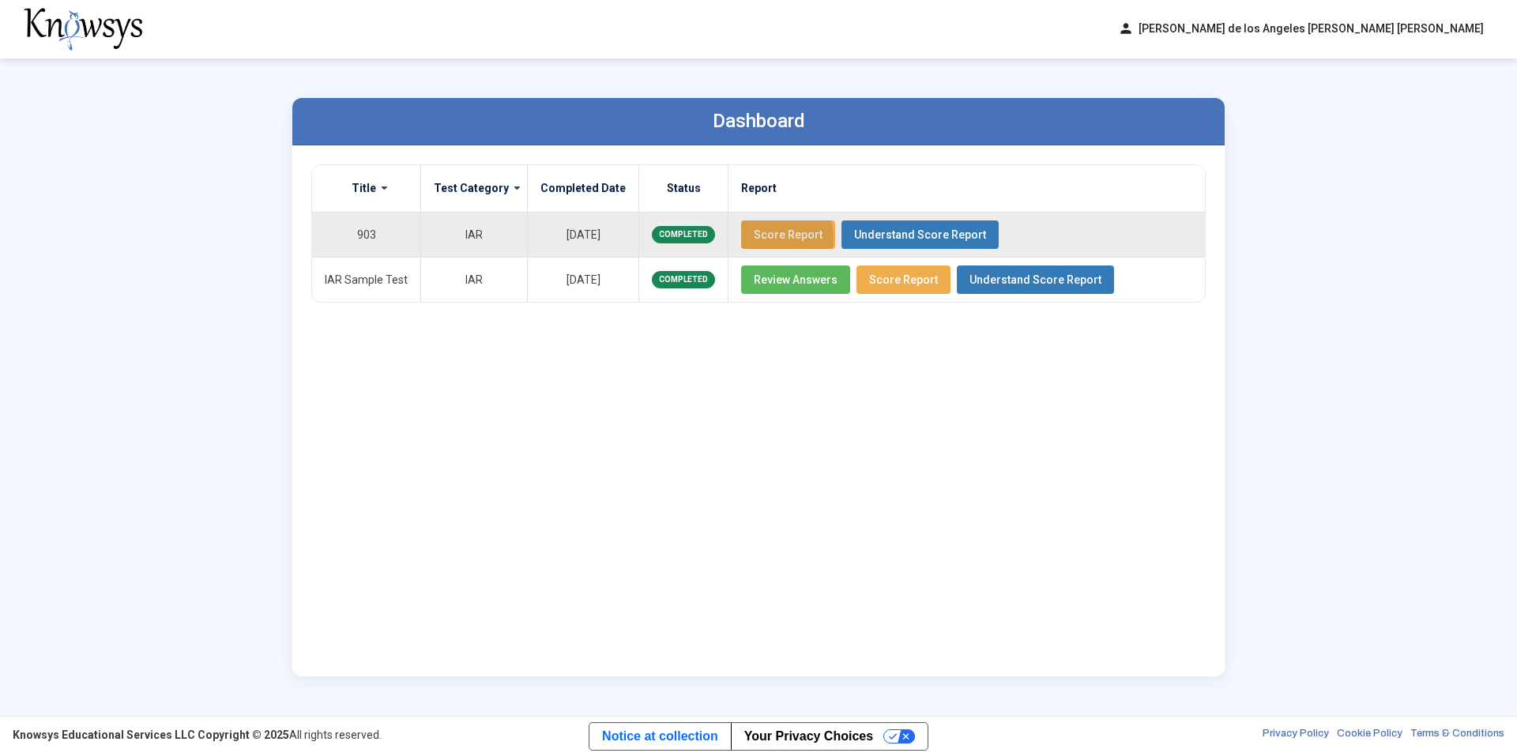
click at [754, 239] on span "Score Report" at bounding box center [788, 234] width 69 height 13
